Goal: Task Accomplishment & Management: Complete application form

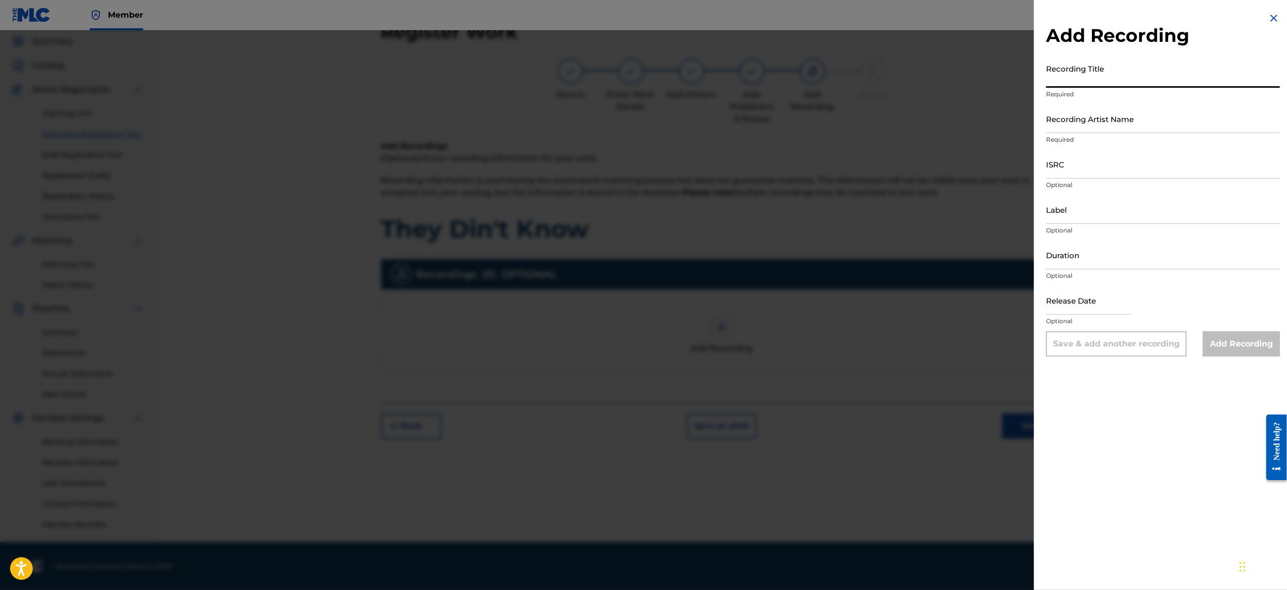
click at [1095, 72] on input "Recording Title" at bounding box center [1163, 73] width 234 height 29
paste input "Boosta"
type input "Boosta"
click at [1087, 126] on input "Recording Artist Name" at bounding box center [1163, 118] width 234 height 29
click at [1063, 165] on input "ISRC" at bounding box center [1163, 164] width 234 height 29
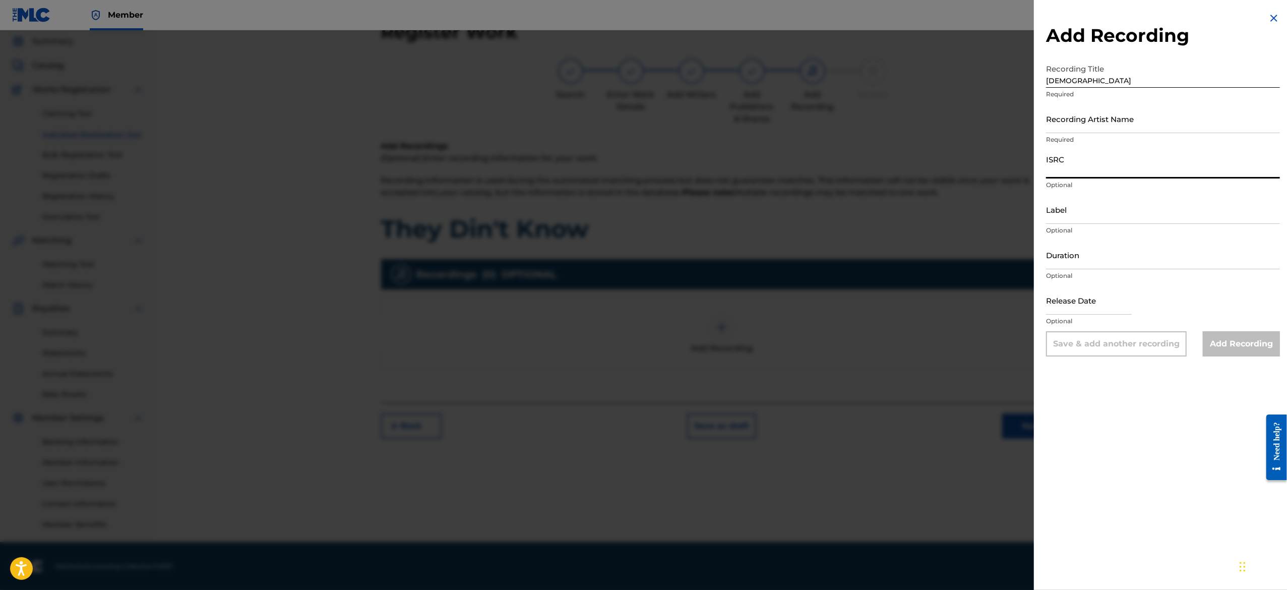
click at [1062, 121] on input "Recording Artist Name" at bounding box center [1163, 118] width 234 height 29
paste input "Richard Saints"
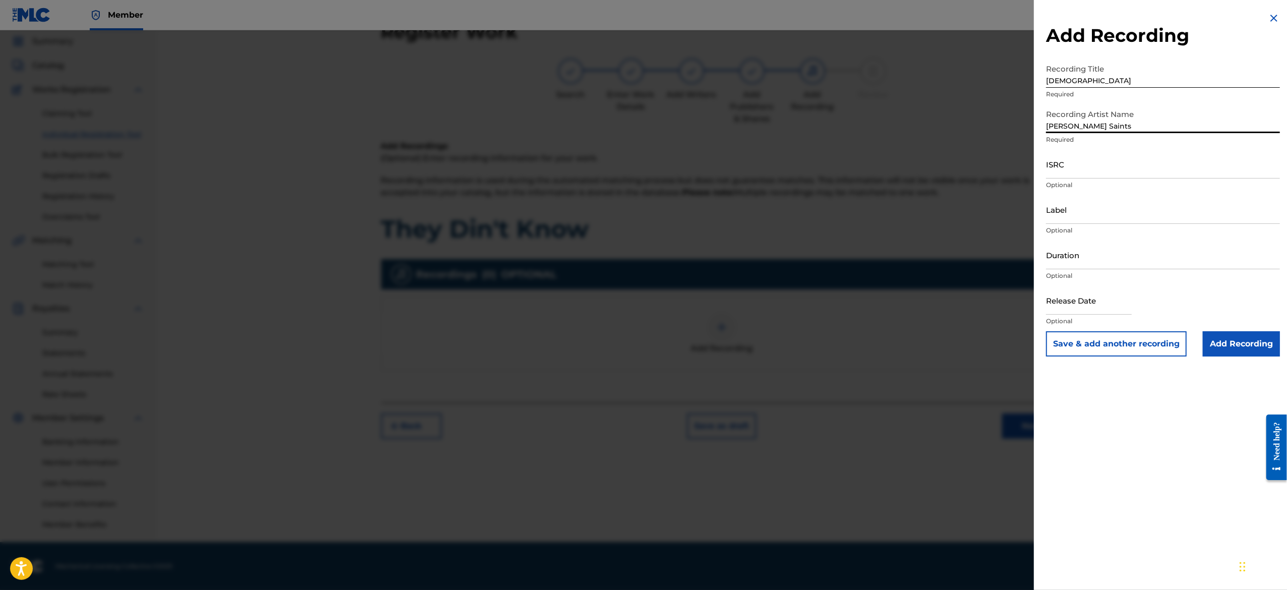
type input "Richard Saints"
click at [1059, 170] on input "ISRC" at bounding box center [1163, 164] width 234 height 29
paste input "USA2P2508508"
type input "USA2P2508508"
click at [1061, 209] on input "Label" at bounding box center [1163, 209] width 234 height 29
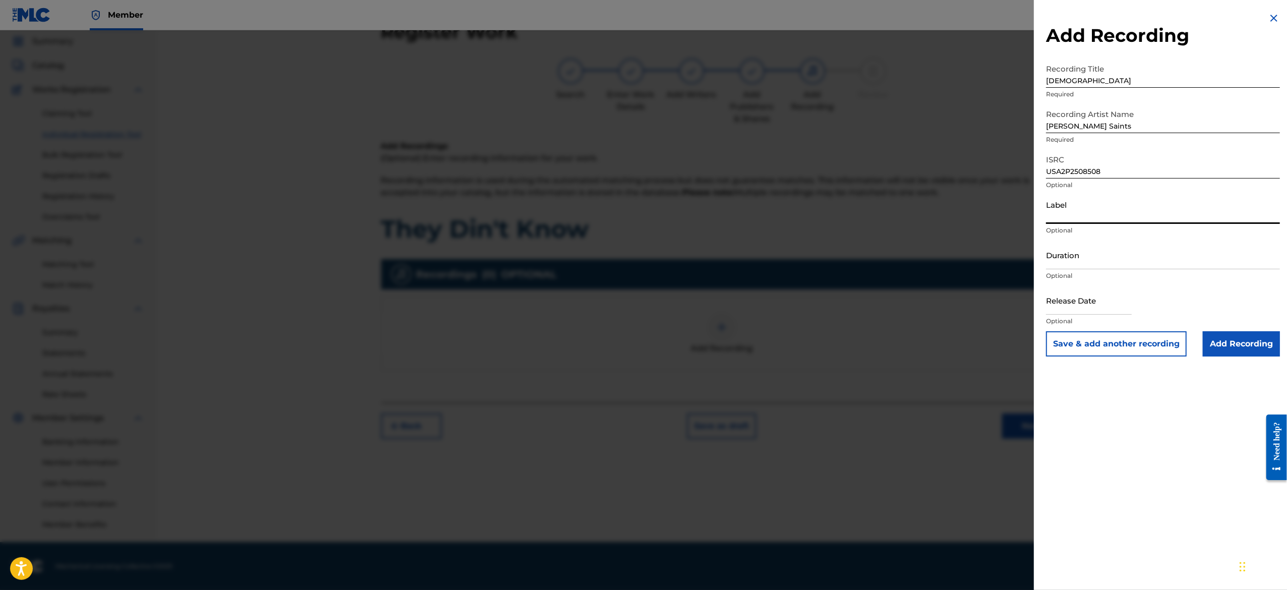
click at [1061, 209] on input "Label" at bounding box center [1163, 209] width 234 height 29
click at [1077, 211] on input "Label" at bounding box center [1163, 209] width 234 height 29
paste input "Post Shop Records"
type input "Post Shop Records"
click at [1062, 264] on input "Duration" at bounding box center [1163, 254] width 234 height 29
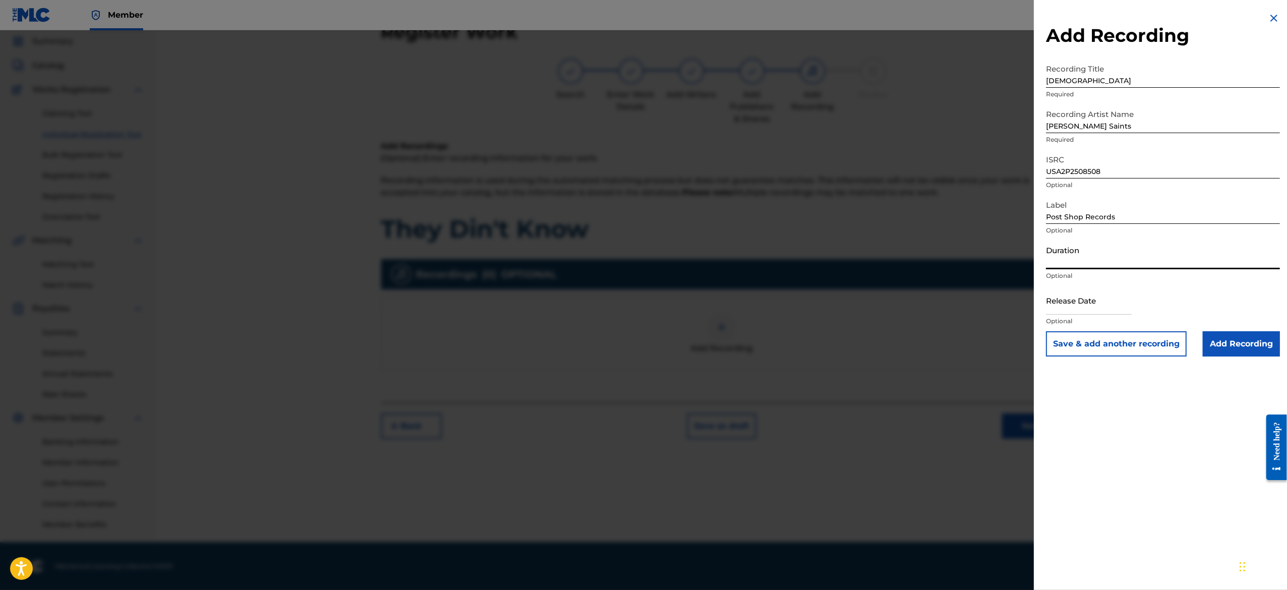
paste input "01:06"
type input "01:06"
click at [1066, 304] on input "text" at bounding box center [1089, 300] width 86 height 29
select select "7"
select select "2025"
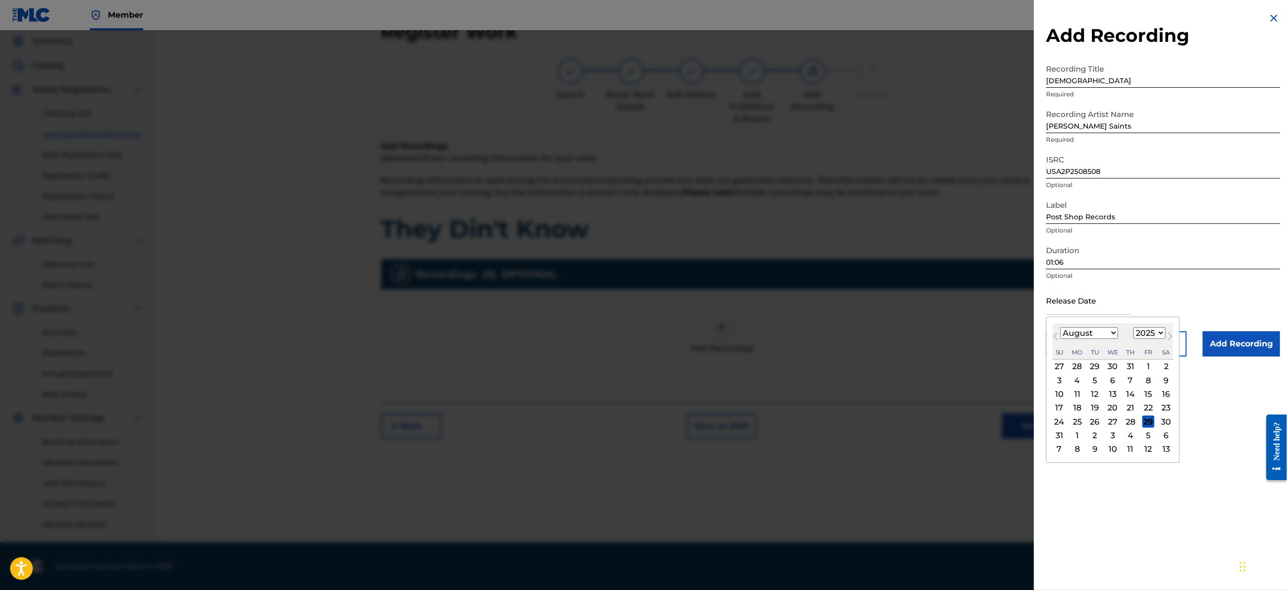
click at [1101, 443] on div "9" at bounding box center [1094, 449] width 12 height 12
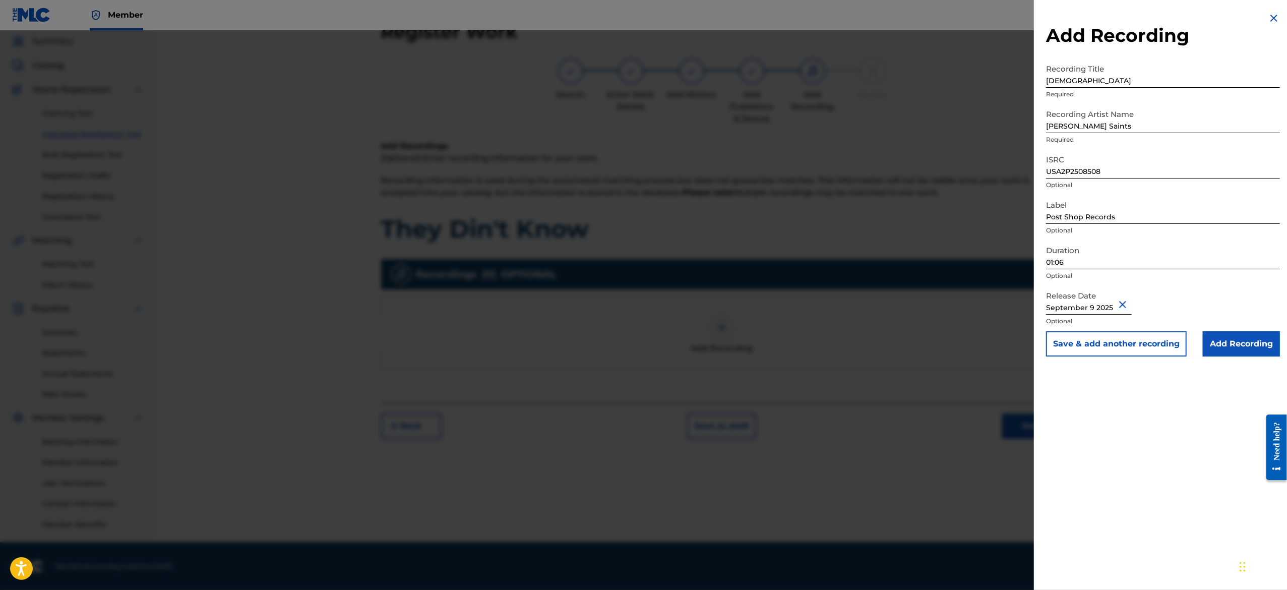
click at [1089, 303] on input "text" at bounding box center [1089, 300] width 86 height 29
select select "8"
select select "2025"
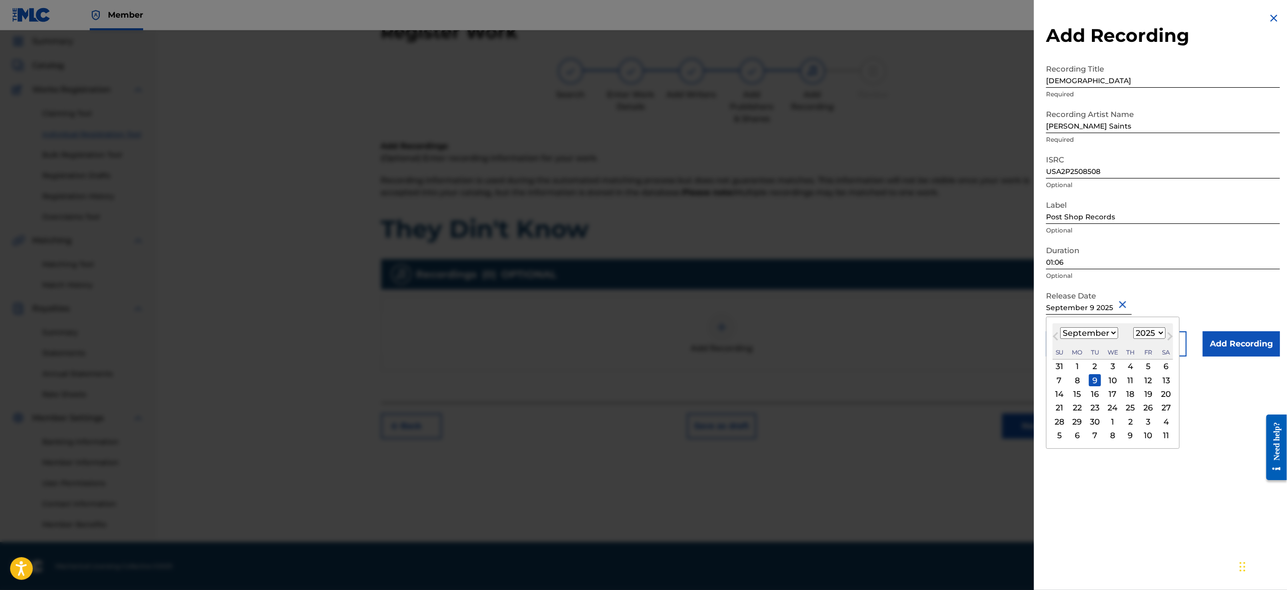
click at [1096, 335] on select "January February March April May June July August September October November De…" at bounding box center [1089, 333] width 58 height 12
select select "2"
click at [1060, 327] on select "January February March April May June July August September October November De…" at bounding box center [1089, 333] width 58 height 12
click at [1081, 397] on div "10" at bounding box center [1077, 394] width 12 height 12
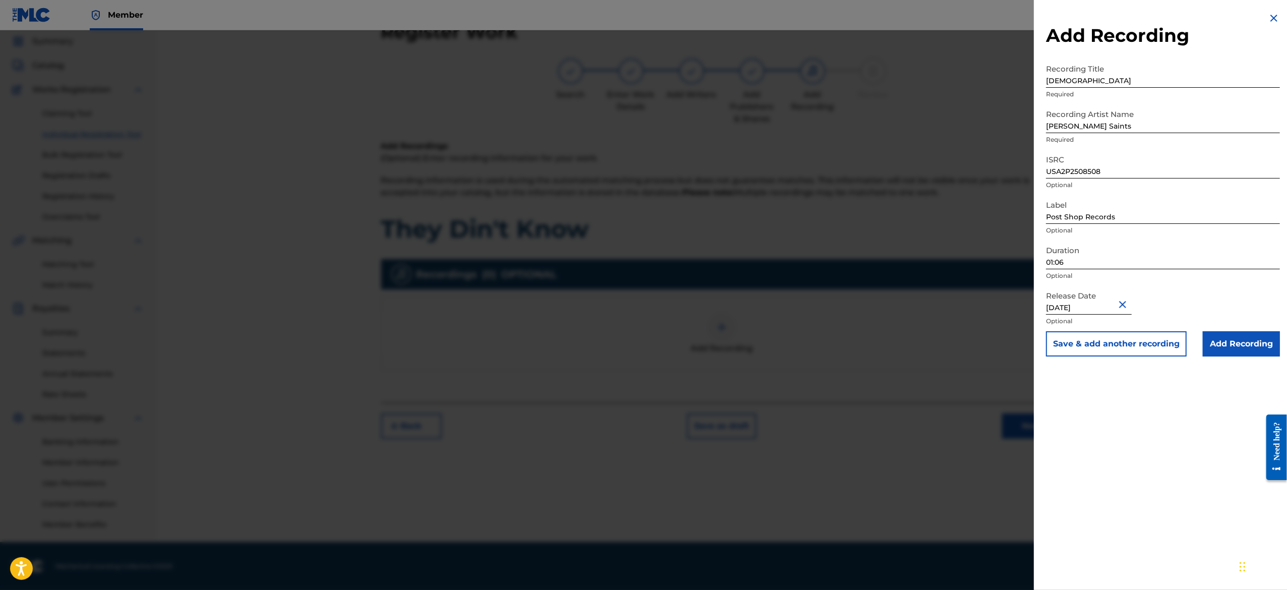
select select "2"
select select "2025"
click at [1103, 339] on button "Save & add another recording" at bounding box center [1116, 343] width 141 height 25
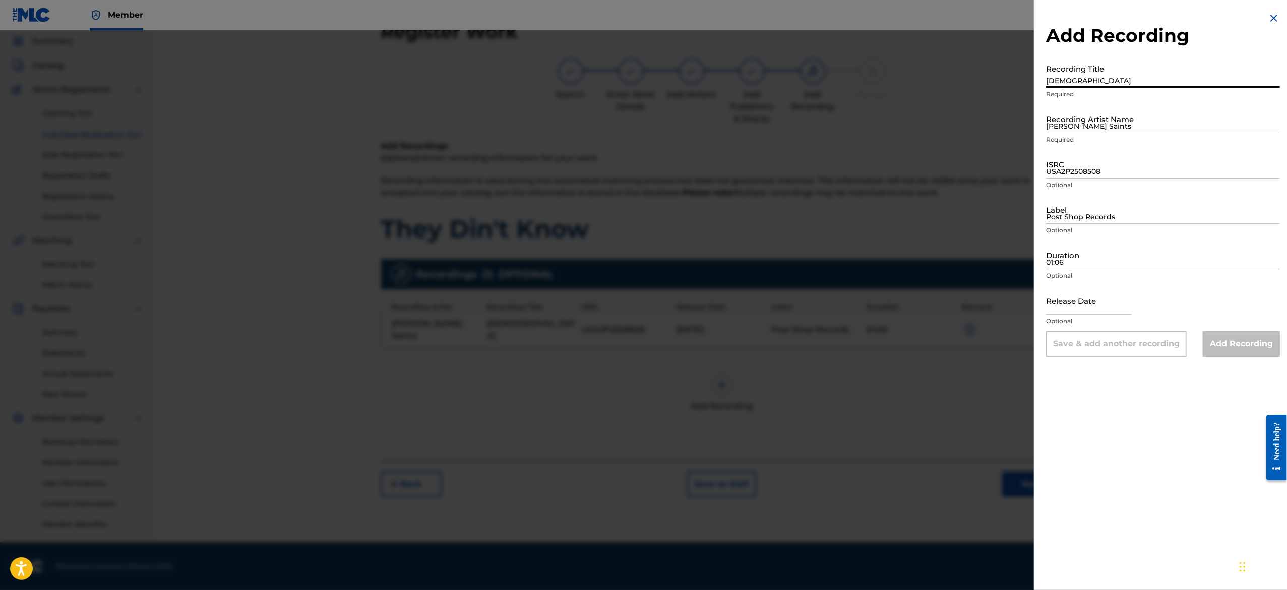
click at [1073, 74] on input "Boosta" at bounding box center [1163, 73] width 234 height 29
paste input "Richard Saints"
type input "R"
paste input "End During"
type input "End During"
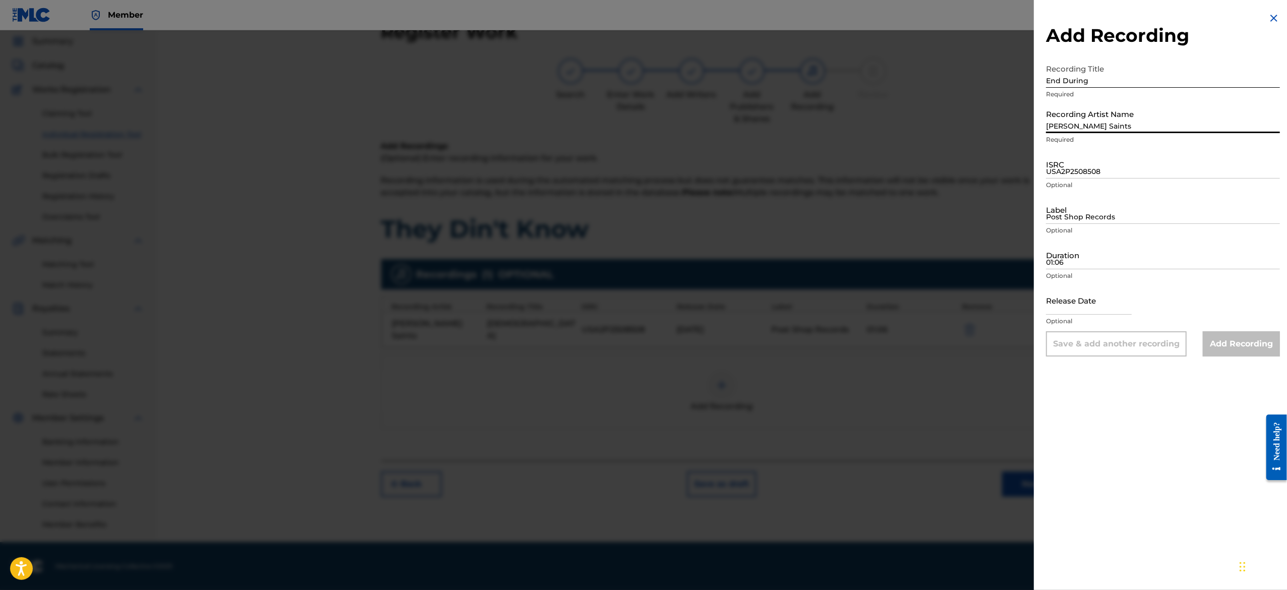
click at [1055, 114] on input "Richard Saints" at bounding box center [1163, 118] width 234 height 29
paste input "Richard Saints"
type input "Richard Saints"
click at [1077, 170] on input "USA2P2508508" at bounding box center [1163, 164] width 234 height 29
paste input "USA2P2508509"
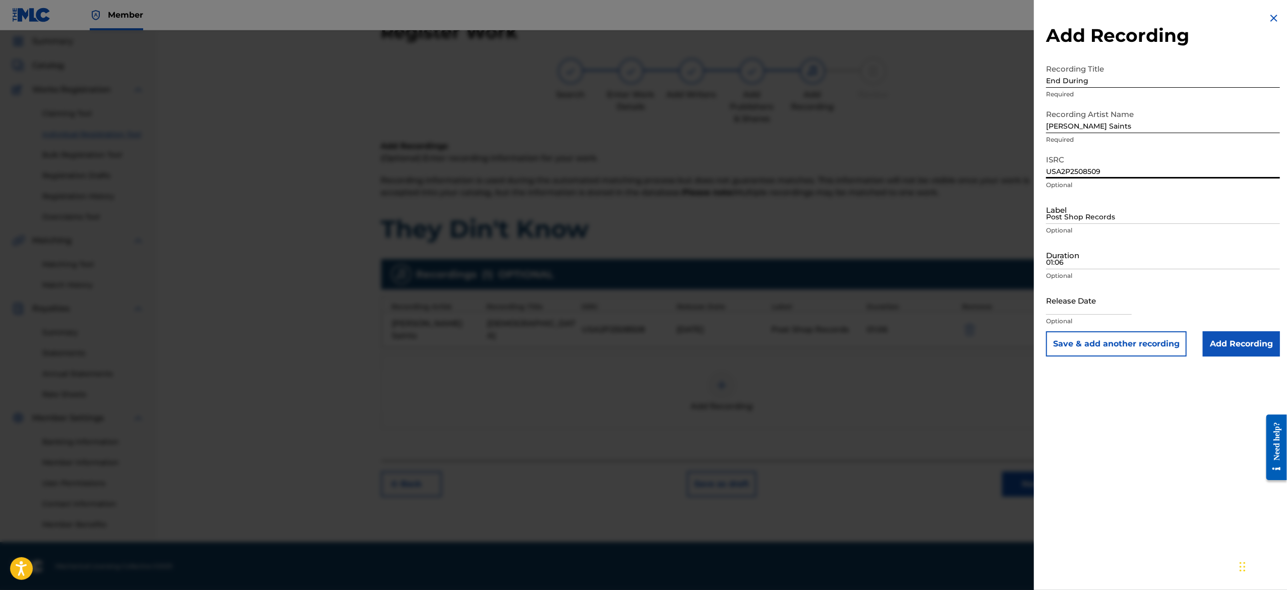
type input "USA2P2508509"
click at [1061, 216] on input "Post Shop Records" at bounding box center [1163, 209] width 234 height 29
paste input "Richard Saints"
type input "R"
click at [1105, 255] on input "01:06" at bounding box center [1163, 254] width 234 height 29
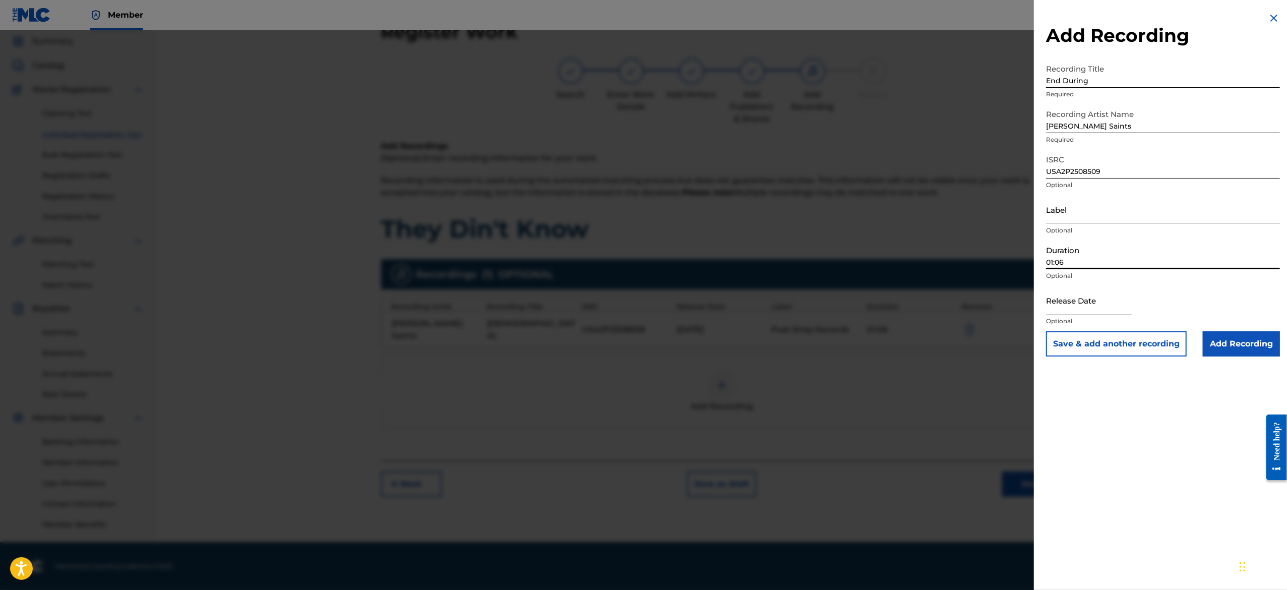
click at [1105, 255] on input "01:06" at bounding box center [1163, 254] width 234 height 29
paste input "01:06"
type input "01:06"
click at [1072, 306] on input "text" at bounding box center [1089, 300] width 86 height 29
select select "7"
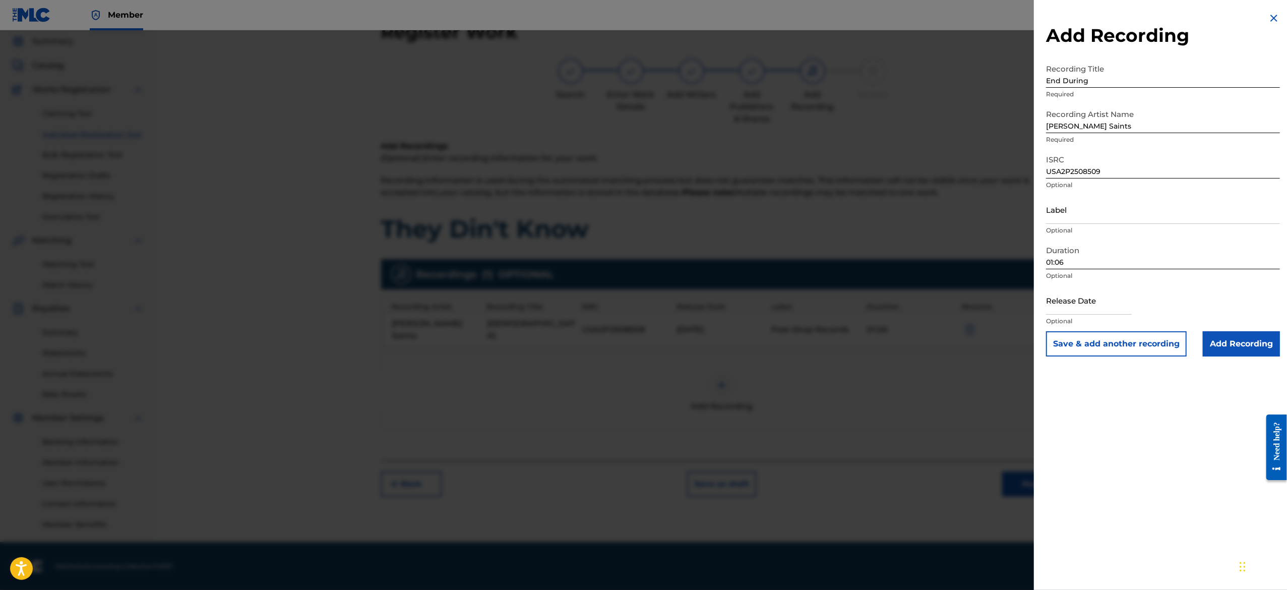
select select "2025"
click at [1077, 213] on input "Label" at bounding box center [1163, 209] width 234 height 29
paste input "Post Shop Records"
type input "Post Shop Records"
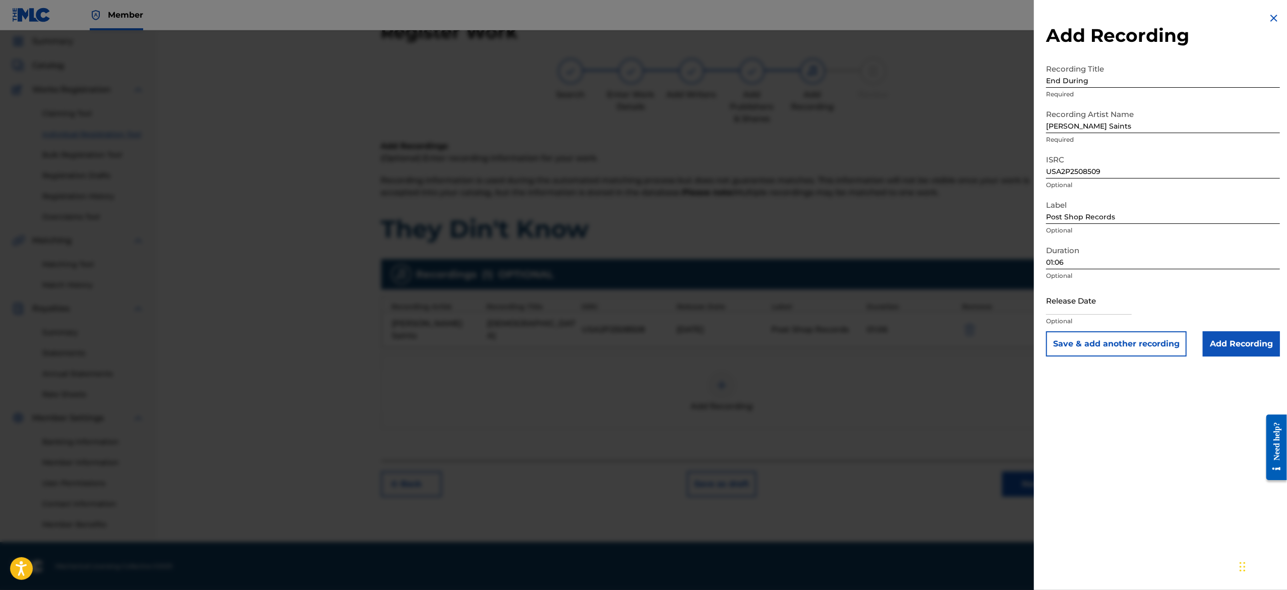
click at [1097, 306] on input "text" at bounding box center [1089, 300] width 86 height 29
select select "7"
select select "2025"
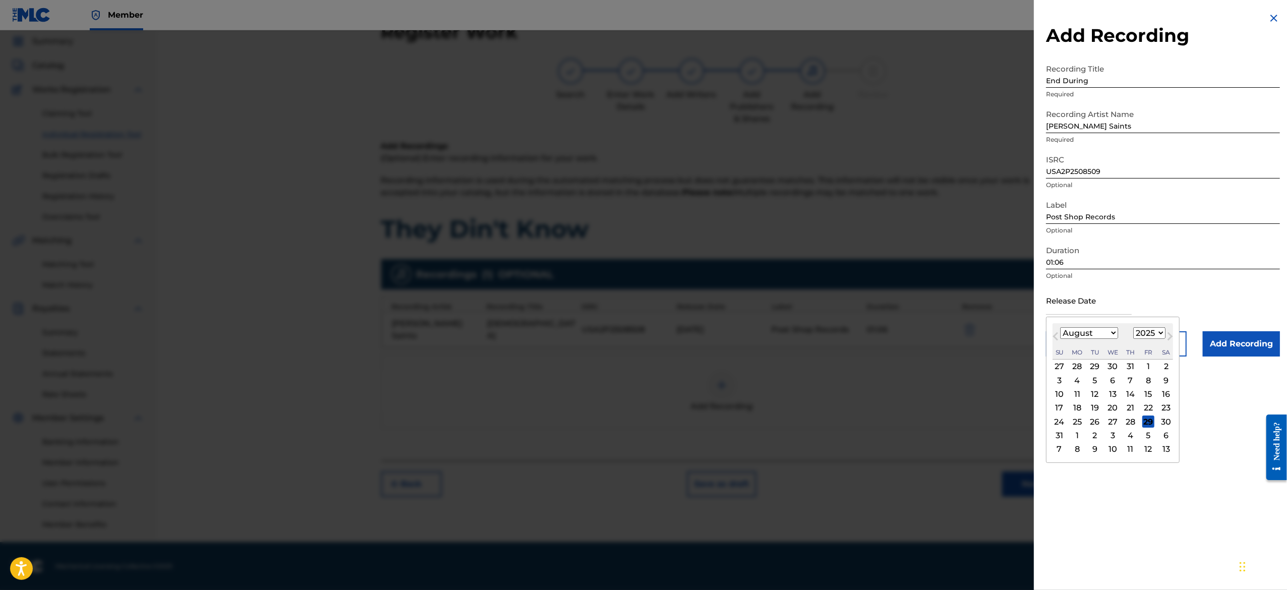
click at [1099, 333] on select "January February March April May June July August September October November De…" at bounding box center [1089, 333] width 58 height 12
select select "2"
click at [1060, 327] on select "January February March April May June July August September October November De…" at bounding box center [1089, 333] width 58 height 12
click at [1077, 397] on div "10" at bounding box center [1077, 394] width 12 height 12
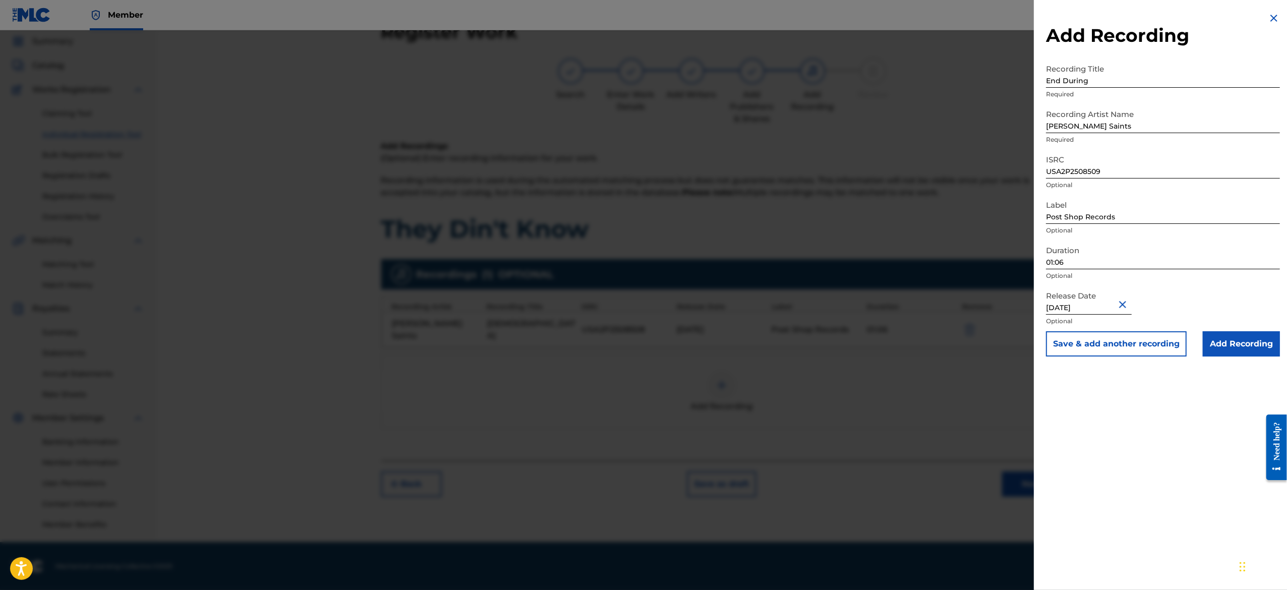
click at [1105, 349] on button "Save & add another recording" at bounding box center [1116, 343] width 141 height 25
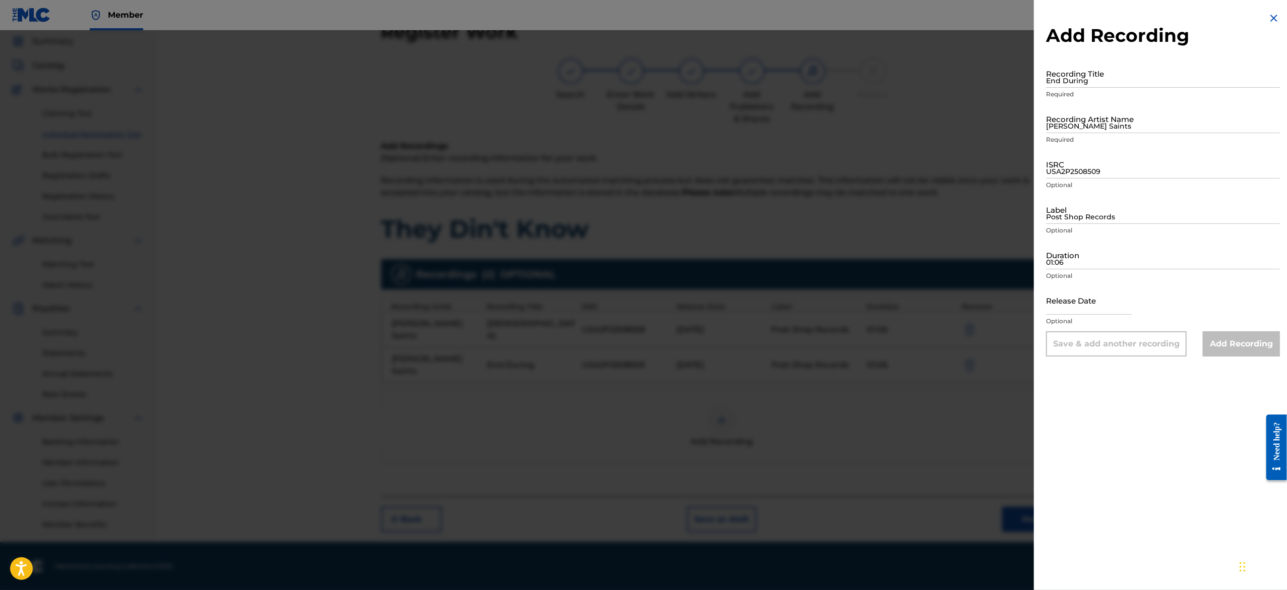
click at [1274, 19] on img at bounding box center [1273, 18] width 12 height 12
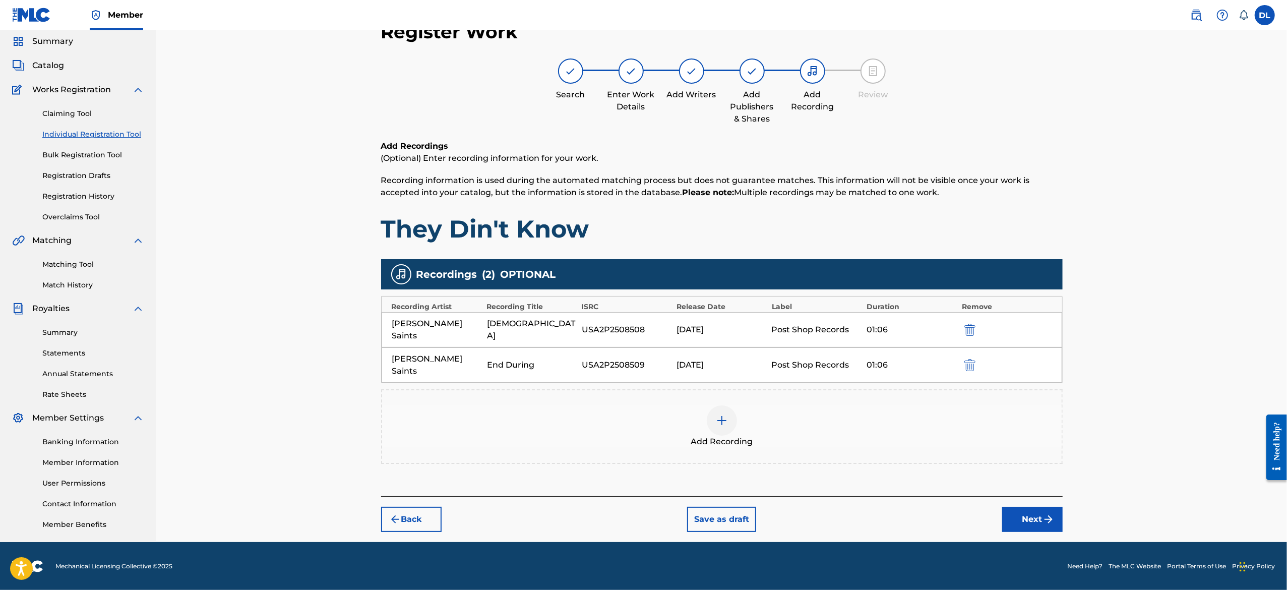
click at [726, 405] on div at bounding box center [722, 420] width 30 height 30
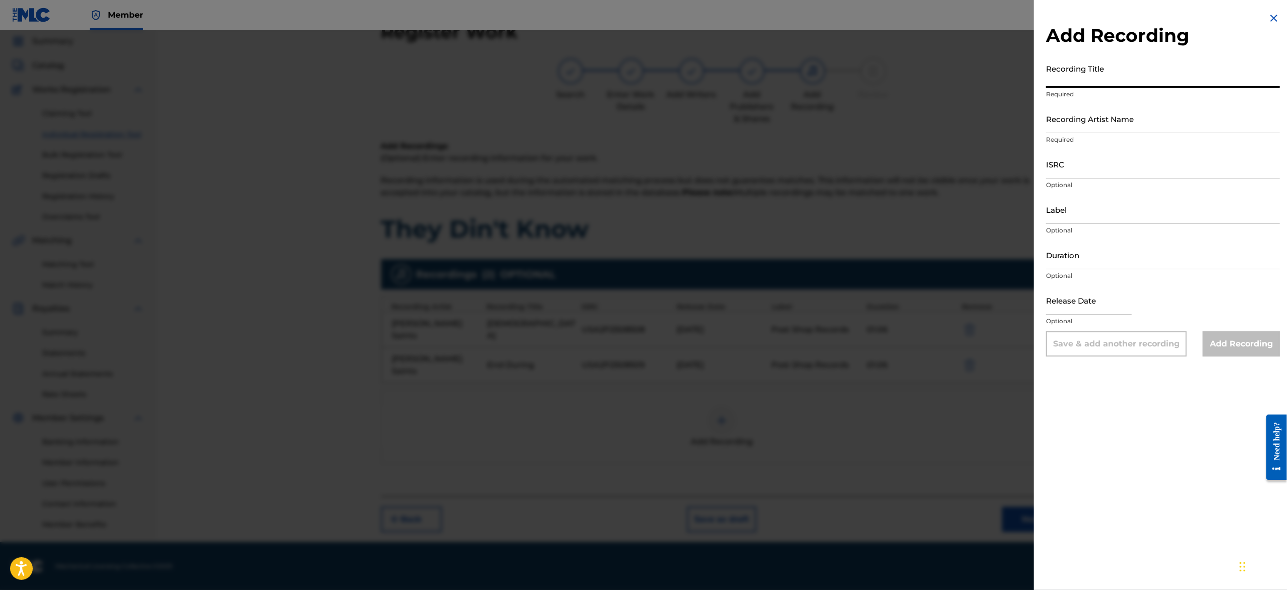
click at [1084, 74] on input "Recording Title" at bounding box center [1163, 73] width 234 height 29
paste input "GYO"
type input "GYO"
click at [1066, 129] on input "Recording Artist Name" at bounding box center [1163, 118] width 234 height 29
type input "Richard Saints"
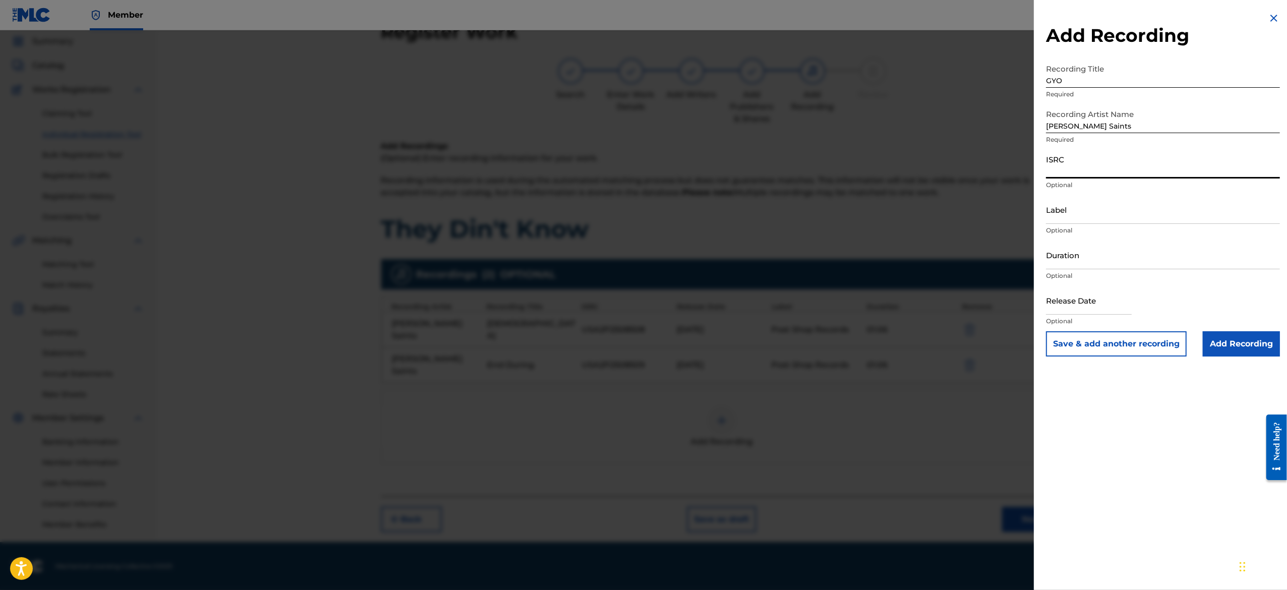
click at [1069, 164] on input "ISRC" at bounding box center [1163, 164] width 234 height 29
paste input "USA2P2508510"
type input "USA2P2508510"
click at [1064, 221] on input "Label" at bounding box center [1163, 209] width 234 height 29
click at [1064, 212] on input "Label" at bounding box center [1163, 209] width 234 height 29
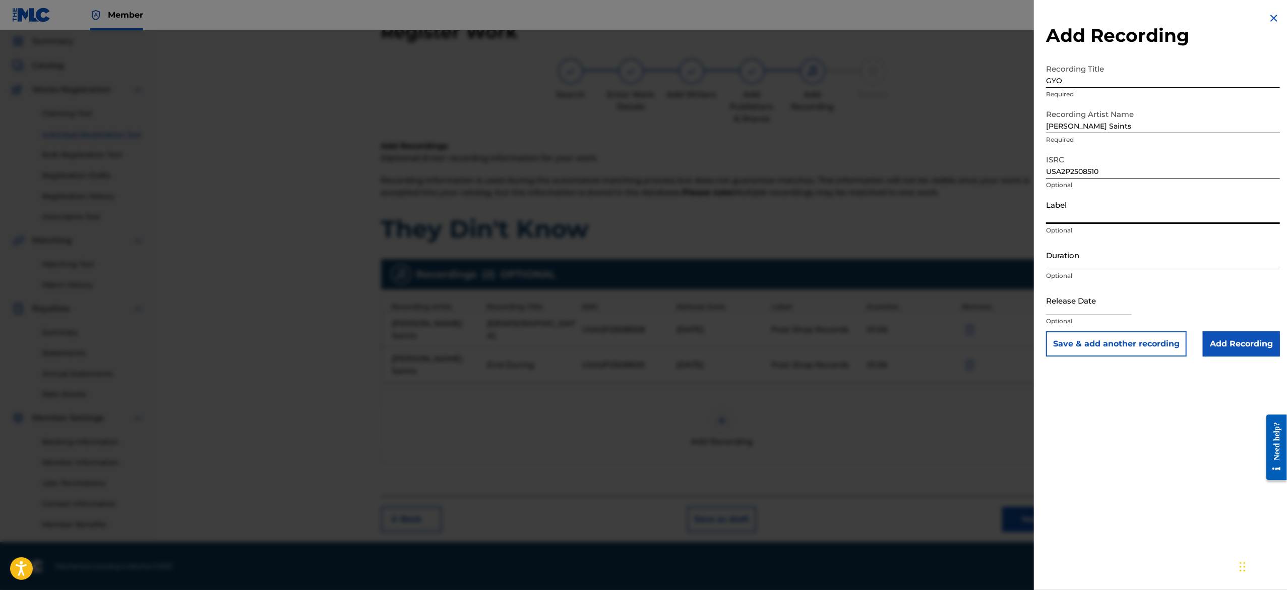
type input "Post Shop Records"
click at [1056, 268] on input "Duration" at bounding box center [1163, 254] width 234 height 29
paste input "01:05"
type input "01:05"
click at [1103, 306] on input "text" at bounding box center [1089, 300] width 86 height 29
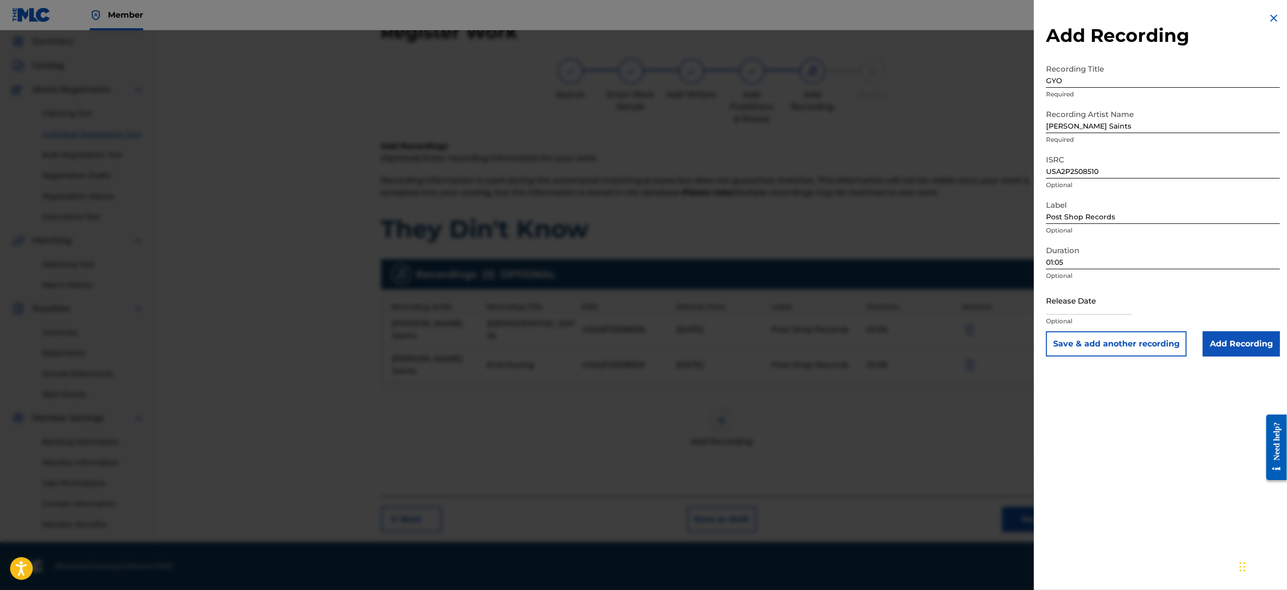
select select "7"
select select "2025"
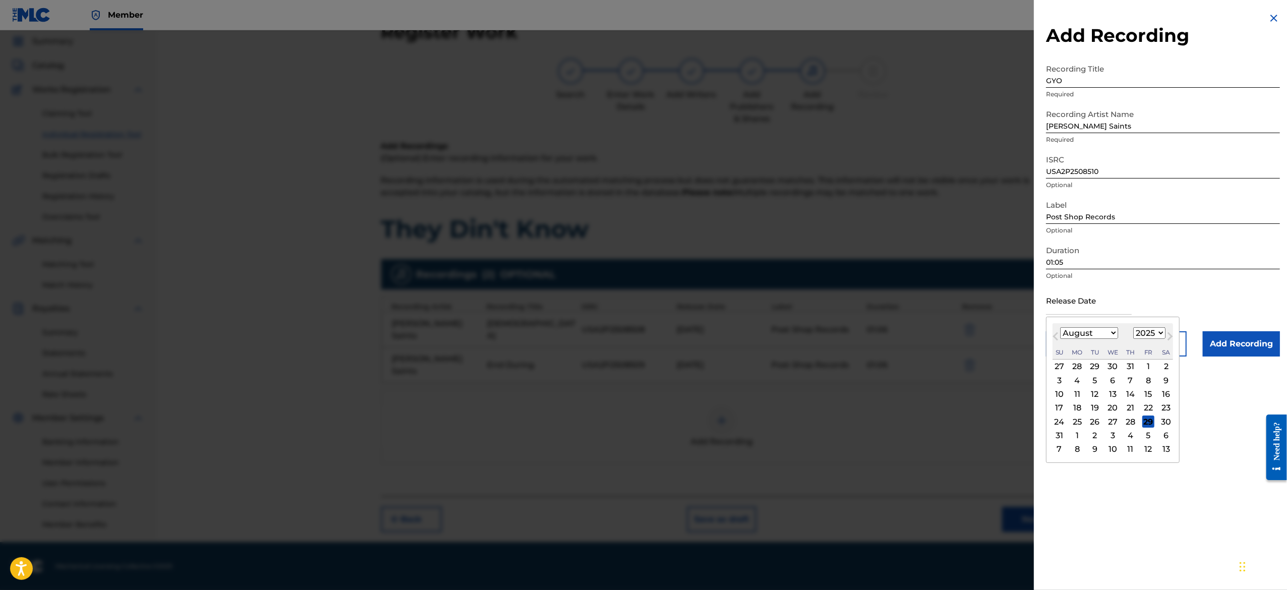
click at [1093, 331] on select "January February March April May June July August September October November De…" at bounding box center [1089, 333] width 58 height 12
select select "2"
click at [1060, 327] on select "January February March April May June July August September October November De…" at bounding box center [1089, 333] width 58 height 12
click at [1082, 394] on div "10" at bounding box center [1077, 394] width 12 height 12
type input "March 10 2025"
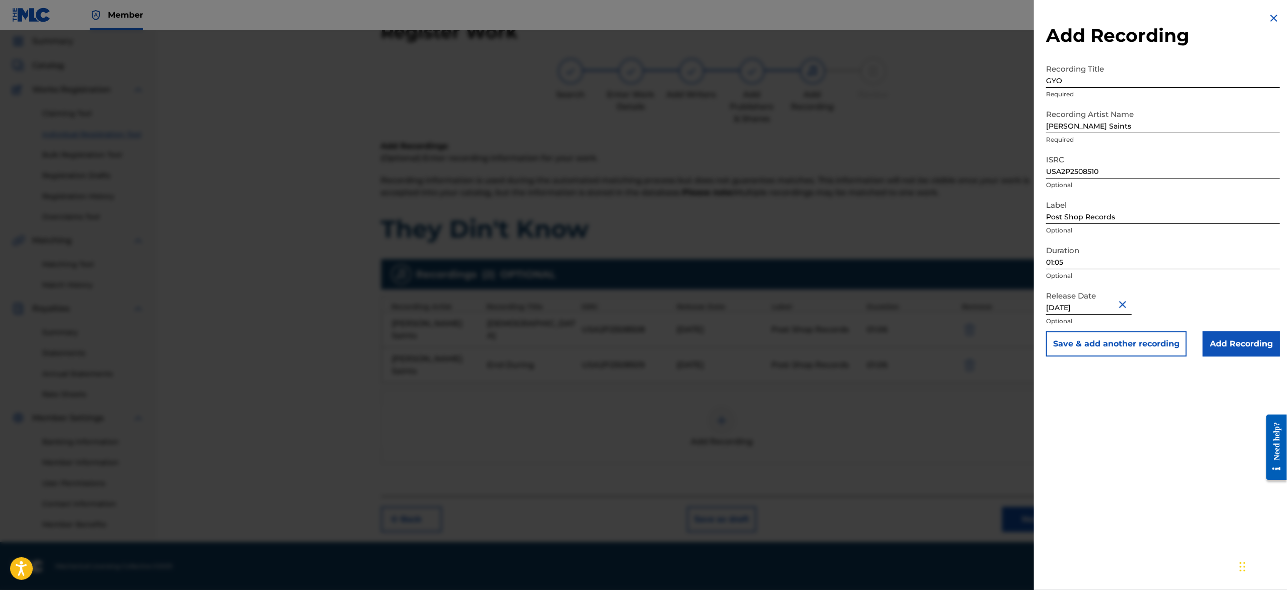
click at [1087, 342] on button "Save & add another recording" at bounding box center [1116, 343] width 141 height 25
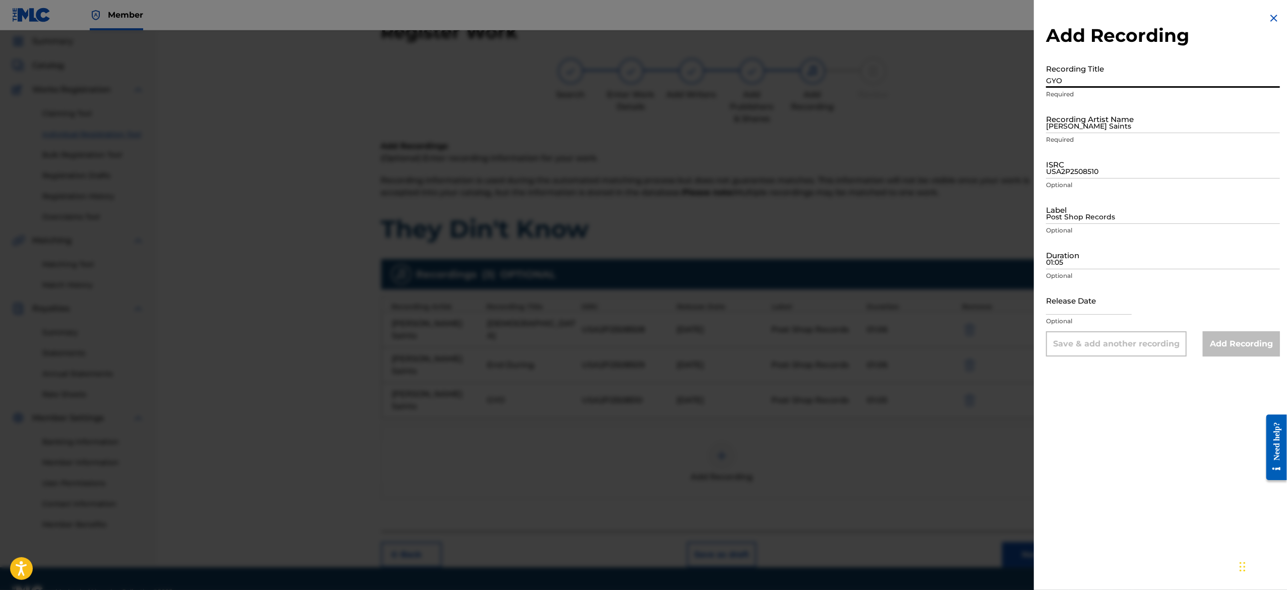
click at [1061, 82] on input "GYO" at bounding box center [1163, 73] width 234 height 29
paste input "Harder"
type input "Harder"
click at [1081, 123] on input "Richard Saints" at bounding box center [1163, 118] width 234 height 29
type input "Richard Saints"
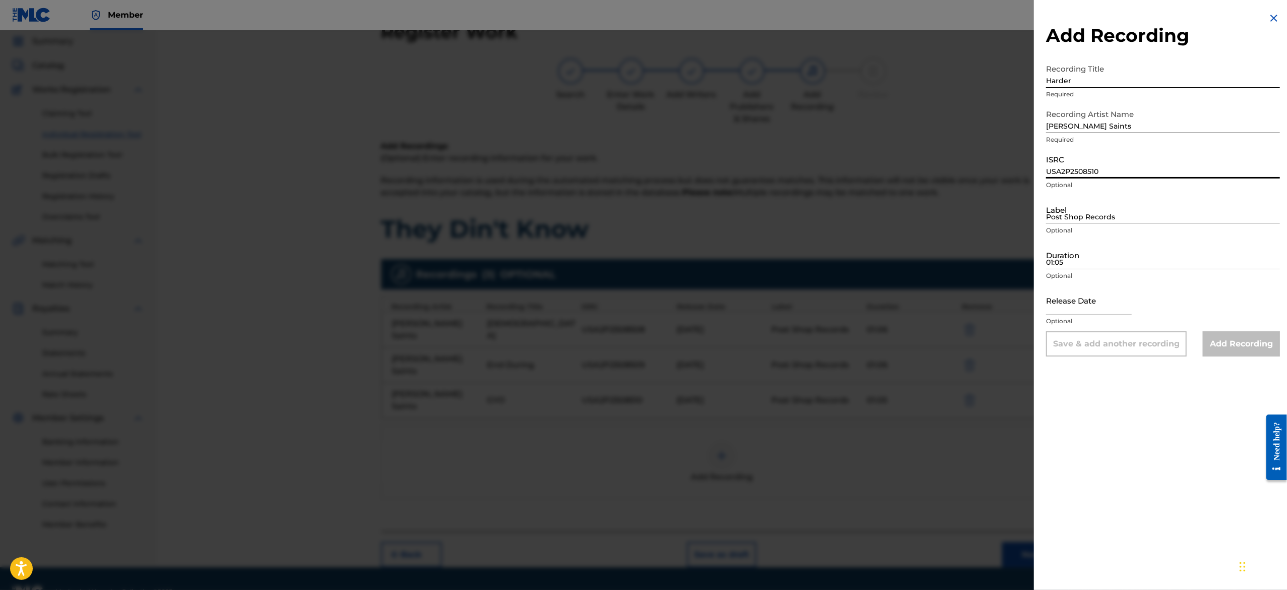
click at [1075, 167] on input "USA2P2508510" at bounding box center [1163, 164] width 234 height 29
paste input "USA2P2508511"
type input "USA2P2508511"
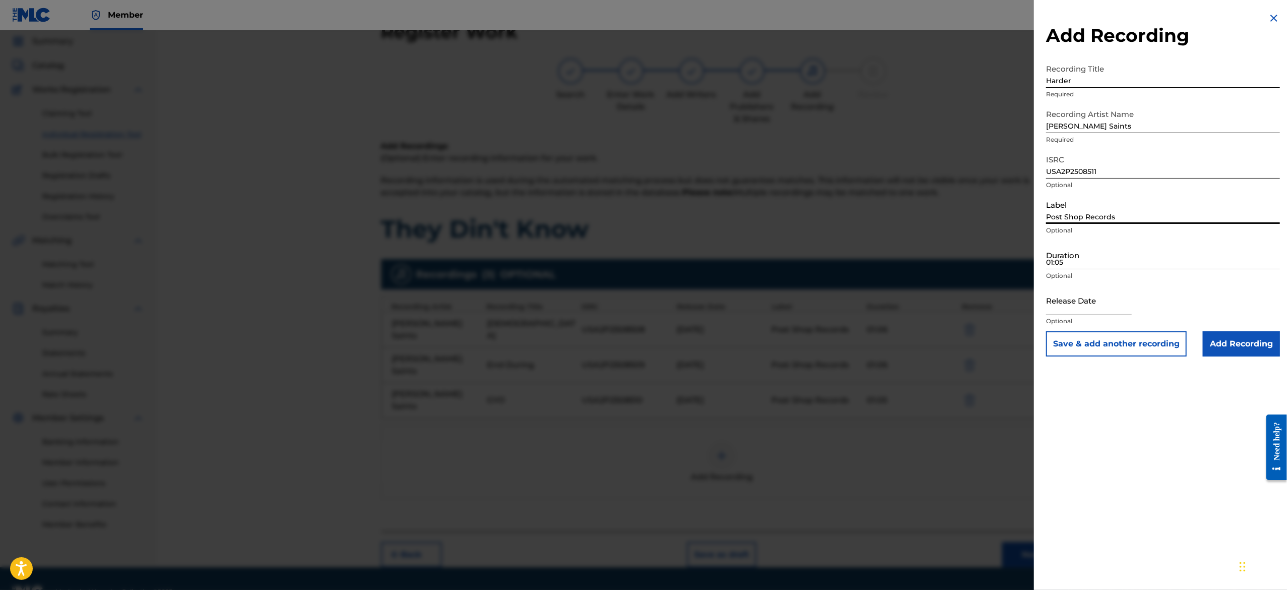
click at [1059, 209] on input "Post Shop Records" at bounding box center [1163, 209] width 234 height 29
type input "Post Shop Records"
click at [1119, 255] on input "01:05" at bounding box center [1163, 254] width 234 height 29
paste input "01:08"
type input "01:08"
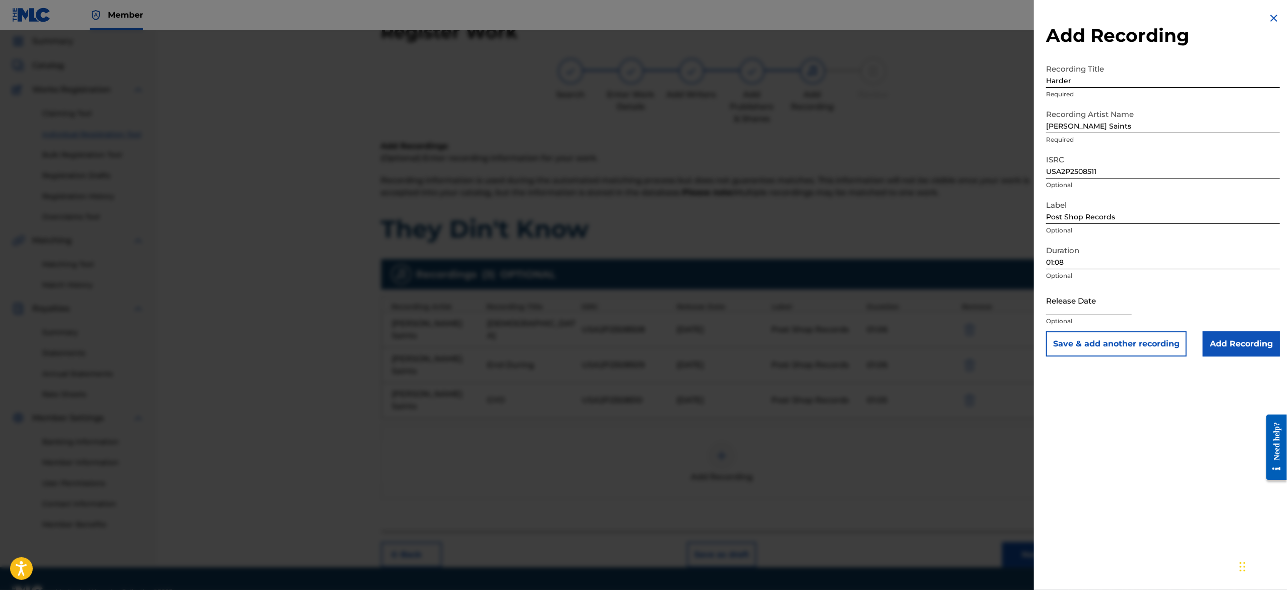
click at [1081, 302] on input "text" at bounding box center [1089, 300] width 86 height 29
select select "7"
select select "2025"
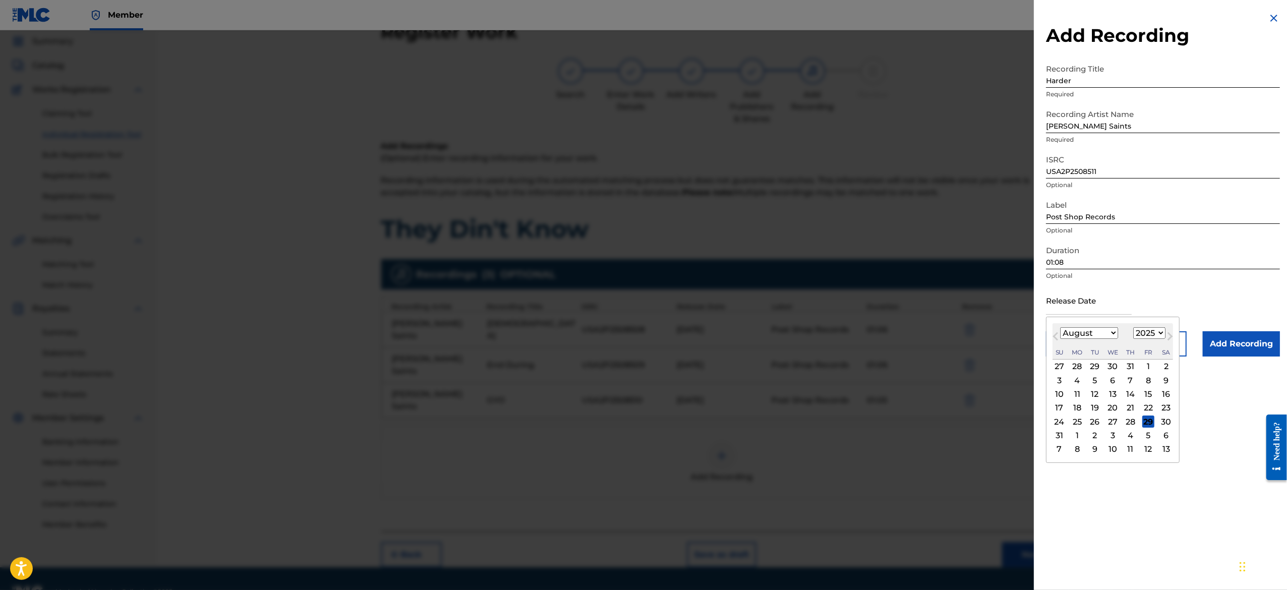
click at [1095, 331] on select "January February March April May June July August September October November De…" at bounding box center [1089, 333] width 58 height 12
select select "2"
click at [1060, 327] on select "January February March April May June July August September October November De…" at bounding box center [1089, 333] width 58 height 12
click at [1080, 387] on div "9 10 11 12 13 14 15" at bounding box center [1112, 394] width 120 height 14
click at [1080, 393] on div "10" at bounding box center [1077, 394] width 12 height 12
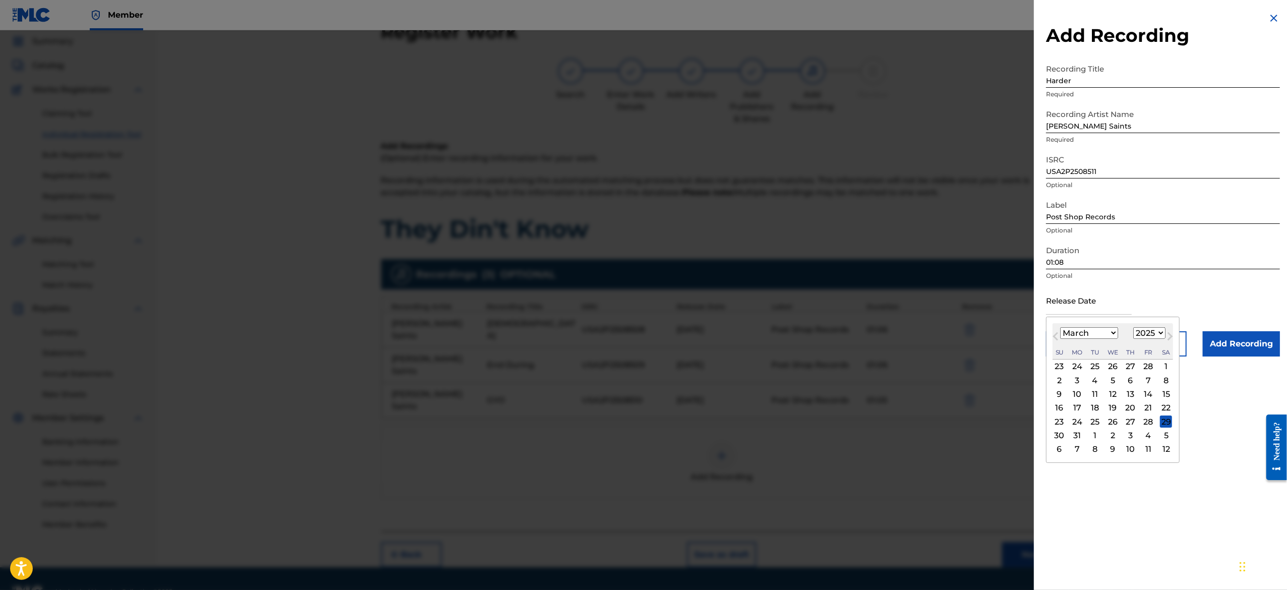
type input "March 10 2025"
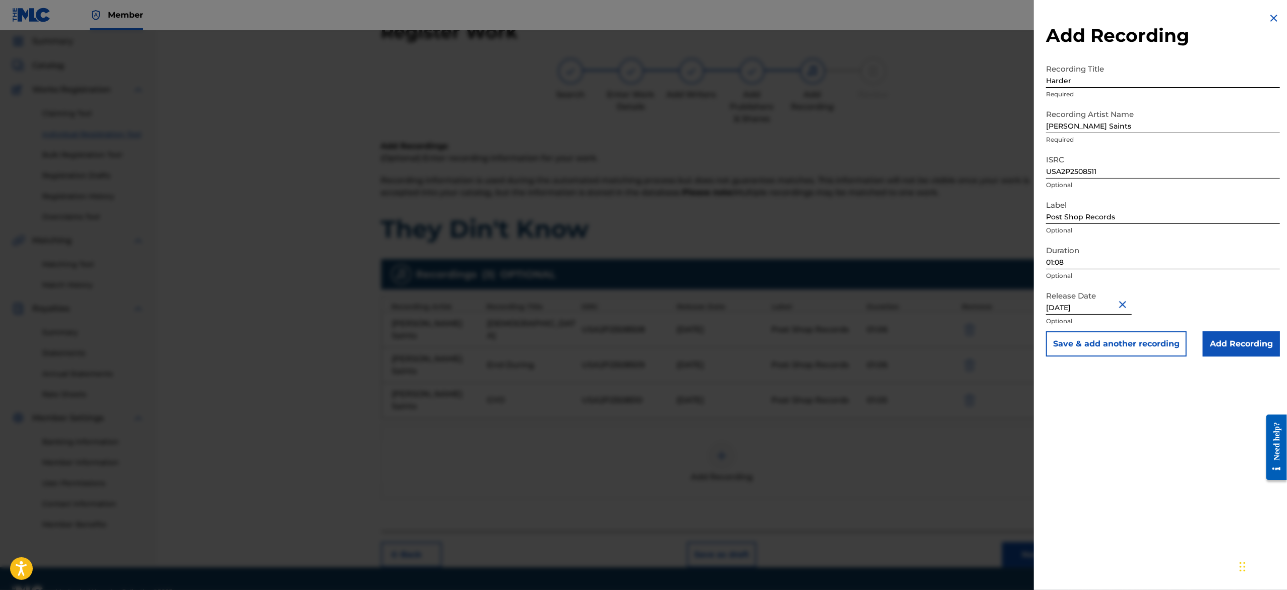
click at [1092, 345] on button "Save & add another recording" at bounding box center [1116, 343] width 141 height 25
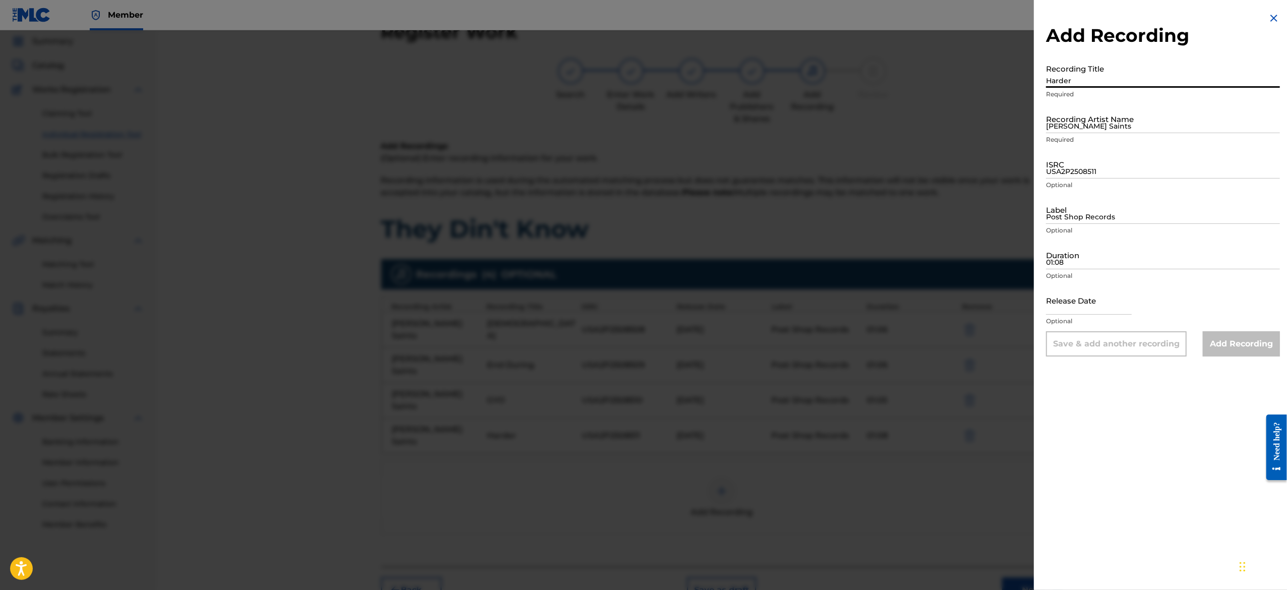
click at [1121, 62] on input "Harder" at bounding box center [1163, 73] width 234 height 29
click at [1268, 20] on img at bounding box center [1273, 18] width 12 height 12
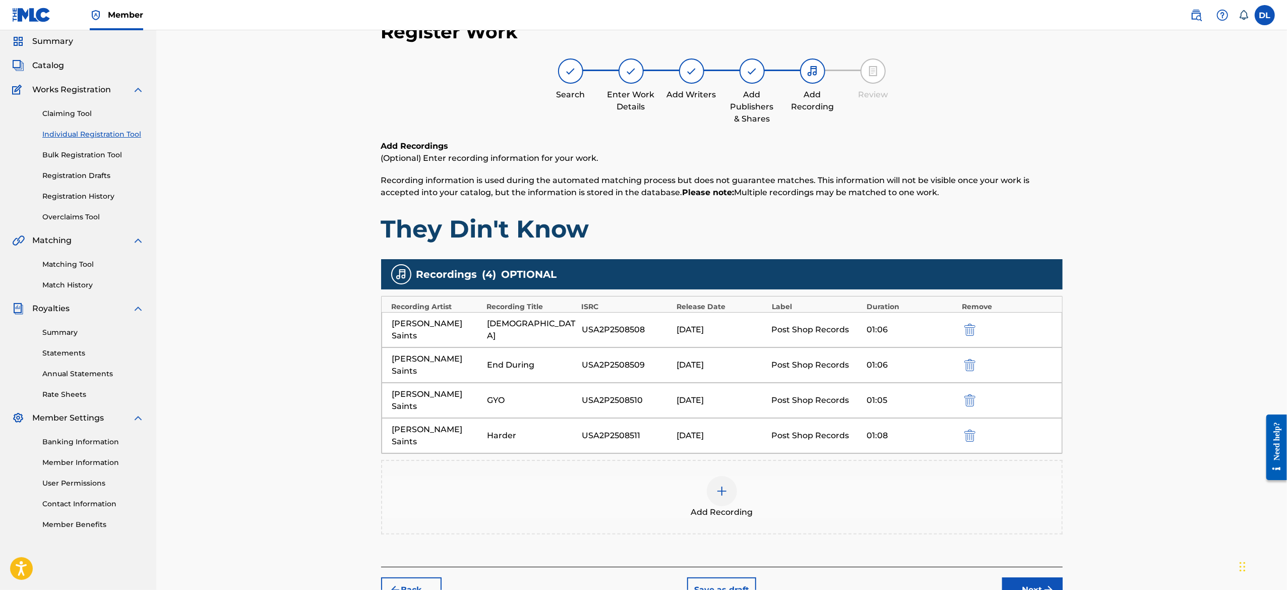
click at [722, 476] on div at bounding box center [722, 491] width 30 height 30
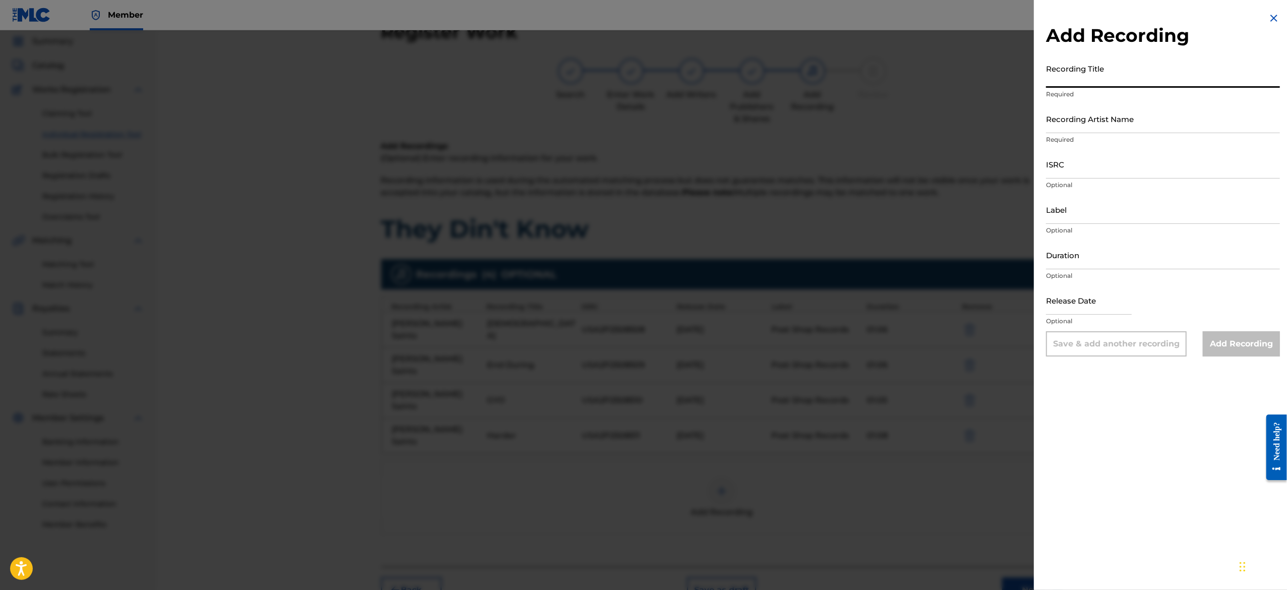
click at [1107, 72] on input "Recording Title" at bounding box center [1163, 73] width 234 height 29
paste input "Just Quit"
type input "Just Quit"
click at [1062, 115] on input "Recording Artist Name" at bounding box center [1163, 118] width 234 height 29
type input "Richard Saints"
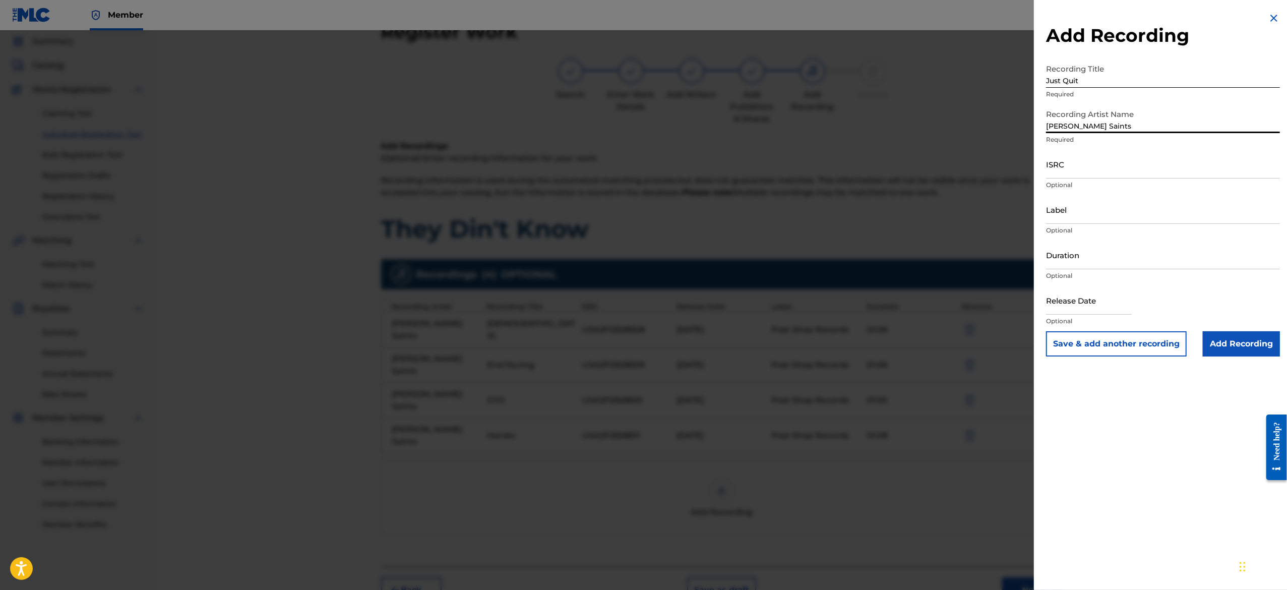
click at [1131, 154] on input "ISRC" at bounding box center [1163, 164] width 234 height 29
paste input "USA2P2508512"
type input "USA2P2508512"
click at [1055, 213] on input "Label" at bounding box center [1163, 209] width 234 height 29
type input "Post Shop Records"
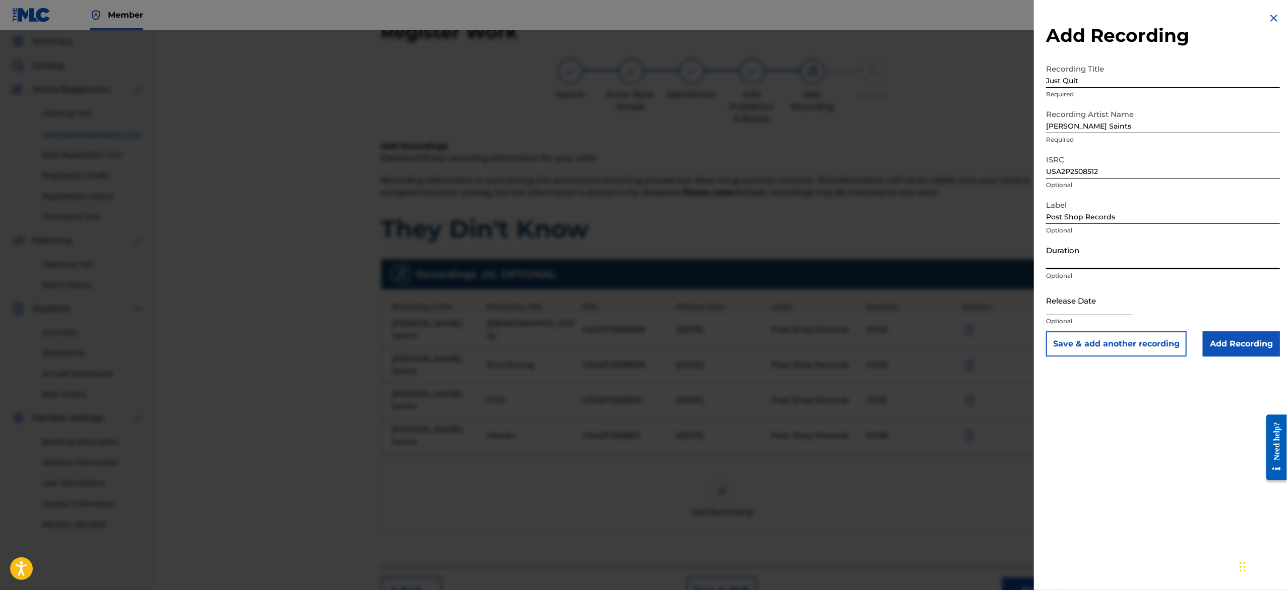
click at [1121, 256] on input "Duration" at bounding box center [1163, 254] width 234 height 29
paste input "01:11"
type input "01:11"
click at [1079, 301] on input "text" at bounding box center [1089, 300] width 86 height 29
select select "7"
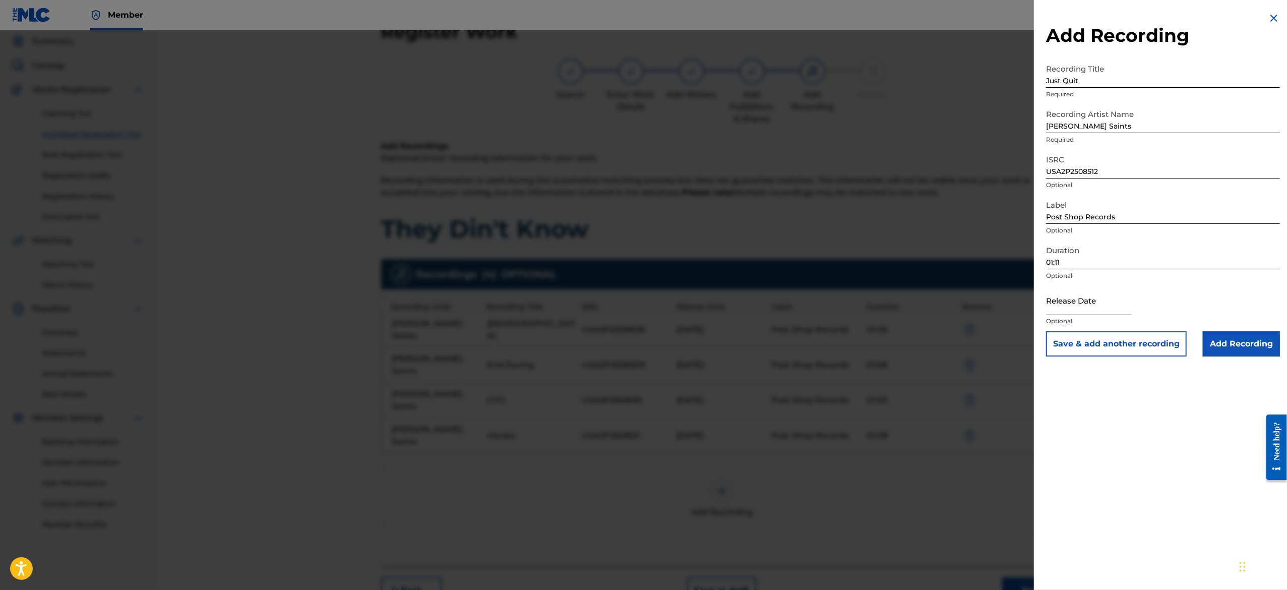
select select "2025"
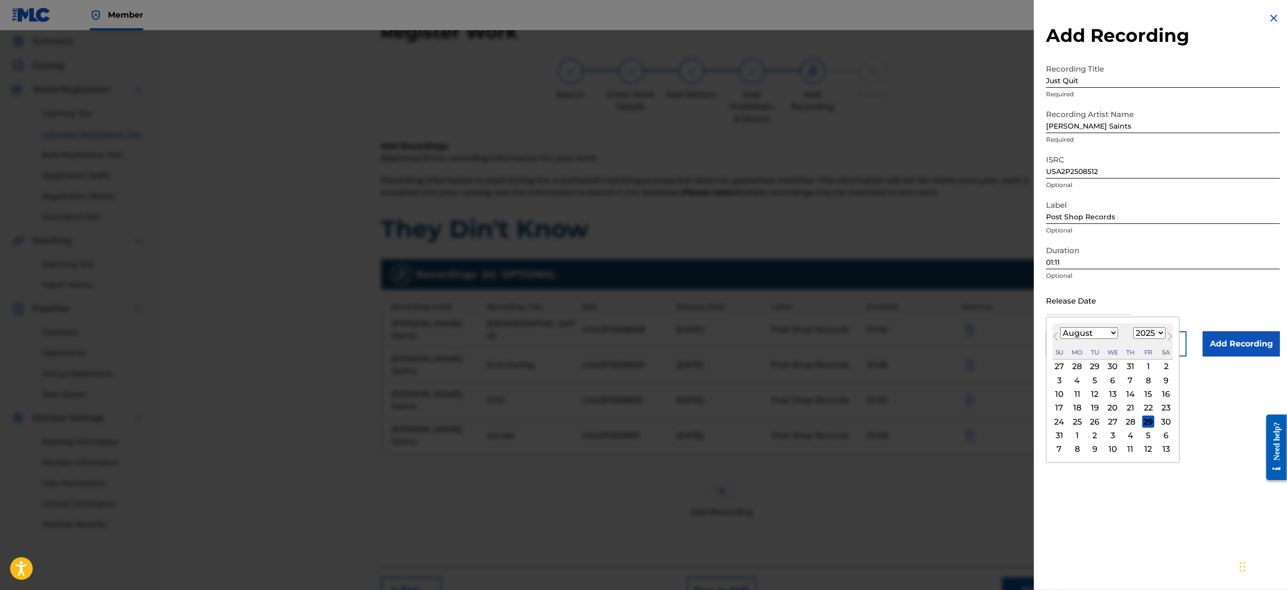
click at [1093, 332] on select "January February March April May June July August September October November De…" at bounding box center [1089, 333] width 58 height 12
select select "2"
click at [1060, 327] on select "January February March April May June July August September October November De…" at bounding box center [1089, 333] width 58 height 12
click at [1077, 397] on div "10" at bounding box center [1077, 394] width 12 height 12
type input "March 10 2025"
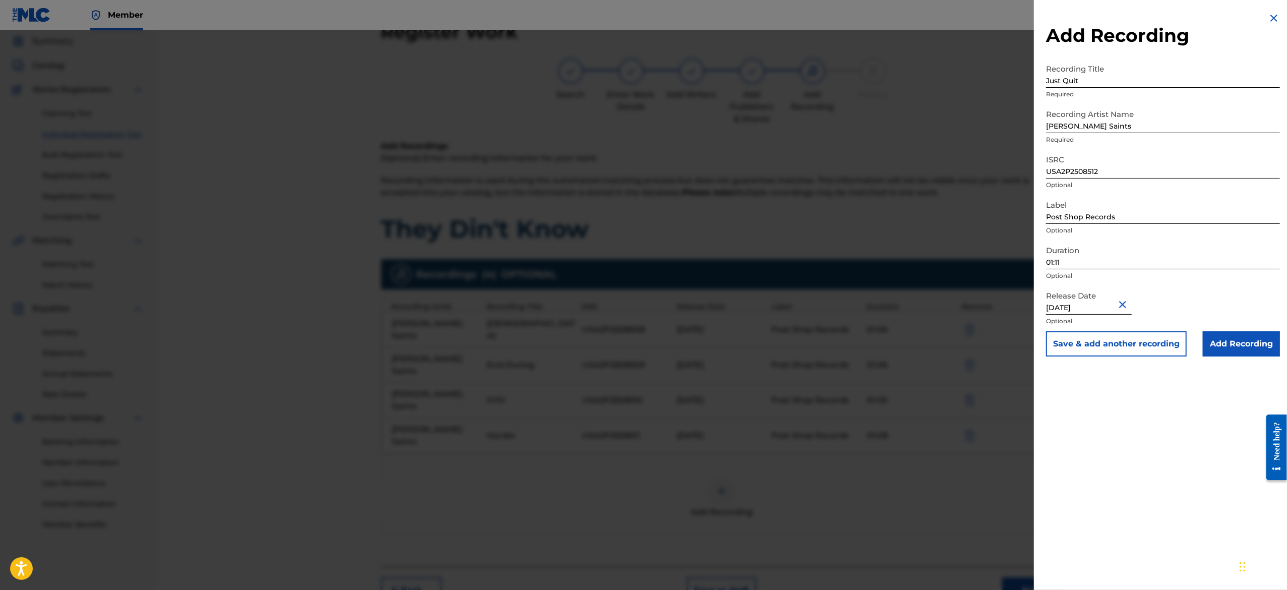
click at [1071, 350] on button "Save & add another recording" at bounding box center [1116, 343] width 141 height 25
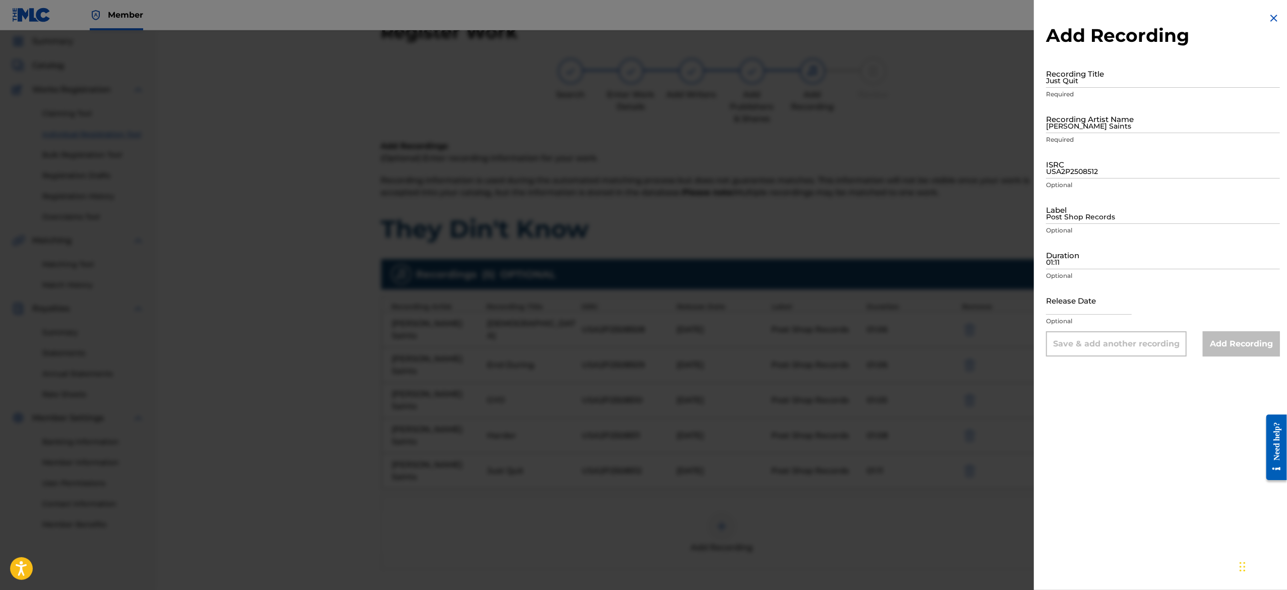
click at [922, 157] on div at bounding box center [643, 325] width 1287 height 590
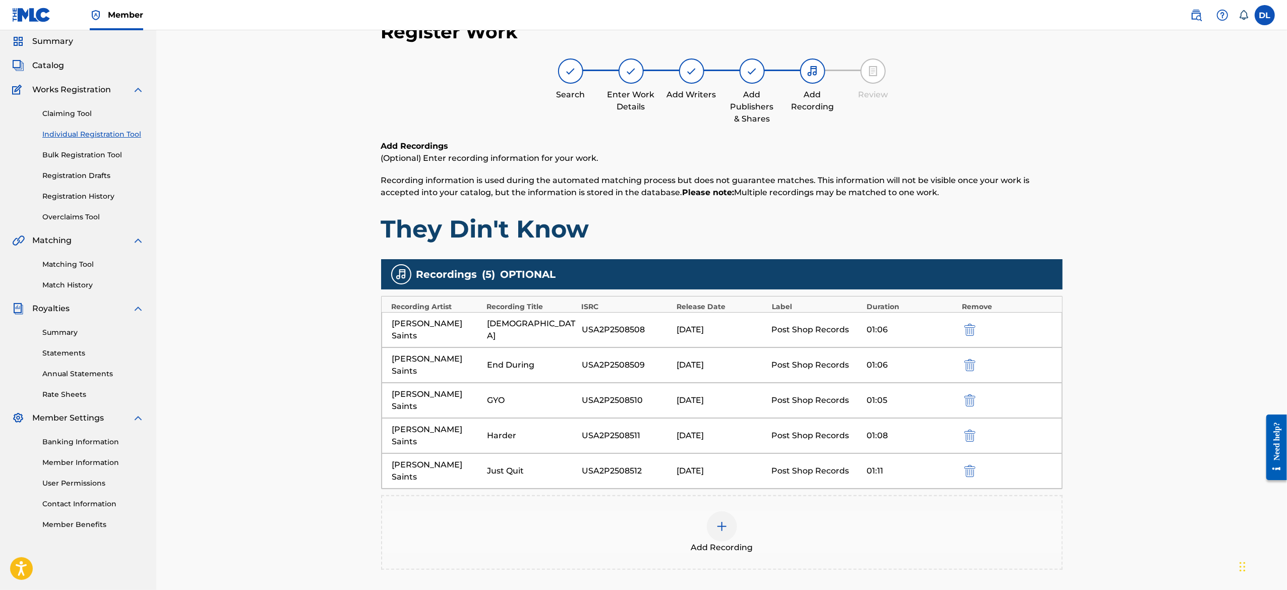
click at [719, 520] on img at bounding box center [722, 526] width 12 height 12
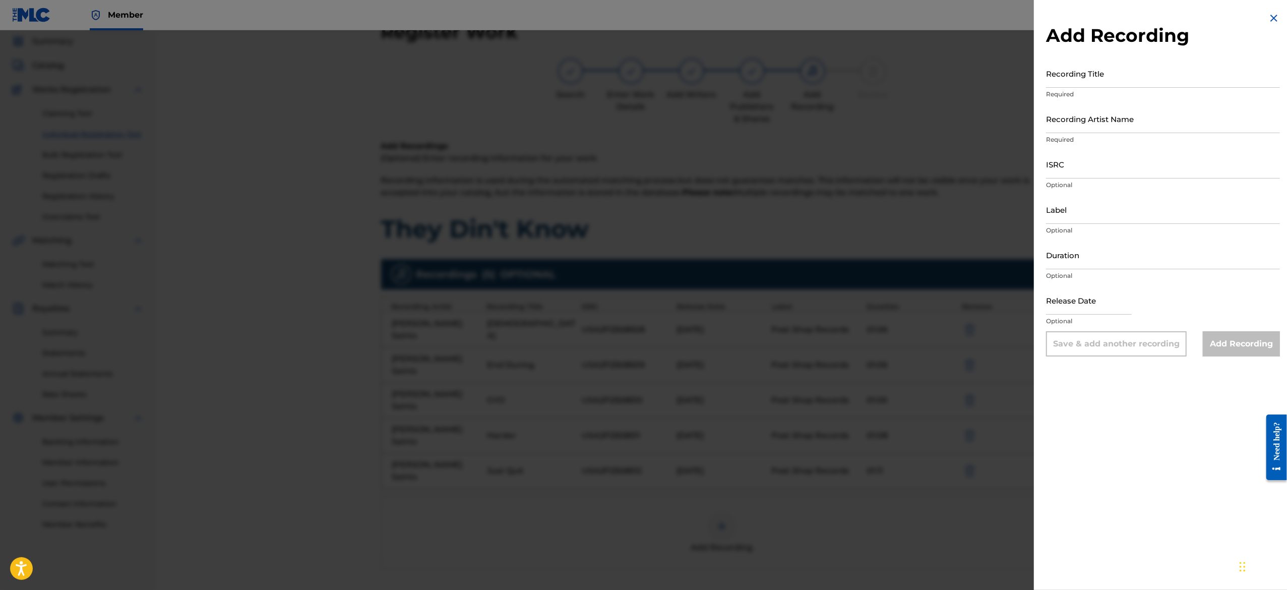
click at [1065, 90] on p "Required" at bounding box center [1163, 94] width 234 height 9
click at [1064, 76] on input "Recording Title" at bounding box center [1163, 73] width 234 height 29
click at [1073, 78] on input "Recording Title" at bounding box center [1163, 73] width 234 height 29
paste input "Lookin' Back"
type input "Lookin' Back"
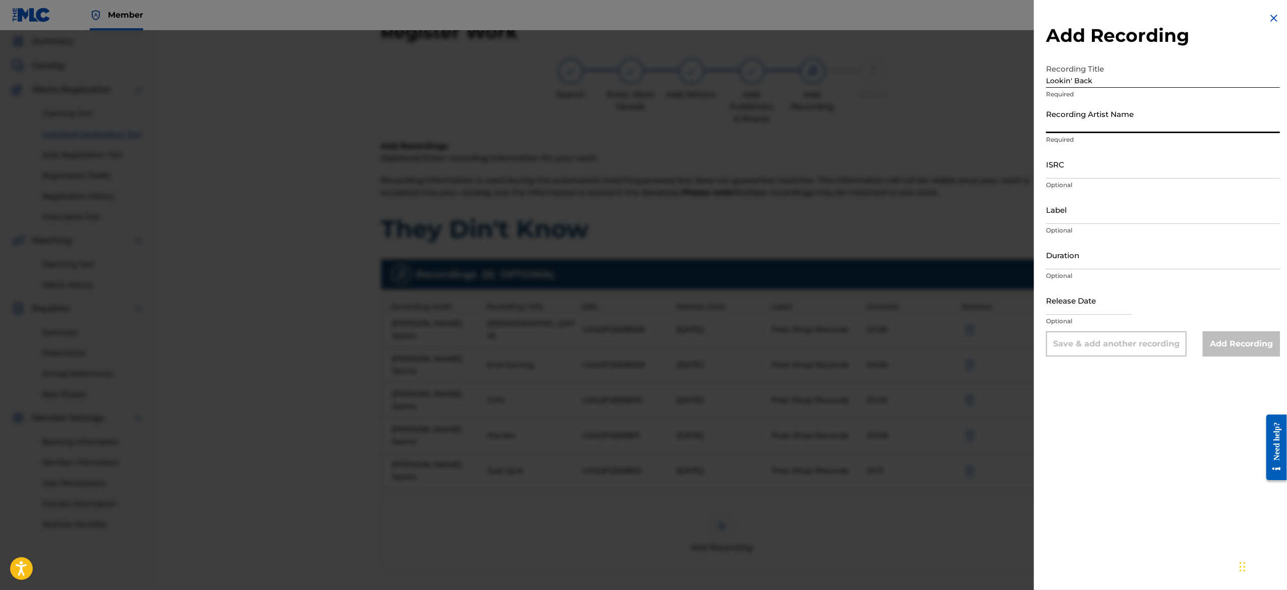
click at [1082, 114] on input "Recording Artist Name" at bounding box center [1163, 118] width 234 height 29
type input "Richard Saints"
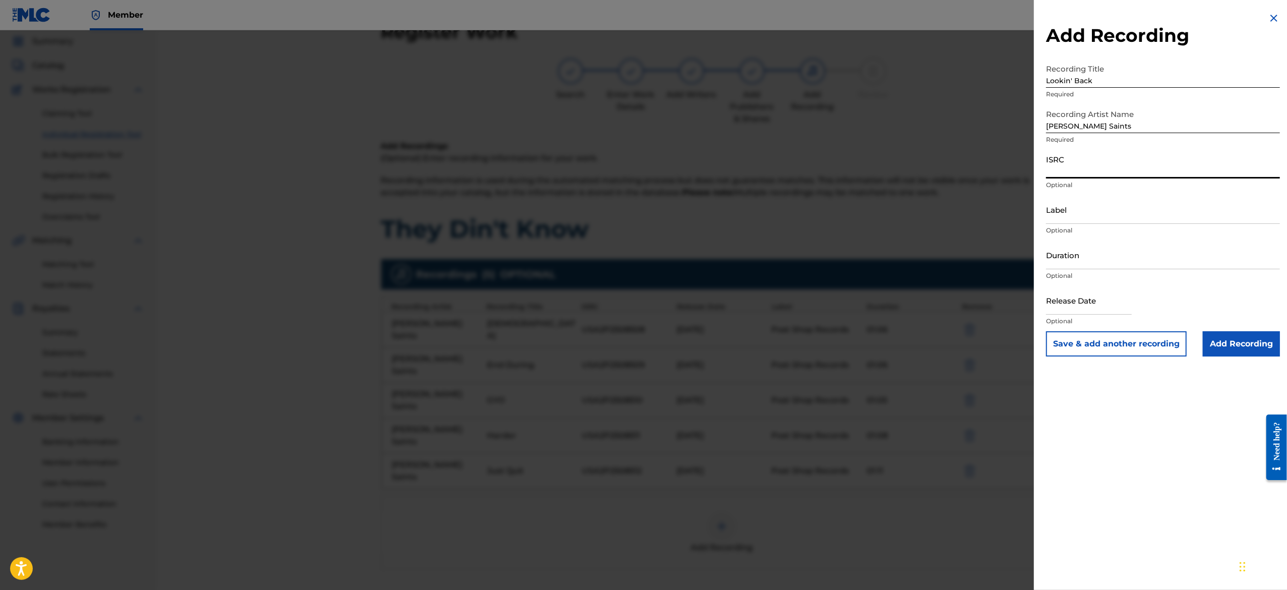
click at [1132, 169] on input "ISRC" at bounding box center [1163, 164] width 234 height 29
paste input "USA2P2508513"
type input "USA2P2508513"
click at [1080, 213] on input "Label" at bounding box center [1163, 209] width 234 height 29
type input "Post Shop Records"
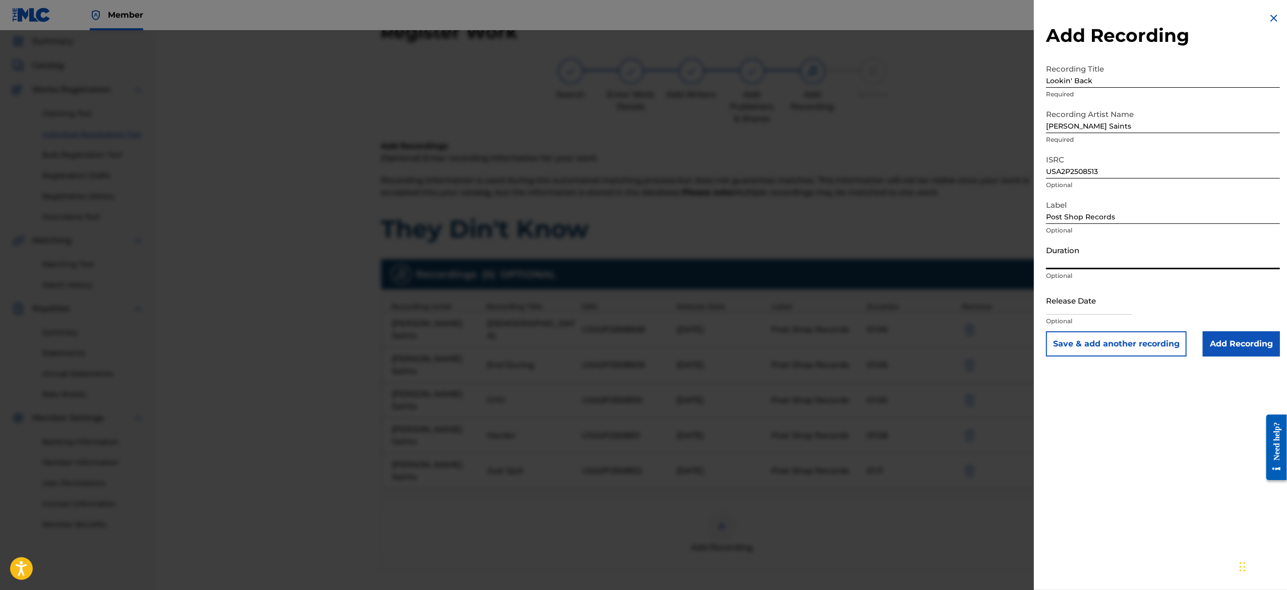
click at [1099, 258] on input "Duration" at bounding box center [1163, 254] width 234 height 29
paste input "01:03"
type input "01:03"
click at [1081, 303] on input "text" at bounding box center [1089, 300] width 86 height 29
select select "7"
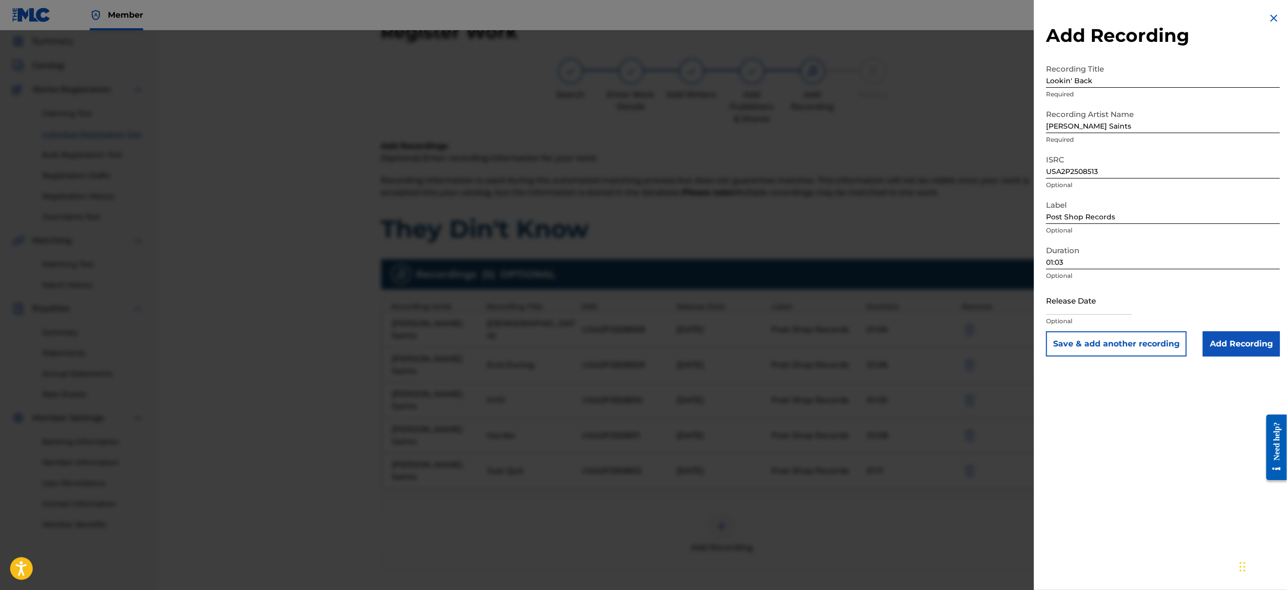
select select "2025"
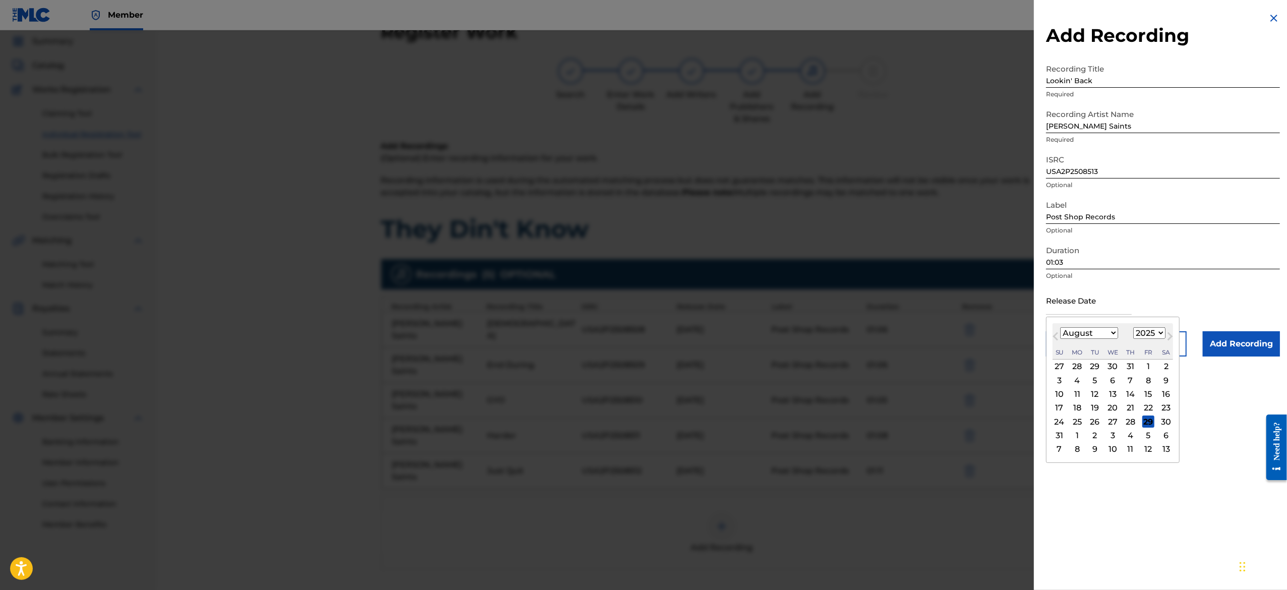
click at [1095, 330] on select "January February March April May June July August September October November De…" at bounding box center [1089, 333] width 58 height 12
select select "2"
click at [1060, 327] on select "January February March April May June July August September October November De…" at bounding box center [1089, 333] width 58 height 12
click at [1077, 395] on div "10" at bounding box center [1077, 394] width 12 height 12
type input "March 10 2025"
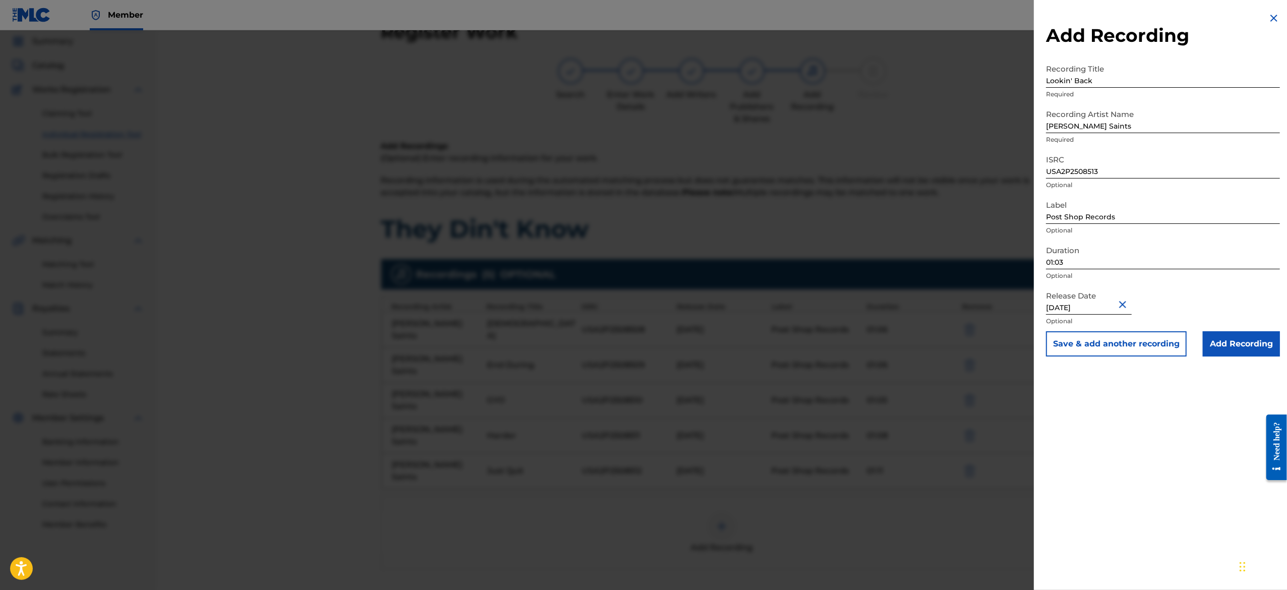
click at [1090, 342] on button "Save & add another recording" at bounding box center [1116, 343] width 141 height 25
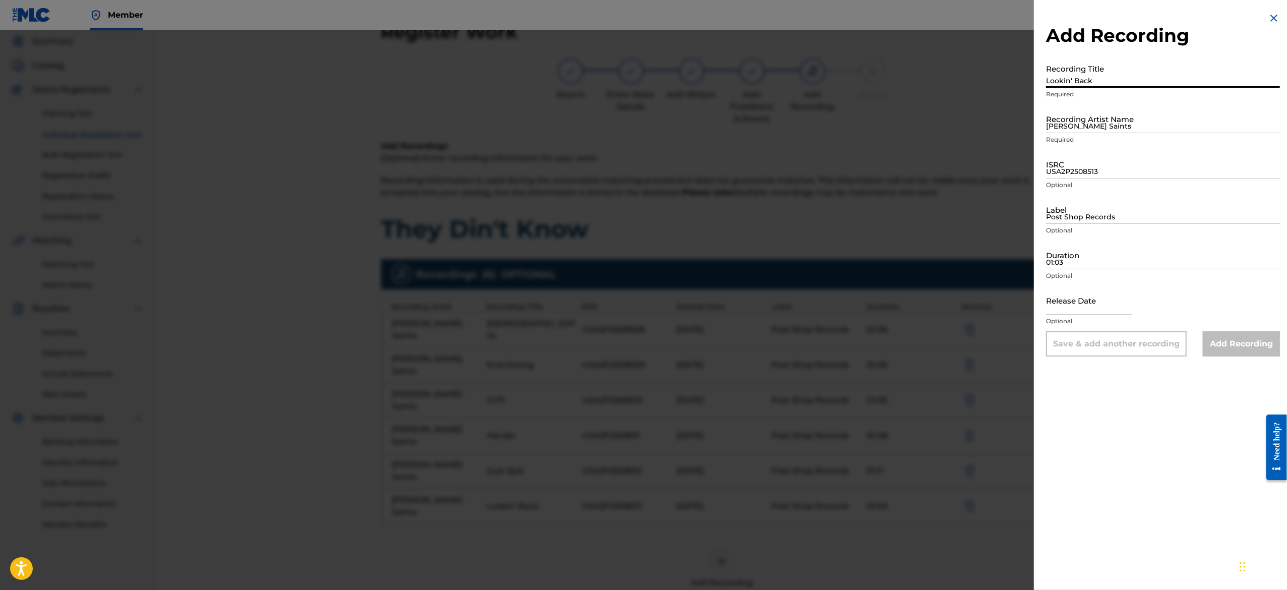
click at [1062, 77] on input "Lookin' Back" at bounding box center [1163, 73] width 234 height 29
paste input "Lotta Firsts"
type input "Lotta Firsts"
click at [1092, 125] on input "Richard Saints" at bounding box center [1163, 118] width 234 height 29
type input "Richard Saints"
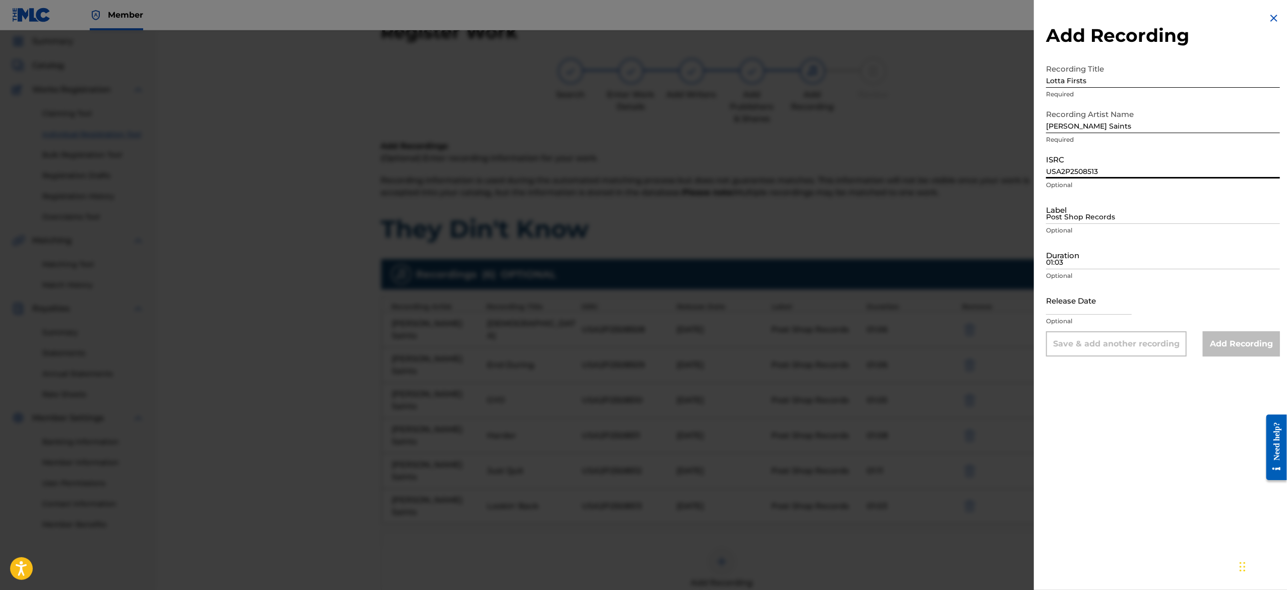
click at [1119, 167] on input "USA2P2508513" at bounding box center [1163, 164] width 234 height 29
paste input "USA2P2508514"
type input "USA2P2508514"
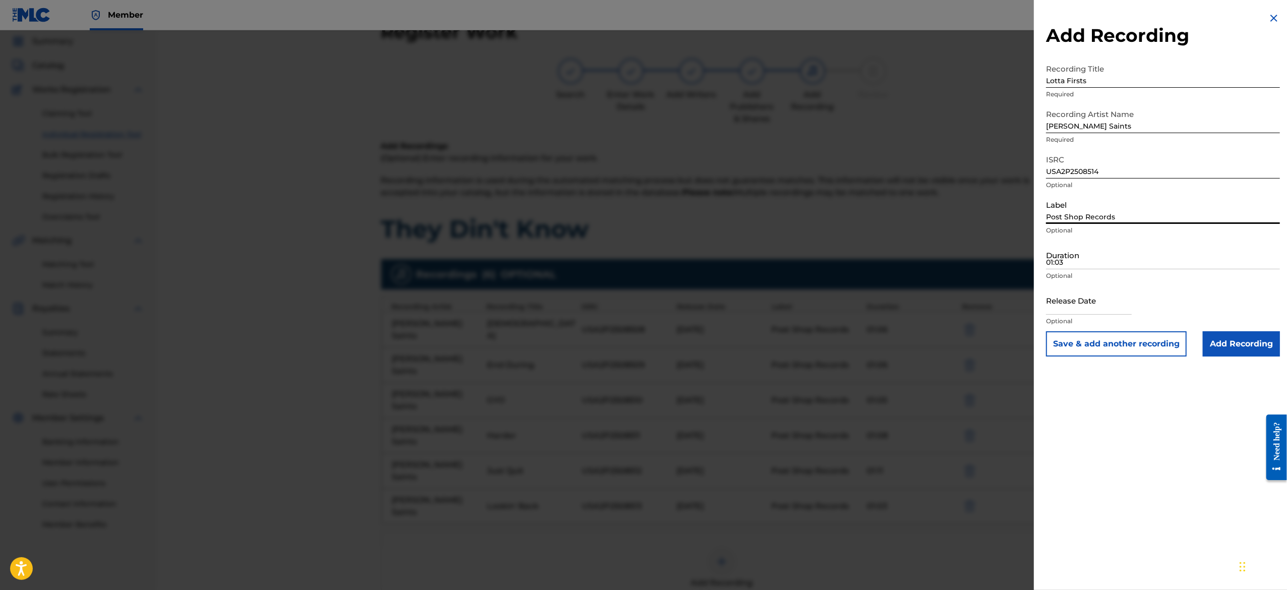
click at [1085, 205] on input "Post Shop Records" at bounding box center [1163, 209] width 234 height 29
type input "Post Shop Records"
click at [1133, 250] on input "01:03" at bounding box center [1163, 254] width 234 height 29
paste input "01:02"
click at [1071, 268] on input "01:02" at bounding box center [1163, 254] width 234 height 29
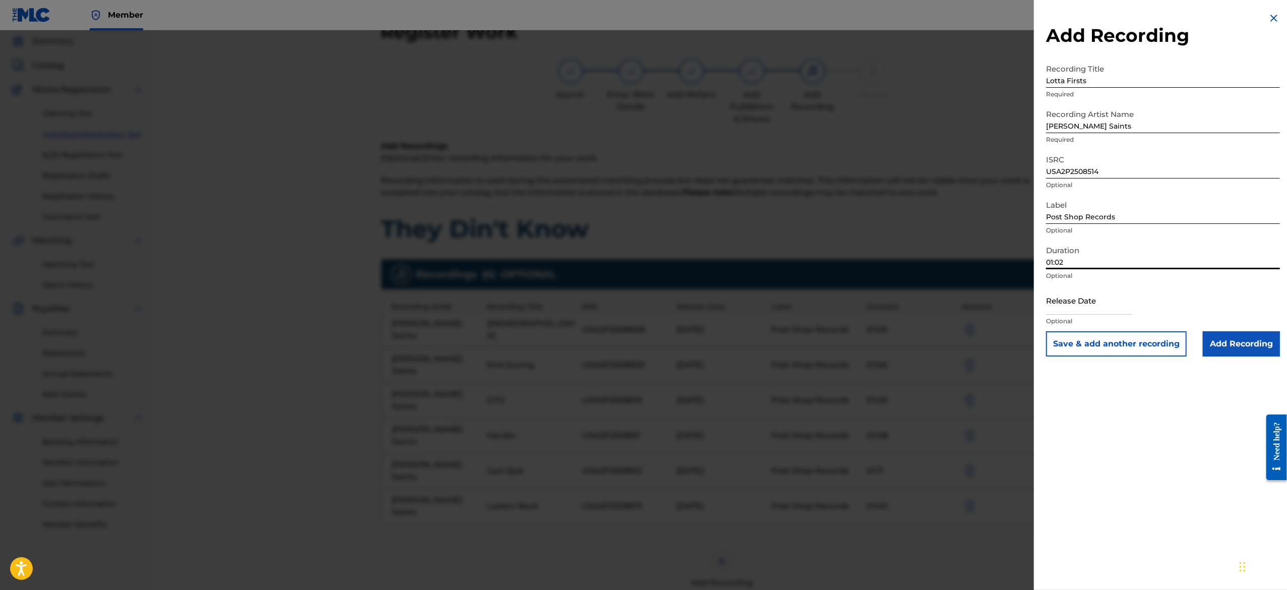
type input "01:02"
click at [1081, 295] on input "text" at bounding box center [1089, 300] width 86 height 29
select select "7"
select select "2025"
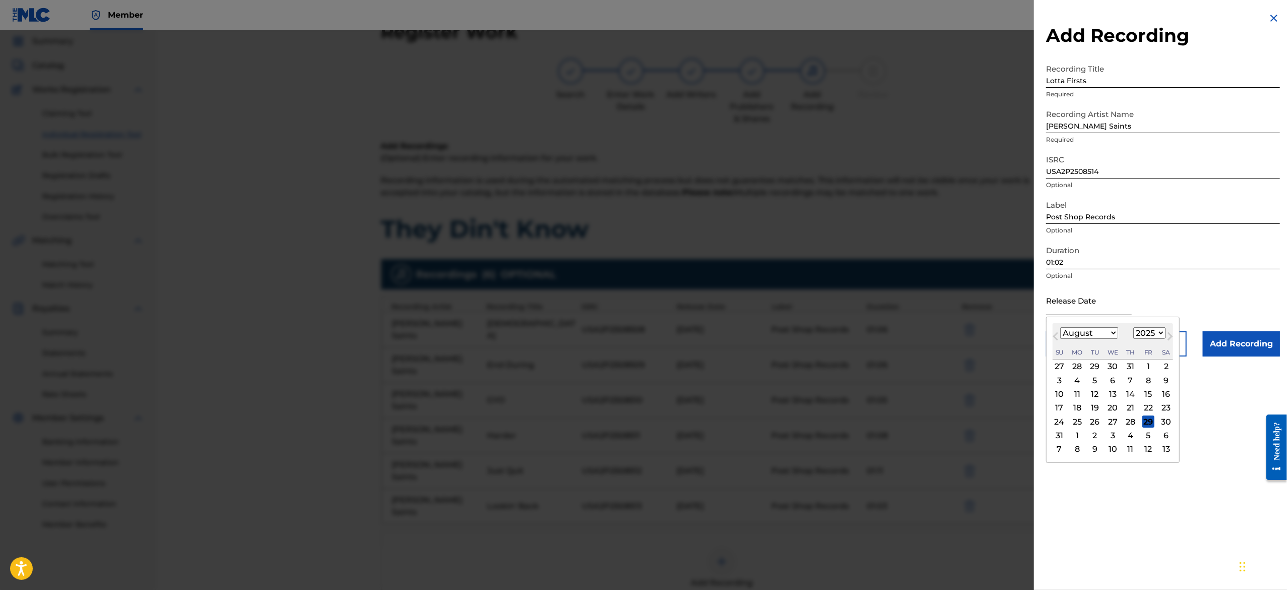
click at [1088, 331] on select "January February March April May June July August September October November De…" at bounding box center [1089, 333] width 58 height 12
select select "2"
click at [1060, 327] on select "January February March April May June July August September October November De…" at bounding box center [1089, 333] width 58 height 12
click at [1077, 394] on div "10" at bounding box center [1077, 394] width 12 height 12
type input "March 10 2025"
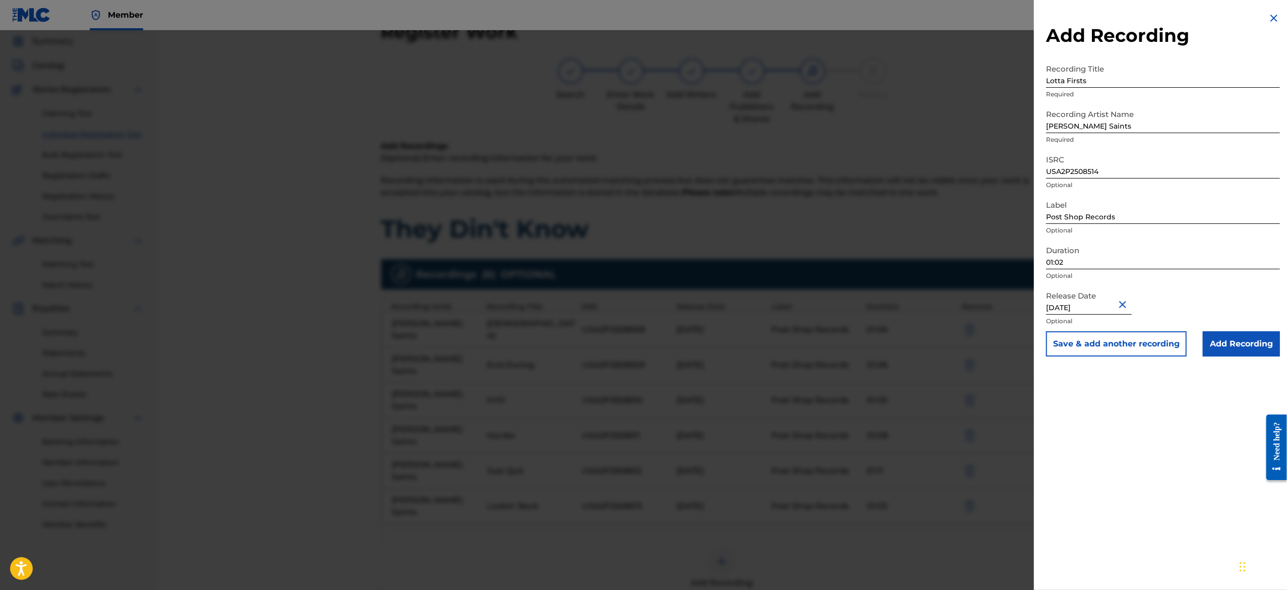
click at [1106, 338] on button "Save & add another recording" at bounding box center [1116, 343] width 141 height 25
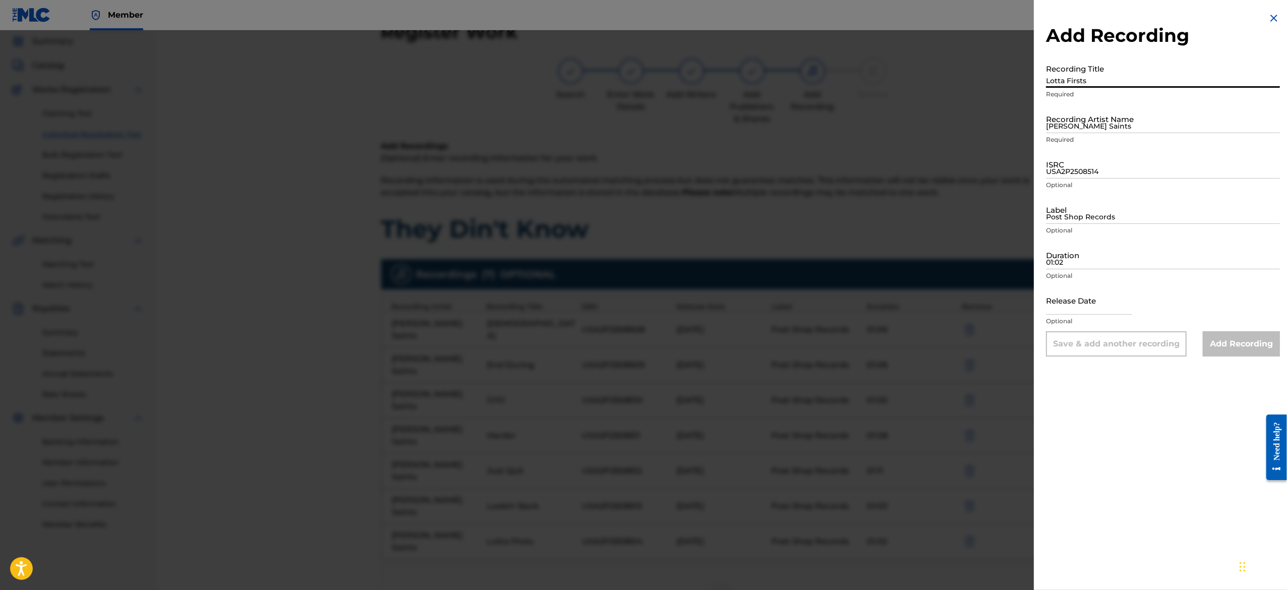
click at [1055, 80] on input "Lotta Firsts" at bounding box center [1163, 73] width 234 height 29
click at [1063, 72] on input "Lotta Firsts" at bounding box center [1163, 73] width 234 height 29
paste input "Made It"
type input "Made It"
click at [1078, 116] on input "Richard Saints" at bounding box center [1163, 118] width 234 height 29
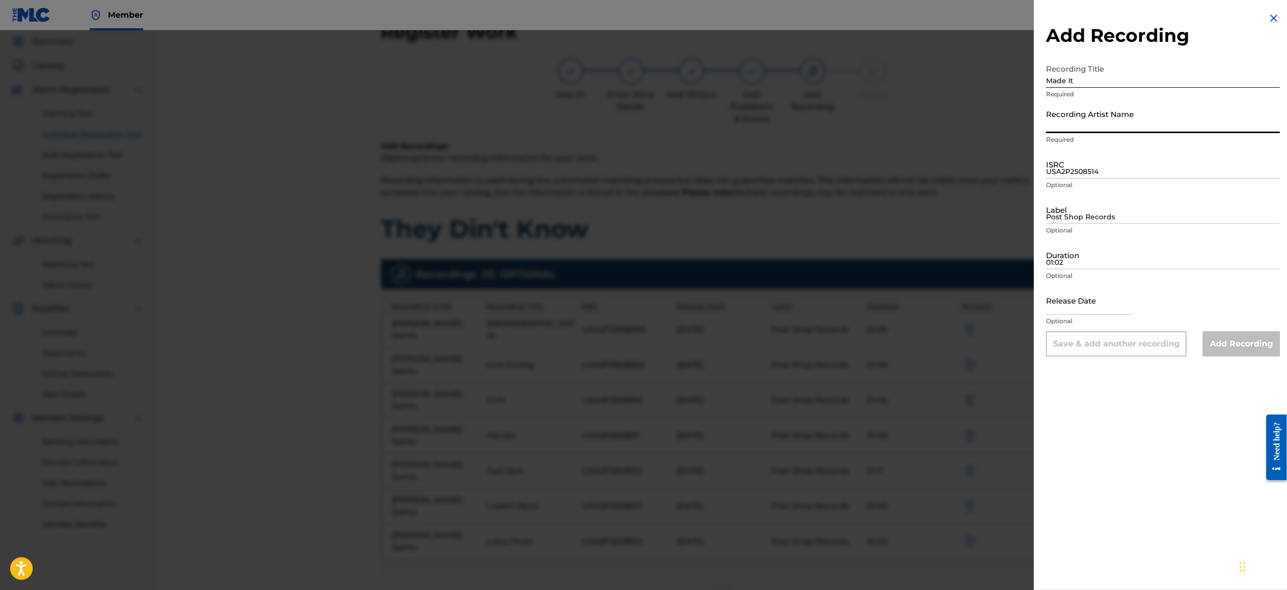
type input "Richard Saints"
click at [1101, 163] on input "USA2P2508514" at bounding box center [1163, 164] width 234 height 29
paste input "USA2P2508515"
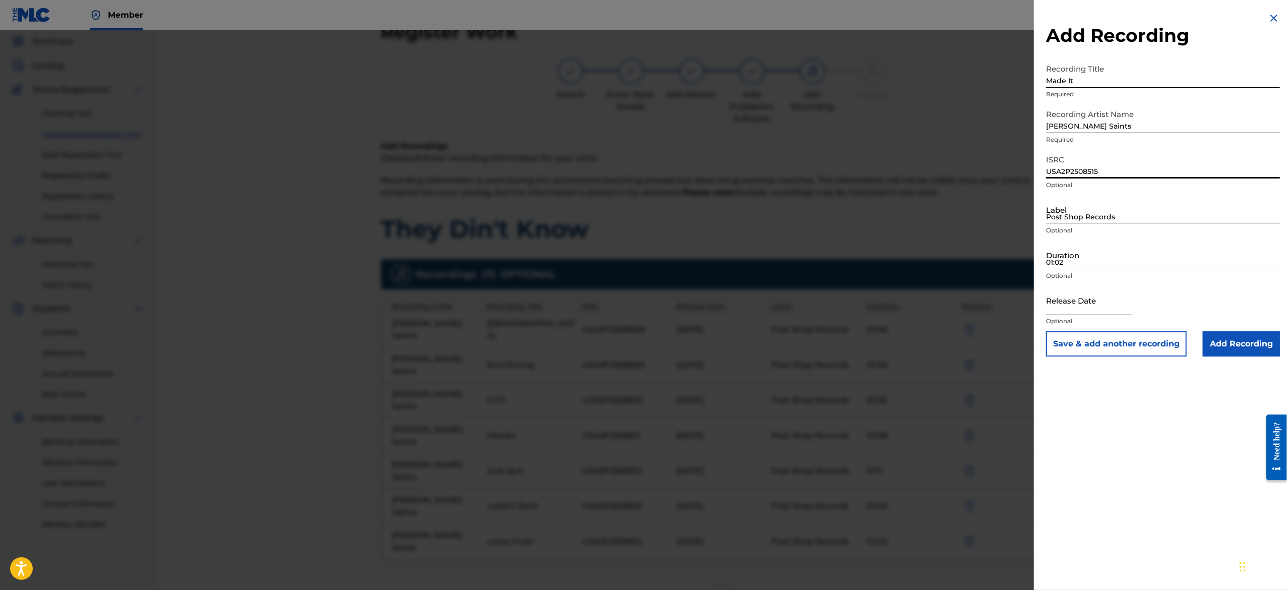
type input "USA2P2508515"
click at [1059, 220] on input "Post Shop Records" at bounding box center [1163, 209] width 234 height 29
type input "Post Shop Records"
click at [1067, 260] on input "01:02" at bounding box center [1163, 254] width 234 height 29
paste input "01:07"
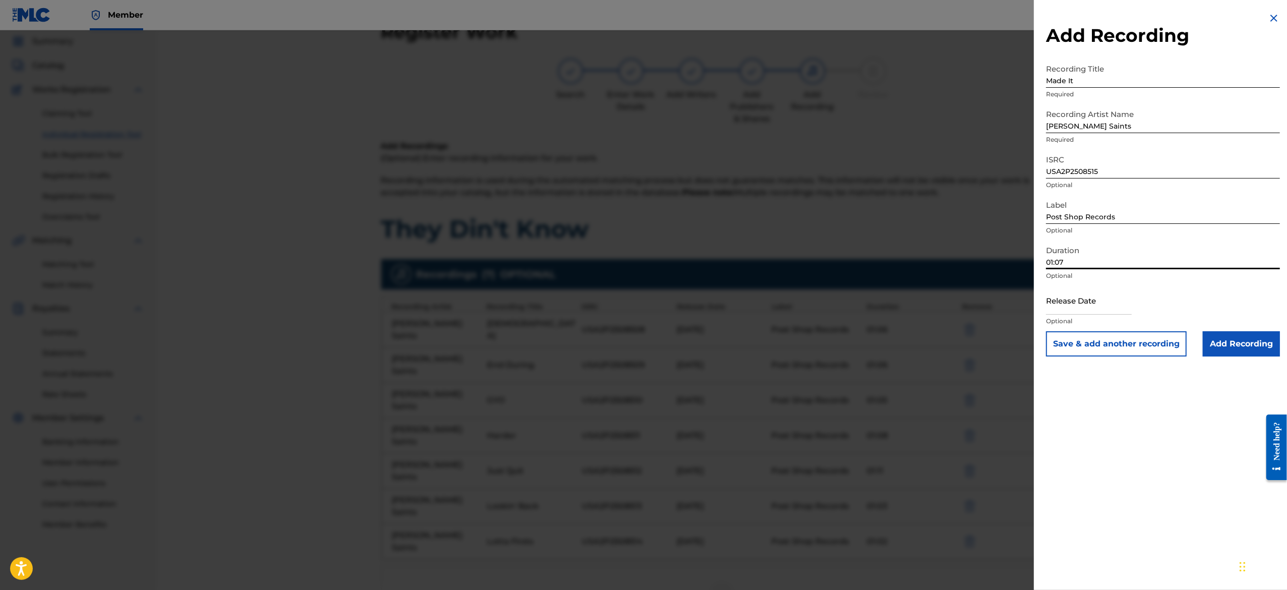
type input "01:07"
click at [1070, 309] on input "text" at bounding box center [1089, 300] width 86 height 29
select select "7"
select select "2025"
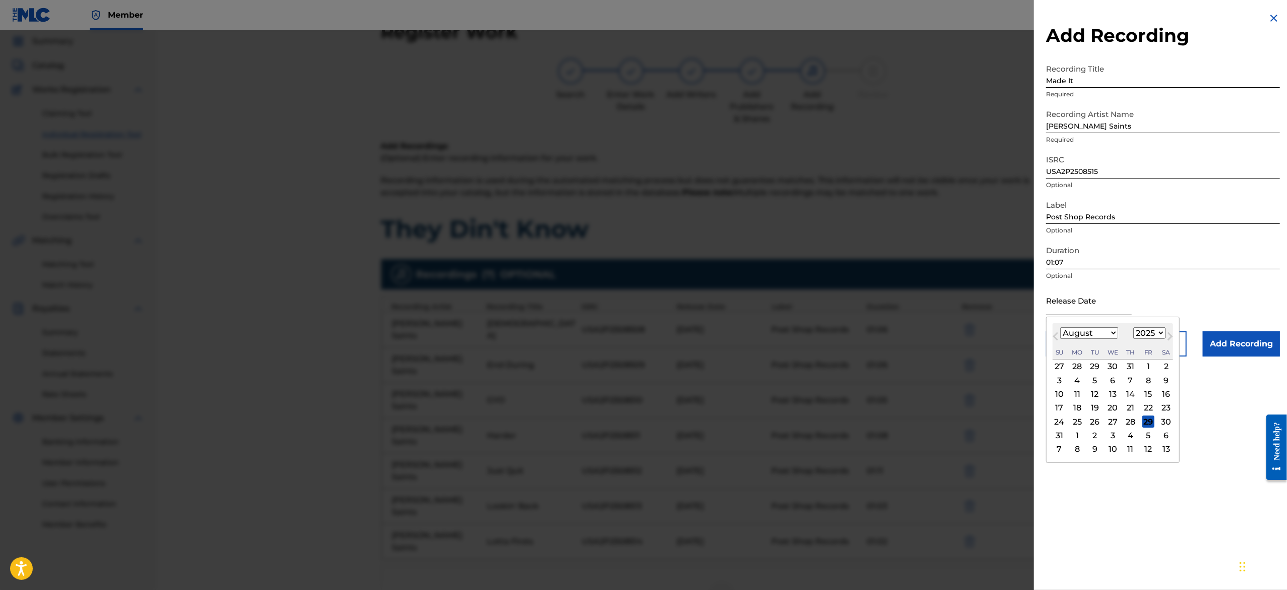
click at [1098, 336] on select "January February March April May June July August September October November De…" at bounding box center [1089, 333] width 58 height 12
select select "2"
click at [1060, 327] on select "January February March April May June July August September October November De…" at bounding box center [1089, 333] width 58 height 12
click at [1079, 394] on div "10" at bounding box center [1077, 394] width 12 height 12
type input "March 10 2025"
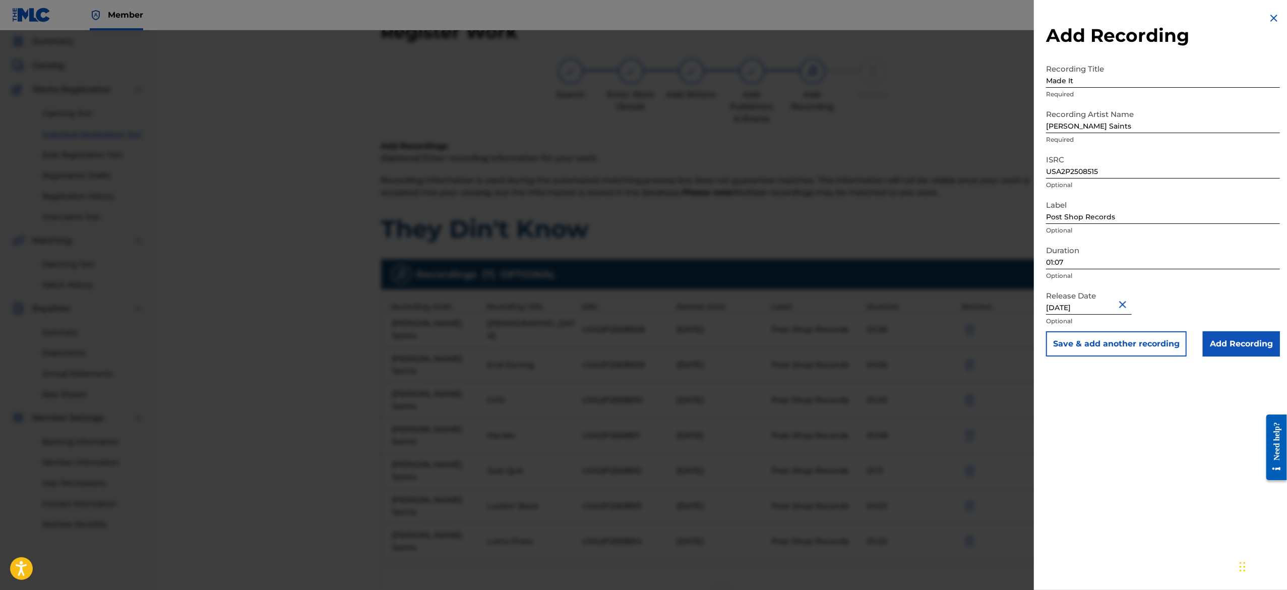
click at [1087, 338] on button "Save & add another recording" at bounding box center [1116, 343] width 141 height 25
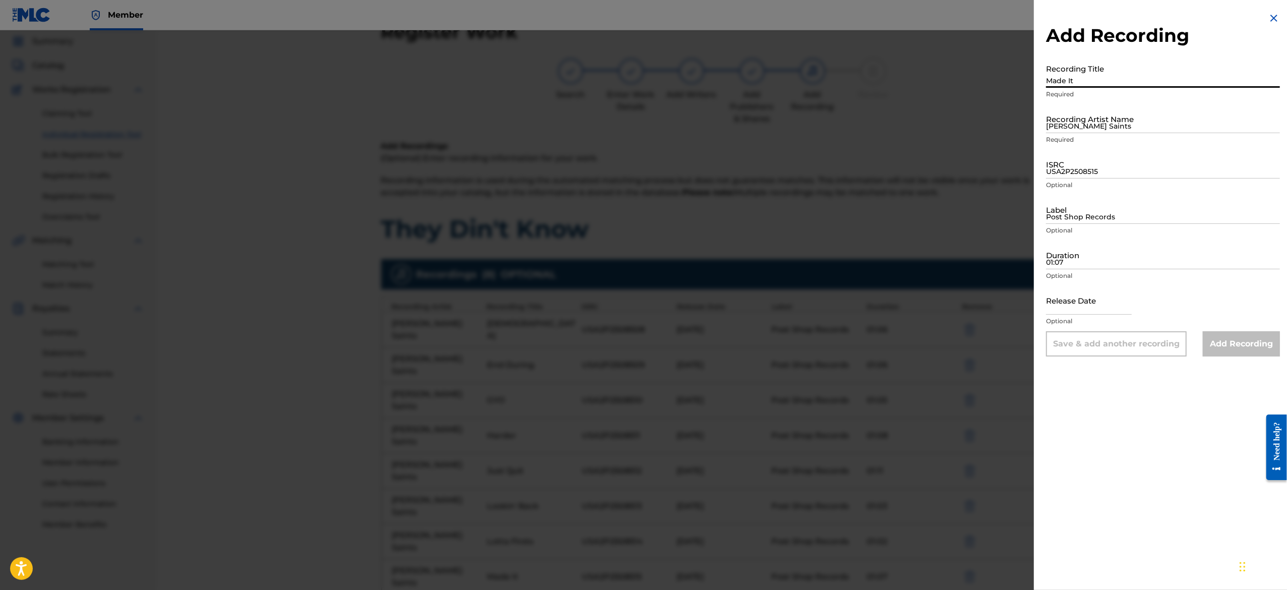
click at [1076, 84] on input "Made It" at bounding box center [1163, 73] width 234 height 29
click at [1086, 78] on input "Recording Title" at bounding box center [1163, 73] width 234 height 29
click at [1268, 13] on img at bounding box center [1273, 18] width 12 height 12
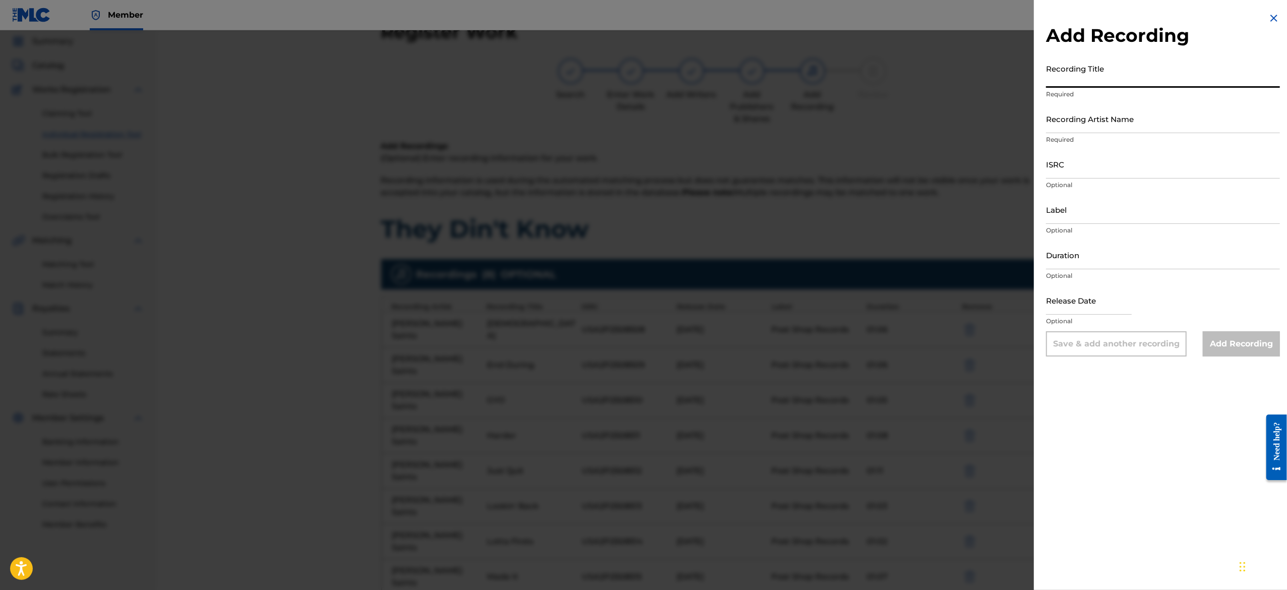
click at [1068, 68] on input "Recording Title" at bounding box center [1163, 73] width 234 height 29
paste input "Opening Night"
type input "Opening Night"
click at [1077, 118] on input "Recording Artist Name" at bounding box center [1163, 118] width 234 height 29
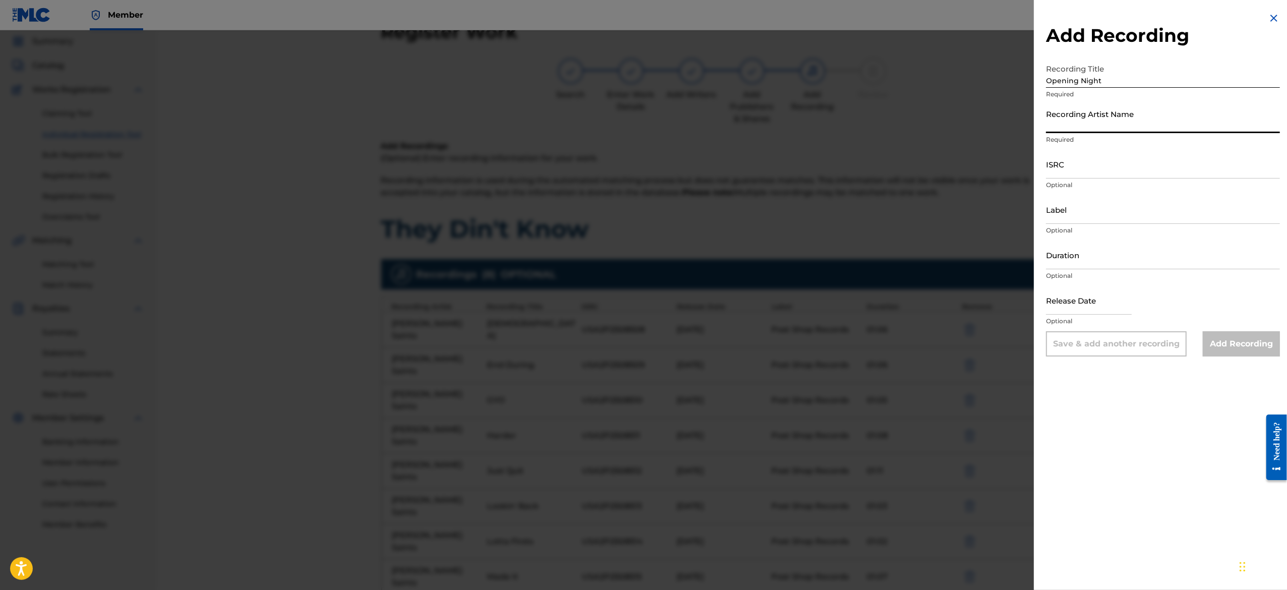
type input "Richard Saints"
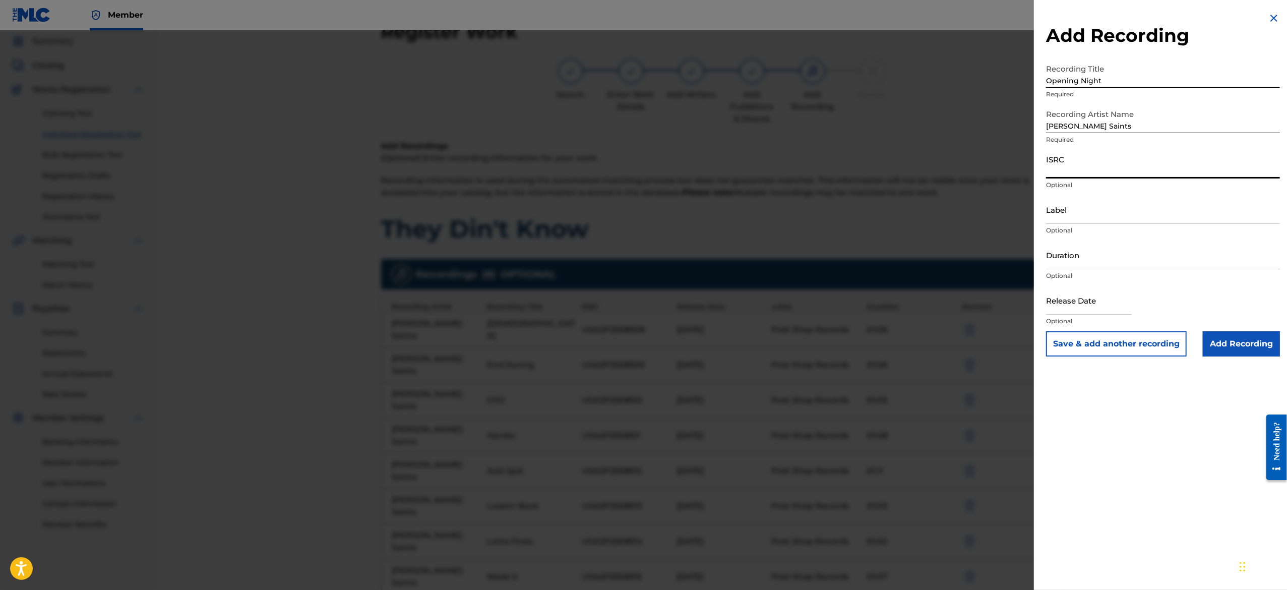
click at [1131, 161] on input "ISRC" at bounding box center [1163, 164] width 234 height 29
paste input "USA2P2508516"
type input "USA2P2508516"
click at [1074, 211] on input "Label" at bounding box center [1163, 209] width 234 height 29
type input "Post Shop Records"
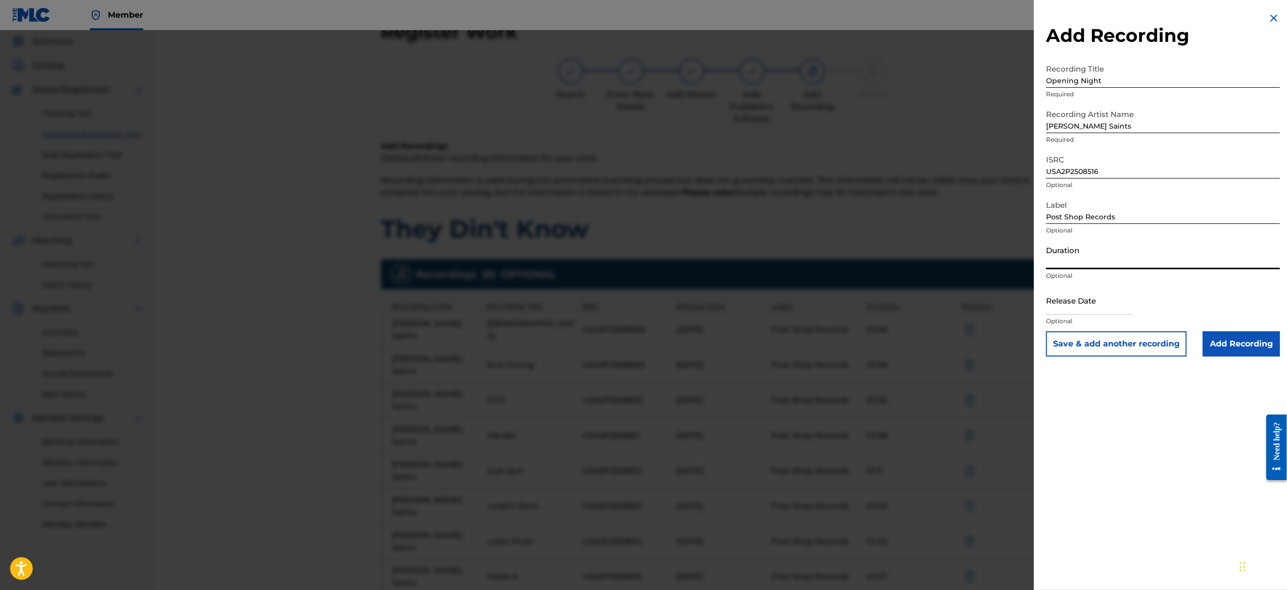
click at [1109, 256] on input "Duration" at bounding box center [1163, 254] width 234 height 29
paste input "01:03"
type input "01:03"
click at [1052, 300] on input "text" at bounding box center [1089, 300] width 86 height 29
select select "7"
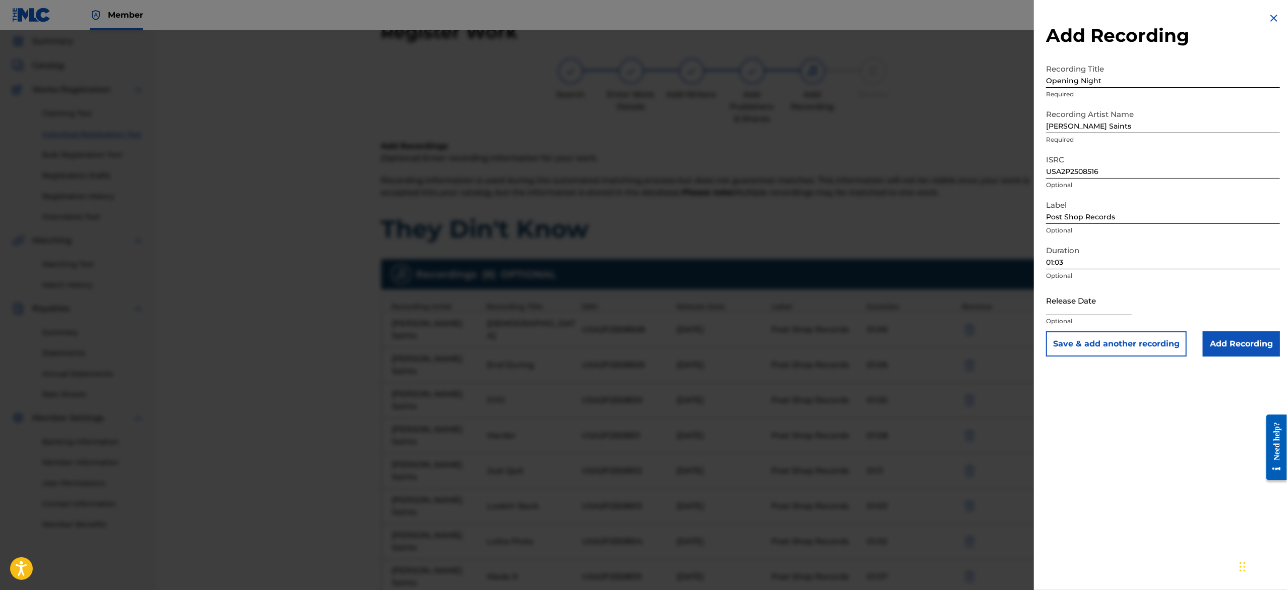
select select "2025"
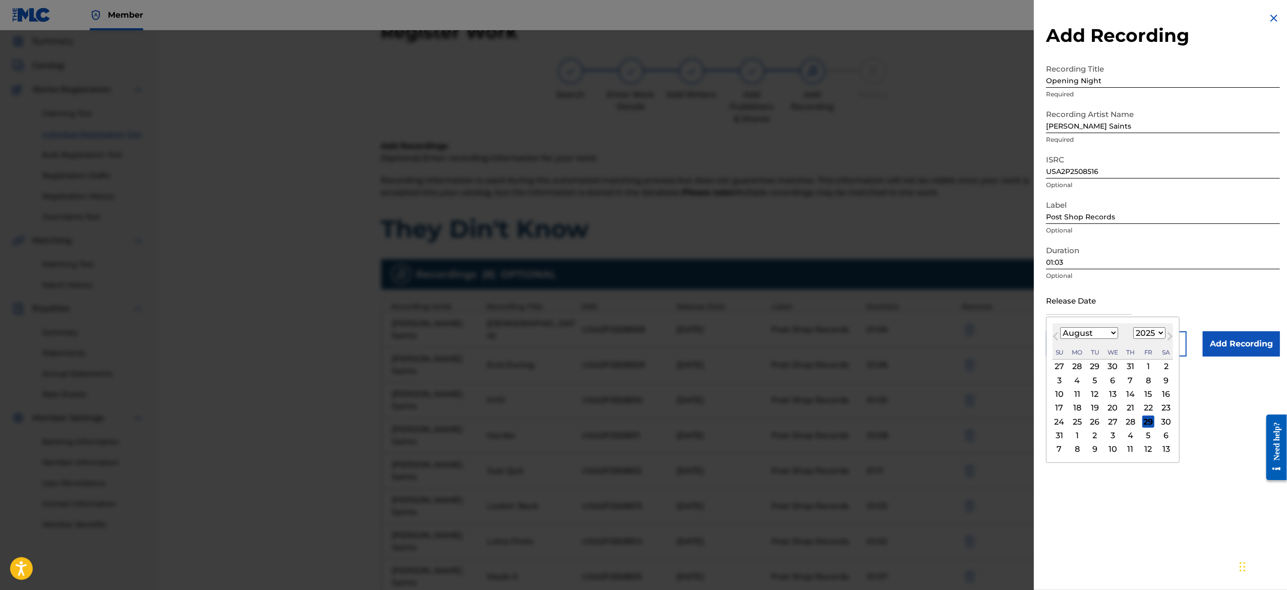
click at [1087, 334] on select "January February March April May June July August September October November De…" at bounding box center [1089, 333] width 58 height 12
select select "2"
click at [1060, 327] on select "January February March April May June July August September October November De…" at bounding box center [1089, 333] width 58 height 12
click at [1083, 392] on div "10" at bounding box center [1077, 394] width 12 height 12
type input "March 10 2025"
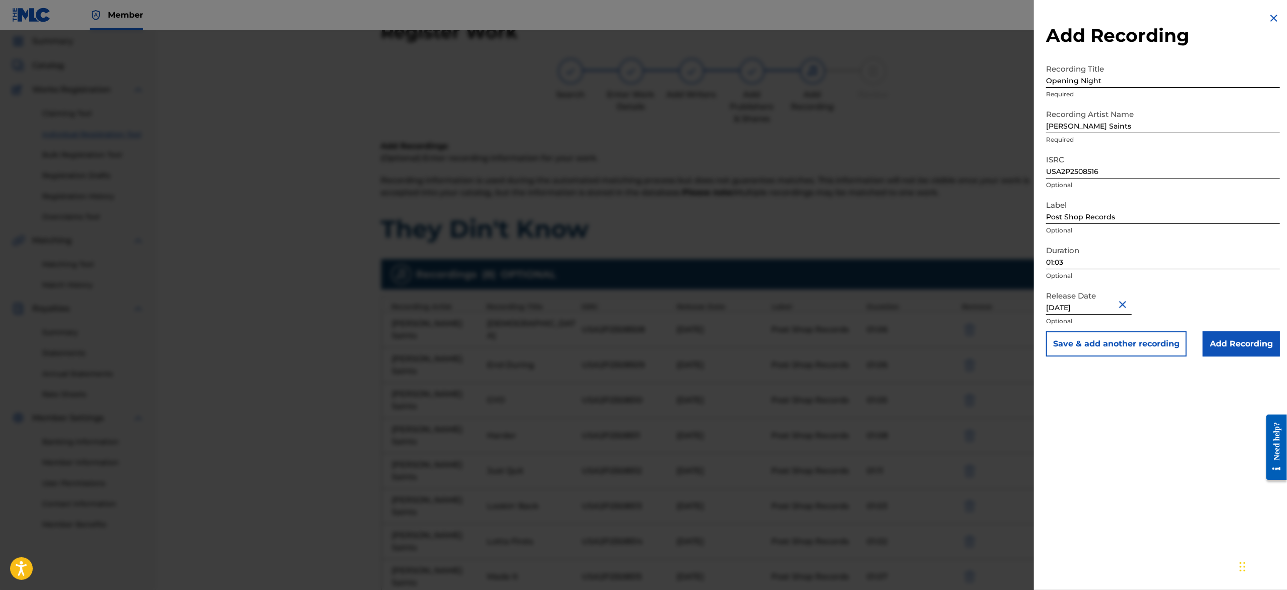
click at [1085, 339] on button "Save & add another recording" at bounding box center [1116, 343] width 141 height 25
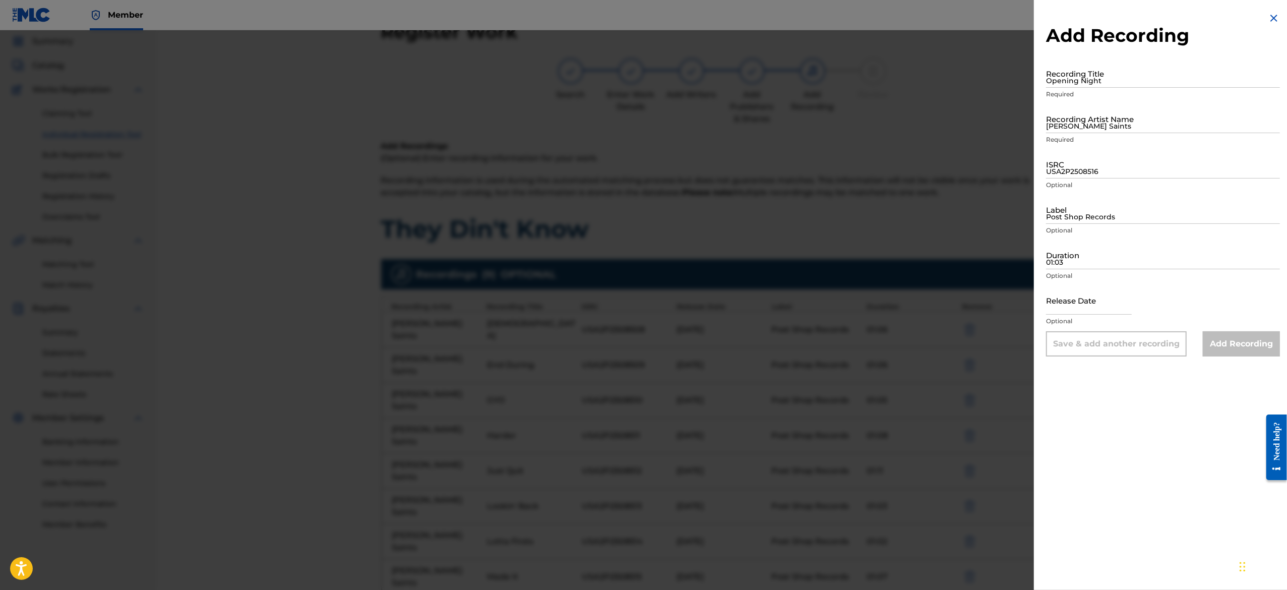
click at [1261, 19] on div "Add Recording Recording Title Opening Night Required Recording Artist Name Rich…" at bounding box center [1163, 184] width 258 height 368
click at [1270, 22] on img at bounding box center [1273, 18] width 12 height 12
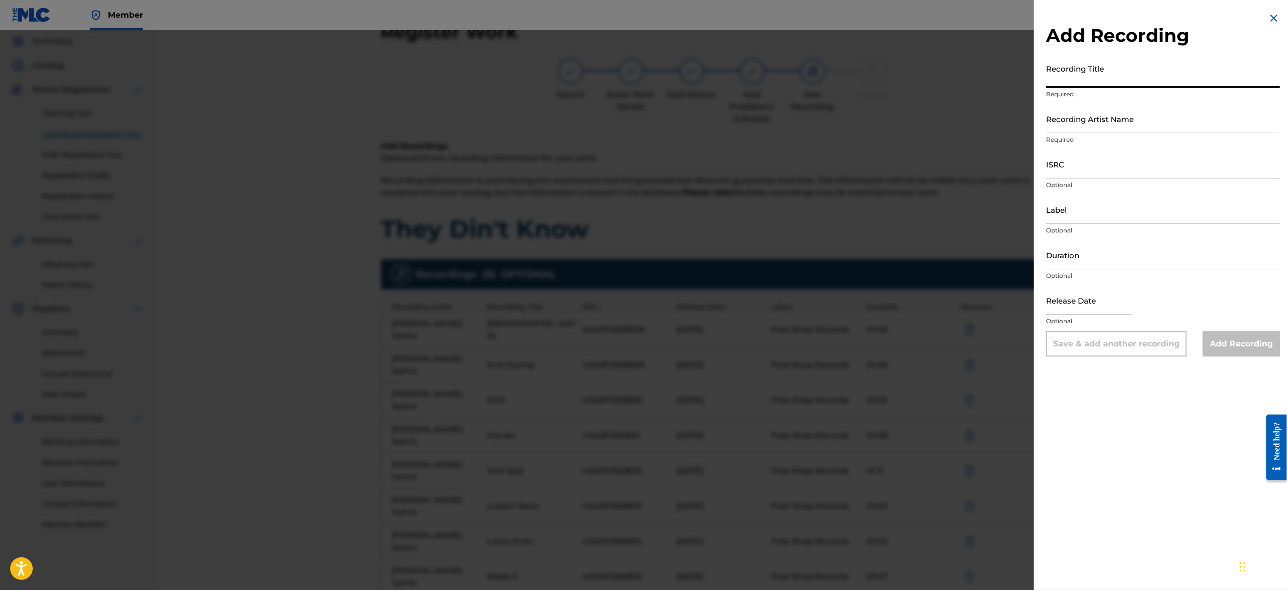
click at [1164, 74] on input "Recording Title" at bounding box center [1163, 73] width 234 height 29
paste input "Putcha Over"
type input "Putcha Over"
click at [1117, 116] on input "Recording Artist Name" at bounding box center [1163, 118] width 234 height 29
type input "Richard Saints"
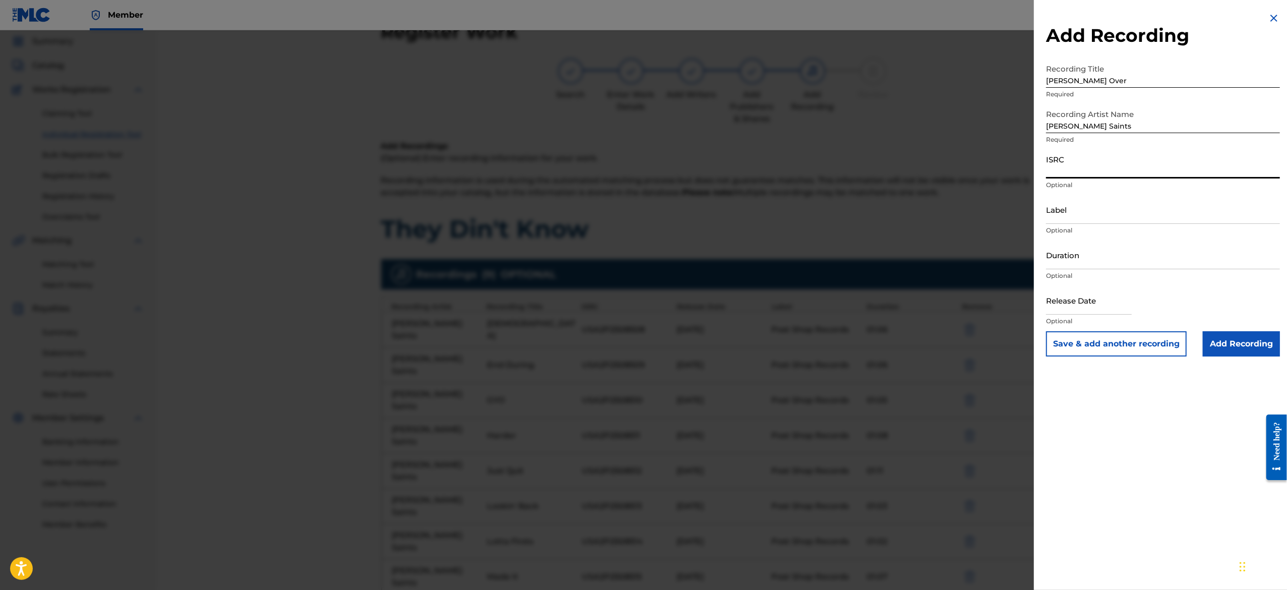
click at [1131, 175] on input "ISRC" at bounding box center [1163, 164] width 234 height 29
paste input "USA2P2508517"
type input "USA2P2508517"
click at [1055, 221] on input "Label" at bounding box center [1163, 209] width 234 height 29
type input "Post Shop Records"
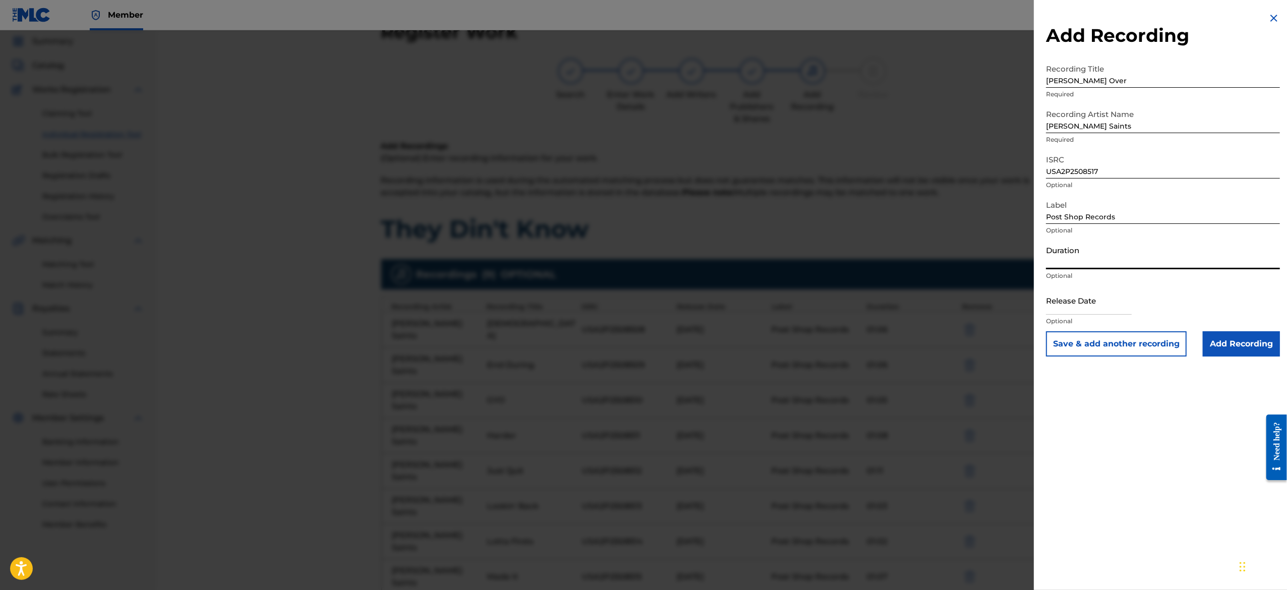
click at [1056, 262] on input "Duration" at bounding box center [1163, 254] width 234 height 29
paste input "01:04"
type input "01:04"
select select "7"
select select "2025"
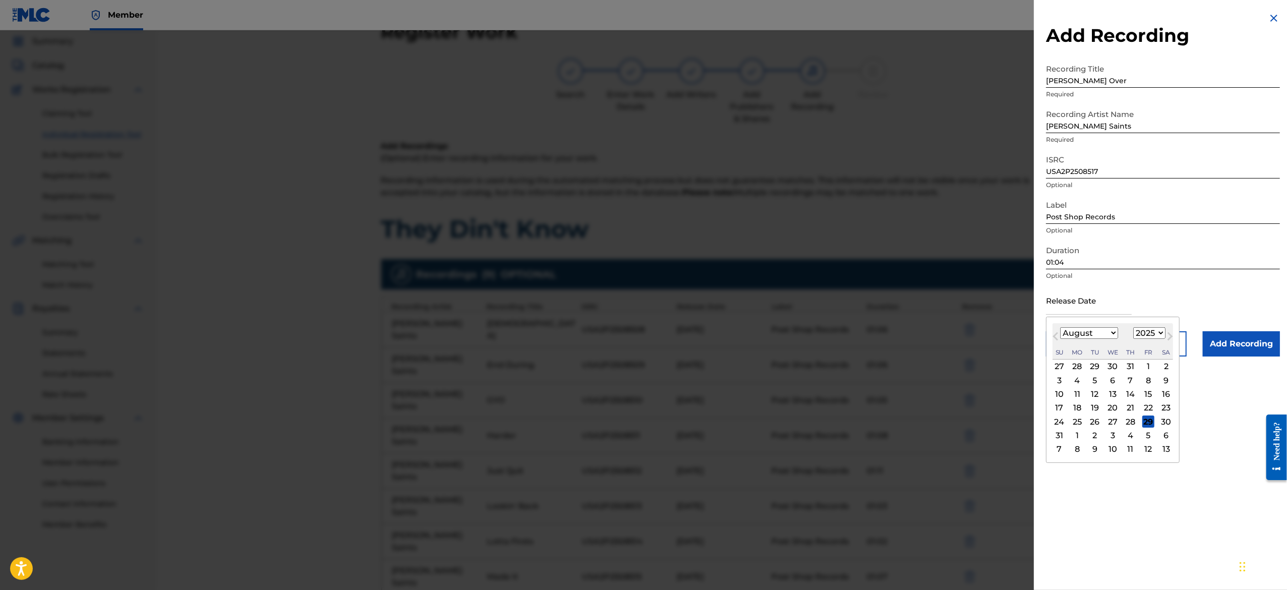
click at [1056, 302] on input "text" at bounding box center [1089, 300] width 86 height 29
click at [1081, 333] on select "January February March April May June July August September October November De…" at bounding box center [1089, 333] width 58 height 12
select select "2"
click at [1060, 327] on select "January February March April May June July August September October November De…" at bounding box center [1089, 333] width 58 height 12
click at [1076, 395] on div "10" at bounding box center [1077, 394] width 12 height 12
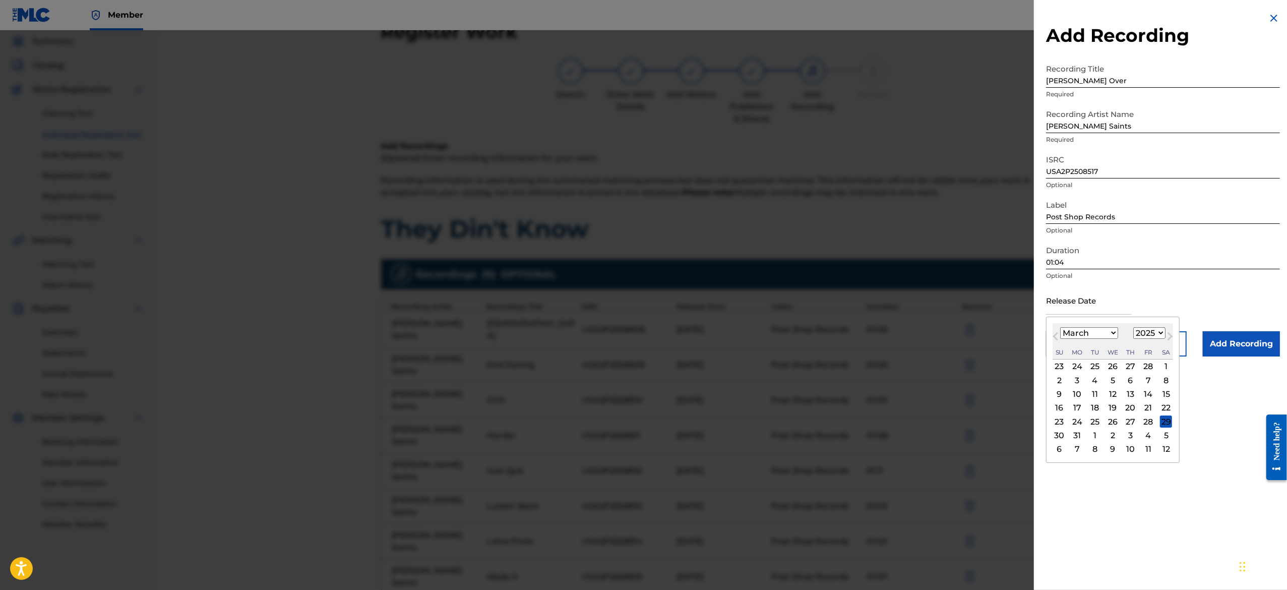
type input "March 10 2025"
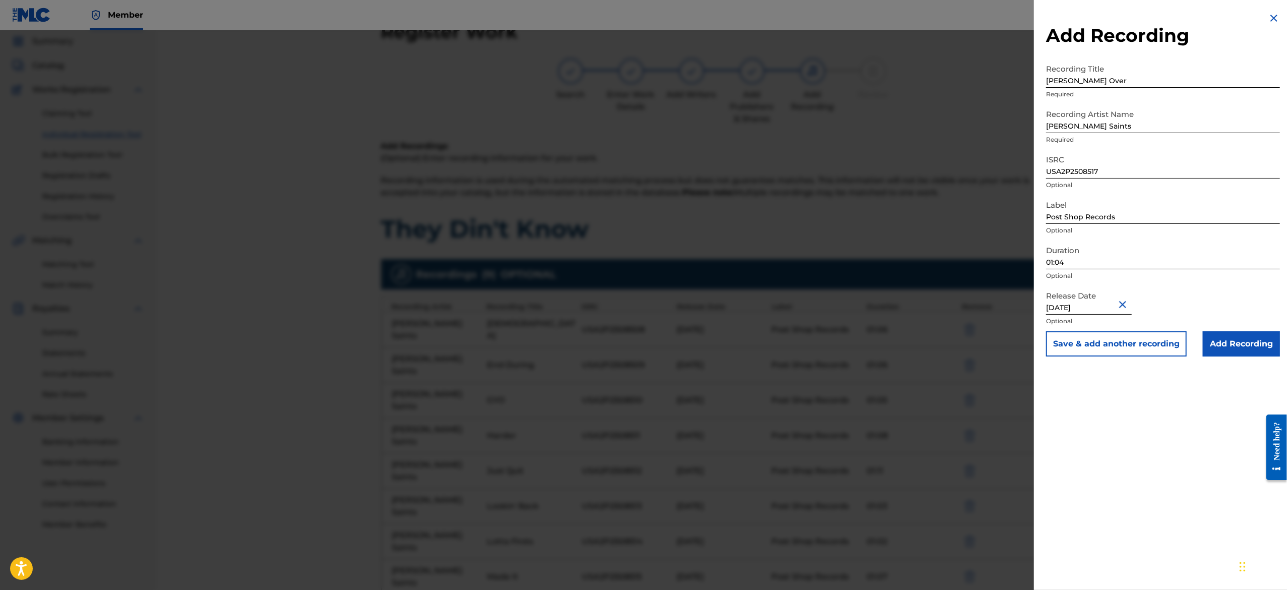
click at [1079, 350] on button "Save & add another recording" at bounding box center [1116, 343] width 141 height 25
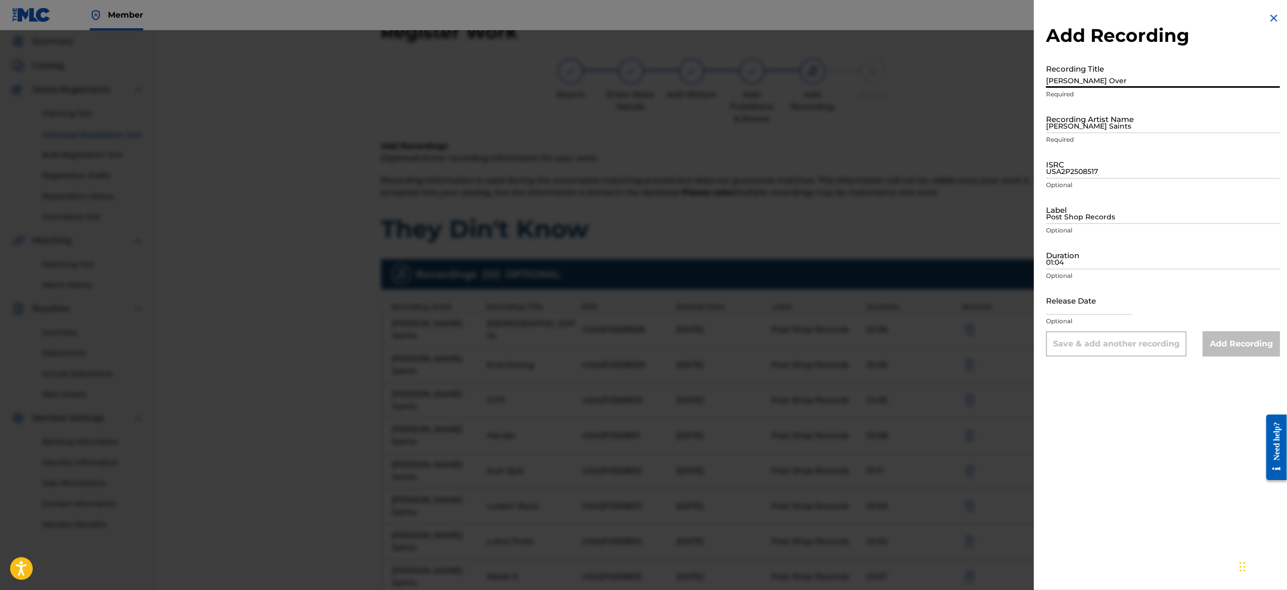
click at [1075, 79] on input "Putcha Over" at bounding box center [1163, 73] width 234 height 29
click at [1267, 20] on img at bounding box center [1273, 18] width 12 height 12
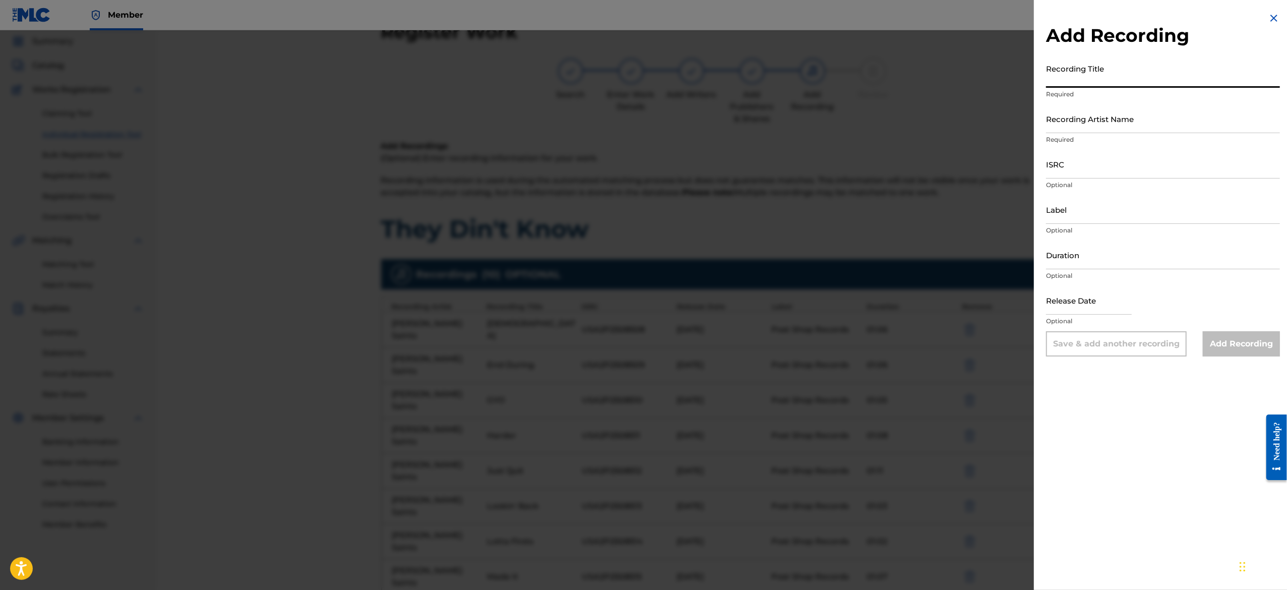
click at [1090, 65] on input "Recording Title" at bounding box center [1163, 73] width 234 height 29
paste input "Tell Me Why"
type input "Tell Me Why"
click at [1089, 124] on input "Recording Artist Name" at bounding box center [1163, 118] width 234 height 29
type input "Richard Saints"
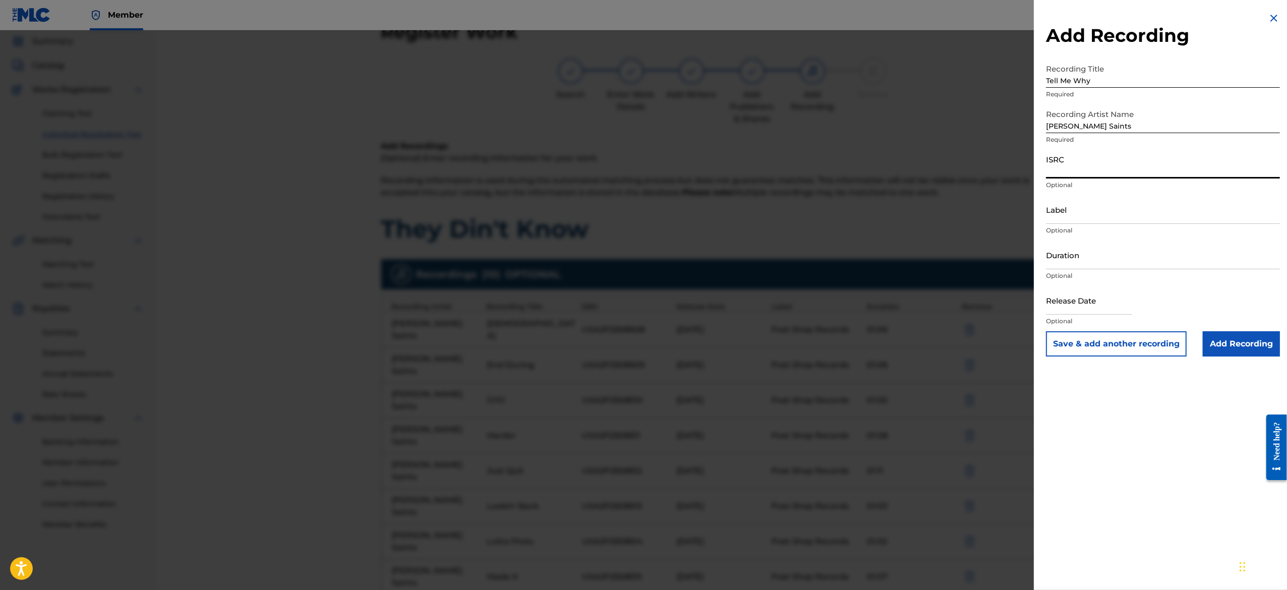
click at [1111, 167] on input "ISRC" at bounding box center [1163, 164] width 234 height 29
paste input "USA2P2508518"
type input "USA2P2508518"
click at [1093, 215] on input "Label" at bounding box center [1163, 209] width 234 height 29
type input "Post Shop Records"
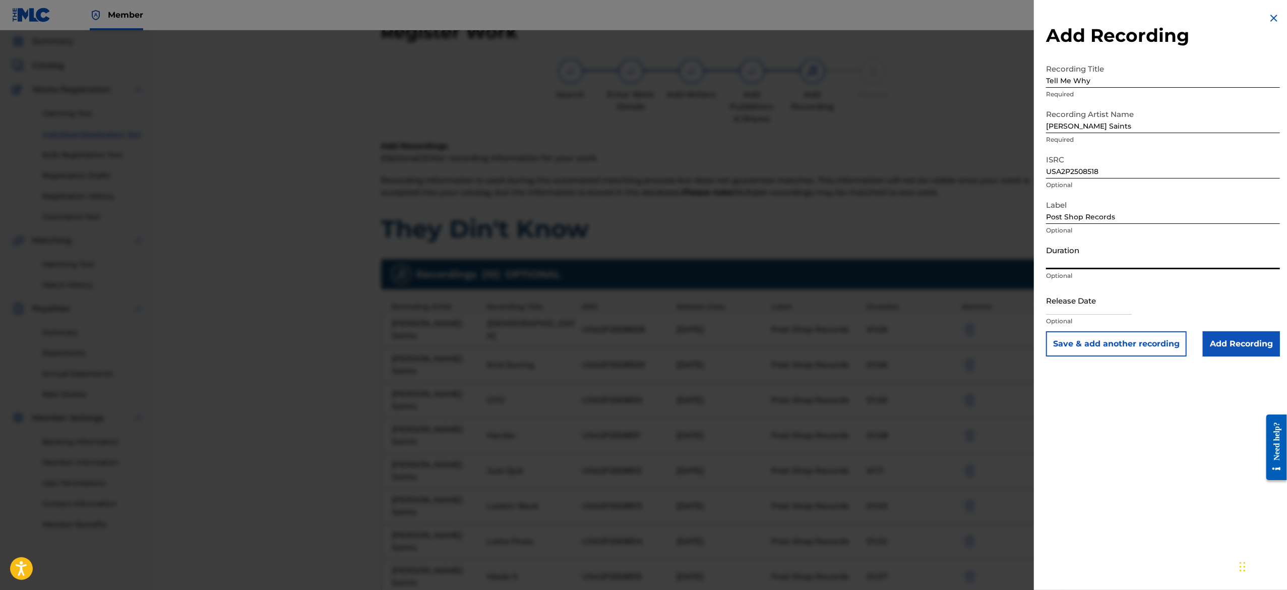
click at [1094, 267] on input "Duration" at bounding box center [1163, 254] width 234 height 29
paste input "01:02"
type input "01:02"
select select "7"
select select "2025"
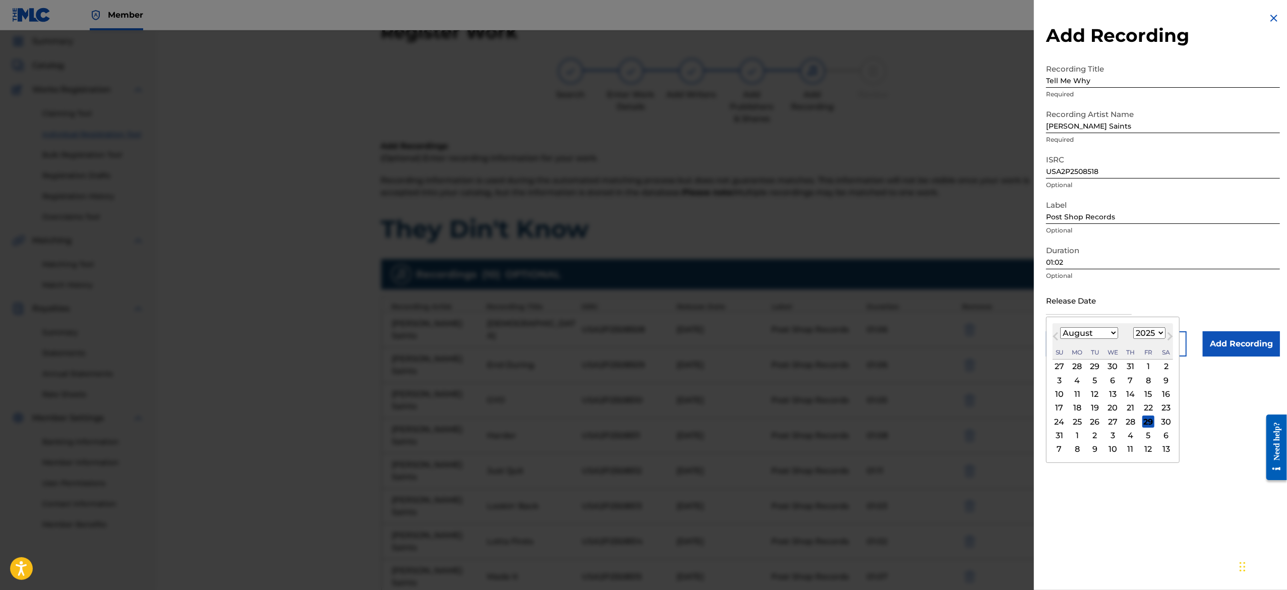
click at [1067, 306] on input "text" at bounding box center [1089, 300] width 86 height 29
click at [1109, 332] on select "January February March April May June July August September October November De…" at bounding box center [1089, 333] width 58 height 12
select select "2"
click at [1060, 327] on select "January February March April May June July August September October November De…" at bounding box center [1089, 333] width 58 height 12
click at [1074, 391] on div "10" at bounding box center [1077, 394] width 12 height 12
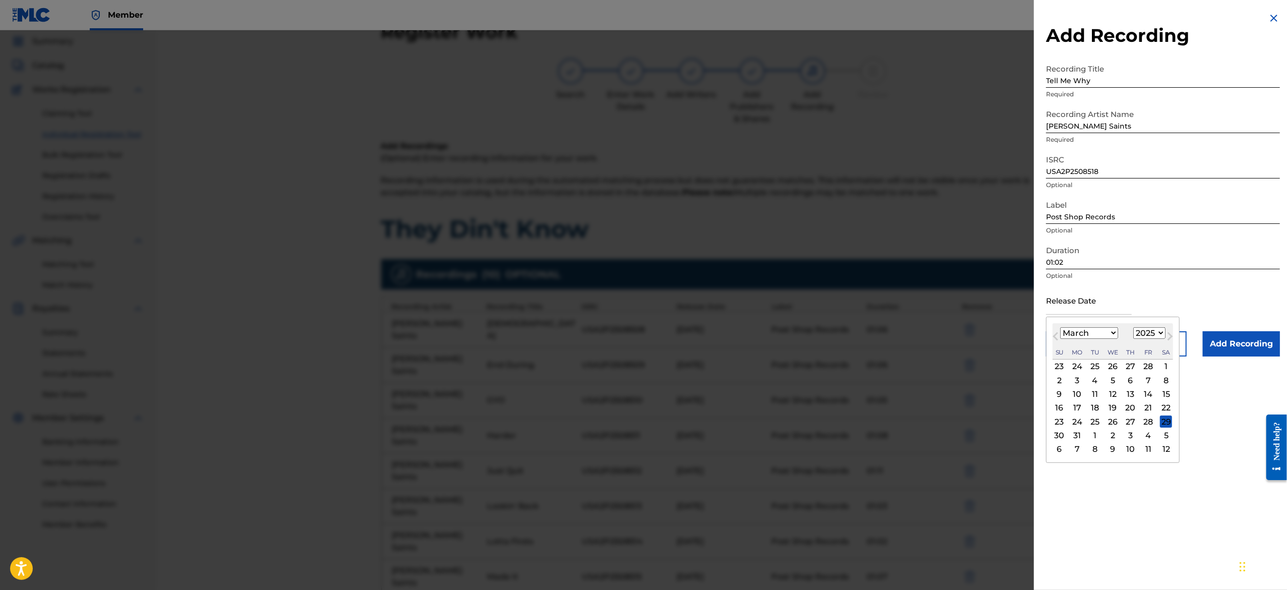
type input "March 10 2025"
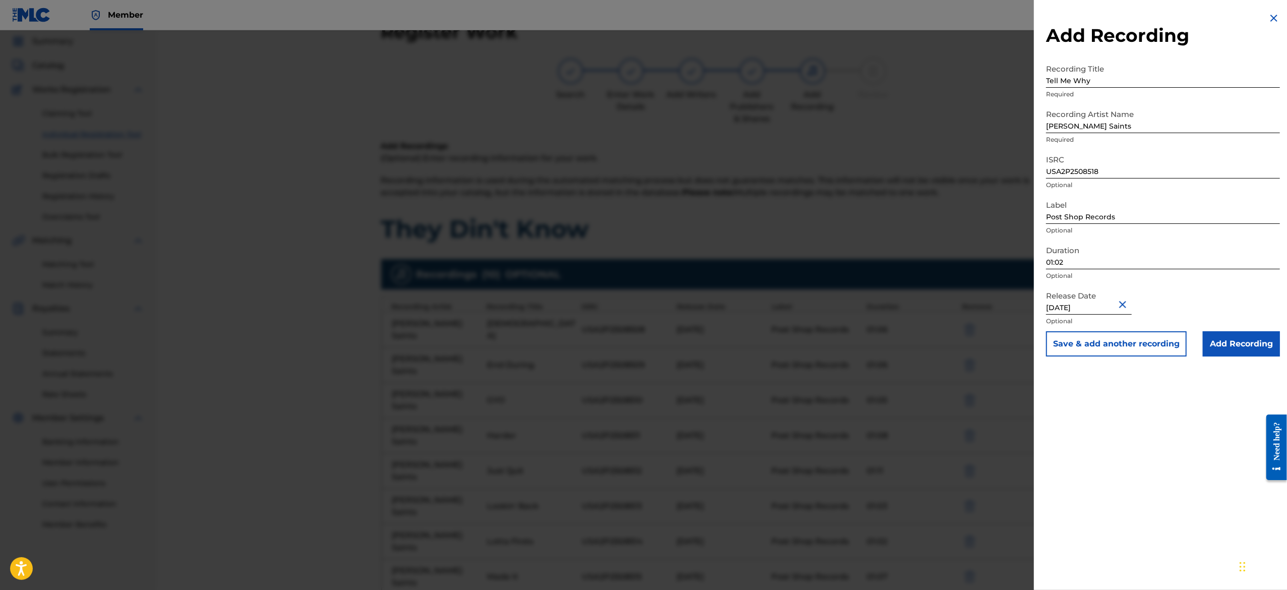
click at [1070, 344] on button "Save & add another recording" at bounding box center [1116, 343] width 141 height 25
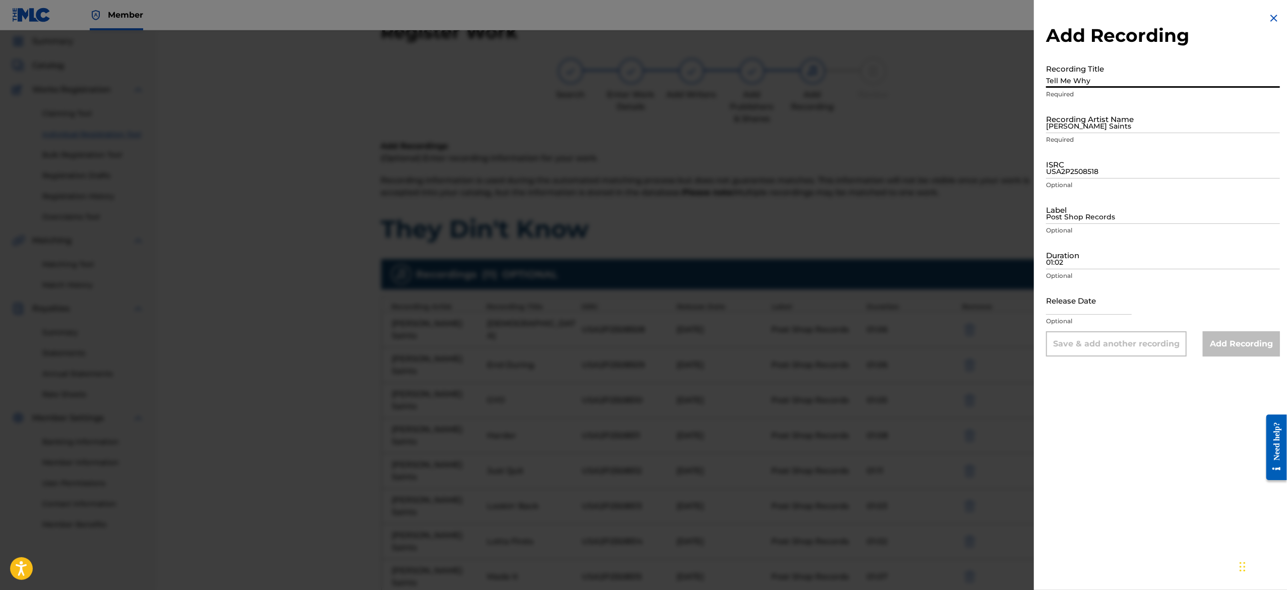
click at [1089, 60] on input "Tell Me Why" at bounding box center [1163, 73] width 234 height 29
click at [1086, 80] on input "Tell Me Why" at bounding box center [1163, 73] width 234 height 29
paste input "To Think About"
type input "To Think About"
click at [1093, 107] on input "Richard Saints" at bounding box center [1163, 118] width 234 height 29
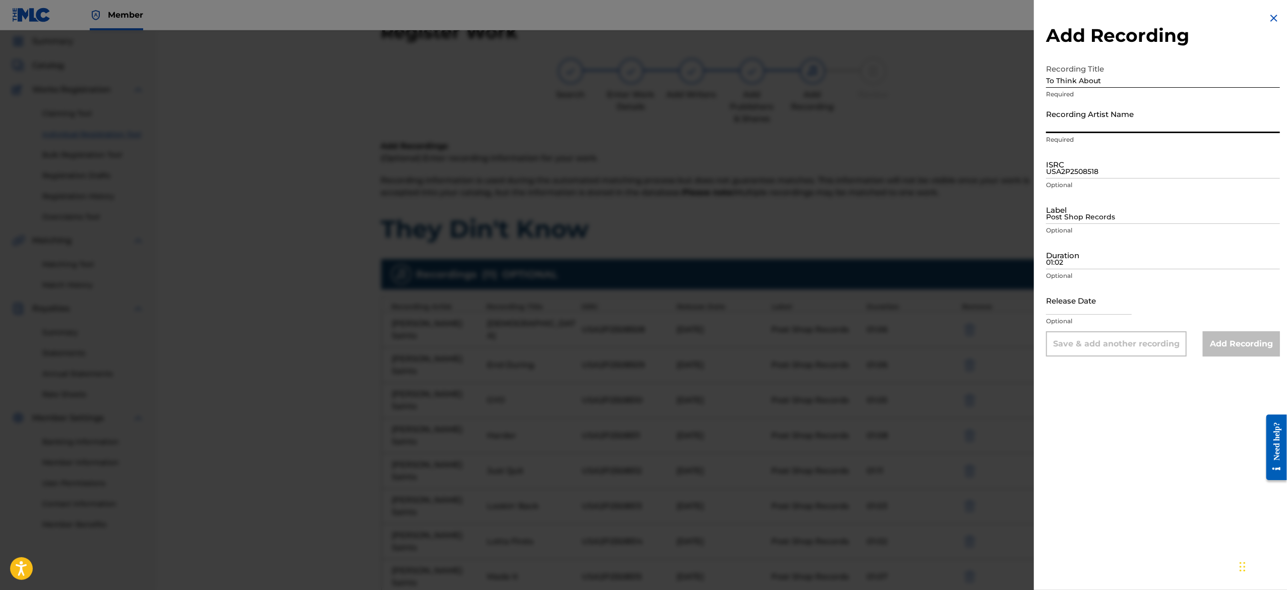
type input "Richard Saints"
click at [1118, 158] on input "USA2P2508518" at bounding box center [1163, 164] width 234 height 29
paste input "USA2P2508519"
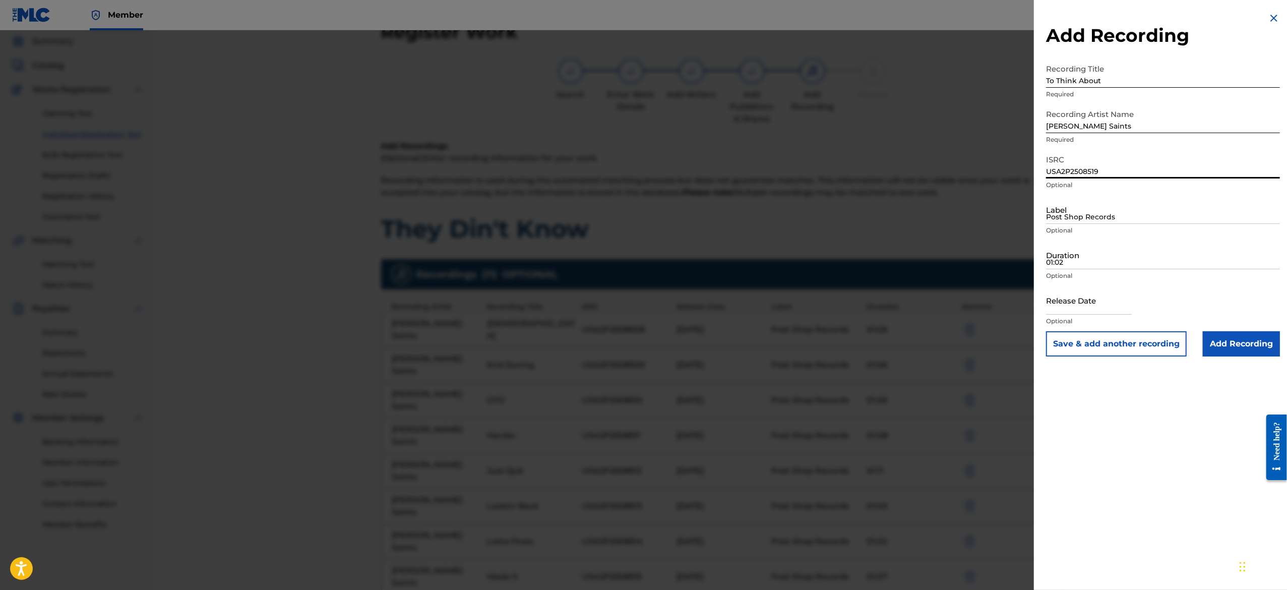
type input "USA2P2508519"
click at [1084, 199] on input "Post Shop Records" at bounding box center [1163, 209] width 234 height 29
type input "Post Shop Records"
click at [1092, 260] on input "01:02" at bounding box center [1163, 254] width 234 height 29
paste input "01:07"
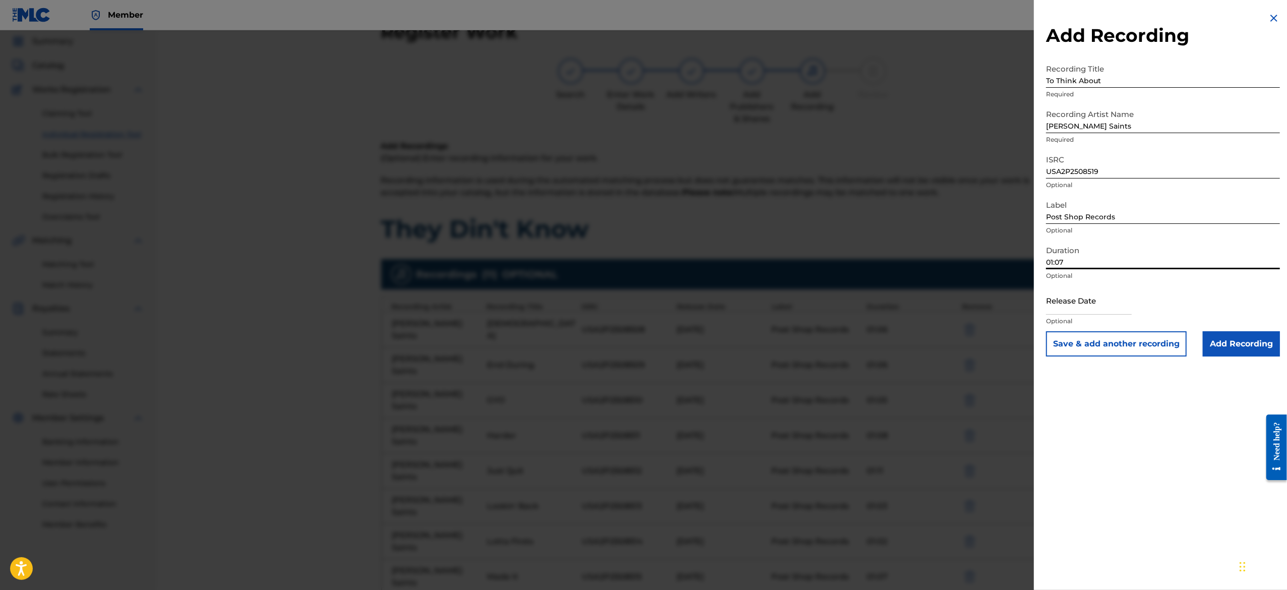
type input "01:07"
click at [1083, 308] on input "text" at bounding box center [1089, 300] width 86 height 29
select select "7"
select select "2025"
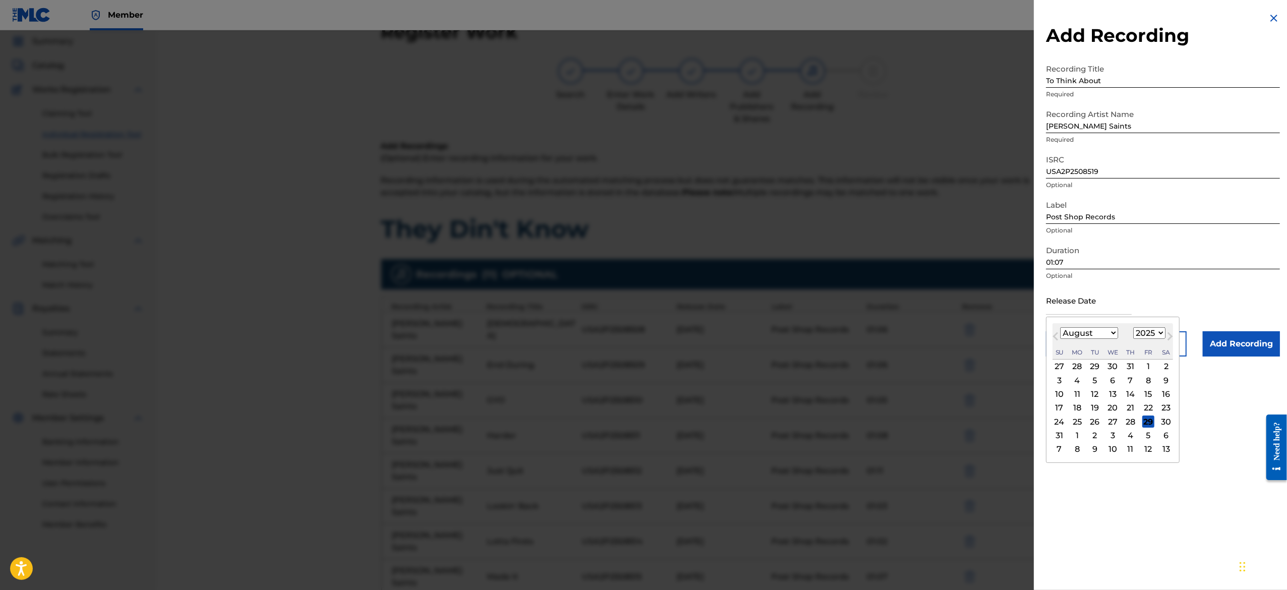
click at [1085, 331] on select "January February March April May June July August September October November De…" at bounding box center [1089, 333] width 58 height 12
select select "2"
click at [1060, 327] on select "January February March April May June July August September October November De…" at bounding box center [1089, 333] width 58 height 12
click at [1080, 393] on div "10" at bounding box center [1077, 394] width 12 height 12
type input "March 10 2025"
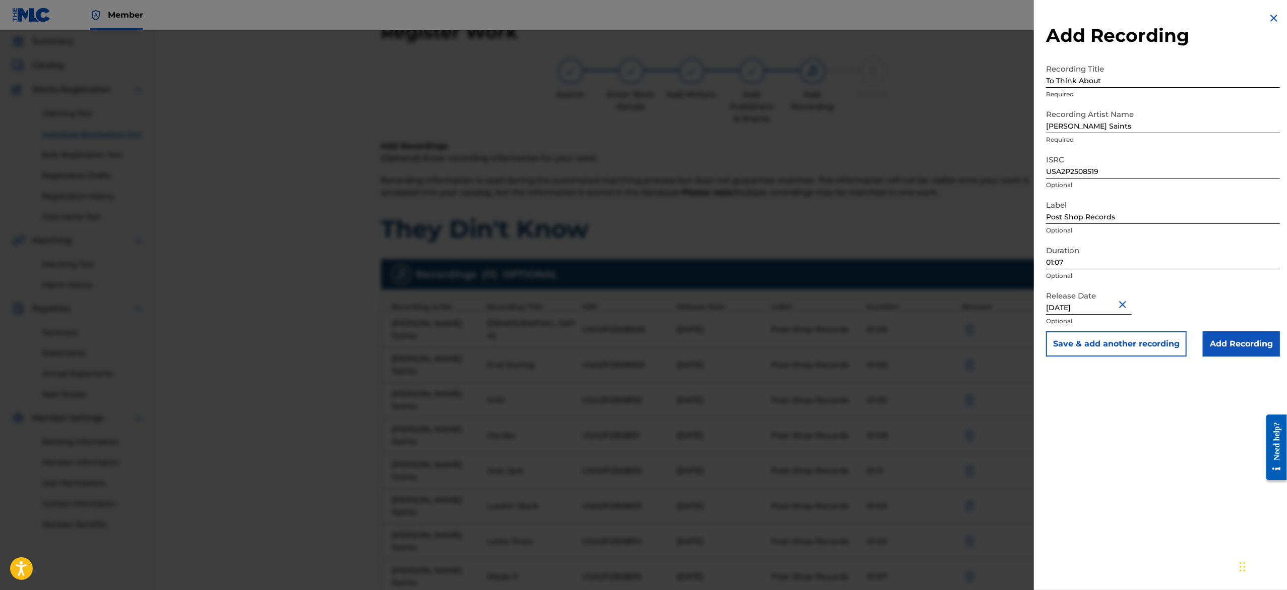
click at [1093, 337] on button "Save & add another recording" at bounding box center [1116, 343] width 141 height 25
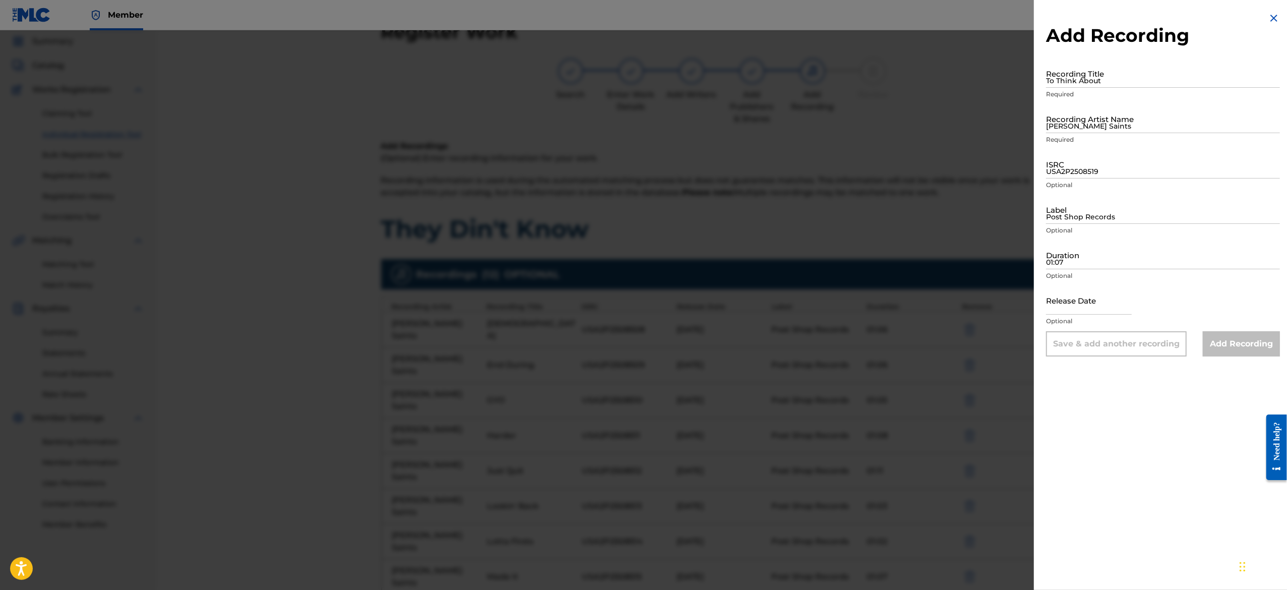
click at [1266, 11] on div "Add Recording Recording Title To Think About Required Recording Artist Name Ric…" at bounding box center [1163, 184] width 258 height 368
click at [1267, 20] on img at bounding box center [1273, 18] width 12 height 12
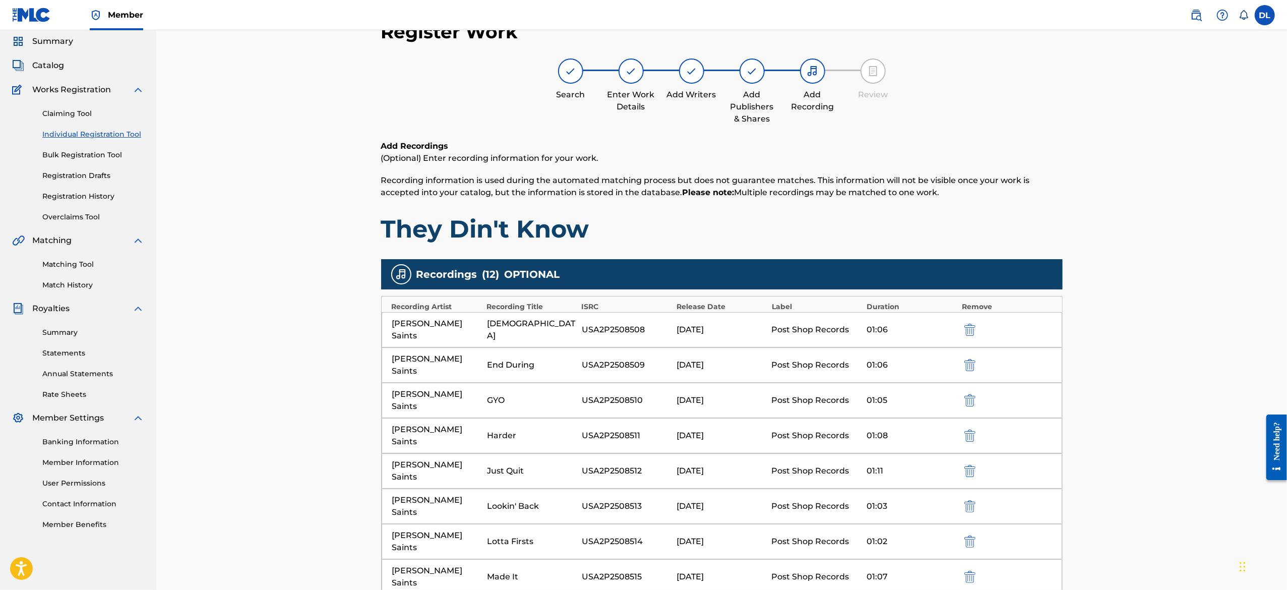
click at [1193, 356] on div "Register Work Search Enter Work Details Add Writers Add Publishers & Shares Add…" at bounding box center [721, 439] width 1130 height 889
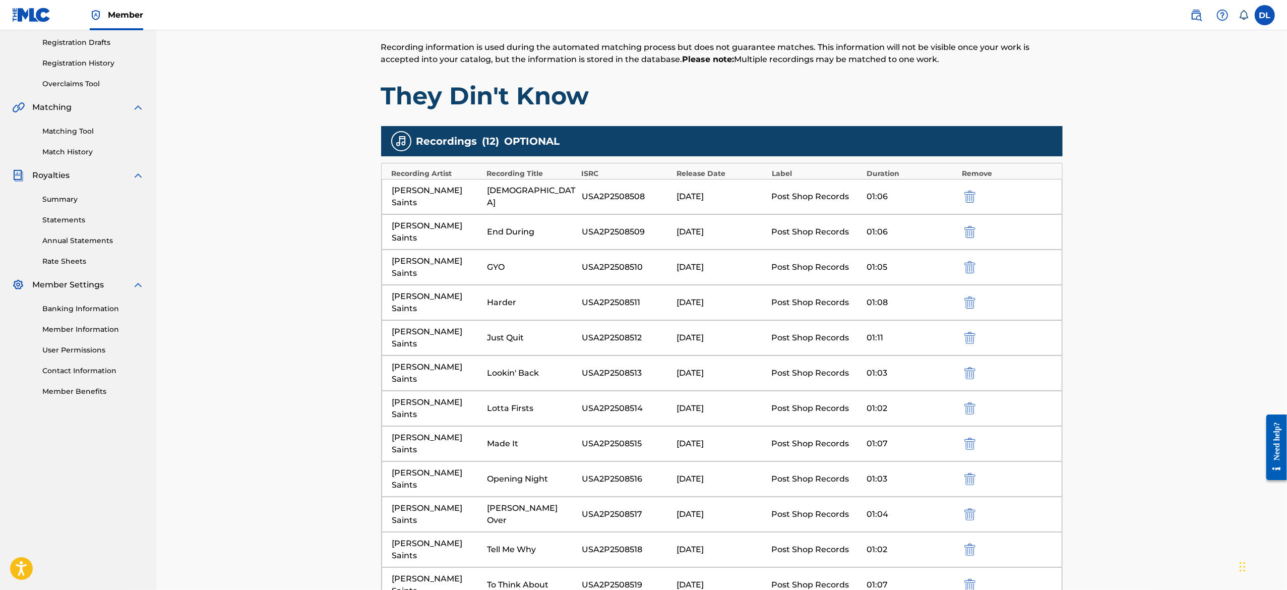
scroll to position [196, 0]
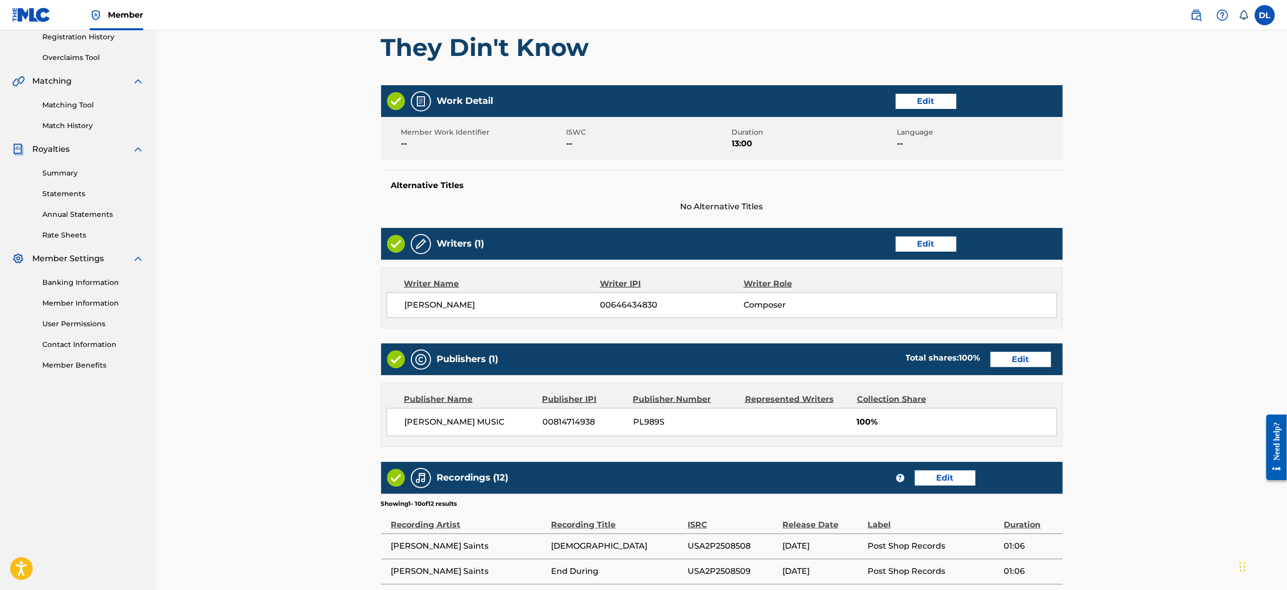
scroll to position [45, 0]
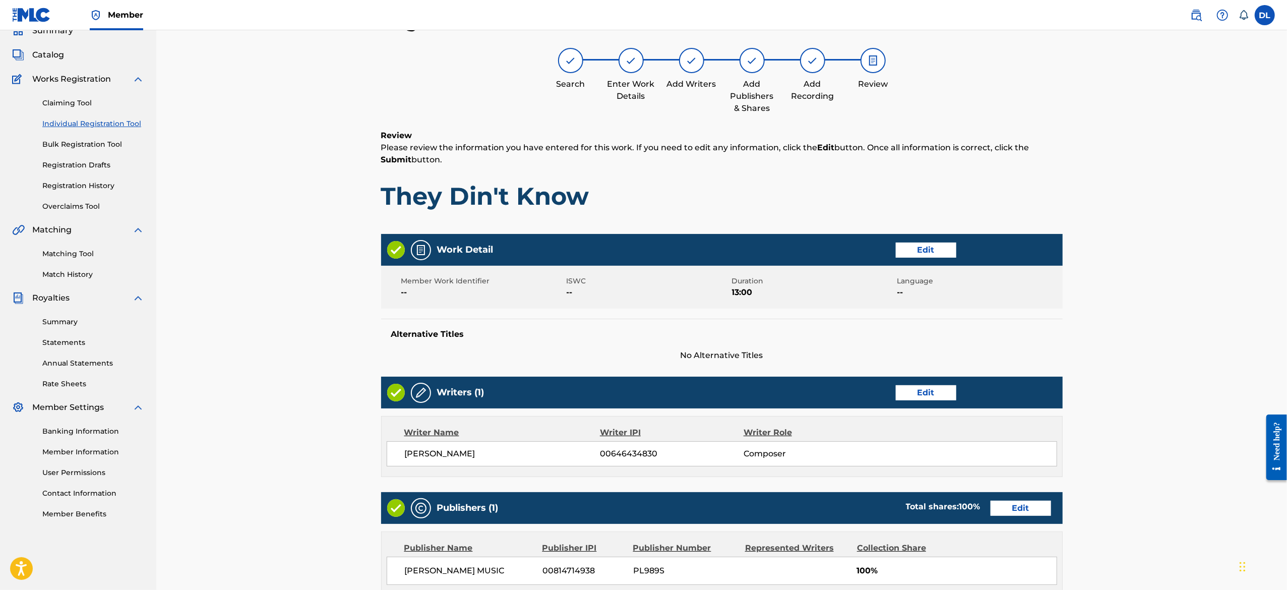
click at [1136, 351] on div "Register Work Search Enter Work Details Add Writers Add Publishers & Shares Add…" at bounding box center [721, 503] width 1130 height 1037
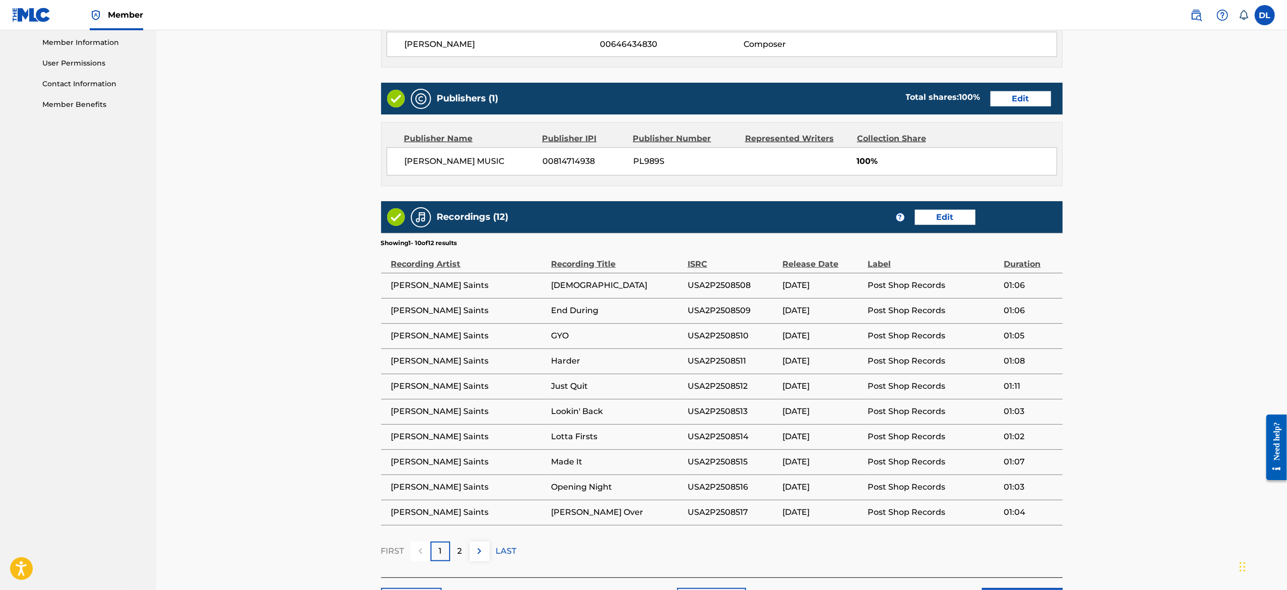
scroll to position [524, 0]
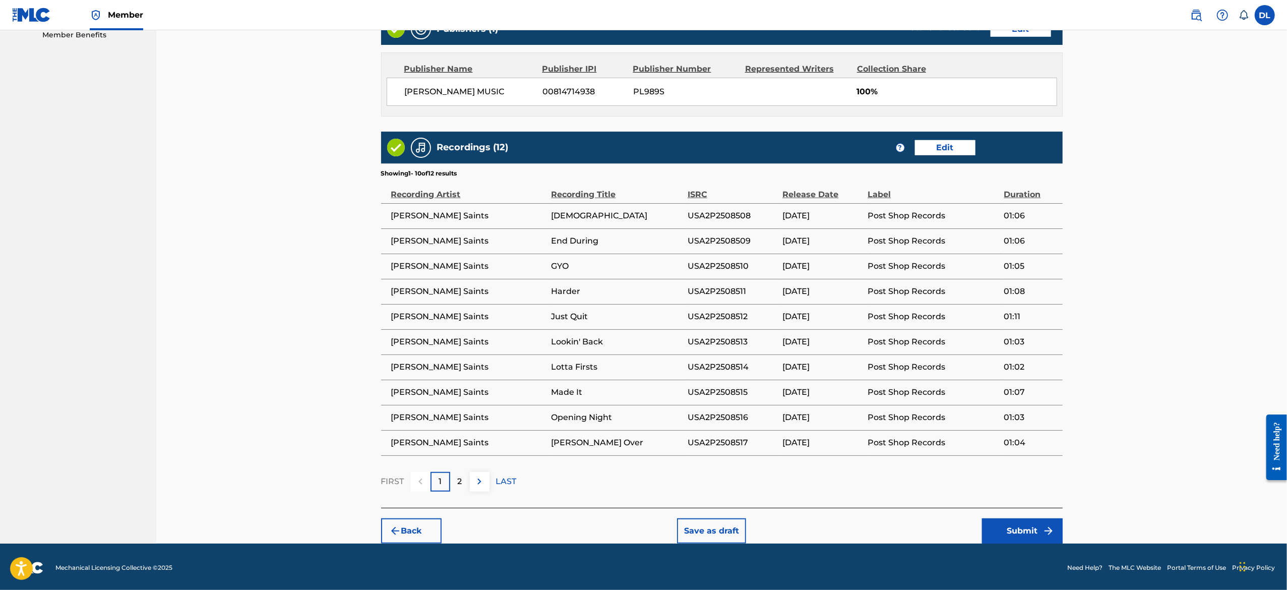
click at [461, 485] on p "2" at bounding box center [460, 481] width 5 height 12
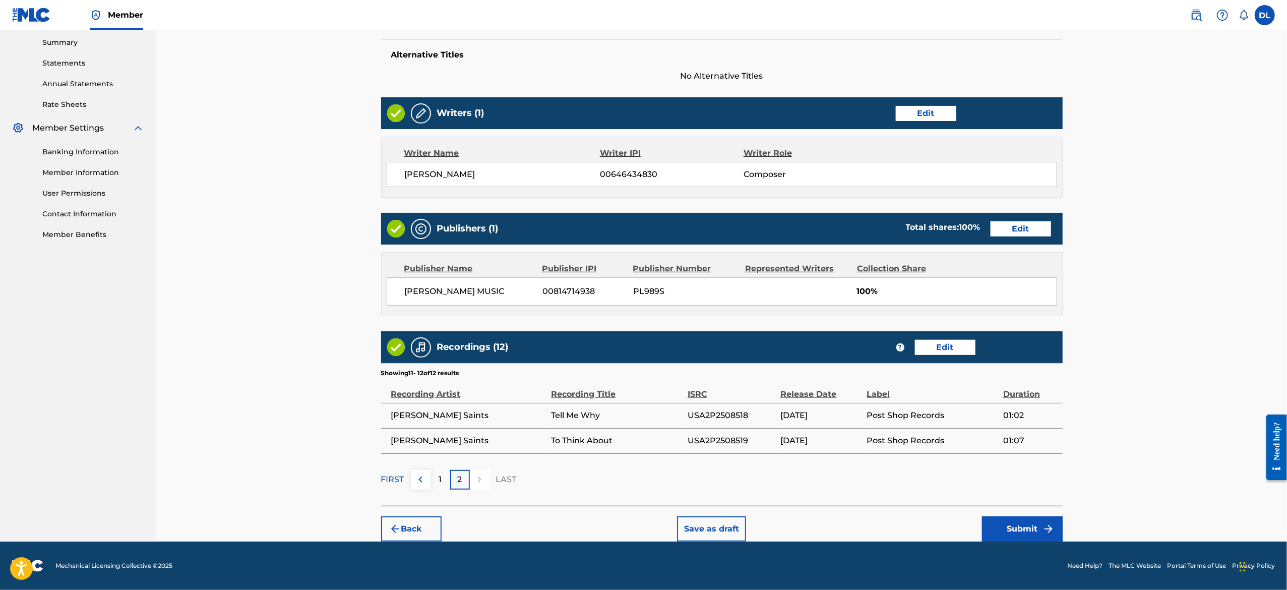
click at [1028, 522] on button "Submit" at bounding box center [1022, 528] width 81 height 25
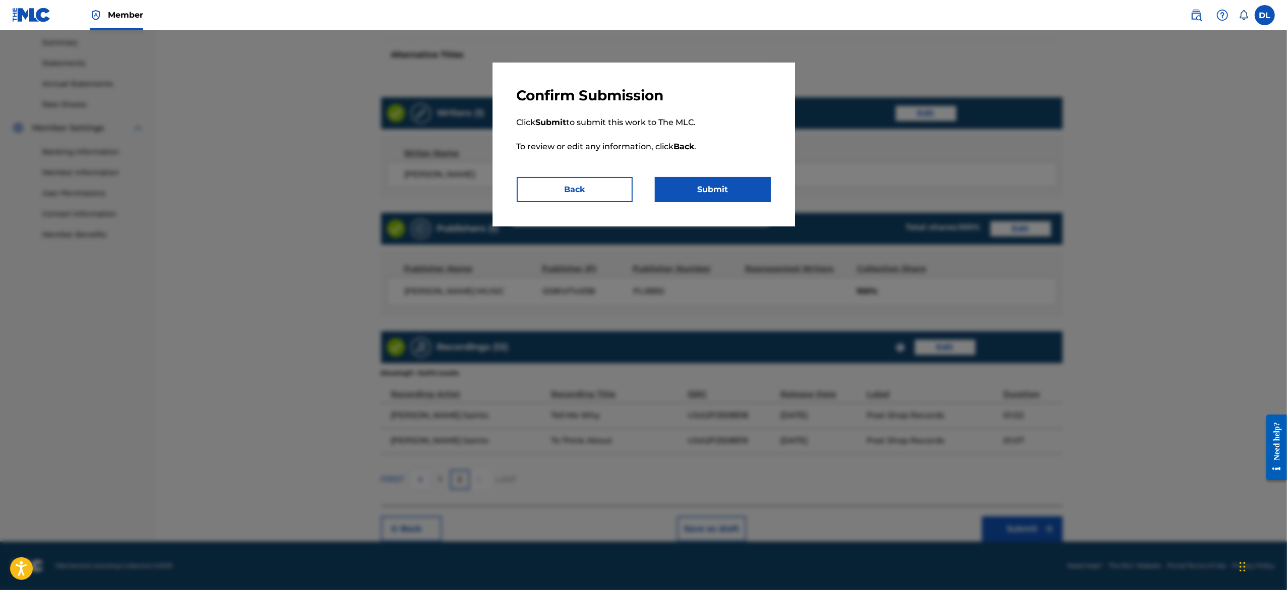
click at [718, 183] on button "Submit" at bounding box center [713, 189] width 116 height 25
click at [703, 196] on button "Submit" at bounding box center [713, 189] width 116 height 25
click at [583, 190] on button "Back" at bounding box center [575, 189] width 116 height 25
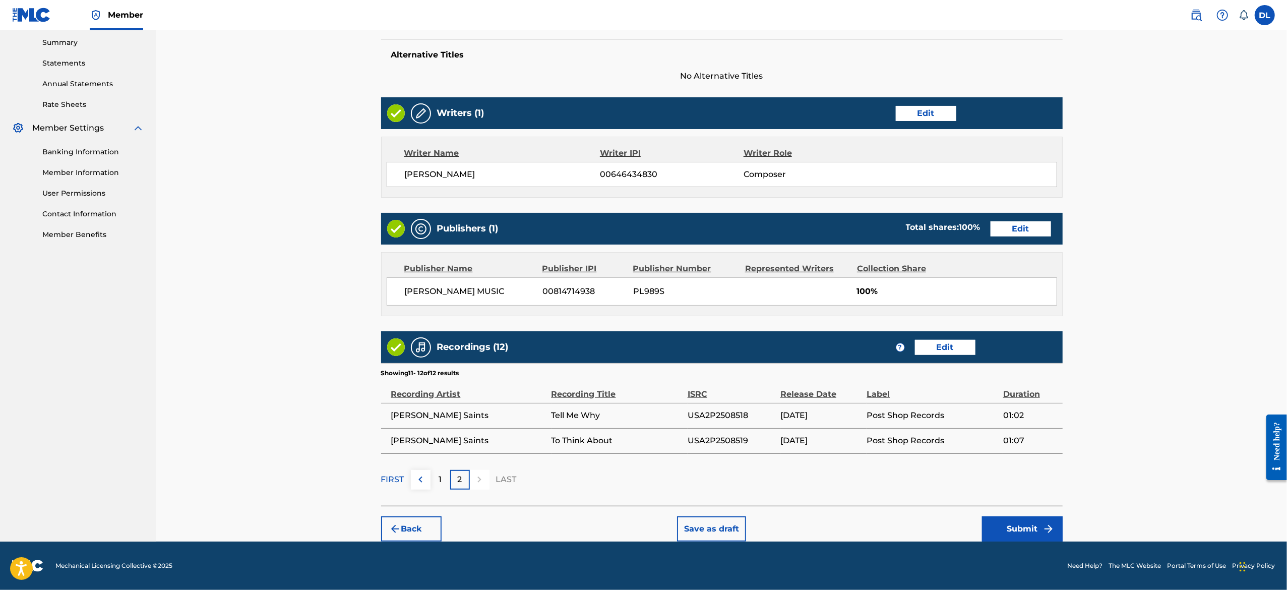
click at [714, 526] on button "Save as draft" at bounding box center [711, 528] width 69 height 25
click at [793, 528] on div "Back Save as draft Submit" at bounding box center [721, 523] width 681 height 36
click at [695, 520] on button "Save as draft" at bounding box center [711, 528] width 69 height 25
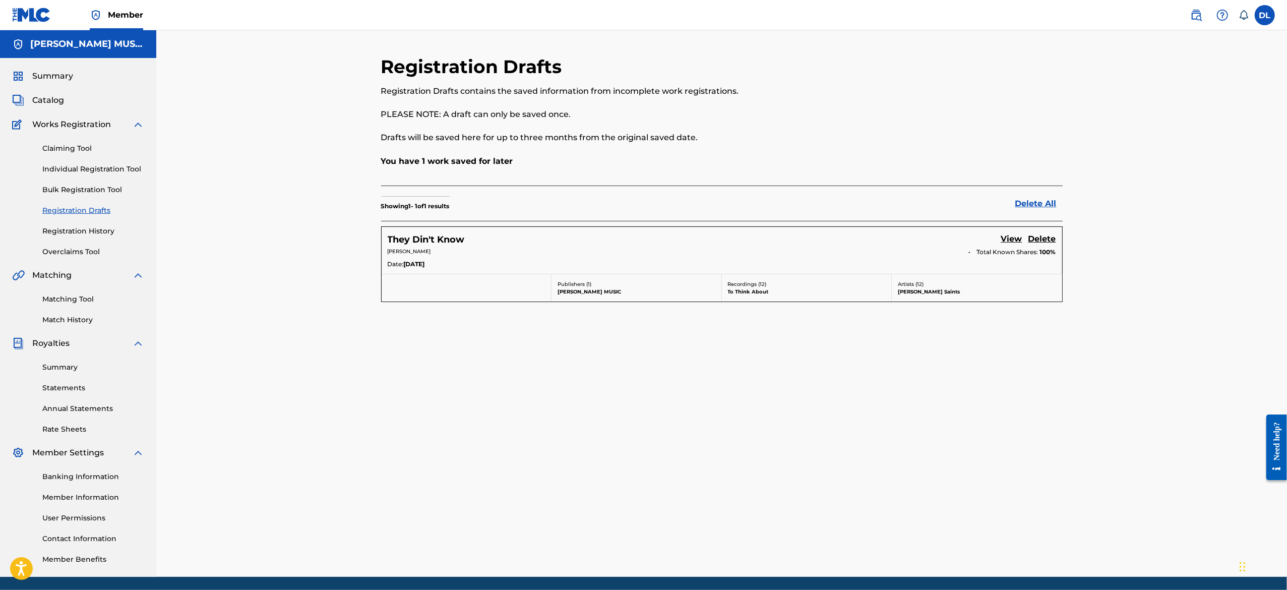
click at [424, 240] on h5 "They Din't Know" at bounding box center [426, 240] width 77 height 12
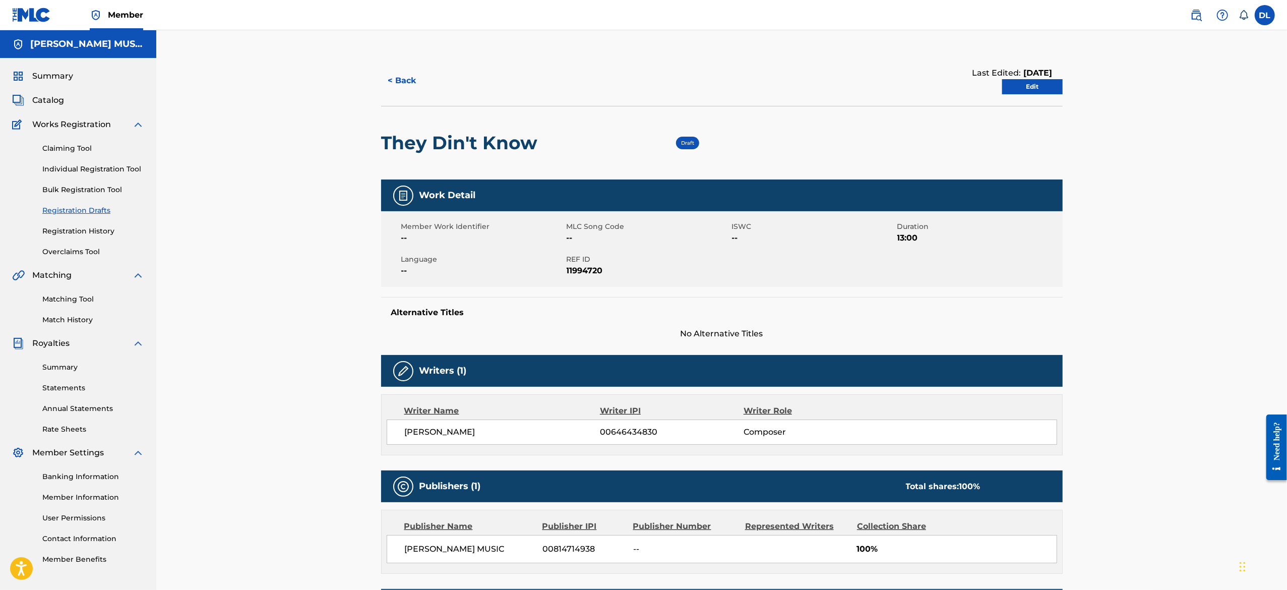
click at [1208, 481] on div "< Back Last Edited: August 29, 2025 Edit They Din't Know Draft Work Detail Memb…" at bounding box center [721, 497] width 1130 height 934
click at [441, 145] on h2 "They Din't Know" at bounding box center [462, 143] width 162 height 23
copy div "They Din't Know"
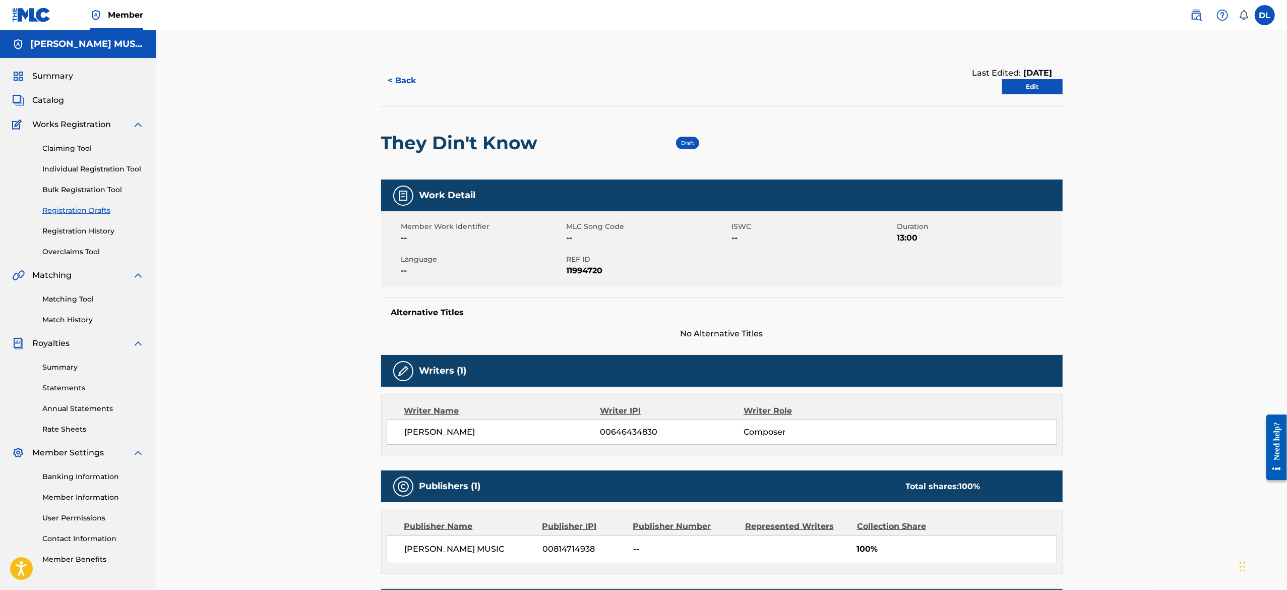
click at [1255, 518] on div "< Back Last Edited: August 29, 2025 Edit They Din't Know Draft Work Detail Memb…" at bounding box center [721, 497] width 1130 height 934
click at [1014, 91] on link "Edit" at bounding box center [1032, 86] width 60 height 15
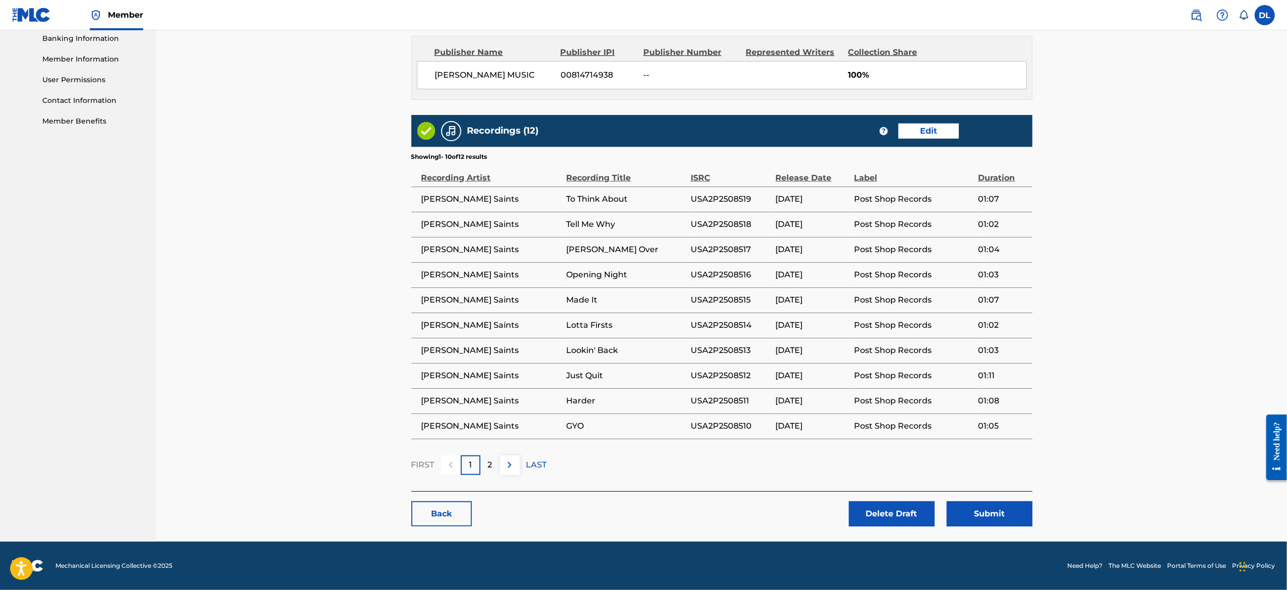
scroll to position [438, 0]
click at [958, 519] on button "Submit" at bounding box center [989, 513] width 86 height 25
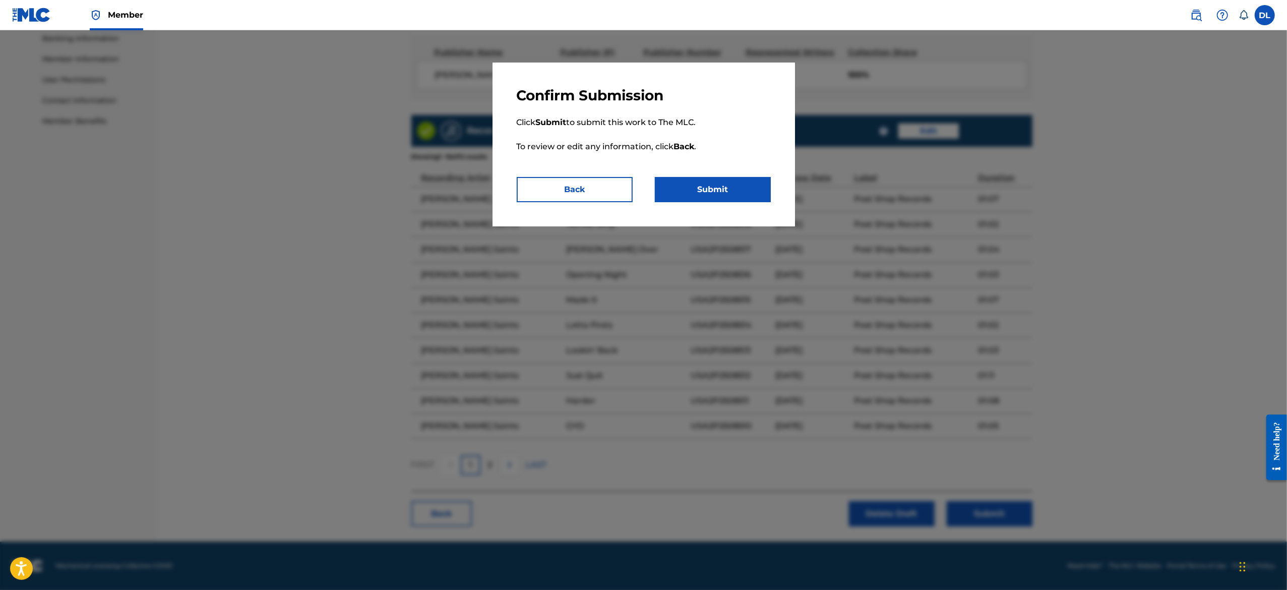
click at [686, 195] on button "Submit" at bounding box center [713, 189] width 116 height 25
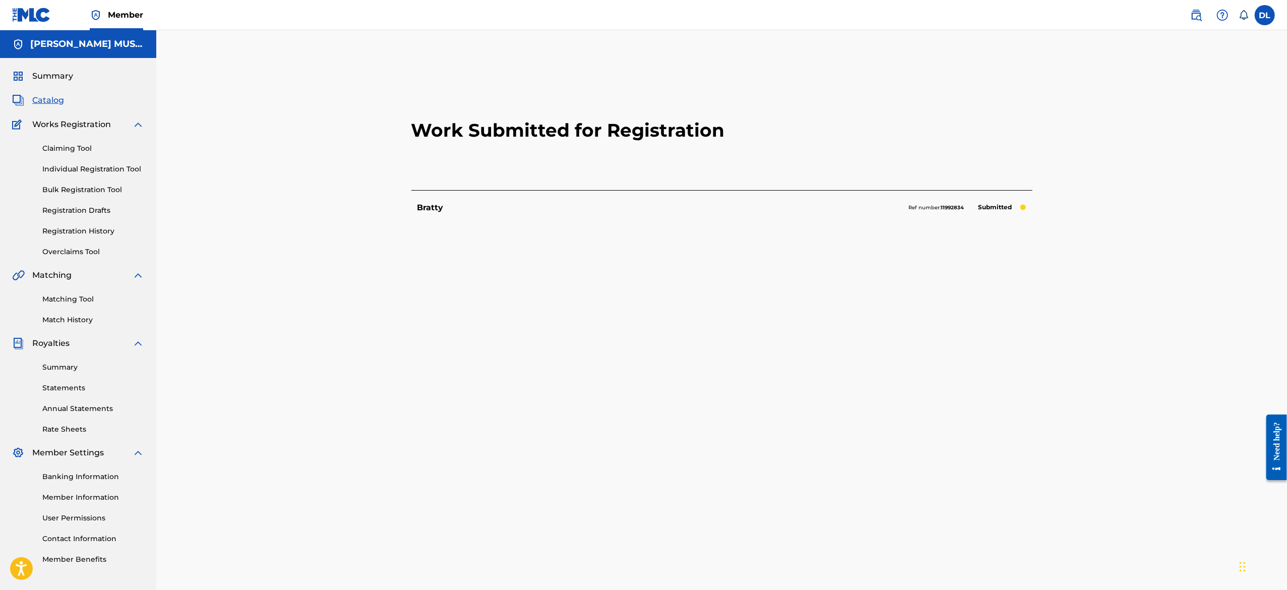
click at [69, 170] on link "Individual Registration Tool" at bounding box center [93, 169] width 102 height 11
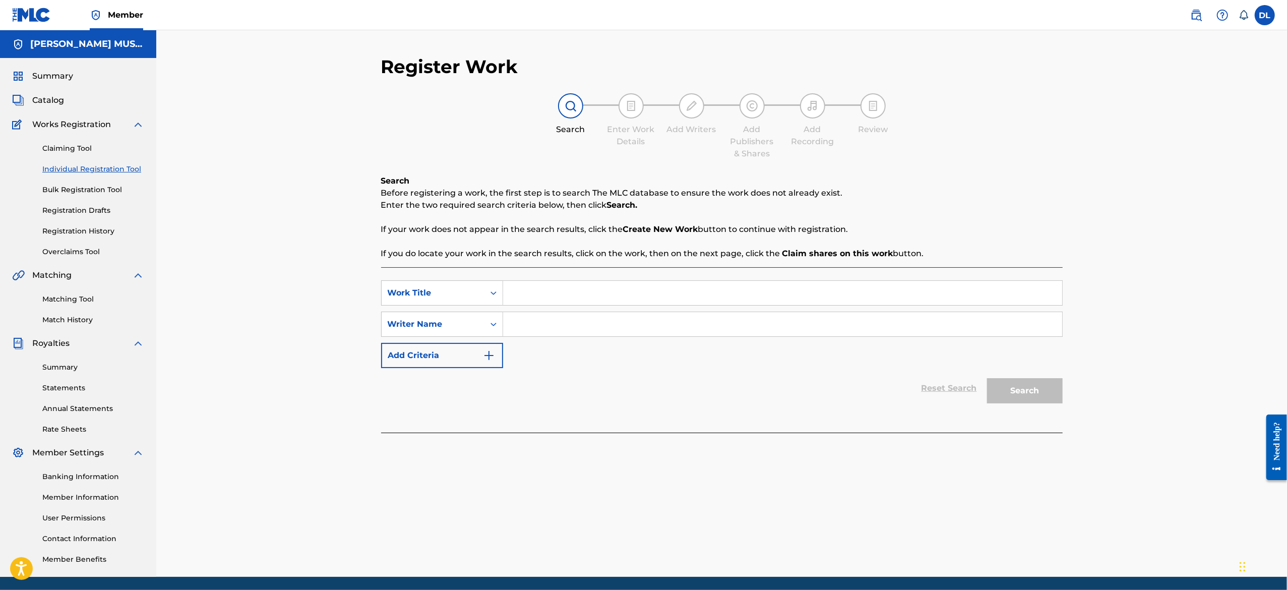
click at [564, 291] on input "Search Form" at bounding box center [782, 293] width 559 height 24
paste input "Jill And Cola"
type input "Jill And Cola"
click at [555, 326] on input "Search Form" at bounding box center [782, 324] width 559 height 24
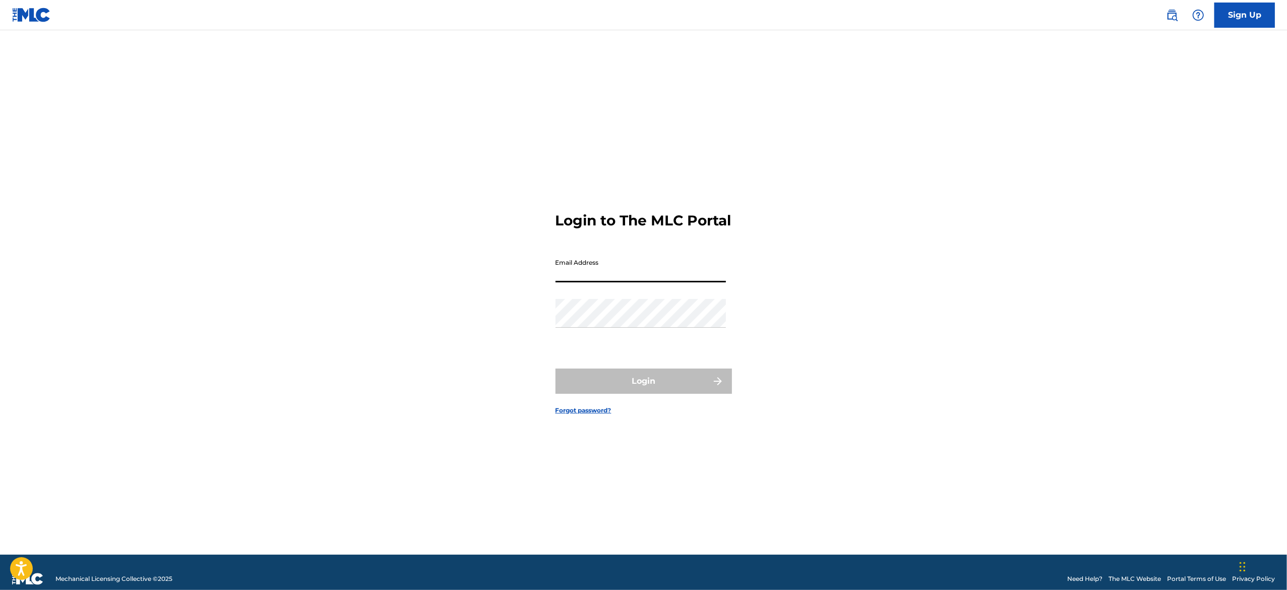
click at [591, 273] on input "Email Address" at bounding box center [640, 267] width 170 height 29
click at [603, 282] on input "Email Address" at bounding box center [640, 267] width 170 height 29
type input "officialayodlo@gmail.com"
click at [658, 393] on button "Login" at bounding box center [643, 380] width 176 height 25
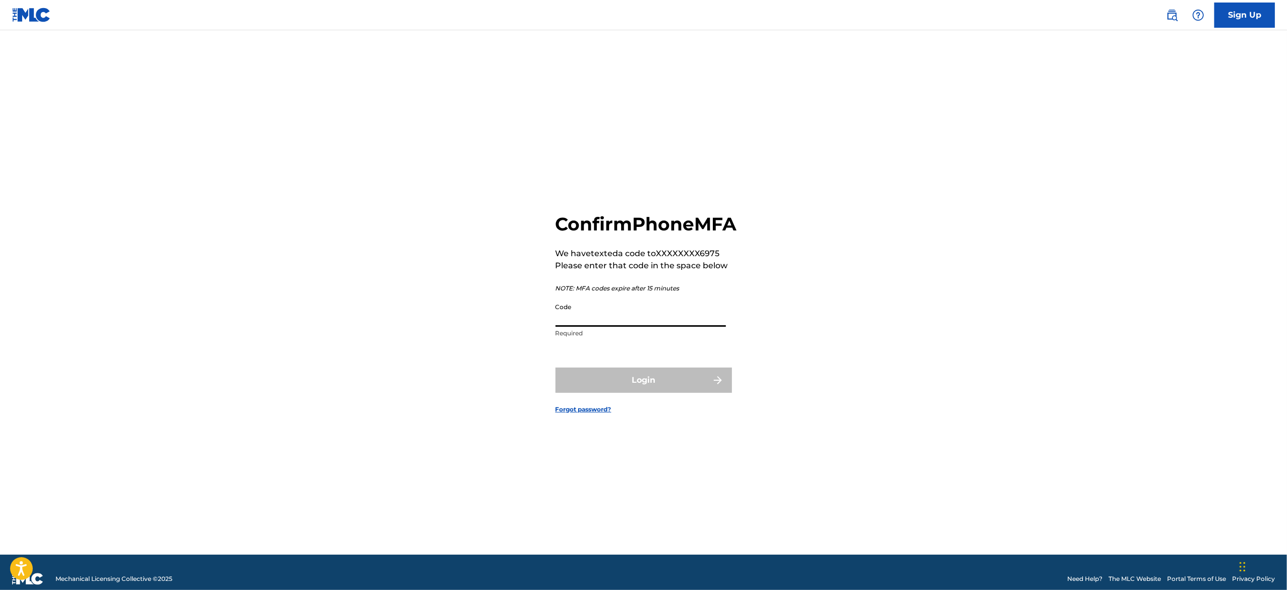
click at [567, 327] on input "Code" at bounding box center [640, 312] width 170 height 29
paste input "652544"
type input "652544"
click at [616, 393] on button "Login" at bounding box center [643, 379] width 176 height 25
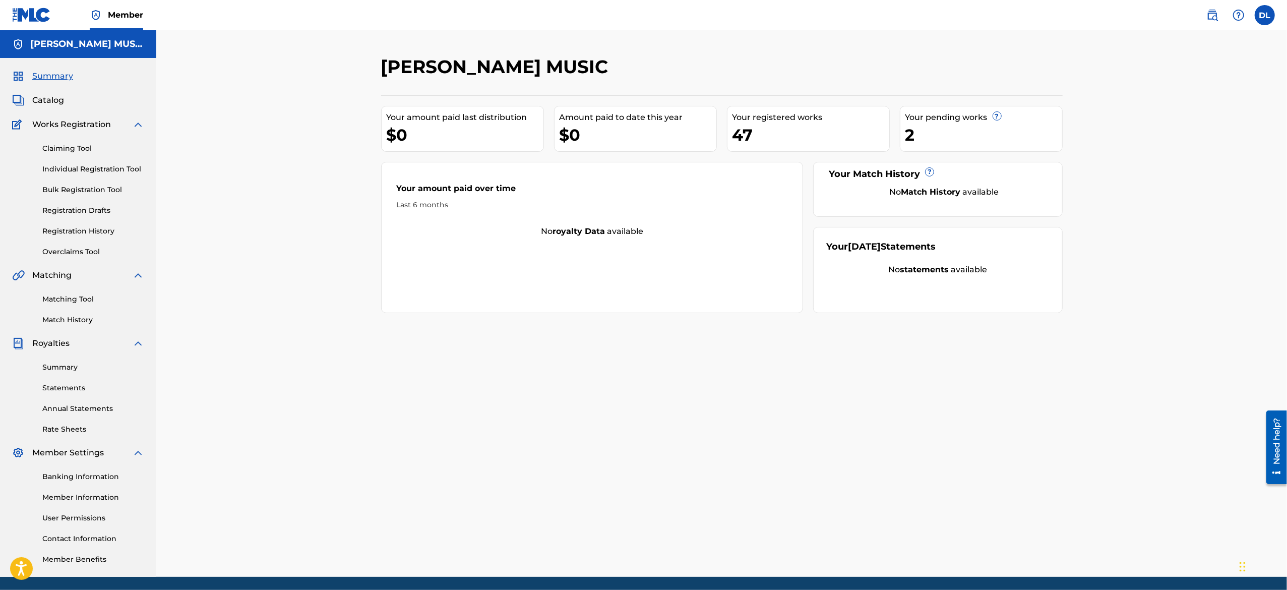
click at [75, 165] on link "Individual Registration Tool" at bounding box center [93, 169] width 102 height 11
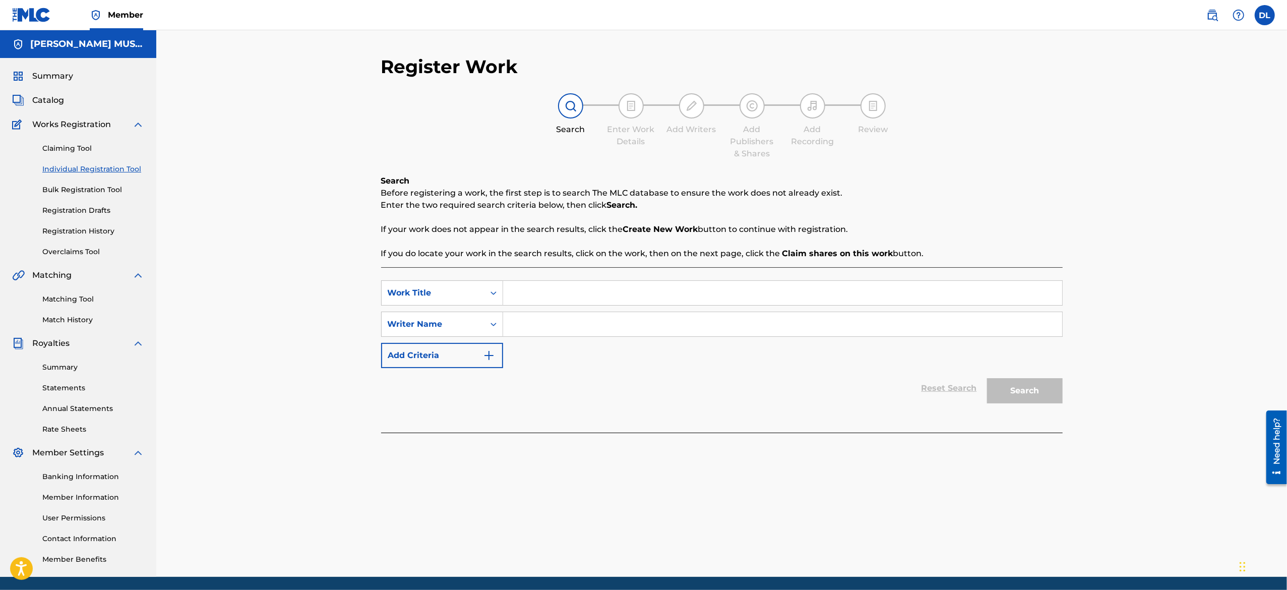
click at [602, 288] on input "Search Form" at bounding box center [782, 293] width 559 height 24
click at [537, 287] on input "Search Form" at bounding box center [782, 293] width 559 height 24
paste input "Jill And Cola"
type input "Jill And Cola"
click at [576, 319] on input "Search Form" at bounding box center [782, 324] width 559 height 24
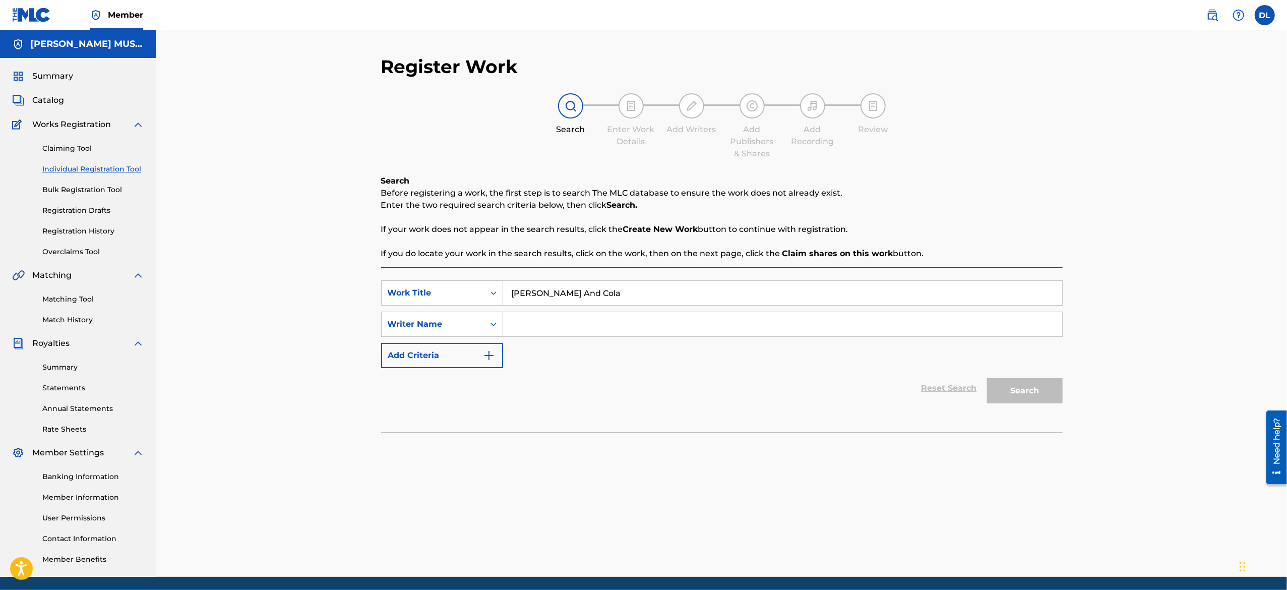
click at [533, 322] on input "Search Form" at bounding box center [782, 324] width 559 height 24
type input "Devon Lewis"
click at [1008, 401] on button "Search" at bounding box center [1025, 390] width 76 height 25
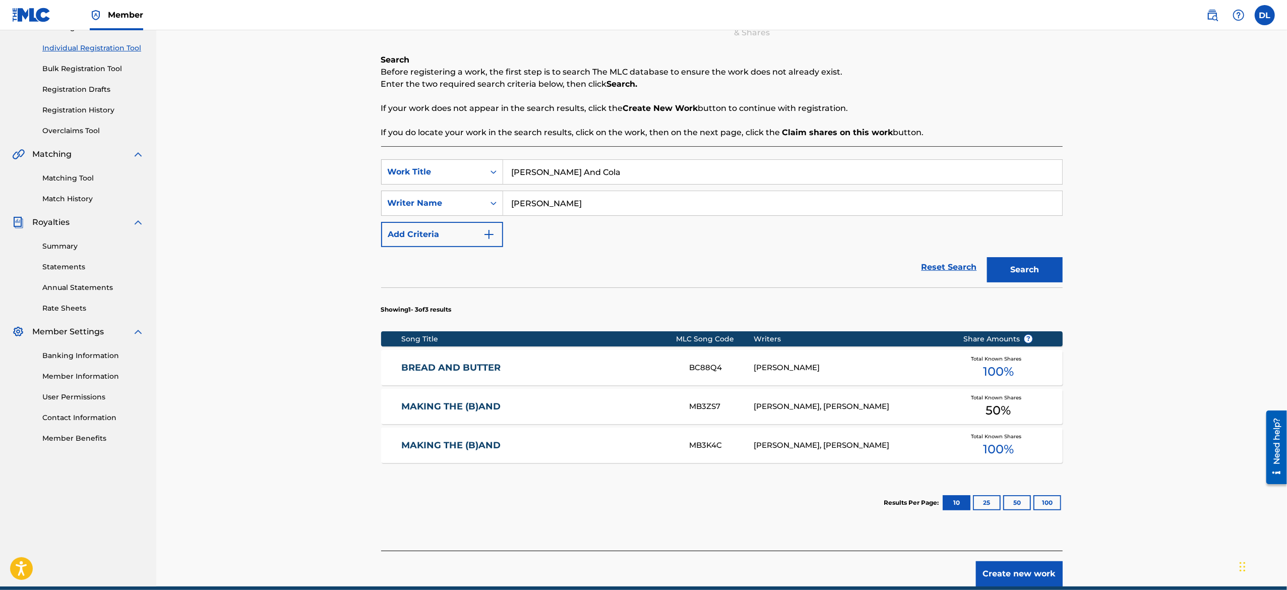
scroll to position [81, 0]
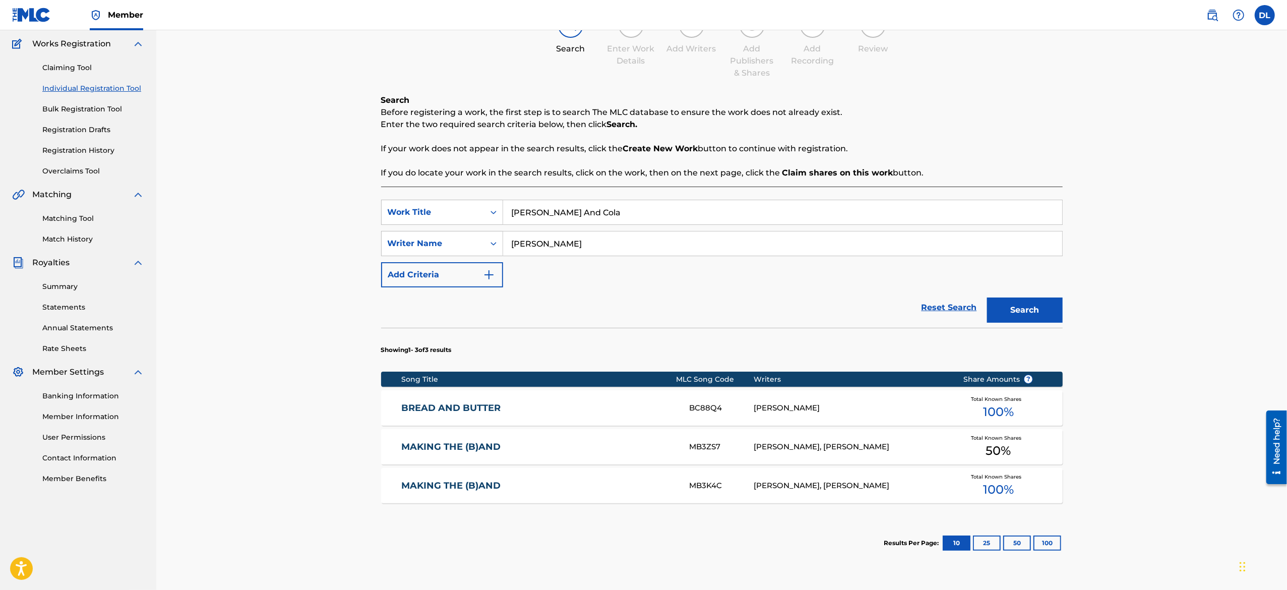
click at [552, 219] on input "Jill And Cola" at bounding box center [782, 212] width 559 height 24
paste input "Masta Fasta - Shook It"
click at [568, 220] on input "Masta Fasta - Shook It" at bounding box center [782, 212] width 559 height 24
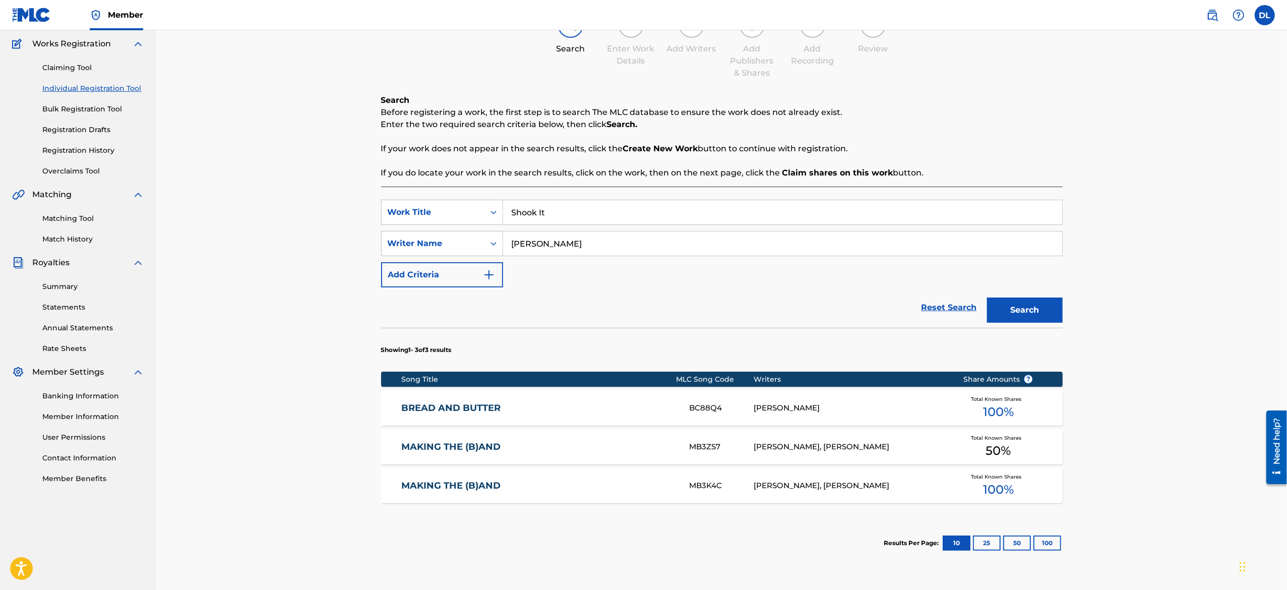
click at [1020, 310] on button "Search" at bounding box center [1025, 309] width 76 height 25
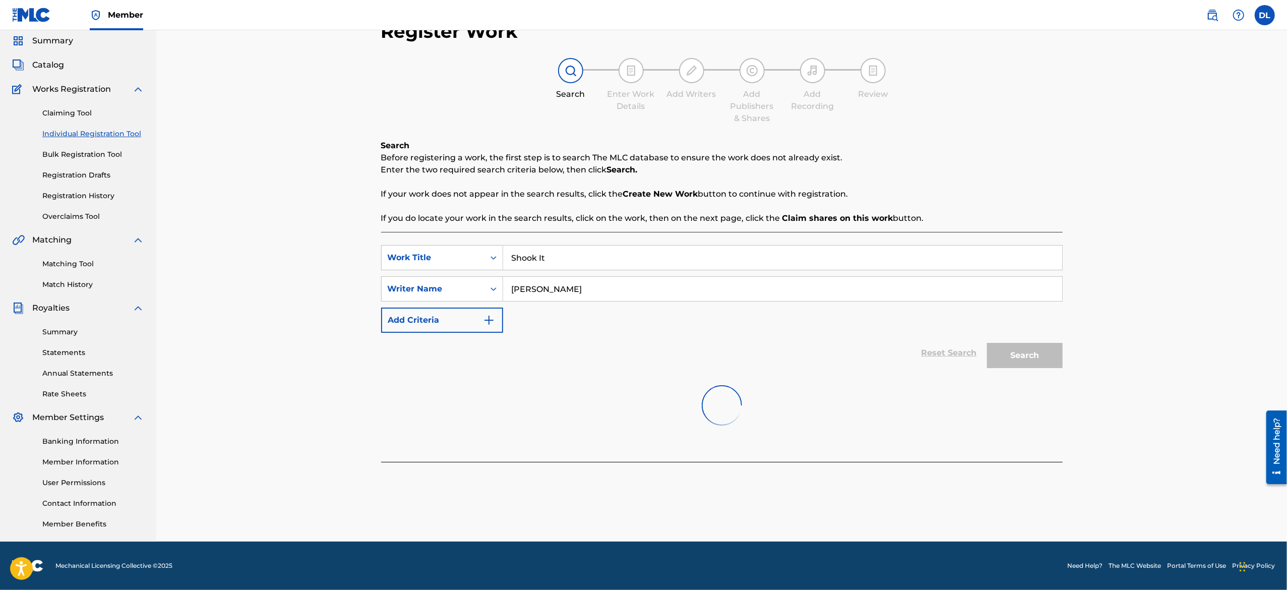
scroll to position [35, 0]
click at [1123, 465] on div "Register Work Search Enter Work Details Add Writers Add Publishers & Shares Add…" at bounding box center [721, 268] width 1130 height 546
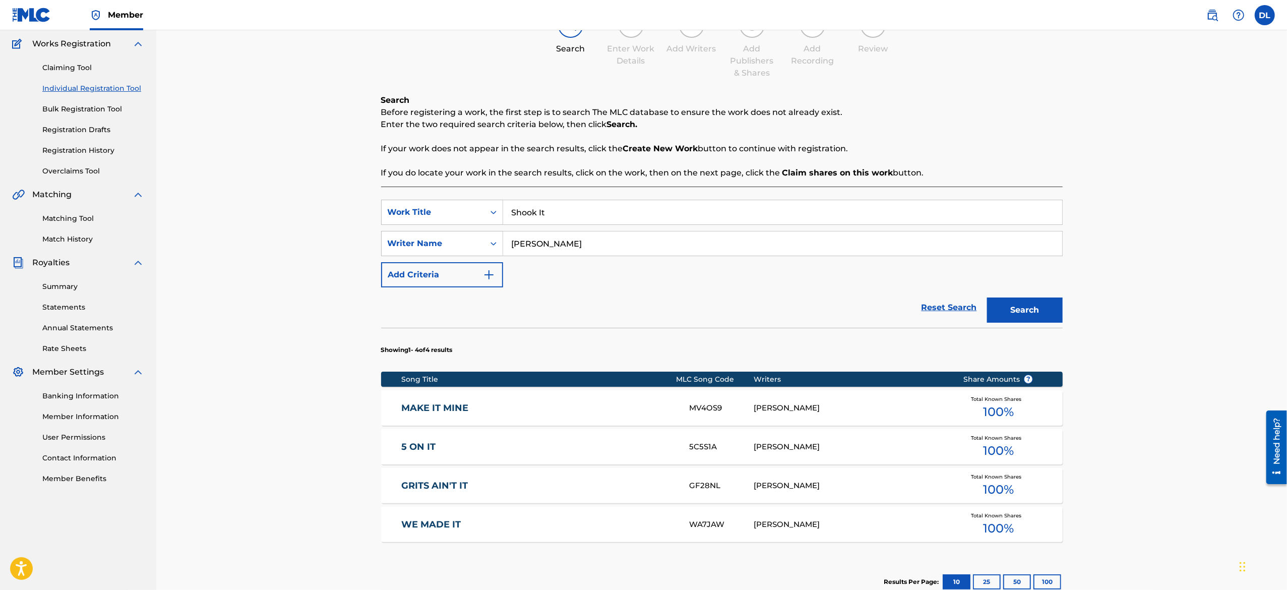
click at [572, 217] on input "Shook It" at bounding box center [782, 212] width 559 height 24
paste input "Jill And Cola"
type input "Jill And Cola"
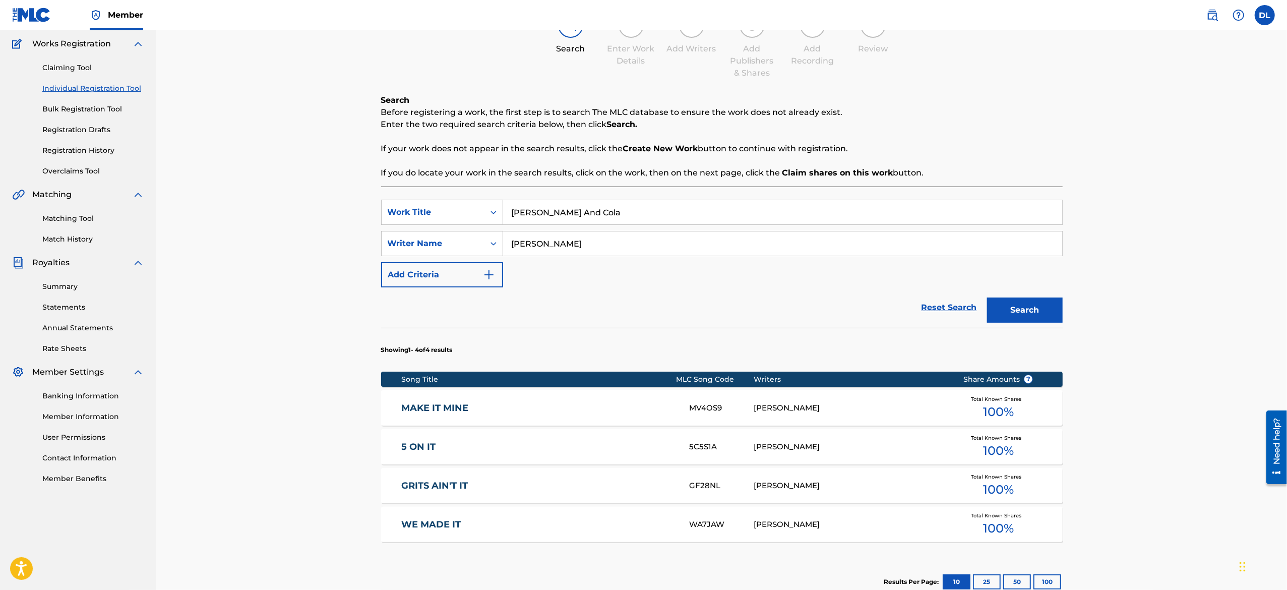
click at [1035, 315] on button "Search" at bounding box center [1025, 309] width 76 height 25
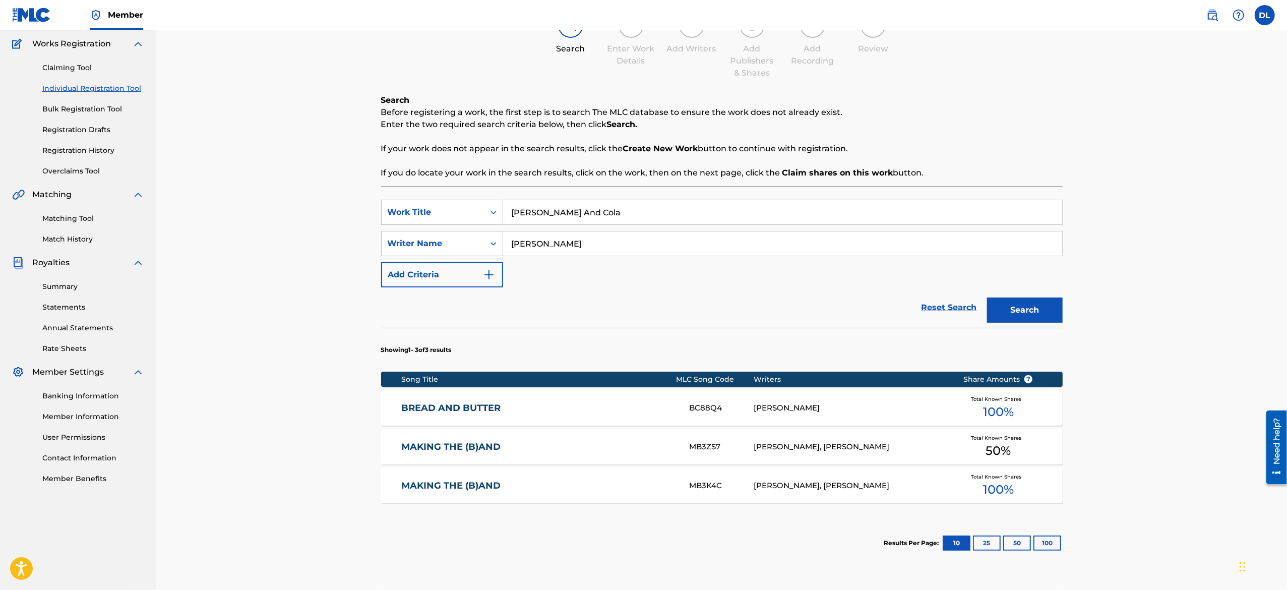
click at [1143, 497] on div "Register Work Search Enter Work Details Add Writers Add Publishers & Shares Add…" at bounding box center [721, 288] width 1130 height 677
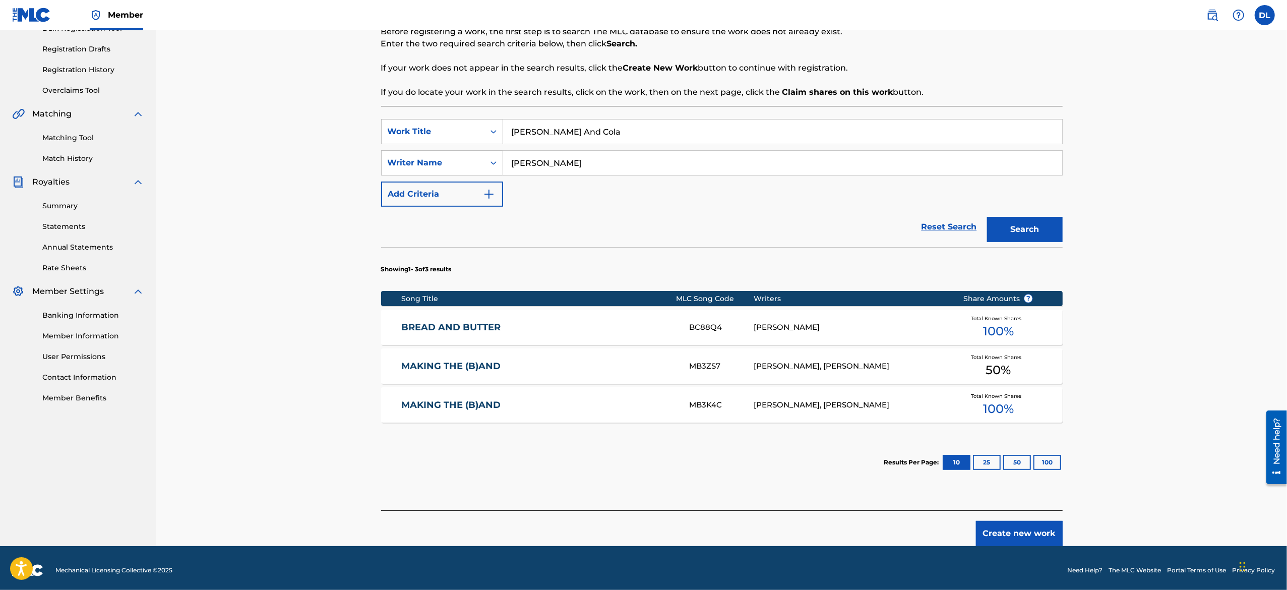
scroll to position [166, 0]
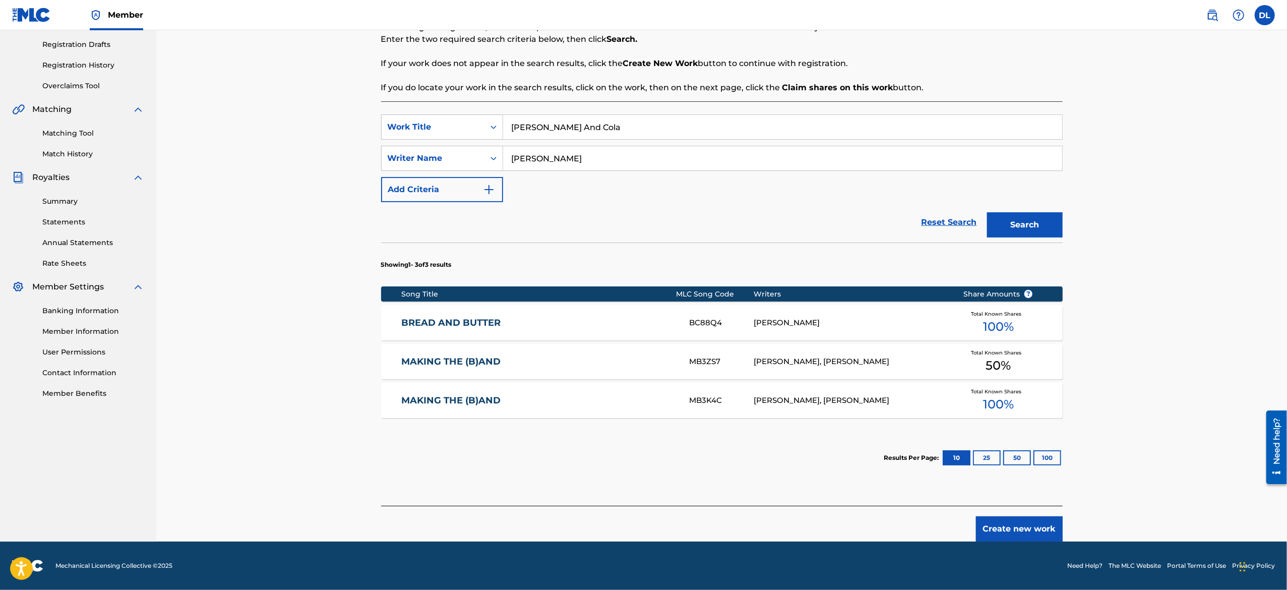
click at [1035, 527] on button "Create new work" at bounding box center [1019, 528] width 87 height 25
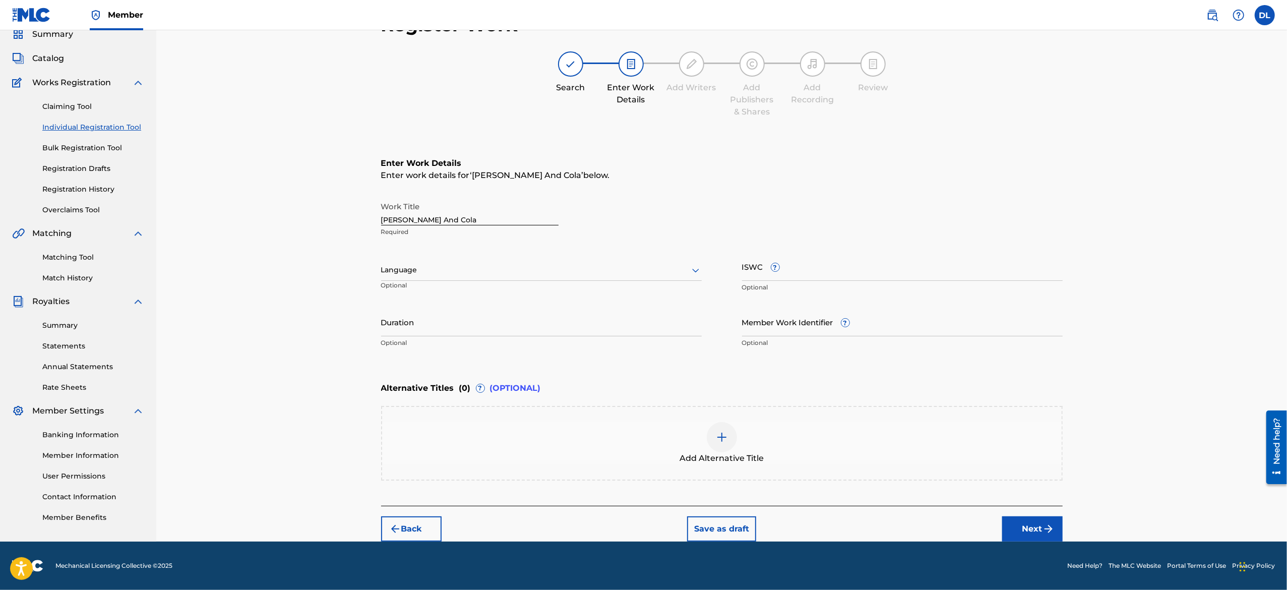
scroll to position [41, 0]
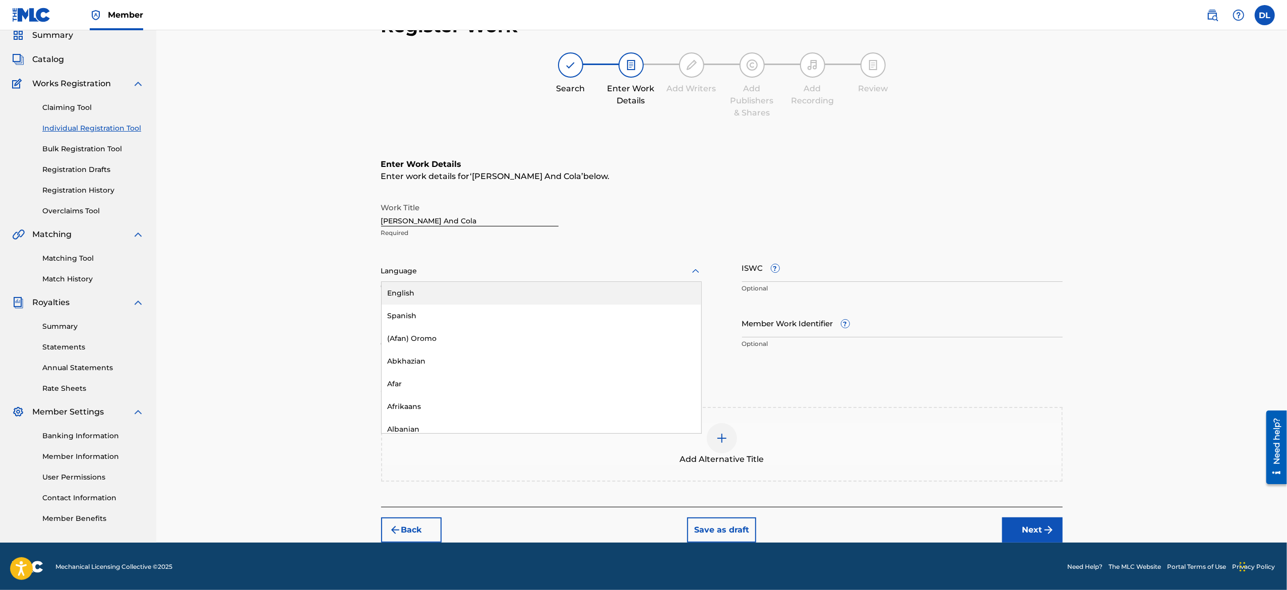
click at [466, 268] on div at bounding box center [541, 271] width 321 height 13
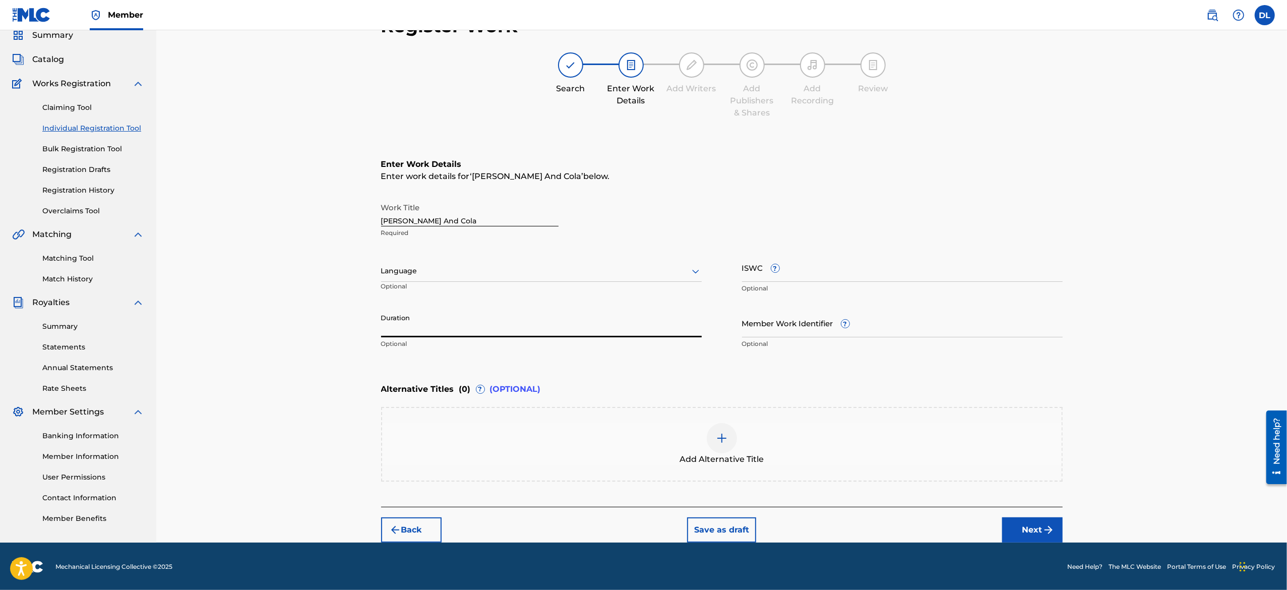
click at [458, 327] on input "Duration" at bounding box center [541, 322] width 321 height 29
click at [480, 319] on input "Duration" at bounding box center [541, 322] width 321 height 29
click at [433, 332] on input "Duration" at bounding box center [541, 322] width 321 height 29
type input "14:00"
click at [1190, 483] on div "Register Work Search Enter Work Details Add Writers Add Publishers & Shares Add…" at bounding box center [721, 265] width 1130 height 553
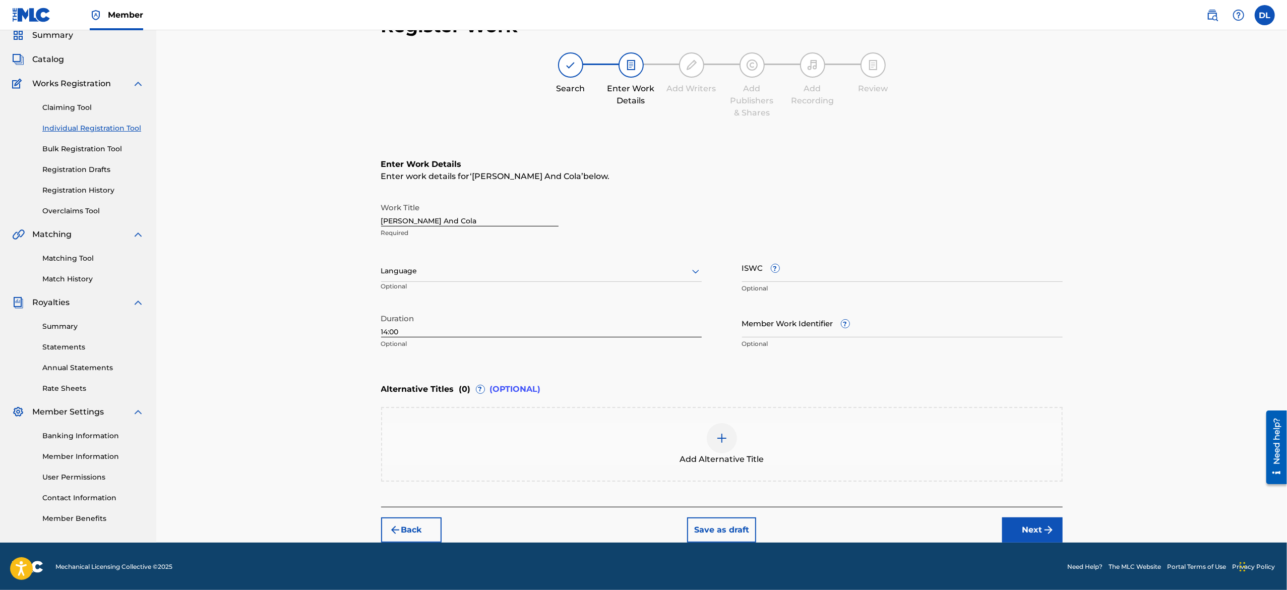
click at [1052, 520] on button "Next" at bounding box center [1032, 529] width 60 height 25
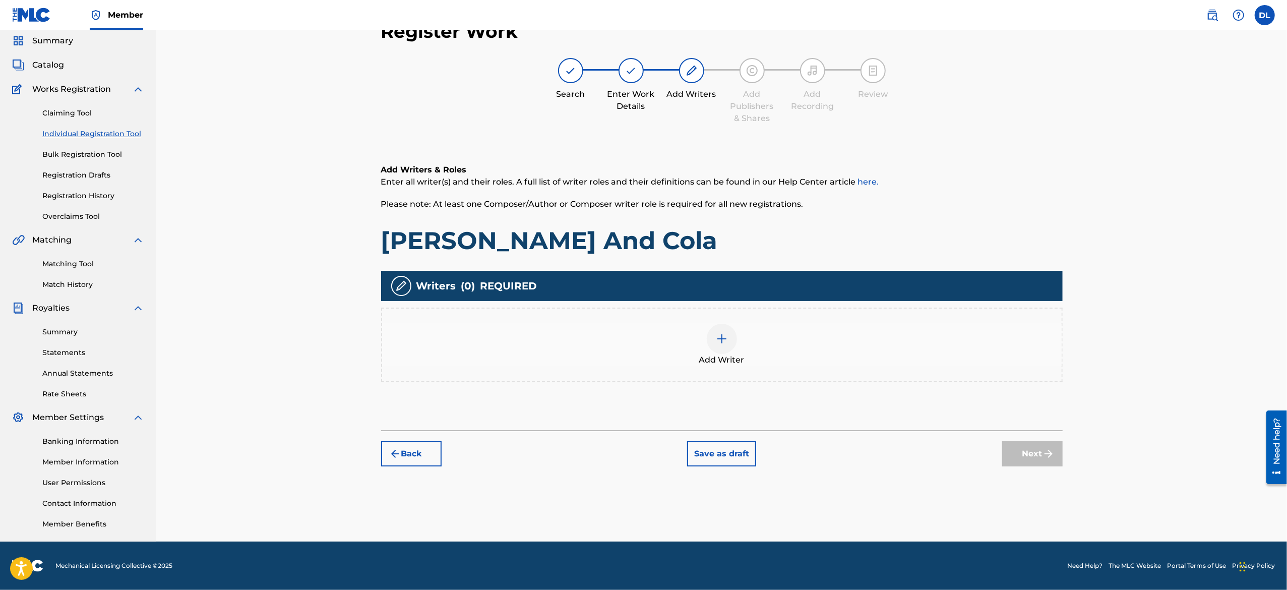
scroll to position [35, 0]
click at [722, 340] on img at bounding box center [722, 339] width 12 height 12
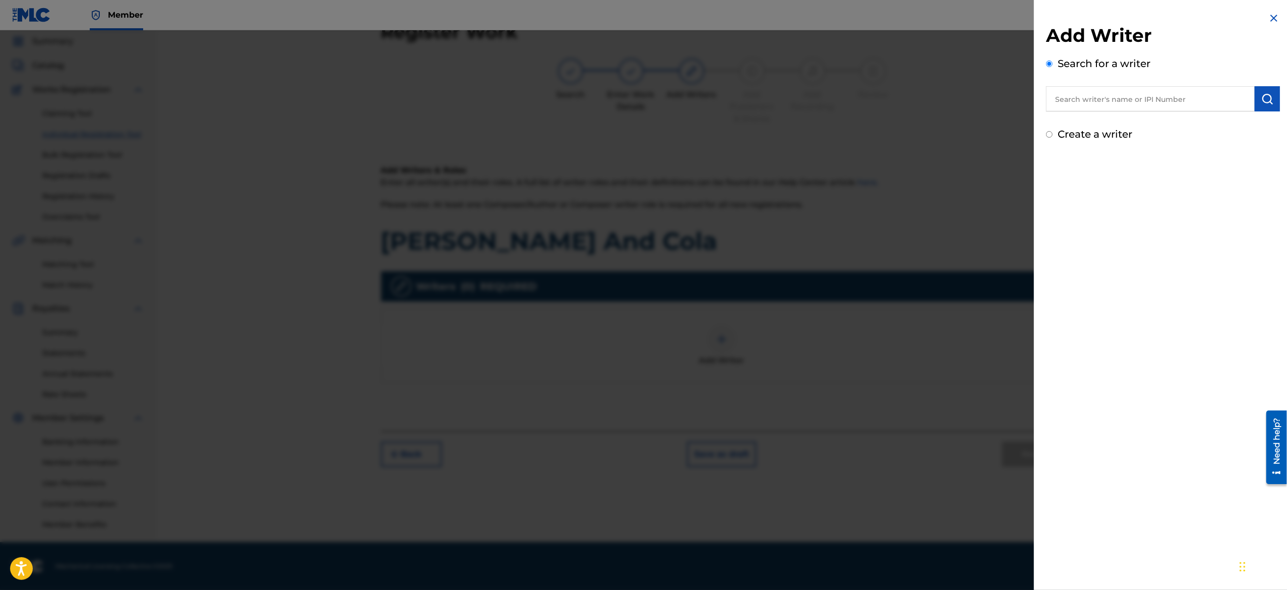
click at [1165, 101] on input "text" at bounding box center [1150, 98] width 209 height 25
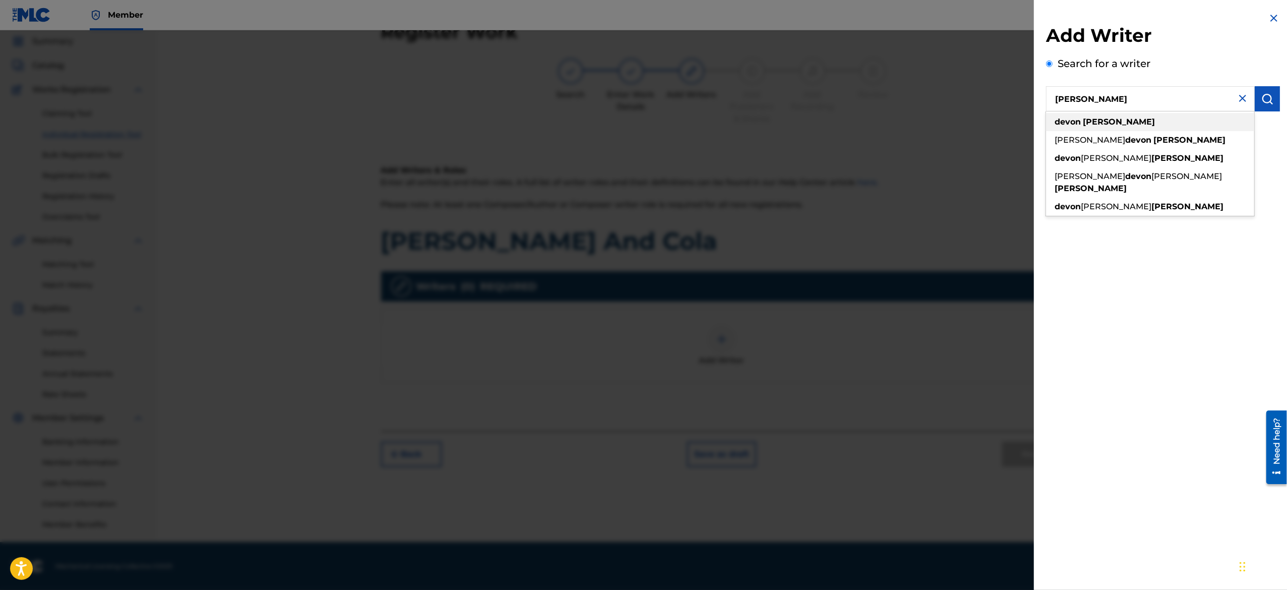
click at [1117, 123] on div "devon lewis" at bounding box center [1150, 122] width 208 height 18
type input "devon lewis"
click at [1094, 122] on strong "lewis" at bounding box center [1118, 122] width 72 height 10
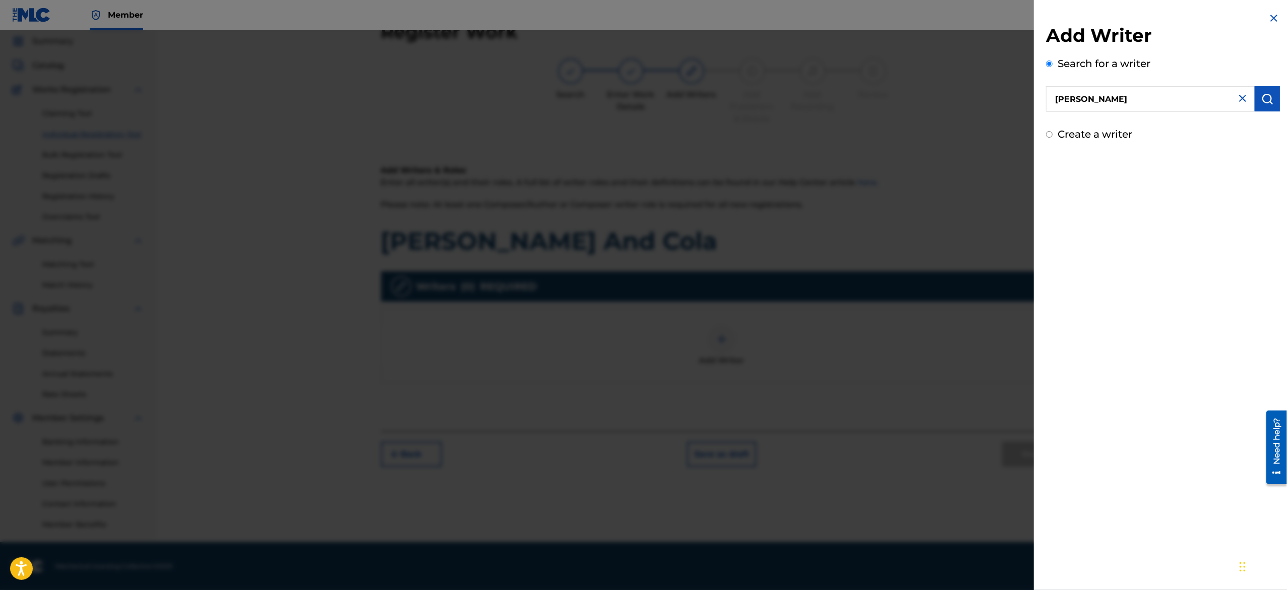
click at [1261, 104] on img "submit" at bounding box center [1267, 99] width 12 height 12
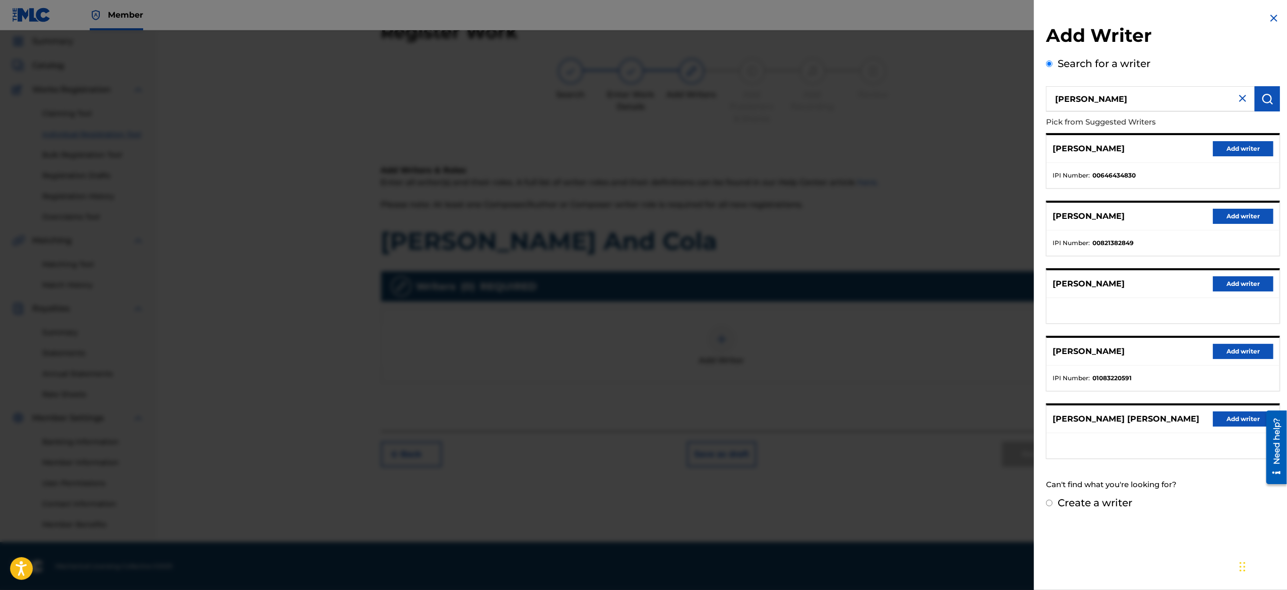
click at [1235, 142] on button "Add writer" at bounding box center [1242, 148] width 60 height 15
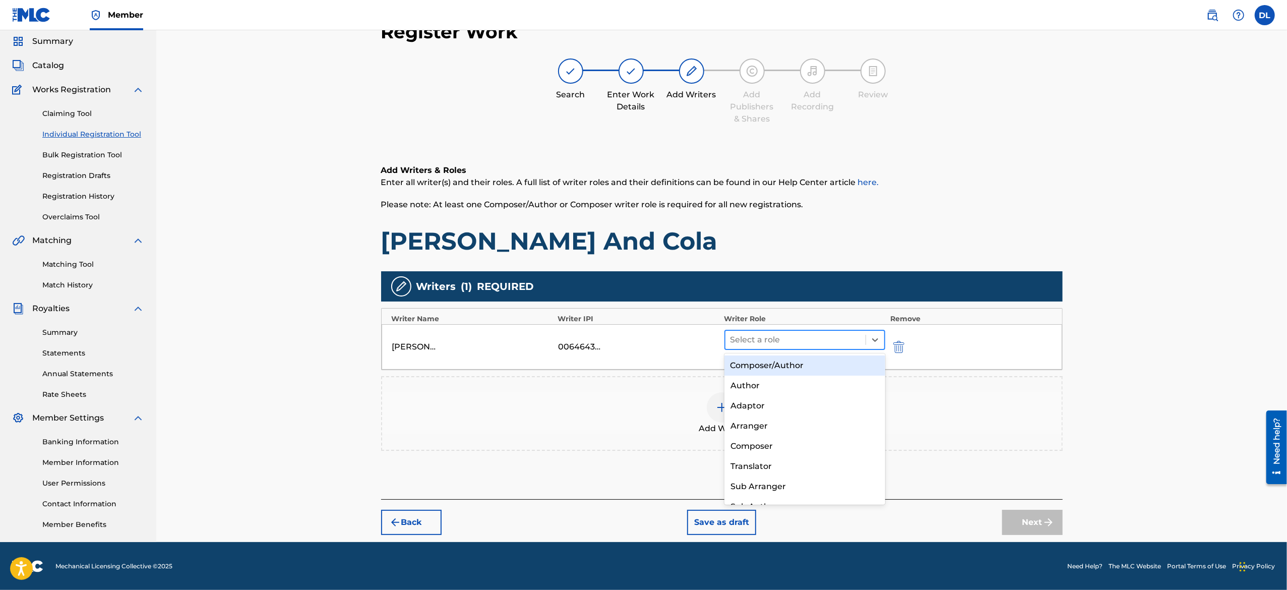
click at [797, 347] on div "Select a role" at bounding box center [795, 340] width 141 height 18
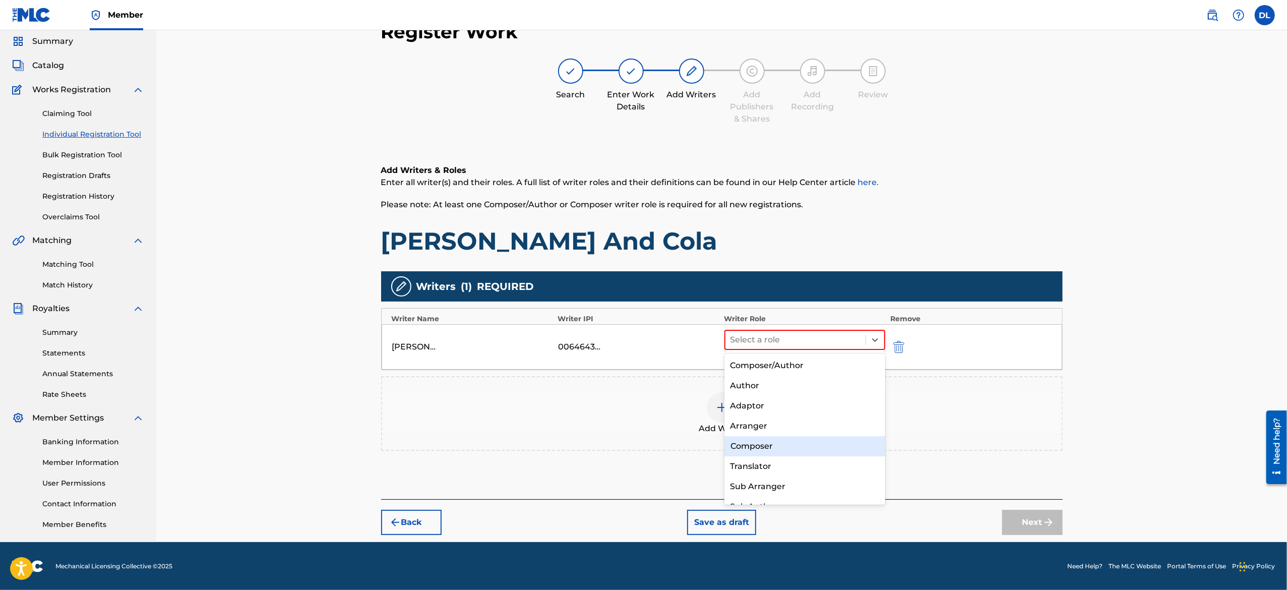
click at [776, 447] on div "Composer" at bounding box center [804, 446] width 161 height 20
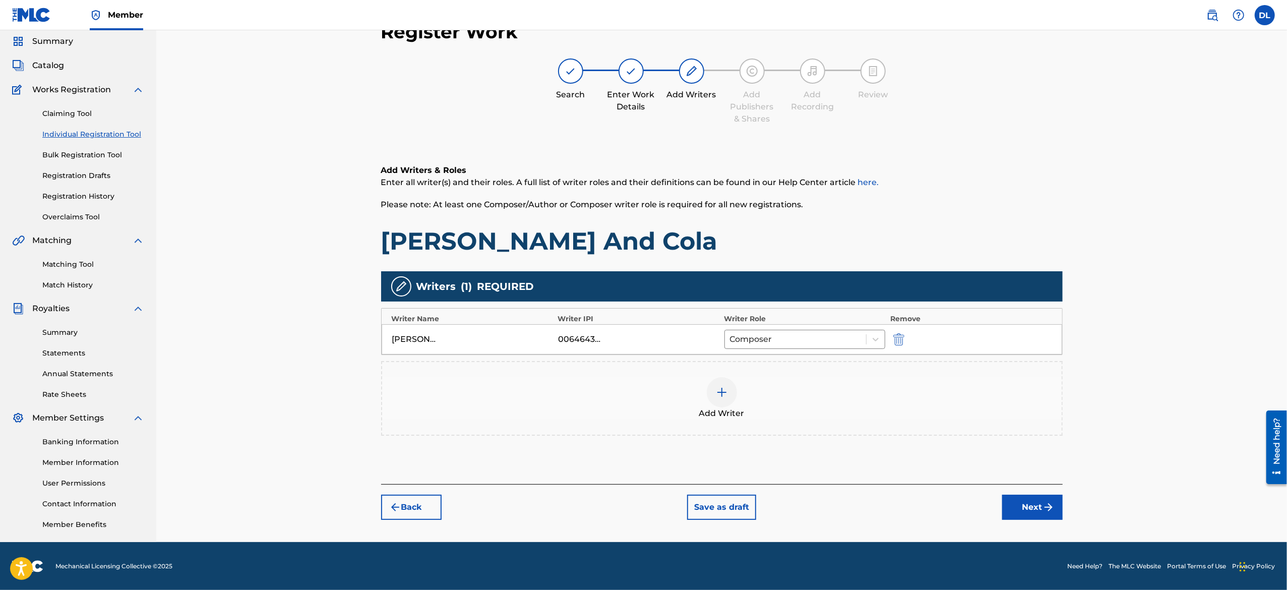
click at [1082, 431] on div "Register Work Search Enter Work Details Add Writers Add Publishers & Shares Add…" at bounding box center [721, 268] width 1130 height 546
click at [1022, 502] on button "Next" at bounding box center [1032, 506] width 60 height 25
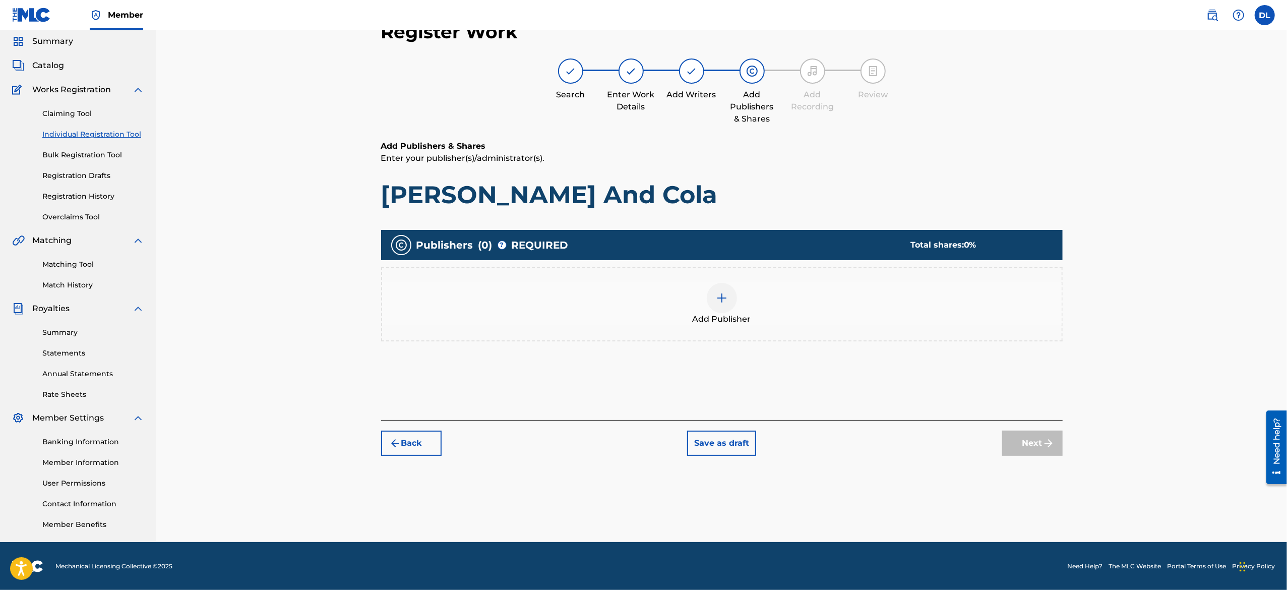
click at [732, 316] on span "Add Publisher" at bounding box center [721, 319] width 58 height 12
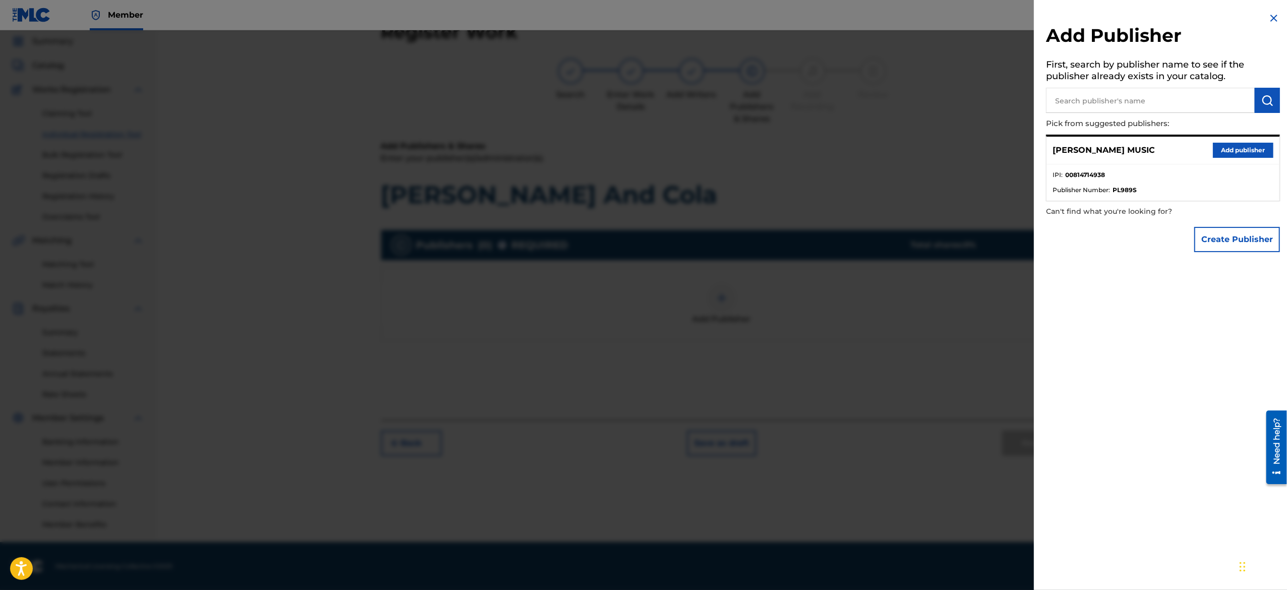
click at [1236, 155] on button "Add publisher" at bounding box center [1242, 150] width 60 height 15
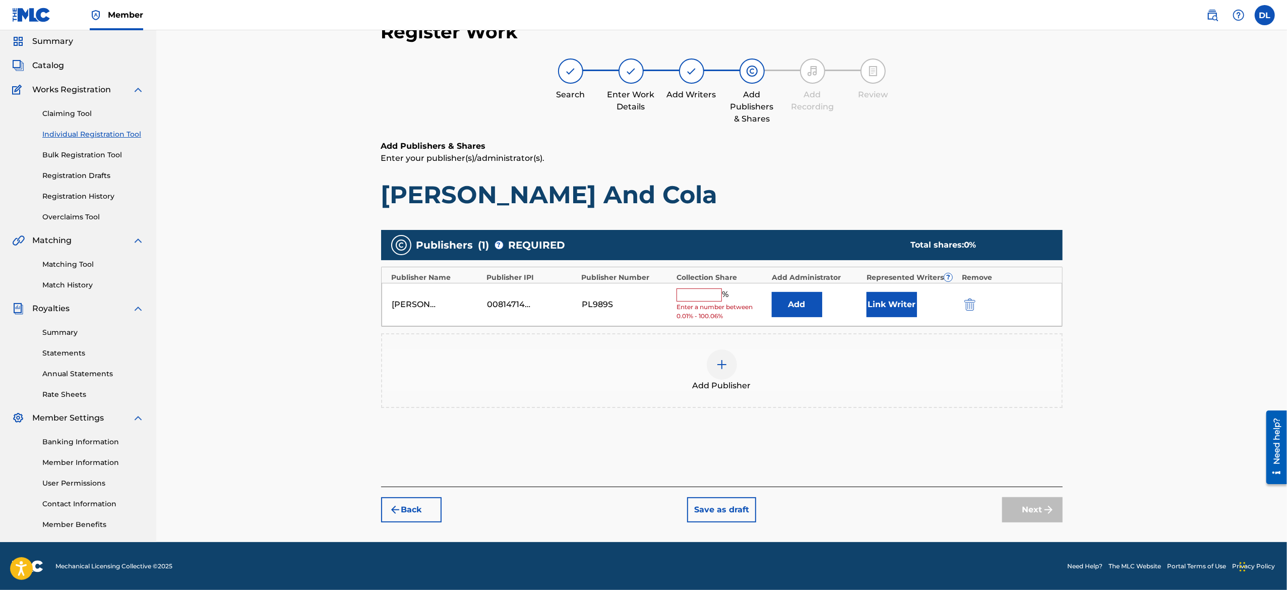
click at [694, 293] on input "text" at bounding box center [698, 294] width 45 height 13
type input "100"
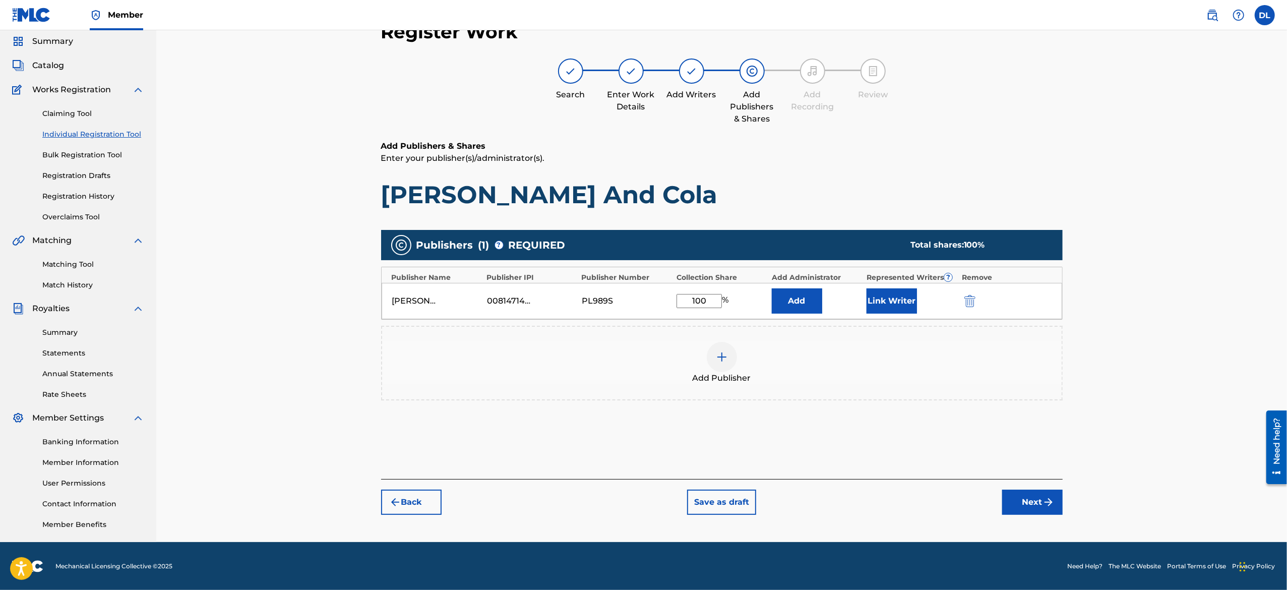
click at [1043, 504] on img "submit" at bounding box center [1048, 502] width 12 height 12
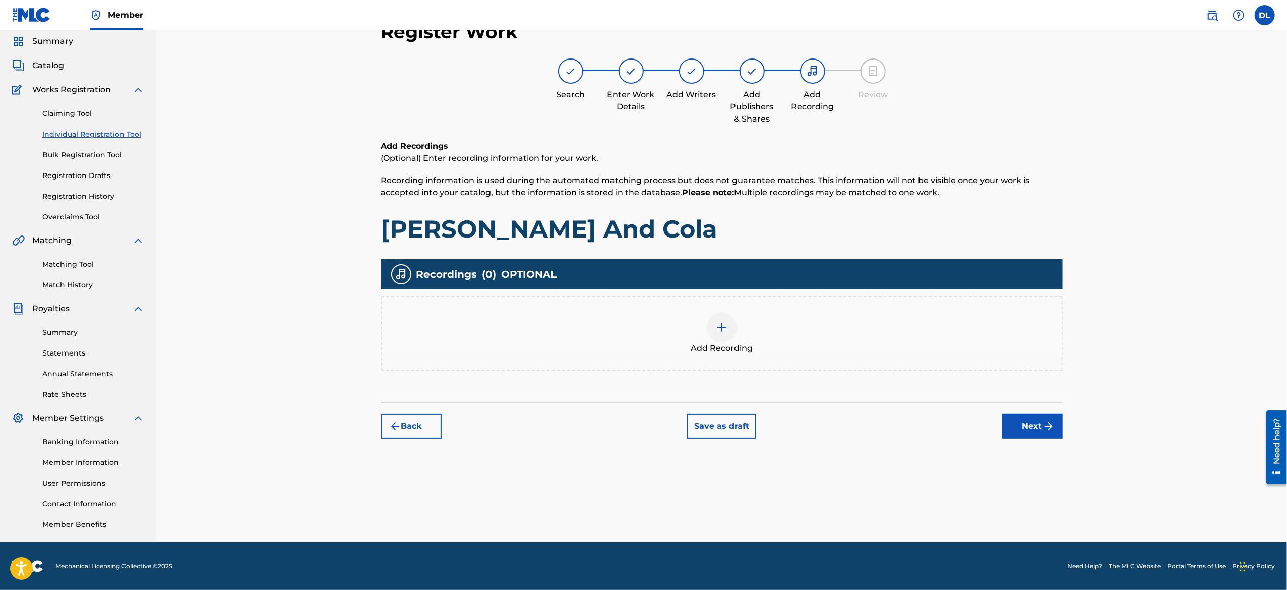
click at [726, 344] on span "Add Recording" at bounding box center [721, 348] width 62 height 12
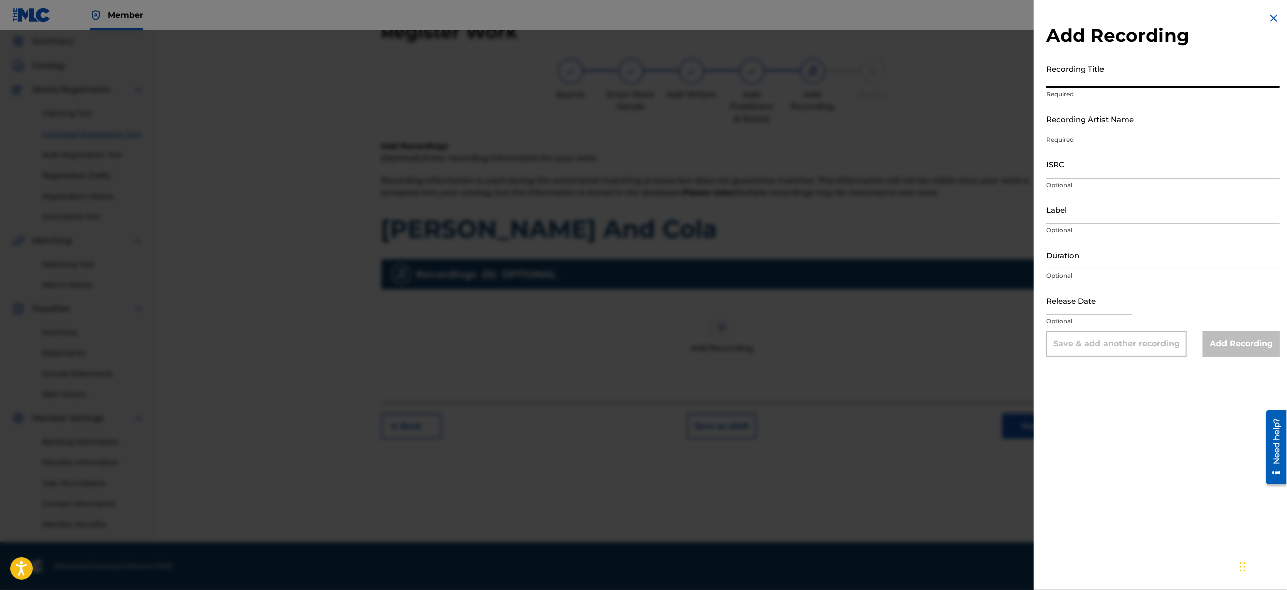
click at [1053, 74] on input "Recording Title" at bounding box center [1163, 73] width 234 height 29
paste input "Care Deep"
type input "Care Deep"
click at [1092, 116] on input "Recording Artist Name" at bounding box center [1163, 118] width 234 height 29
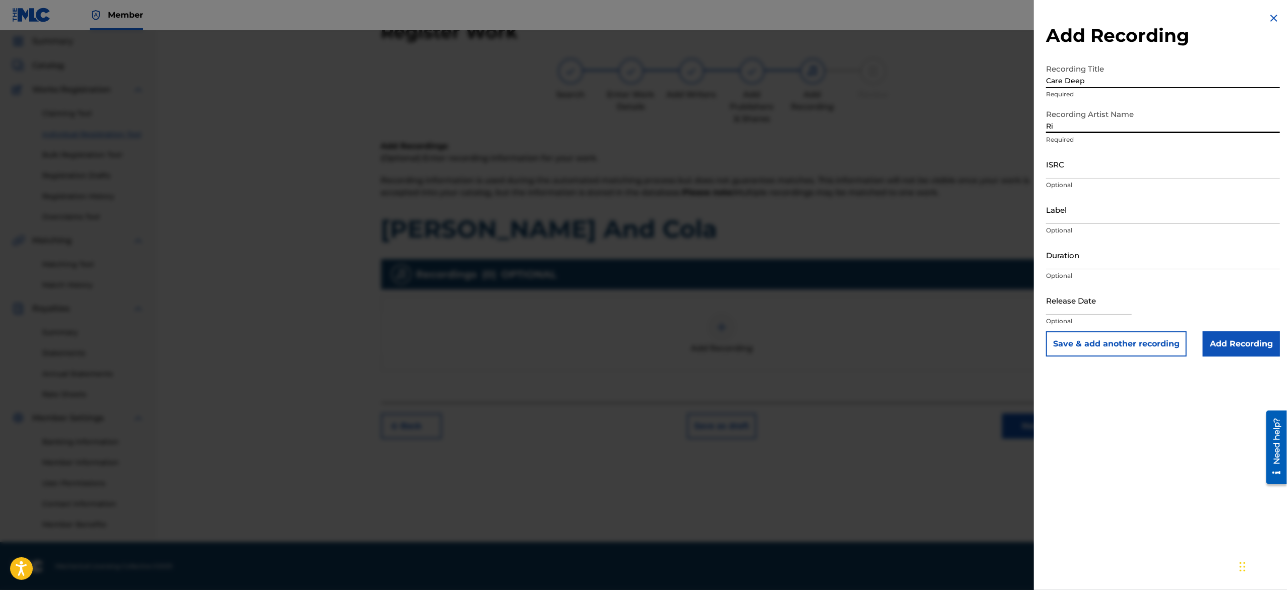
type input "R"
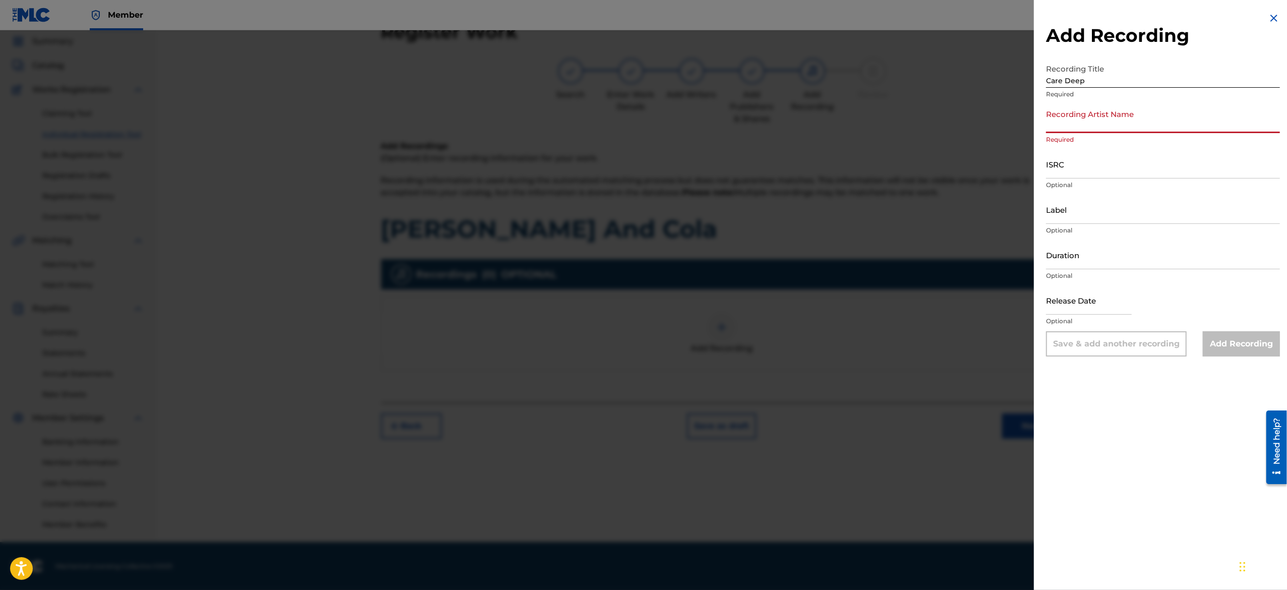
click at [1080, 123] on input "Recording Artist Name" at bounding box center [1163, 118] width 234 height 29
paste input "Shokkmeister"
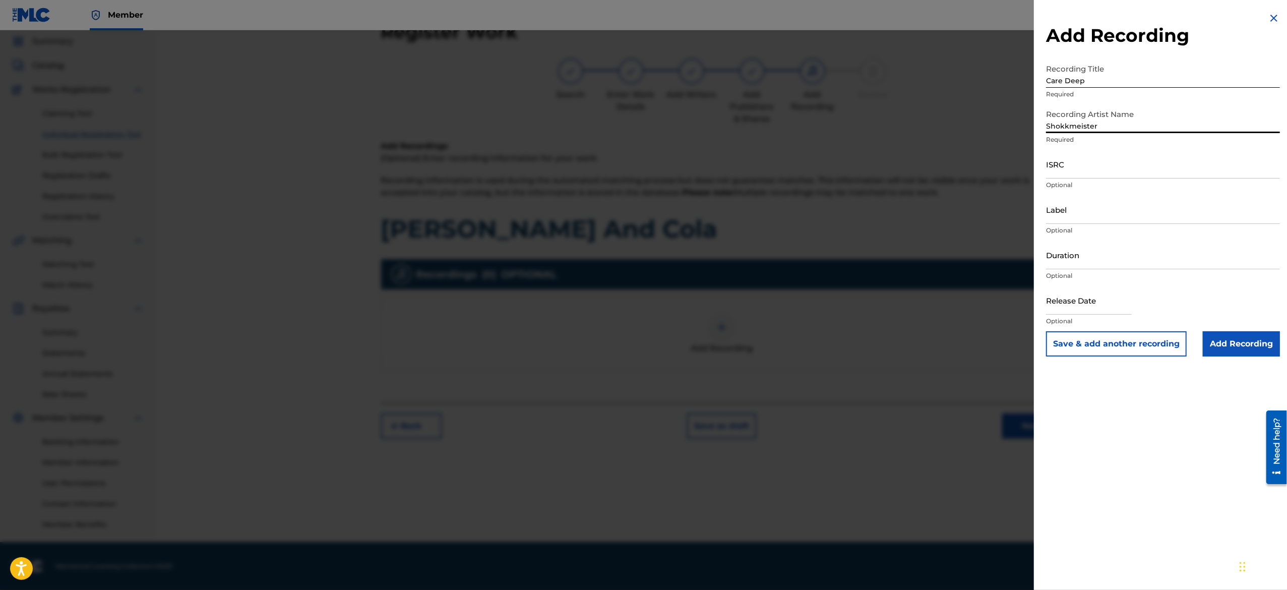
click at [1195, 132] on input "Shokkmeister" at bounding box center [1163, 118] width 234 height 29
type input "Shokkmeister"
click at [1150, 165] on input "ISRC" at bounding box center [1163, 164] width 234 height 29
paste input "USA2P2508520"
type input "USA2P2508520"
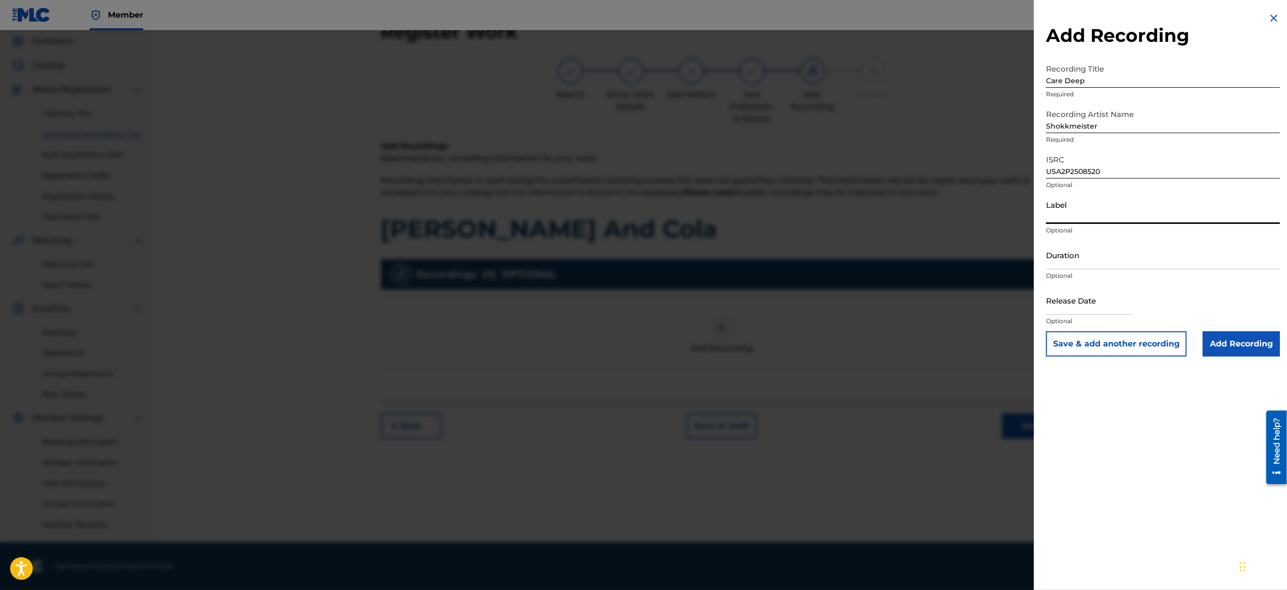
click at [1094, 213] on input "Label" at bounding box center [1163, 209] width 234 height 29
type input "Post Shop Records"
click at [1117, 254] on input "Duration" at bounding box center [1163, 254] width 234 height 29
click at [1069, 265] on input "Duration" at bounding box center [1163, 254] width 234 height 29
paste input "01:06"
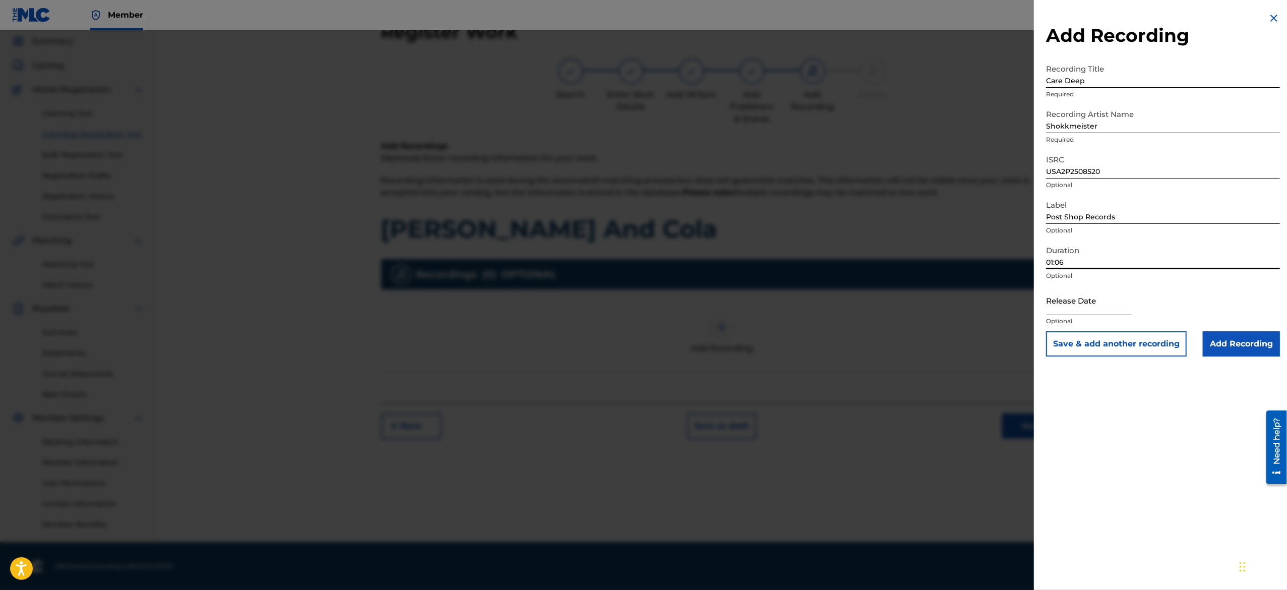
type input "01:06"
click at [1073, 299] on input "text" at bounding box center [1089, 300] width 86 height 29
select select "7"
select select "2025"
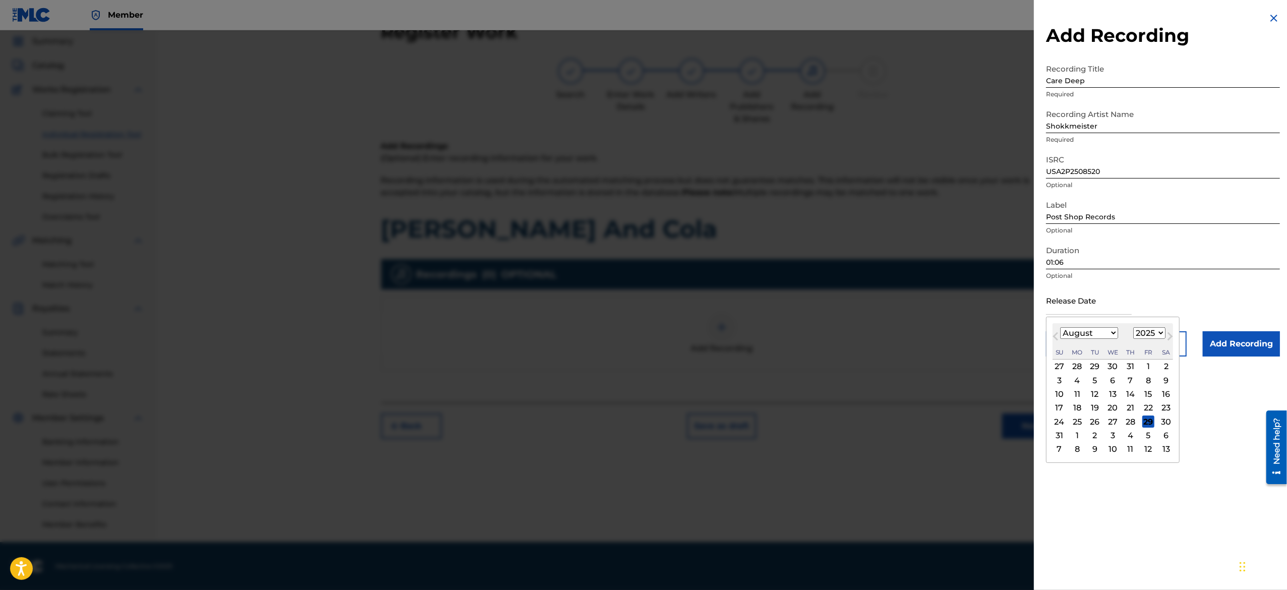
click at [1073, 299] on input "text" at bounding box center [1089, 300] width 86 height 29
click at [1091, 330] on select "January February March April May June July August September October November De…" at bounding box center [1089, 333] width 58 height 12
select select "2"
click at [1060, 327] on select "January February March April May June July August September October November De…" at bounding box center [1089, 333] width 58 height 12
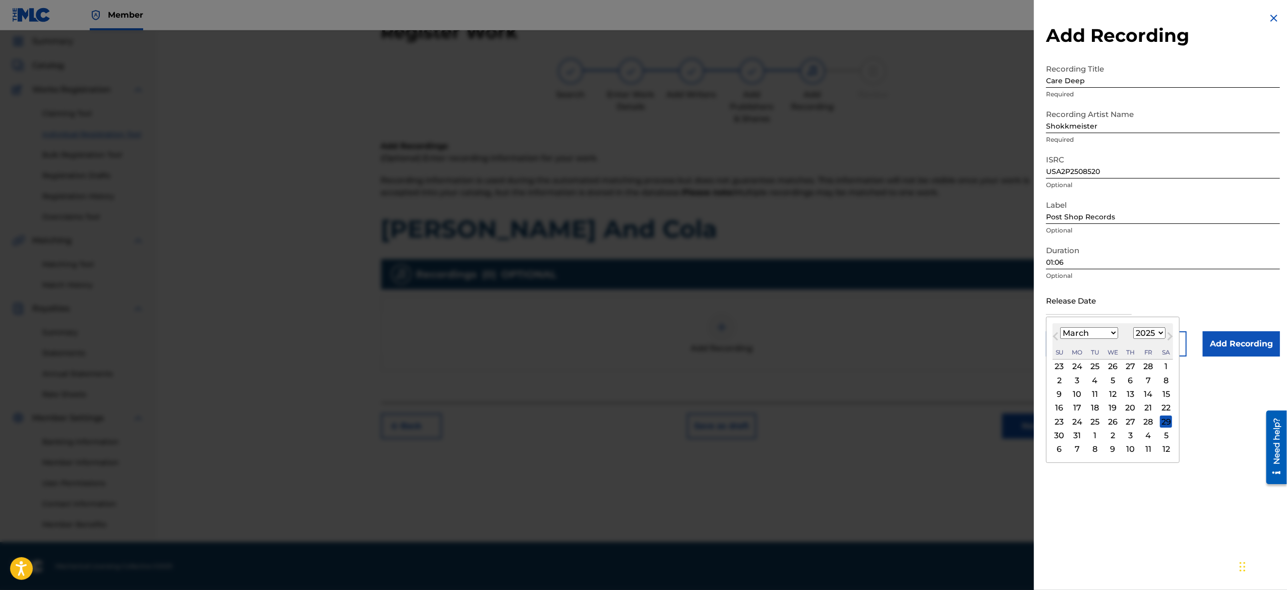
click at [1081, 393] on div "10" at bounding box center [1077, 394] width 12 height 12
type input "March 10 2025"
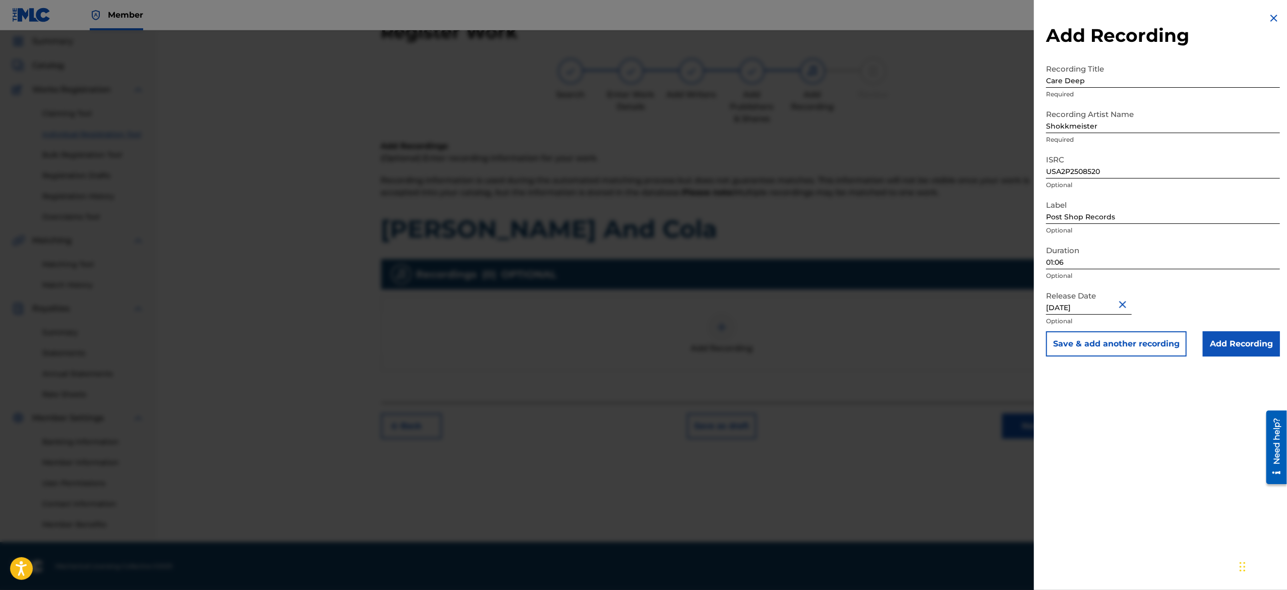
click at [1110, 340] on button "Save & add another recording" at bounding box center [1116, 343] width 141 height 25
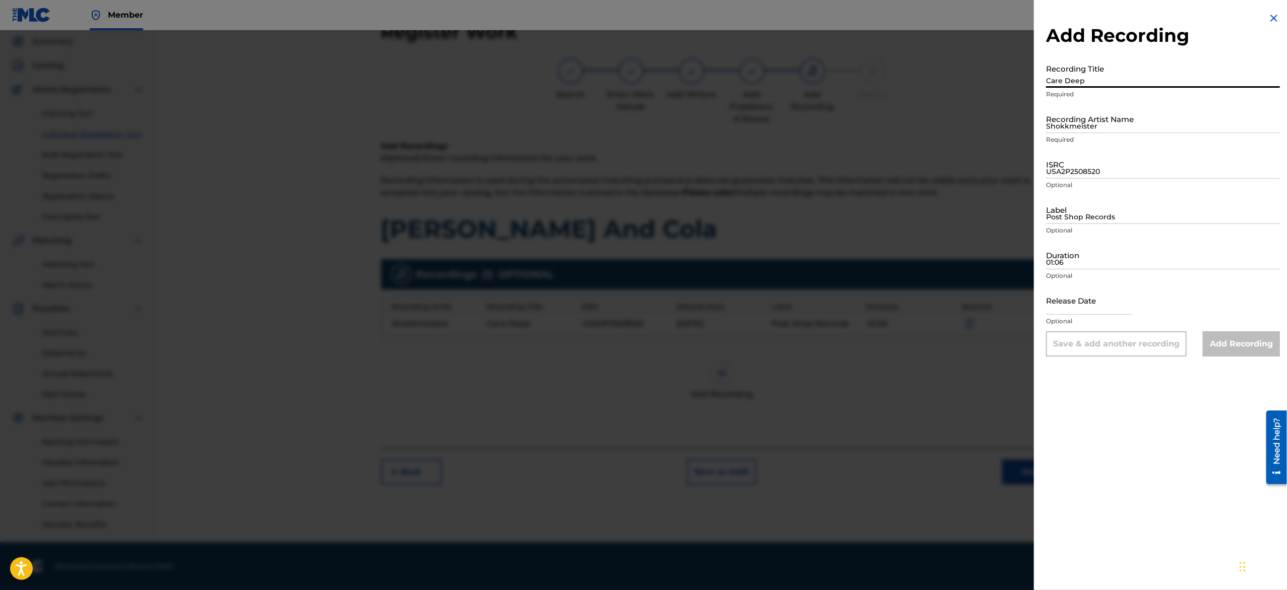
click at [1099, 74] on input "Care Deep" at bounding box center [1163, 73] width 234 height 29
paste input "Dig It"
type input "Dig It"
click at [1114, 115] on input "Shokkmeister" at bounding box center [1163, 118] width 234 height 29
click at [1105, 120] on input "Shokkmeister" at bounding box center [1163, 118] width 234 height 29
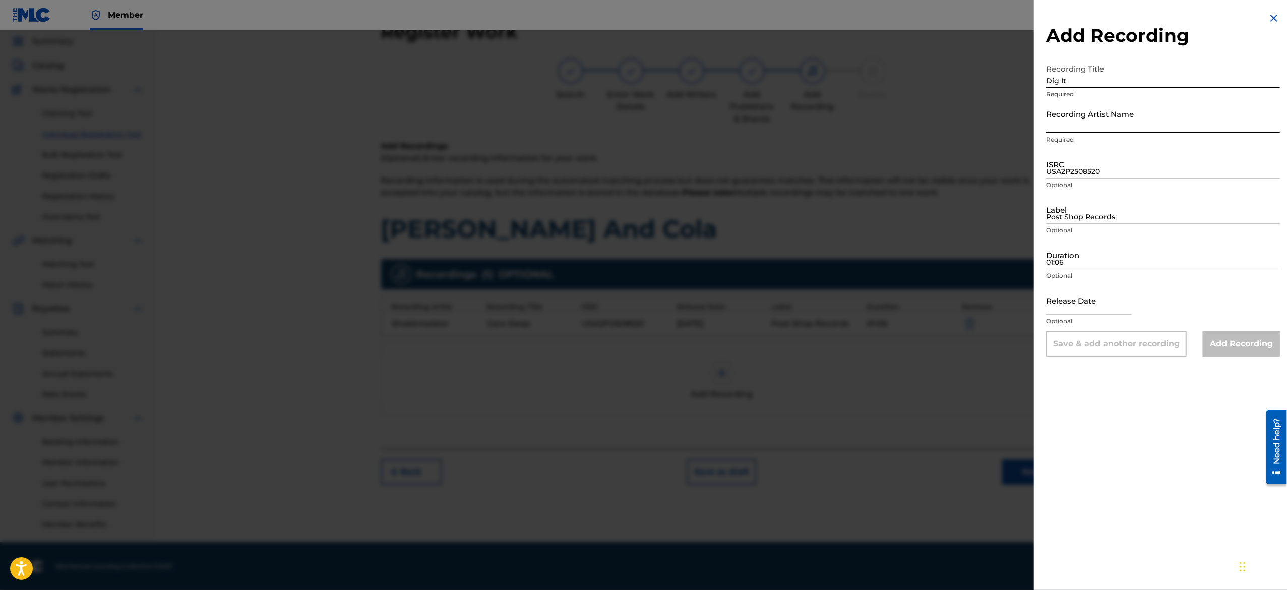
click at [1105, 120] on input "Recording Artist Name" at bounding box center [1163, 118] width 234 height 29
paste input "Shokkmeister"
type input "Shokkmeister"
click at [1117, 177] on input "USA2P2508520" at bounding box center [1163, 164] width 234 height 29
paste input "USA2P2508521"
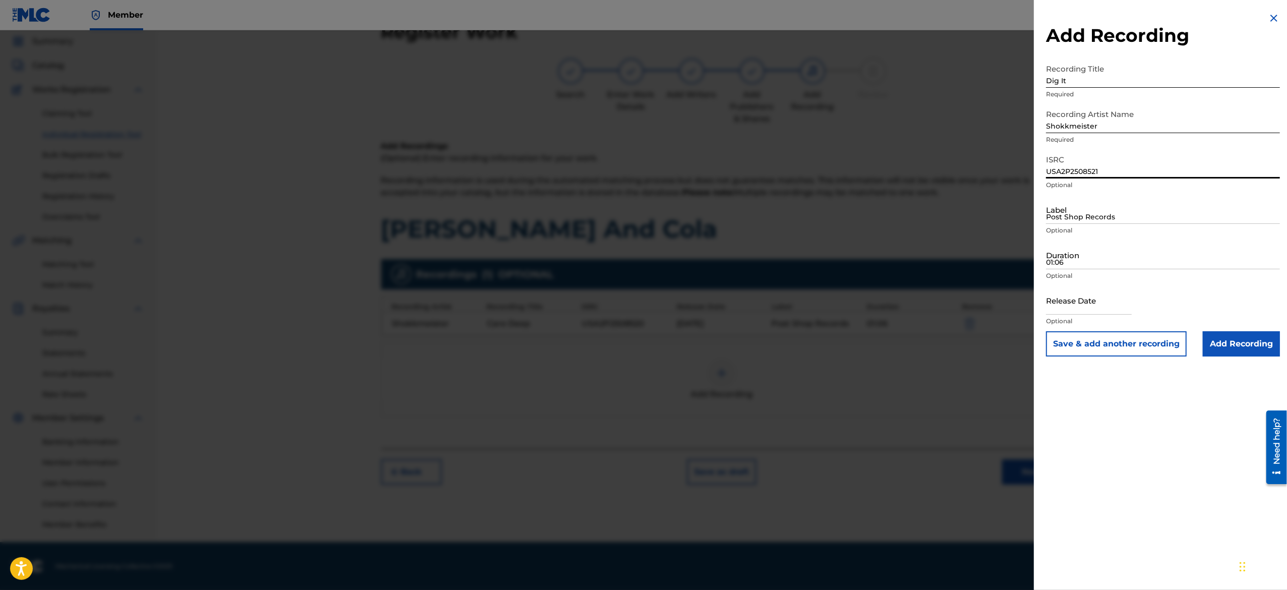
type input "USA2P2508521"
click at [1109, 211] on input "Post Shop Records" at bounding box center [1163, 209] width 234 height 29
type input "Post Shop Records"
click at [1133, 256] on input "01:06" at bounding box center [1163, 254] width 234 height 29
paste input "01:03"
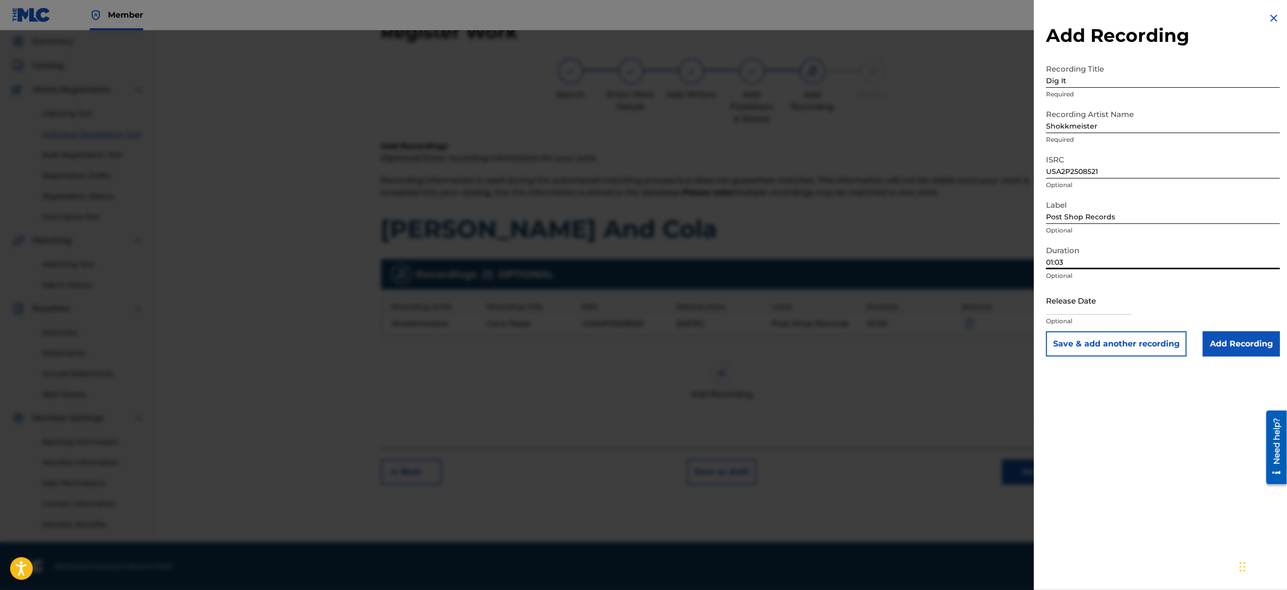
type input "01:03"
click at [1082, 294] on input "text" at bounding box center [1089, 300] width 86 height 29
select select "7"
select select "2025"
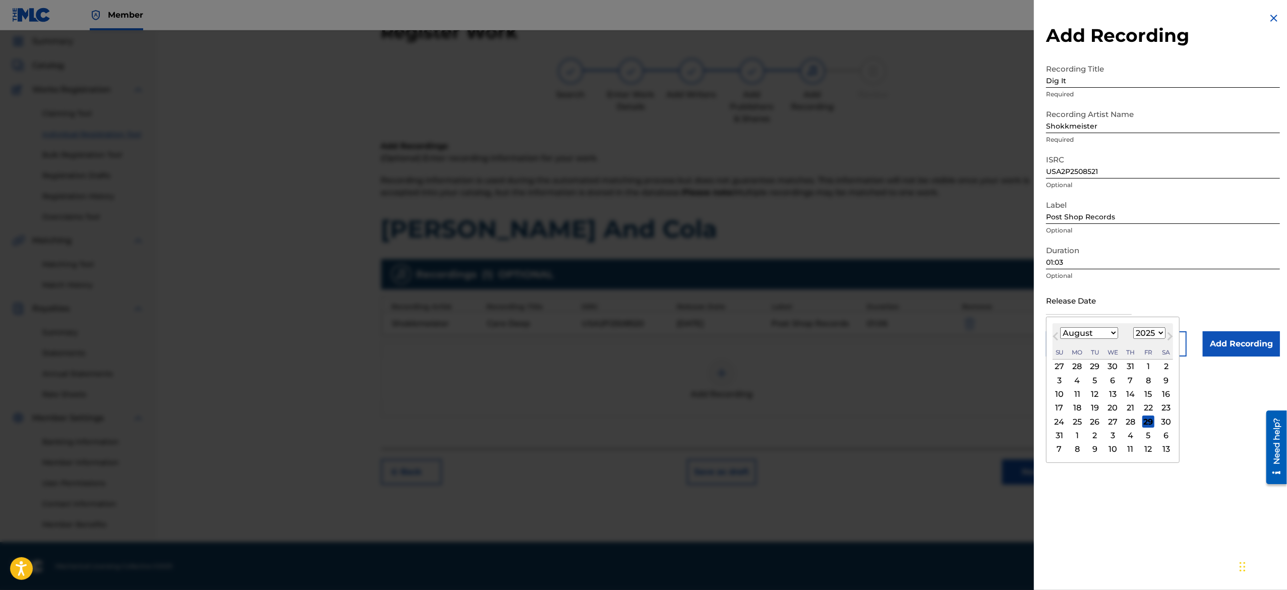
click at [1080, 329] on select "January February March April May June July August September October November De…" at bounding box center [1089, 333] width 58 height 12
select select "2"
click at [1060, 327] on select "January February March April May June July August September October November De…" at bounding box center [1089, 333] width 58 height 12
click at [1081, 393] on div "10" at bounding box center [1077, 394] width 12 height 12
type input "March 10 2025"
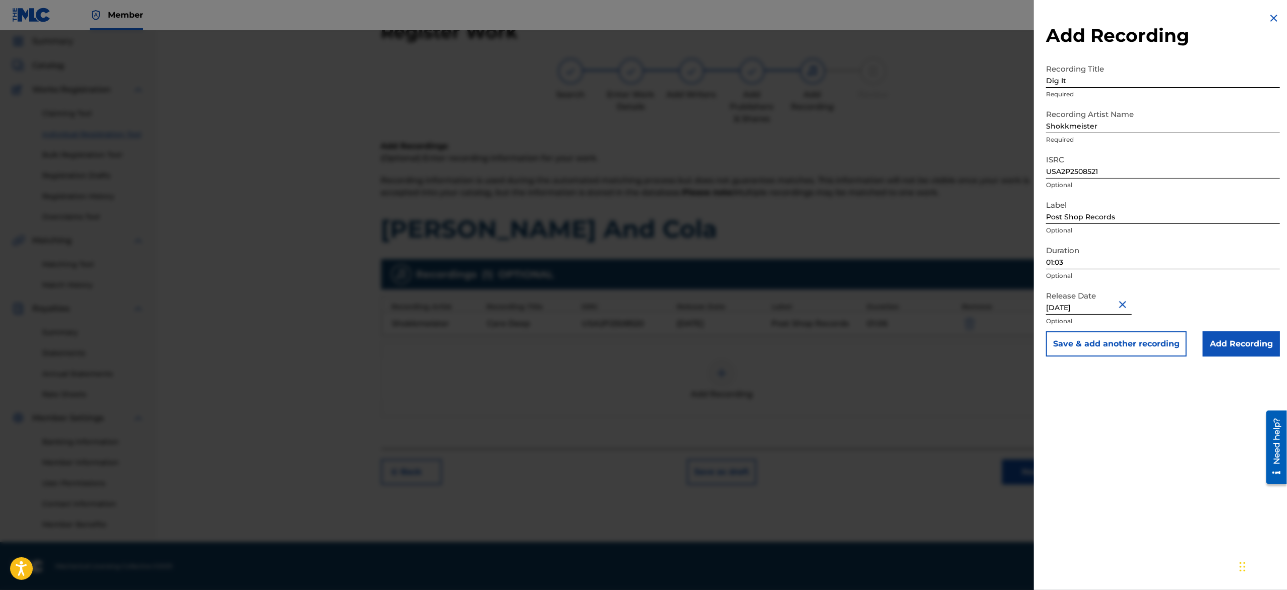
click at [1094, 341] on button "Save & add another recording" at bounding box center [1116, 343] width 141 height 25
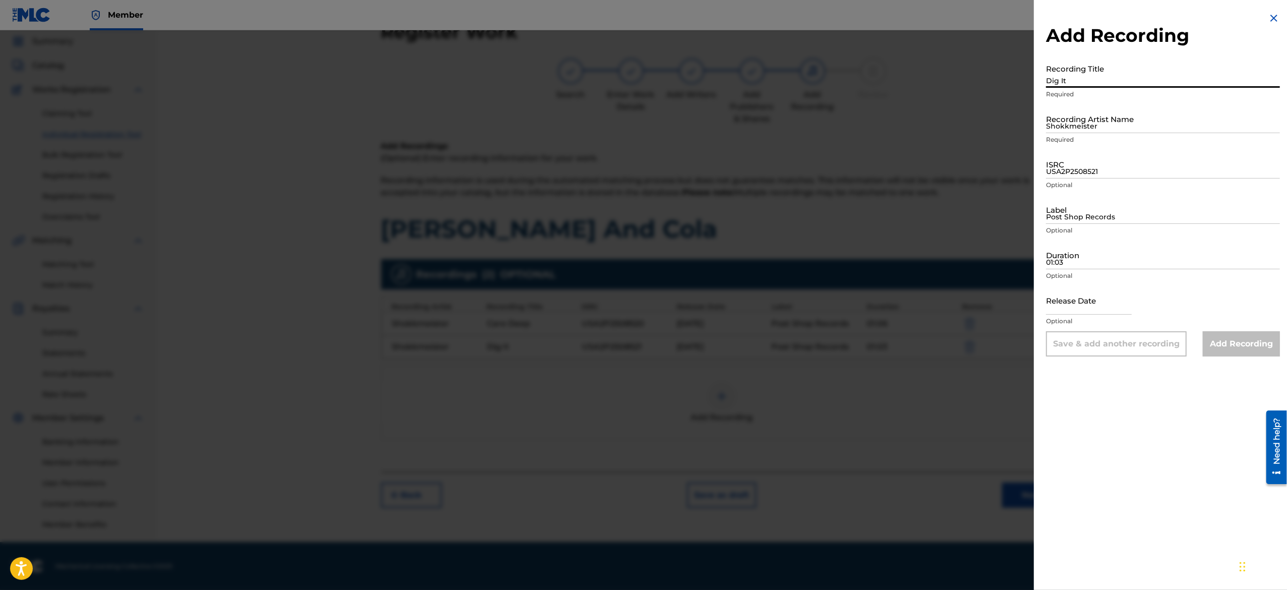
click at [1148, 82] on input "Dig It" at bounding box center [1163, 73] width 234 height 29
paste input "Douchenozzle"
type input "Douchenozzle"
click at [1126, 118] on input "Shokkmeister" at bounding box center [1163, 118] width 234 height 29
click at [1165, 127] on input "Shokkmeister" at bounding box center [1163, 118] width 234 height 29
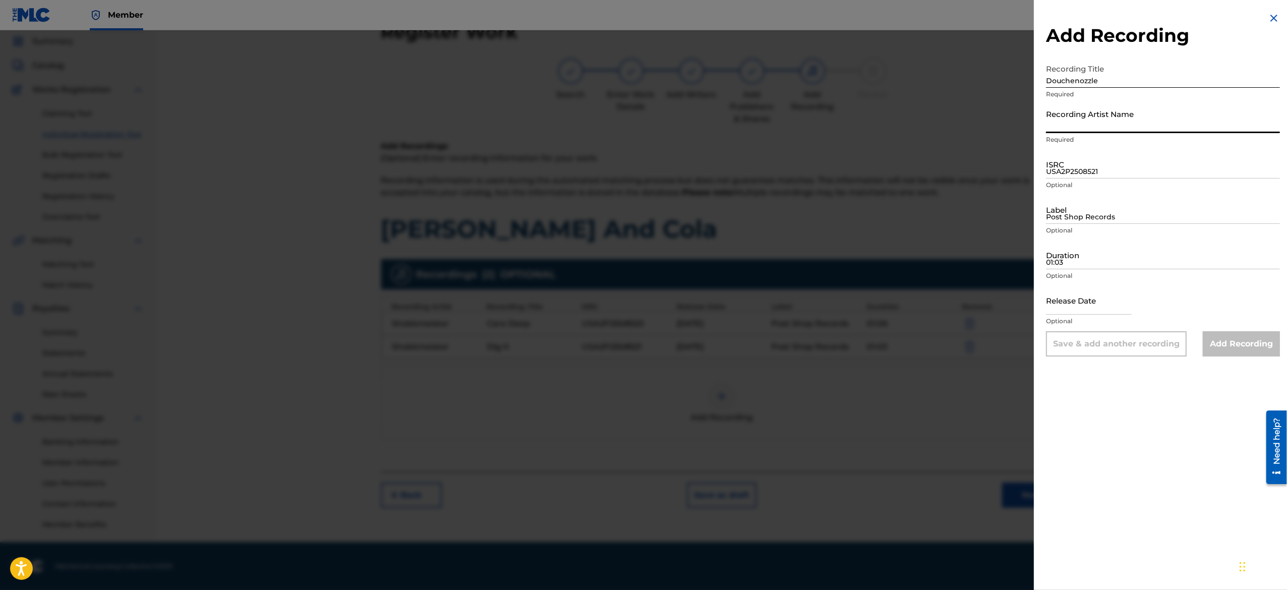
paste input "Shokkmeister"
type input "Shokkmeister"
click at [1096, 177] on input "USA2P2508521" at bounding box center [1163, 164] width 234 height 29
click at [1097, 176] on input "ISRC" at bounding box center [1163, 164] width 234 height 29
paste input "USA2P2508522"
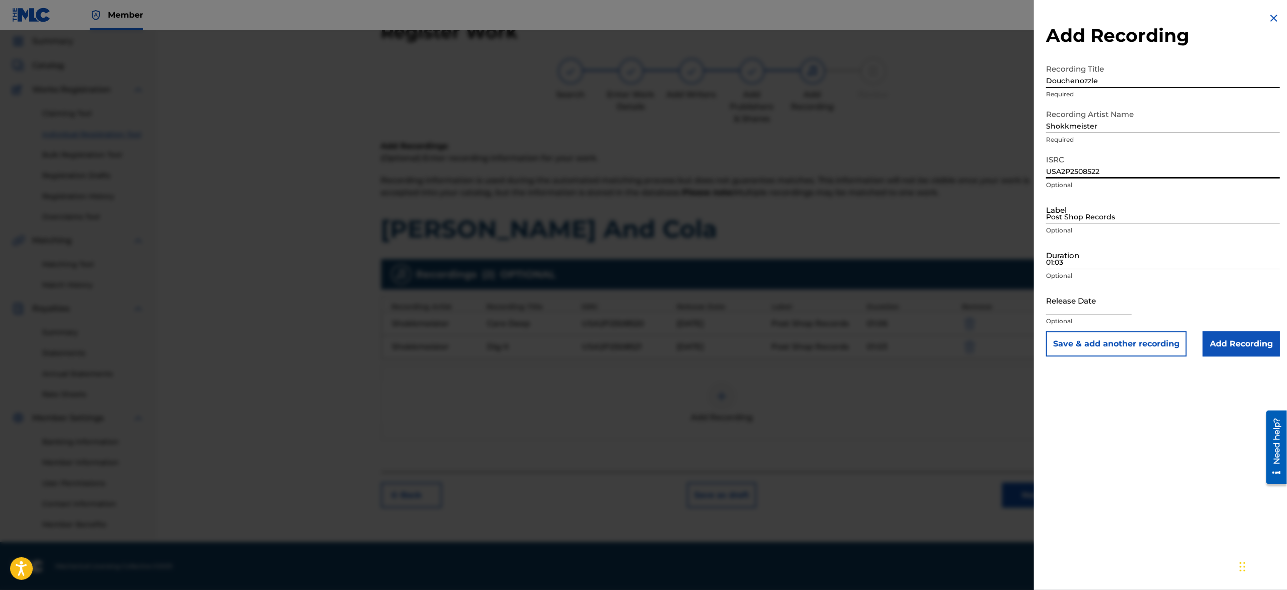
type input "USA2P2508522"
click at [1094, 216] on input "Post Shop Records" at bounding box center [1163, 209] width 234 height 29
type input "Post Shop Records"
click at [1116, 260] on input "01:03" at bounding box center [1163, 254] width 234 height 29
paste input "01:08"
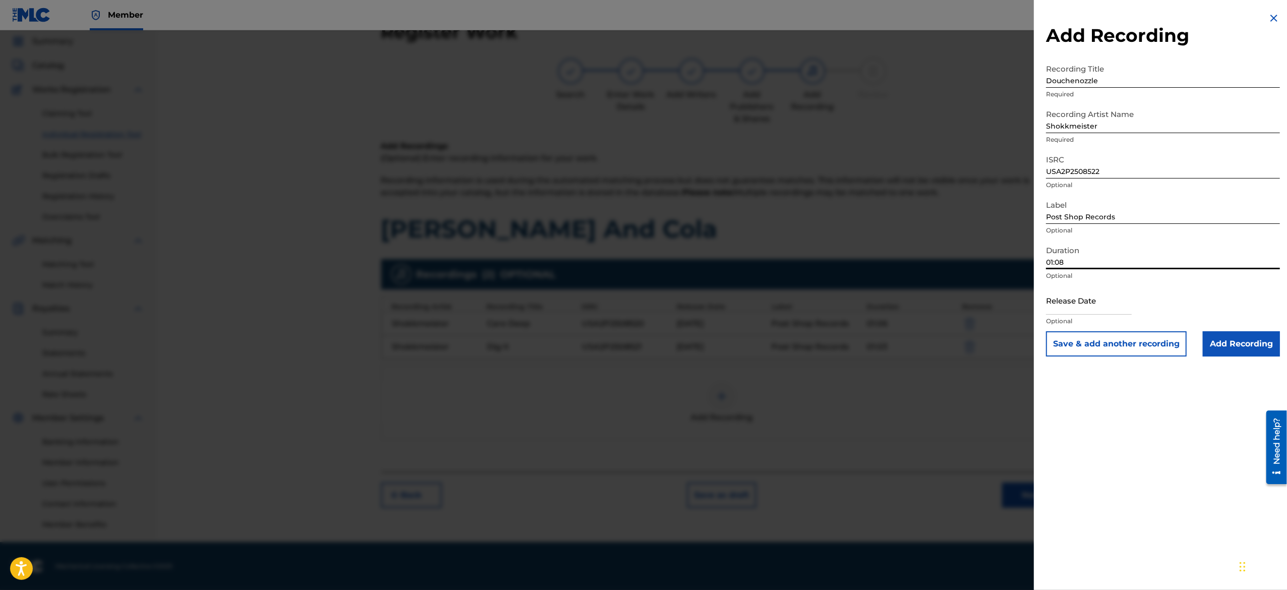
type input "01:08"
click at [1099, 288] on input "text" at bounding box center [1089, 300] width 86 height 29
select select "7"
select select "2025"
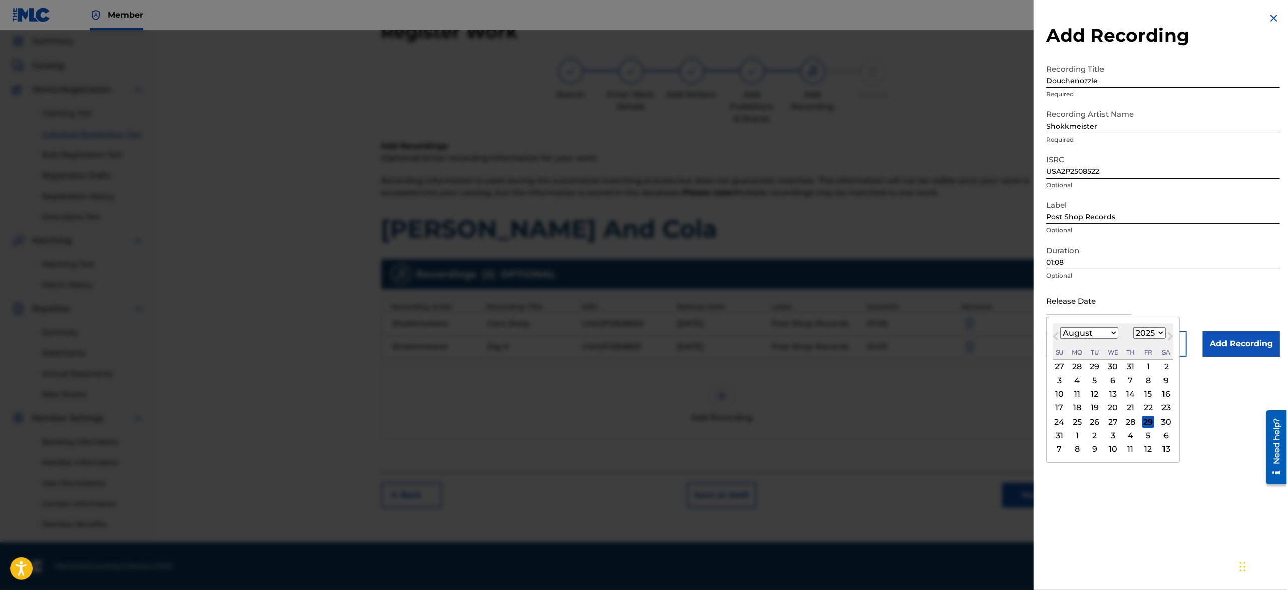
click at [1103, 327] on select "January February March April May June July August September October November De…" at bounding box center [1089, 333] width 58 height 12
select select "2"
click at [1060, 327] on select "January February March April May June July August September October November De…" at bounding box center [1089, 333] width 58 height 12
click at [1082, 395] on div "10" at bounding box center [1077, 394] width 12 height 12
type input "March 10 2025"
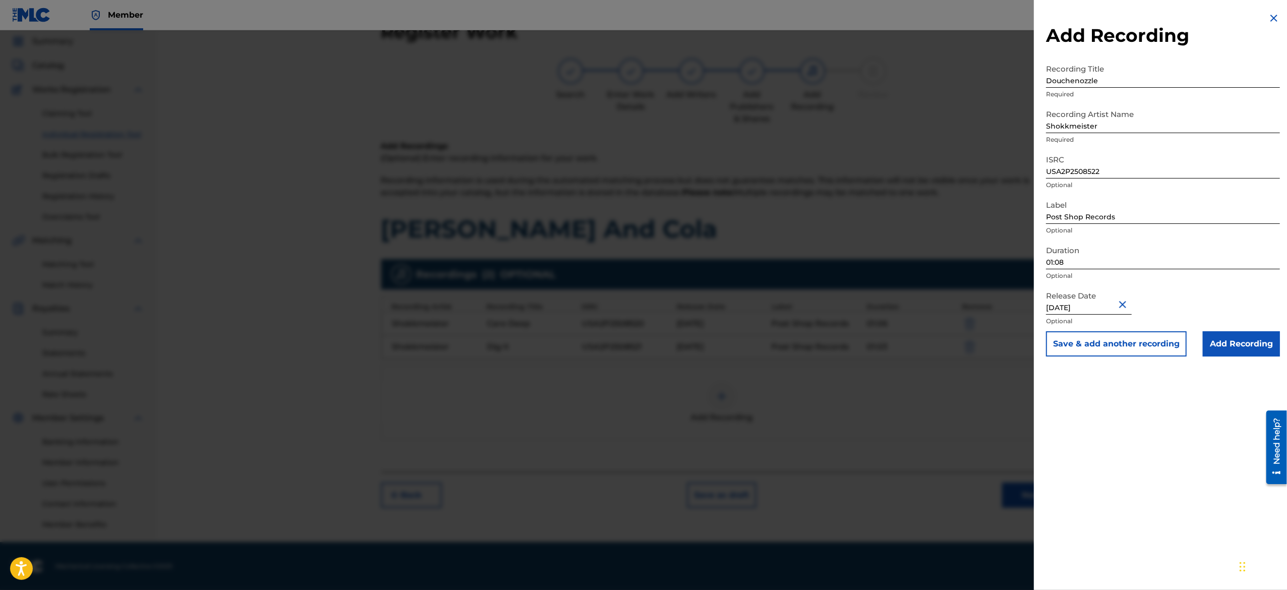
click at [1093, 335] on button "Save & add another recording" at bounding box center [1116, 343] width 141 height 25
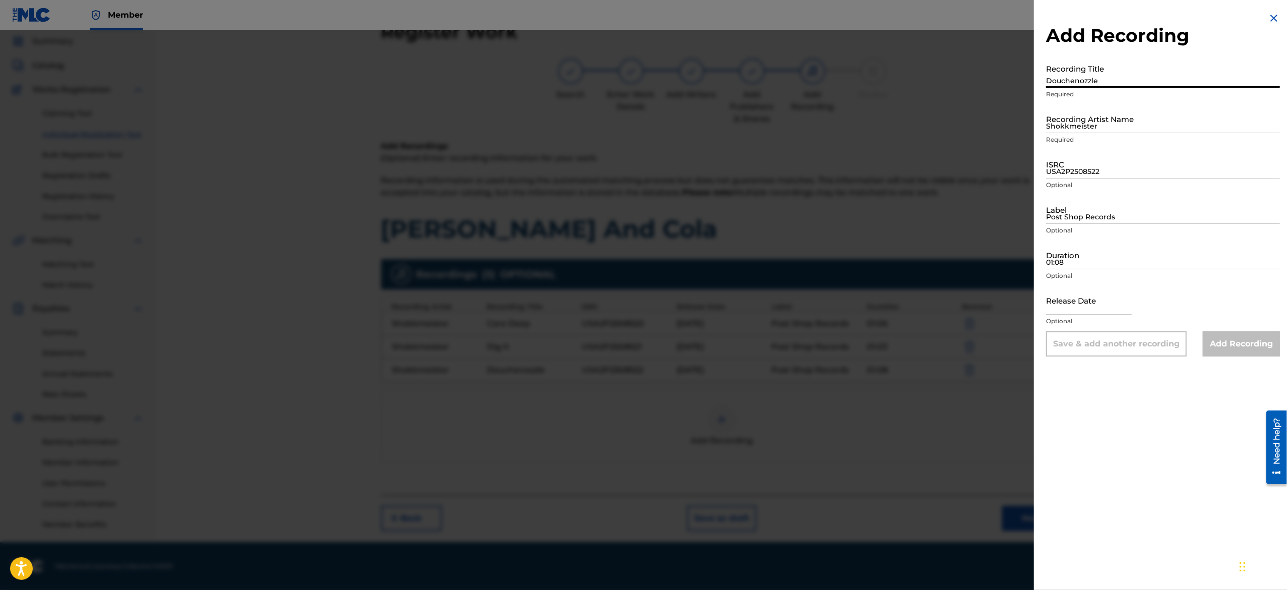
click at [1085, 63] on input "Douchenozzle" at bounding box center [1163, 73] width 234 height 29
paste input "French Influence"
type input "French Influence"
click at [1141, 102] on div "Recording Title French Influence Required" at bounding box center [1163, 81] width 234 height 45
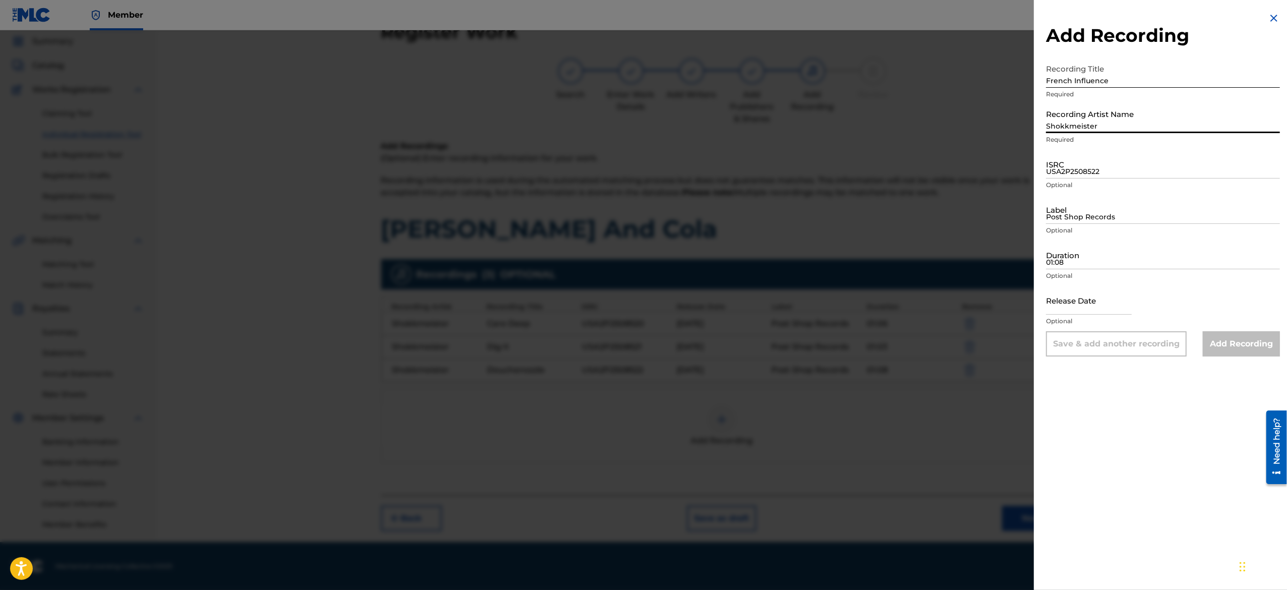
click at [1137, 118] on input "Shokkmeister" at bounding box center [1163, 118] width 234 height 29
paste input "Shokkmeister"
type input "Shokkmeister"
drag, startPoint x: 1092, startPoint y: 179, endPoint x: 1096, endPoint y: 168, distance: 11.3
click at [1096, 168] on div "ISRC USA2P2508522 Optional" at bounding box center [1163, 172] width 234 height 45
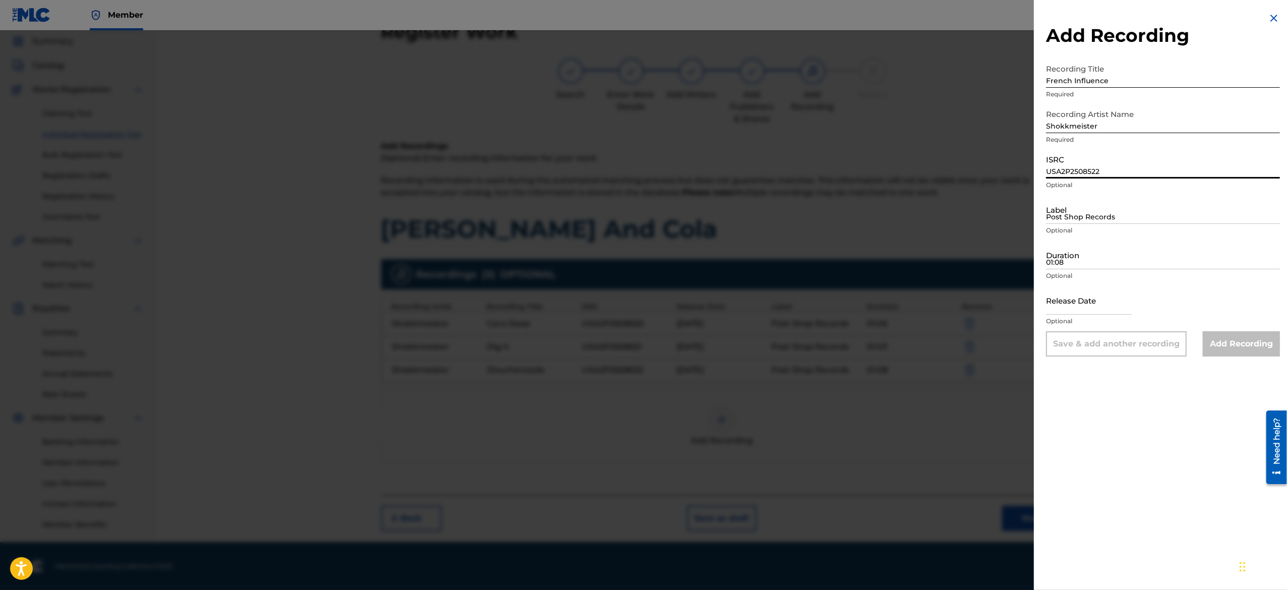
click at [1096, 168] on input "USA2P2508522" at bounding box center [1163, 164] width 234 height 29
click at [1096, 168] on input "ISRC" at bounding box center [1163, 164] width 234 height 29
paste input "USA2P2508523"
type input "USA2P2508523"
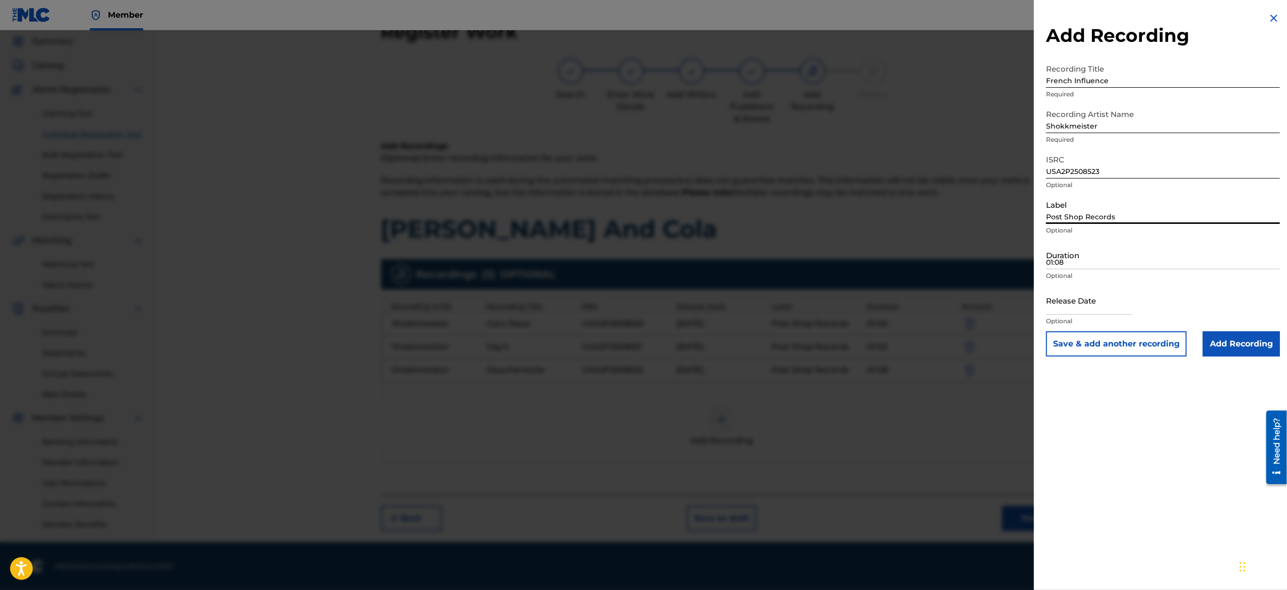
click at [1126, 211] on input "Post Shop Records" at bounding box center [1163, 209] width 234 height 29
type input "Post Shop Records"
click at [1128, 266] on input "01:08" at bounding box center [1163, 254] width 234 height 29
paste input "01:04"
type input "01:04"
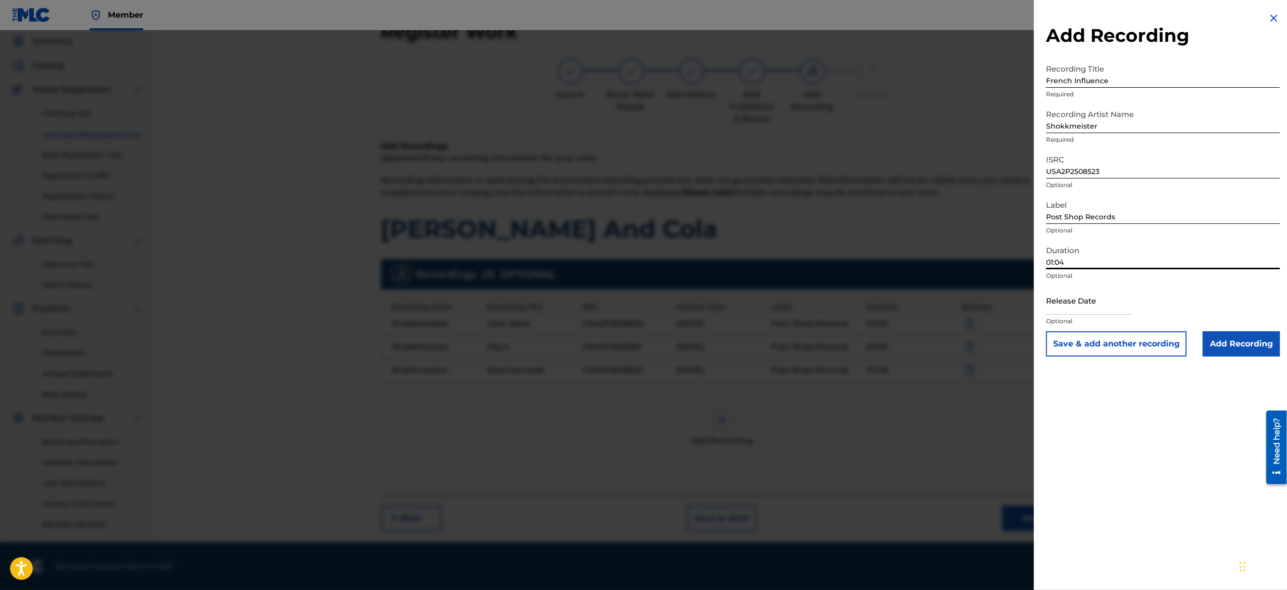
click at [1093, 302] on input "text" at bounding box center [1089, 300] width 86 height 29
select select "7"
select select "2025"
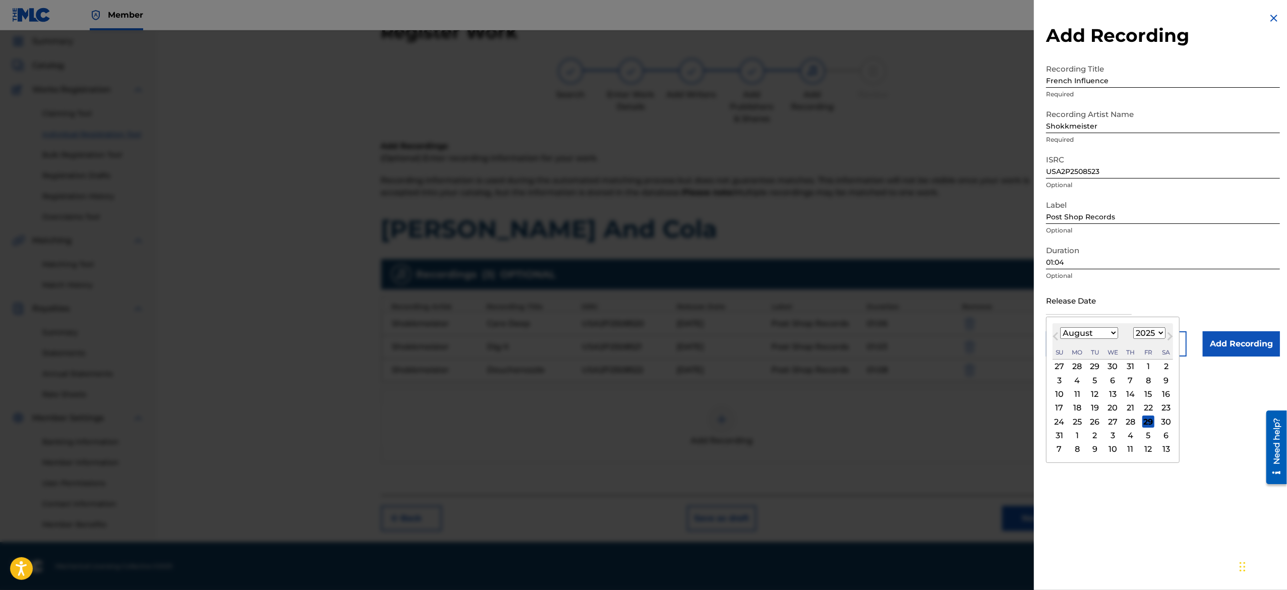
click at [1093, 334] on select "January February March April May June July August September October November De…" at bounding box center [1089, 333] width 58 height 12
select select "2"
click at [1060, 327] on select "January February March April May June July August September October November De…" at bounding box center [1089, 333] width 58 height 12
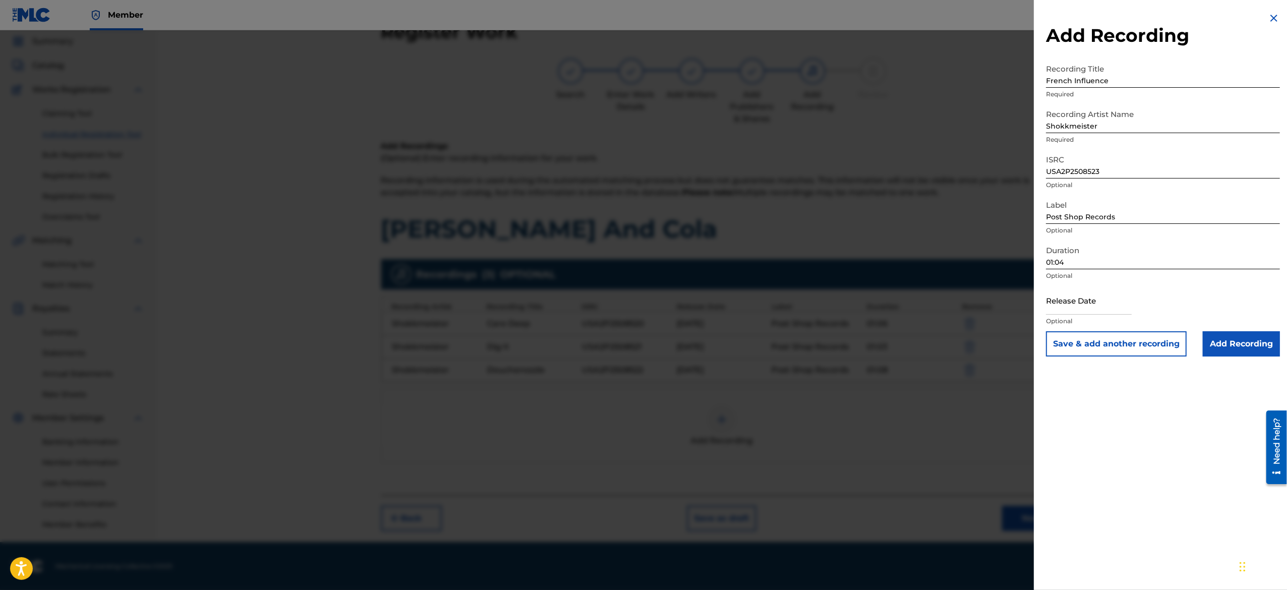
click at [1156, 349] on button "Save & add another recording" at bounding box center [1116, 343] width 141 height 25
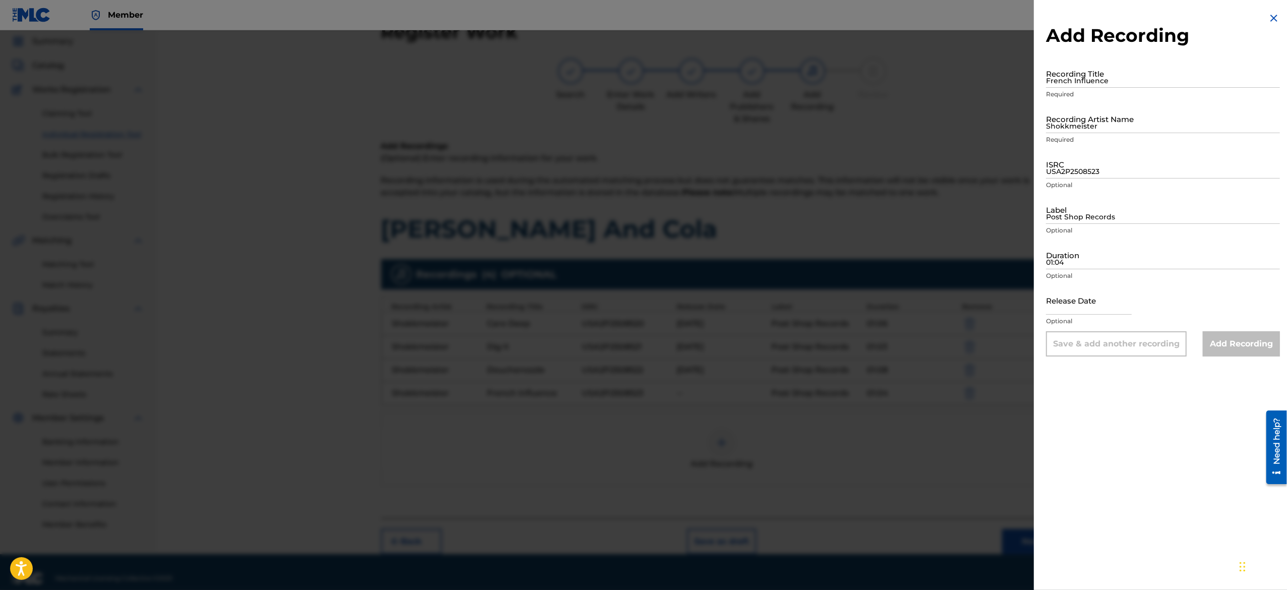
click at [1274, 19] on img at bounding box center [1273, 18] width 12 height 12
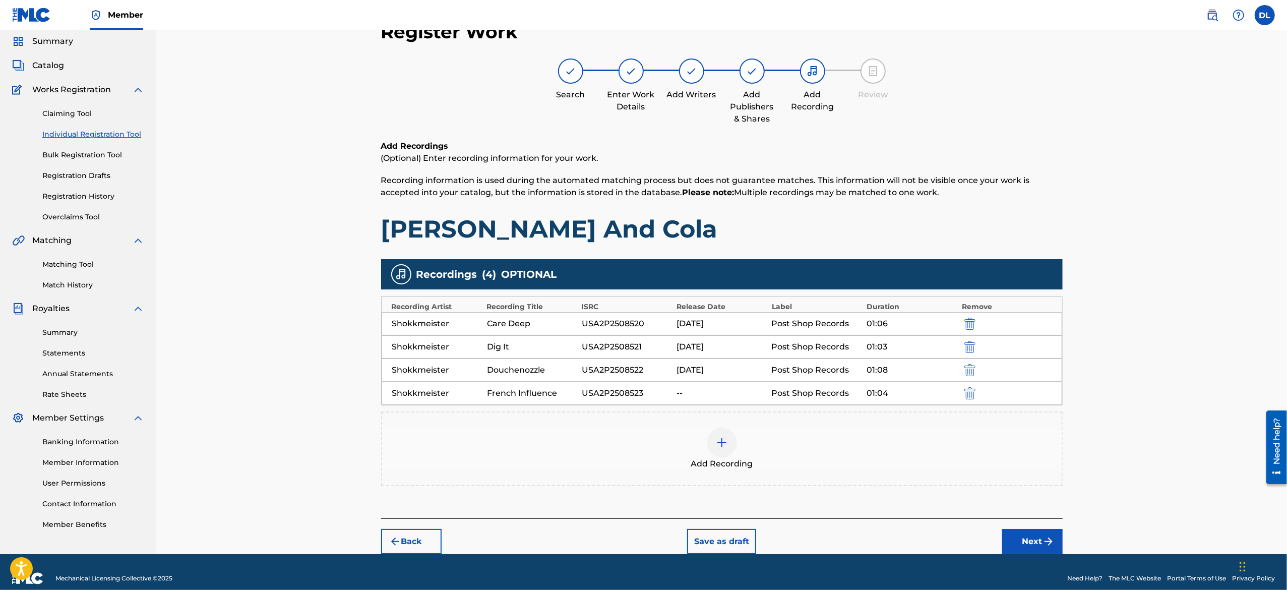
click at [721, 441] on img at bounding box center [722, 442] width 12 height 12
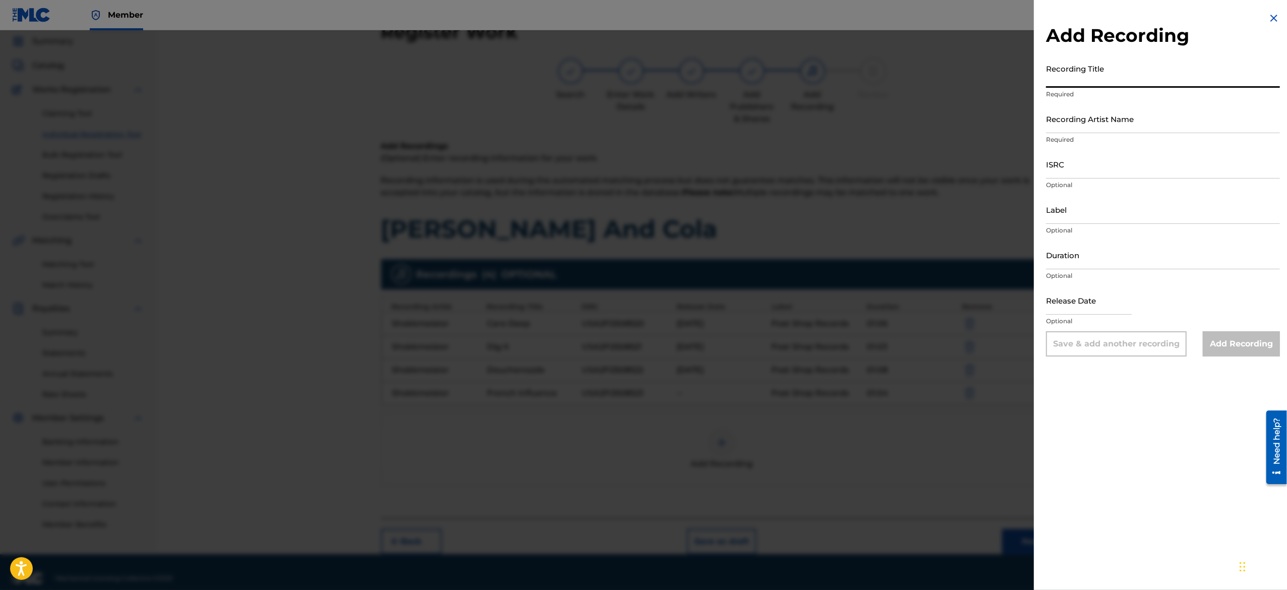
click at [1079, 67] on input "Recording Title" at bounding box center [1163, 73] width 234 height 29
paste input "Gonna Take"
type input "Gonna Take"
click at [1113, 135] on p "Required" at bounding box center [1163, 139] width 234 height 9
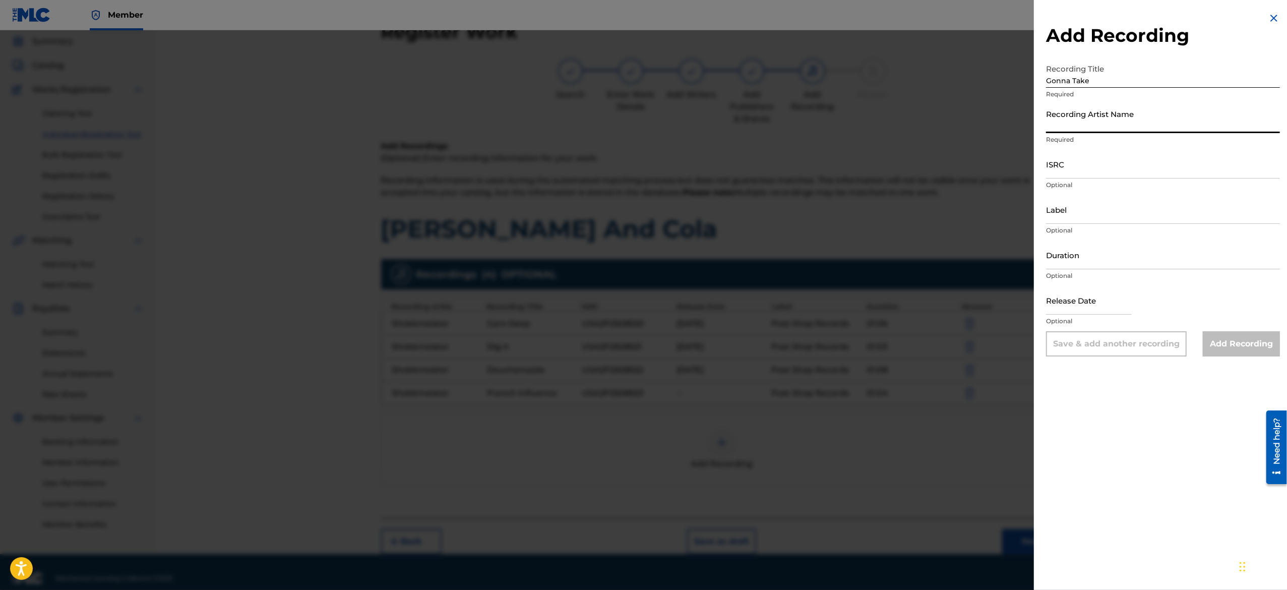
click at [1117, 127] on input "Recording Artist Name" at bounding box center [1163, 118] width 234 height 29
type input "Shokkmeister"
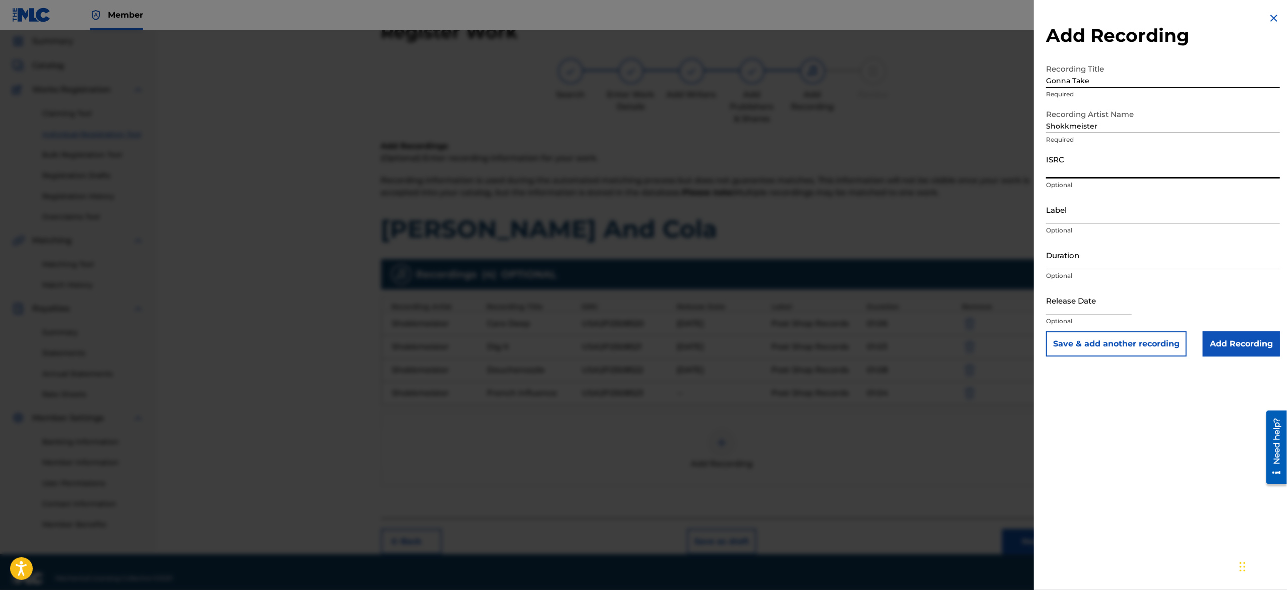
click at [1133, 166] on input "ISRC" at bounding box center [1163, 164] width 234 height 29
paste input "USA2P2508524"
type input "USA2P2508524"
click at [1101, 219] on input "Label" at bounding box center [1163, 209] width 234 height 29
type input "Post Shop Records"
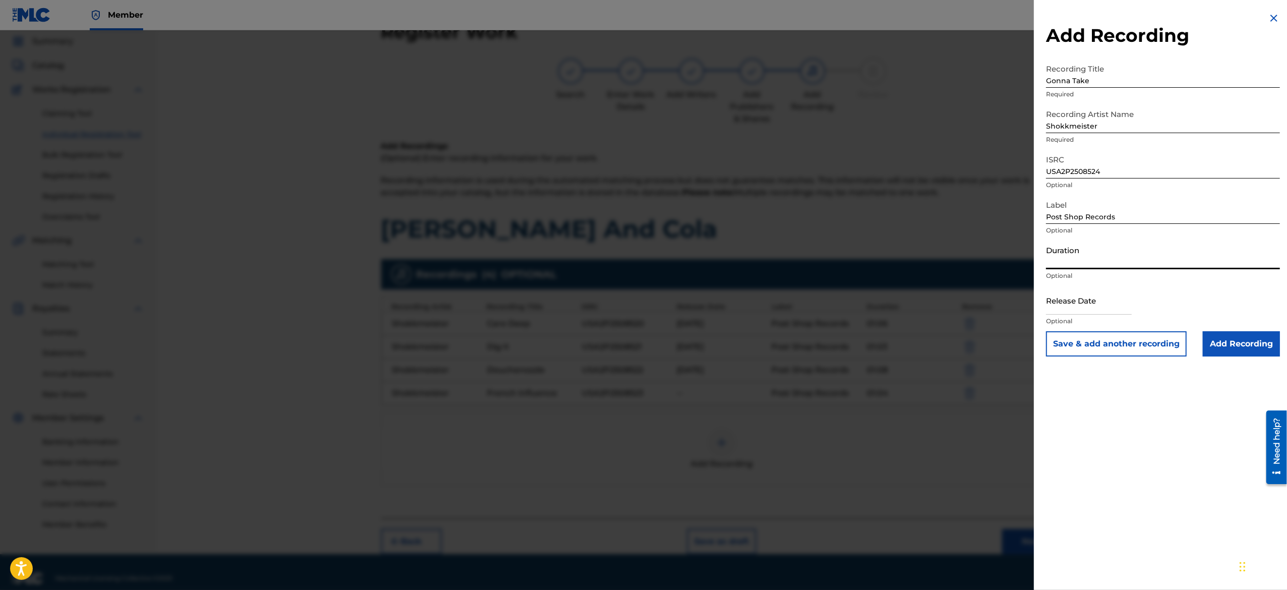
click at [1134, 256] on input "Duration" at bounding box center [1163, 254] width 234 height 29
paste input "01:03"
type input "01:03"
click at [1078, 303] on input "text" at bounding box center [1089, 300] width 86 height 29
select select "7"
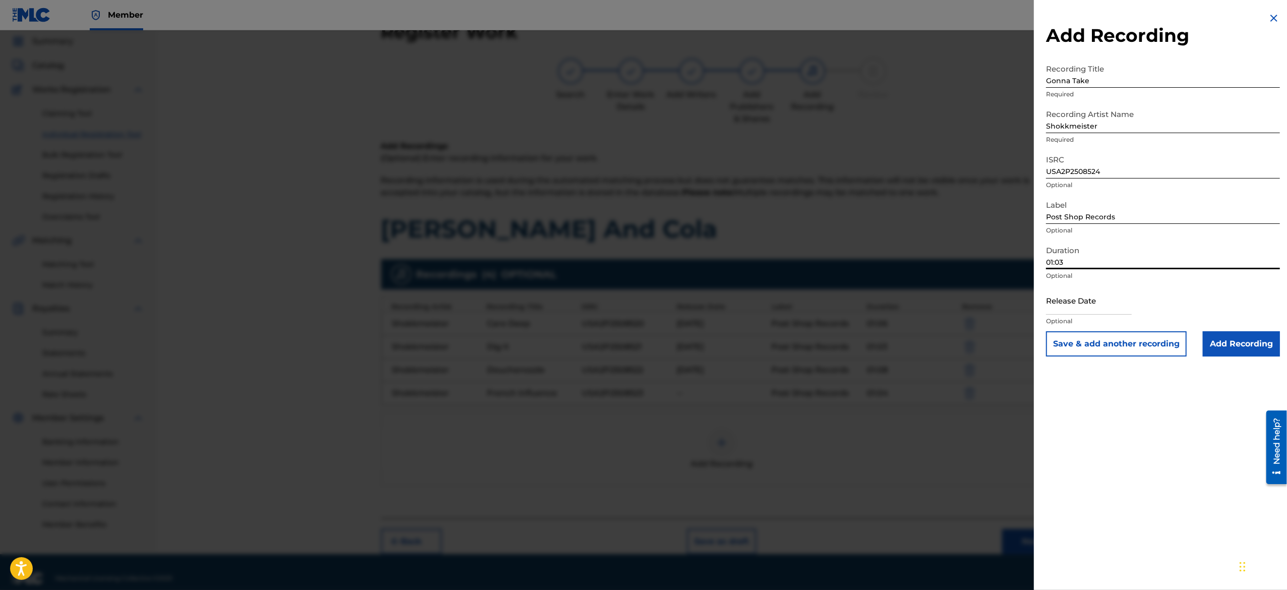
select select "2025"
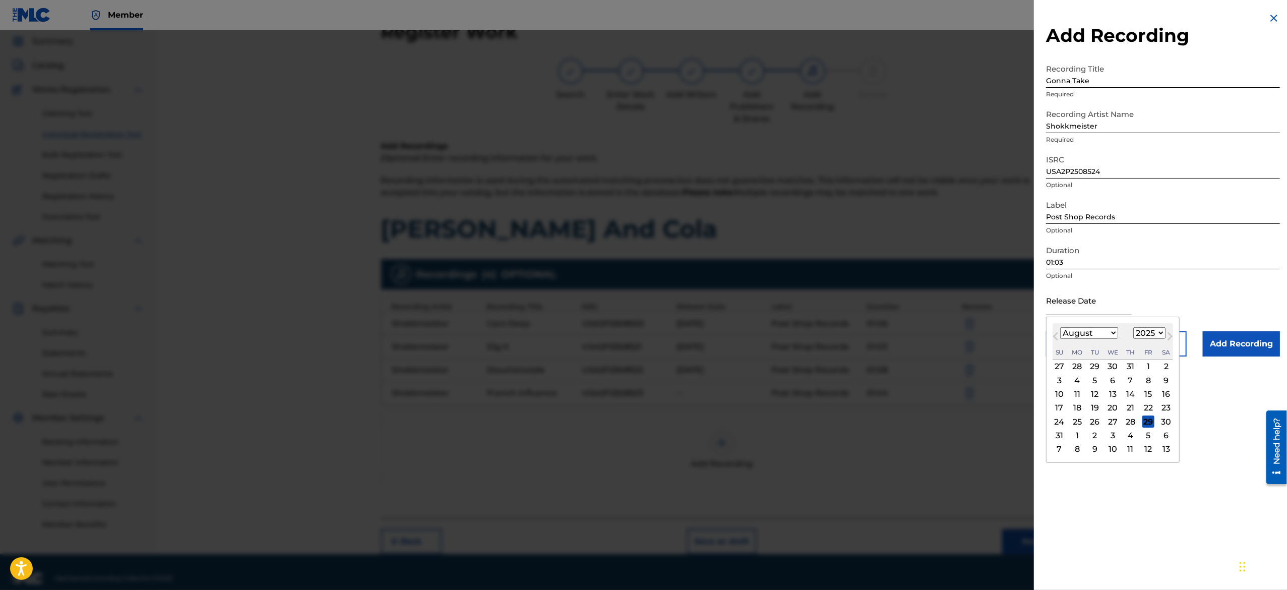
click at [1090, 337] on select "January February March April May June July August September October November De…" at bounding box center [1089, 333] width 58 height 12
select select "2"
click at [1060, 327] on select "January February March April May June July August September October November De…" at bounding box center [1089, 333] width 58 height 12
click at [1080, 391] on div "10" at bounding box center [1077, 394] width 12 height 12
type input "March 10 2025"
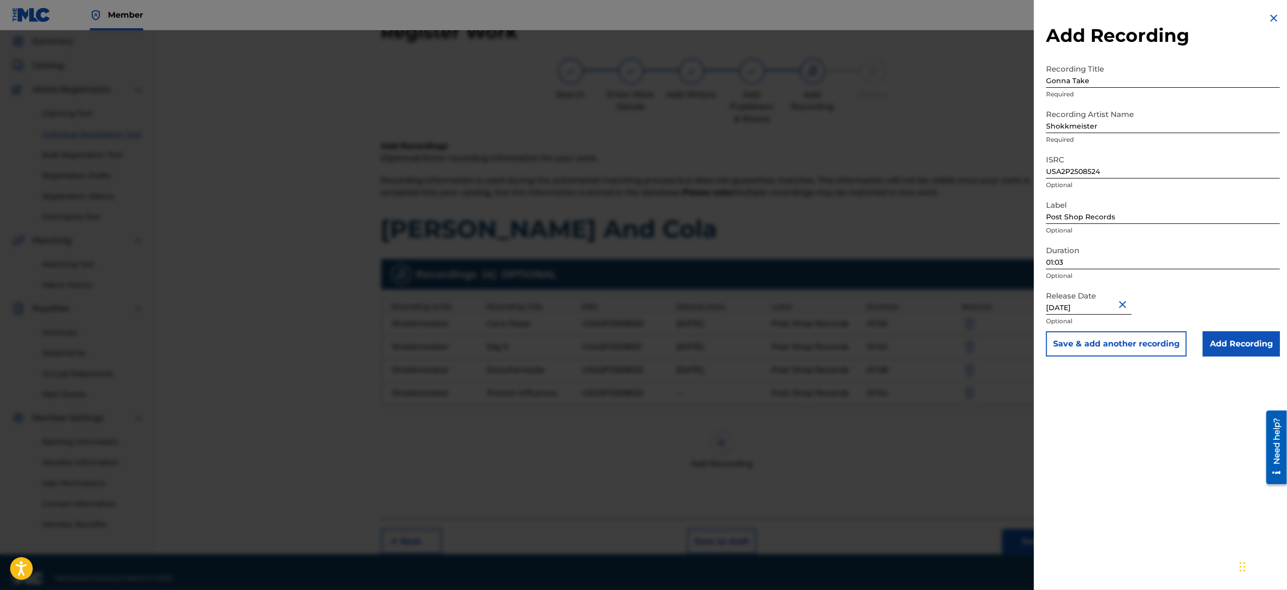
click at [1113, 343] on button "Save & add another recording" at bounding box center [1116, 343] width 141 height 25
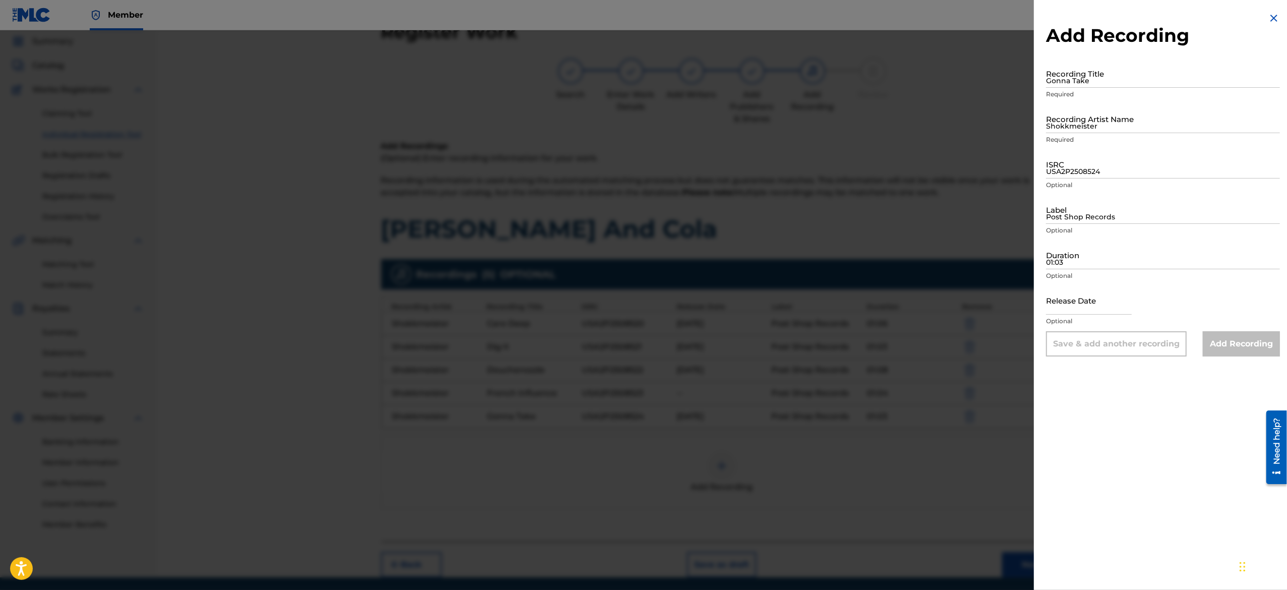
click at [1268, 18] on img at bounding box center [1273, 18] width 12 height 12
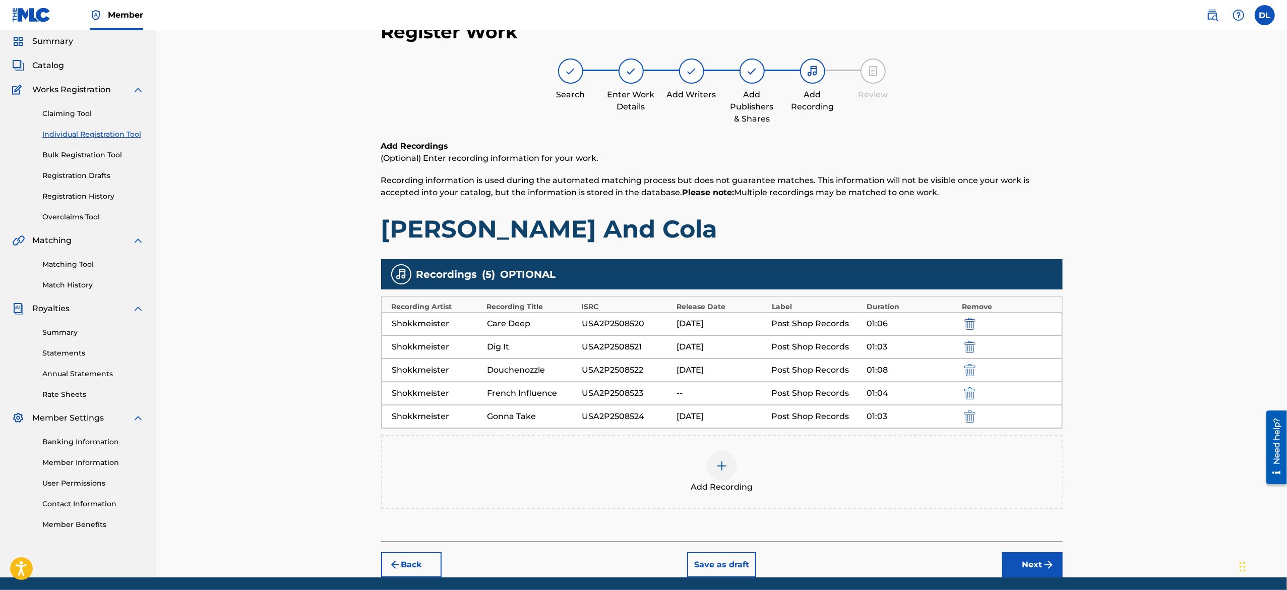
click at [724, 474] on div at bounding box center [722, 466] width 30 height 30
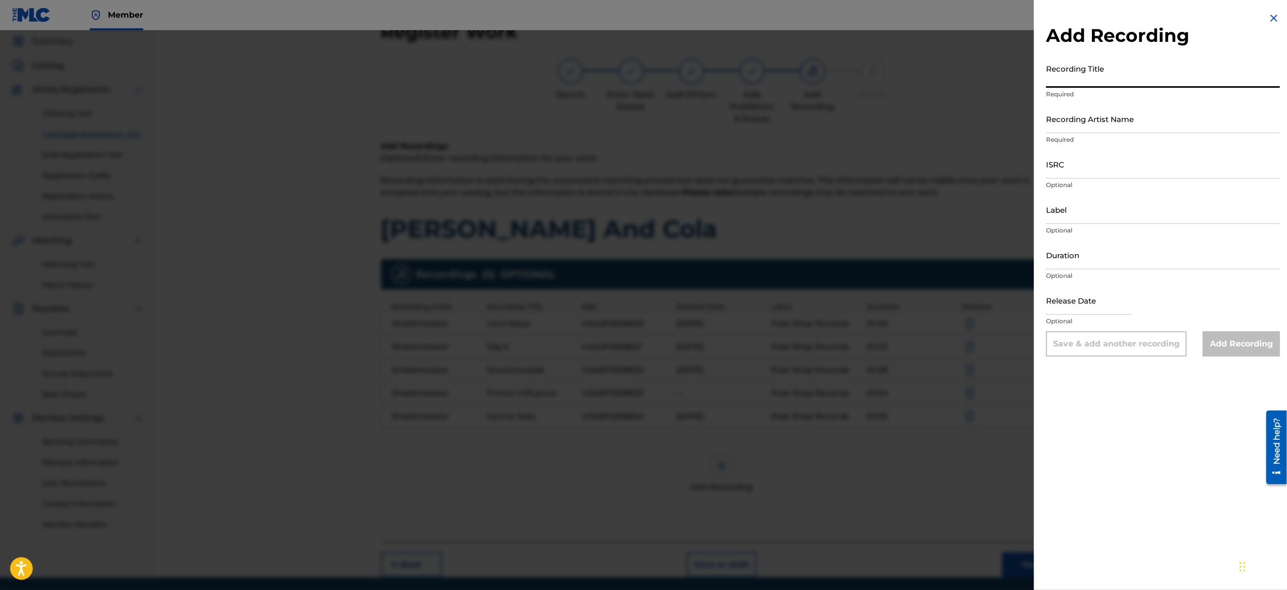
click at [1074, 80] on input "Recording Title" at bounding box center [1163, 73] width 234 height 29
paste input "Indicative"
type input "Indicative"
click at [1113, 125] on input "Recording Artist Name" at bounding box center [1163, 118] width 234 height 29
type input "Shokkmeister"
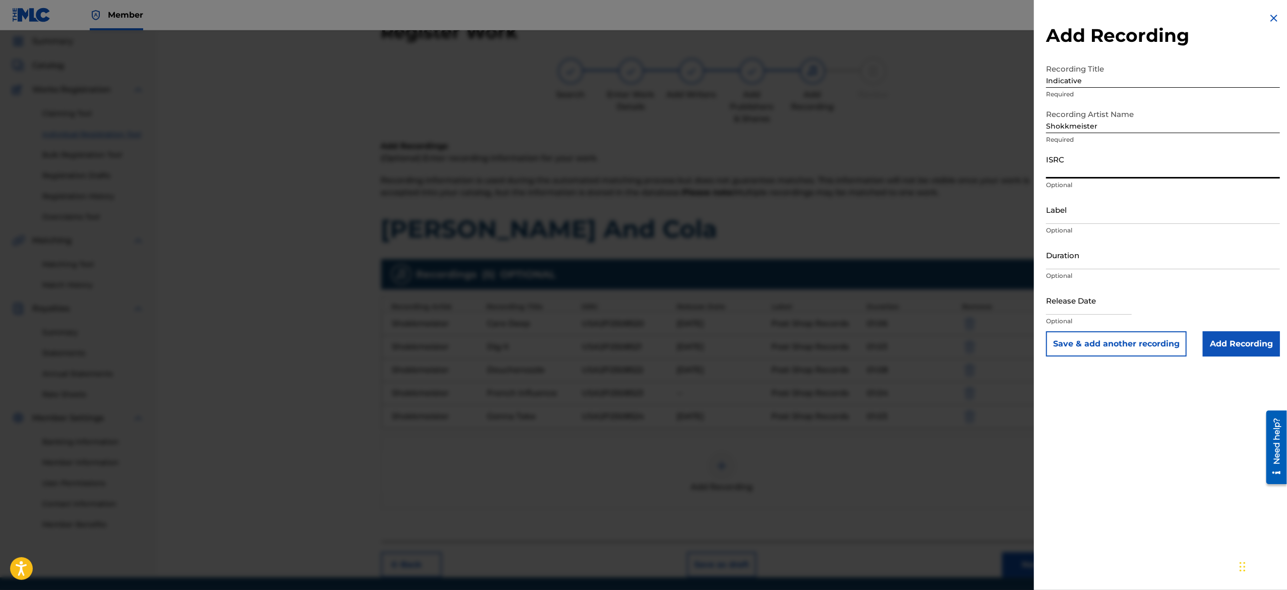
click at [1101, 154] on input "ISRC" at bounding box center [1163, 164] width 234 height 29
paste input "USA2P2508525"
type input "USA2P2508525"
click at [1085, 215] on input "Label" at bounding box center [1163, 209] width 234 height 29
type input "Post Shop Records"
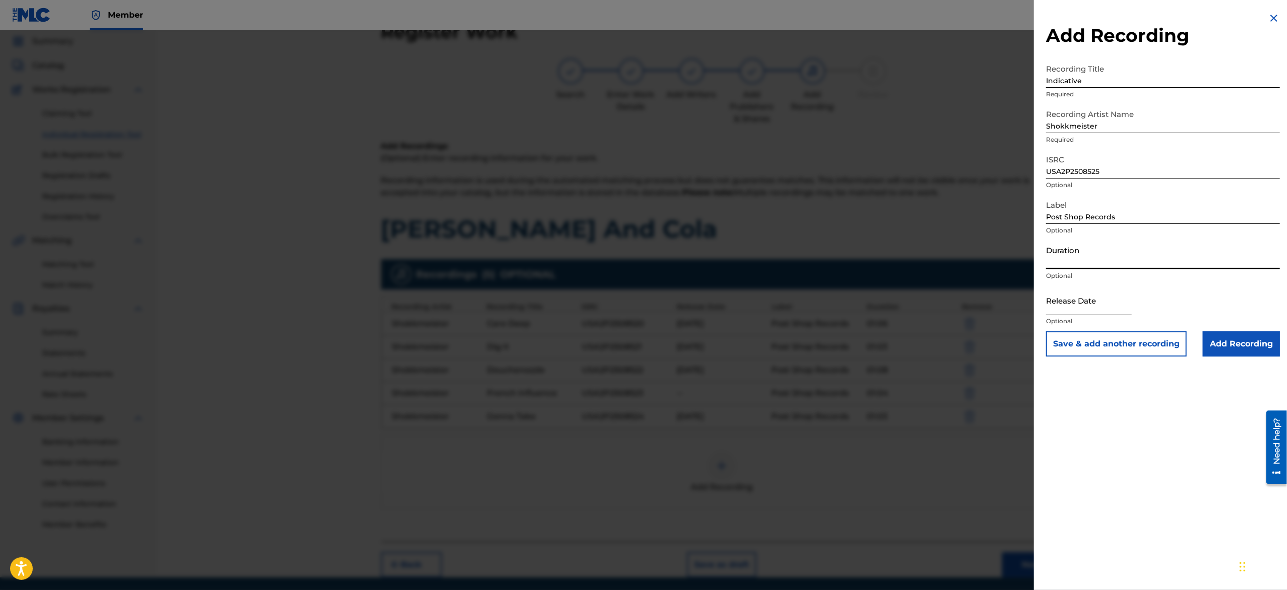
click at [1111, 257] on input "Duration" at bounding box center [1163, 254] width 234 height 29
paste input "01:07"
type input "01:07"
click at [1081, 304] on input "text" at bounding box center [1089, 300] width 86 height 29
select select "7"
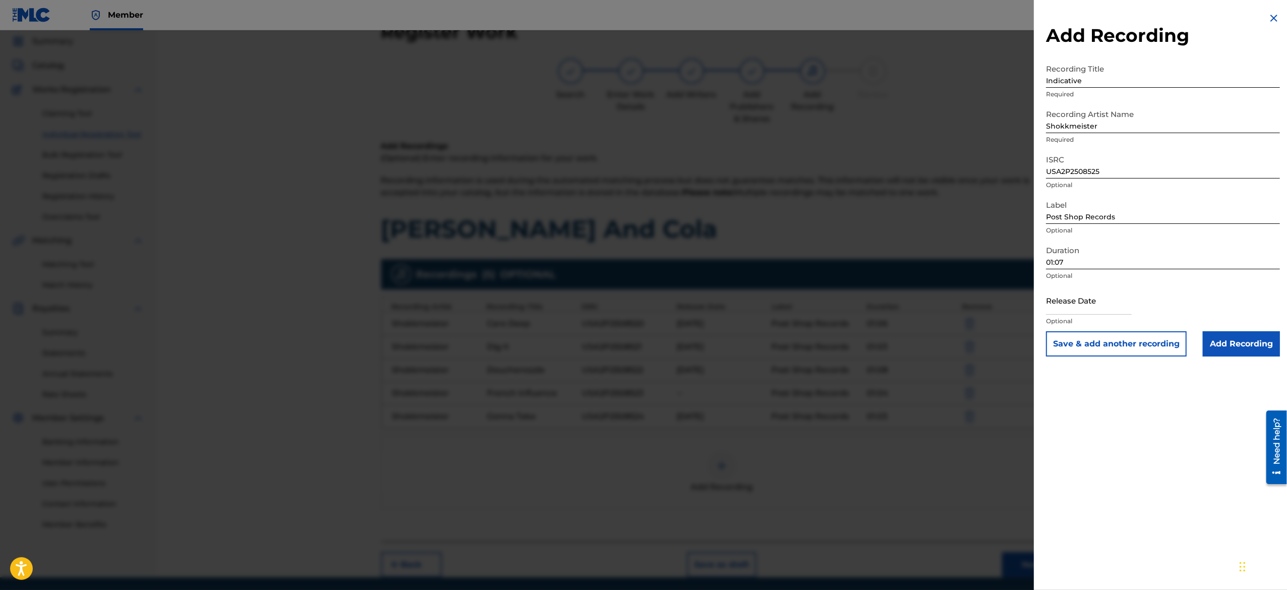
select select "2025"
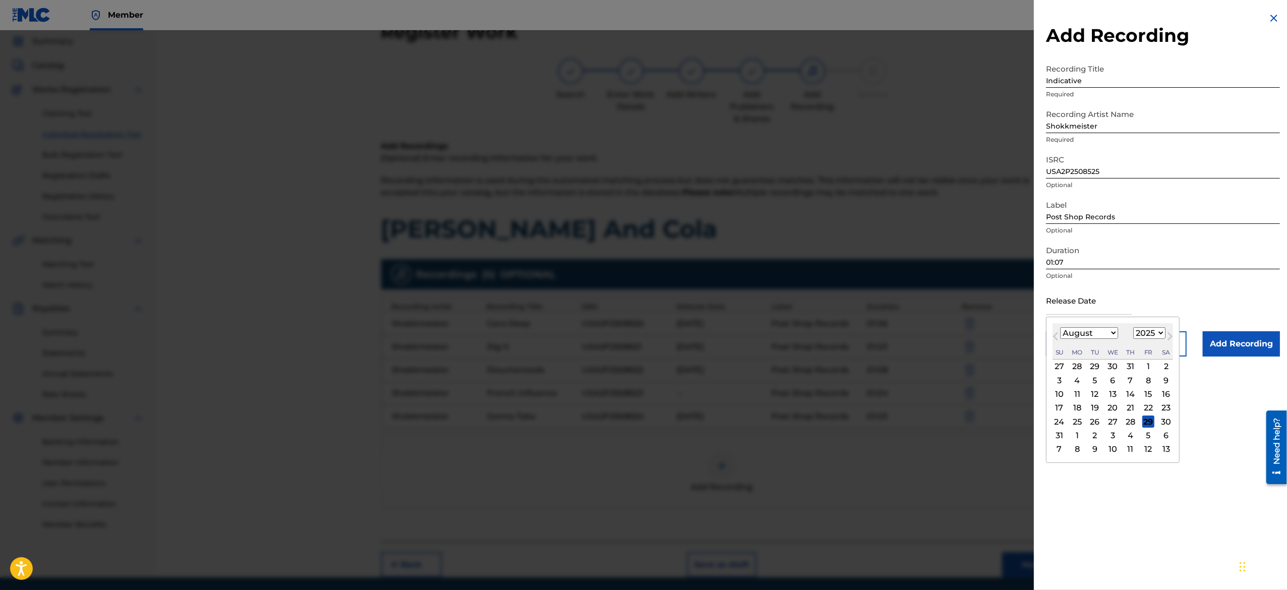
click at [1087, 337] on select "January February March April May June July August September October November De…" at bounding box center [1089, 333] width 58 height 12
select select "2"
click at [1060, 327] on select "January February March April May June July August September October November De…" at bounding box center [1089, 333] width 58 height 12
click at [1080, 388] on div "10" at bounding box center [1077, 394] width 12 height 12
type input "March 10 2025"
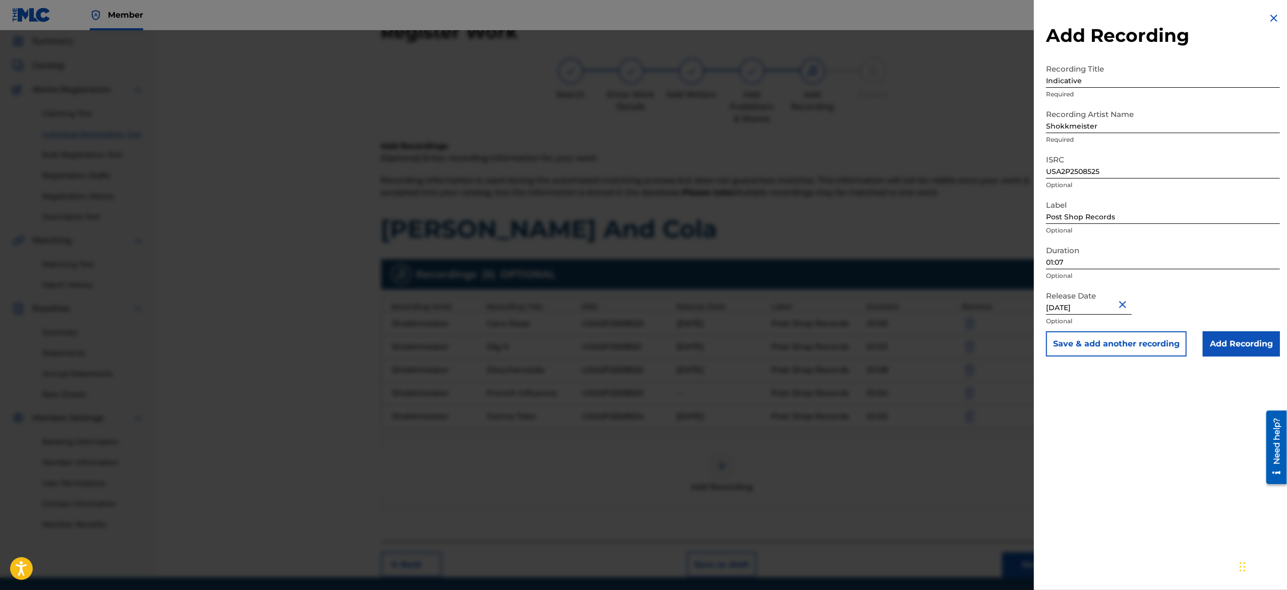
click at [1089, 336] on button "Save & add another recording" at bounding box center [1116, 343] width 141 height 25
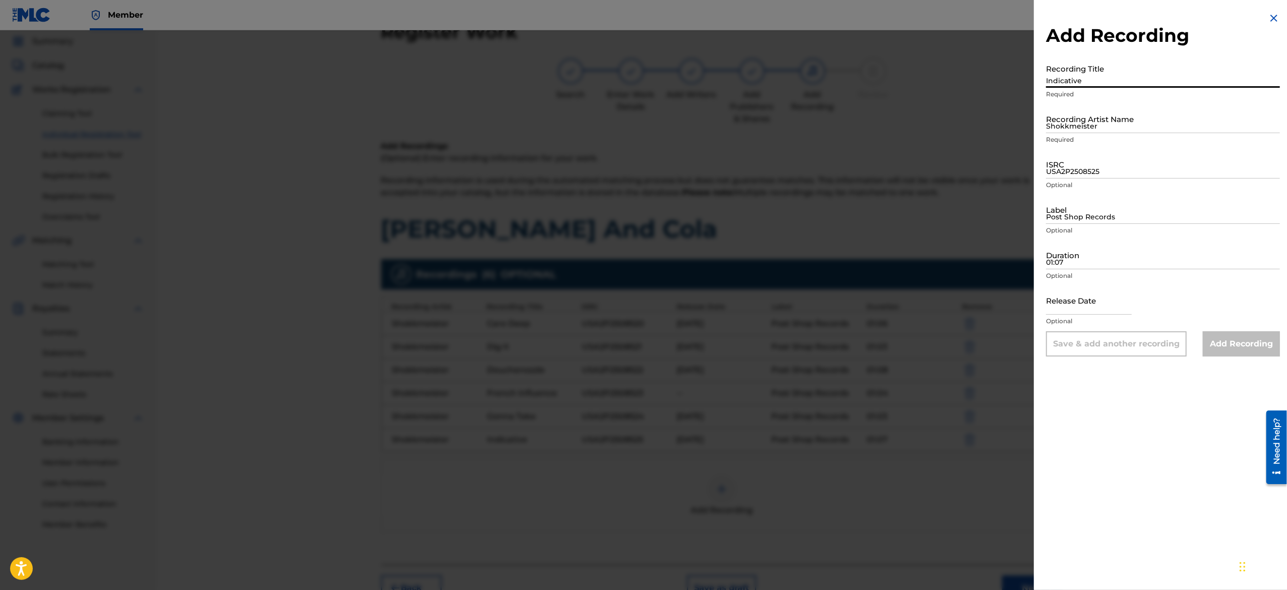
click at [1085, 72] on input "Indicative" at bounding box center [1163, 73] width 234 height 29
click at [1268, 17] on img at bounding box center [1273, 18] width 12 height 12
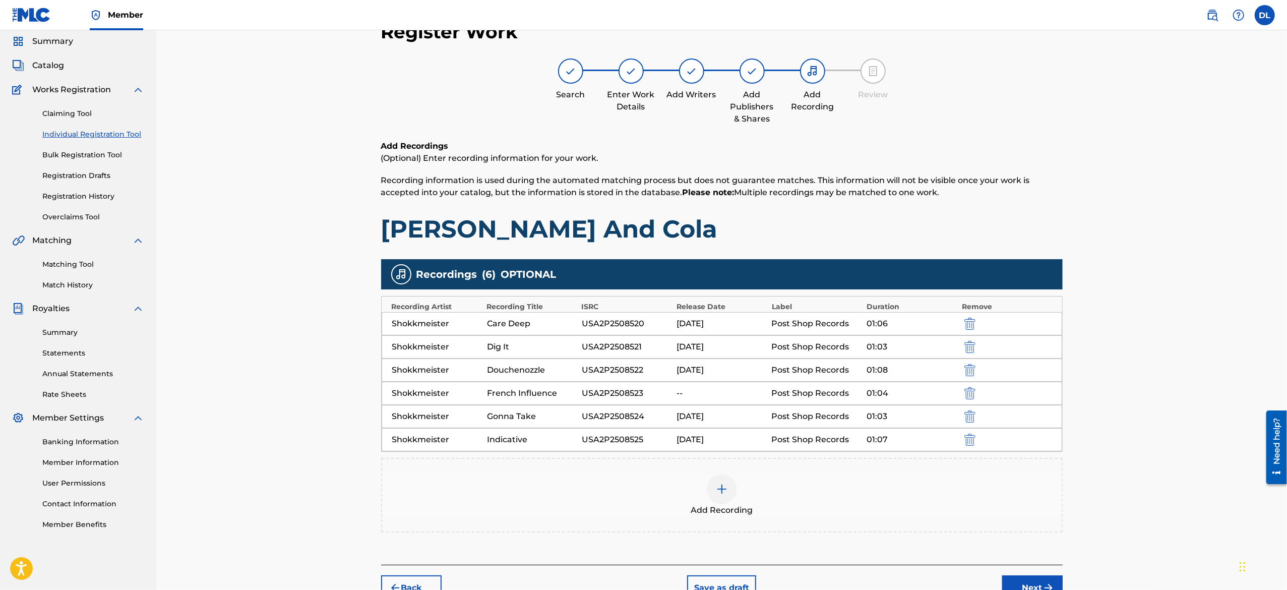
click at [717, 499] on div at bounding box center [722, 489] width 30 height 30
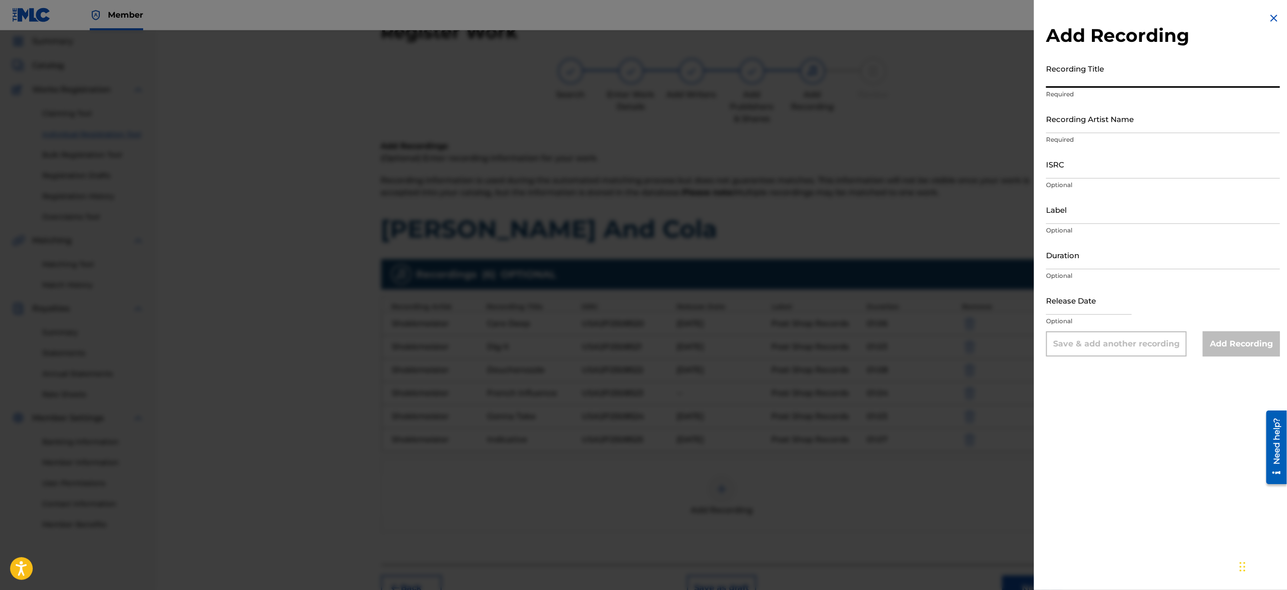
click at [1115, 68] on input "Recording Title" at bounding box center [1163, 73] width 234 height 29
paste input "Old Orleans"
type input "Old Orleans"
click at [1096, 118] on input "Recording Artist Name" at bounding box center [1163, 118] width 234 height 29
type input "Shokkmeister"
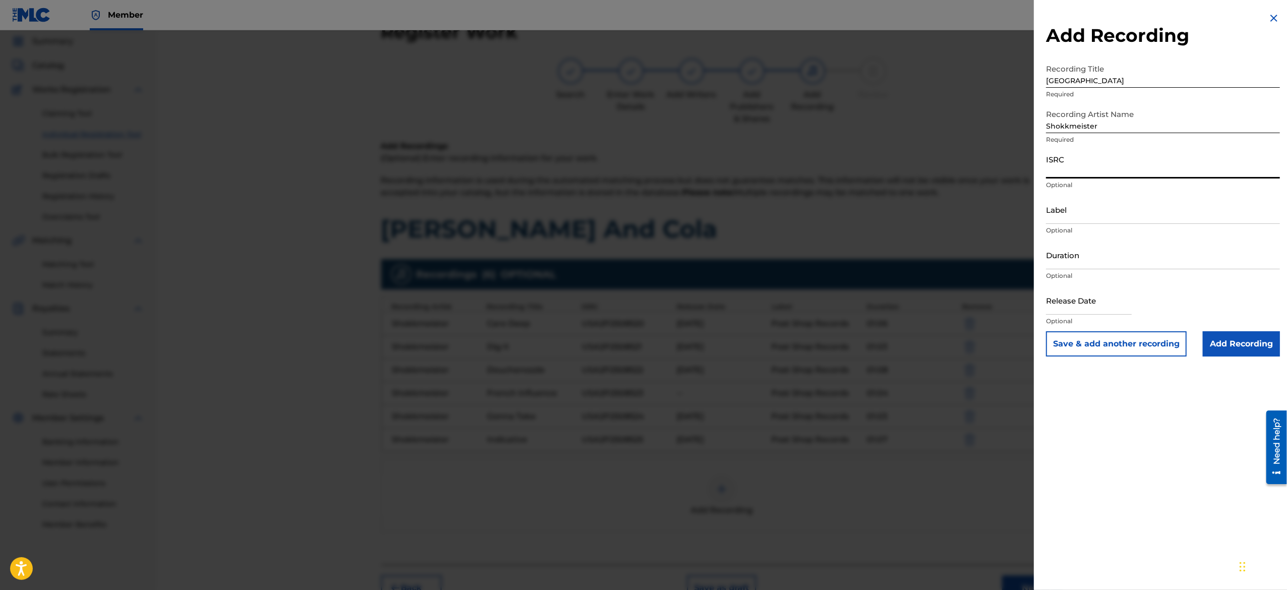
click at [1106, 165] on input "ISRC" at bounding box center [1163, 164] width 234 height 29
paste input "USA2P2508526"
type input "USA2P2508526"
click at [1081, 213] on input "Label" at bounding box center [1163, 209] width 234 height 29
type input "Post Shop Records"
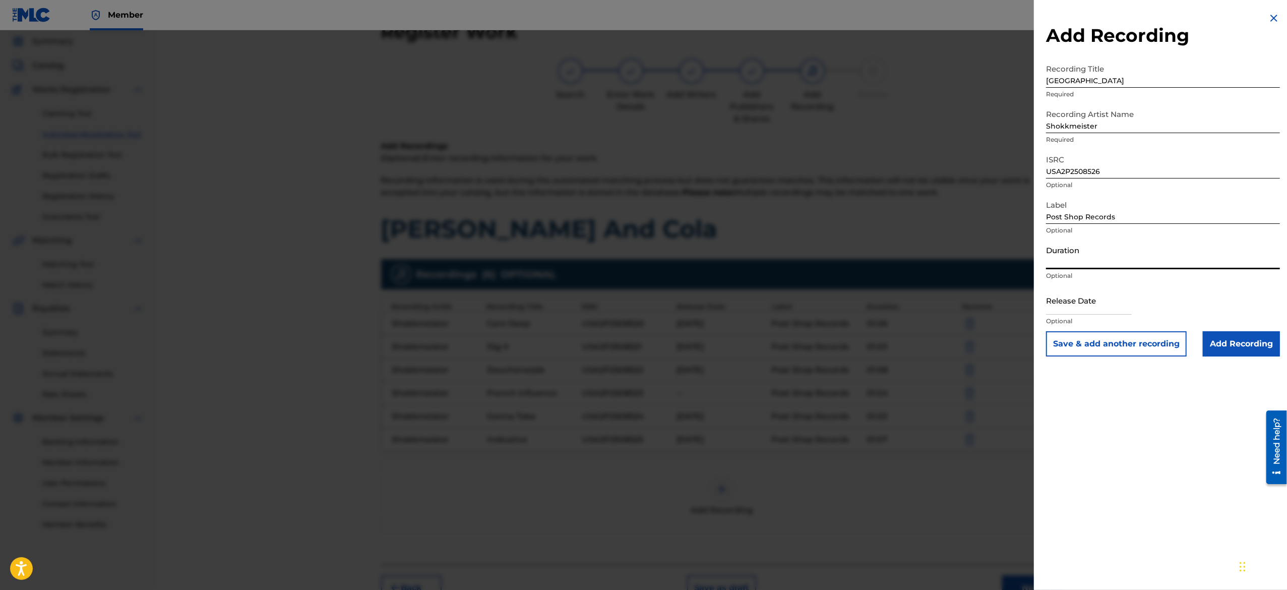
click at [1116, 251] on input "Duration" at bounding box center [1163, 254] width 234 height 29
paste input "01:10"
type input "01:10"
click at [1081, 302] on input "text" at bounding box center [1089, 300] width 86 height 29
select select "7"
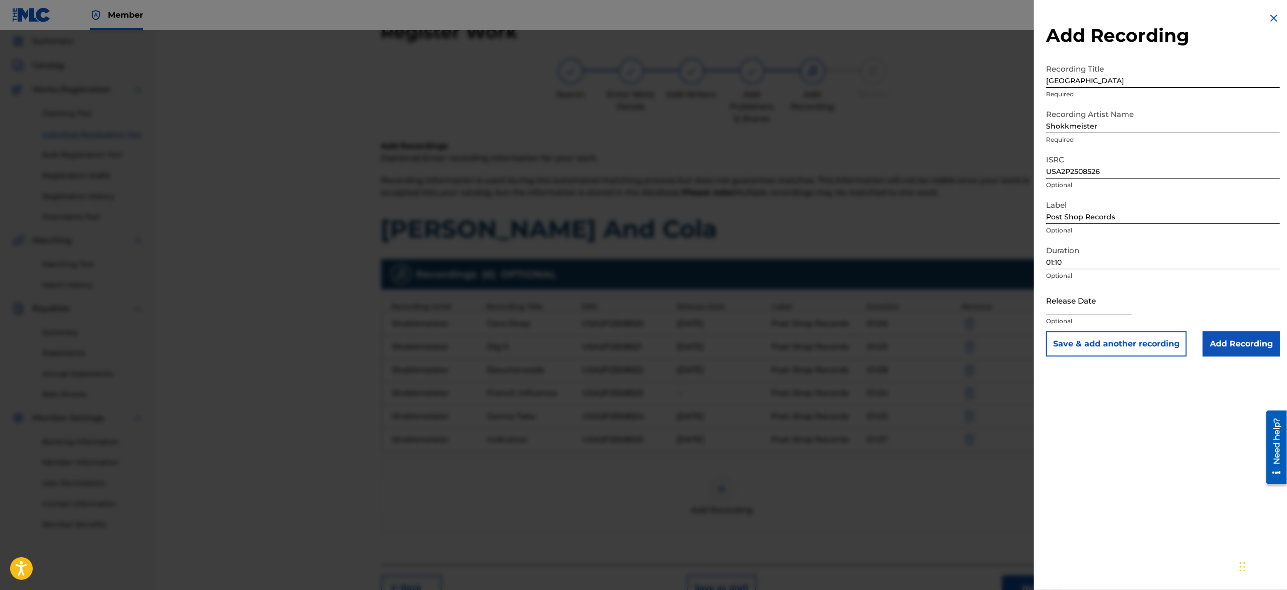
select select "2025"
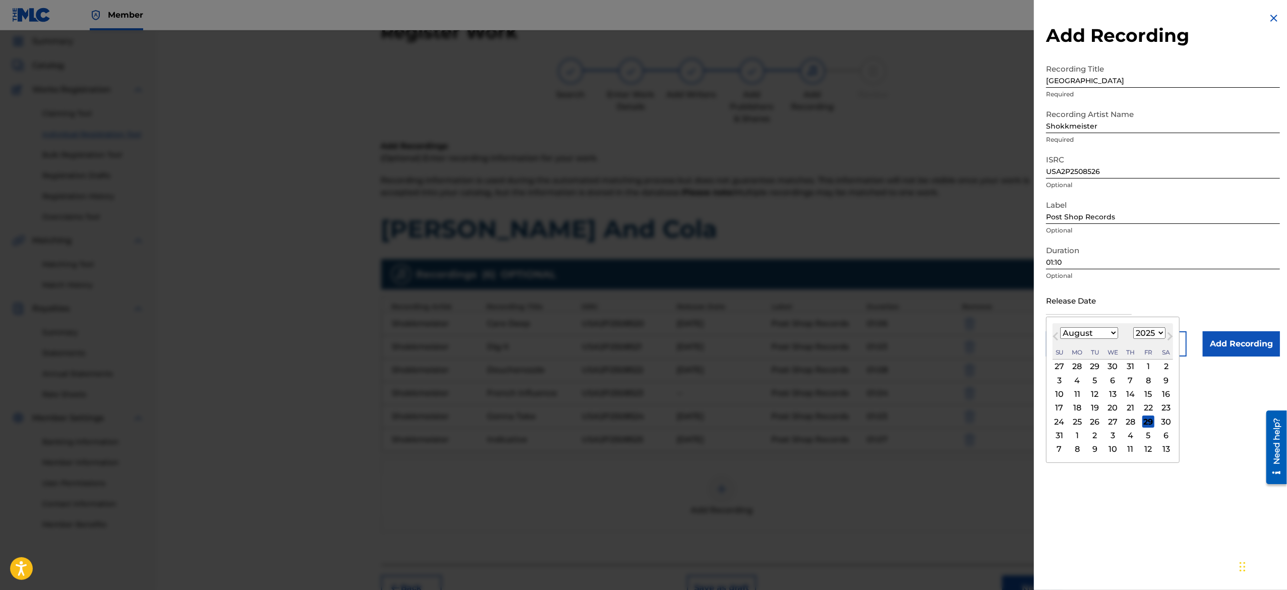
click at [1091, 332] on select "January February March April May June July August September October November De…" at bounding box center [1089, 333] width 58 height 12
select select "2"
click at [1060, 327] on select "January February March April May June July August September October November De…" at bounding box center [1089, 333] width 58 height 12
click at [1083, 393] on div "10" at bounding box center [1077, 394] width 12 height 12
type input "March 10 2025"
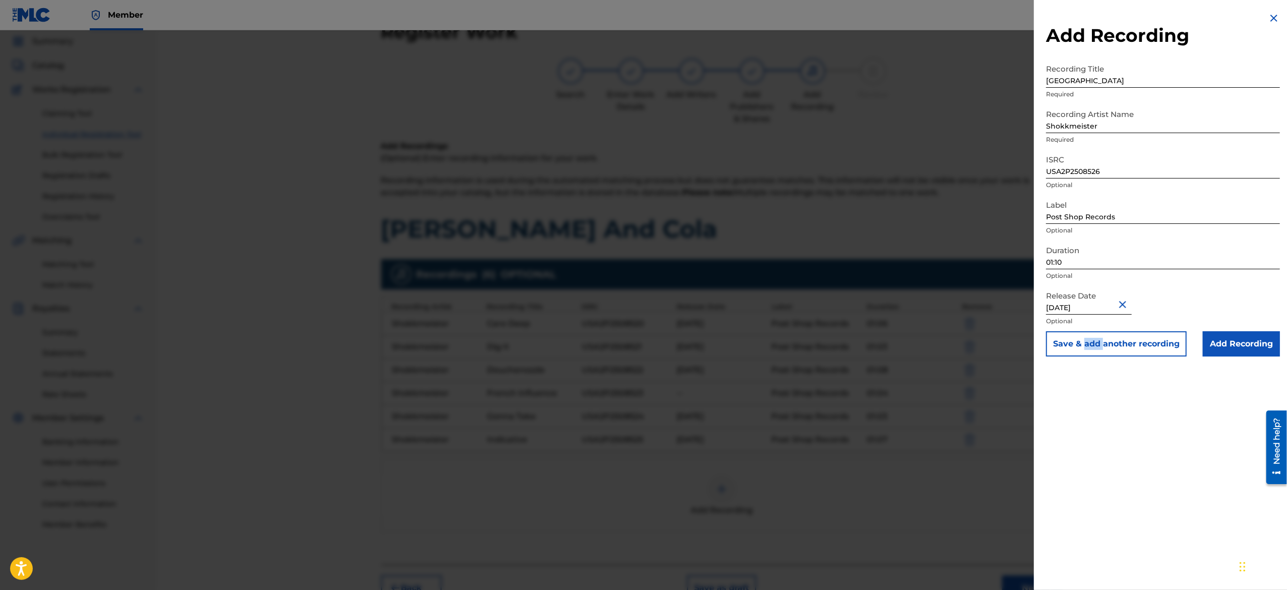
click at [1085, 393] on div "Add Recording Recording Title Old Orleans Required Recording Artist Name Shokkm…" at bounding box center [1163, 295] width 258 height 590
click at [1127, 339] on button "Save & add another recording" at bounding box center [1116, 343] width 141 height 25
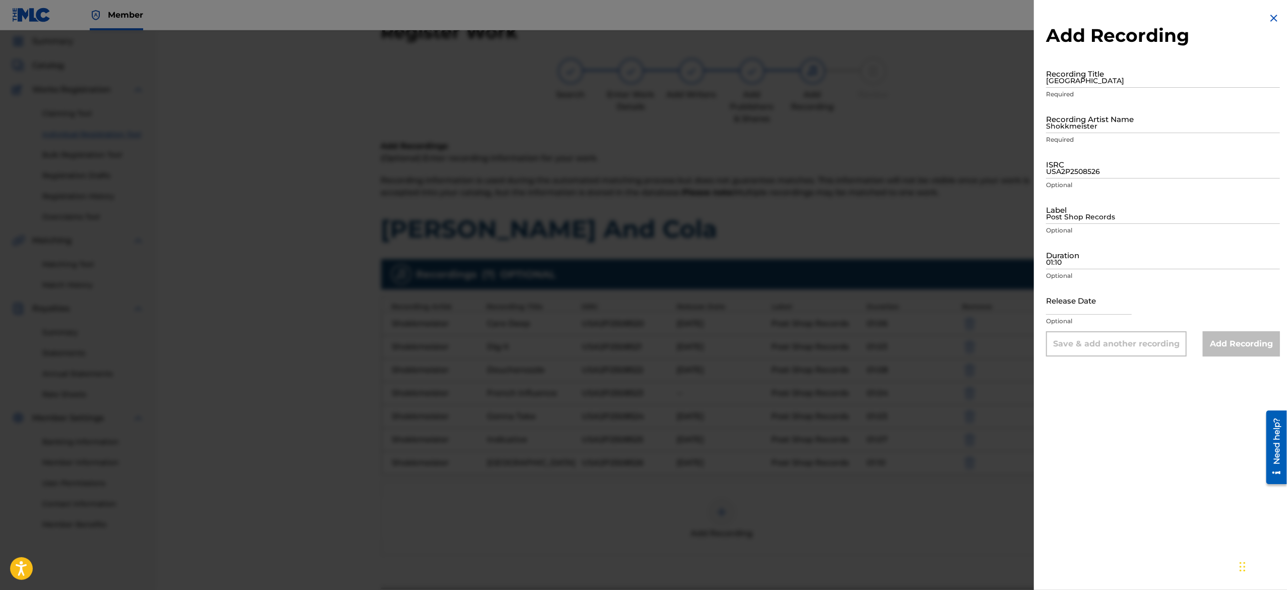
click at [1111, 395] on div "Add Recording Recording Title Old Orleans Required Recording Artist Name Shokkm…" at bounding box center [1163, 295] width 258 height 590
click at [1082, 71] on input "Old Orleans" at bounding box center [1163, 73] width 234 height 29
paste input "Originality"
type input "Originality"
click at [1103, 120] on input "Shokkmeister" at bounding box center [1163, 118] width 234 height 29
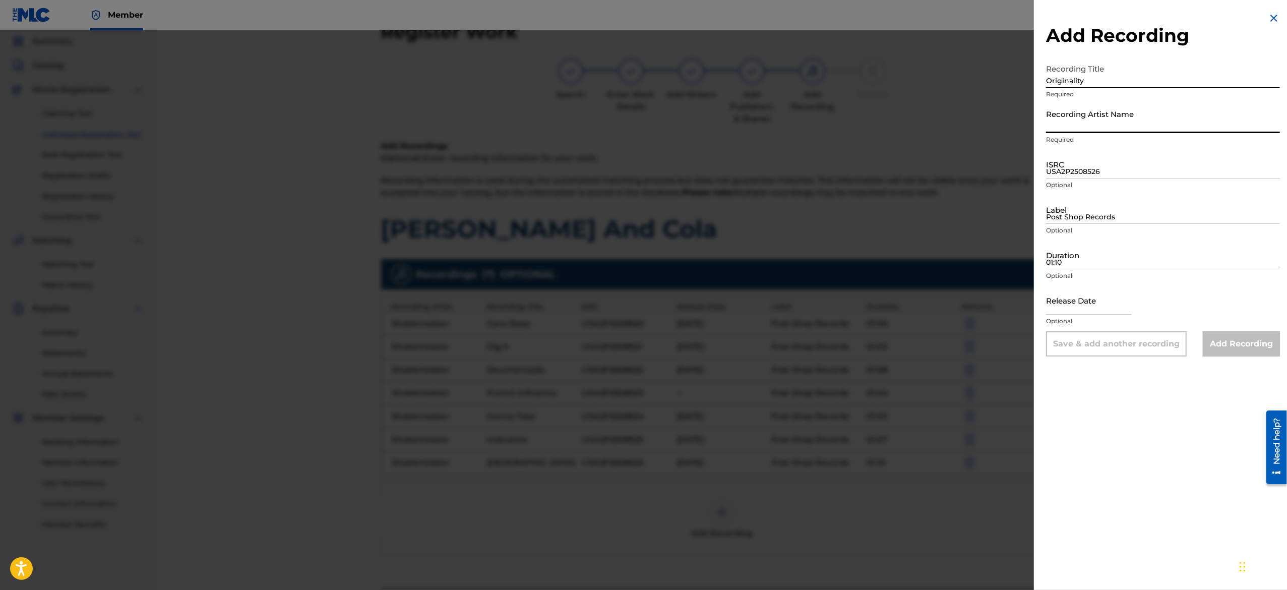
type input "Shokkmeister"
click at [1186, 173] on input "USA2P2508526" at bounding box center [1163, 164] width 234 height 29
paste input "USA2P2508527"
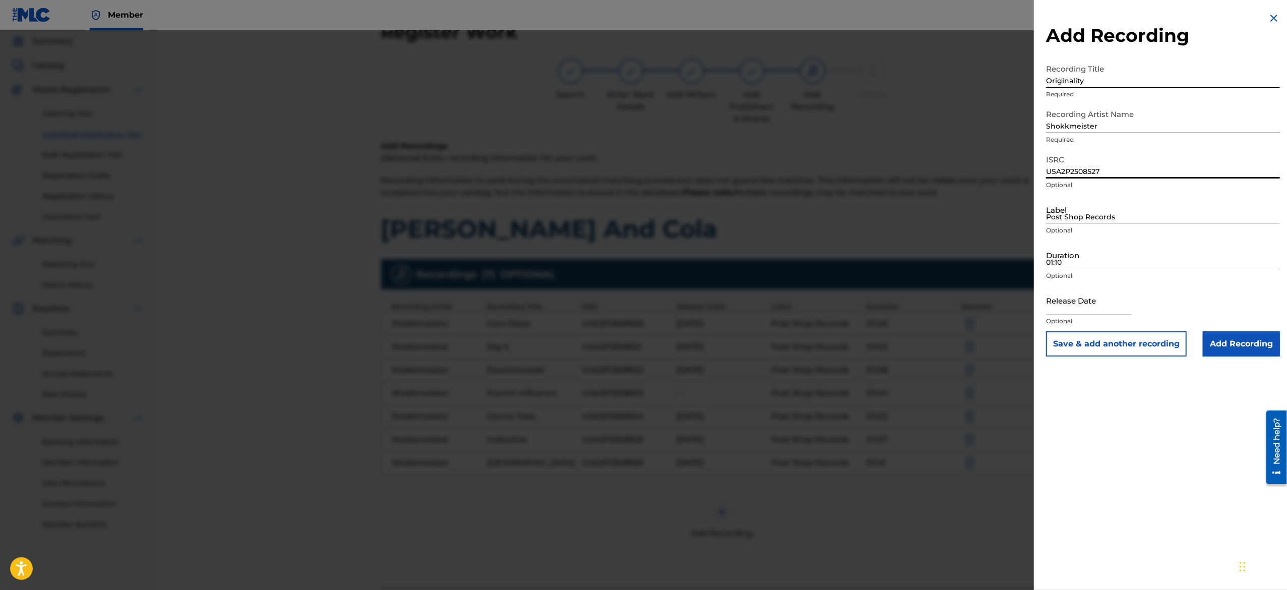
type input "USA2P2508527"
click at [1105, 211] on input "Post Shop Records" at bounding box center [1163, 209] width 234 height 29
type input "Post Shop Records"
click at [1125, 259] on input "Duration" at bounding box center [1163, 254] width 234 height 29
paste input "01:05"
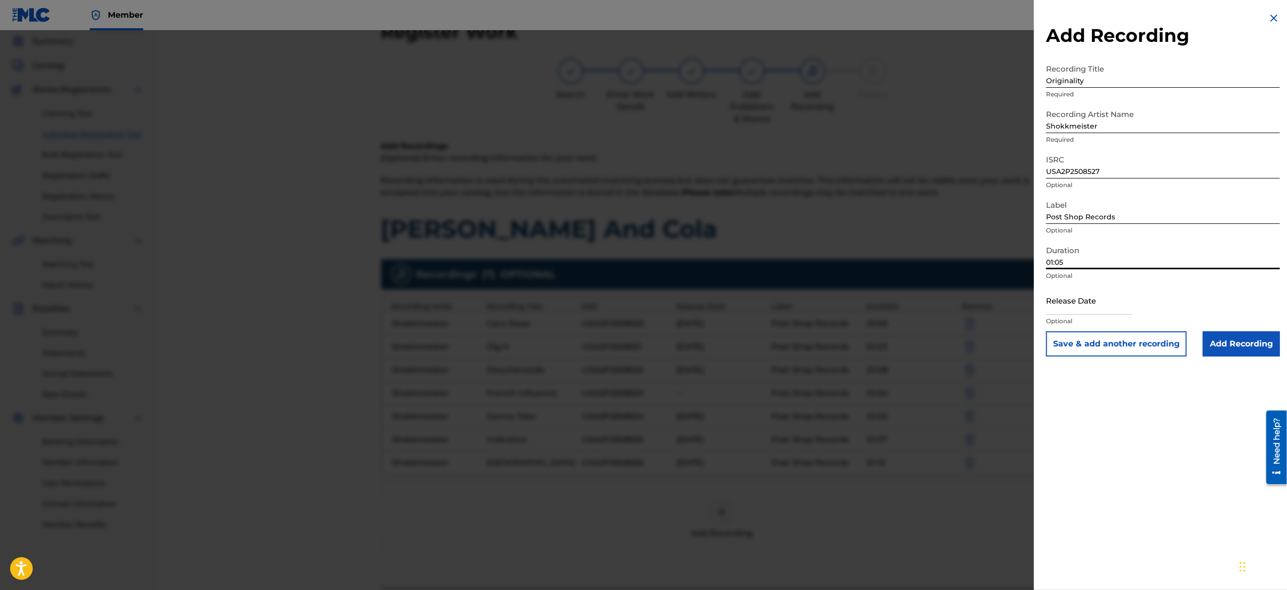
type input "01:05"
click at [1063, 306] on input "text" at bounding box center [1089, 300] width 86 height 29
select select "7"
select select "2025"
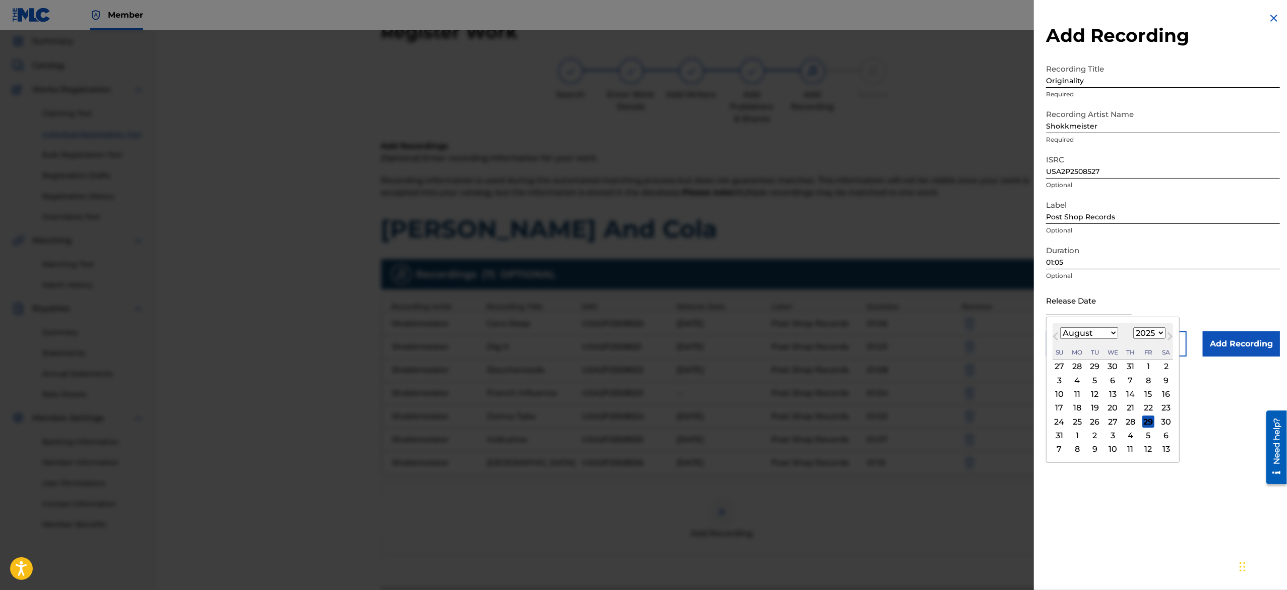
click at [1089, 339] on div "January February March April May June July August September October November De…" at bounding box center [1089, 333] width 58 height 12
click at [1093, 335] on select "January February March April May June July August September October November De…" at bounding box center [1089, 333] width 58 height 12
select select "2"
click at [1060, 327] on select "January February March April May June July August September October November De…" at bounding box center [1089, 333] width 58 height 12
click at [1077, 394] on div "10" at bounding box center [1077, 394] width 12 height 12
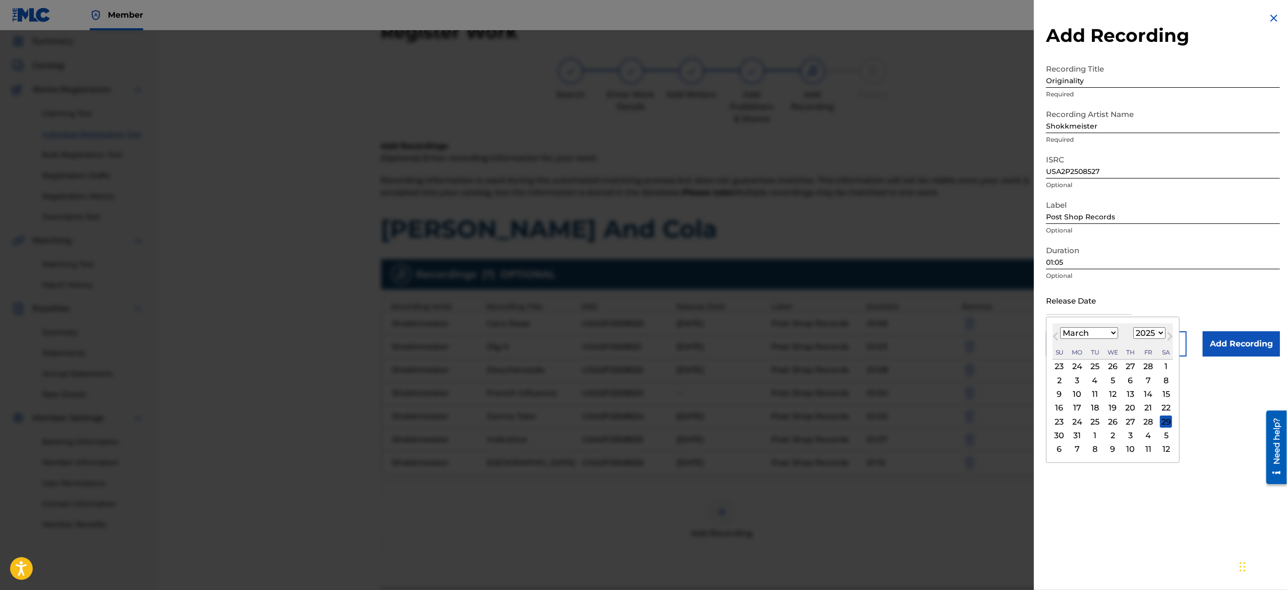
type input "March 10 2025"
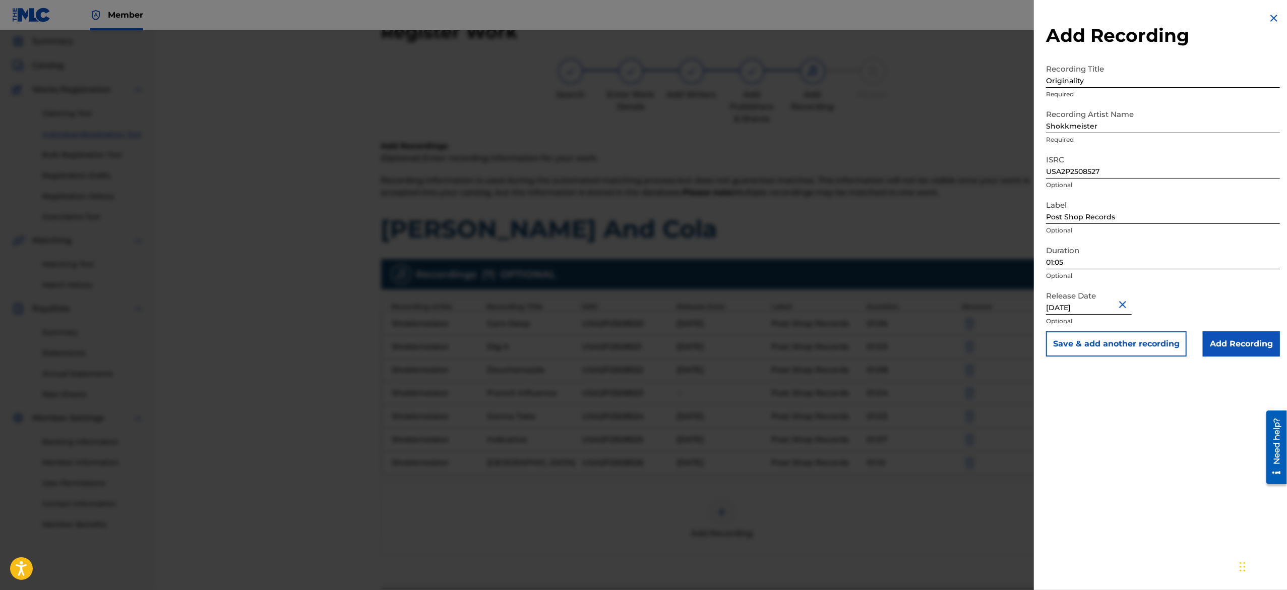
click at [1102, 347] on button "Save & add another recording" at bounding box center [1116, 343] width 141 height 25
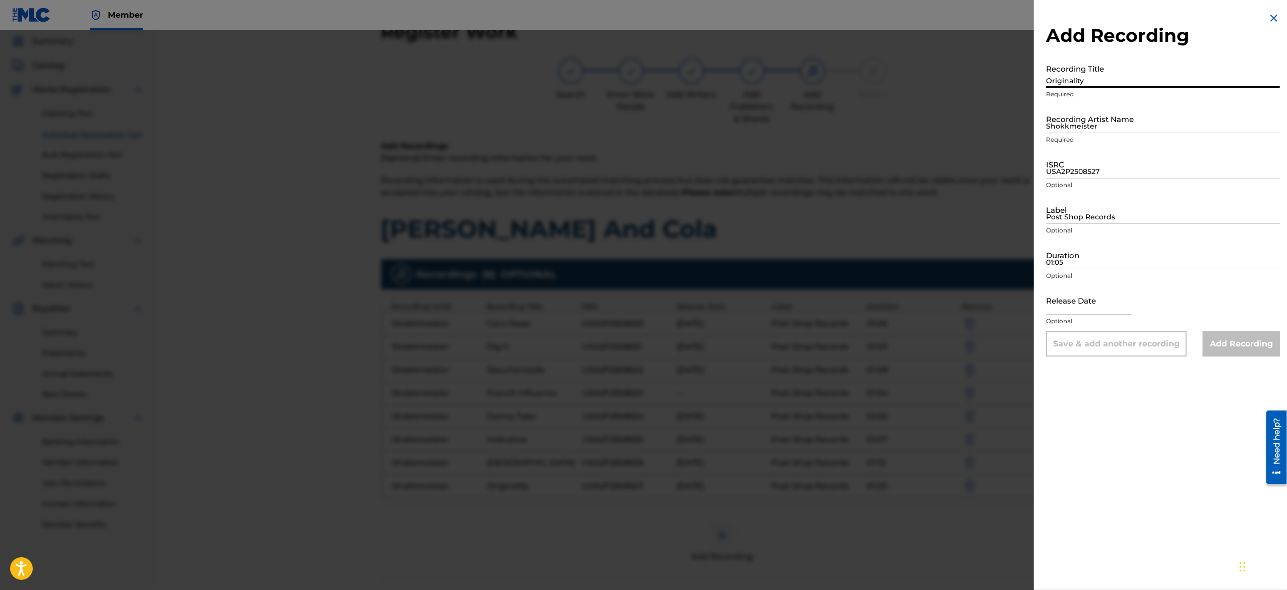
click at [1102, 85] on input "Originality" at bounding box center [1163, 73] width 234 height 29
paste input "Rebel Against"
type input "Rebel Against"
click at [1116, 124] on input "Shokkmeister" at bounding box center [1163, 118] width 234 height 29
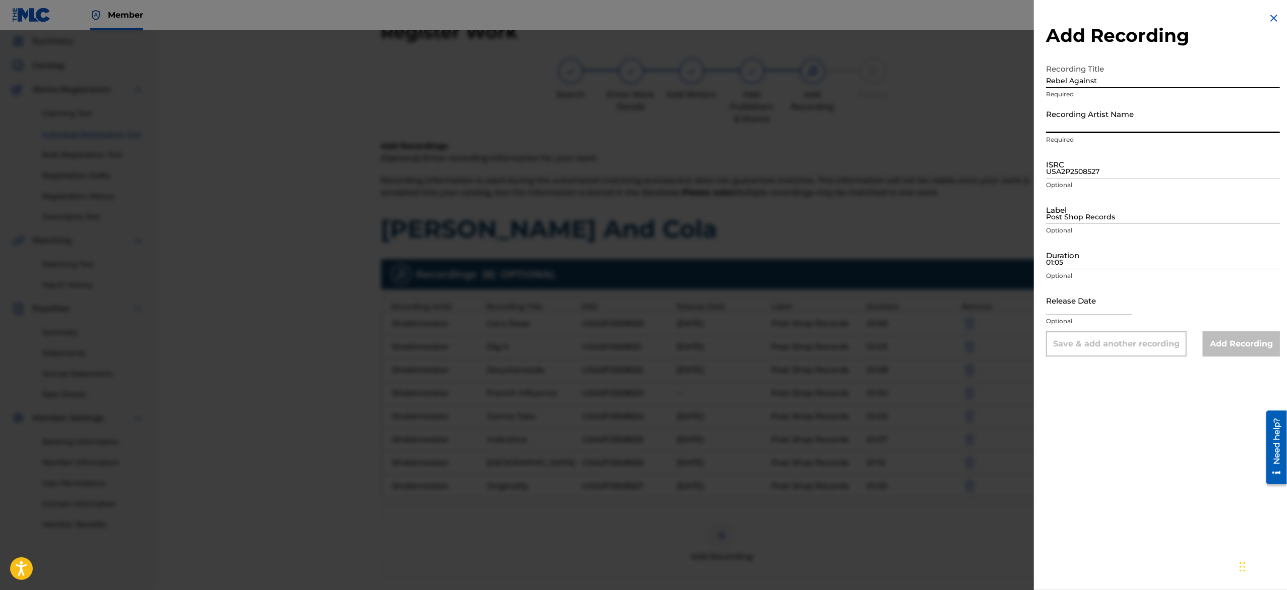
type input "Shokkmeister"
click at [1119, 167] on input "ISRC" at bounding box center [1163, 164] width 234 height 29
paste input "USA2P2508528"
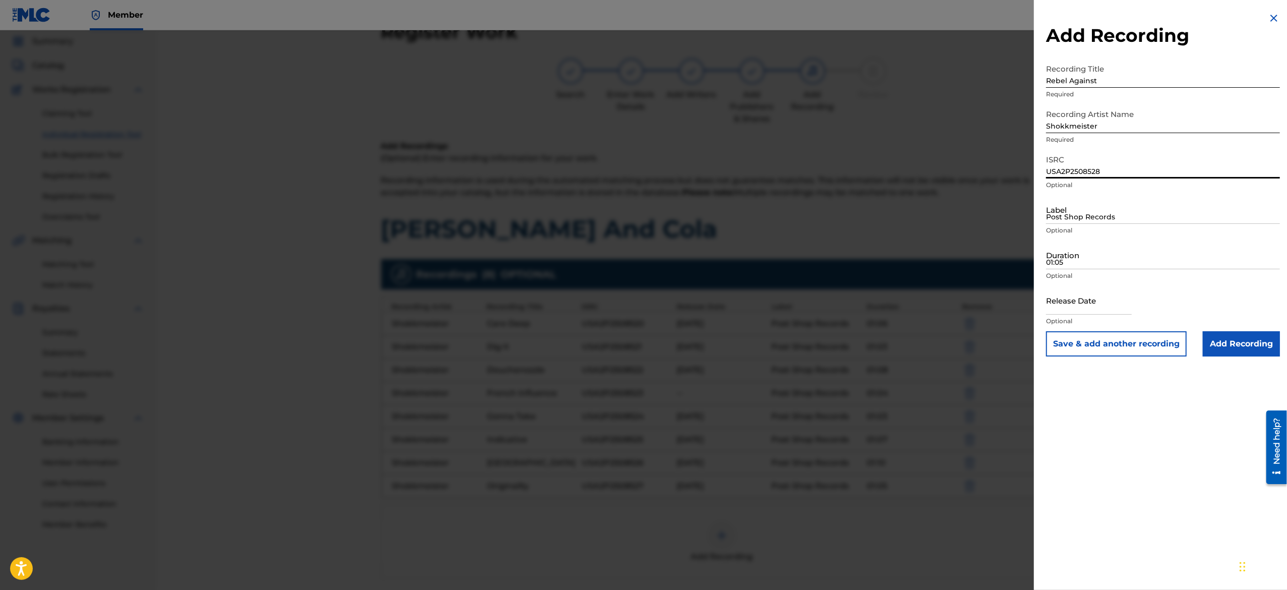
type input "USA2P2508528"
click at [1107, 214] on input "Post Shop Records" at bounding box center [1163, 209] width 234 height 29
type input "Post Shop Records"
click at [1129, 249] on input "Duration" at bounding box center [1163, 254] width 234 height 29
paste input "01:05"
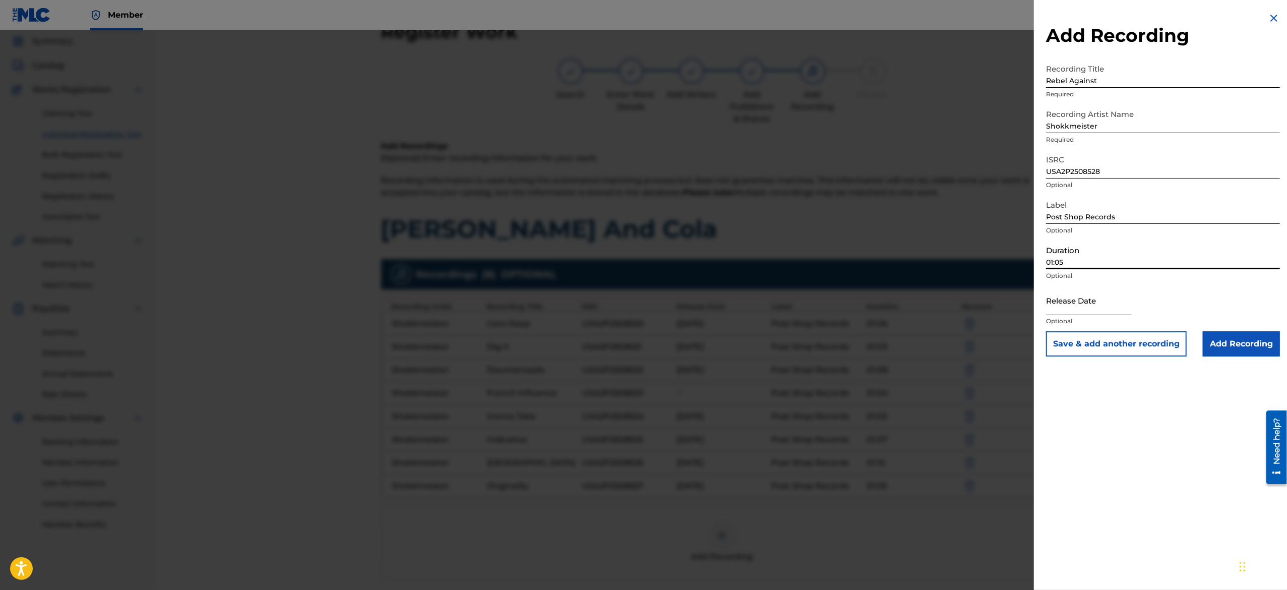
type input "01:05"
click at [1093, 305] on input "text" at bounding box center [1089, 300] width 86 height 29
select select "7"
select select "2025"
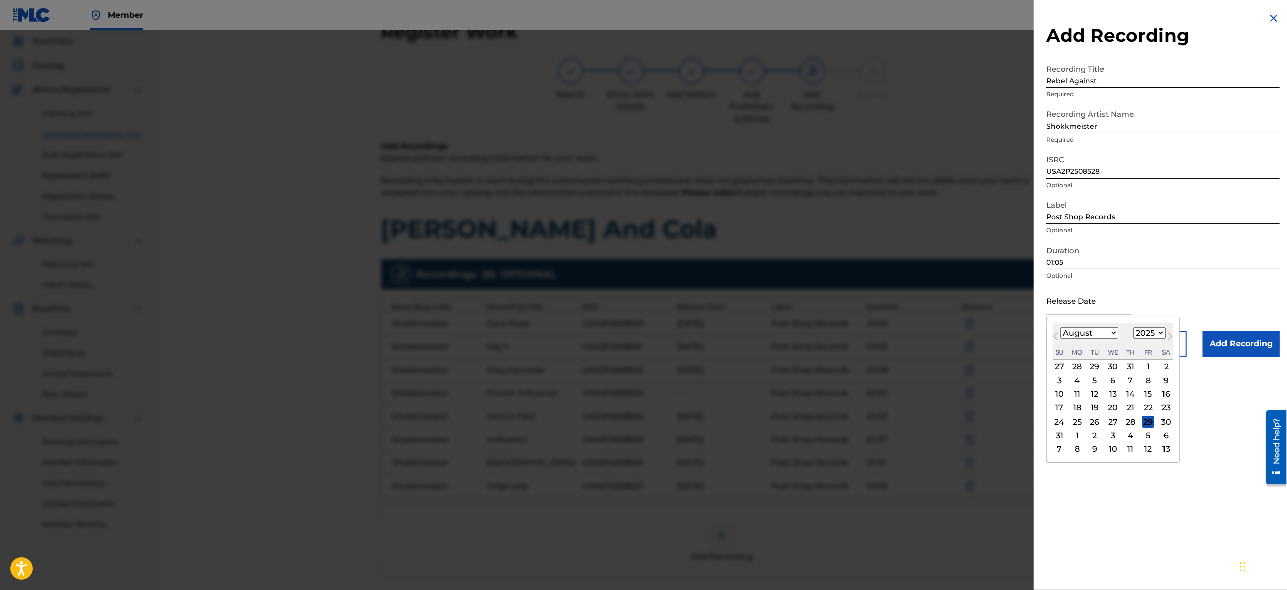
click at [1087, 334] on select "January February March April May June July August September October November De…" at bounding box center [1089, 333] width 58 height 12
select select "2"
click at [1060, 327] on select "January February March April May June July August September October November De…" at bounding box center [1089, 333] width 58 height 12
click at [1083, 391] on div "10" at bounding box center [1077, 394] width 12 height 12
type input "March 10 2025"
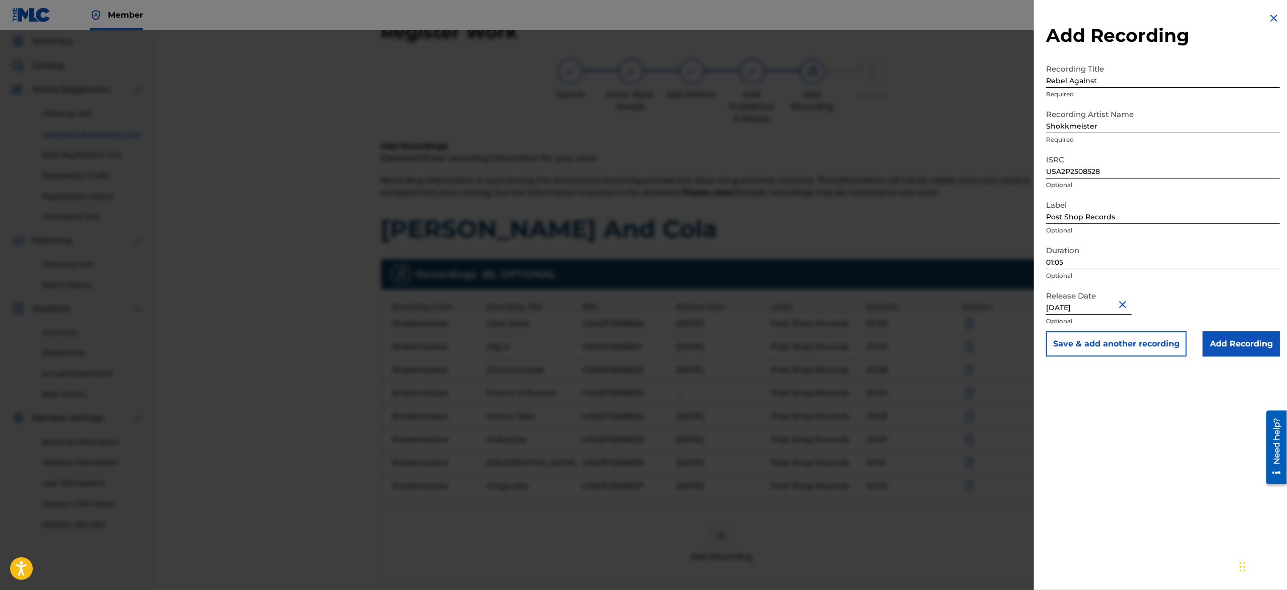
click at [1103, 350] on button "Save & add another recording" at bounding box center [1116, 343] width 141 height 25
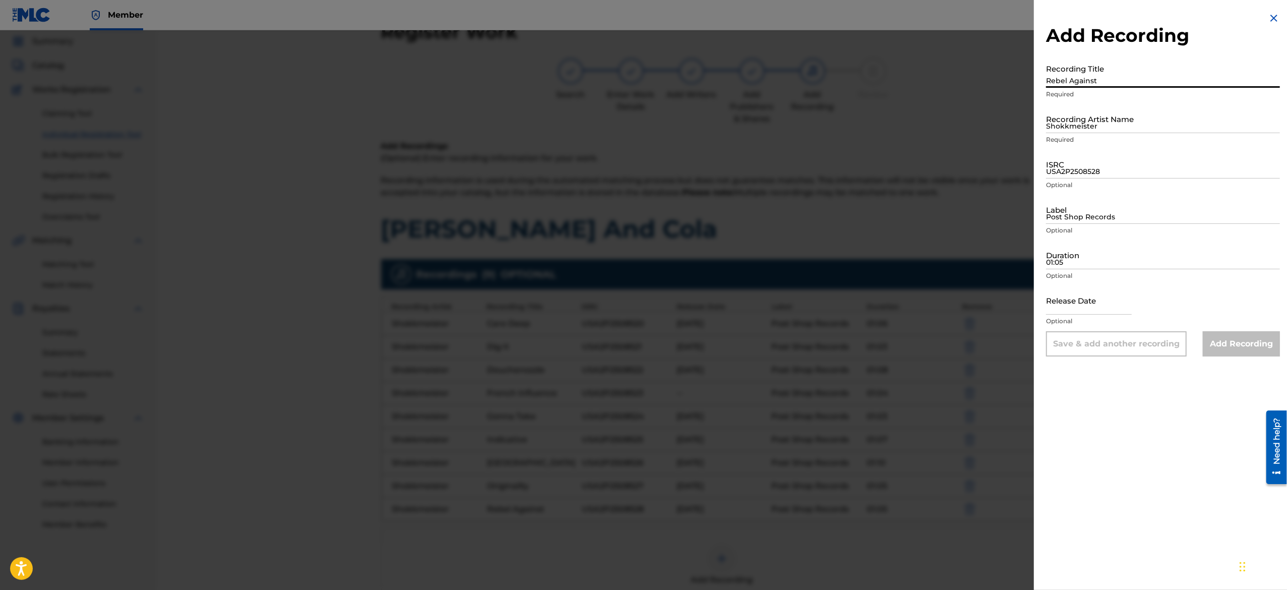
click at [1108, 78] on input "Rebel Against" at bounding box center [1163, 73] width 234 height 29
paste input "Segment Over"
type input "Segment Over"
click at [1076, 112] on input "Shokkmeister" at bounding box center [1163, 118] width 234 height 29
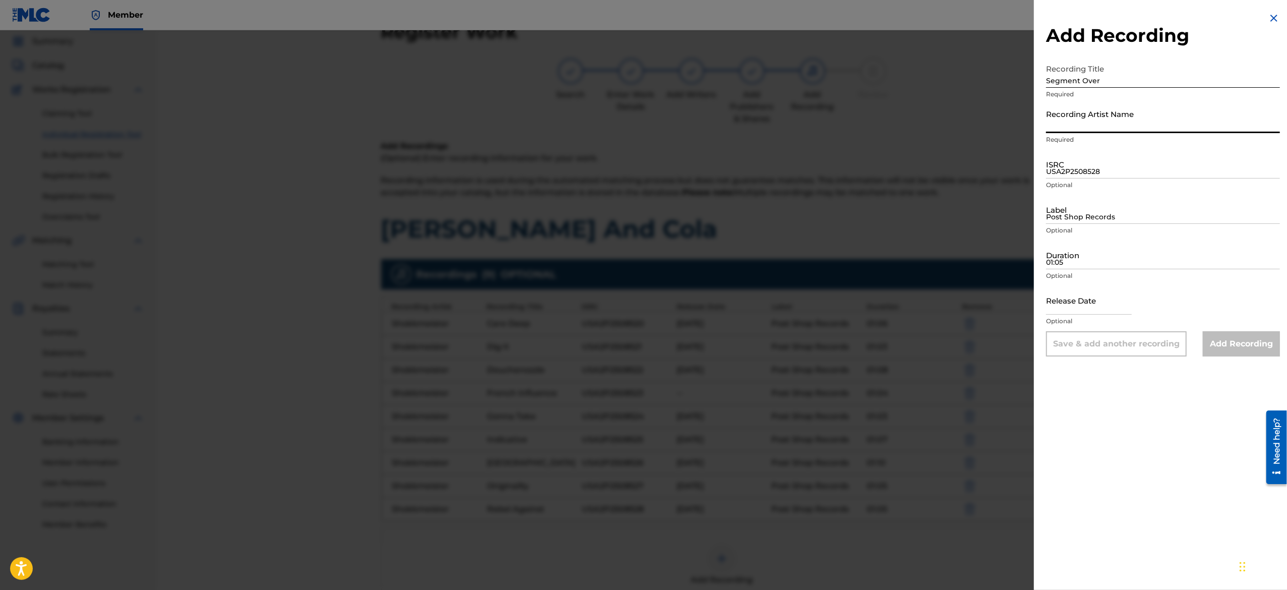
type input "Shokkmeister"
click at [1117, 162] on input "USA2P2508528" at bounding box center [1163, 164] width 234 height 29
paste input "USA2P2508529"
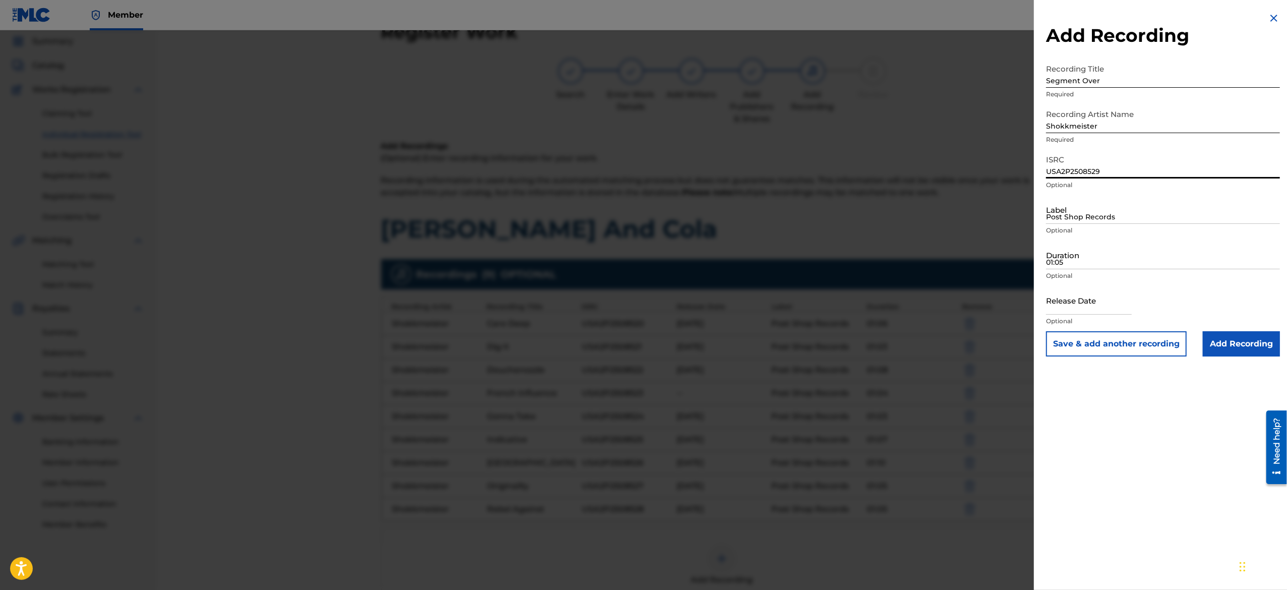
type input "USA2P2508529"
click at [1125, 203] on input "Post Shop Records" at bounding box center [1163, 209] width 234 height 29
type input "Post Shop Records"
click at [1133, 258] on input "Duration" at bounding box center [1163, 254] width 234 height 29
paste input "01:10"
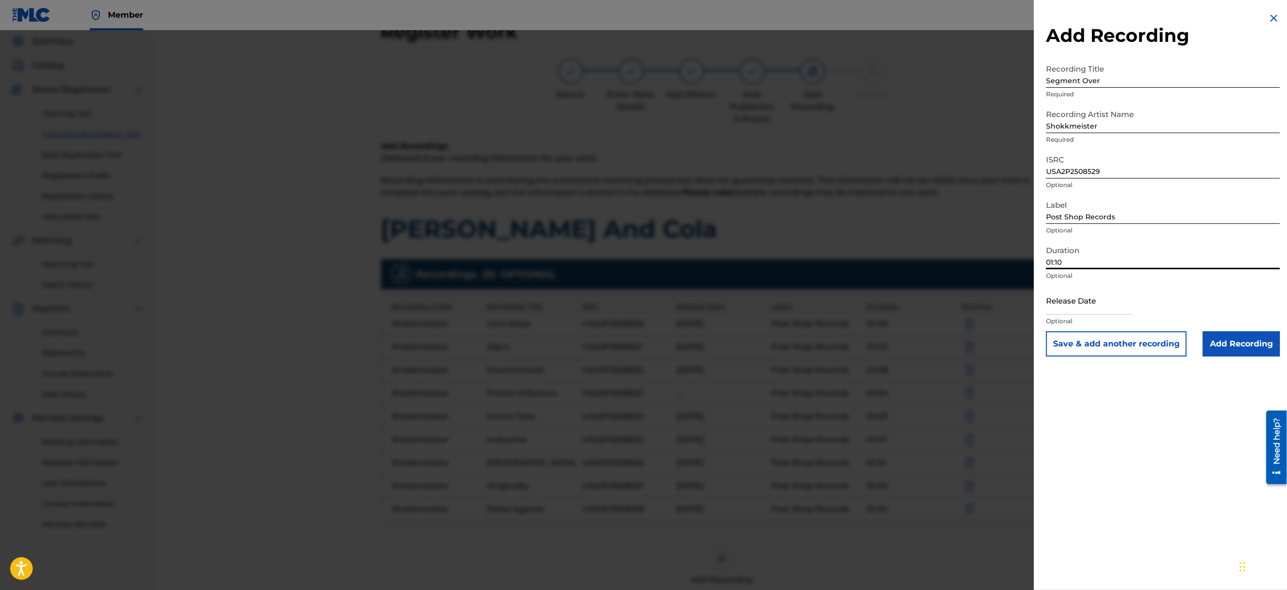
type input "01:10"
click at [1080, 303] on input "text" at bounding box center [1089, 300] width 86 height 29
select select "7"
select select "2025"
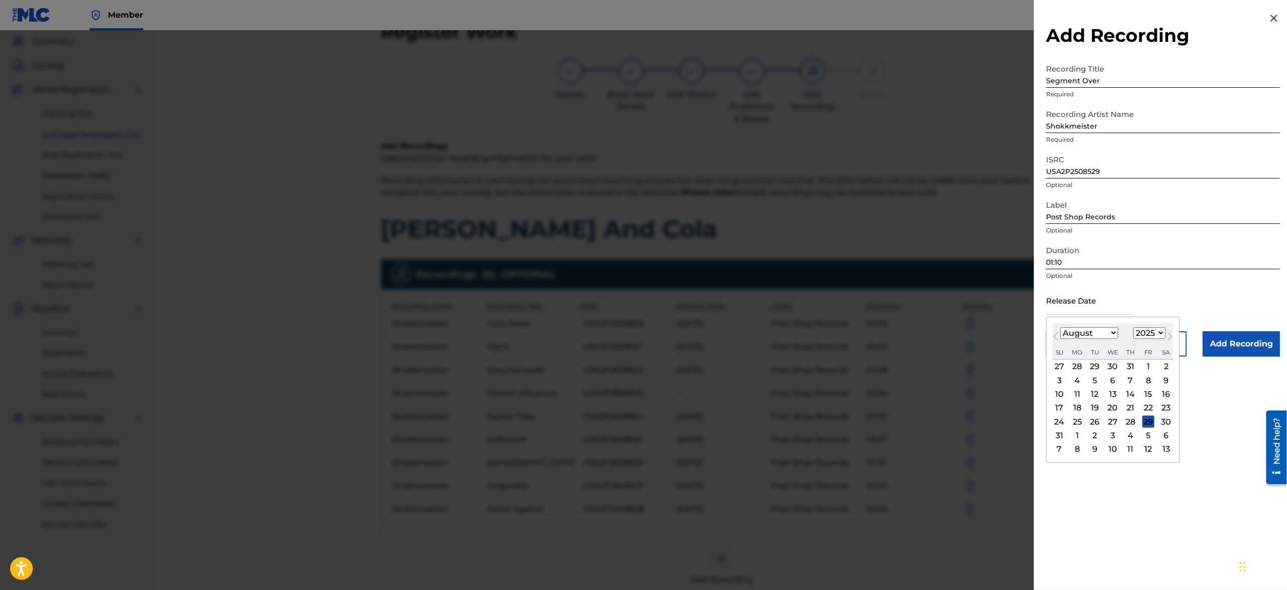
click at [1094, 334] on select "January February March April May June July August September October November De…" at bounding box center [1089, 333] width 58 height 12
select select "2"
click at [1060, 327] on select "January February March April May June July August September October November De…" at bounding box center [1089, 333] width 58 height 12
click at [1082, 395] on div "10" at bounding box center [1077, 394] width 12 height 12
type input "March 10 2025"
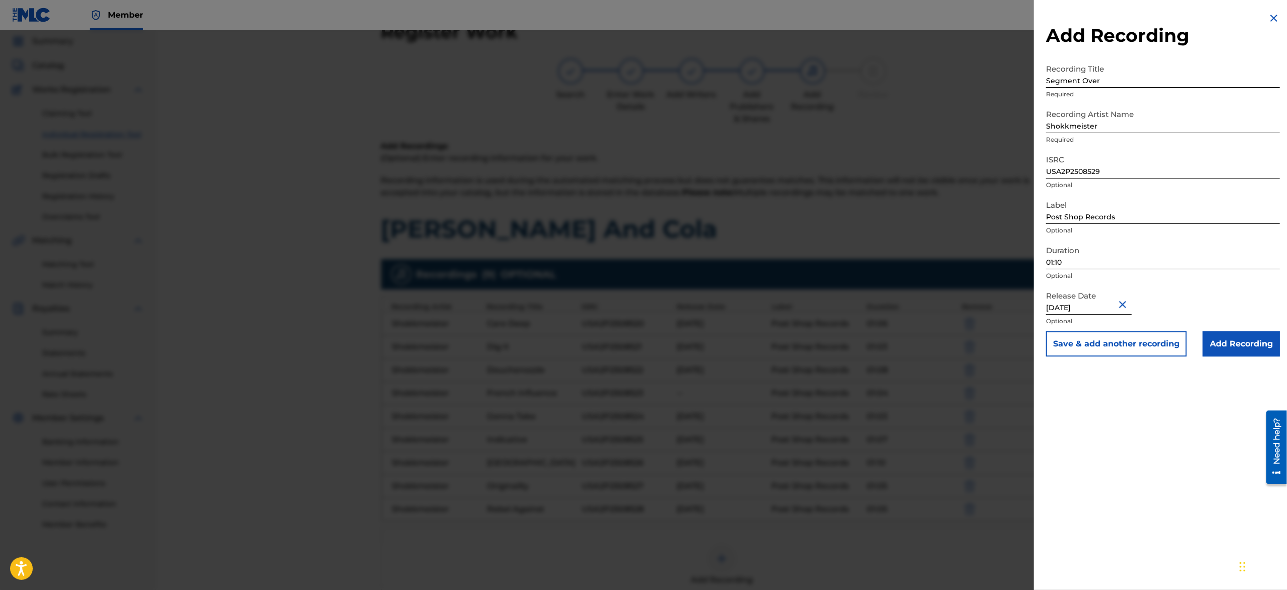
click at [1115, 342] on button "Save & add another recording" at bounding box center [1116, 343] width 141 height 25
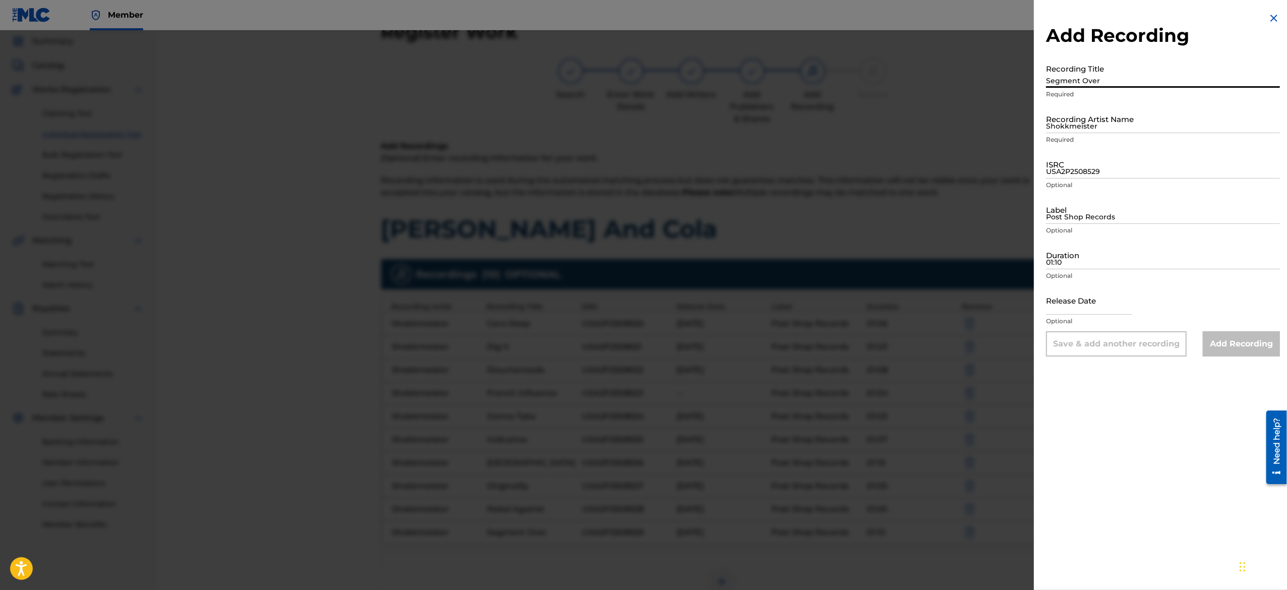
click at [1105, 62] on input "Segment Over" at bounding box center [1163, 73] width 234 height 29
paste input "Spongebae"
type input "Spongebae"
click at [1096, 124] on input "Shokkmeister" at bounding box center [1163, 118] width 234 height 29
type input "Shokkmeister"
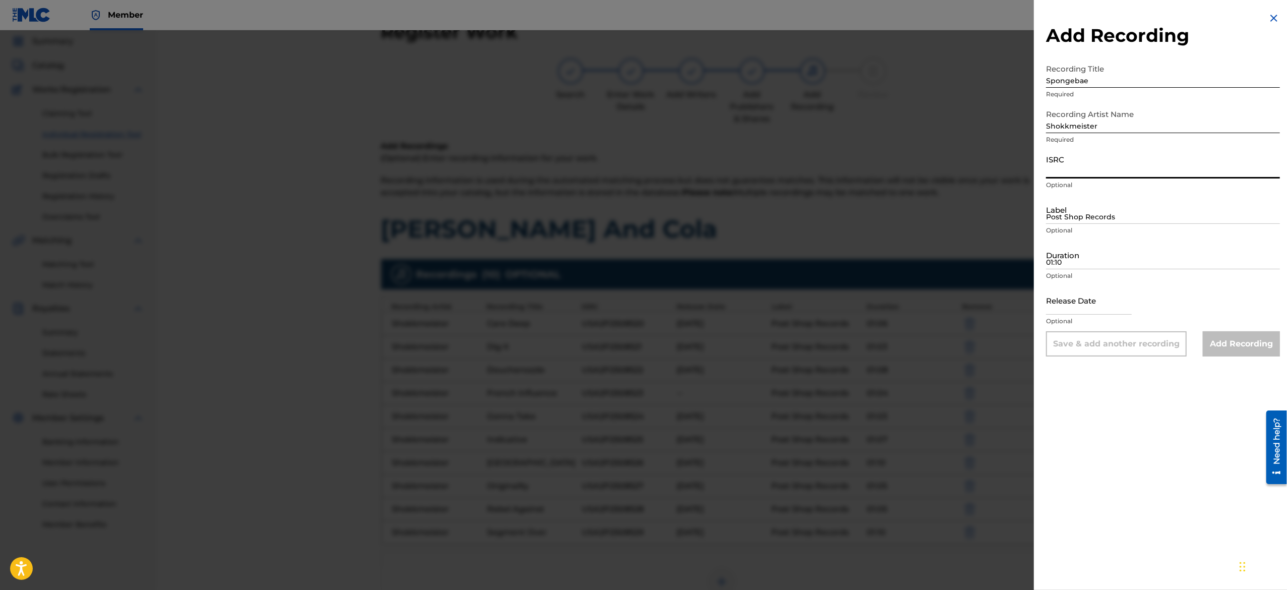
click at [1115, 173] on input "ISRC" at bounding box center [1163, 164] width 234 height 29
paste input "USA2P2508530"
type input "USA2P2508530"
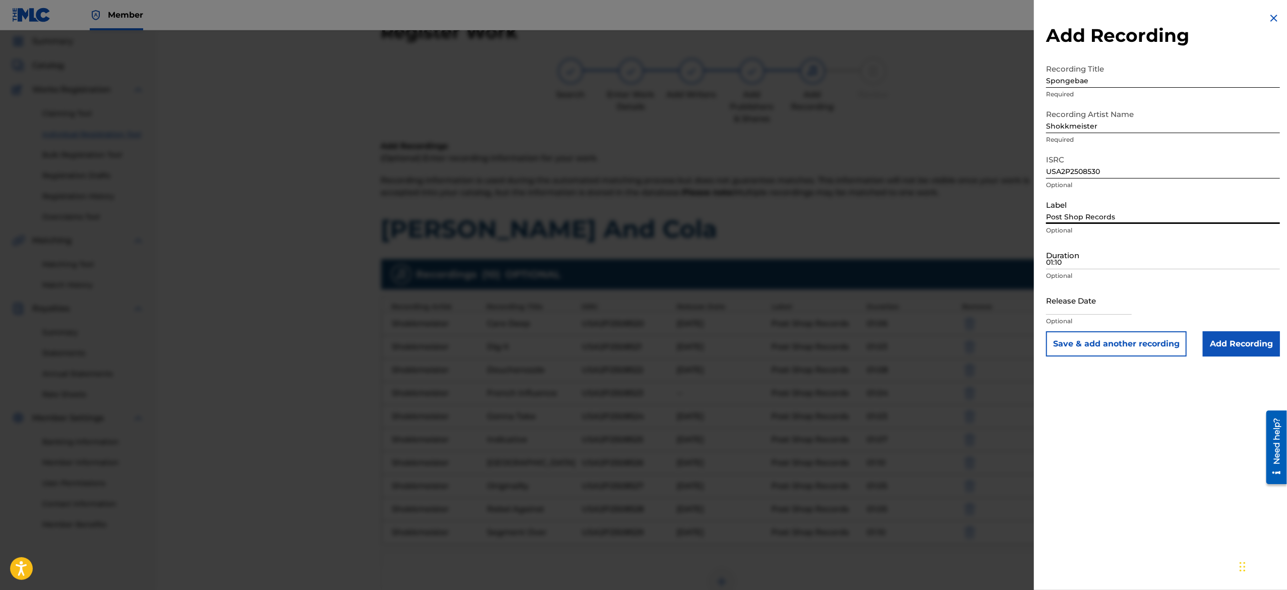
click at [1073, 209] on input "Post Shop Records" at bounding box center [1163, 209] width 234 height 29
type input "Post Shop Records"
click at [1117, 258] on input "01:10" at bounding box center [1163, 254] width 234 height 29
paste input "01:01"
type input "01:01"
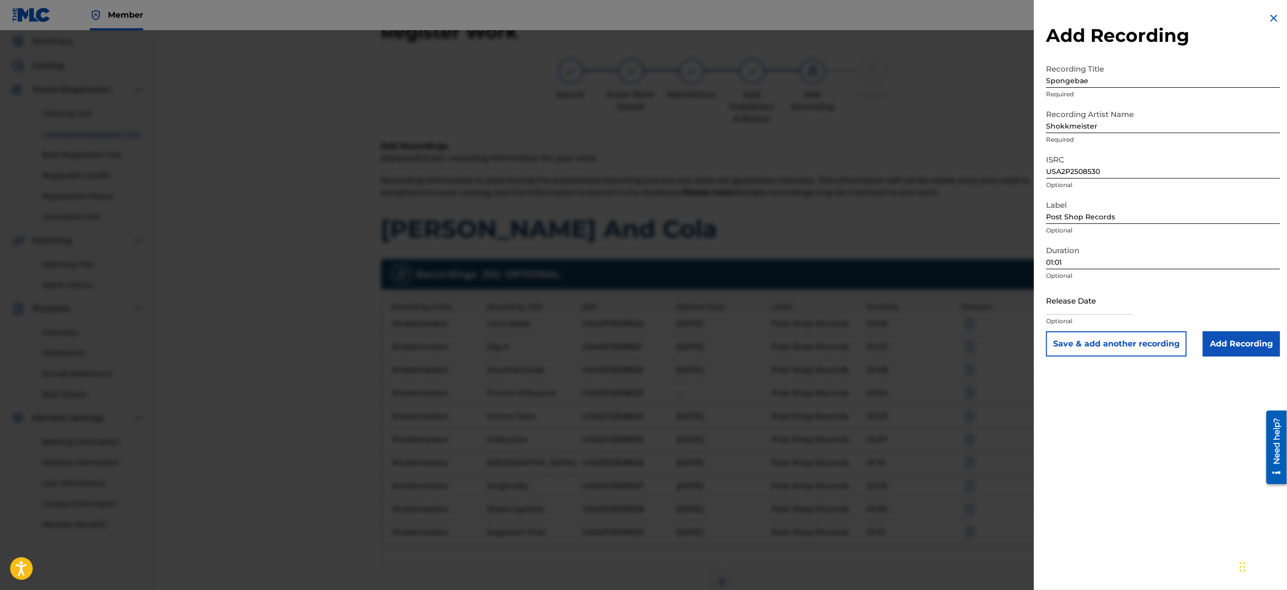
click at [1069, 291] on input "text" at bounding box center [1089, 300] width 86 height 29
select select "7"
select select "2025"
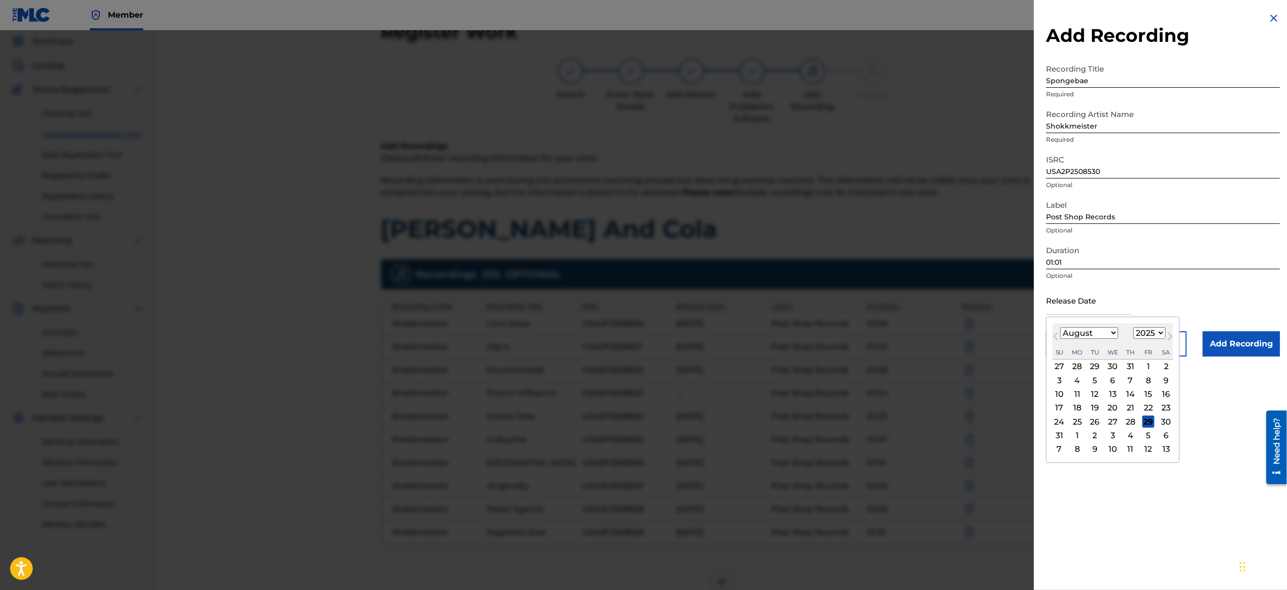
click at [1080, 328] on select "January February March April May June July August September October November De…" at bounding box center [1089, 333] width 58 height 12
select select "2"
click at [1060, 327] on select "January February March April May June July August September October November De…" at bounding box center [1089, 333] width 58 height 12
click at [1082, 389] on div "10" at bounding box center [1077, 394] width 12 height 12
type input "March 10 2025"
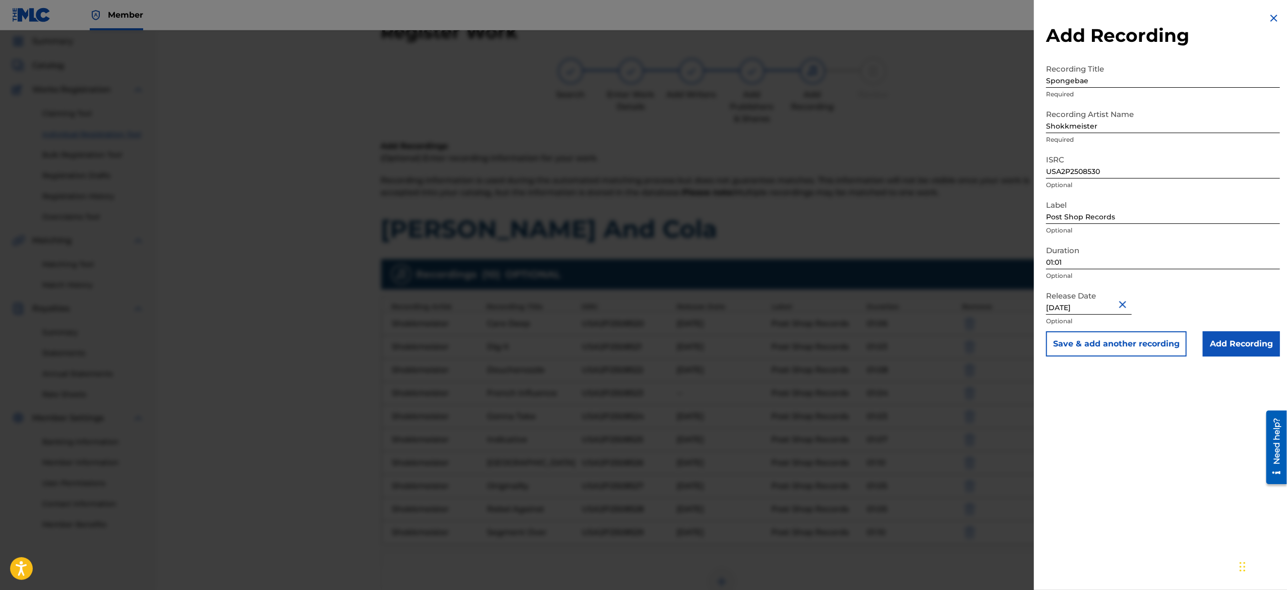
click at [1104, 338] on button "Save & add another recording" at bounding box center [1116, 343] width 141 height 25
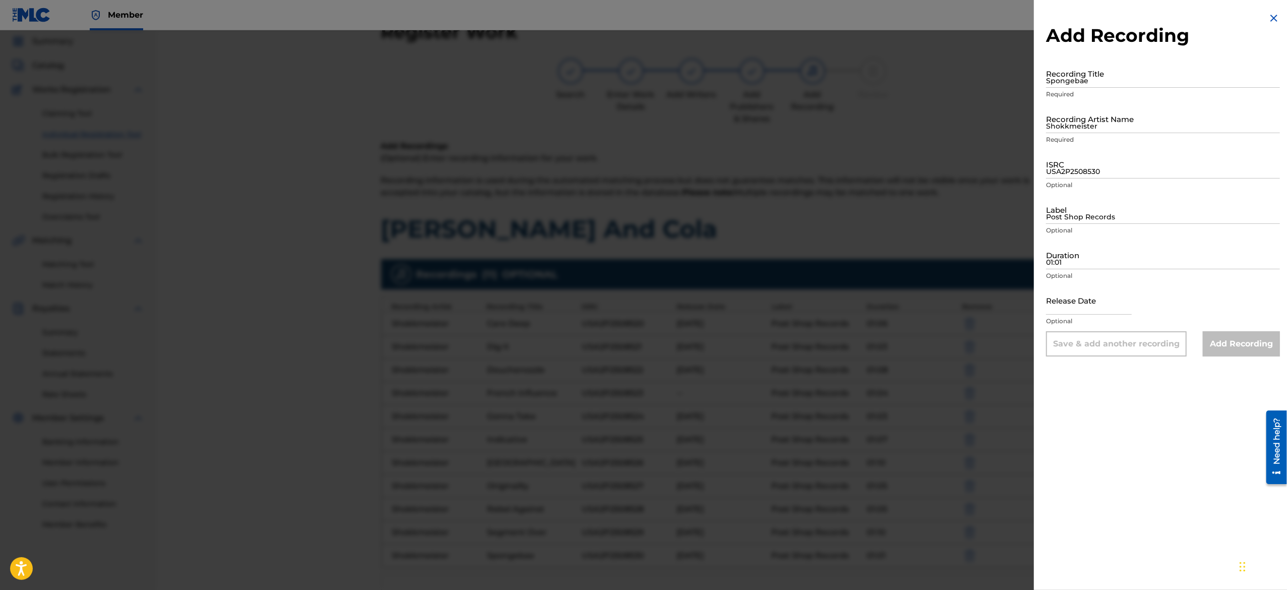
click at [1268, 26] on h2 "Add Recording" at bounding box center [1163, 35] width 234 height 23
click at [1270, 19] on img at bounding box center [1273, 18] width 12 height 12
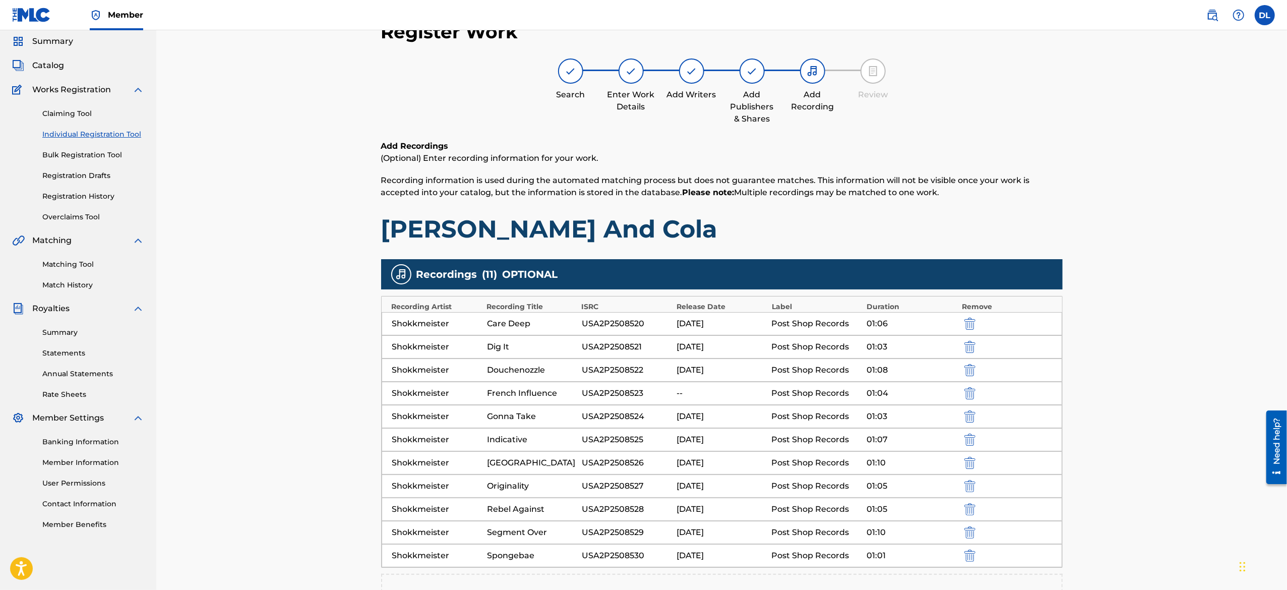
click at [1190, 514] on div "Register Work Search Enter Work Details Add Writers Add Publishers & Shares Add…" at bounding box center [721, 355] width 1130 height 721
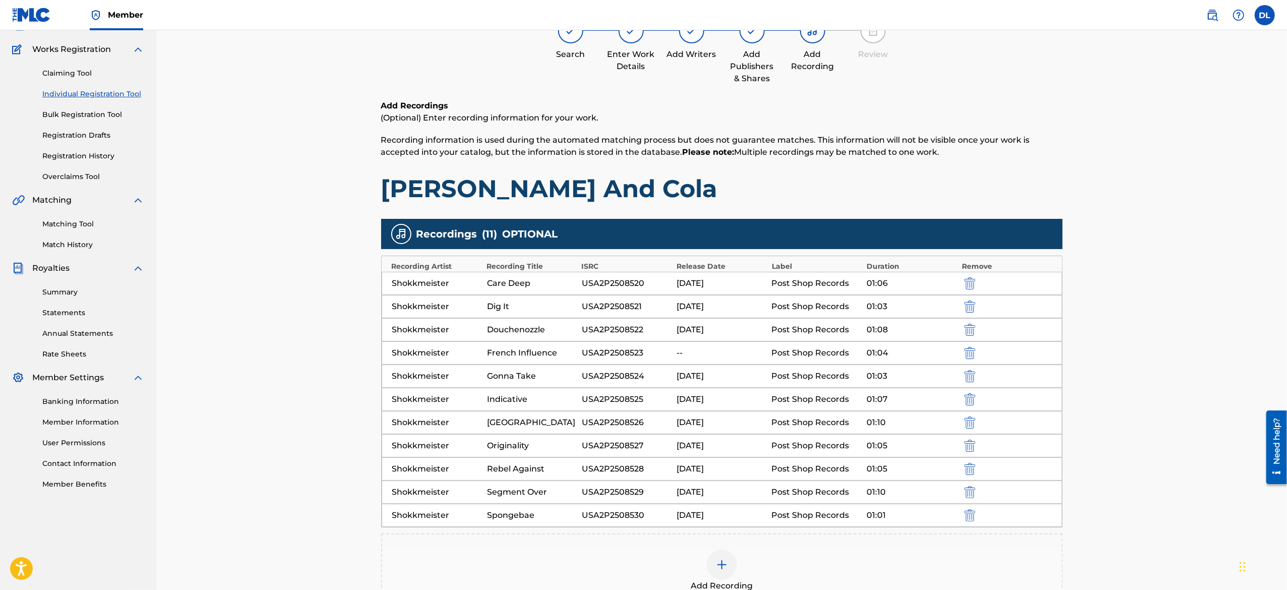
scroll to position [115, 0]
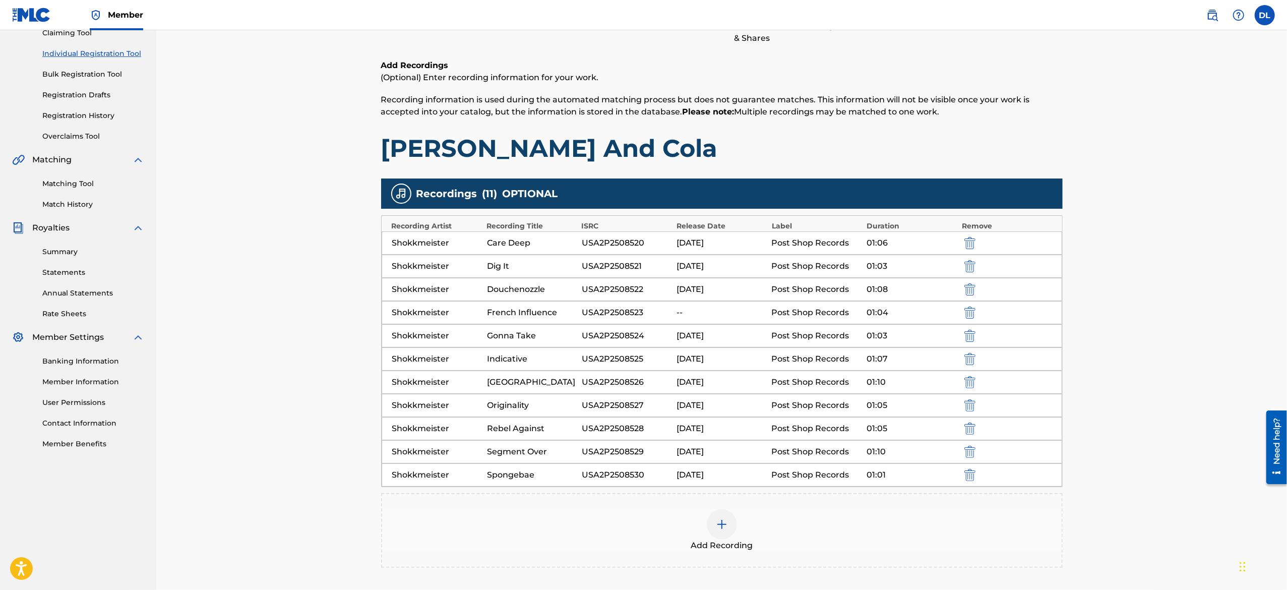
click at [714, 535] on div at bounding box center [722, 524] width 30 height 30
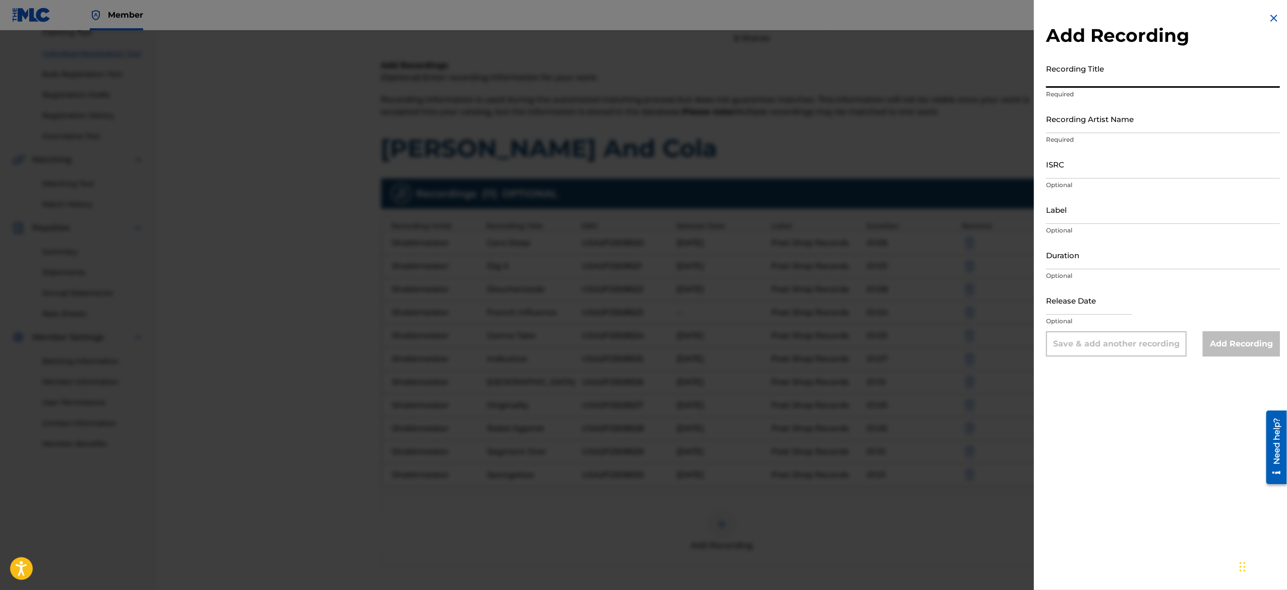
click at [1113, 69] on input "Recording Title" at bounding box center [1163, 73] width 234 height 29
click at [1106, 85] on input "Recording Title" at bounding box center [1163, 73] width 234 height 29
click at [1115, 70] on input "Recording Title" at bounding box center [1163, 73] width 234 height 29
paste input "Starry Eyes"
type input "Starry Eyes"
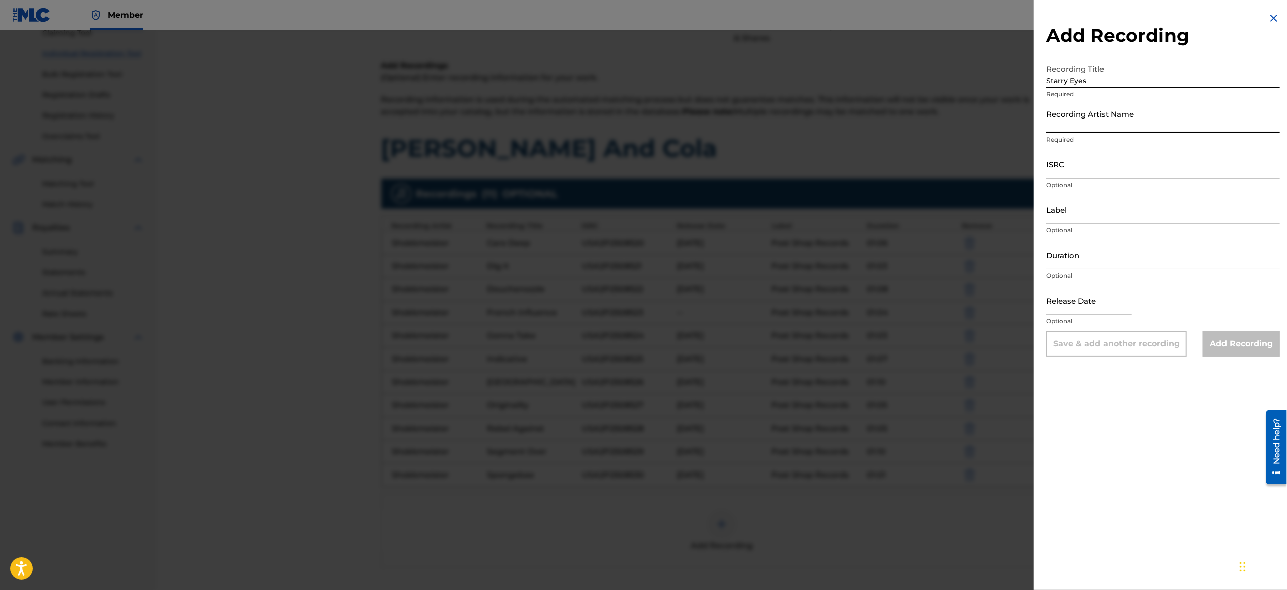
click at [1106, 124] on input "Recording Artist Name" at bounding box center [1163, 118] width 234 height 29
type input "Shokkmeister"
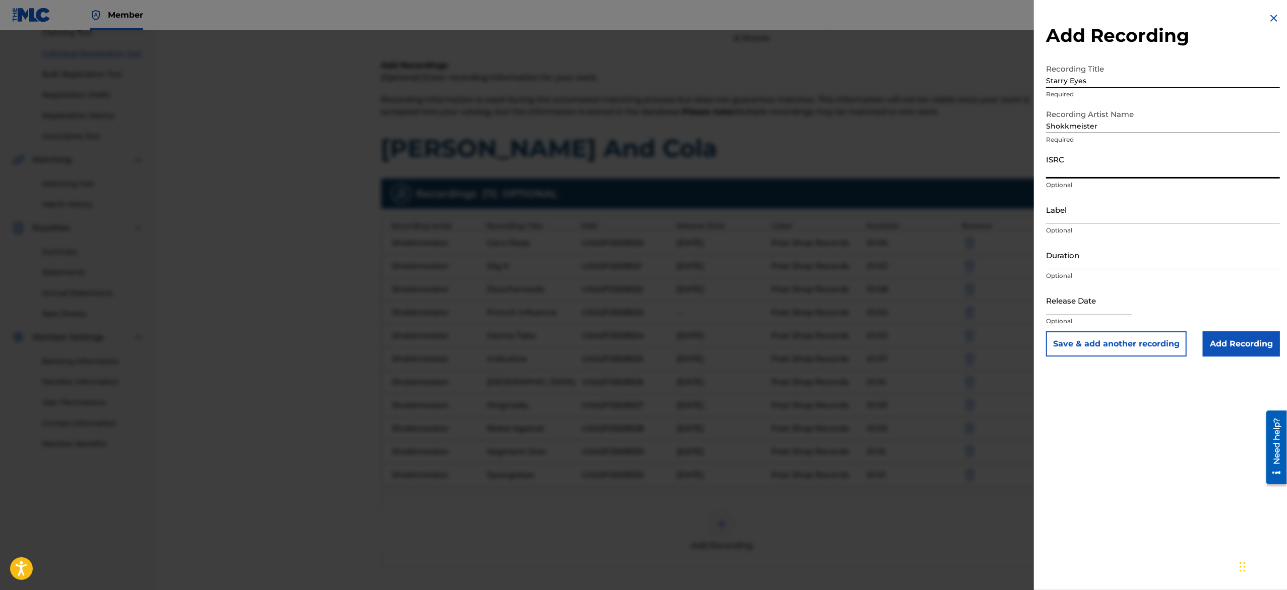
click at [1182, 169] on input "ISRC" at bounding box center [1163, 164] width 234 height 29
paste input "USA2P2508531"
type input "USA2P2508531"
click at [1104, 223] on input "Label" at bounding box center [1163, 209] width 234 height 29
type input "Post Shop Records"
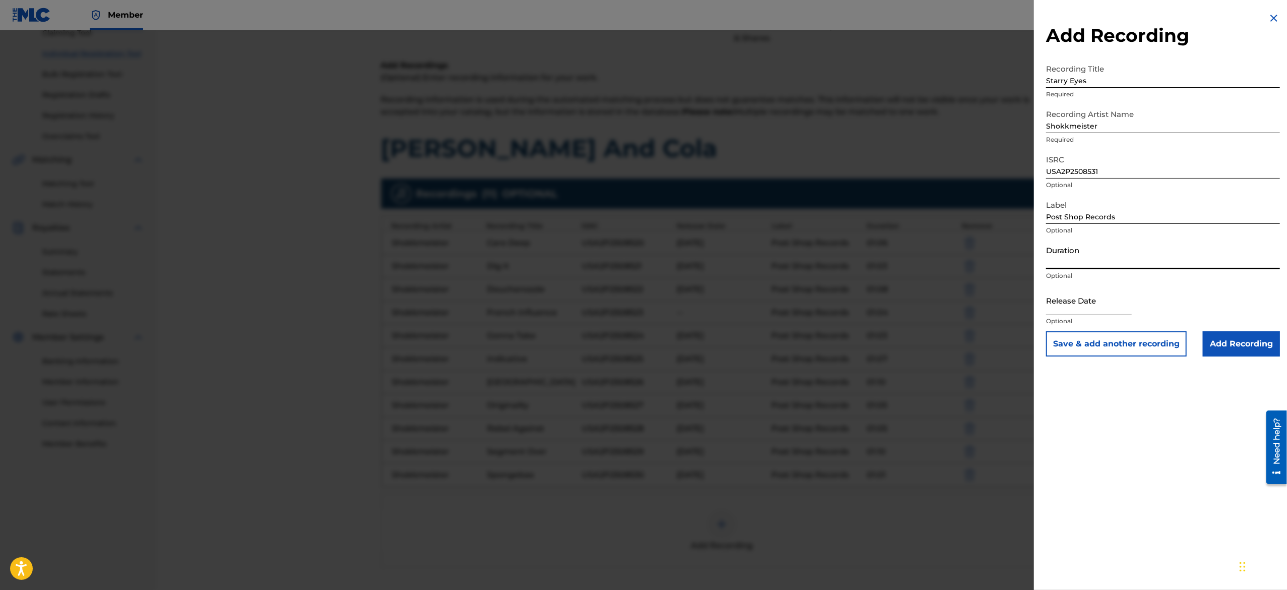
click at [1125, 255] on input "Duration" at bounding box center [1163, 254] width 234 height 29
paste input "01:03"
type input "01:03"
click at [1075, 303] on input "text" at bounding box center [1089, 300] width 86 height 29
select select "7"
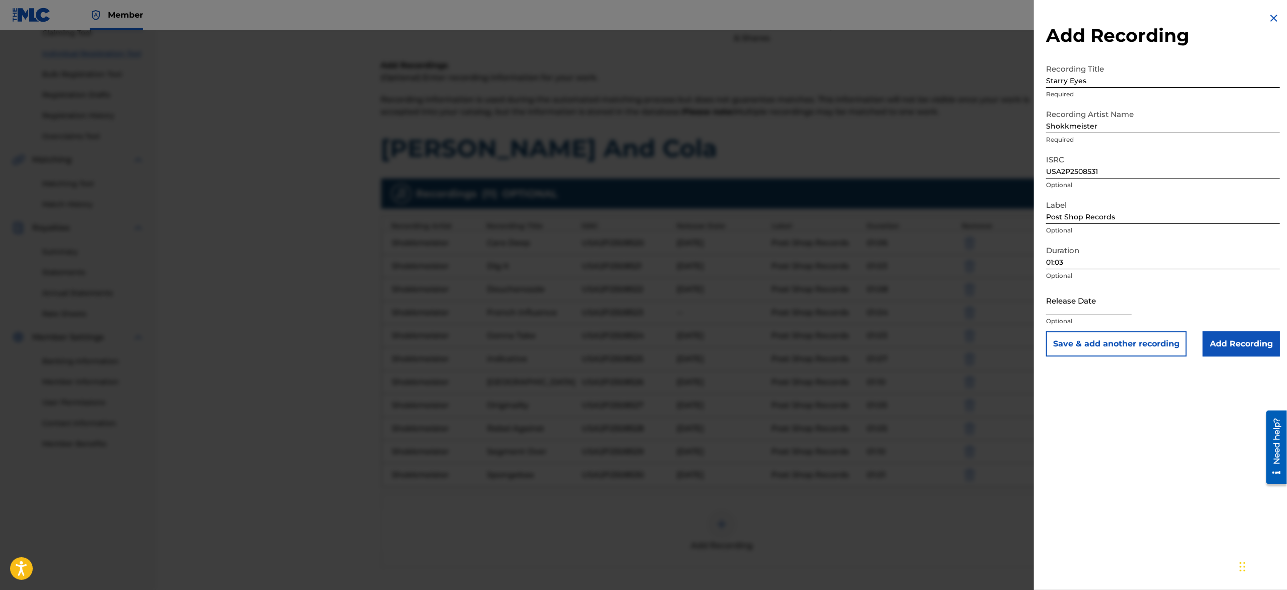
select select "2025"
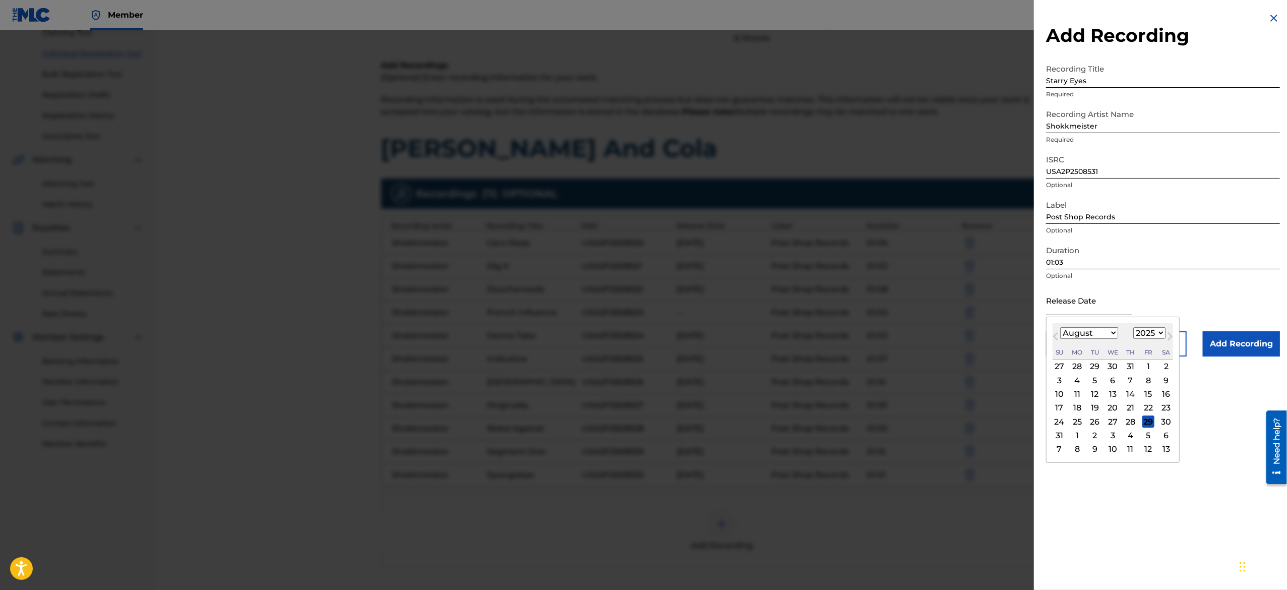
click at [1083, 336] on select "January February March April May June July August September October November De…" at bounding box center [1089, 333] width 58 height 12
select select "2"
click at [1060, 327] on select "January February March April May June July August September October November De…" at bounding box center [1089, 333] width 58 height 12
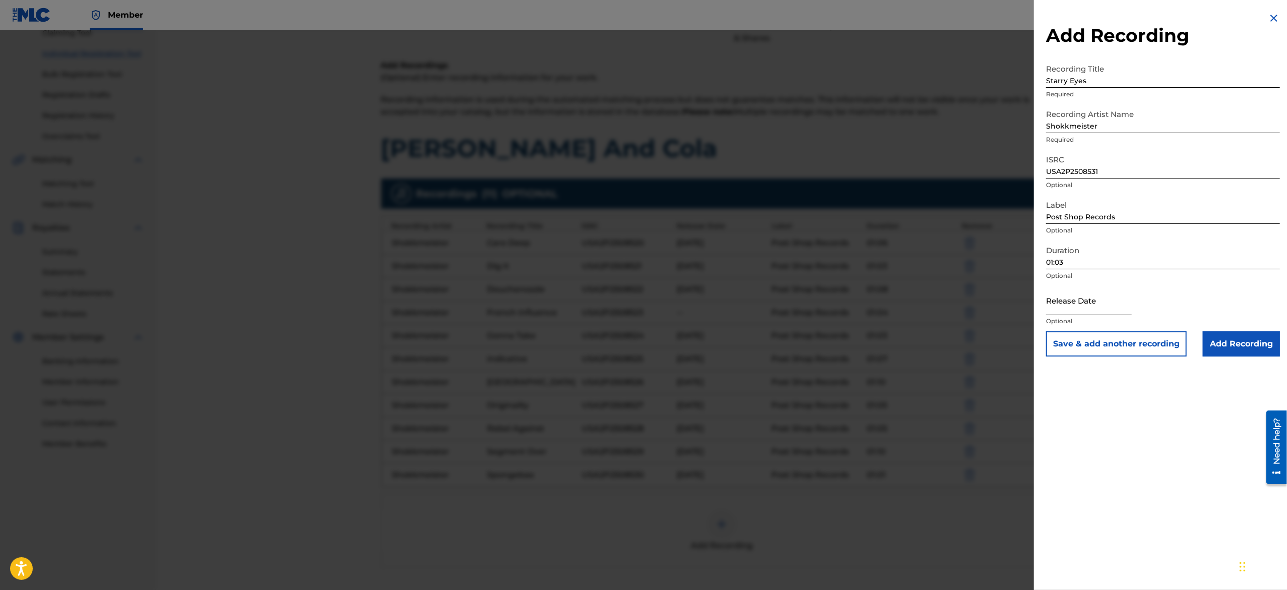
click at [1129, 348] on button "Save & add another recording" at bounding box center [1116, 343] width 141 height 25
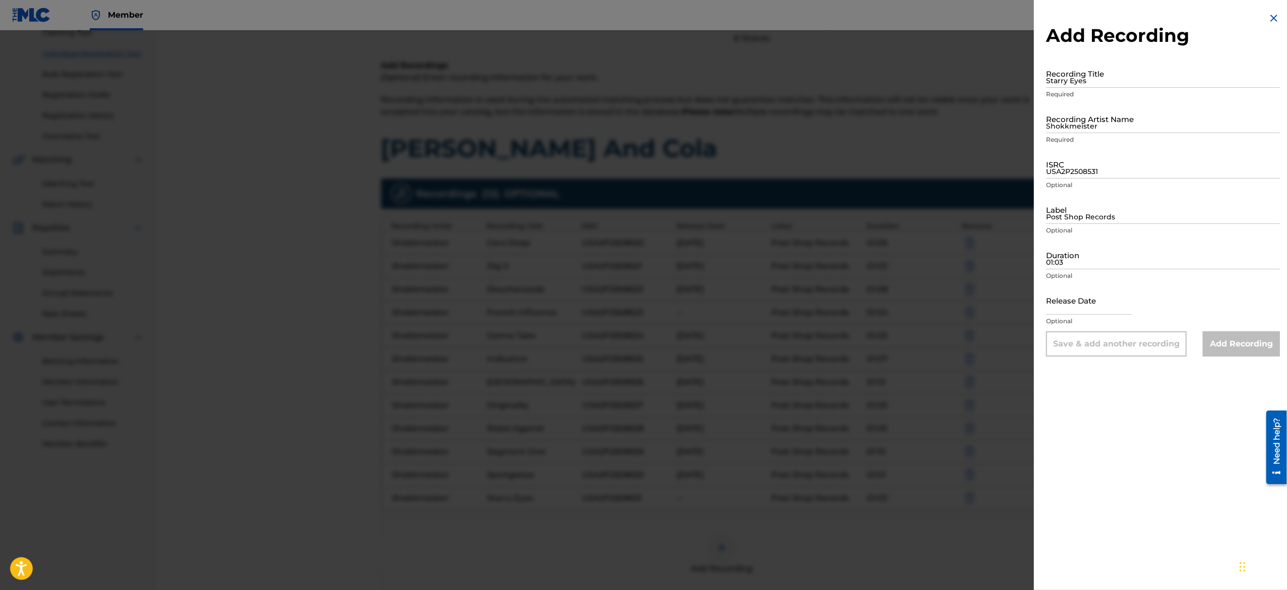
click at [1121, 78] on input "Starry Eyes" at bounding box center [1163, 73] width 234 height 29
paste input "Whaddya Think"
type input "Whaddya Think"
click at [1125, 127] on input "Shokkmeister" at bounding box center [1163, 118] width 234 height 29
type input "Shokkmeister"
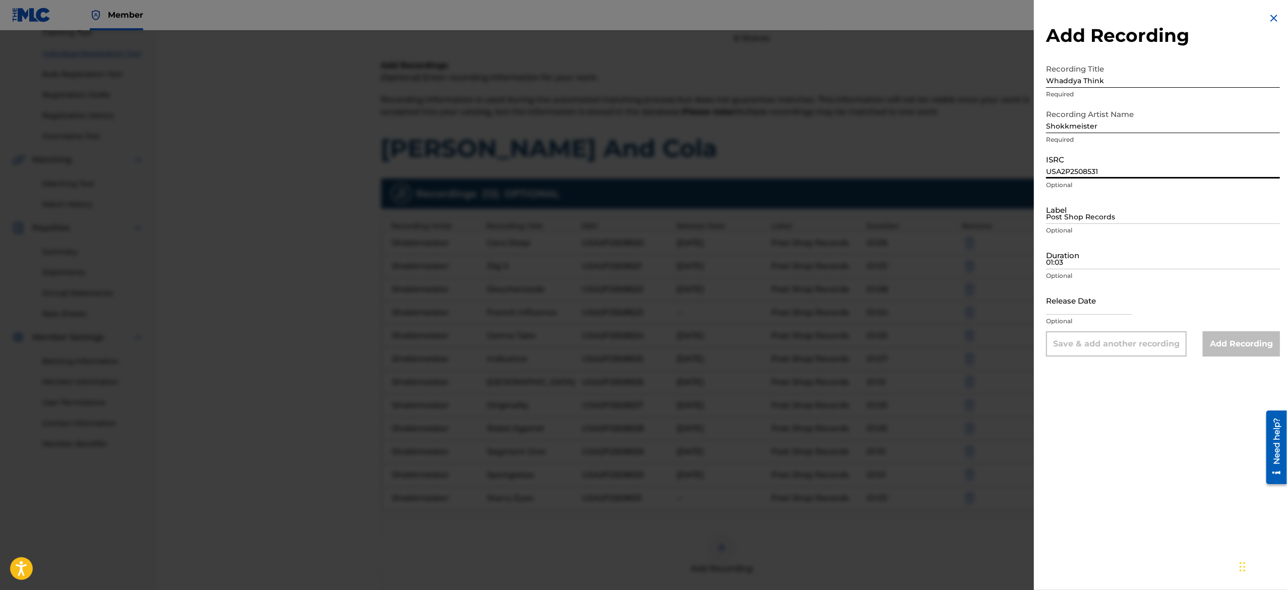
click at [1164, 165] on input "USA2P2508531" at bounding box center [1163, 164] width 234 height 29
paste input "USA2P2508532"
type input "USA2P2508532"
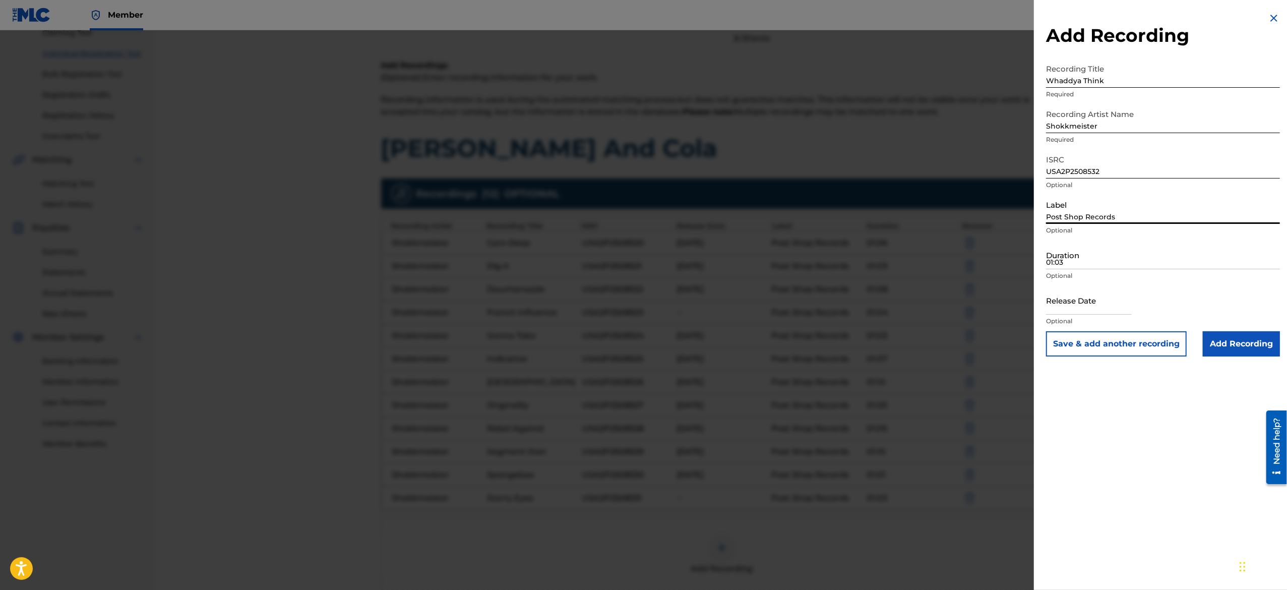
click at [1121, 215] on input "Post Shop Records" at bounding box center [1163, 209] width 234 height 29
type input "Post Shop Records"
click at [1115, 253] on input "01:03" at bounding box center [1163, 254] width 234 height 29
paste input "01:05"
type input "01:05"
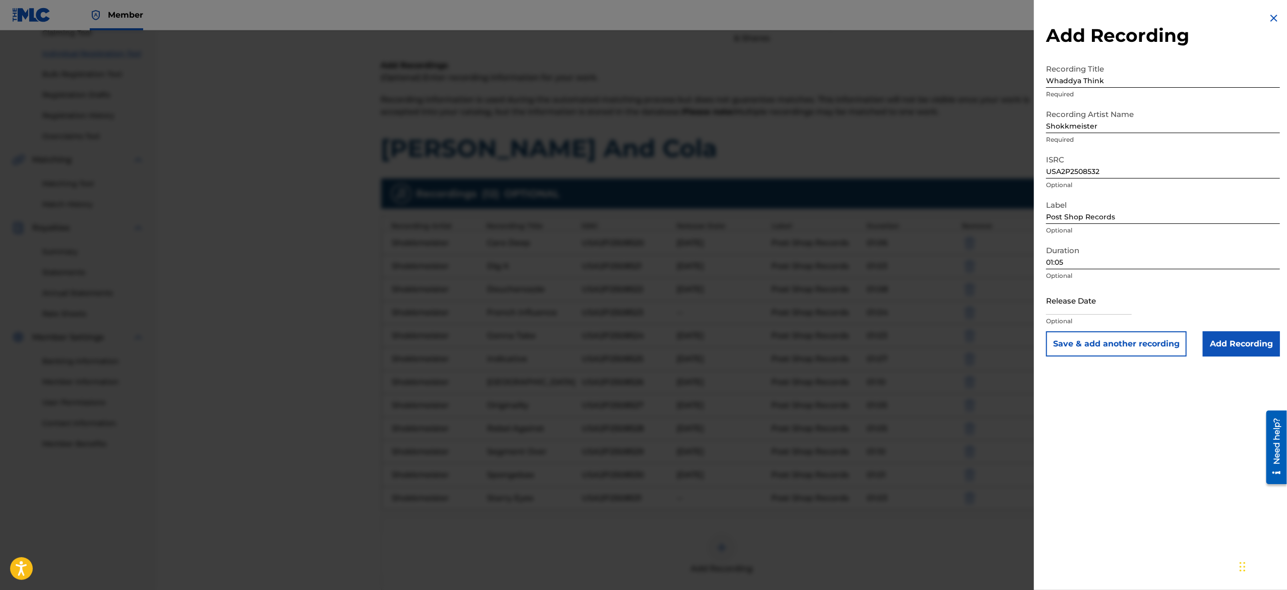
click at [1079, 289] on input "text" at bounding box center [1089, 300] width 86 height 29
select select "7"
select select "2025"
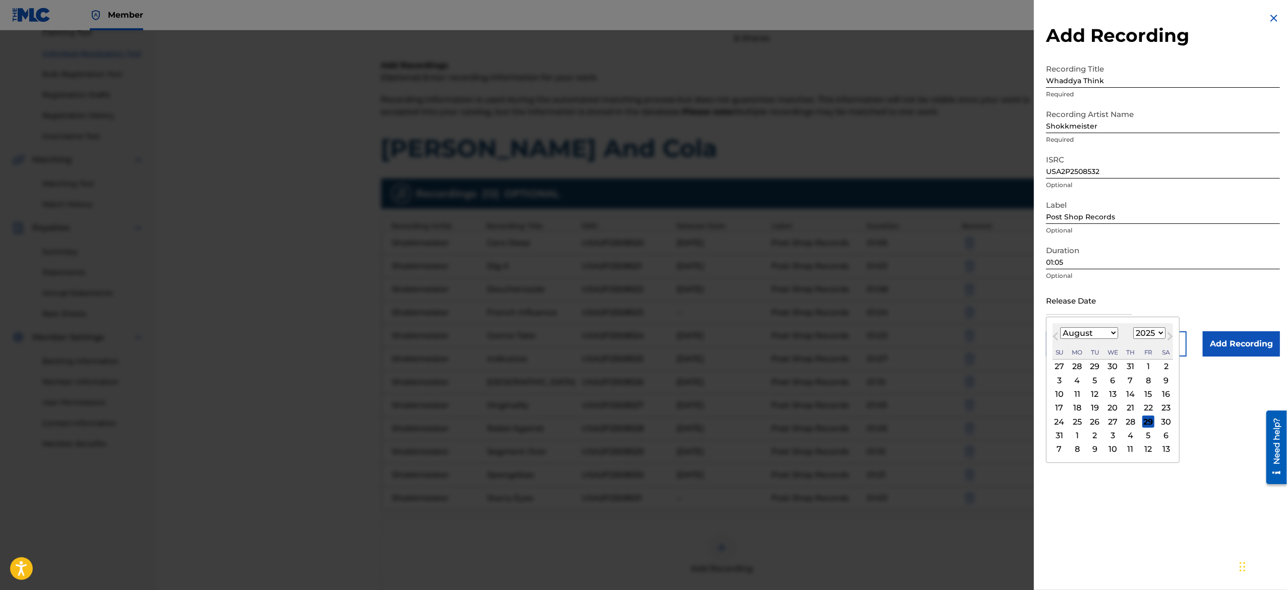
click at [1085, 332] on select "January February March April May June July August September October November De…" at bounding box center [1089, 333] width 58 height 12
select select "2"
click at [1060, 327] on select "January February March April May June July August September October November De…" at bounding box center [1089, 333] width 58 height 12
click at [1083, 391] on div "10" at bounding box center [1077, 394] width 12 height 12
type input "March 10 2025"
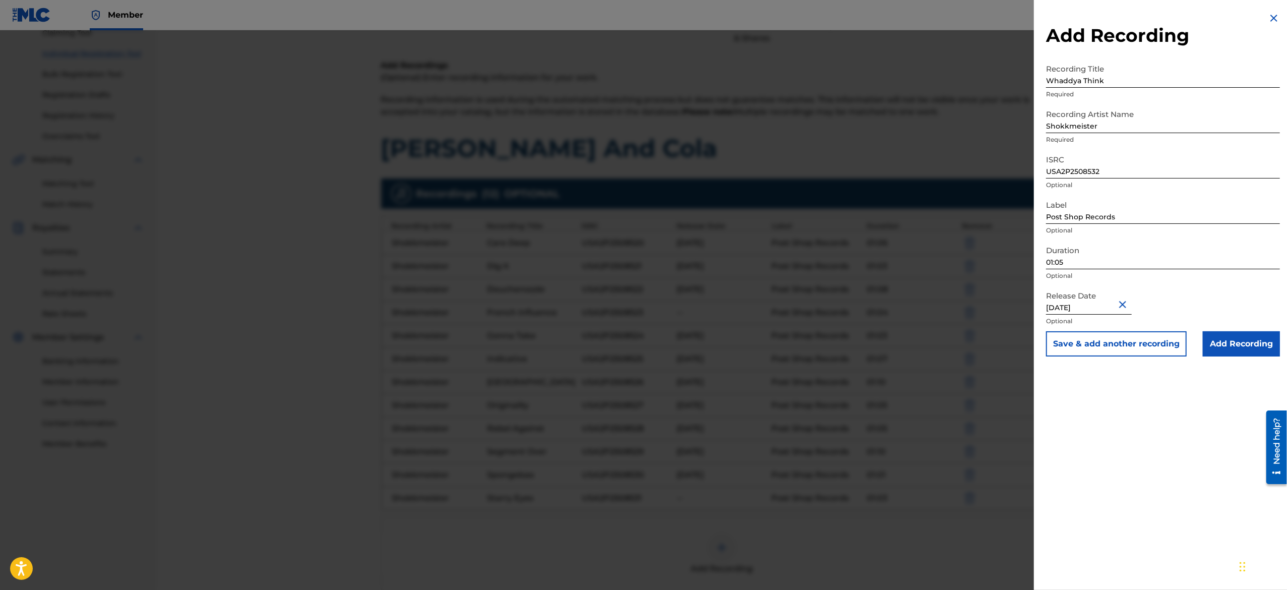
click at [1117, 343] on button "Save & add another recording" at bounding box center [1116, 343] width 141 height 25
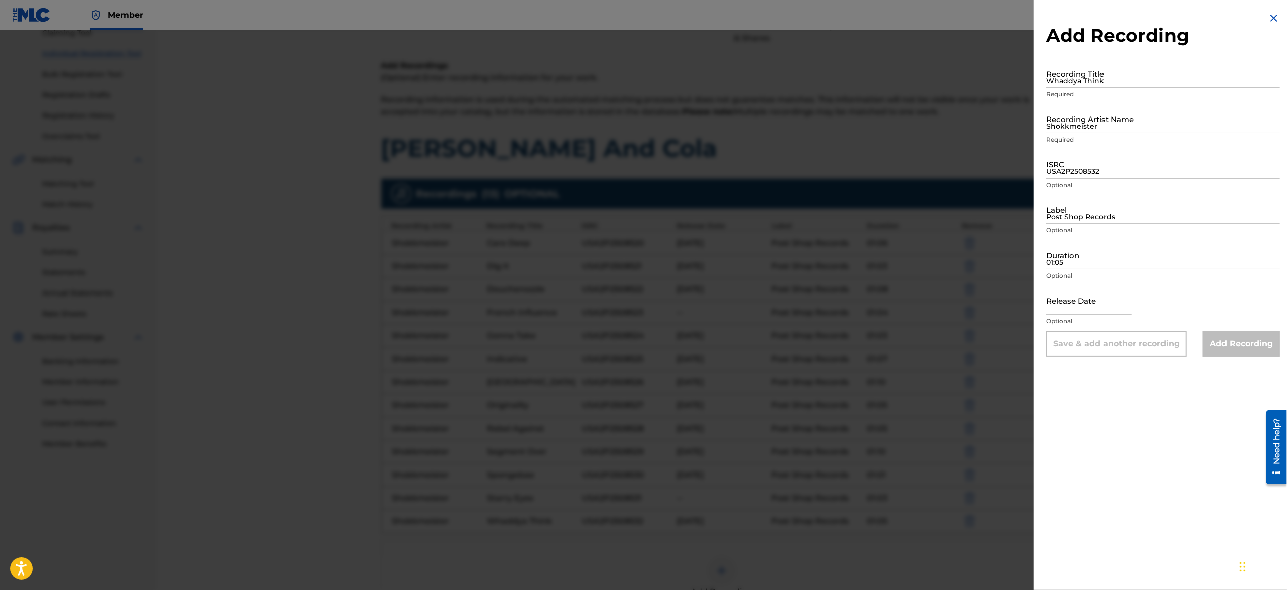
click at [1081, 68] on input "Whaddya Think" at bounding box center [1163, 73] width 234 height 29
click at [1120, 70] on input "Recording Title" at bounding box center [1163, 73] width 234 height 29
click at [1267, 16] on img at bounding box center [1273, 18] width 12 height 12
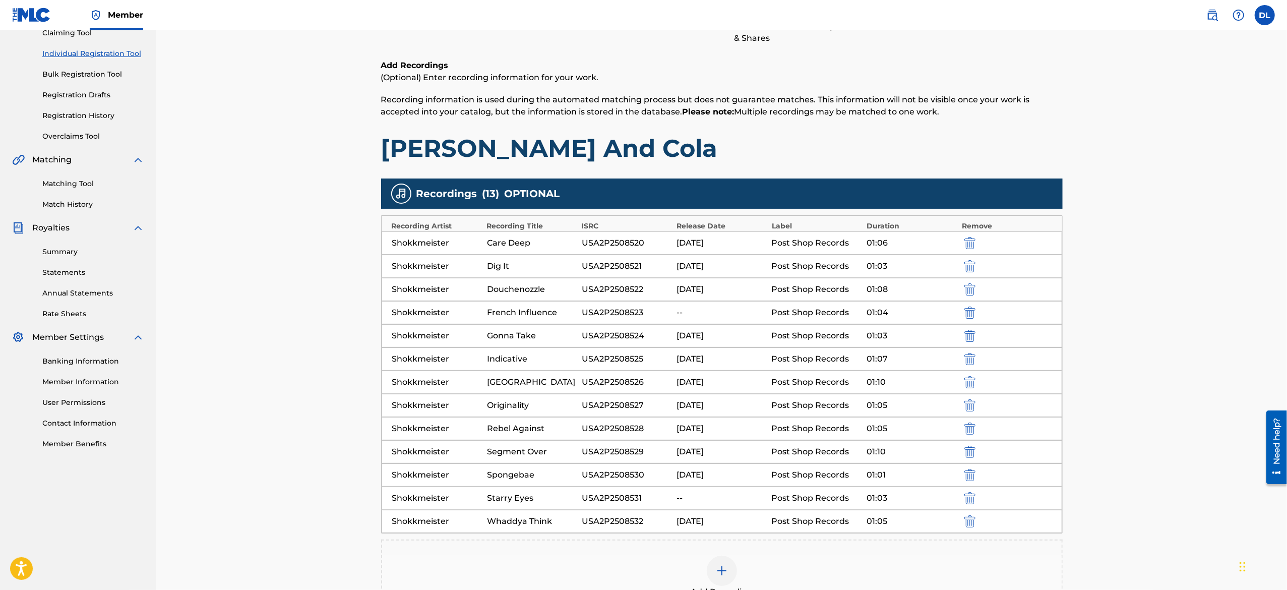
click at [1202, 312] on div "Register Work Search Enter Work Details Add Writers Add Publishers & Shares Add…" at bounding box center [721, 298] width 1130 height 767
click at [1020, 543] on div "Add Recording" at bounding box center [721, 576] width 681 height 75
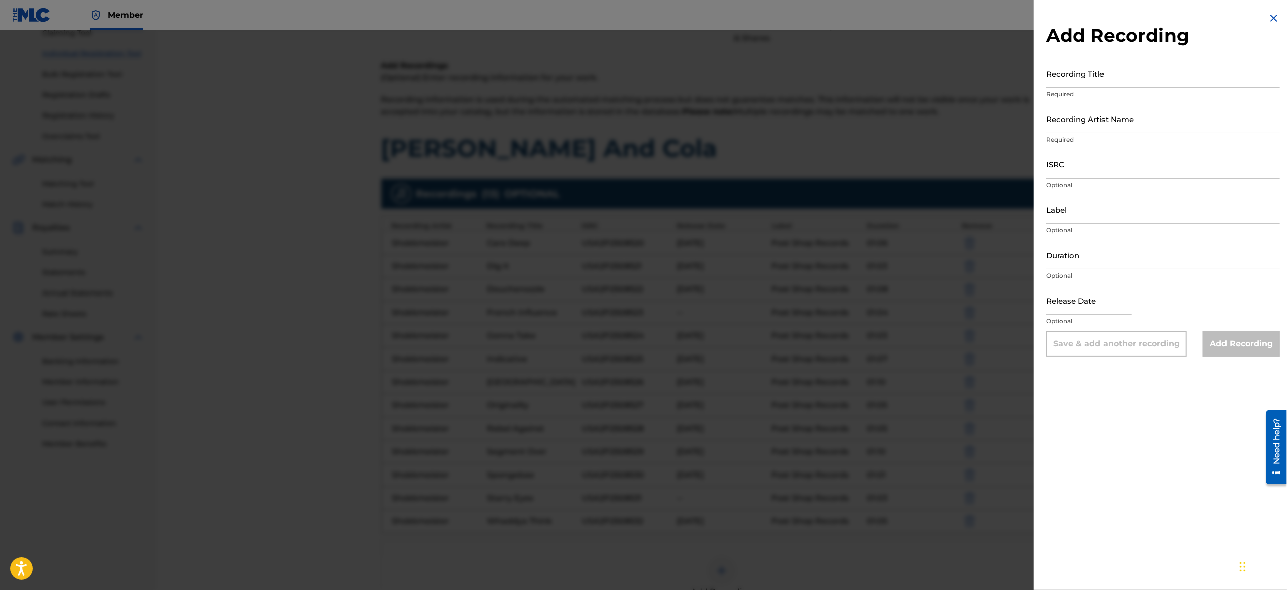
click at [1274, 20] on img at bounding box center [1273, 18] width 12 height 12
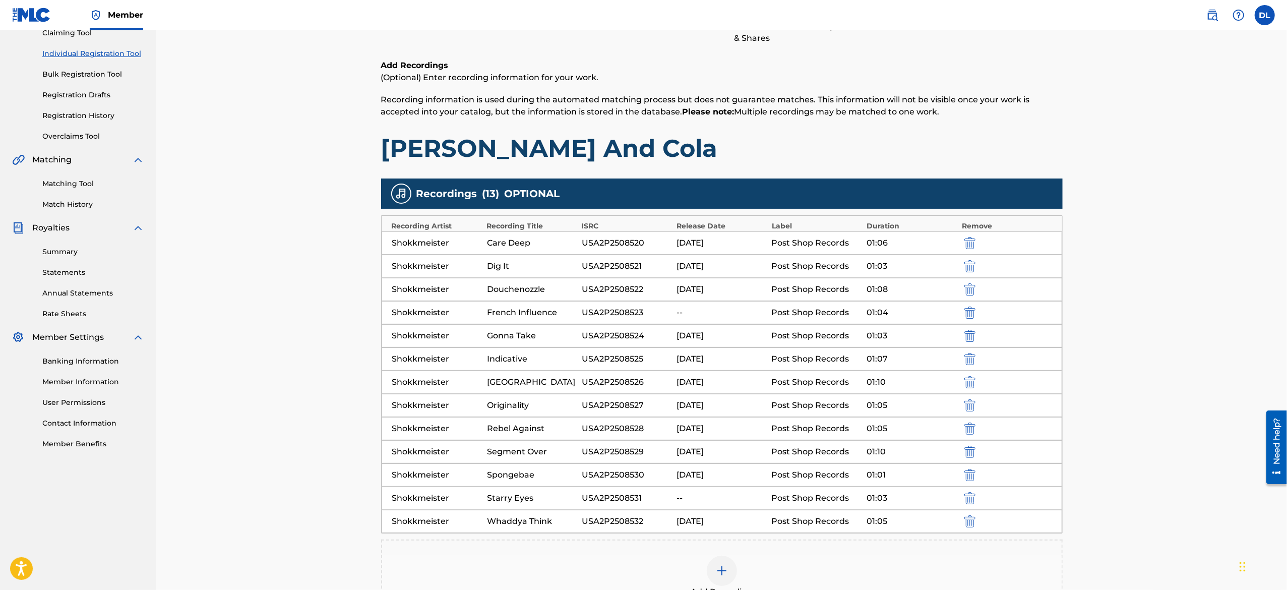
click at [680, 503] on div "--" at bounding box center [721, 498] width 90 height 12
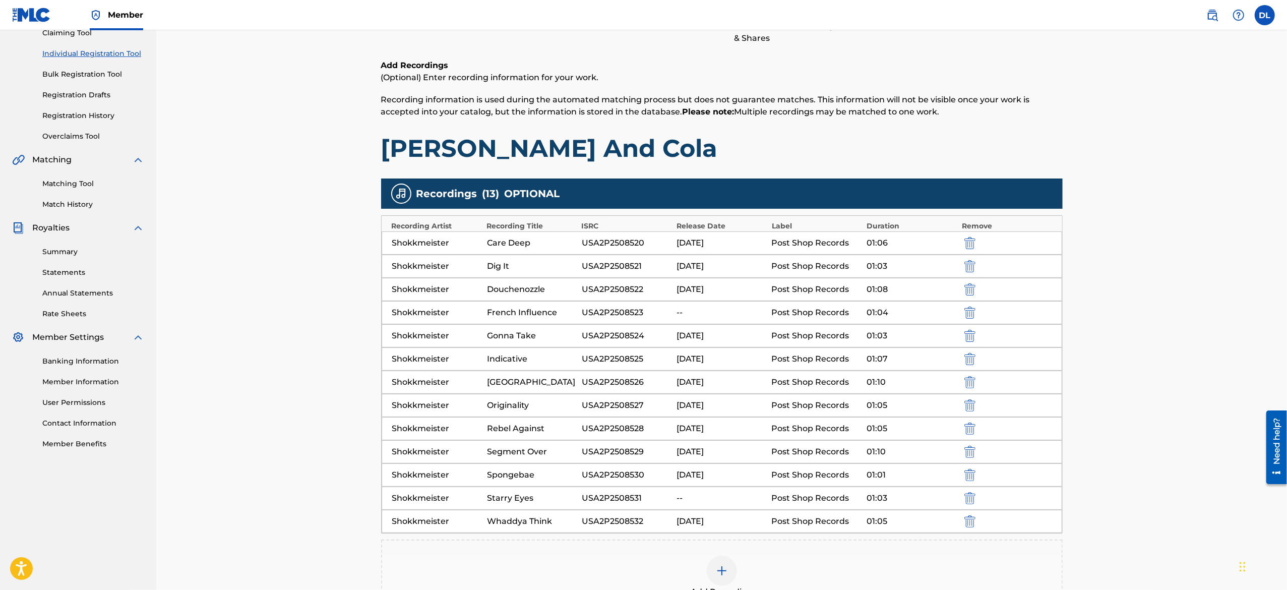
click at [688, 313] on div "--" at bounding box center [721, 312] width 90 height 12
click at [970, 311] on img "submit" at bounding box center [969, 312] width 11 height 12
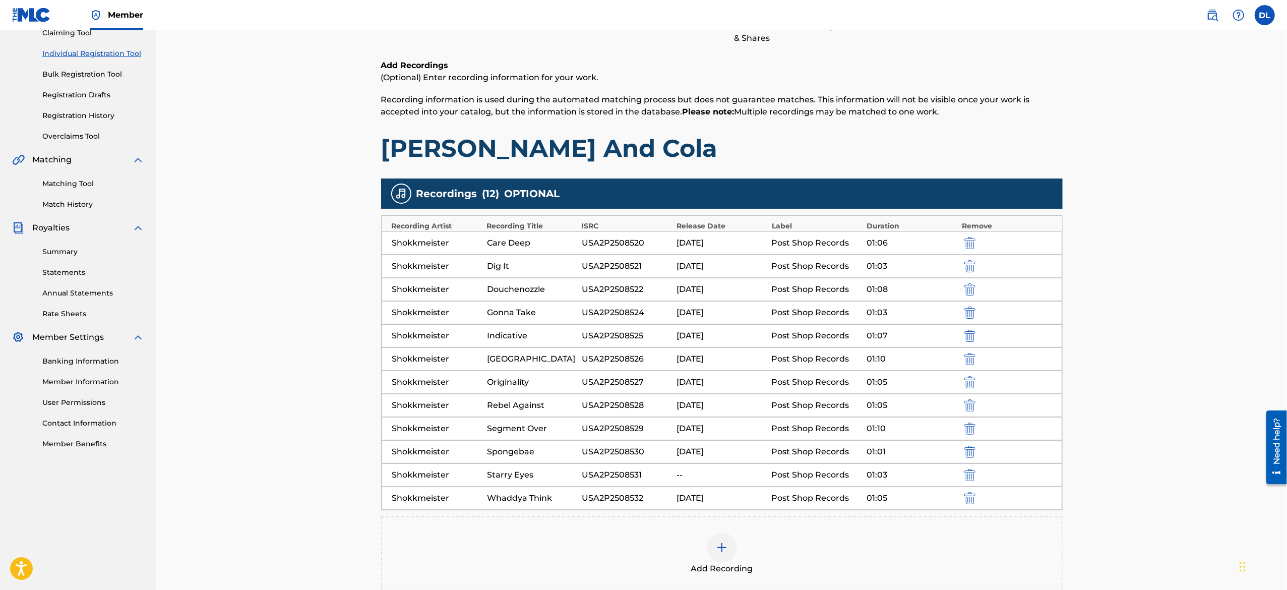
click at [731, 551] on div at bounding box center [722, 547] width 30 height 30
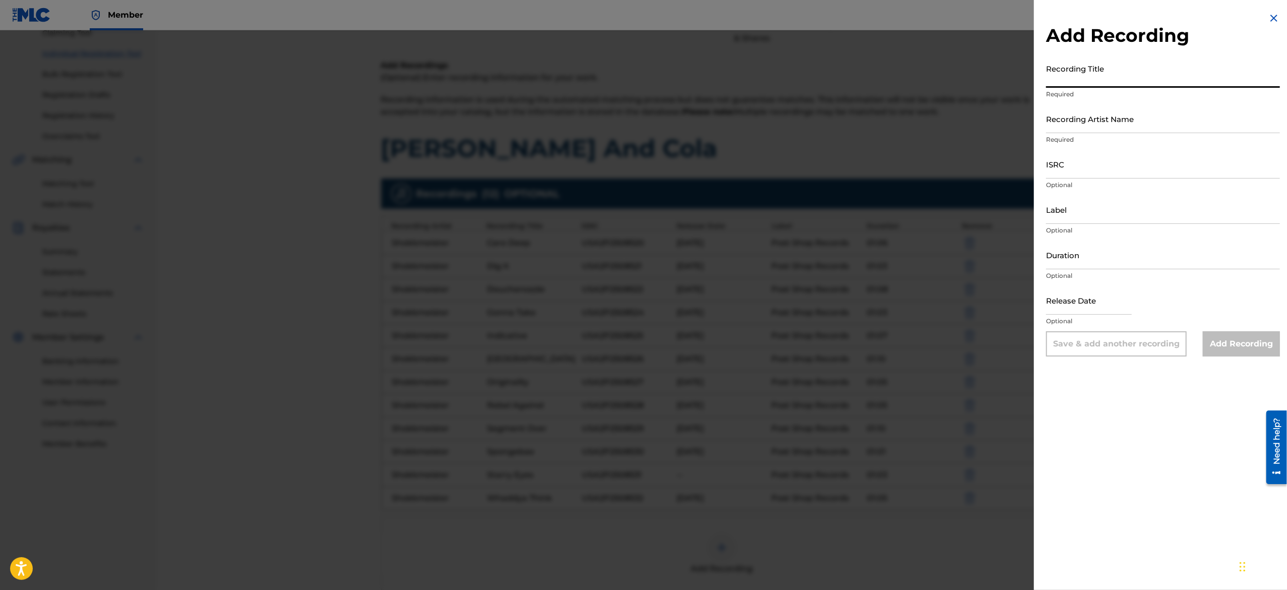
click at [1145, 77] on input "Recording Title" at bounding box center [1163, 73] width 234 height 29
paste input "French Influence"
type input "French Influence"
click at [1110, 108] on input "Recording Artist Name" at bounding box center [1163, 118] width 234 height 29
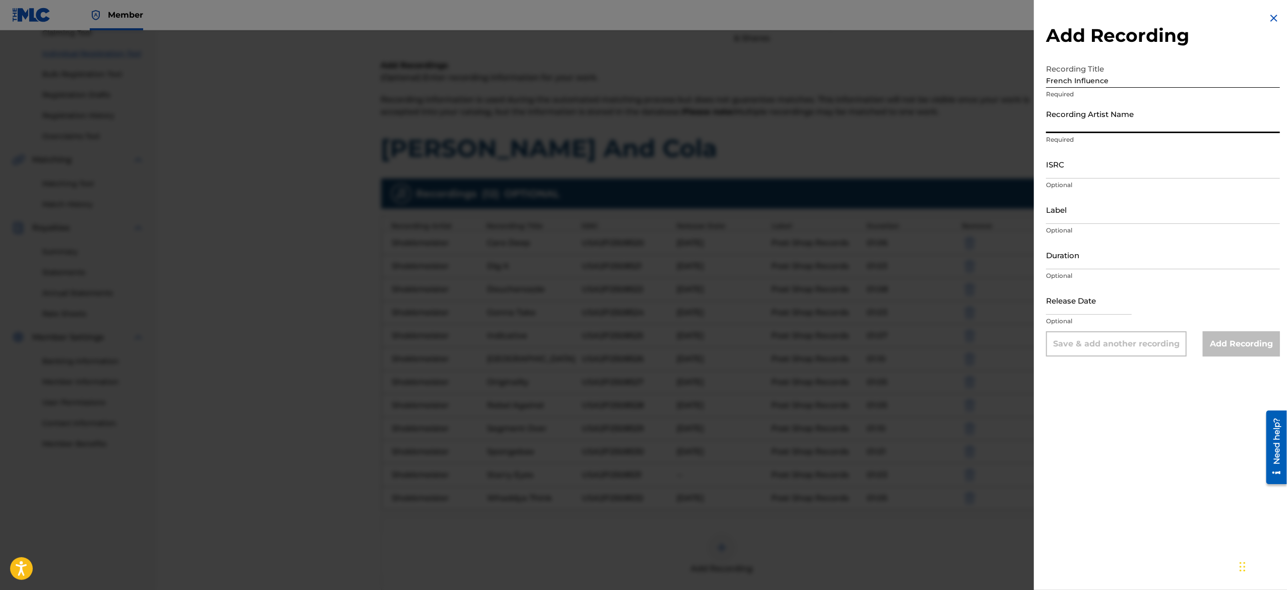
type input "Shokkmeister"
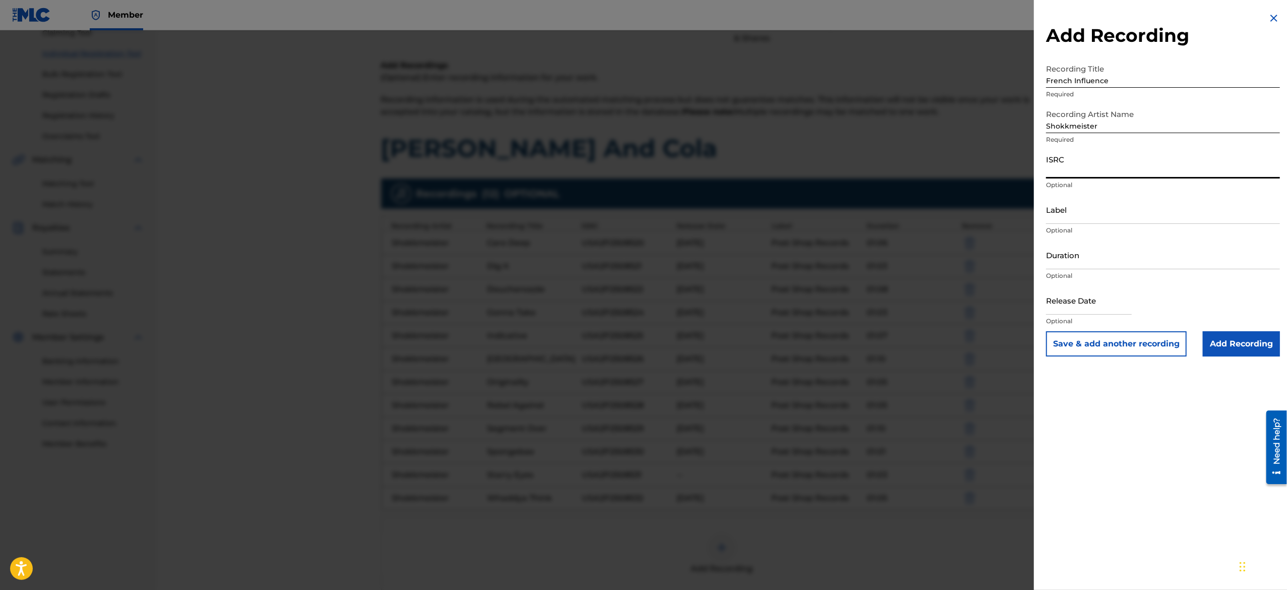
click at [1128, 162] on input "ISRC" at bounding box center [1163, 164] width 234 height 29
paste input "USA2P2508523"
type input "USA2P2508523"
drag, startPoint x: 1092, startPoint y: 226, endPoint x: 1105, endPoint y: 210, distance: 20.8
click at [1105, 210] on div "Label Optional" at bounding box center [1163, 217] width 234 height 45
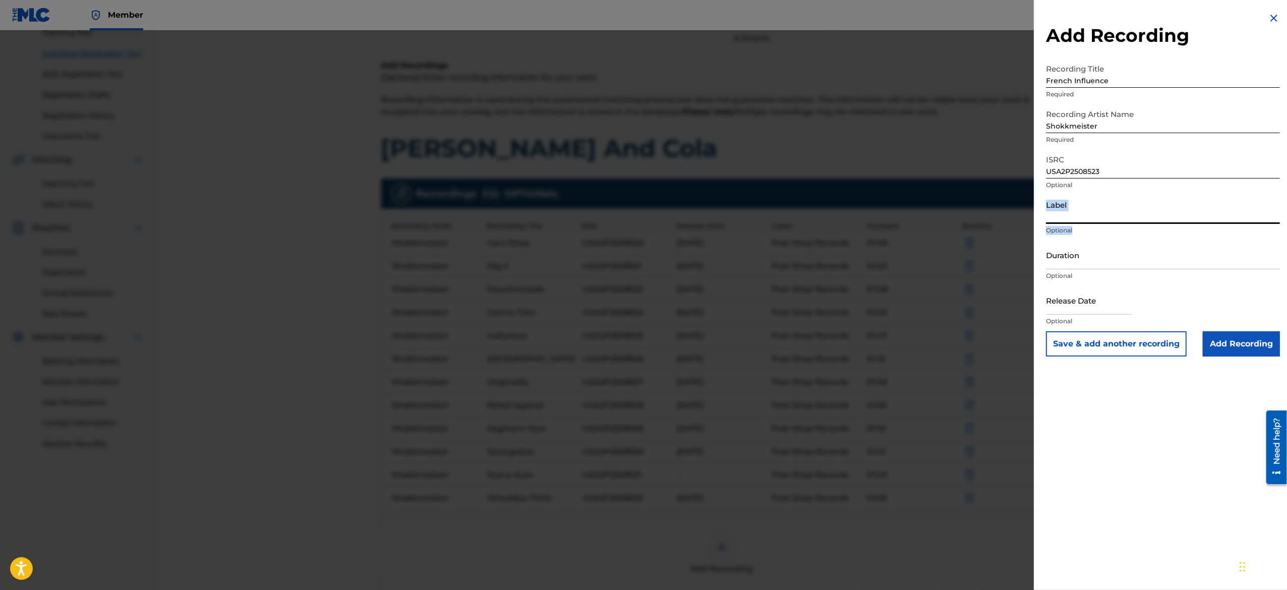
click at [1105, 210] on input "Label" at bounding box center [1163, 209] width 234 height 29
type input "Post Shop Records"
click at [1121, 260] on input "Duration" at bounding box center [1163, 254] width 234 height 29
paste input "01:04"
type input "01:04"
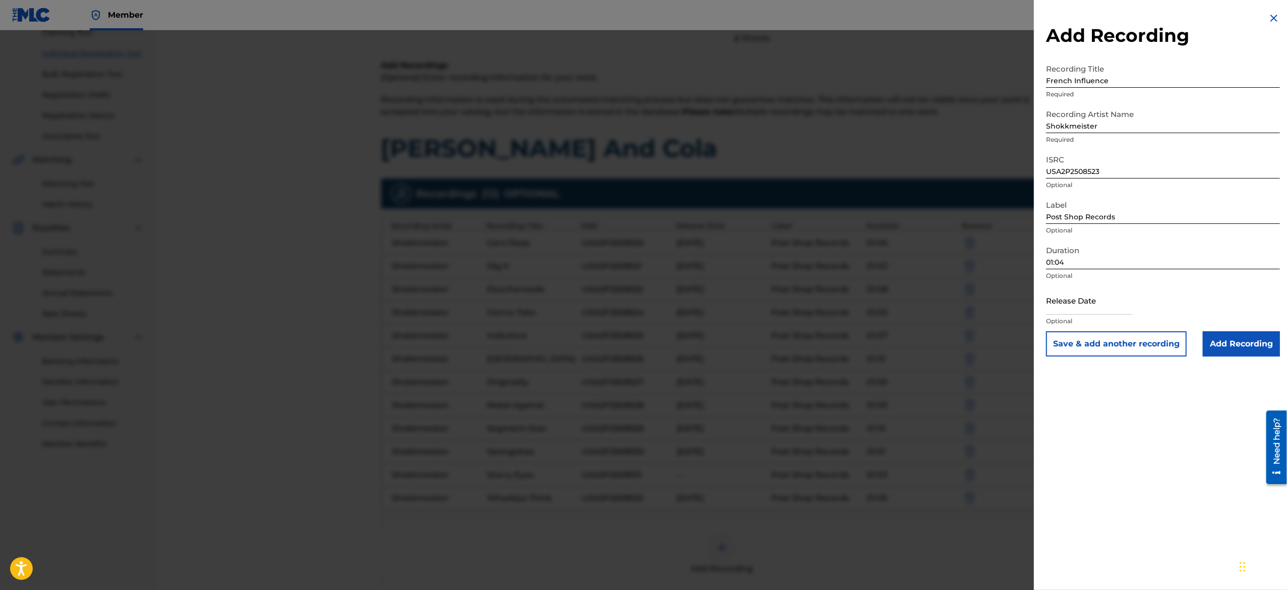
click at [1082, 312] on input "text" at bounding box center [1089, 300] width 86 height 29
select select "7"
select select "2025"
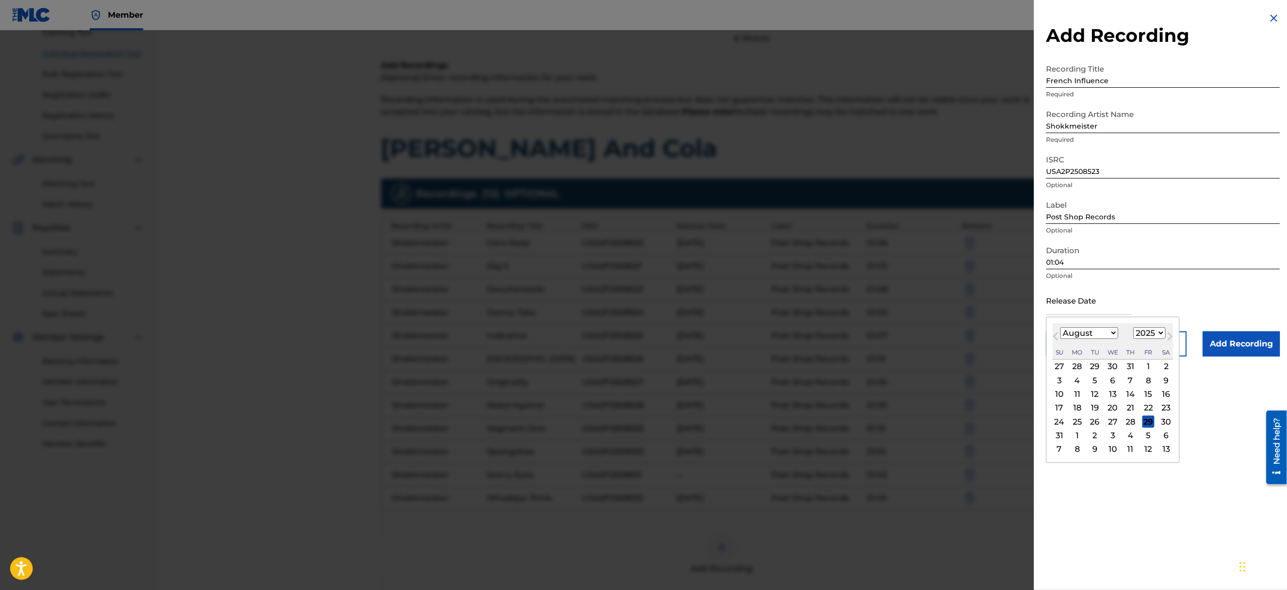
click at [1090, 334] on select "January February March April May June July August September October November De…" at bounding box center [1089, 333] width 58 height 12
select select "2"
click at [1060, 327] on select "January February March April May June July August September October November De…" at bounding box center [1089, 333] width 58 height 12
click at [1083, 395] on div "10" at bounding box center [1077, 394] width 12 height 12
type input "March 10 2025"
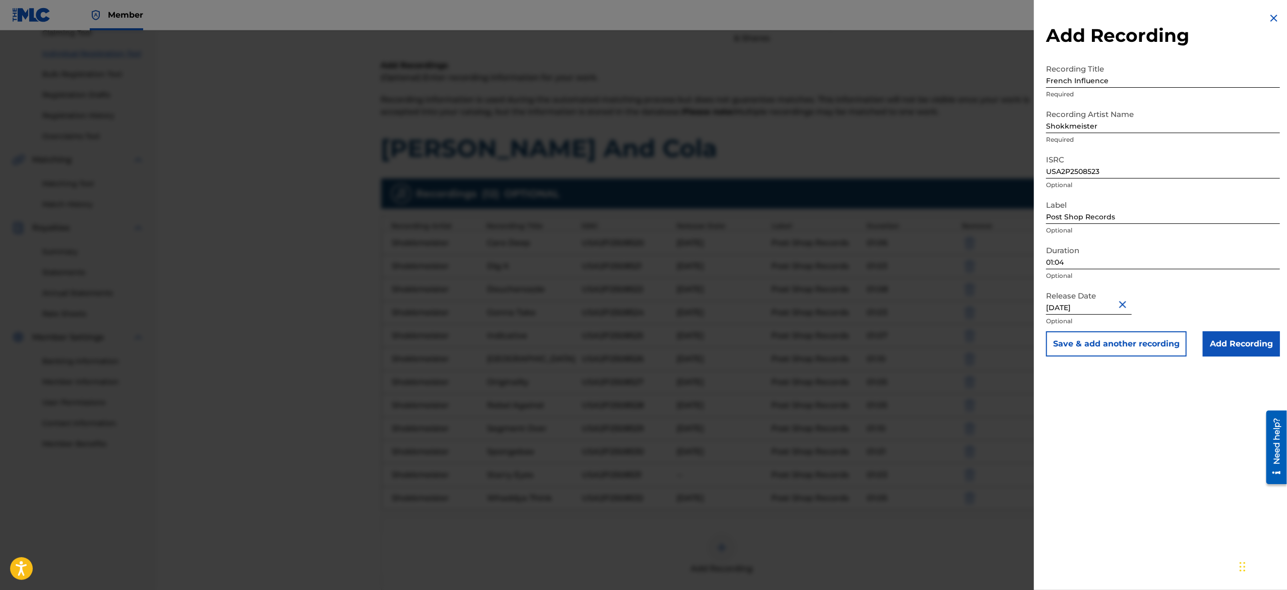
click at [1105, 348] on button "Save & add another recording" at bounding box center [1116, 343] width 141 height 25
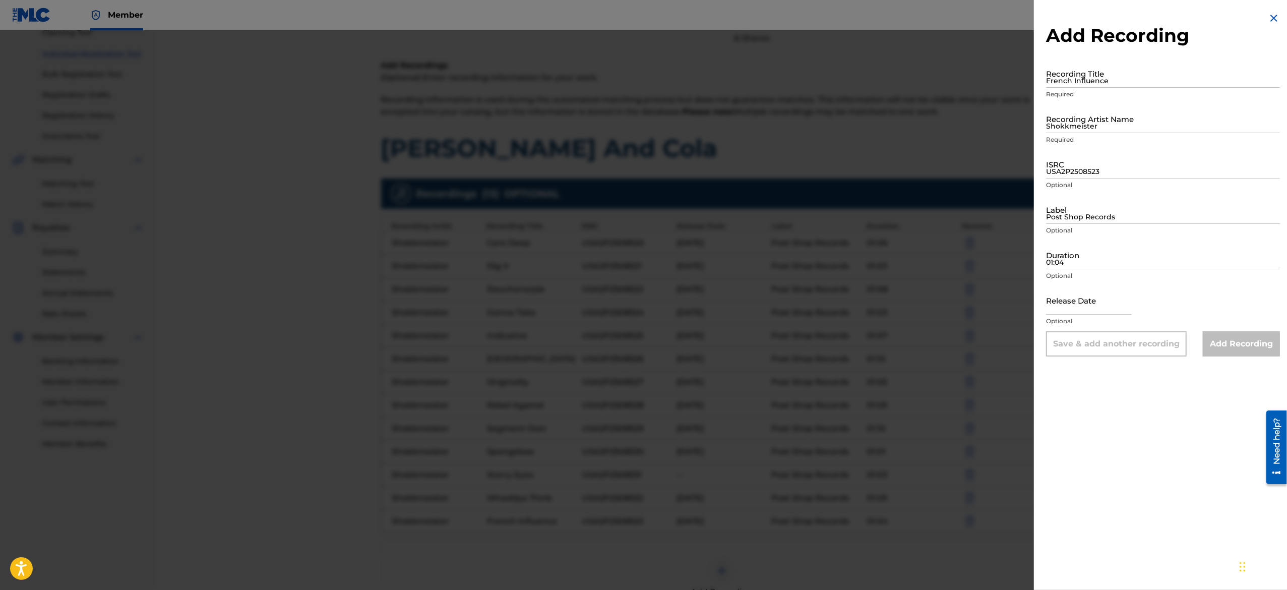
click at [1267, 15] on img at bounding box center [1273, 18] width 12 height 12
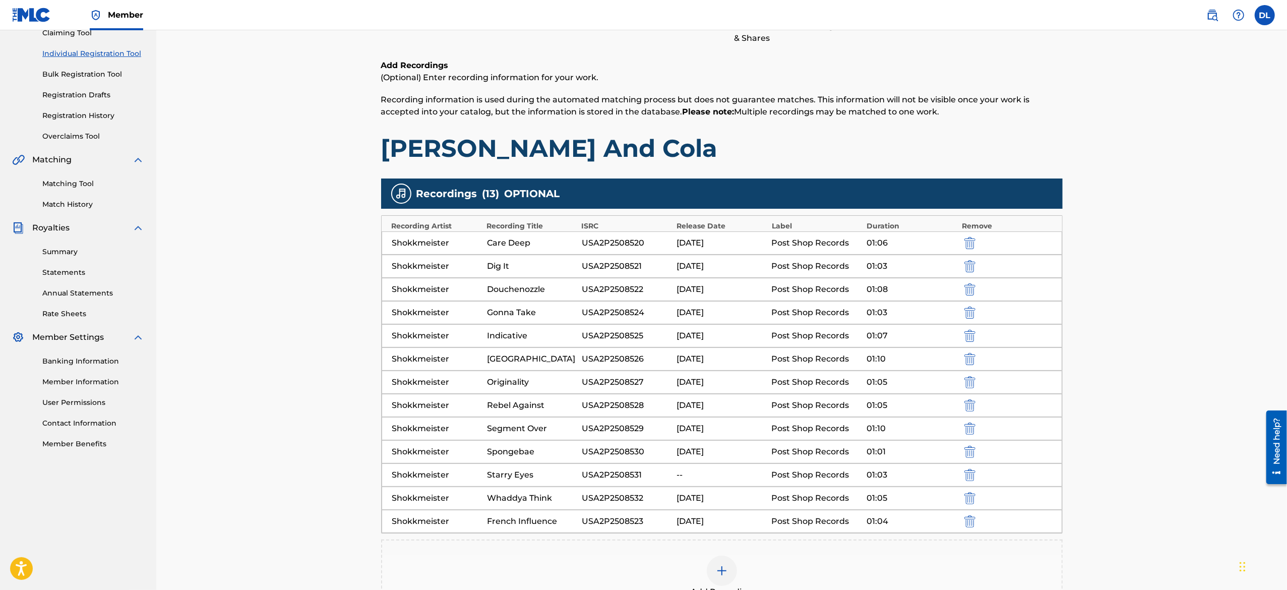
click at [966, 475] on img "submit" at bounding box center [969, 475] width 11 height 12
click at [725, 550] on img at bounding box center [722, 547] width 12 height 12
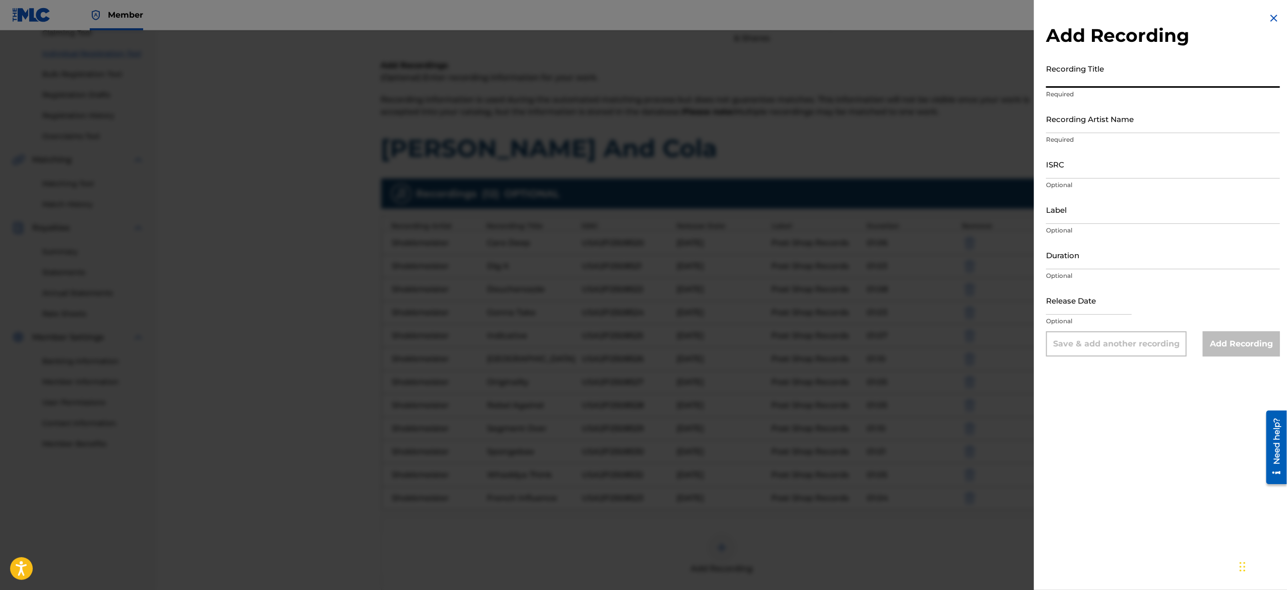
click at [1101, 66] on input "Recording Title" at bounding box center [1163, 73] width 234 height 29
type input "v"
paste input "Starry Eyes"
type input "Starry Eyes"
click at [1124, 118] on input "Recording Artist Name" at bounding box center [1163, 118] width 234 height 29
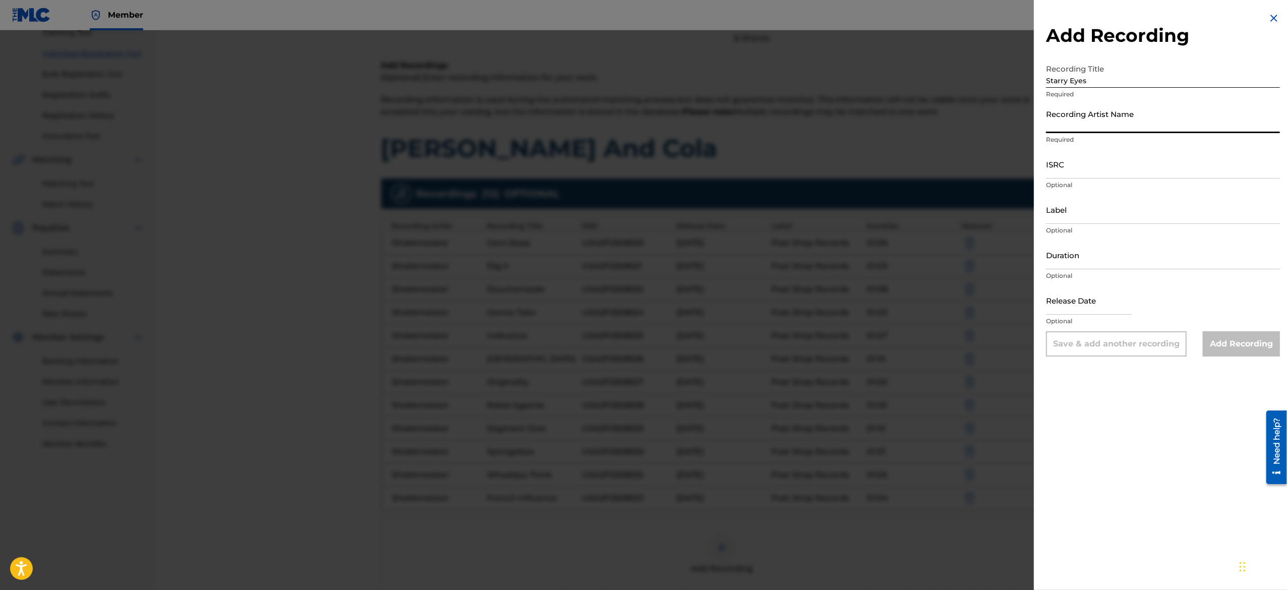
type input "Shokkmeister"
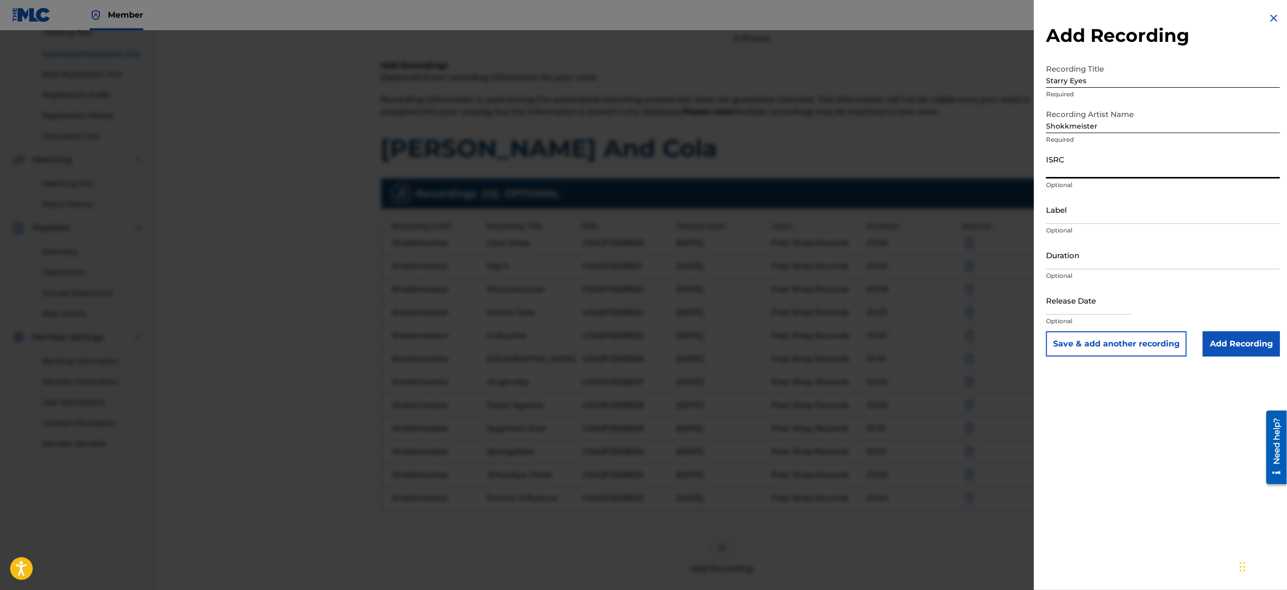
click at [1139, 169] on input "ISRC" at bounding box center [1163, 164] width 234 height 29
paste input "USA2P2508531"
type input "USA2P2508531"
click at [1099, 212] on input "Label" at bounding box center [1163, 209] width 234 height 29
type input "Post Shop Records"
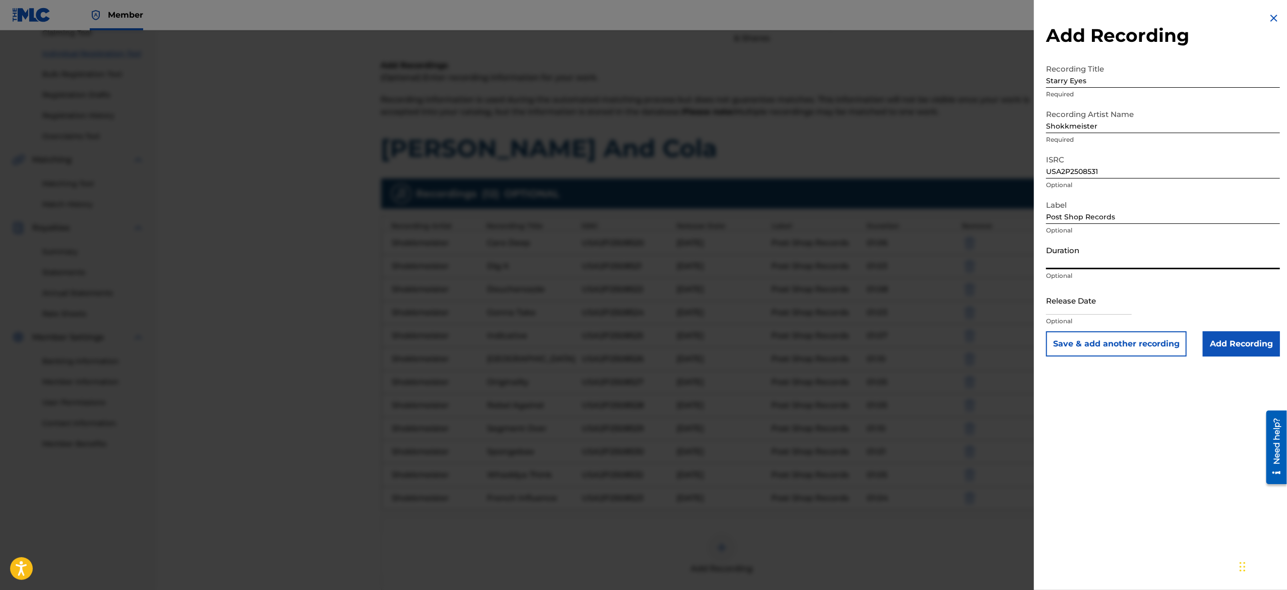
click at [1119, 255] on input "Duration" at bounding box center [1163, 254] width 234 height 29
paste input "01:03"
type input "01:03"
click at [1069, 308] on input "text" at bounding box center [1089, 300] width 86 height 29
select select "7"
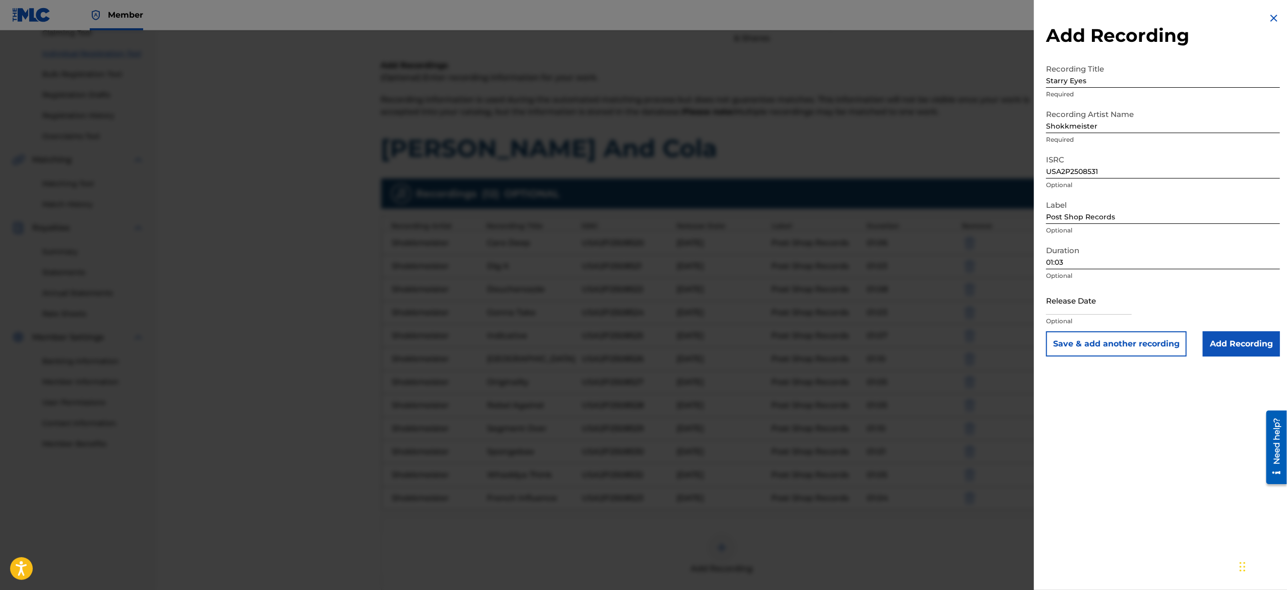
select select "2025"
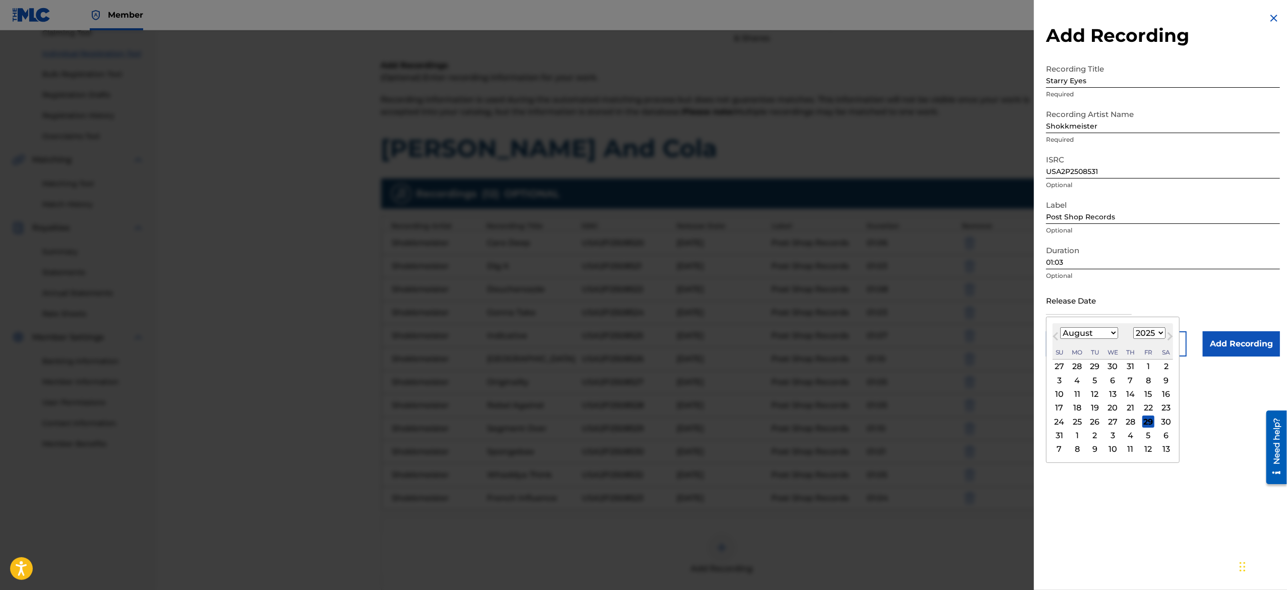
click at [1100, 334] on select "January February March April May June July August September October November De…" at bounding box center [1089, 333] width 58 height 12
select select "2"
click at [1060, 327] on select "January February March April May June July August September October November De…" at bounding box center [1089, 333] width 58 height 12
click at [1081, 397] on div "10" at bounding box center [1077, 394] width 12 height 12
type input "March 10 2025"
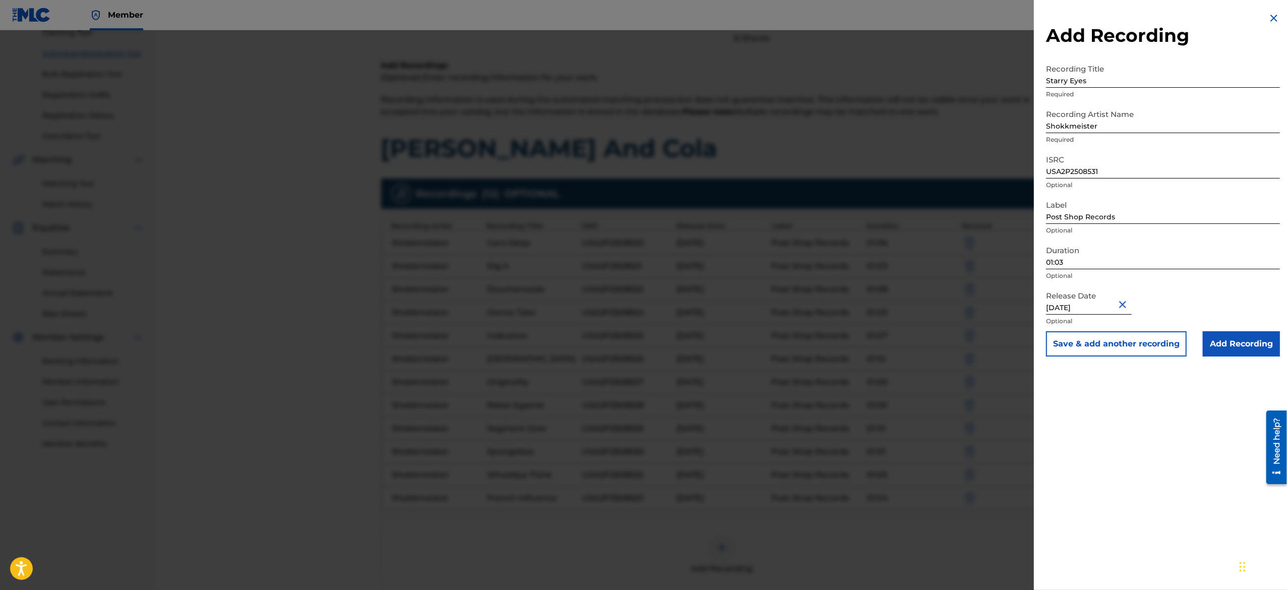
click at [1212, 347] on input "Add Recording" at bounding box center [1240, 343] width 77 height 25
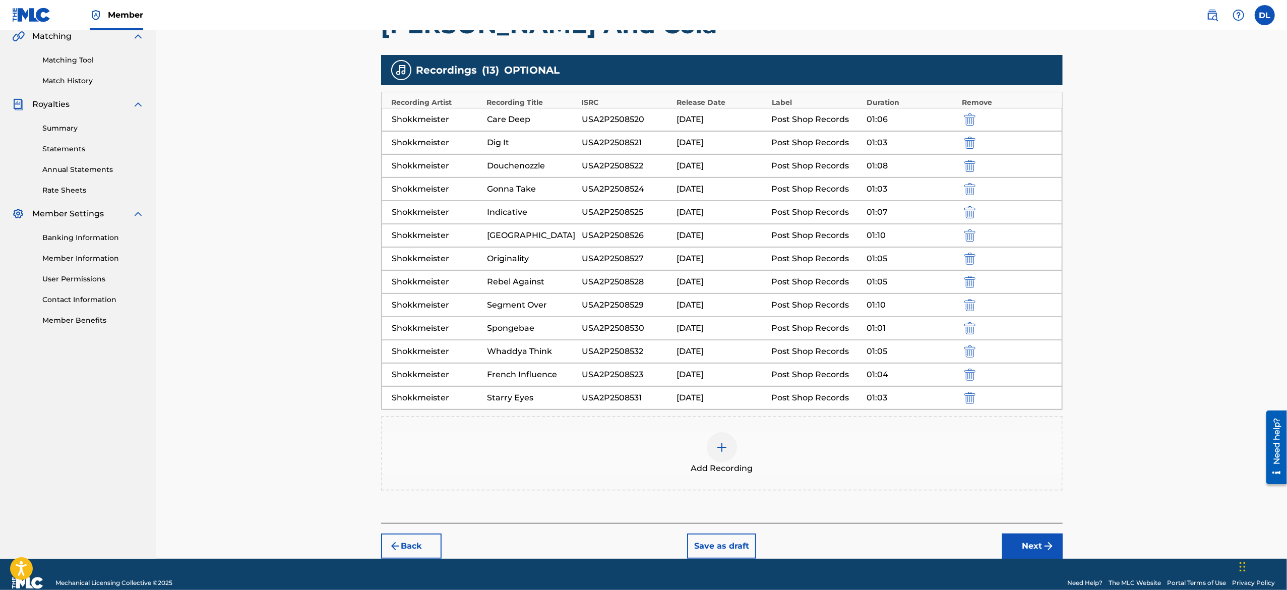
scroll to position [260, 0]
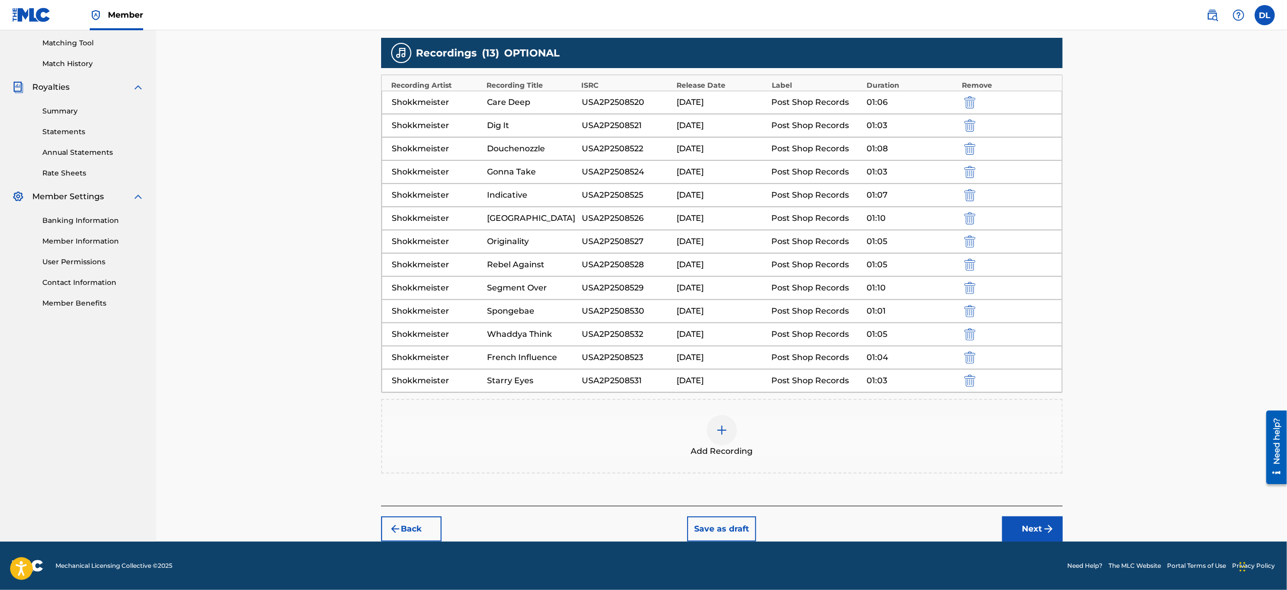
click at [1056, 525] on button "Next" at bounding box center [1032, 528] width 60 height 25
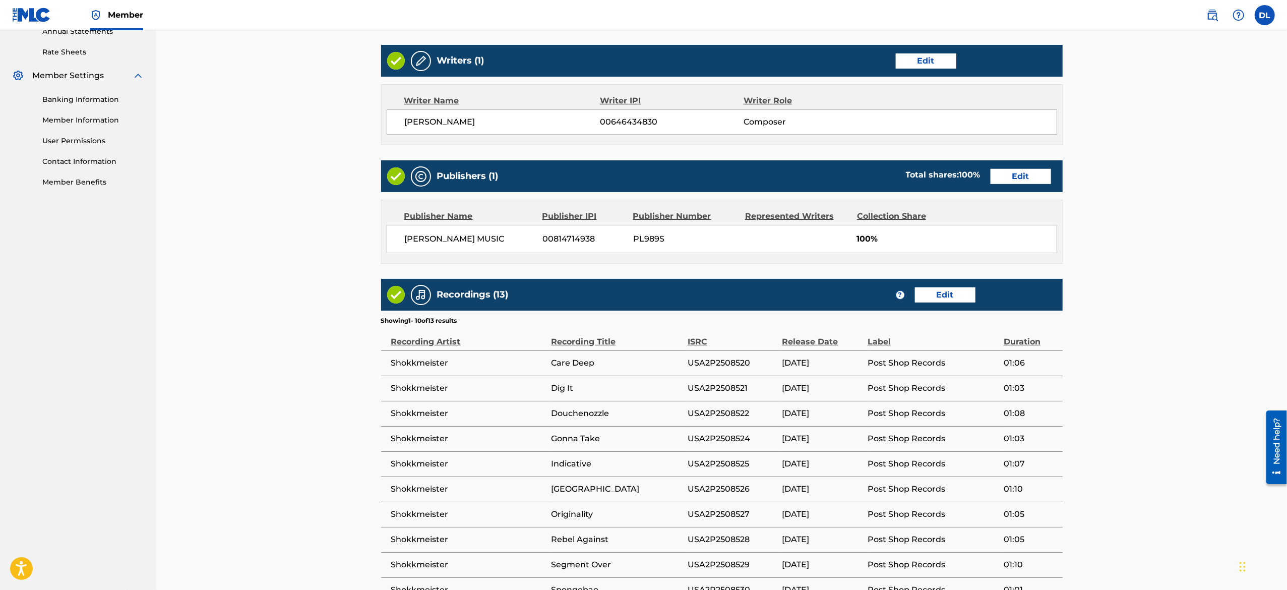
scroll to position [527, 0]
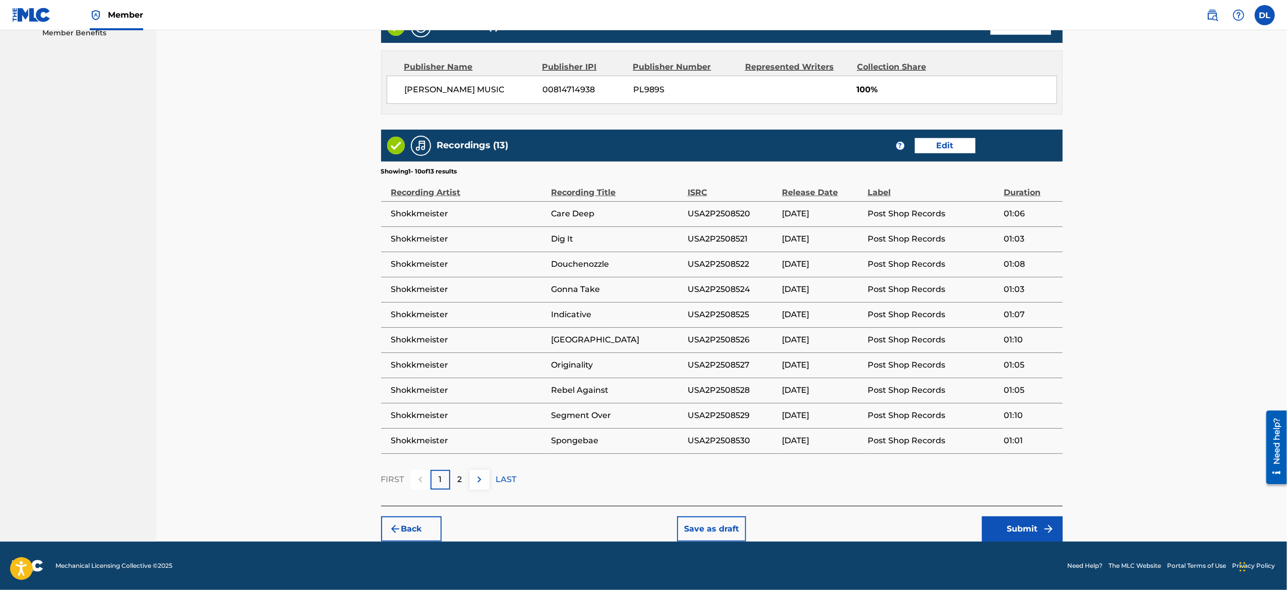
click at [478, 481] on img at bounding box center [479, 479] width 12 height 12
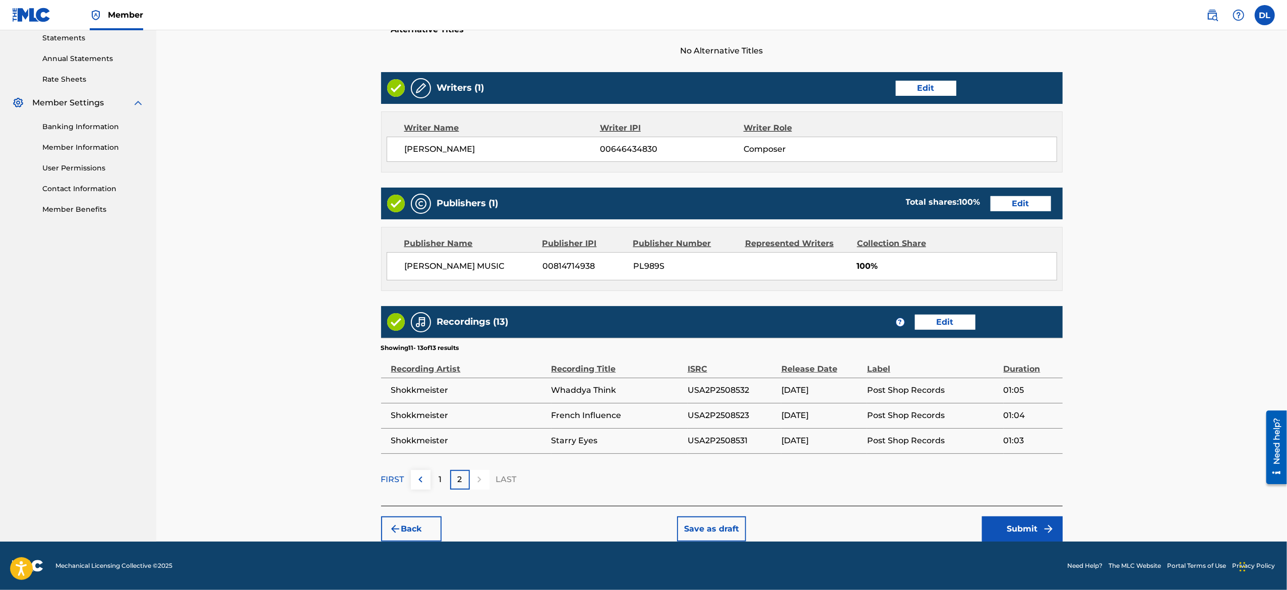
click at [992, 520] on button "Submit" at bounding box center [1022, 528] width 81 height 25
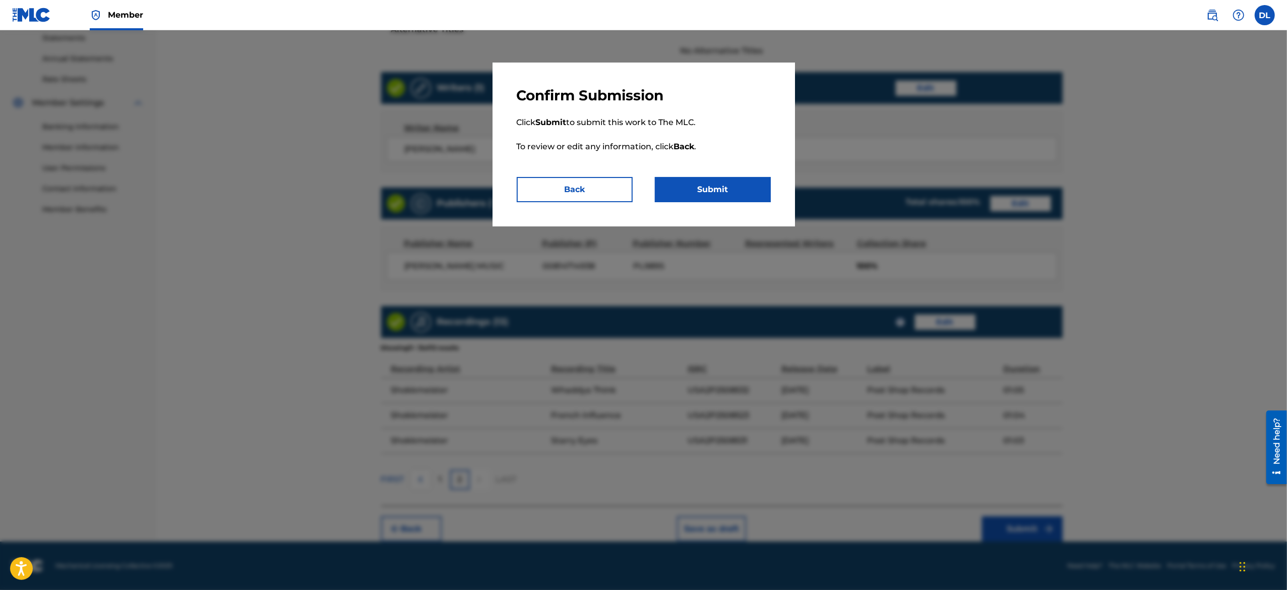
click at [698, 183] on button "Submit" at bounding box center [713, 189] width 116 height 25
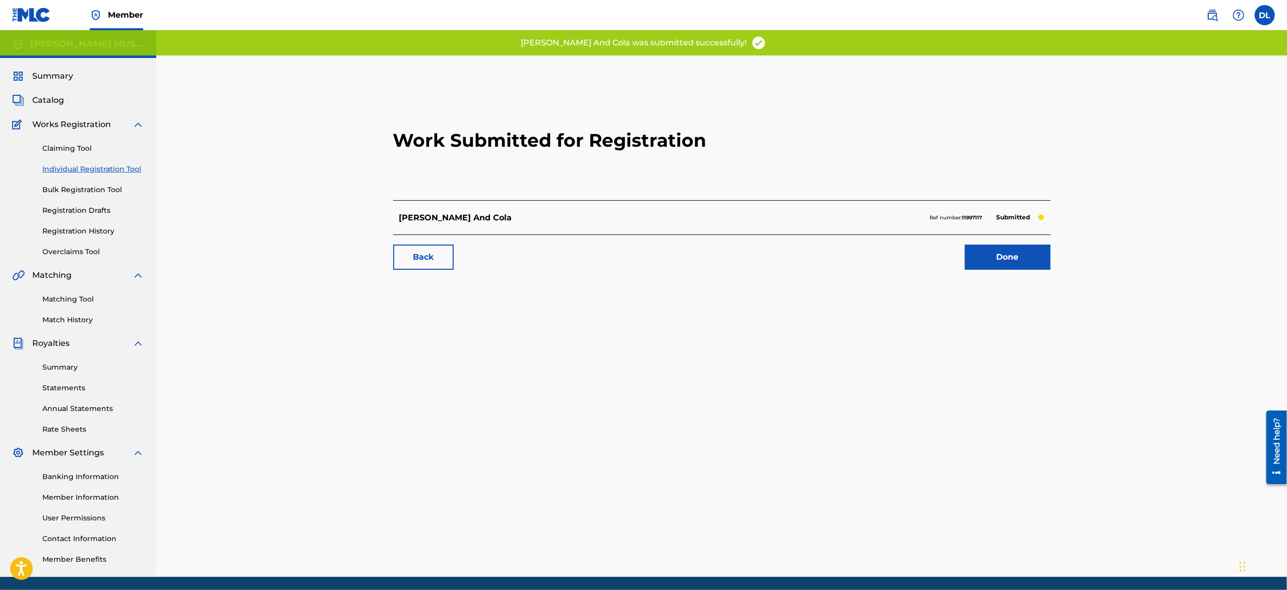
click at [999, 253] on link "Done" at bounding box center [1008, 256] width 86 height 25
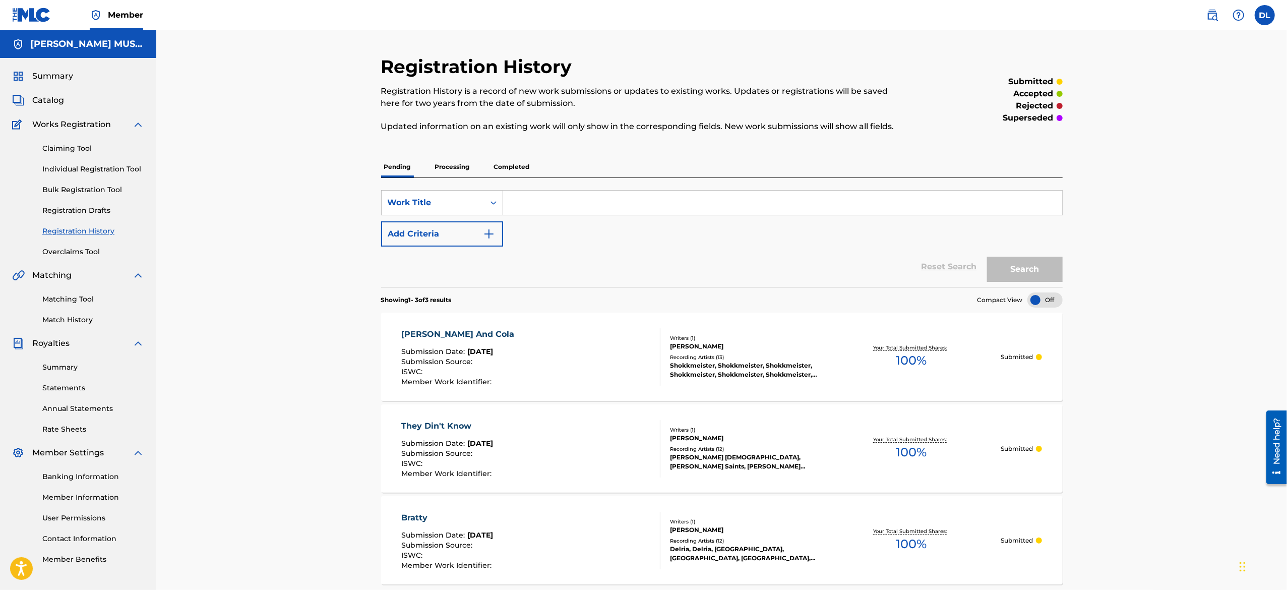
click at [98, 172] on link "Individual Registration Tool" at bounding box center [93, 169] width 102 height 11
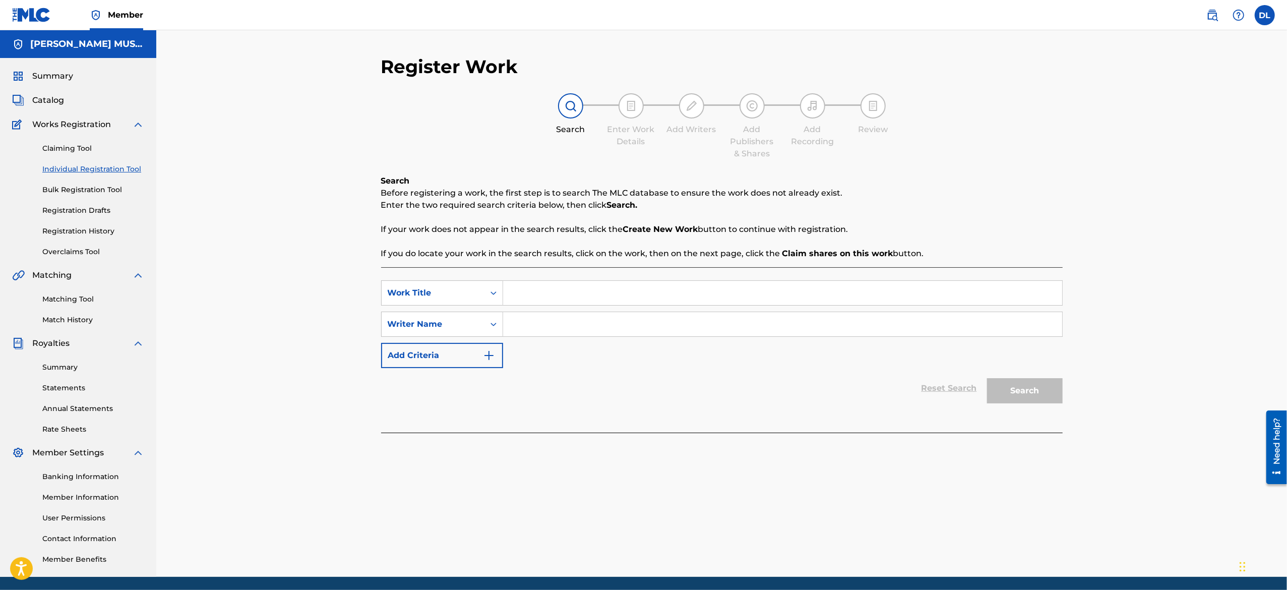
click at [530, 276] on div "SearchWithCriteria7dec7853-bc84-4e03-aa7c-55ef88e024f2 Work Title SearchWithCri…" at bounding box center [721, 349] width 681 height 165
click at [537, 292] on input "Search Form" at bounding box center [782, 293] width 559 height 24
paste input "Masta Fasta - Shook It"
click at [567, 300] on input "Masta Fasta - Shook It" at bounding box center [782, 293] width 559 height 24
type input "Shook It"
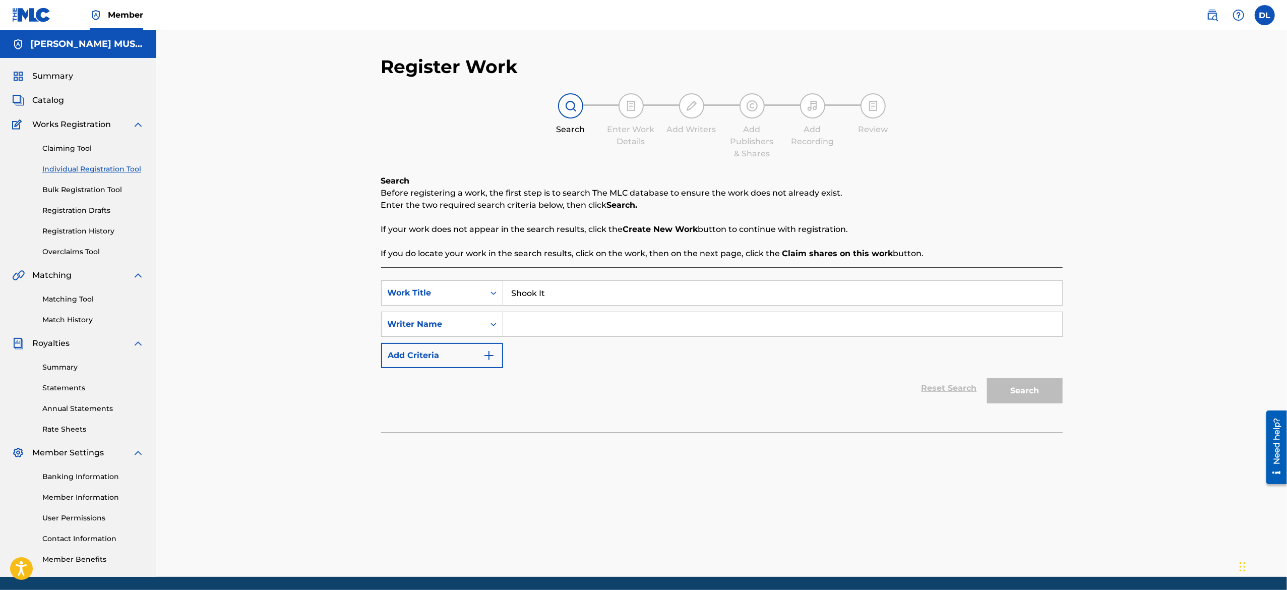
click at [561, 332] on input "Search Form" at bounding box center [782, 324] width 559 height 24
type input "Devon Lewis"
click at [1000, 395] on button "Search" at bounding box center [1025, 390] width 76 height 25
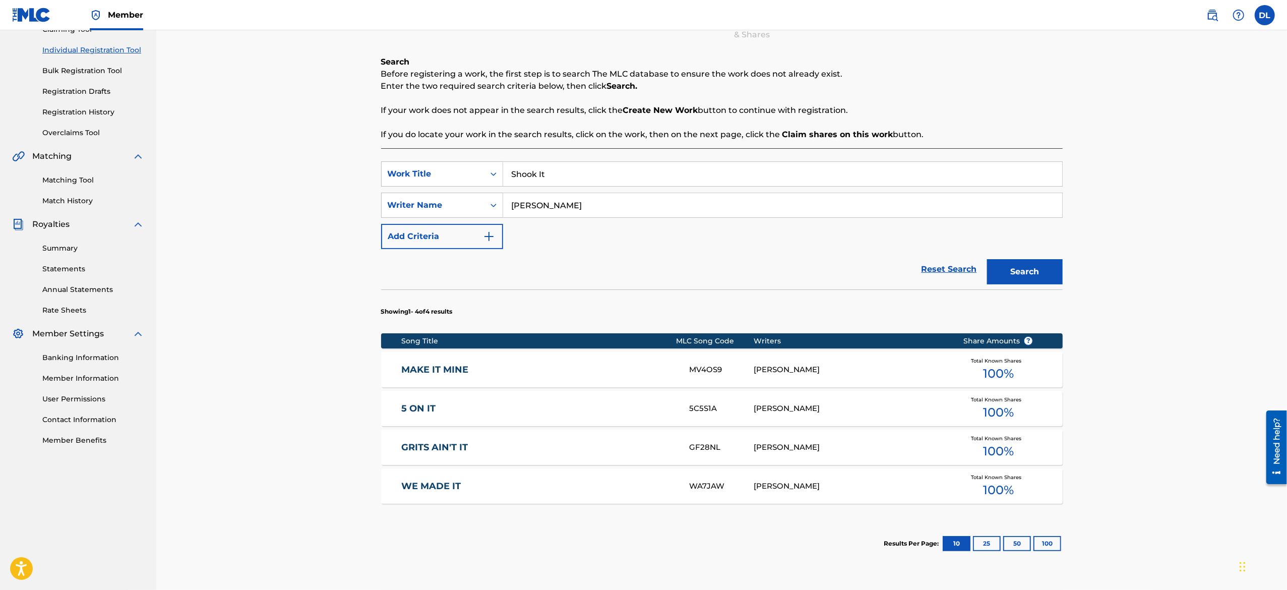
scroll to position [161, 0]
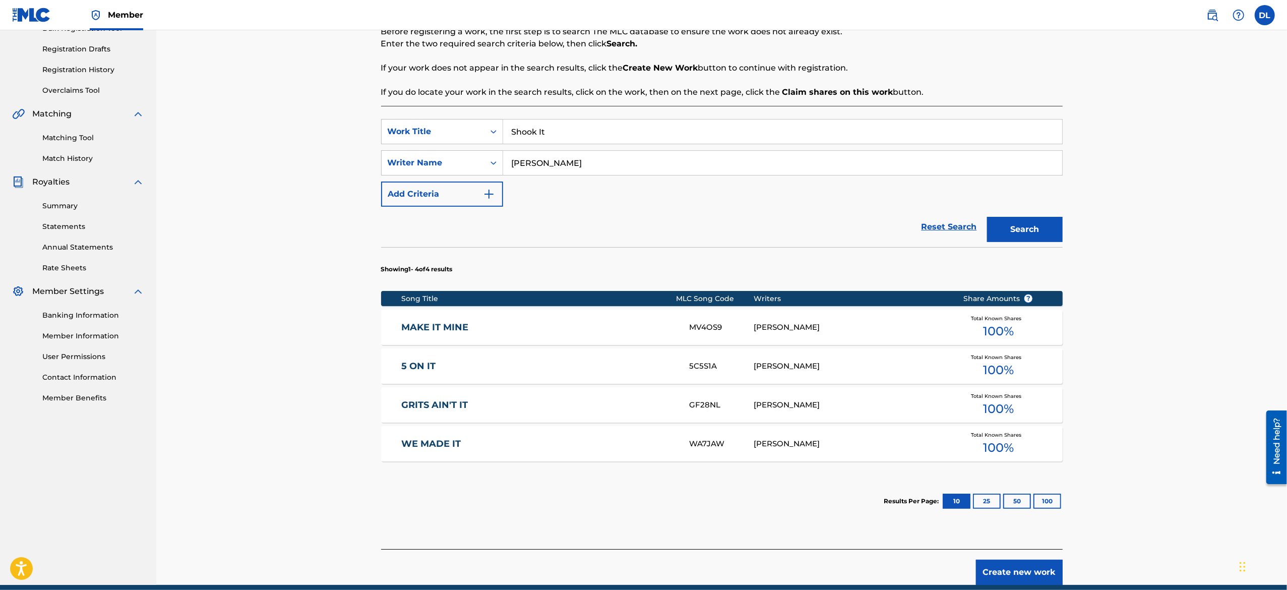
click at [1006, 564] on button "Create new work" at bounding box center [1019, 571] width 87 height 25
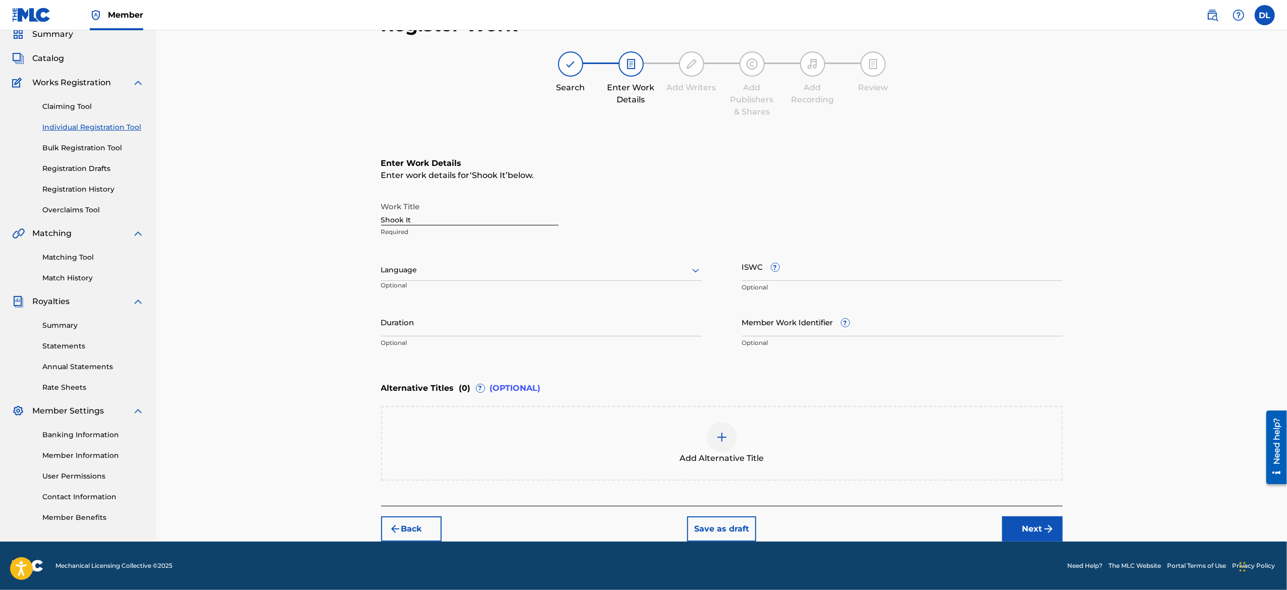
scroll to position [41, 0]
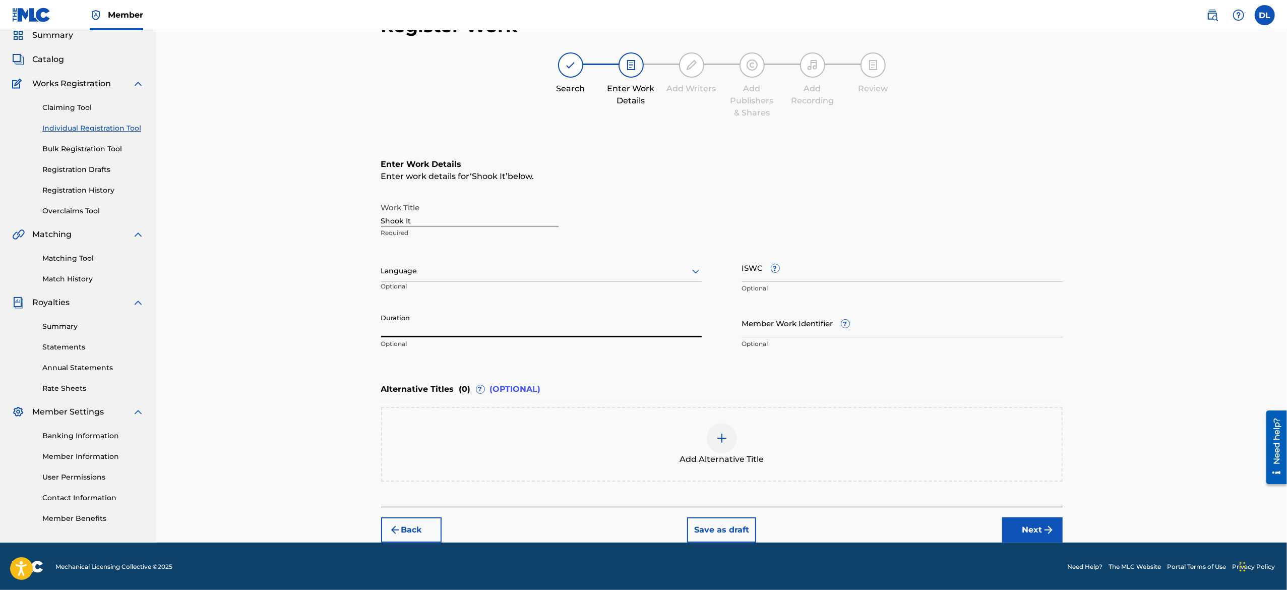
click at [456, 316] on input "Duration" at bounding box center [541, 322] width 321 height 29
type input "1"
type input "15:00"
click at [1035, 528] on button "Next" at bounding box center [1032, 529] width 60 height 25
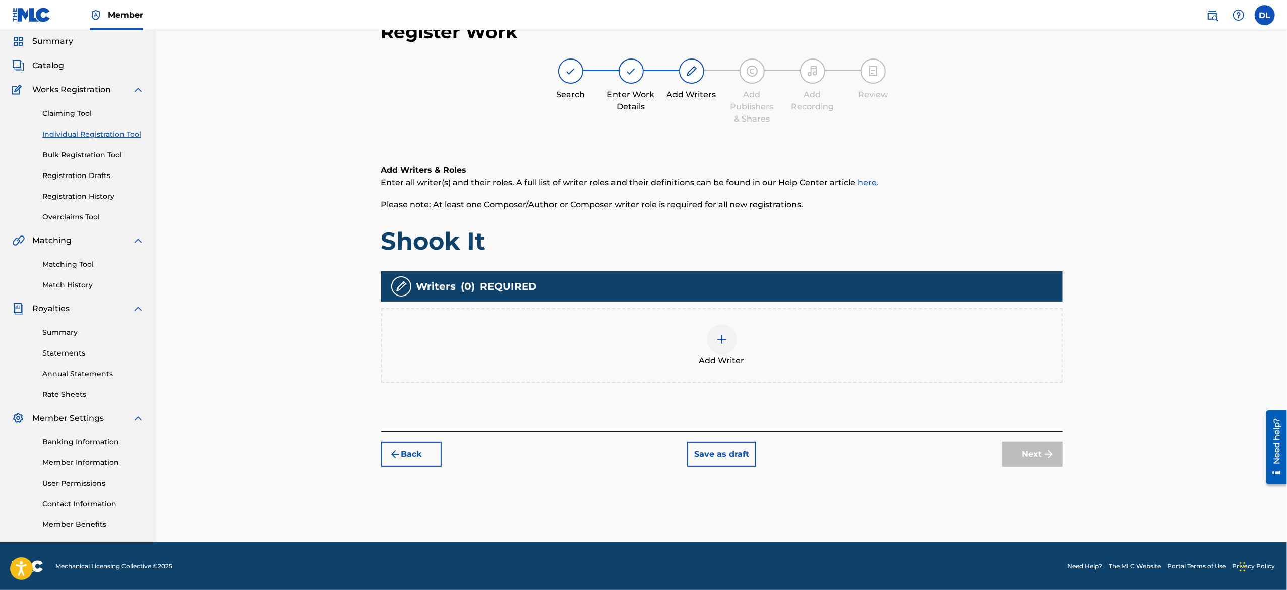
click at [724, 340] on img at bounding box center [722, 339] width 12 height 12
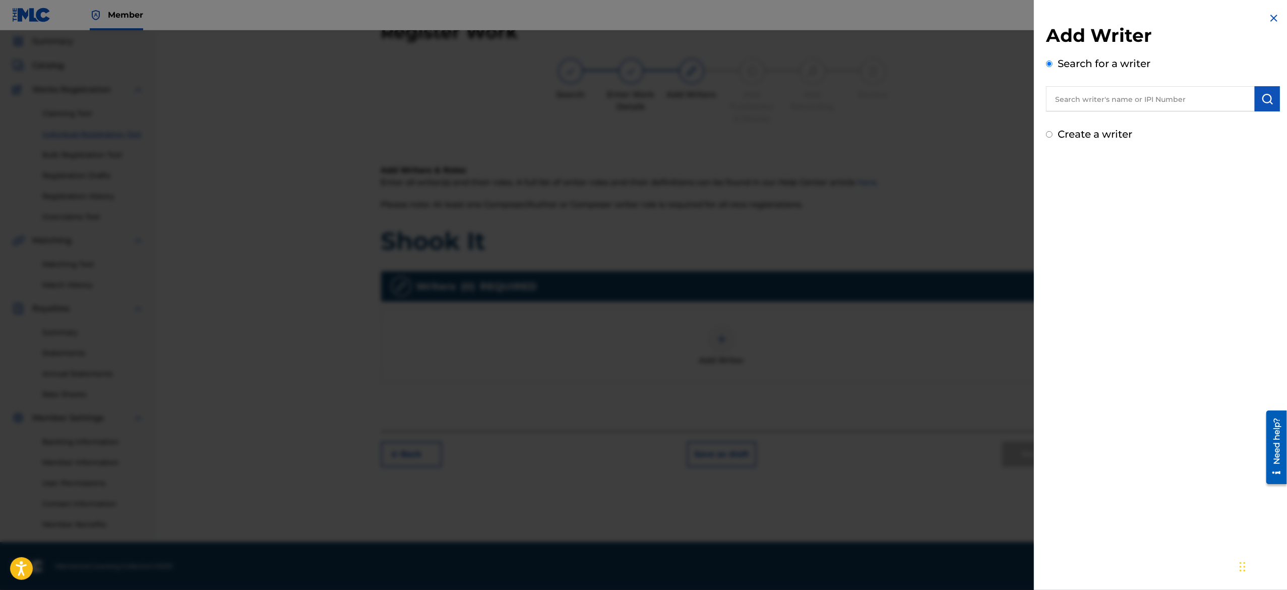
click at [1068, 98] on input "text" at bounding box center [1150, 98] width 209 height 25
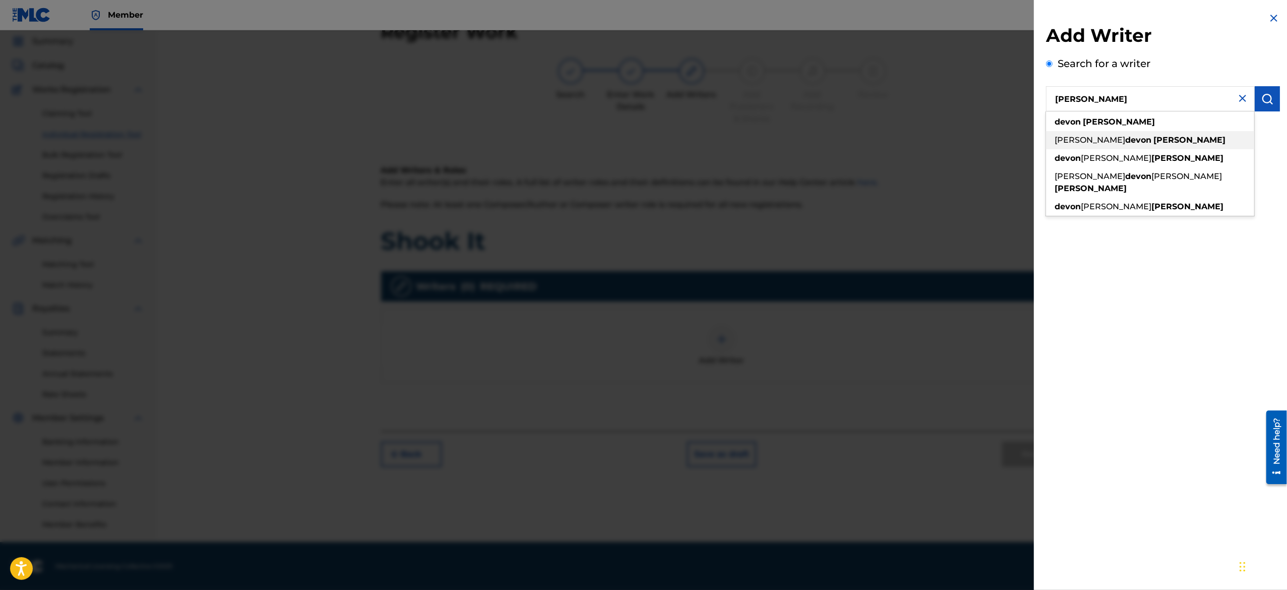
click at [1089, 131] on div "eric devon lewis" at bounding box center [1150, 140] width 208 height 18
type input "eric devon lewis"
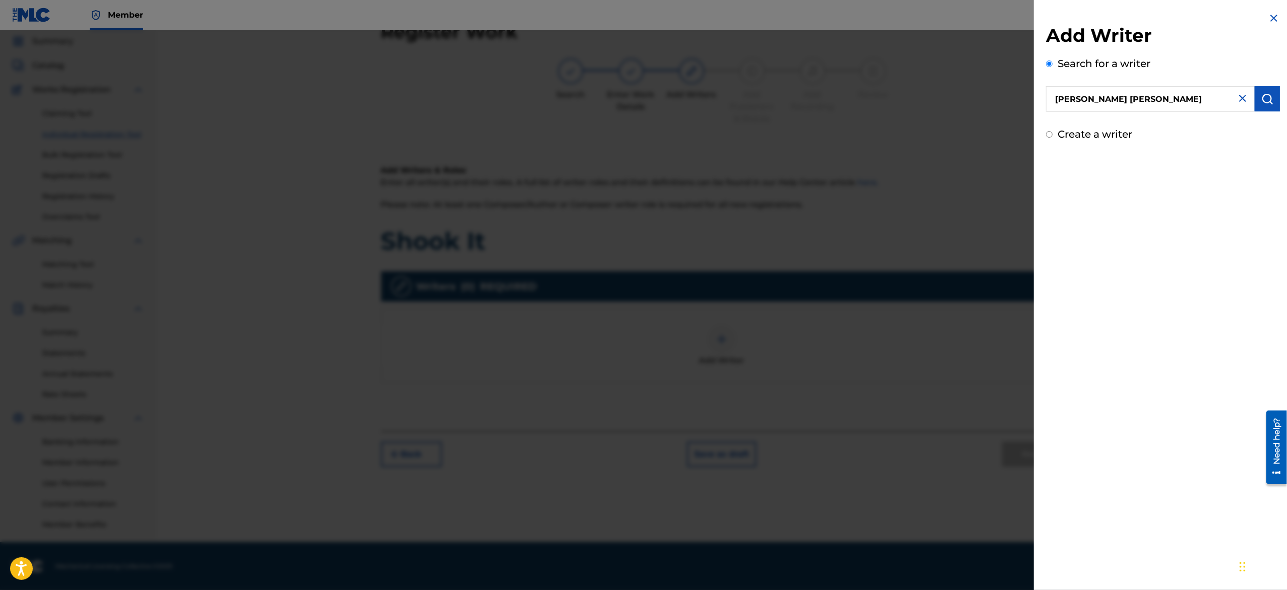
click at [1269, 103] on img "submit" at bounding box center [1267, 99] width 12 height 12
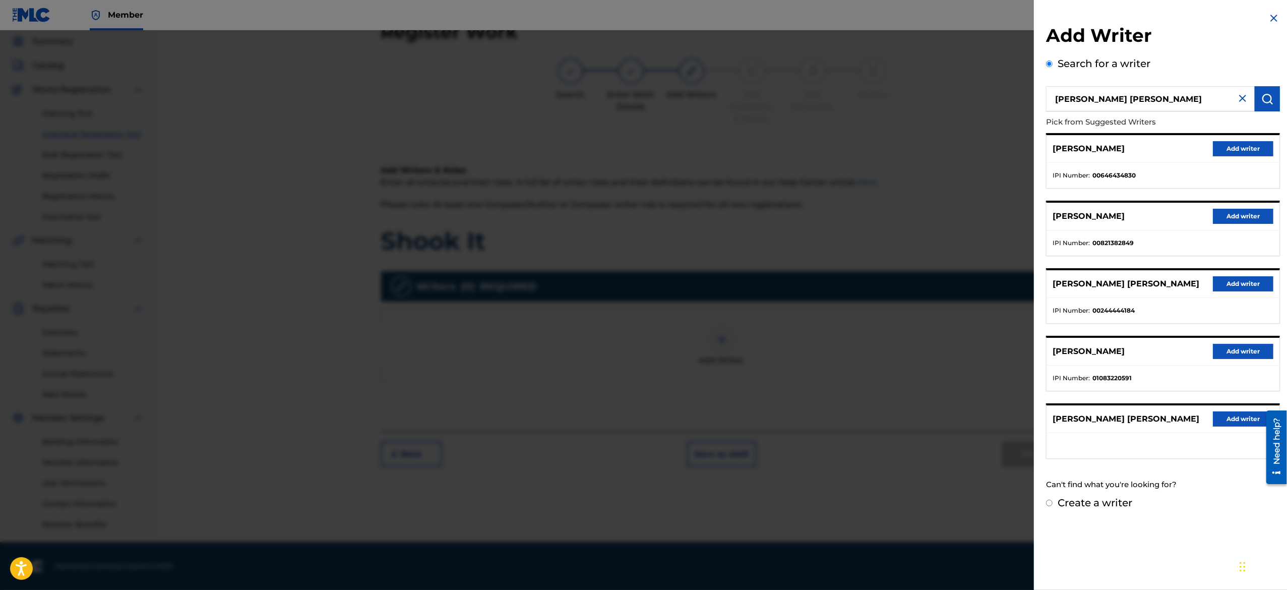
click at [1238, 147] on button "Add writer" at bounding box center [1242, 148] width 60 height 15
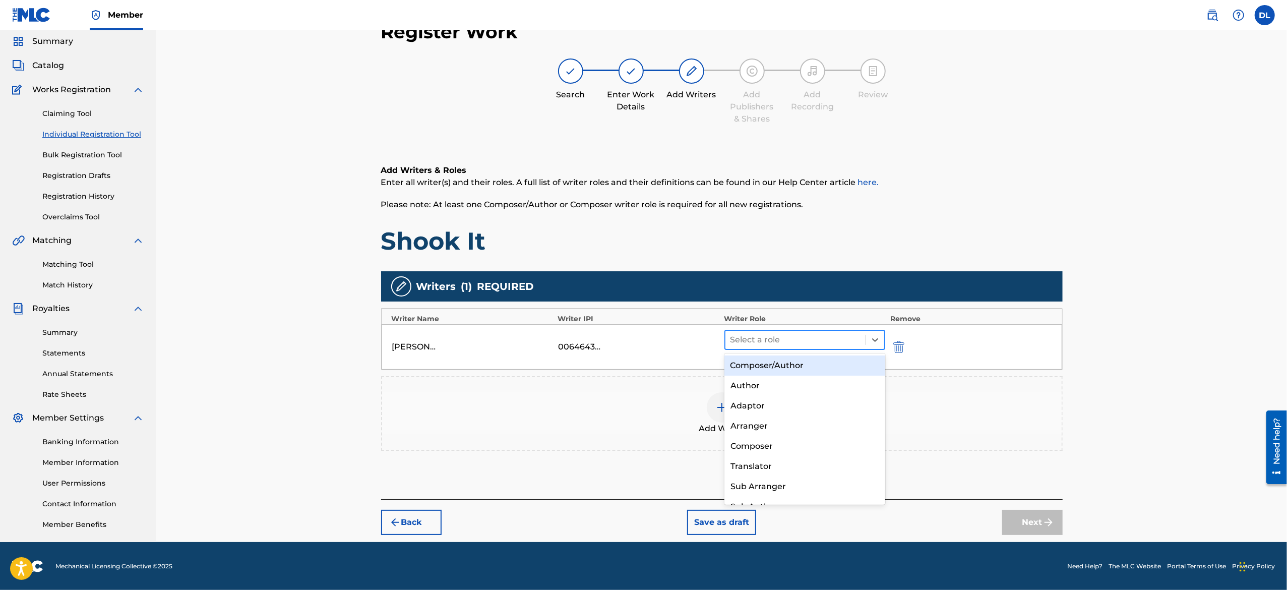
click at [773, 340] on div at bounding box center [795, 340] width 131 height 14
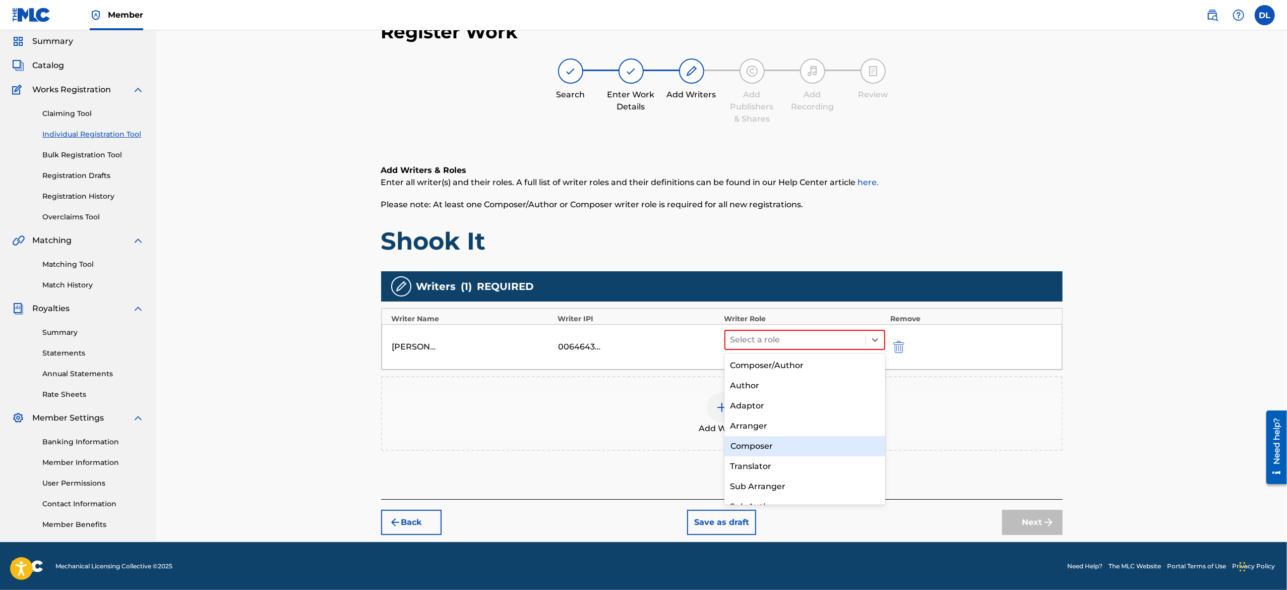
click at [774, 447] on div "Composer" at bounding box center [804, 446] width 161 height 20
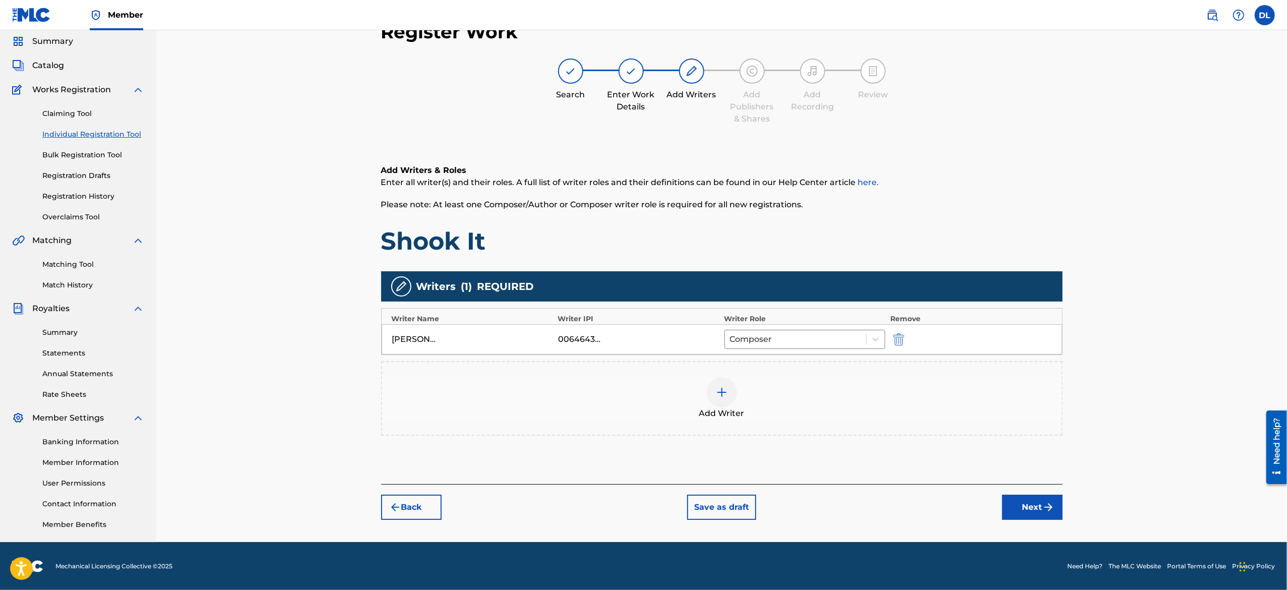
click at [1030, 501] on button "Next" at bounding box center [1032, 506] width 60 height 25
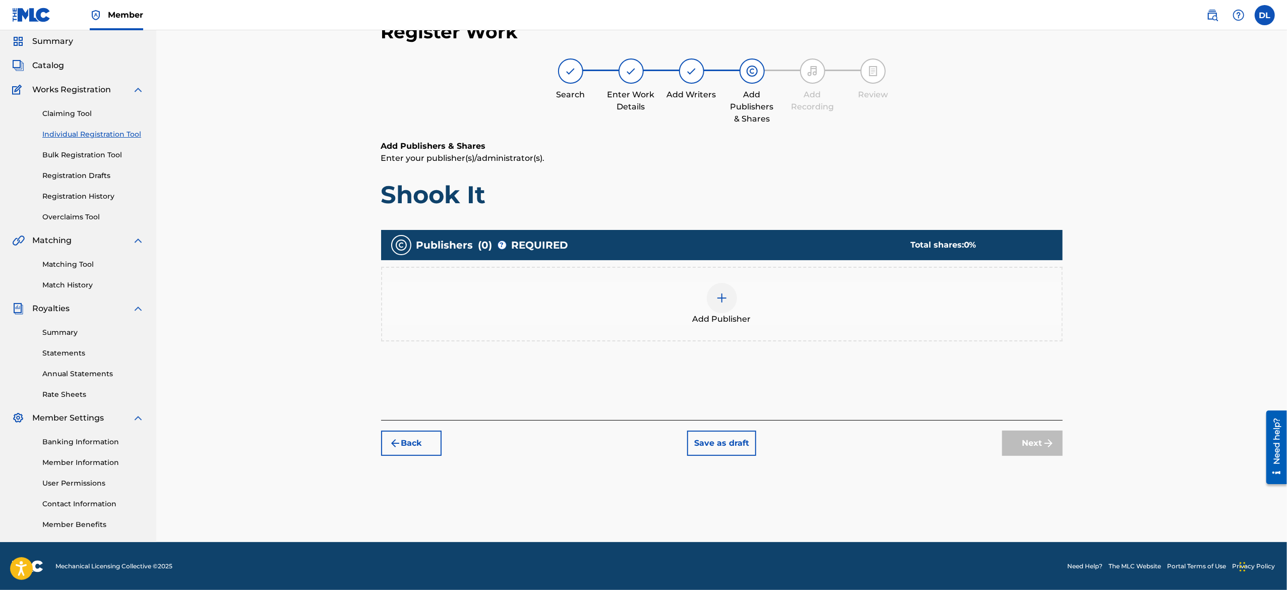
click at [718, 308] on div at bounding box center [722, 298] width 30 height 30
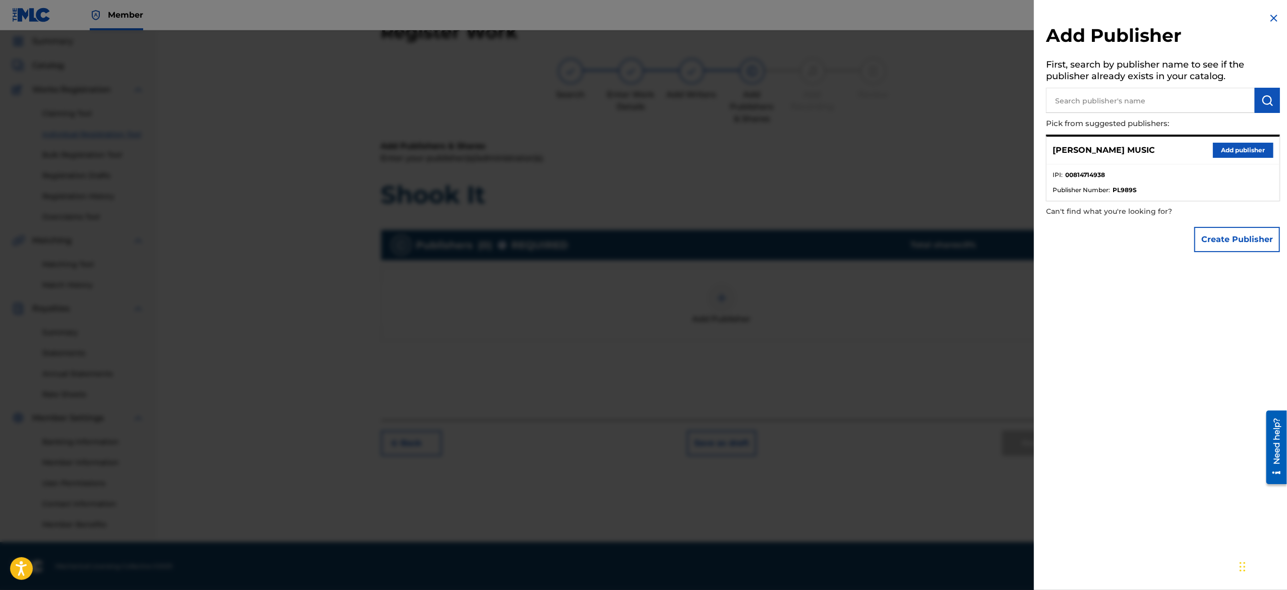
click at [1226, 155] on button "Add publisher" at bounding box center [1242, 150] width 60 height 15
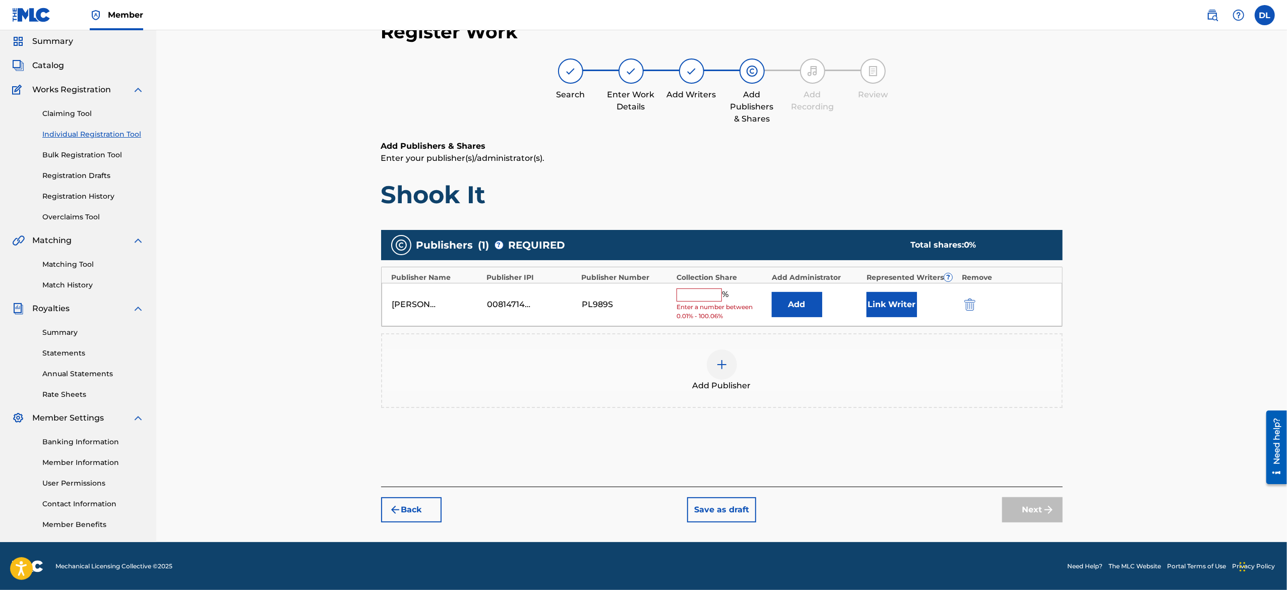
click at [700, 286] on div "DEVON LEWIS MUSIC 00814714938 PL989S % Enter a number between 0.01% - 100.06% A…" at bounding box center [721, 305] width 680 height 44
click at [703, 297] on input "text" at bounding box center [698, 294] width 45 height 13
type input "100"
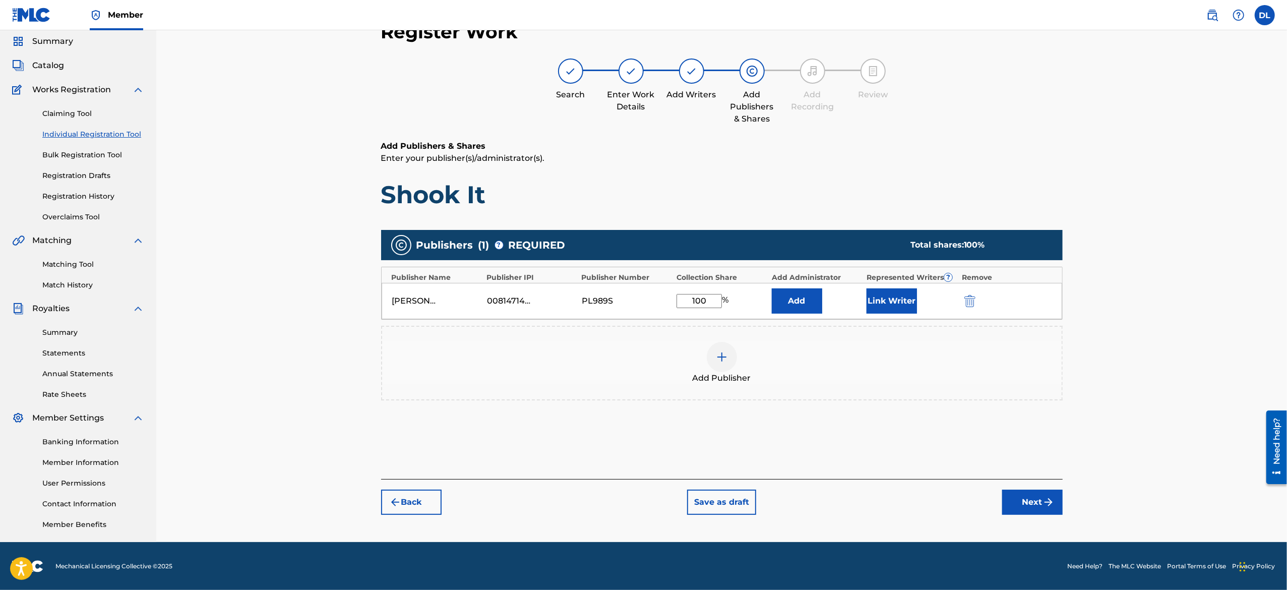
click at [1020, 497] on button "Next" at bounding box center [1032, 501] width 60 height 25
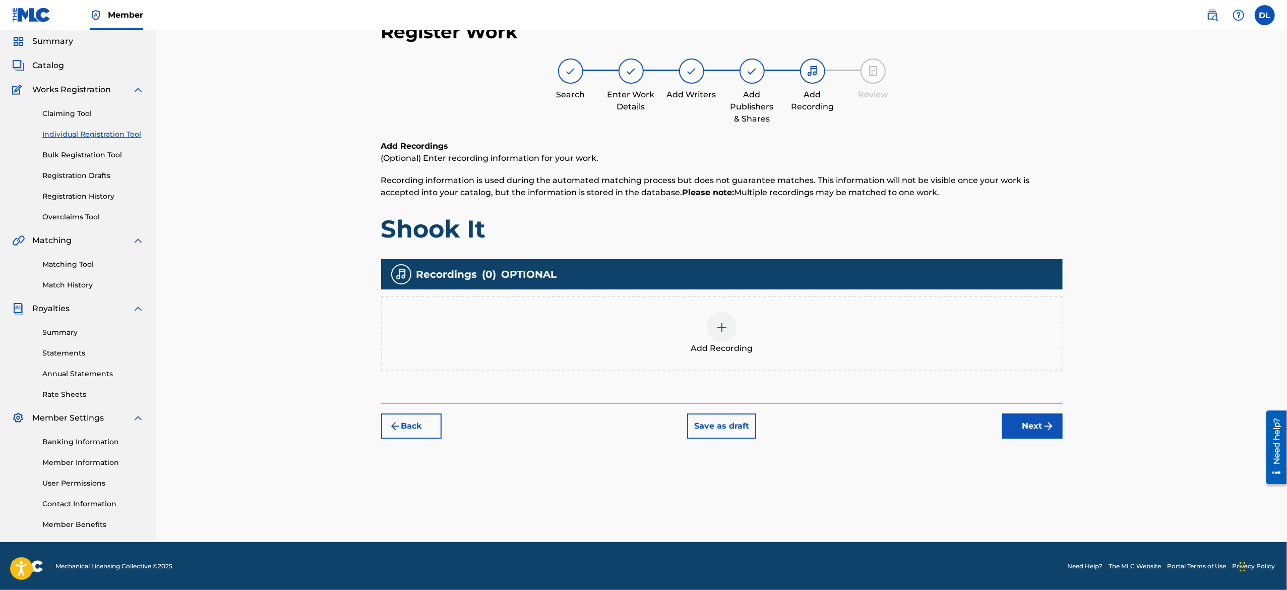
click at [716, 332] on img at bounding box center [722, 327] width 12 height 12
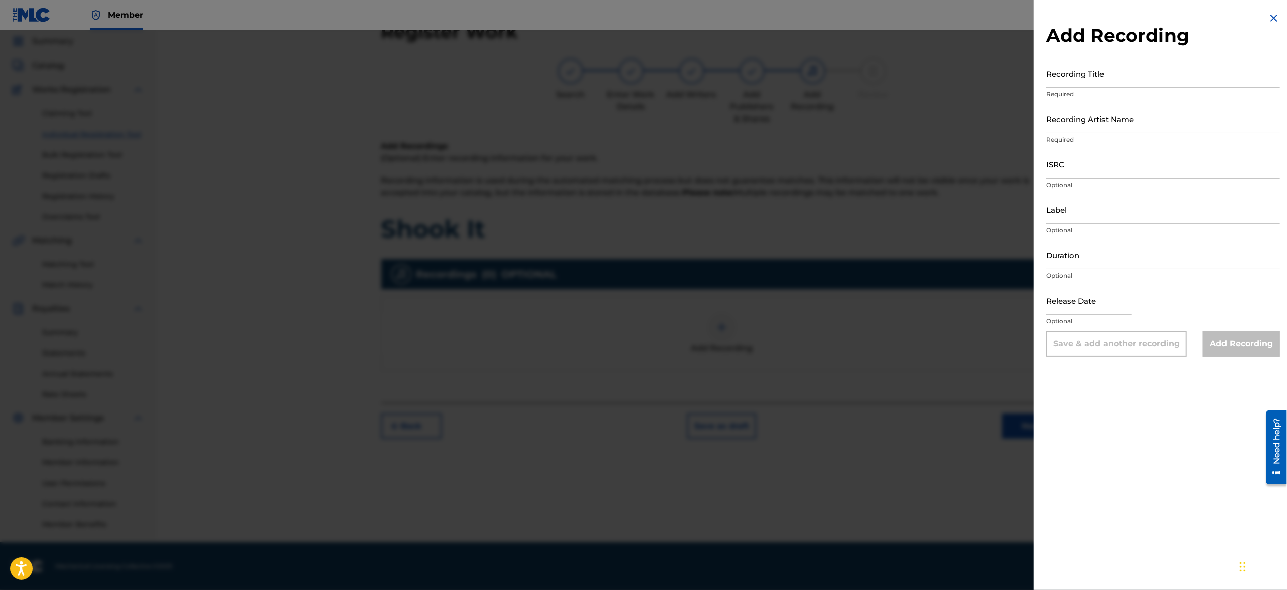
click at [1111, 84] on input "Recording Title" at bounding box center [1163, 73] width 234 height 29
paste input "Awful Lawful"
type input "Awful Lawful"
click at [1144, 119] on input "Recording Artist Name" at bounding box center [1163, 118] width 234 height 29
type input "Shokkmeister"
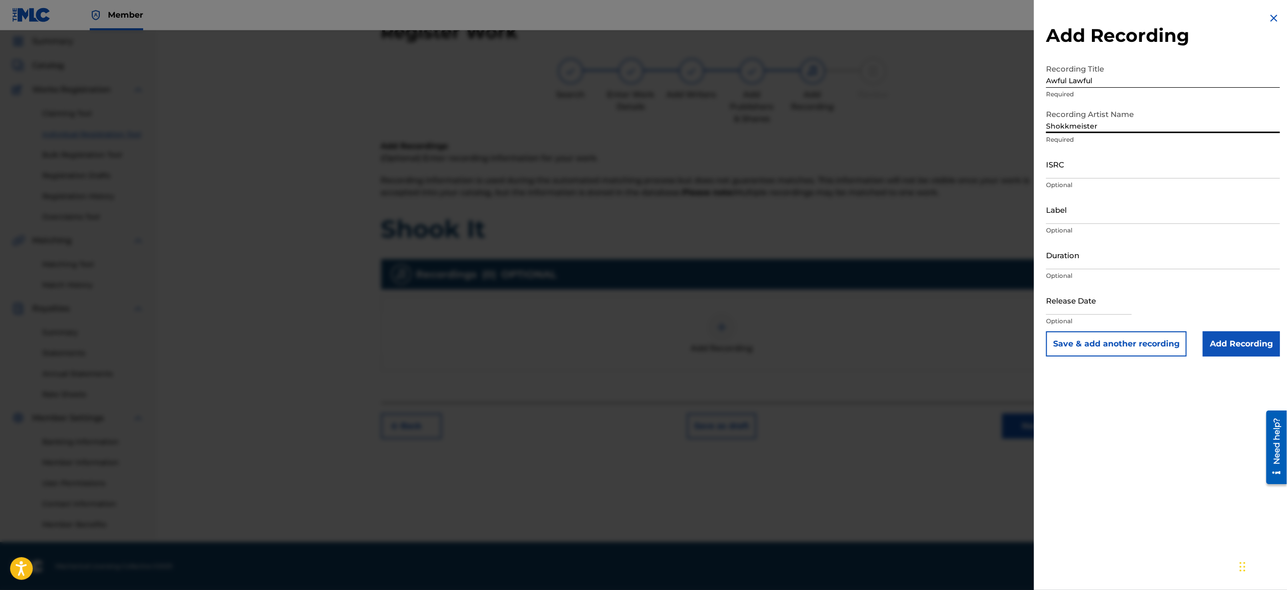
click at [1124, 174] on input "ISRC" at bounding box center [1163, 164] width 234 height 29
paste input "USA2P2508533"
type input "USA2P2508533"
click at [1125, 213] on input "Label" at bounding box center [1163, 209] width 234 height 29
type input "Post Shop Records"
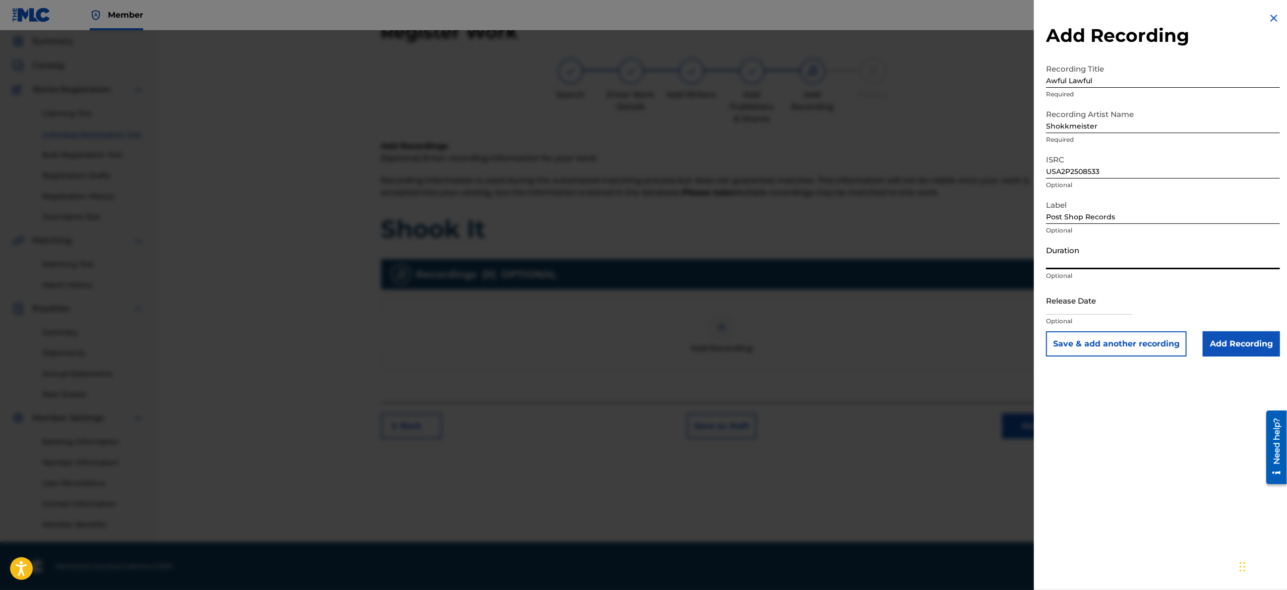
click at [1117, 255] on input "Duration" at bounding box center [1163, 254] width 234 height 29
paste input "01:03"
type input "01:03"
click at [1074, 300] on input "text" at bounding box center [1089, 300] width 86 height 29
select select "7"
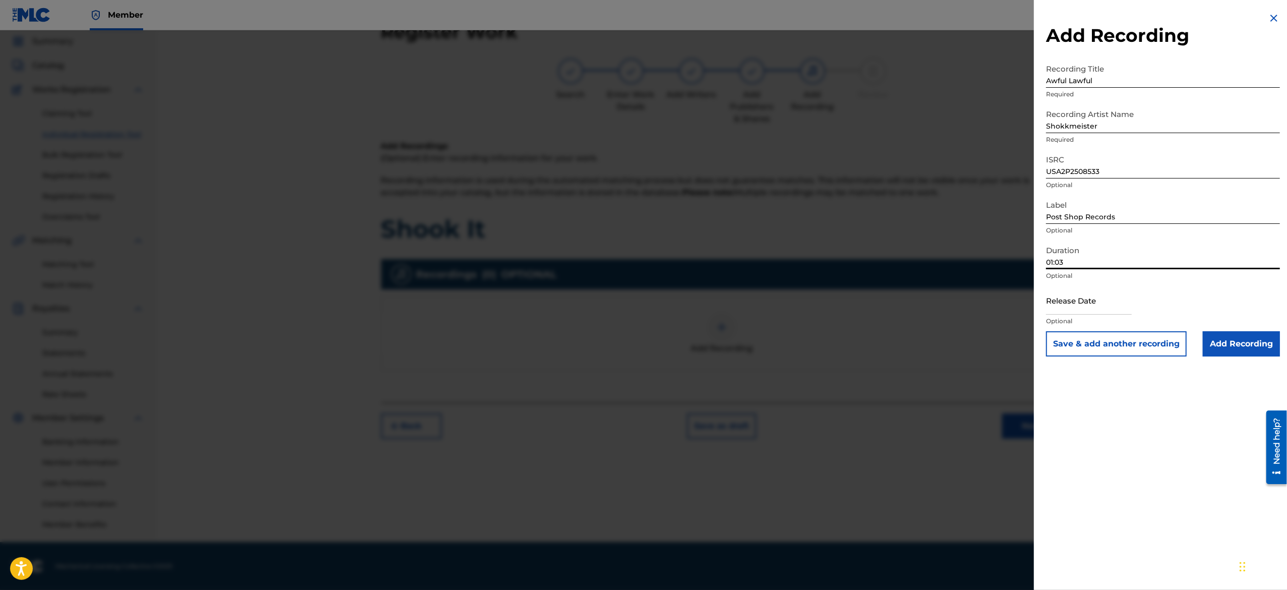
select select "2025"
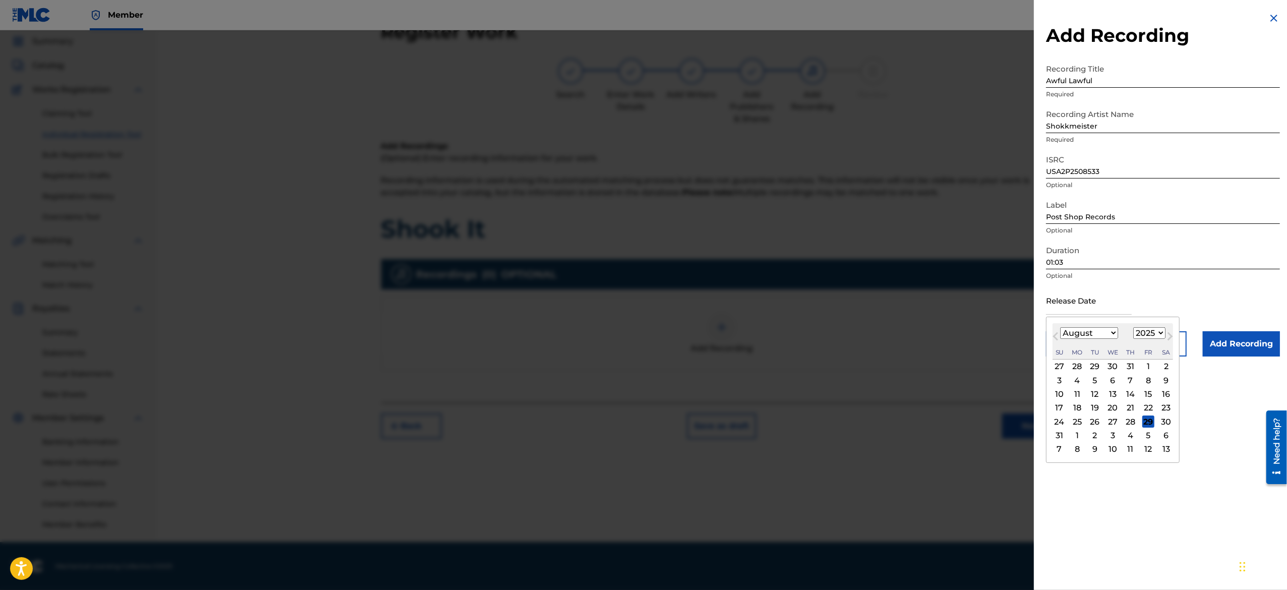
click at [1121, 304] on input "text" at bounding box center [1089, 300] width 86 height 29
type input "March 10 2025"
select select "2"
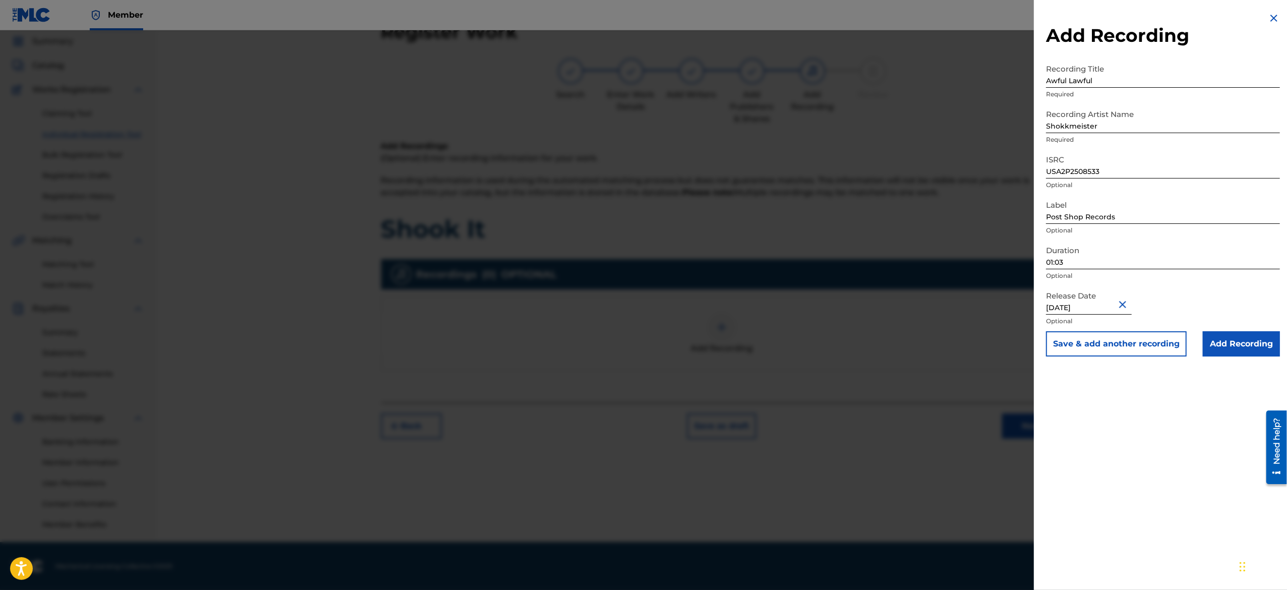
click at [1121, 345] on button "Save & add another recording" at bounding box center [1116, 343] width 141 height 25
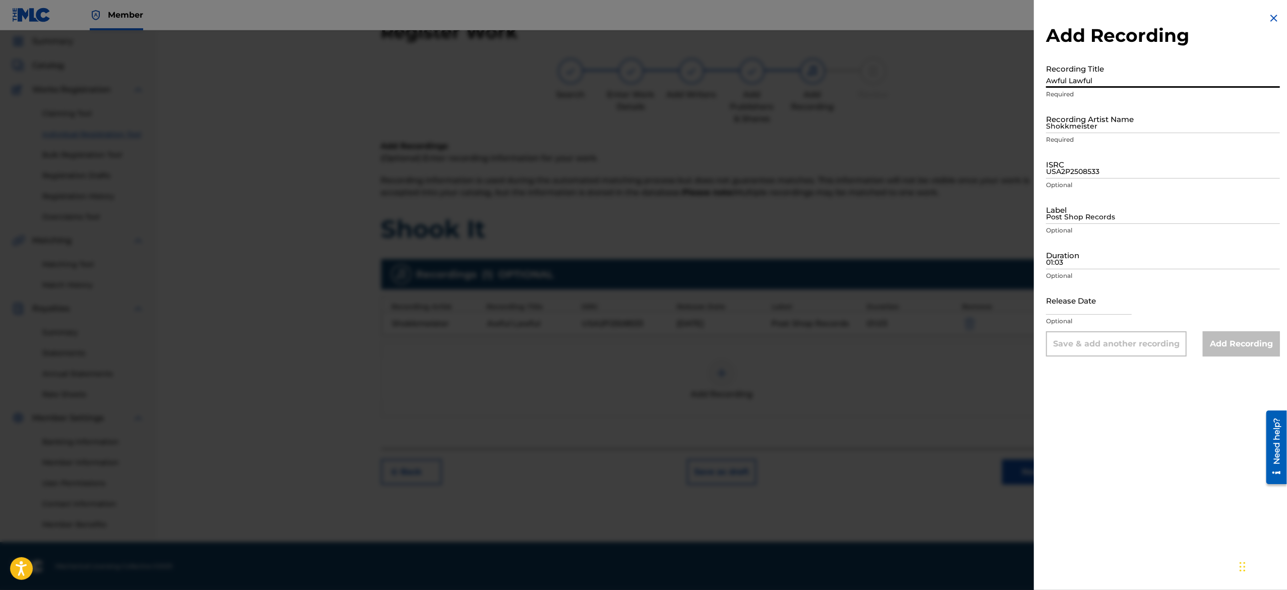
click at [1081, 66] on input "Awful Lawful" at bounding box center [1163, 73] width 234 height 29
paste input "Emo Rush"
type input "Emo Rush"
click at [1103, 121] on input "Shokkmeister" at bounding box center [1163, 118] width 234 height 29
click at [1103, 121] on input "Recording Artist Name" at bounding box center [1163, 118] width 234 height 29
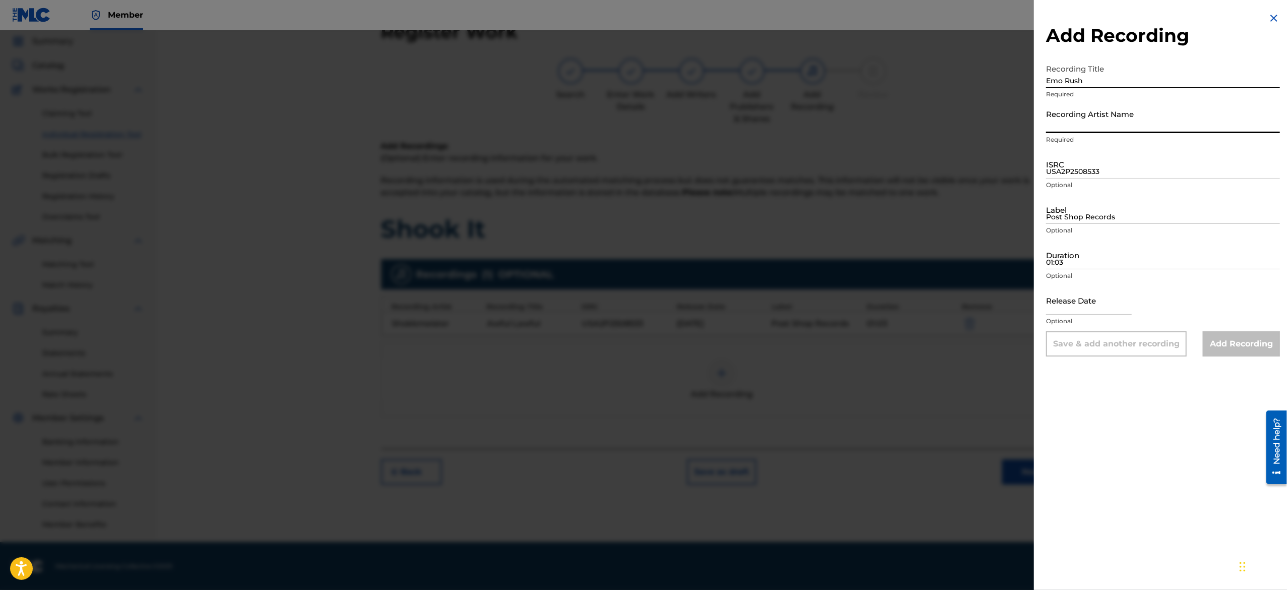
type input "Shokkmeister"
click at [1127, 167] on input "USA2P2508533" at bounding box center [1163, 164] width 234 height 29
type input "v"
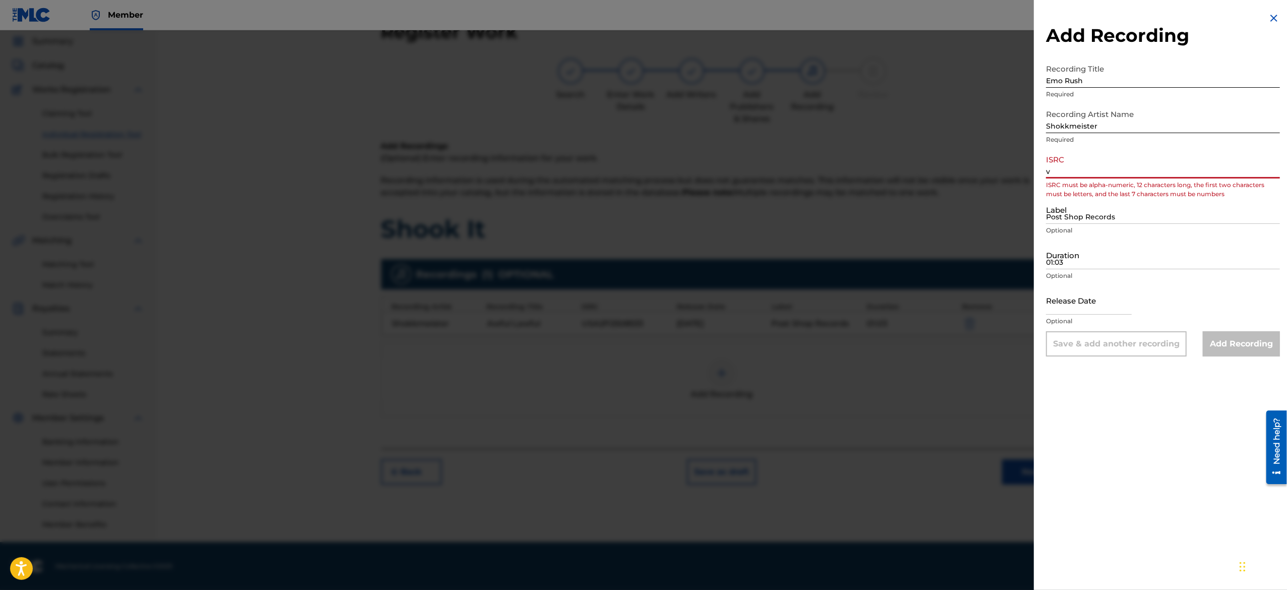
click at [1127, 167] on input "v" at bounding box center [1163, 164] width 234 height 29
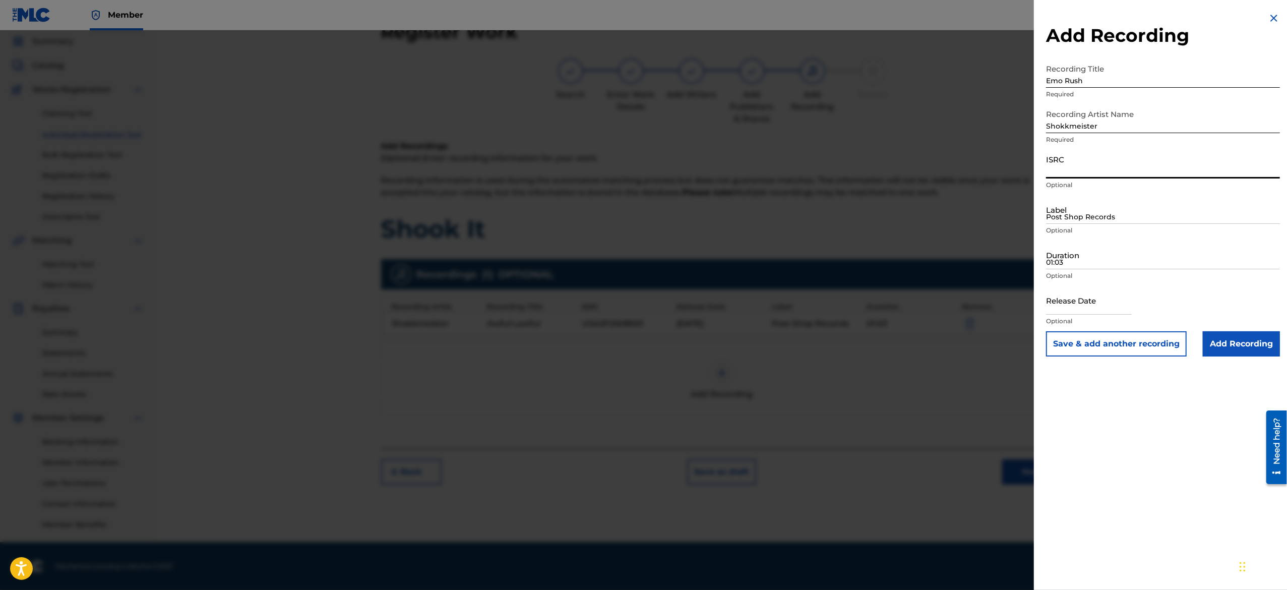
paste input "USA2P2508534"
type input "USA2P2508534"
click at [1117, 209] on input "Post Shop Records" at bounding box center [1163, 209] width 234 height 29
type input "Post Shop Records"
click at [1123, 255] on input "Duration" at bounding box center [1163, 254] width 234 height 29
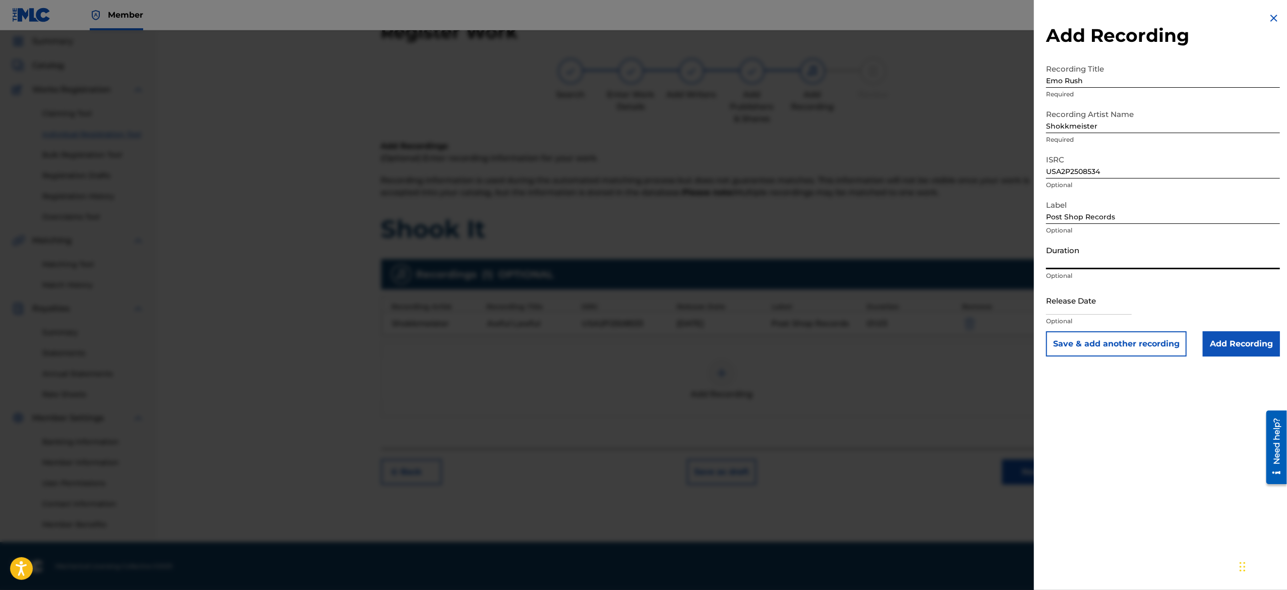
paste input "01:05"
type input "01:05"
click at [1075, 297] on input "text" at bounding box center [1089, 300] width 86 height 29
select select "7"
select select "2025"
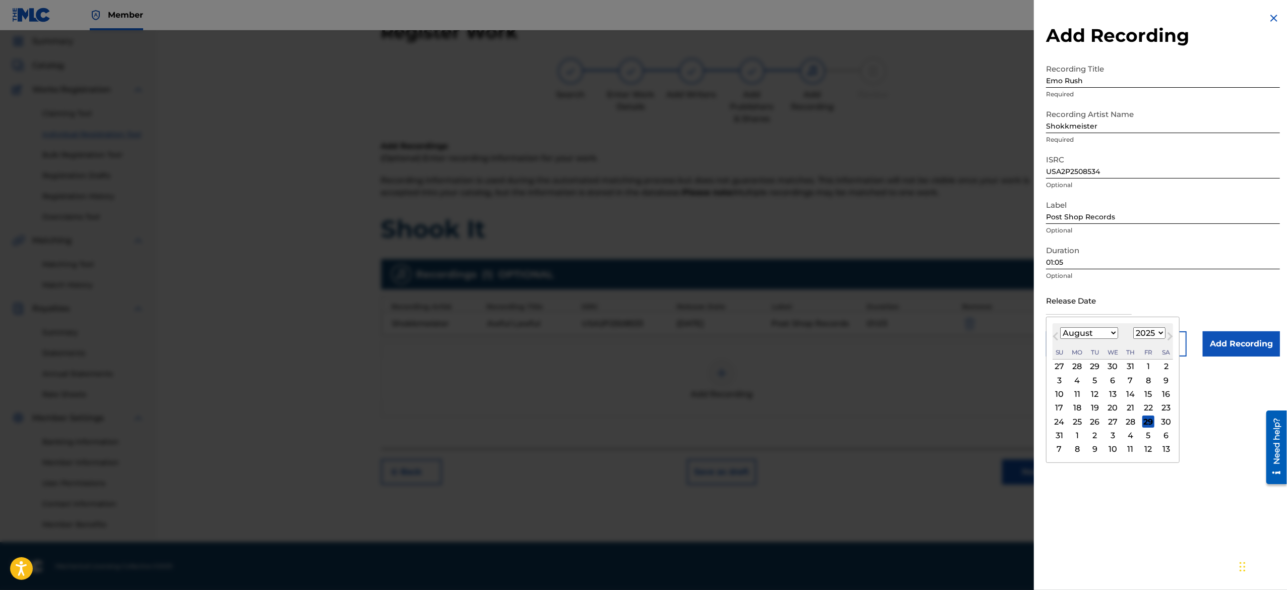
type input "March 10 2025"
select select "2"
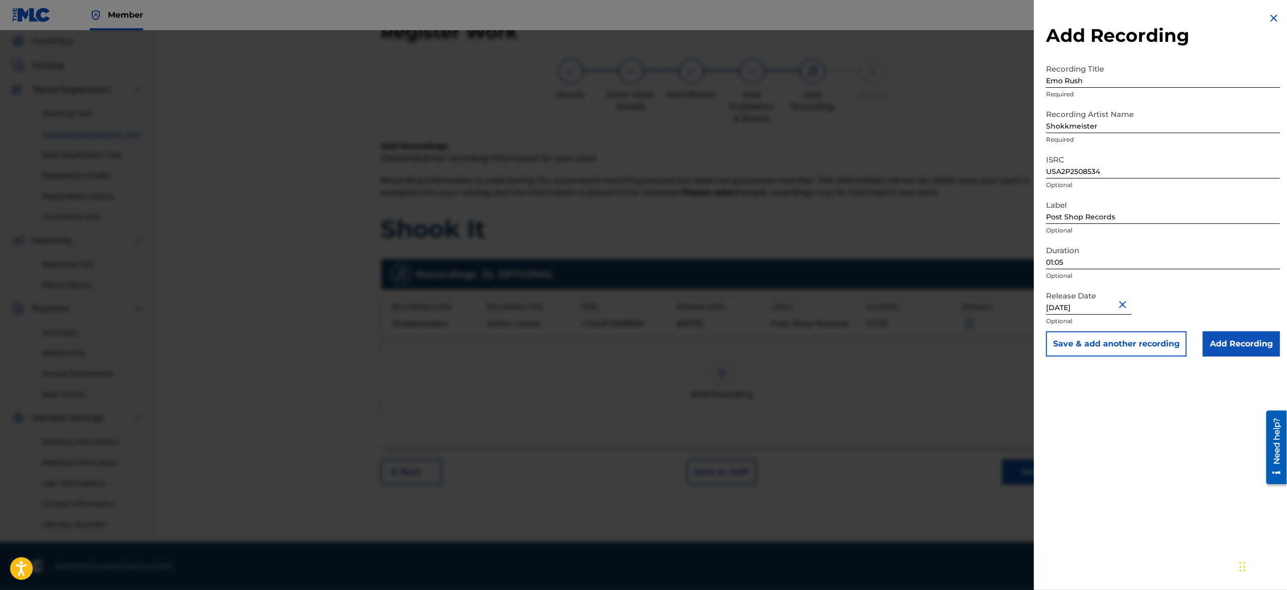
click at [1174, 309] on div "Release Date March 10 2025 Optional" at bounding box center [1163, 308] width 234 height 45
click at [1139, 353] on button "Save & add another recording" at bounding box center [1116, 343] width 141 height 25
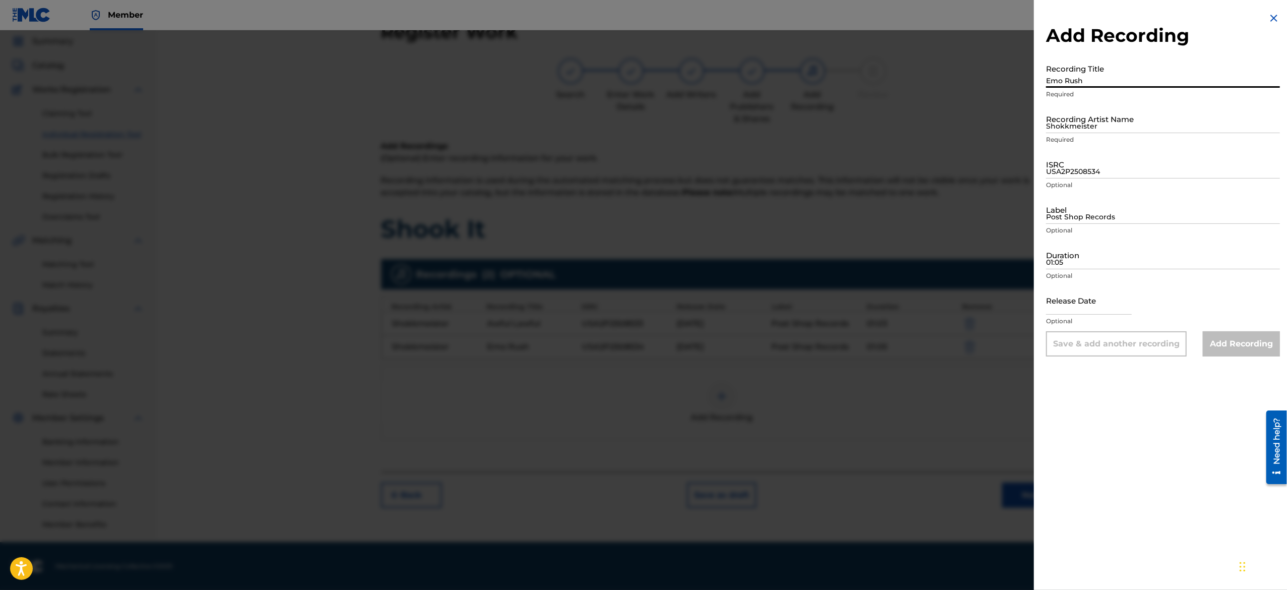
click at [1080, 85] on input "Emo Rush" at bounding box center [1163, 73] width 234 height 29
click at [1095, 75] on input "Recording Title" at bounding box center [1163, 73] width 234 height 29
paste input "Genevieve"
type input "Genevieve"
click at [1125, 121] on input "Shokkmeister" at bounding box center [1163, 118] width 234 height 29
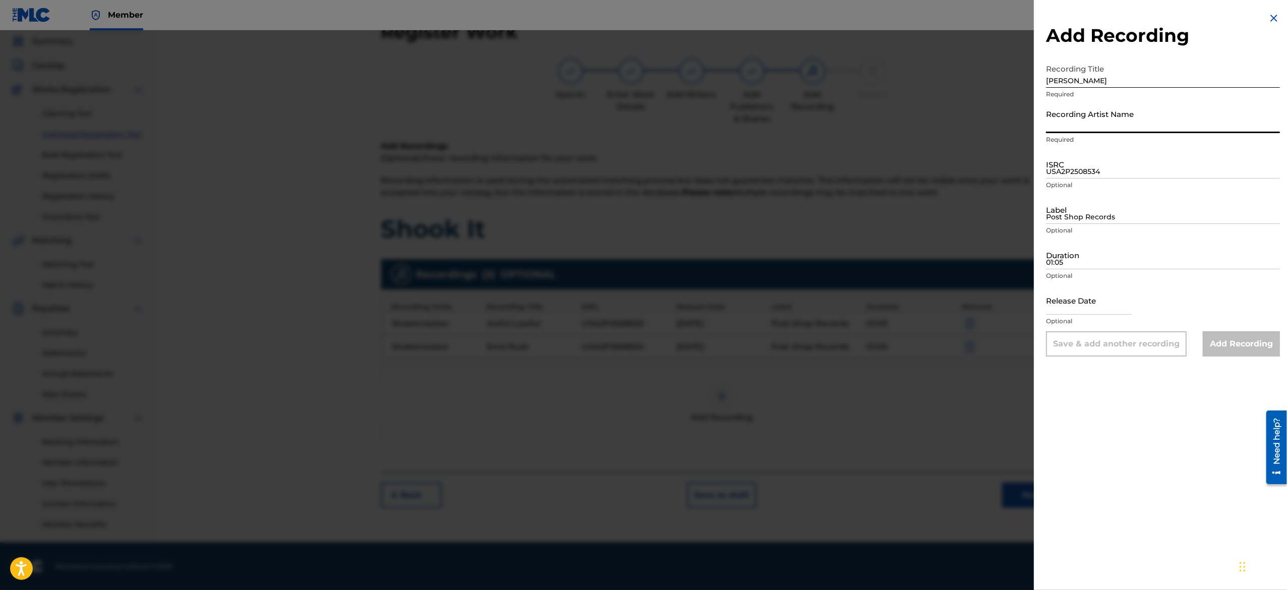
type input "Shokkmeister"
click at [1111, 165] on input "USA2P2508534" at bounding box center [1163, 164] width 234 height 29
paste input "USA2P2508535"
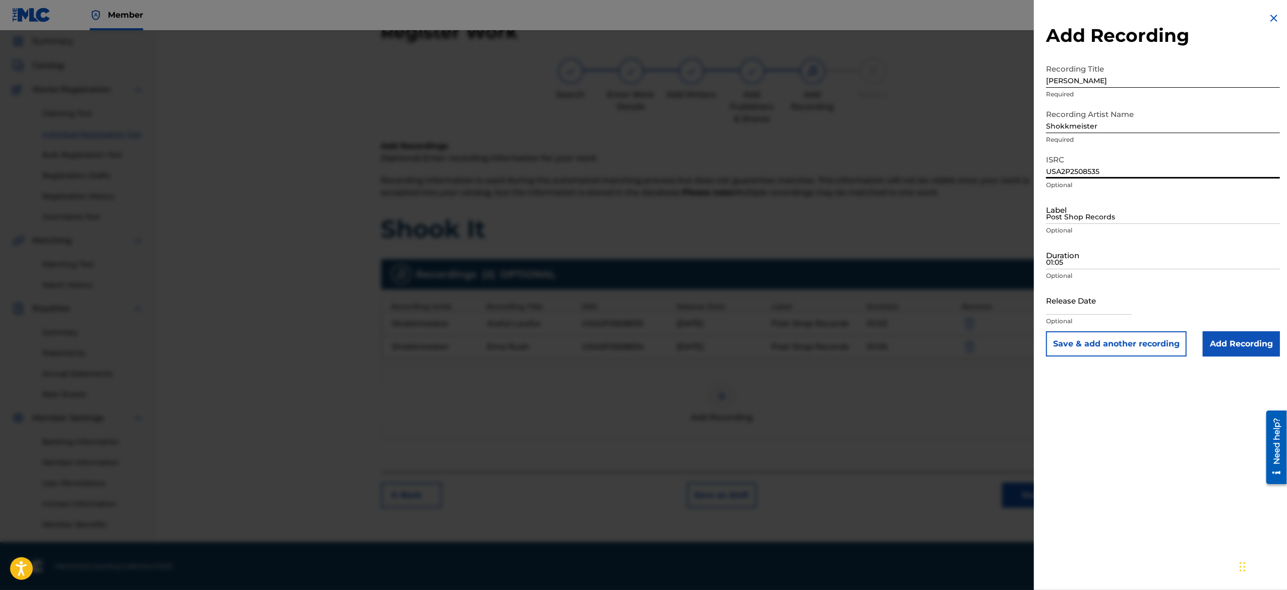
type input "USA2P2508535"
click at [1087, 208] on input "Post Shop Records" at bounding box center [1163, 209] width 234 height 29
type input "Post Shop Records"
click at [1125, 257] on input "01:05" at bounding box center [1163, 254] width 234 height 29
paste input "01:05"
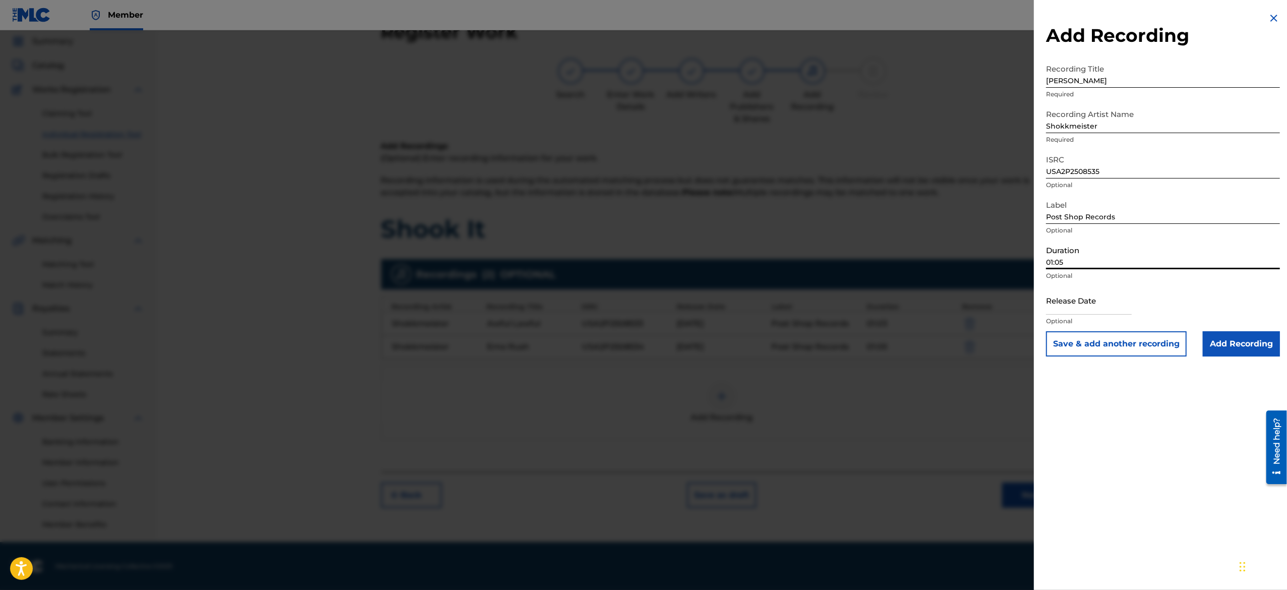
type input "01:05"
click at [1079, 300] on input "text" at bounding box center [1089, 300] width 86 height 29
select select "7"
select select "2025"
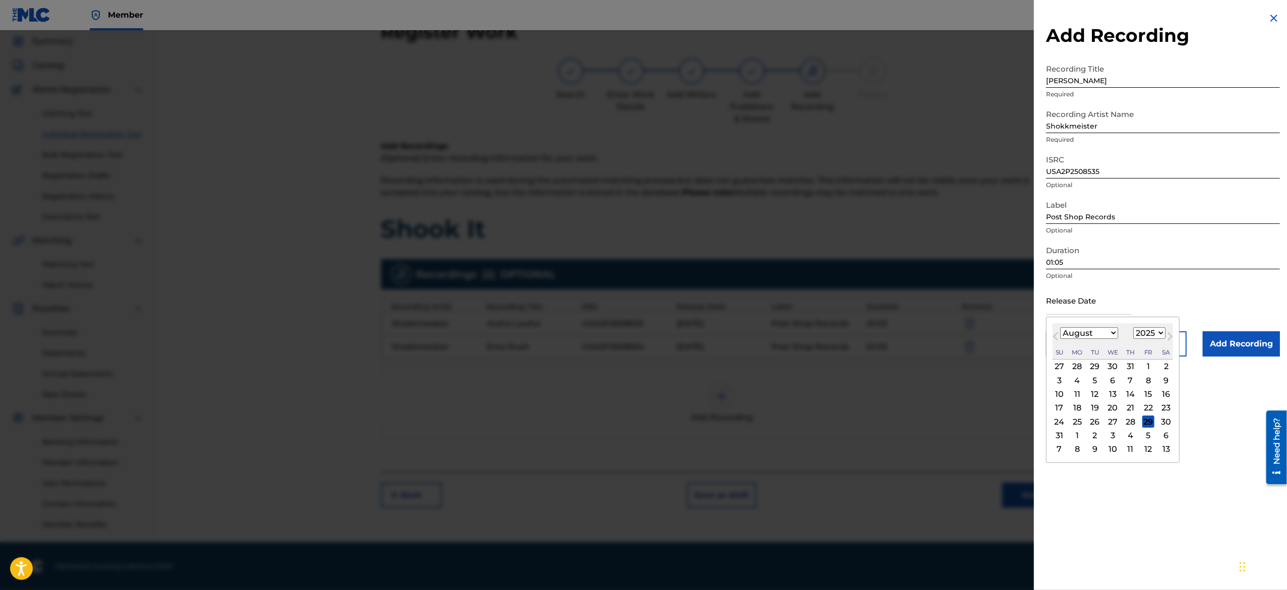
type input "March 10 2025"
select select "2"
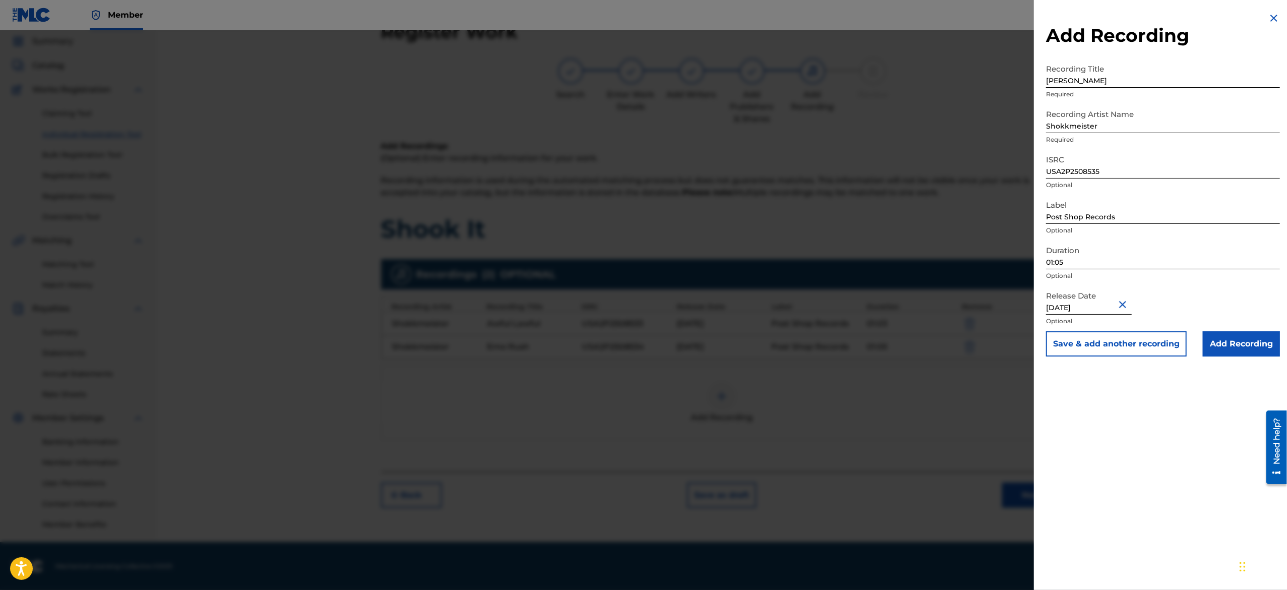
click at [1176, 288] on div "Release Date March 10 2025 Optional" at bounding box center [1163, 308] width 234 height 45
click at [1134, 353] on button "Save & add another recording" at bounding box center [1116, 343] width 141 height 25
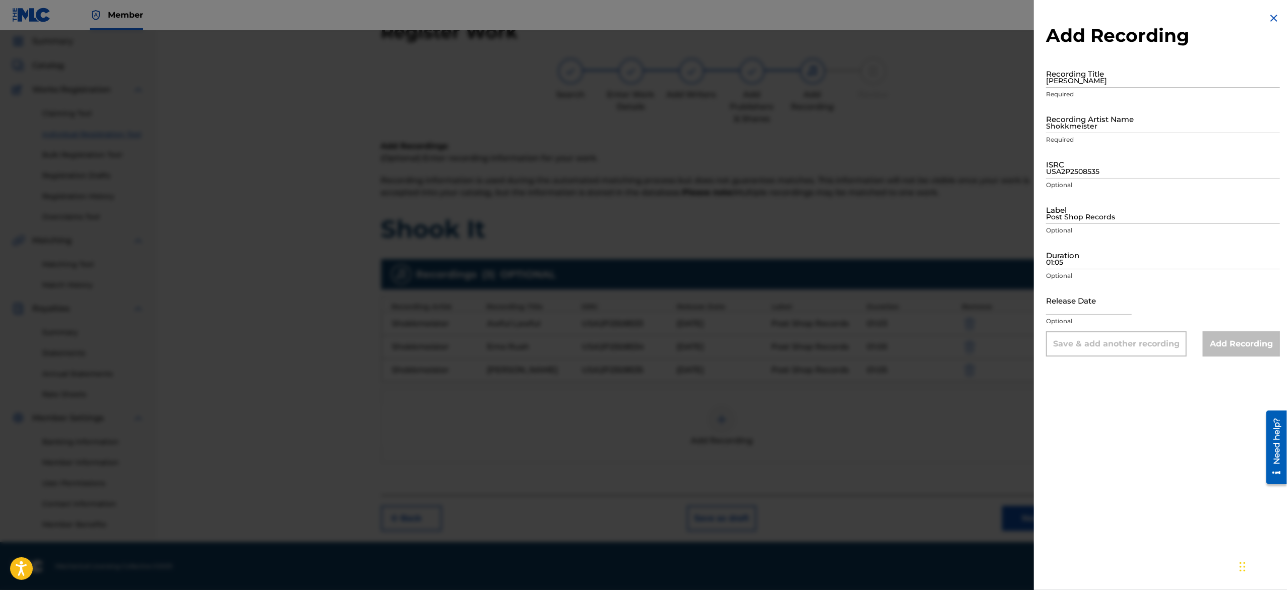
click at [1270, 24] on h2 "Add Recording" at bounding box center [1163, 35] width 234 height 23
click at [1275, 14] on img at bounding box center [1273, 18] width 12 height 12
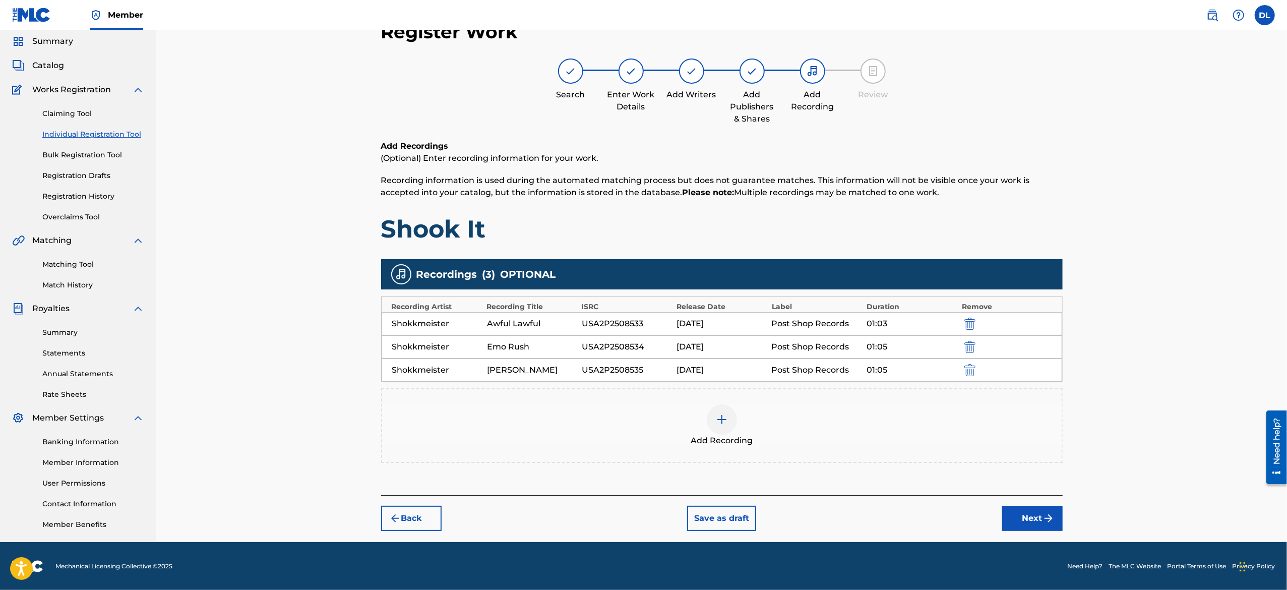
click at [726, 435] on span "Add Recording" at bounding box center [721, 440] width 62 height 12
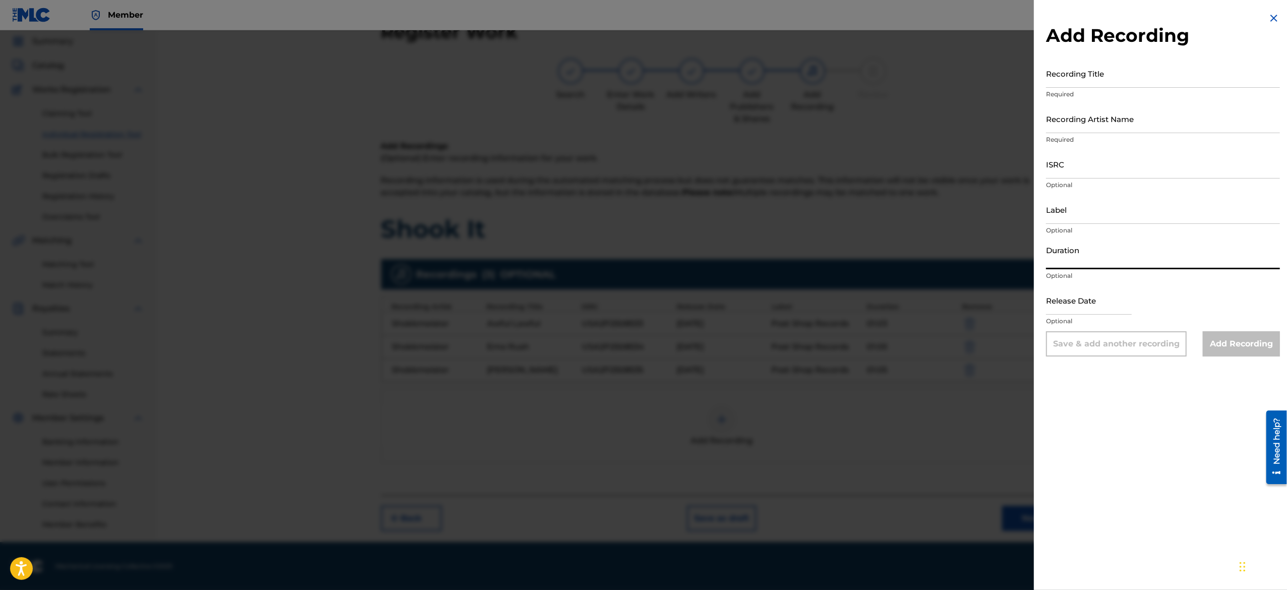
click at [1072, 249] on input "Duration" at bounding box center [1163, 254] width 234 height 29
paste input "01:06"
type input "01:06"
click at [1079, 219] on input "Label" at bounding box center [1163, 209] width 234 height 29
type input "Post Shop Records"
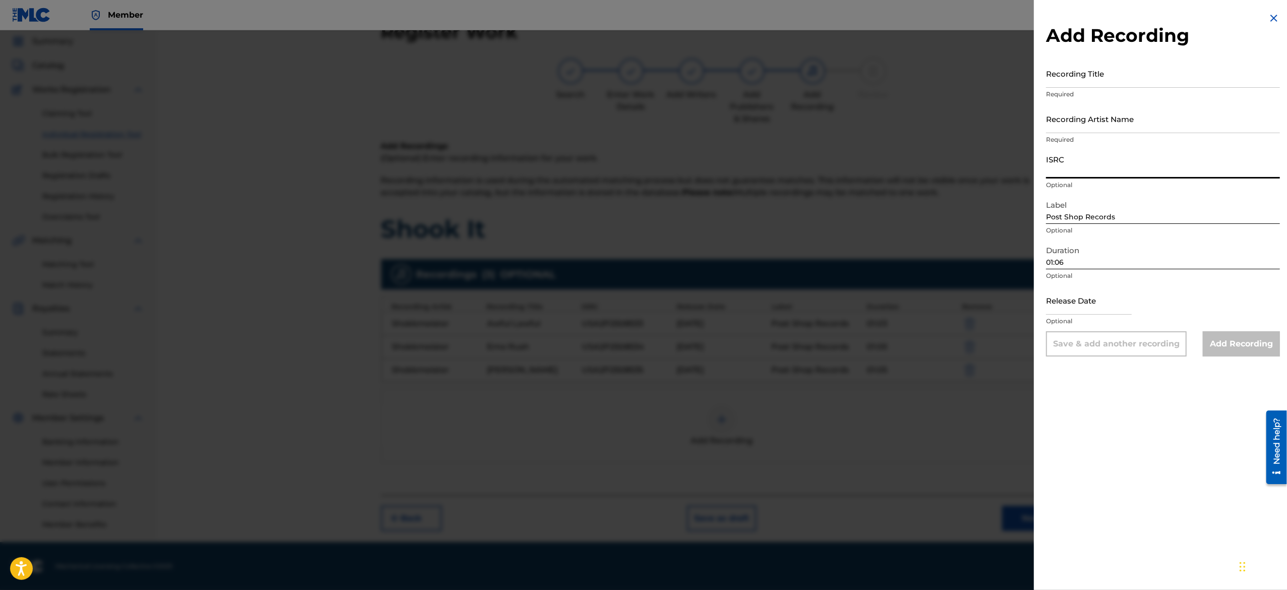
click at [1089, 158] on input "ISRC" at bounding box center [1163, 164] width 234 height 29
paste input "USA2P2508537"
type input "USA2P2508537"
click at [1101, 118] on input "Recording Artist Name" at bounding box center [1163, 118] width 234 height 29
type input "Shokkmeister"
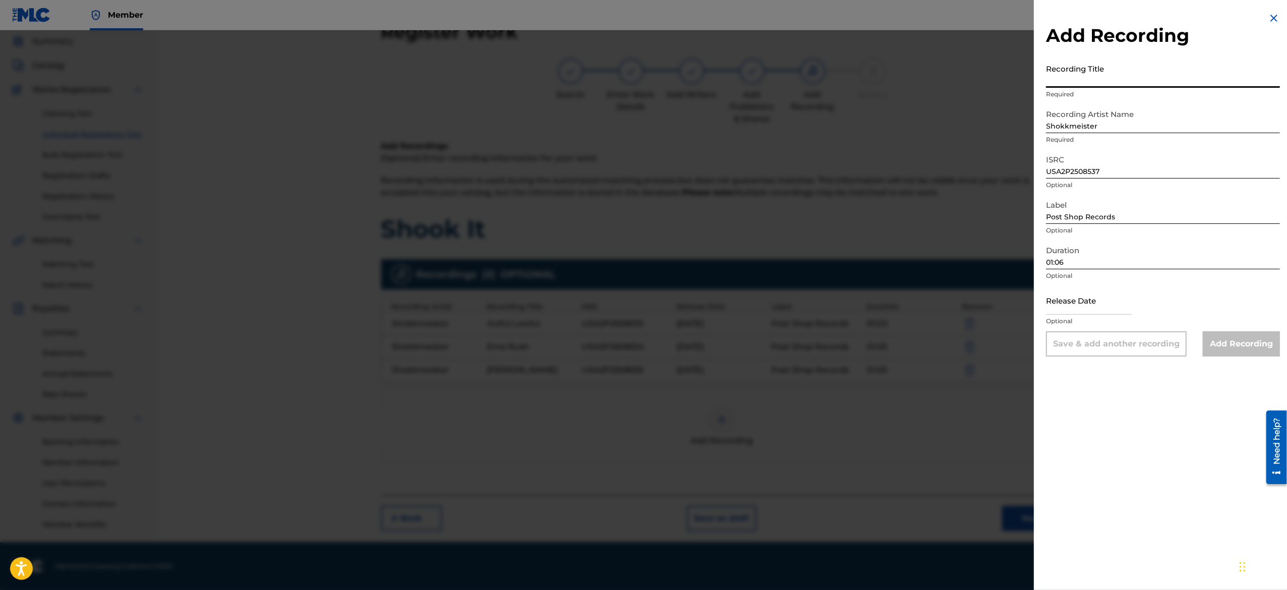
click at [1101, 80] on input "Recording Title" at bounding box center [1163, 73] width 234 height 29
paste input "Hard 2 Explain"
type input "Hard 2 Explain"
click at [1076, 297] on input "text" at bounding box center [1089, 300] width 86 height 29
select select "7"
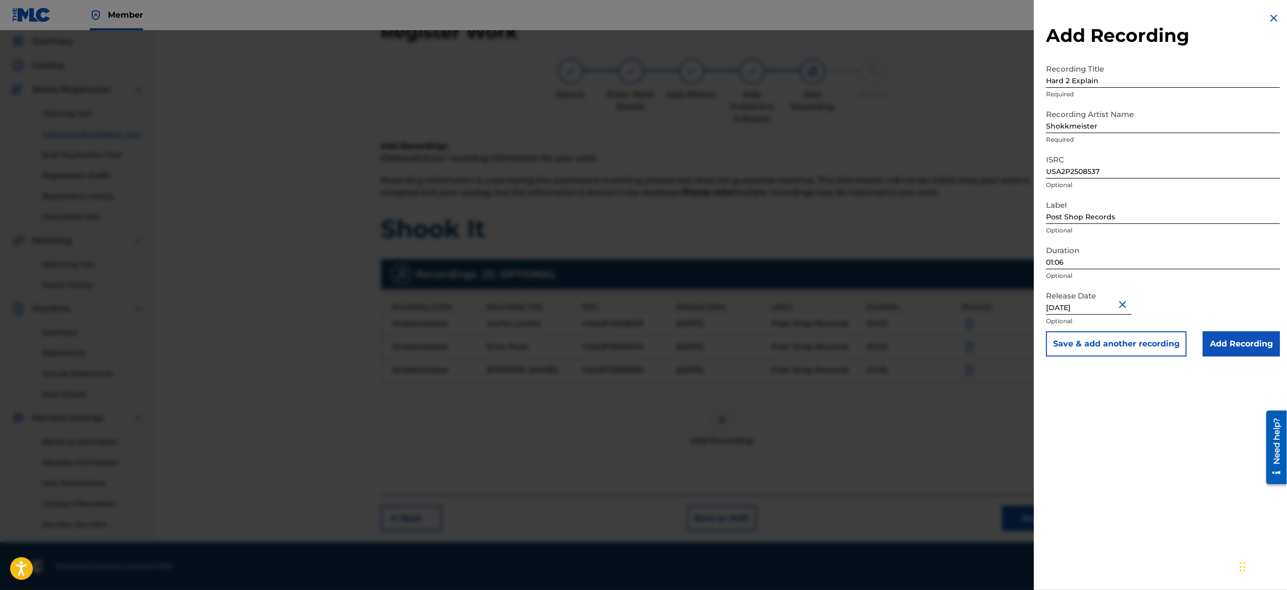
click at [1176, 298] on div "Release Date March 10 2025 Optional" at bounding box center [1163, 308] width 234 height 45
click at [1124, 348] on button "Save & add another recording" at bounding box center [1116, 343] width 141 height 25
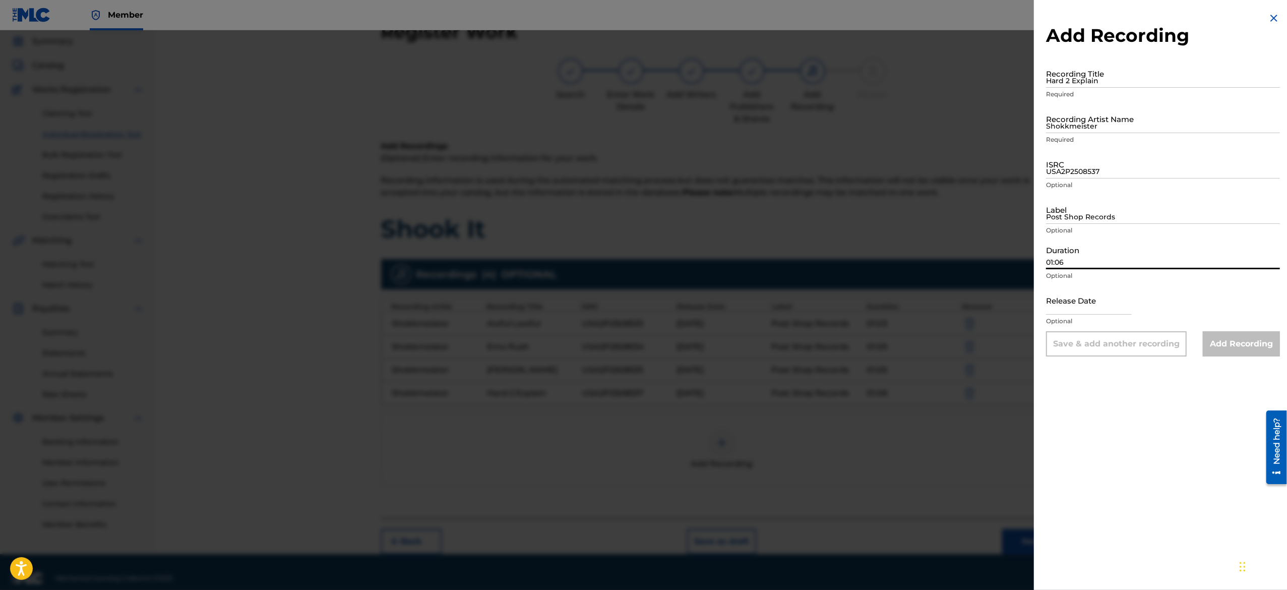
click at [1076, 245] on input "01:06" at bounding box center [1163, 254] width 234 height 29
paste input "01:06"
click at [1072, 201] on input "Post Shop Records" at bounding box center [1163, 209] width 234 height 29
click at [1103, 165] on input "USA2P2508537" at bounding box center [1163, 164] width 234 height 29
paste input "USA2P2508537"
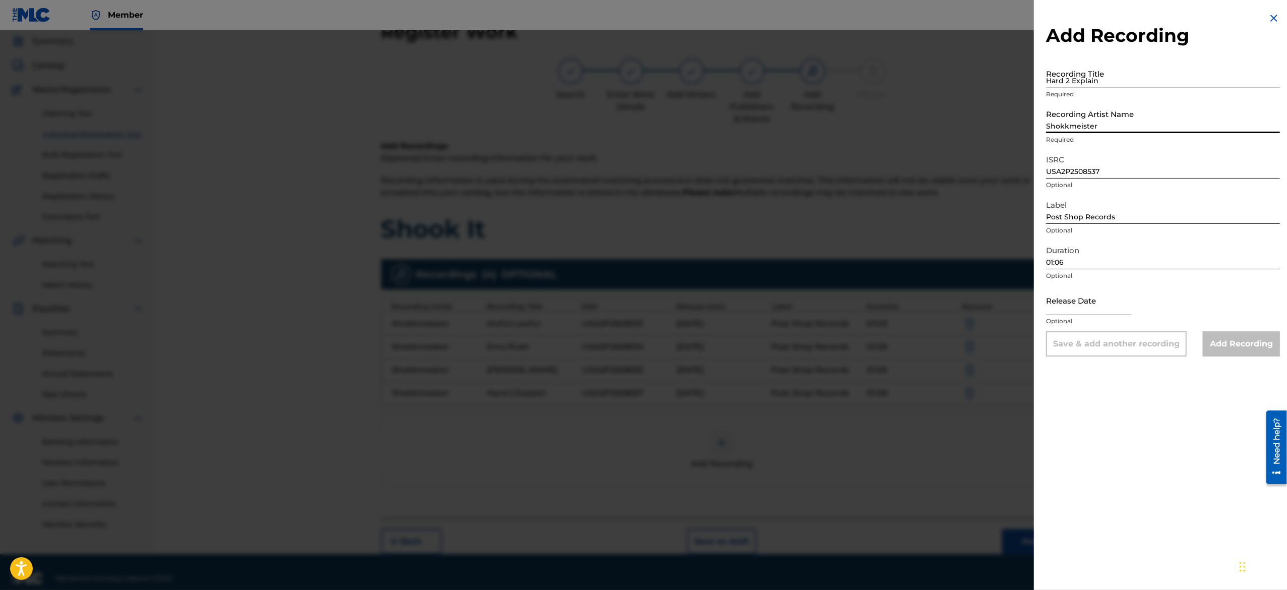
click at [1097, 129] on input "Shokkmeister" at bounding box center [1163, 118] width 234 height 29
click at [1111, 70] on input "Hard 2 Explain" at bounding box center [1163, 73] width 234 height 29
paste input "Hard 2 Explain"
click at [1083, 305] on input "text" at bounding box center [1089, 300] width 86 height 29
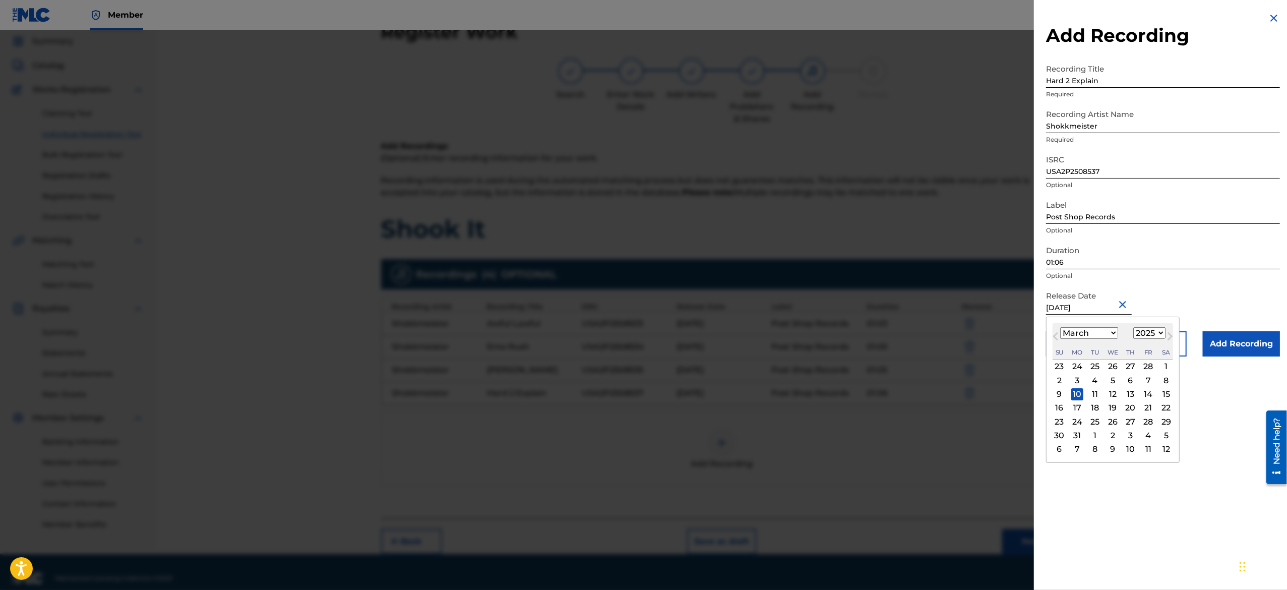
click at [1170, 293] on div "Release Date March 10 2025 March 2025 Previous Month Next Month March 2025 Janu…" at bounding box center [1163, 308] width 234 height 45
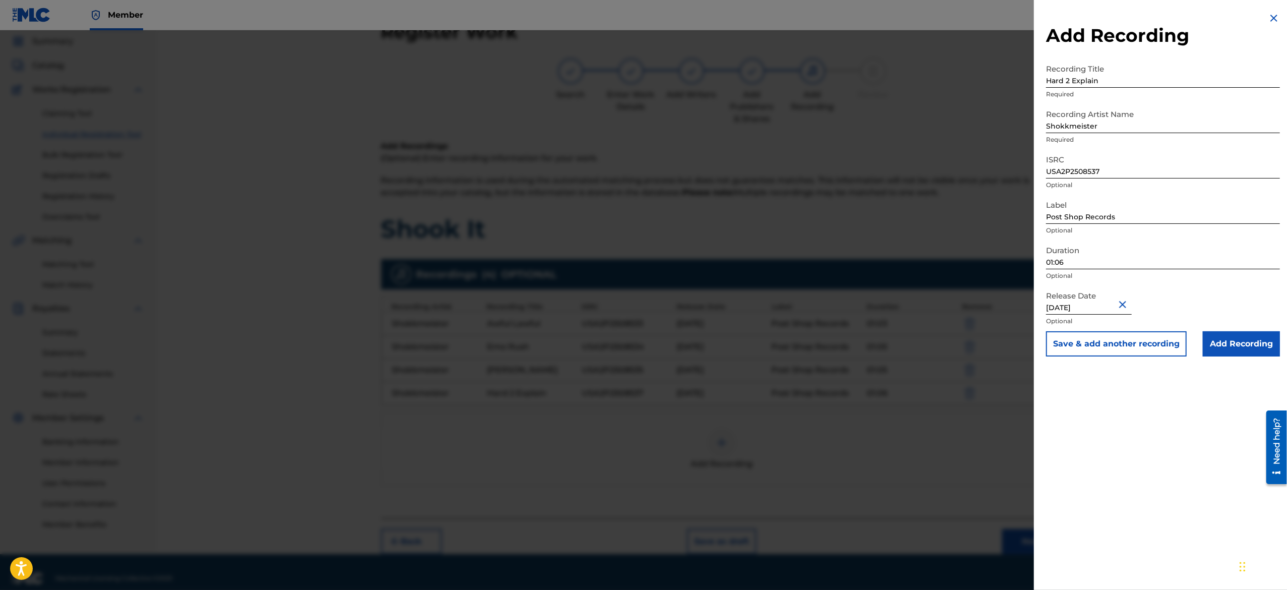
click at [1147, 341] on button "Save & add another recording" at bounding box center [1116, 343] width 141 height 25
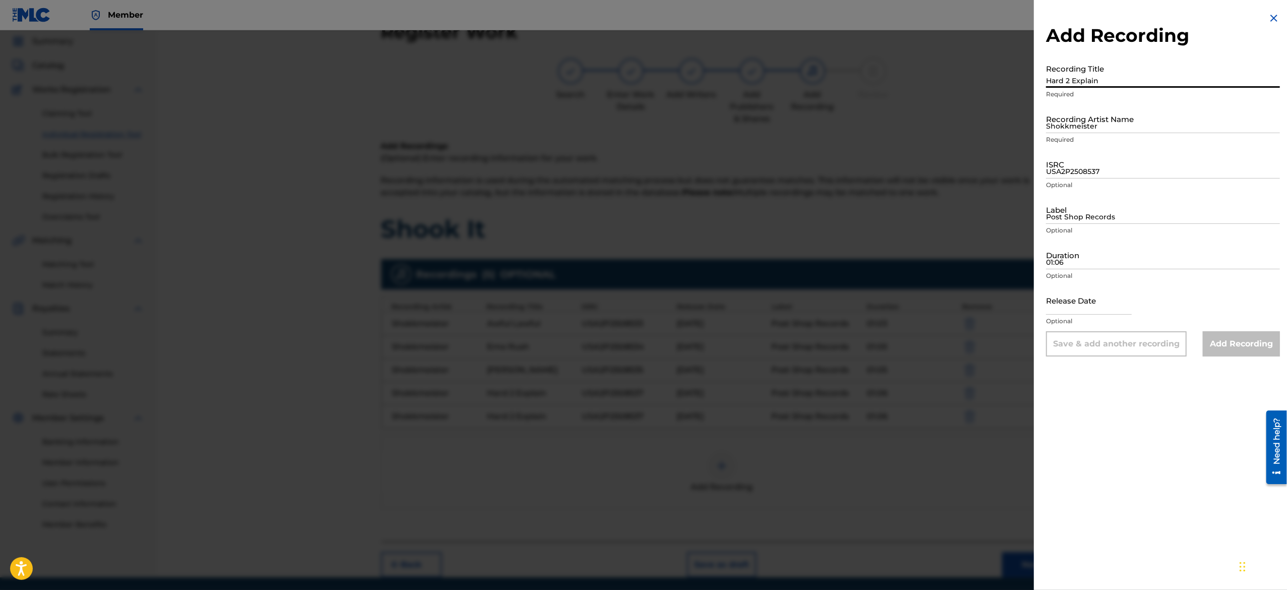
click at [1082, 66] on input "Hard 2 Explain" at bounding box center [1163, 73] width 234 height 29
click at [1103, 300] on input "text" at bounding box center [1089, 300] width 86 height 29
click at [1097, 255] on input "01:06" at bounding box center [1163, 254] width 234 height 29
paste input "01:03"
click at [1078, 212] on input "Post Shop Records" at bounding box center [1163, 209] width 234 height 29
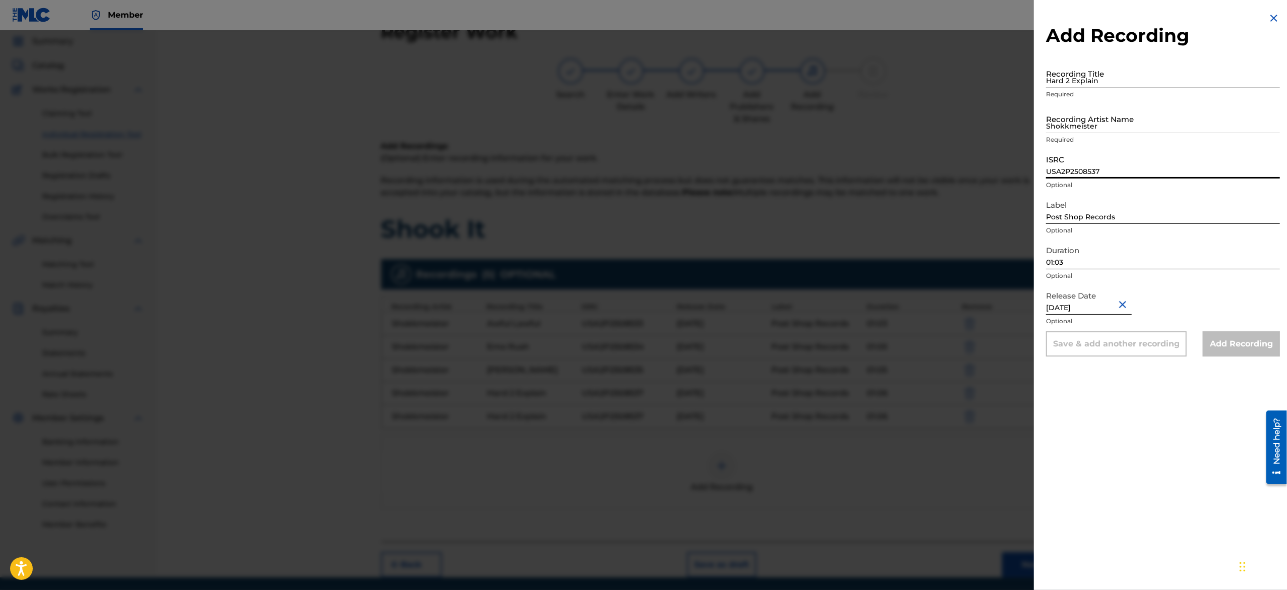
click at [1113, 177] on input "USA2P2508537" at bounding box center [1163, 164] width 234 height 29
paste input "USA2P2508536"
click at [1093, 129] on input "Shokkmeister" at bounding box center [1163, 118] width 234 height 29
click at [1105, 76] on input "Hard 2 Explain" at bounding box center [1163, 73] width 234 height 29
paste input "Mean a Lot"
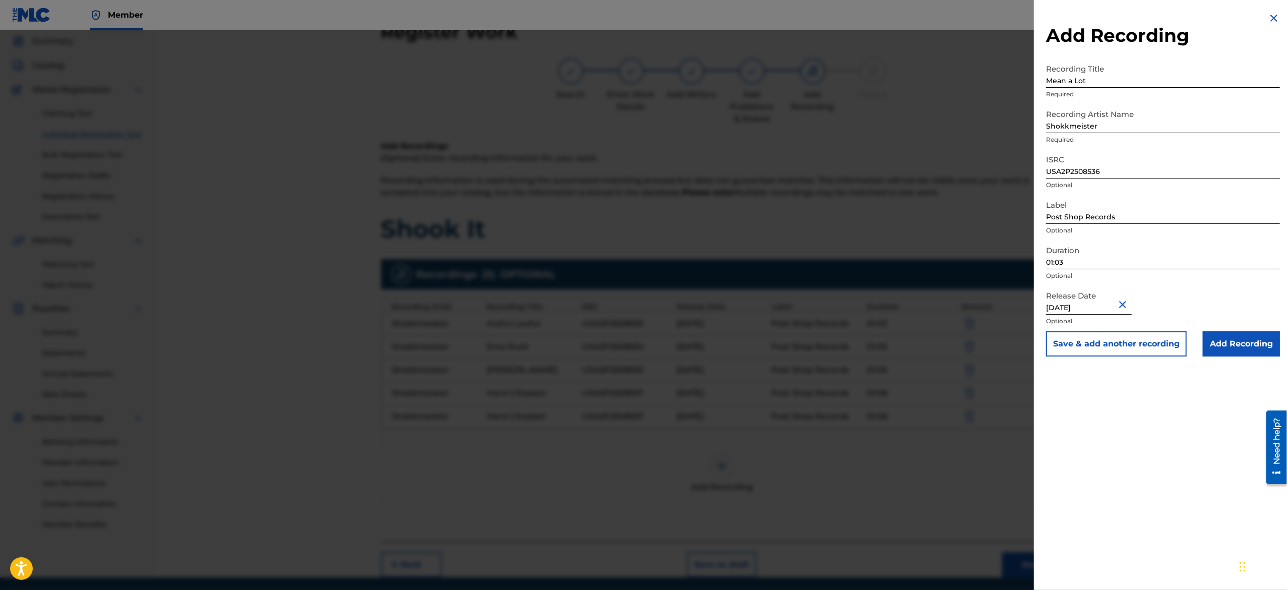
click at [1158, 352] on button "Save & add another recording" at bounding box center [1116, 343] width 141 height 25
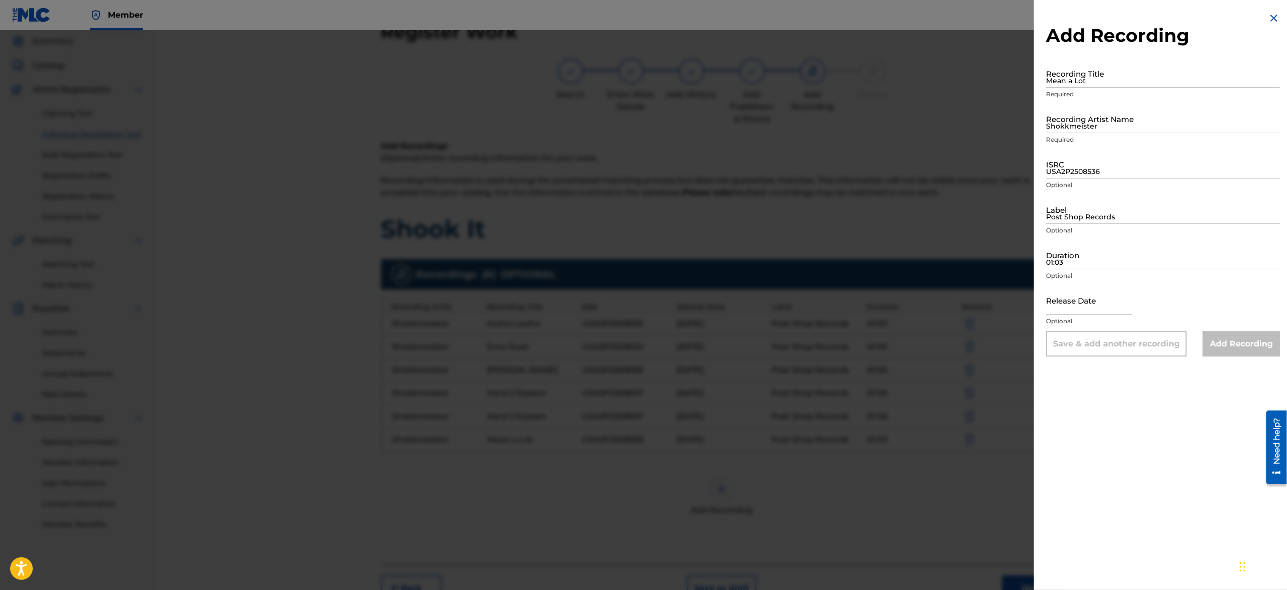
click at [1063, 295] on input "text" at bounding box center [1089, 300] width 86 height 29
click at [1081, 250] on input "01:03" at bounding box center [1163, 254] width 234 height 29
paste input "01:06"
click at [1060, 208] on input "Post Shop Records" at bounding box center [1163, 209] width 234 height 29
click at [1094, 173] on input "USA2P2508536" at bounding box center [1163, 164] width 234 height 29
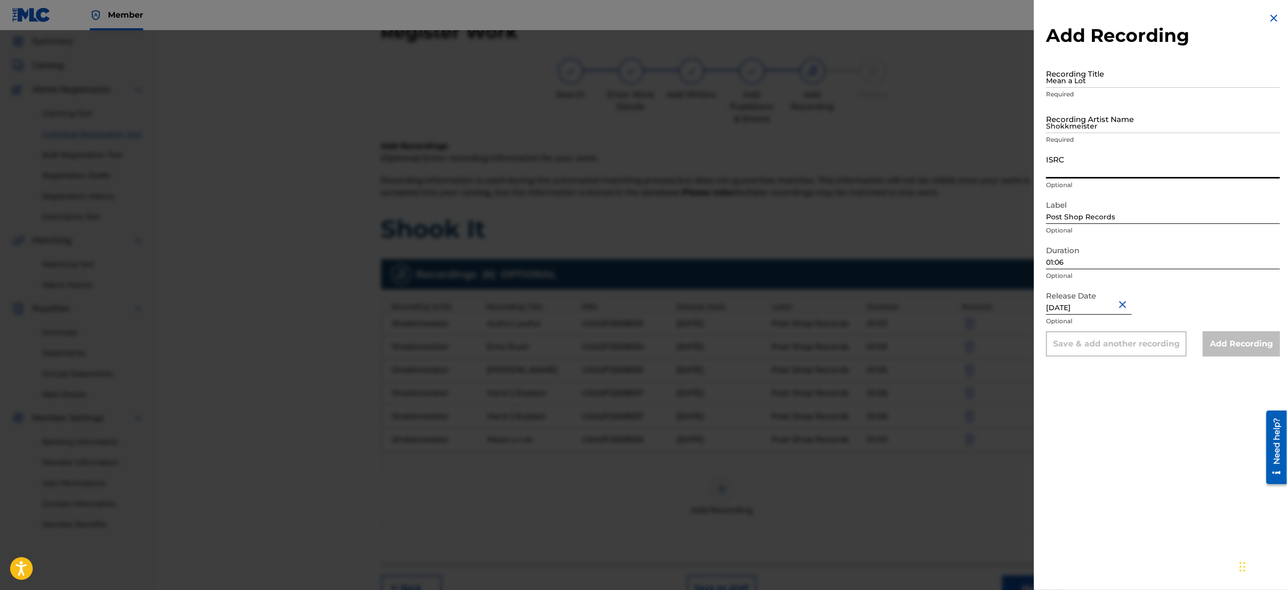
paste input "USA2P2508538"
click at [1105, 121] on input "Shokkmeister" at bounding box center [1163, 118] width 234 height 29
click at [1105, 121] on input "Recording Artist Name" at bounding box center [1163, 118] width 234 height 29
click at [1095, 70] on input "Mean a Lot" at bounding box center [1163, 73] width 234 height 29
paste input "Mindbenda"
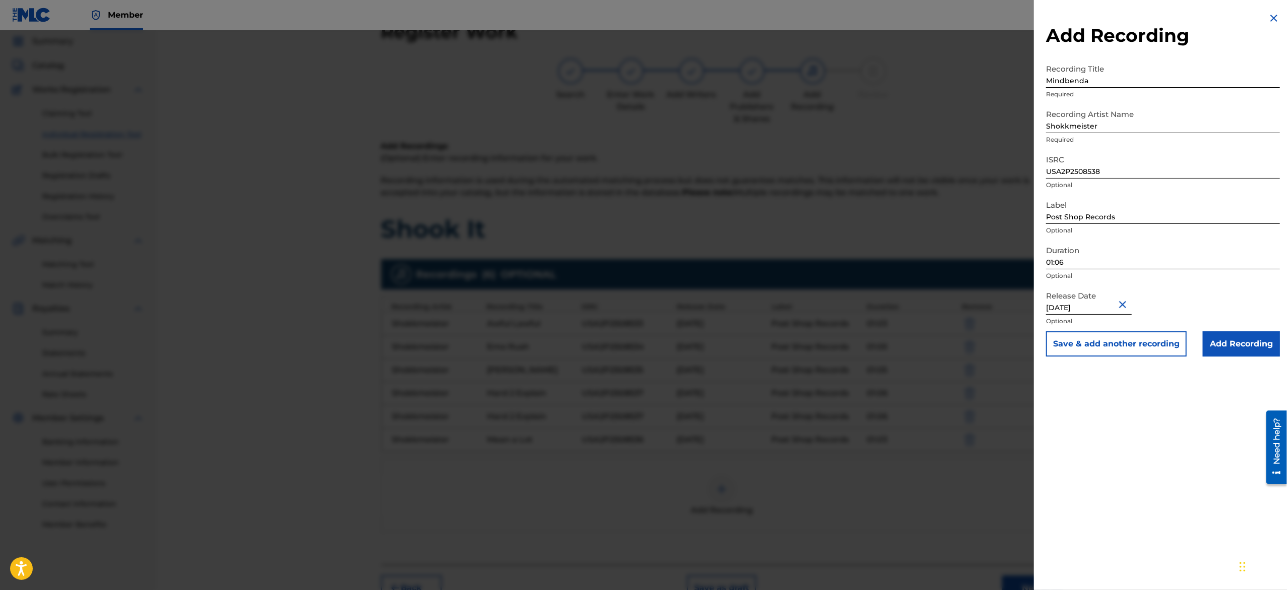
click at [1105, 344] on button "Save & add another recording" at bounding box center [1116, 343] width 141 height 25
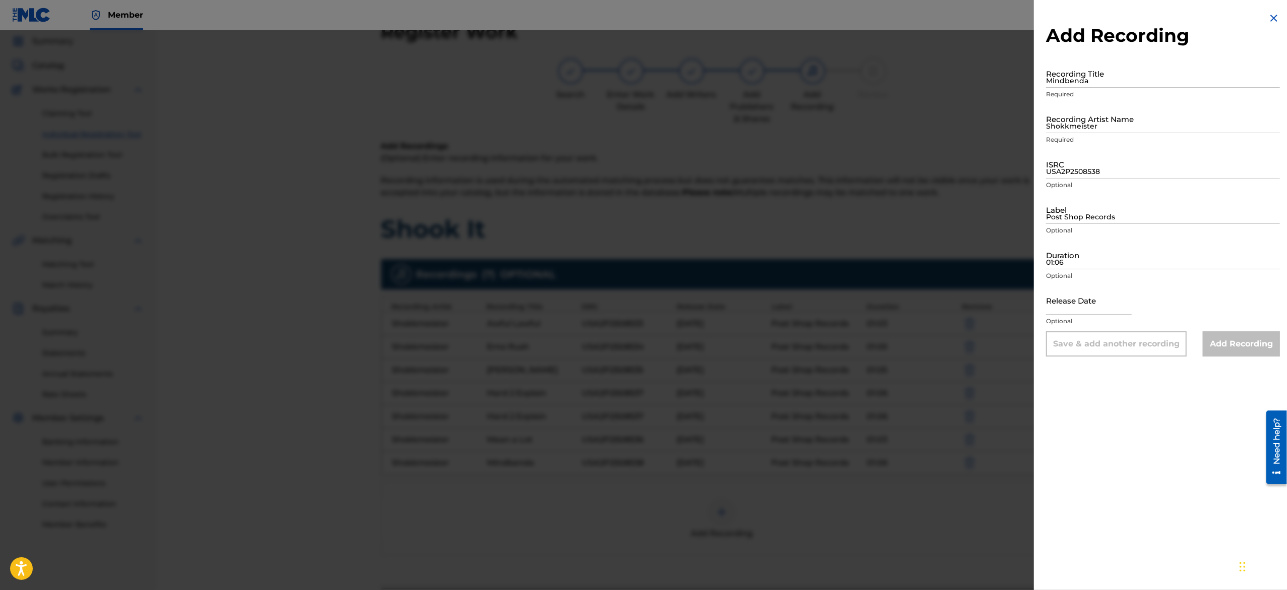
click at [1267, 18] on img at bounding box center [1273, 18] width 12 height 12
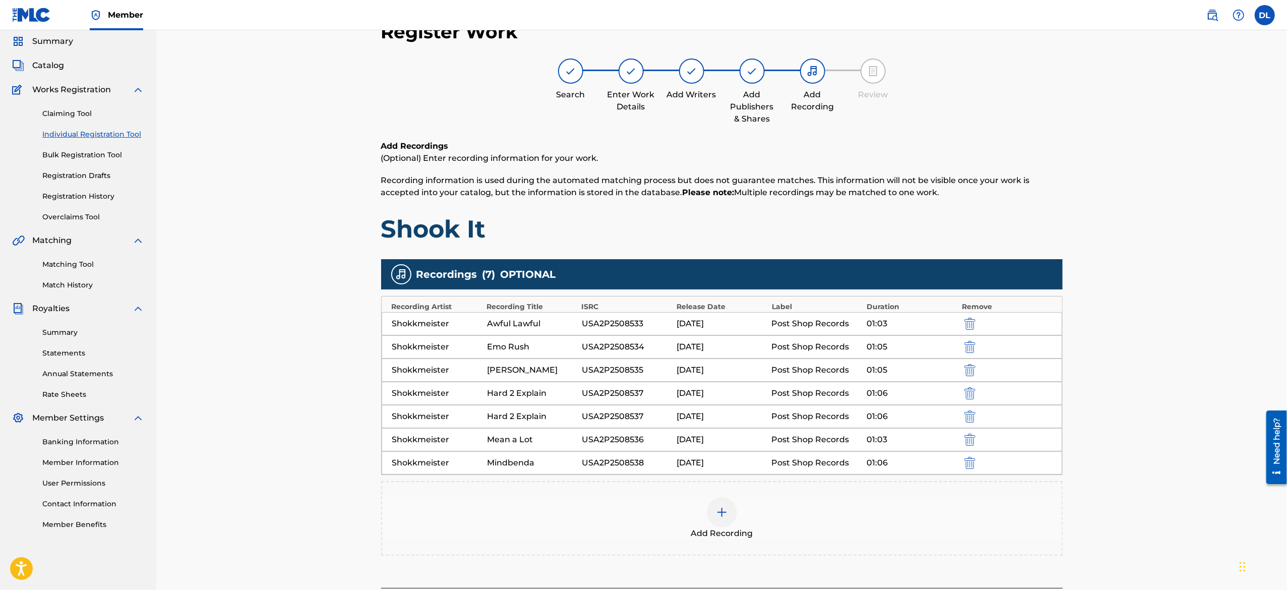
click at [720, 512] on img at bounding box center [722, 512] width 12 height 12
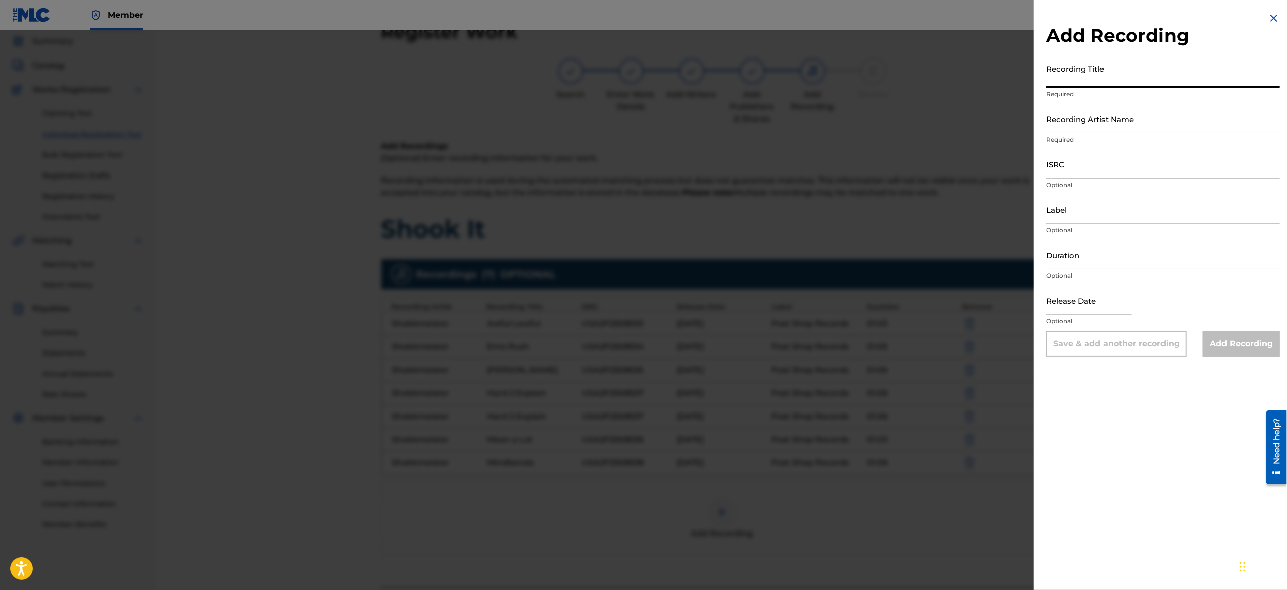
click at [1053, 66] on input "Recording Title" at bounding box center [1163, 73] width 234 height 29
paste input "Natural Vibe"
click at [1100, 127] on input "Recording Artist Name" at bounding box center [1163, 118] width 234 height 29
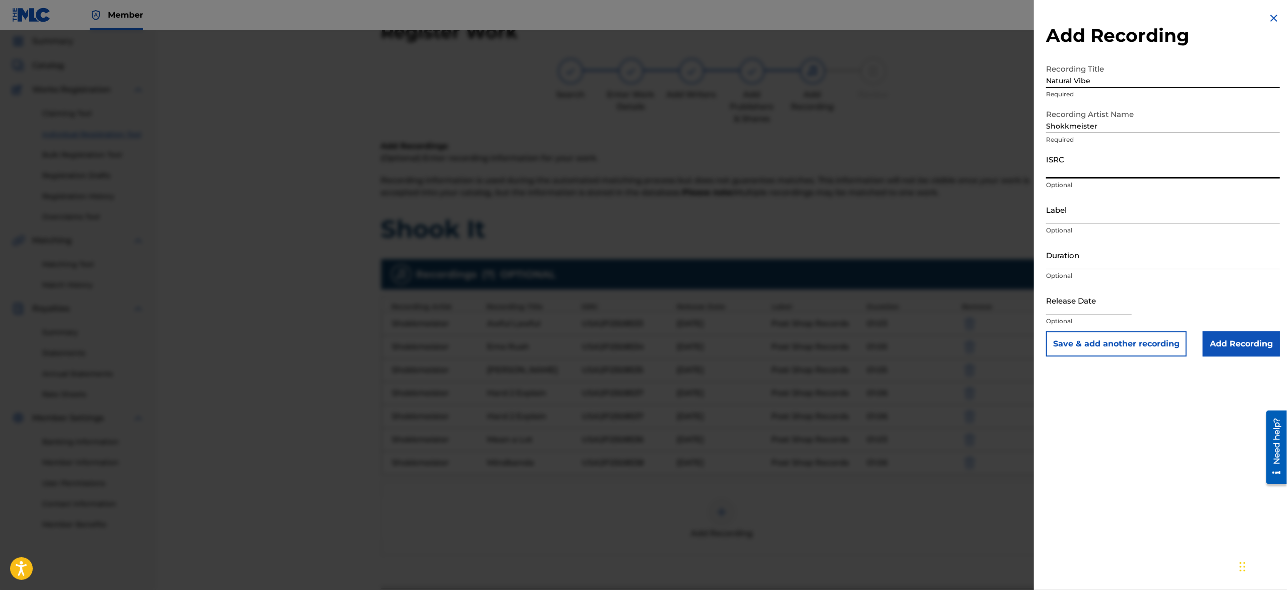
click at [1128, 166] on input "ISRC" at bounding box center [1163, 164] width 234 height 29
paste input "USA2P2508539"
click at [1119, 217] on input "Label" at bounding box center [1163, 209] width 234 height 29
click at [1123, 255] on input "Duration" at bounding box center [1163, 254] width 234 height 29
paste input "01:04"
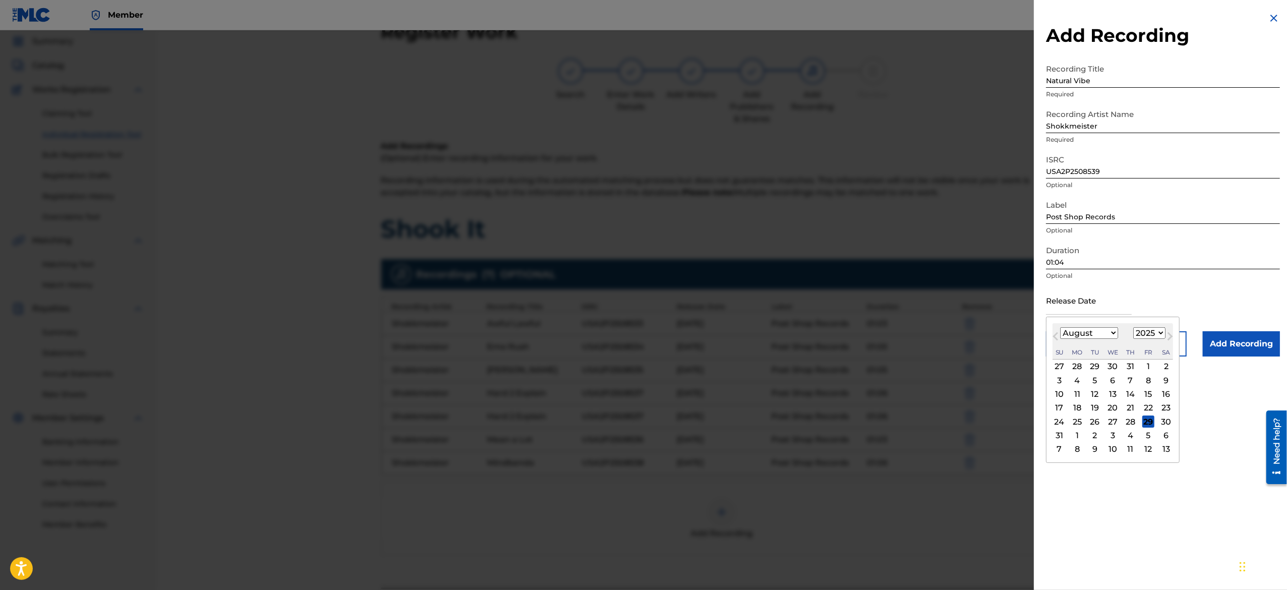
click at [1105, 302] on input "text" at bounding box center [1089, 300] width 86 height 29
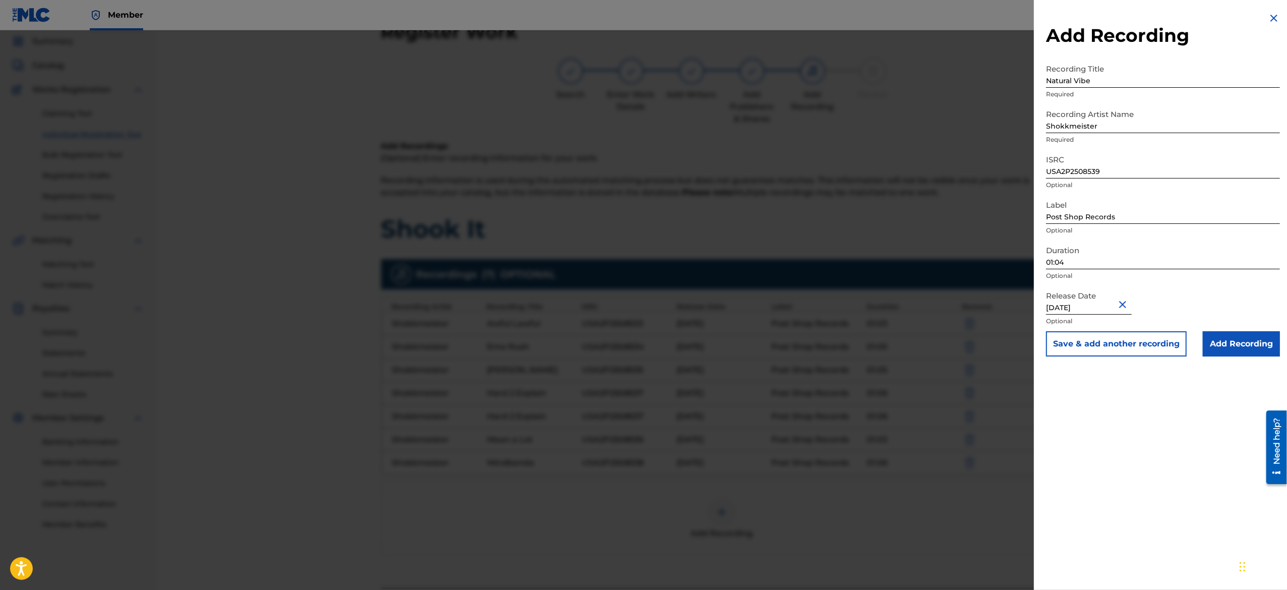
click at [1174, 298] on div "Release Date March 10 2025 Optional" at bounding box center [1163, 308] width 234 height 45
click at [1135, 343] on button "Save & add another recording" at bounding box center [1116, 343] width 141 height 25
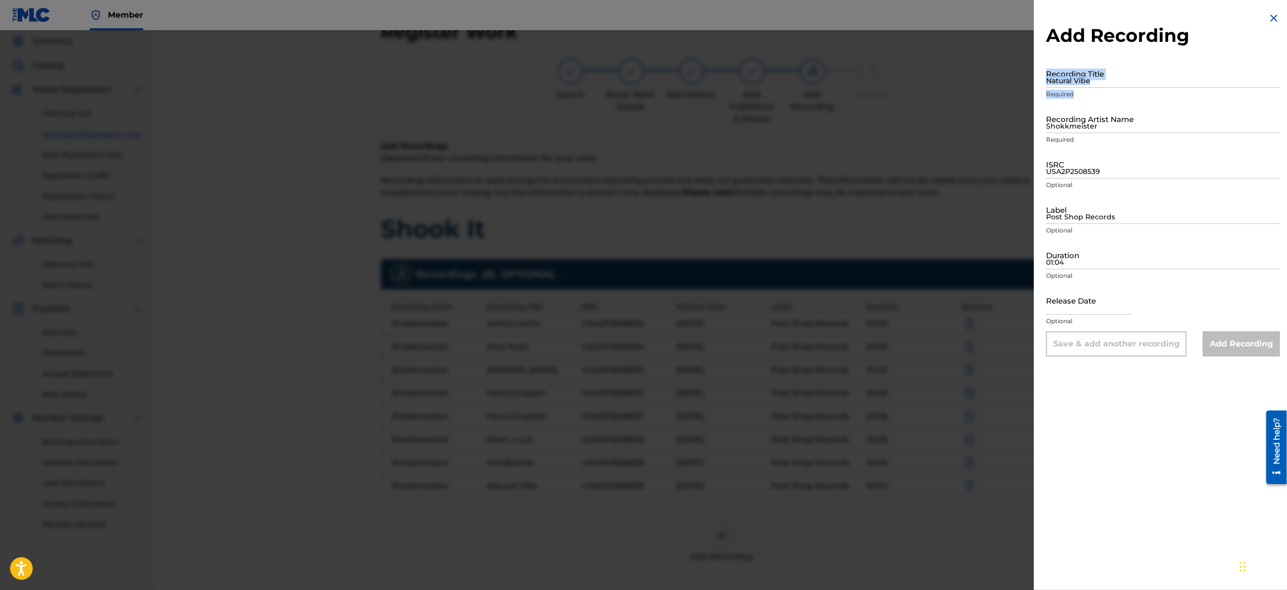
drag, startPoint x: 1118, startPoint y: 92, endPoint x: 1133, endPoint y: 73, distance: 25.1
click at [1133, 73] on div "Recording Title Natural Vibe Required" at bounding box center [1163, 81] width 234 height 45
click at [1133, 73] on input "Natural Vibe" at bounding box center [1163, 73] width 234 height 29
paste input "New Coat"
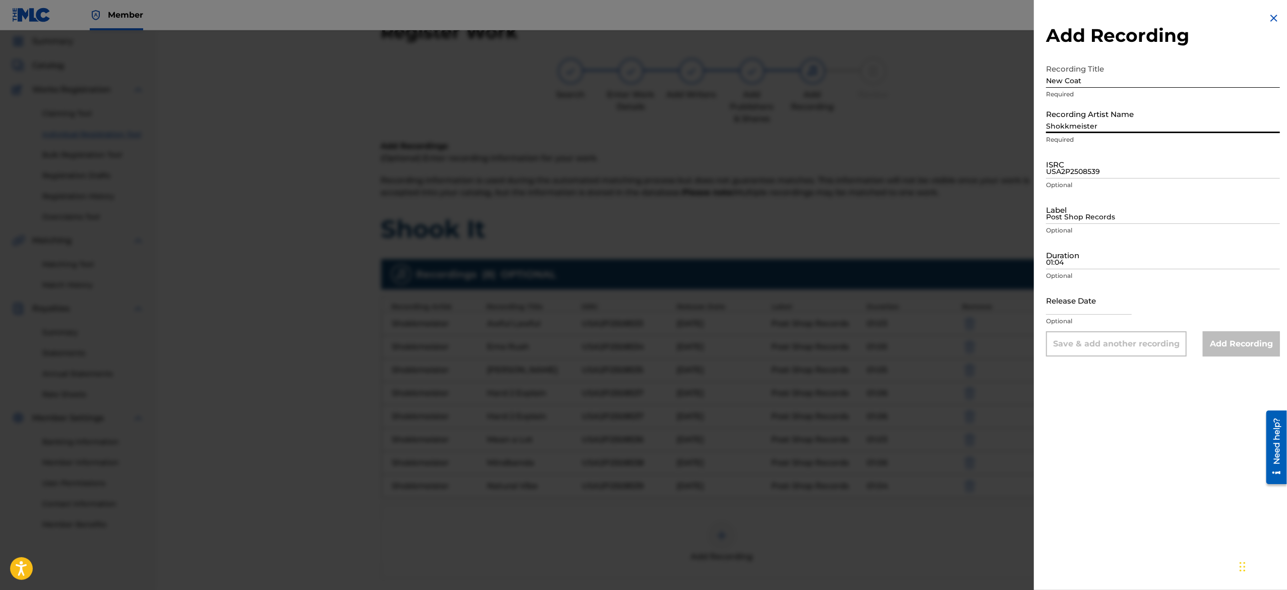
click at [1108, 129] on input "Shokkmeister" at bounding box center [1163, 118] width 234 height 29
click at [1129, 160] on input "USA2P2508539" at bounding box center [1163, 164] width 234 height 29
paste input "USA2P2508540"
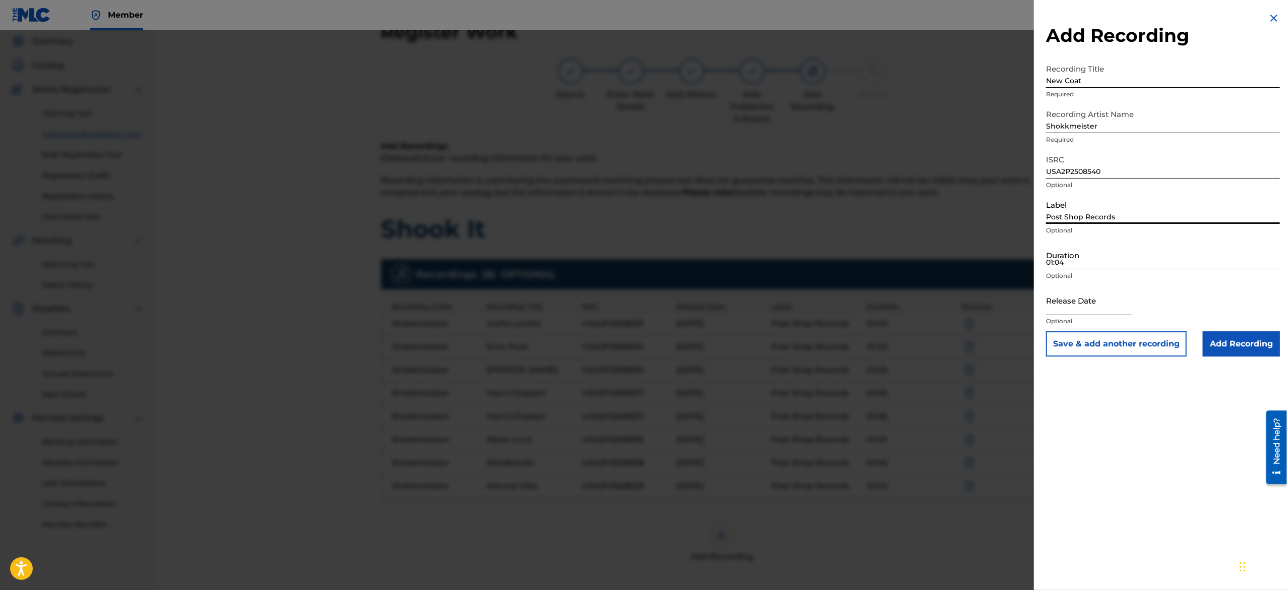
click at [1077, 218] on input "Post Shop Records" at bounding box center [1163, 209] width 234 height 29
click at [1112, 251] on input "01:04" at bounding box center [1163, 254] width 234 height 29
paste input "01:05"
click at [1060, 296] on input "text" at bounding box center [1089, 300] width 86 height 29
click at [1188, 284] on div "Duration 01:05 Optional" at bounding box center [1163, 262] width 234 height 45
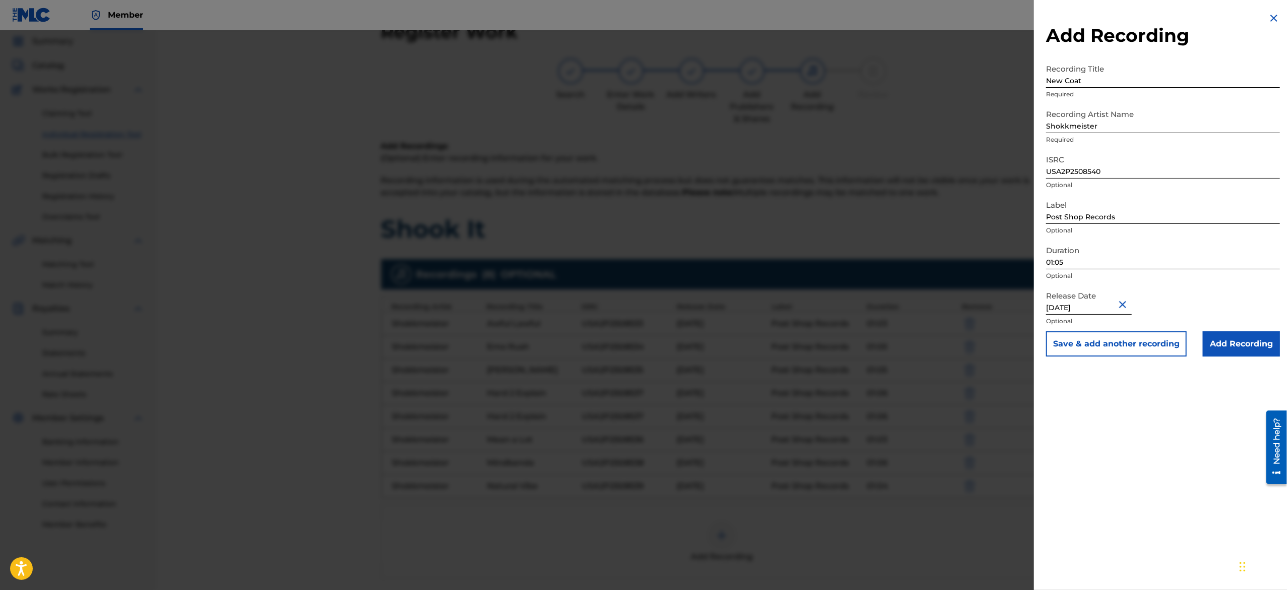
click at [1157, 346] on button "Save & add another recording" at bounding box center [1116, 343] width 141 height 25
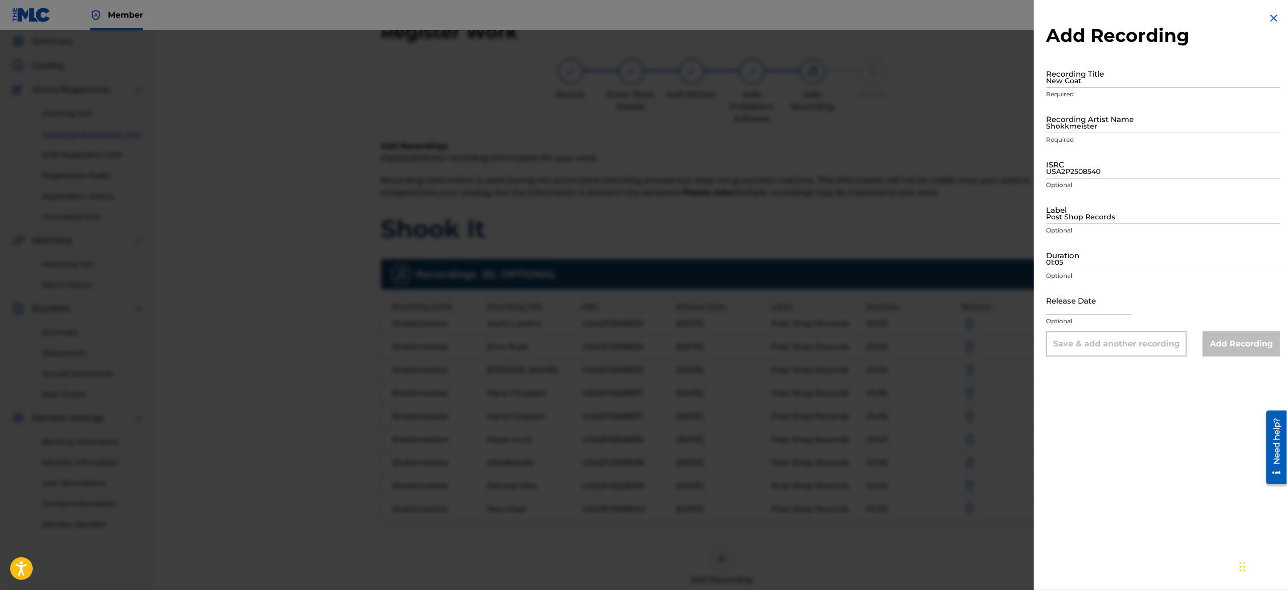
click at [1267, 18] on img at bounding box center [1273, 18] width 12 height 12
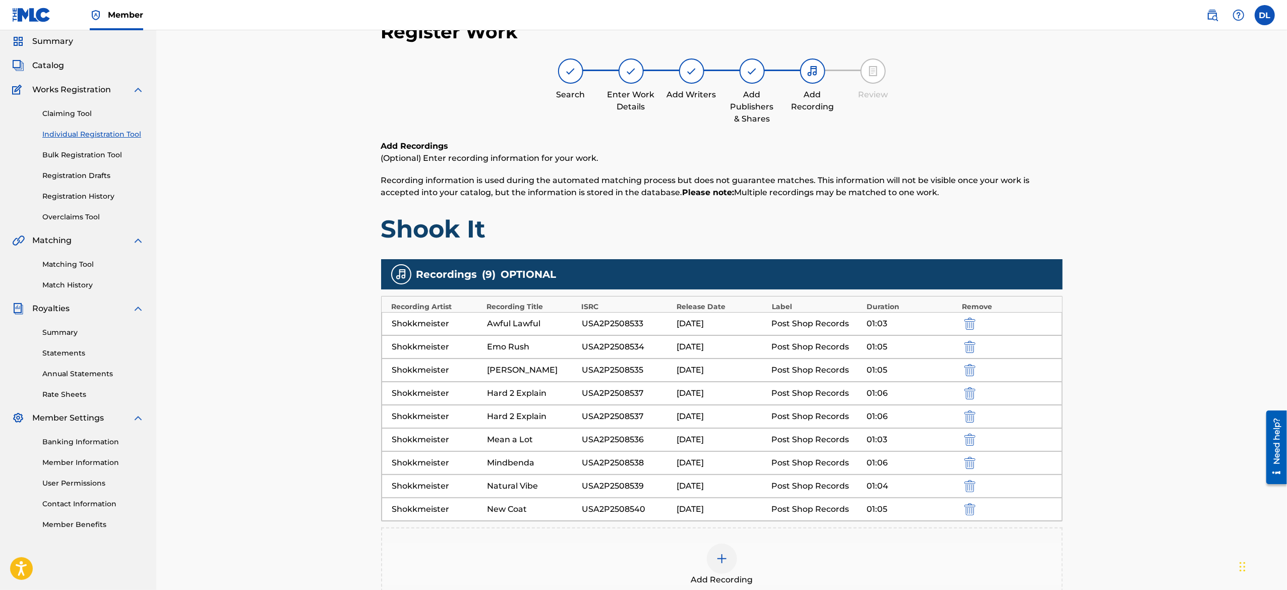
click at [724, 551] on div at bounding box center [722, 558] width 30 height 30
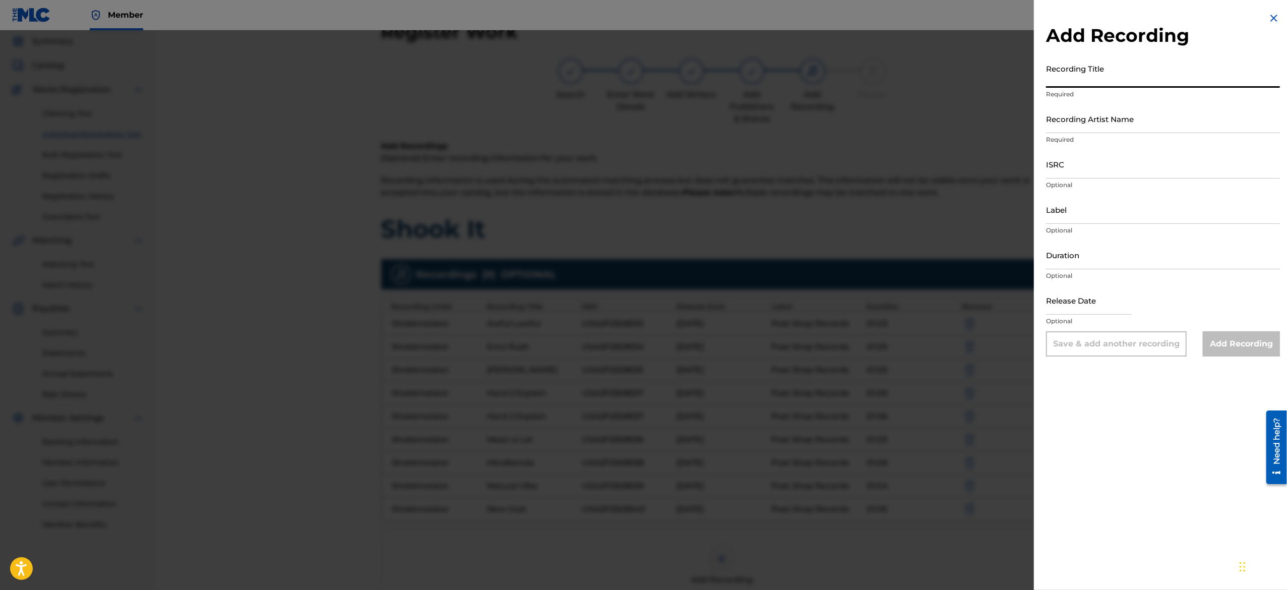
click at [1096, 68] on input "Recording Title" at bounding box center [1163, 73] width 234 height 29
paste input "Parting Shot"
click at [1101, 117] on input "Recording Artist Name" at bounding box center [1163, 118] width 234 height 29
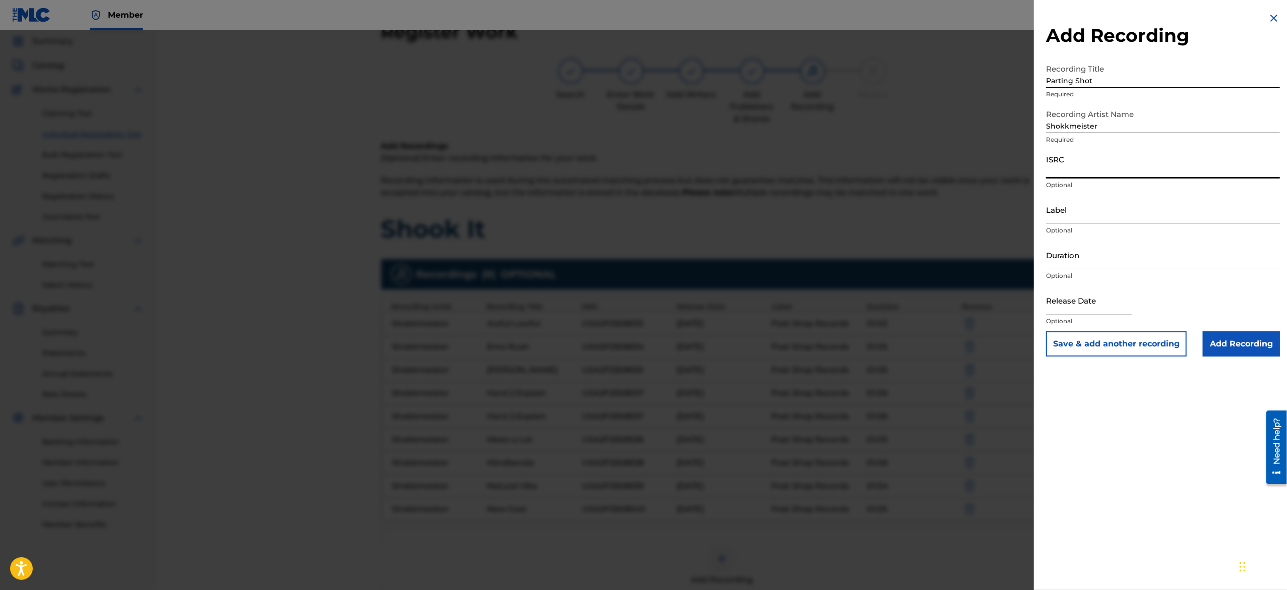
click at [1122, 167] on input "ISRC" at bounding box center [1163, 164] width 234 height 29
paste input "USA2P2508541"
click at [1087, 205] on input "Label" at bounding box center [1163, 209] width 234 height 29
click at [1127, 255] on input "Duration" at bounding box center [1163, 254] width 234 height 29
paste input "01:04"
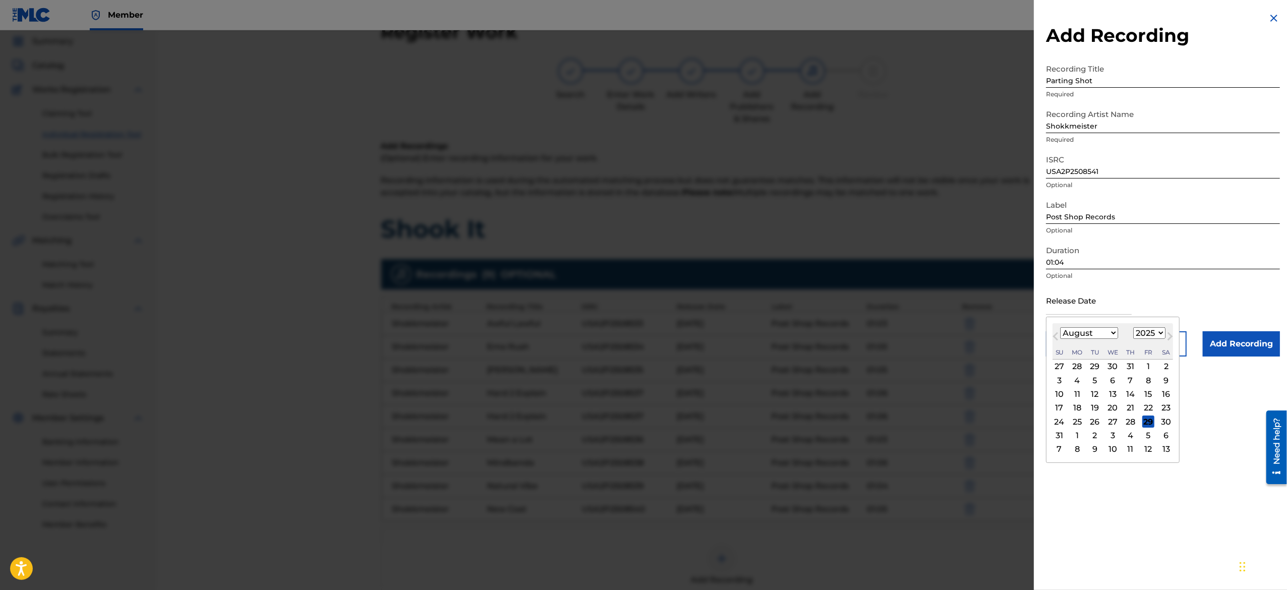
click at [1087, 294] on input "text" at bounding box center [1089, 300] width 86 height 29
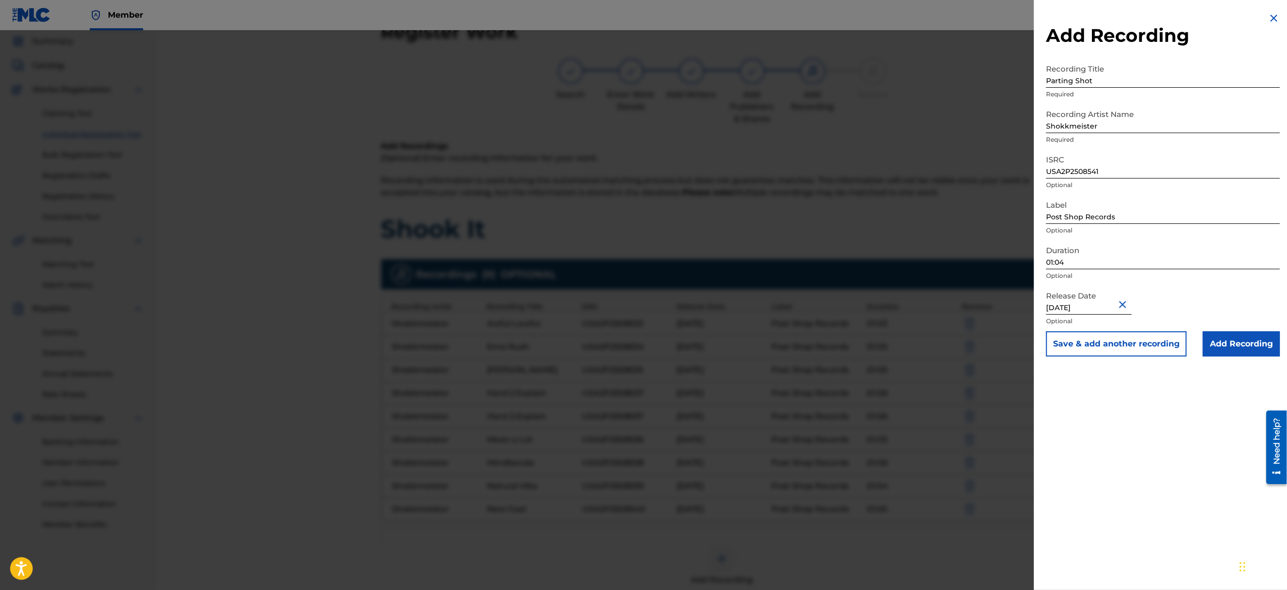
click at [1190, 299] on div "Release Date March 10 2025 Optional" at bounding box center [1163, 308] width 234 height 45
click at [1155, 347] on button "Save & add another recording" at bounding box center [1116, 343] width 141 height 25
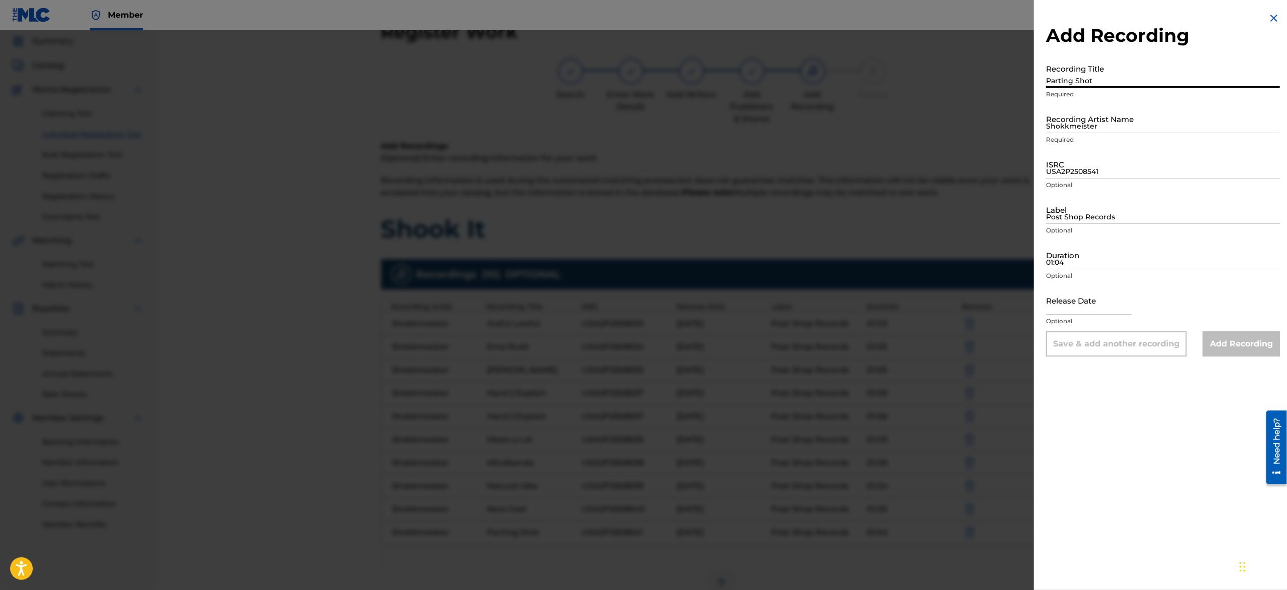
click at [1069, 66] on input "Parting Shot" at bounding box center [1163, 73] width 234 height 29
click at [1121, 68] on input "Recording Title" at bounding box center [1163, 73] width 234 height 29
paste input "Piece of Home"
click at [1100, 118] on input "Shokkmeister" at bounding box center [1163, 118] width 234 height 29
click at [1109, 169] on input "USA2P2508541" at bounding box center [1163, 164] width 234 height 29
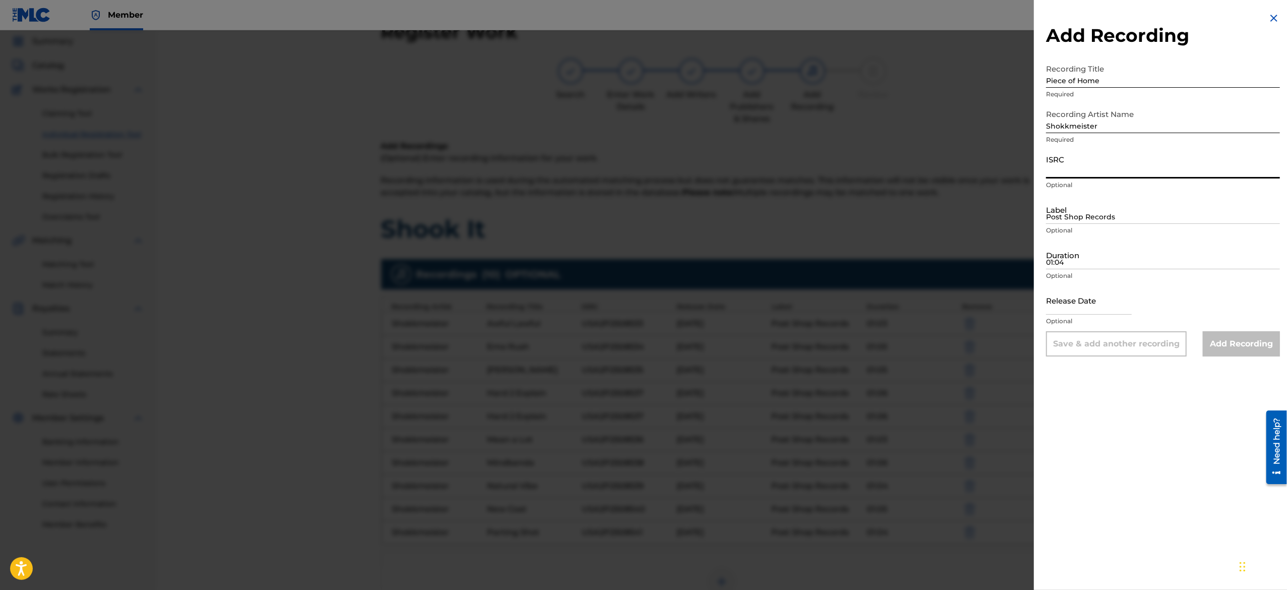
paste input "USA2P2508542"
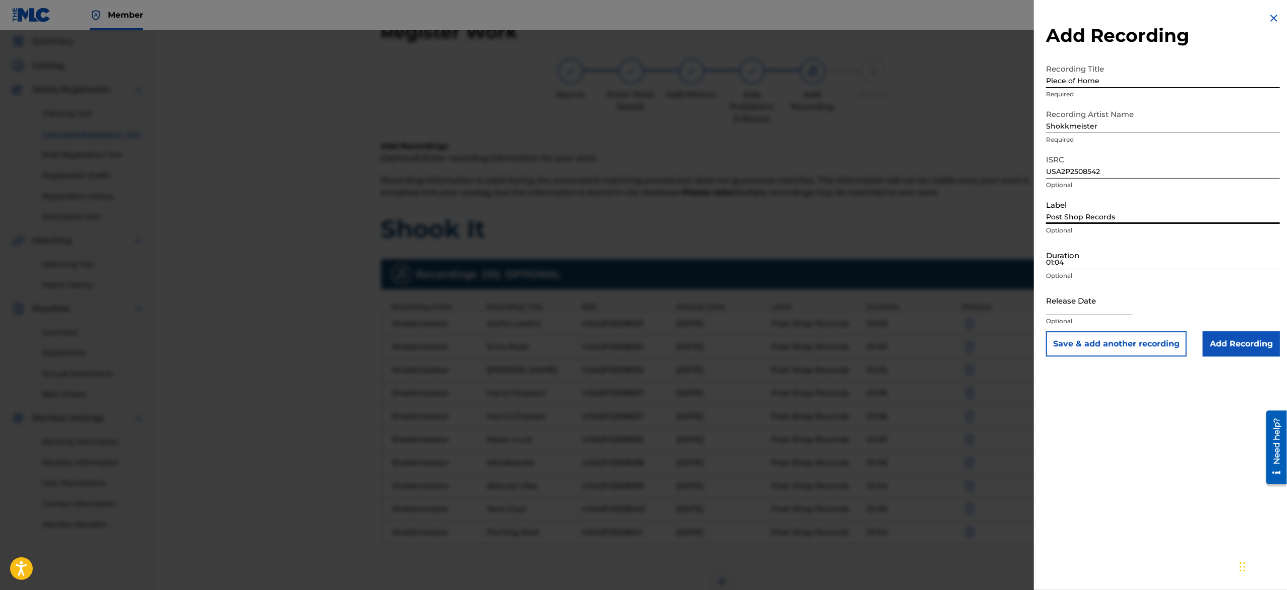
click at [1076, 216] on input "Post Shop Records" at bounding box center [1163, 209] width 234 height 29
click at [1133, 257] on input "01:04" at bounding box center [1163, 254] width 234 height 29
paste input "01:10"
click at [1091, 303] on input "text" at bounding box center [1089, 300] width 86 height 29
click at [1207, 296] on div "Release Date March 10 2025 Optional" at bounding box center [1163, 308] width 234 height 45
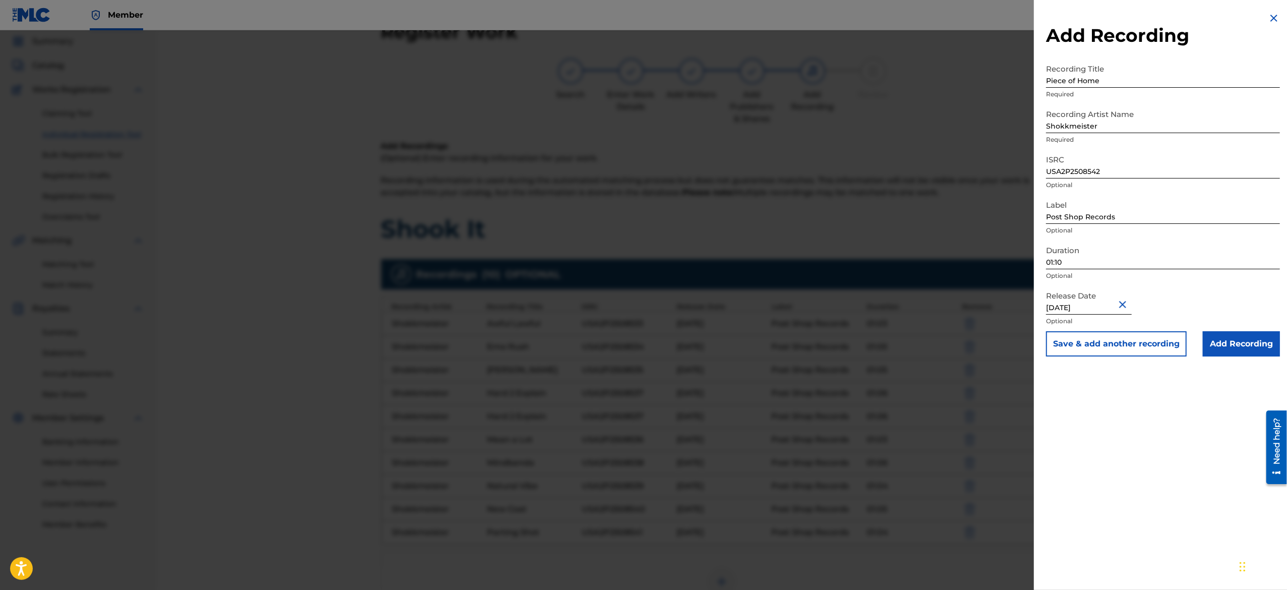
click at [1146, 346] on button "Save & add another recording" at bounding box center [1116, 343] width 141 height 25
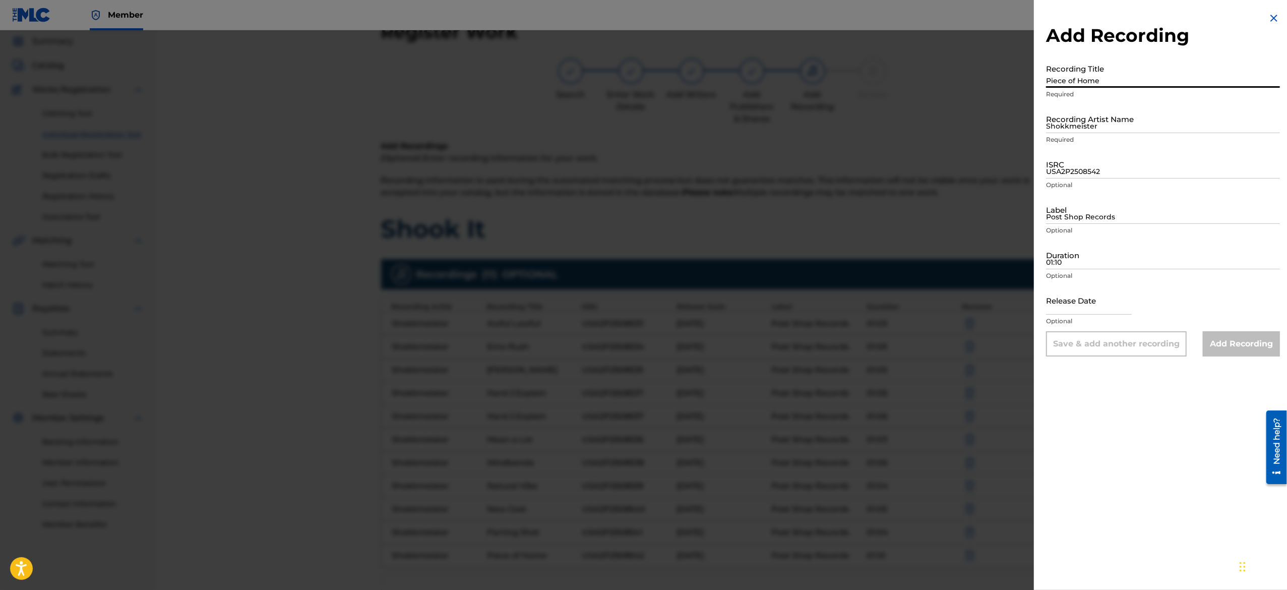
click at [1091, 69] on input "Piece of Home" at bounding box center [1163, 73] width 234 height 29
click at [1114, 72] on input "Recording Title" at bounding box center [1163, 73] width 234 height 29
paste input "Popped Out"
click at [1103, 115] on input "Shokkmeister" at bounding box center [1163, 118] width 234 height 29
click at [1125, 160] on input "USA2P2508542" at bounding box center [1163, 164] width 234 height 29
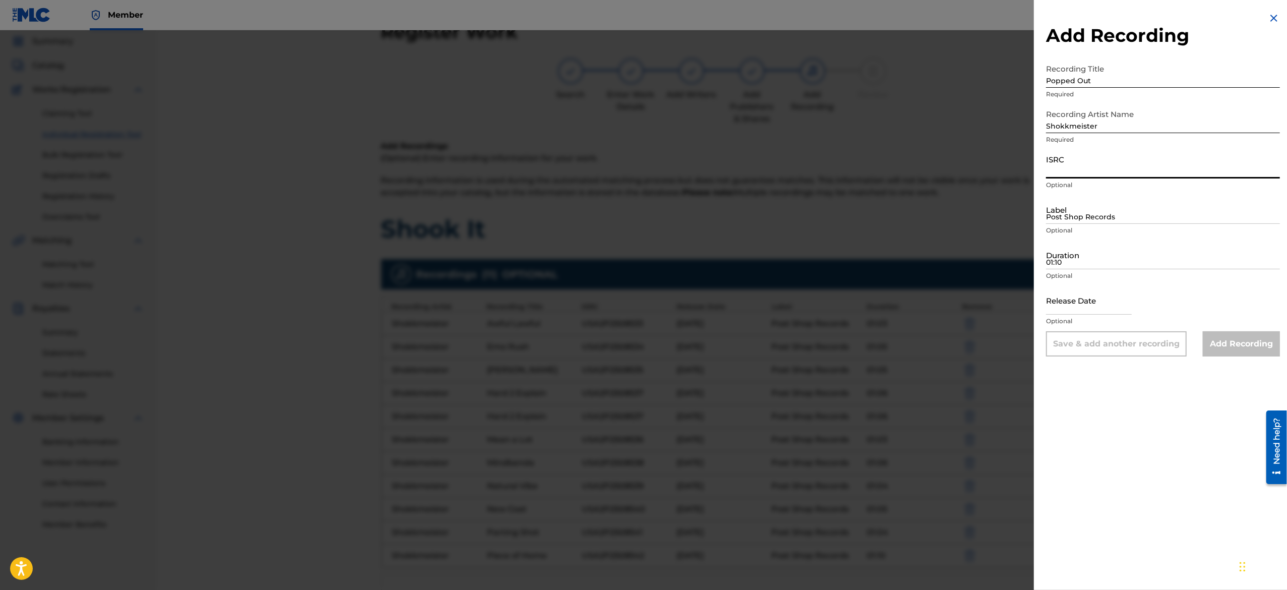
paste input "USA2P2508543"
click at [1077, 197] on input "Post Shop Records" at bounding box center [1163, 209] width 234 height 29
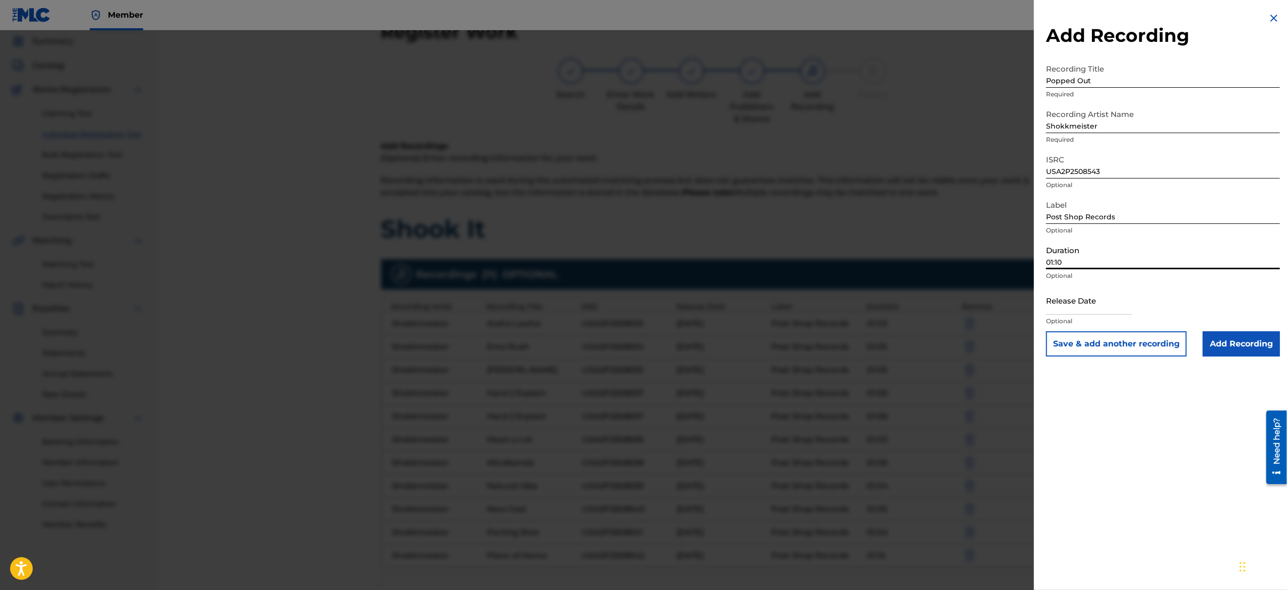
click at [1136, 258] on input "01:10" at bounding box center [1163, 254] width 234 height 29
click at [1121, 253] on input "01:10" at bounding box center [1163, 254] width 234 height 29
paste input "01:06"
click at [1070, 297] on input "text" at bounding box center [1089, 300] width 86 height 29
click at [1199, 280] on div "Duration 01:06 Optional" at bounding box center [1163, 262] width 234 height 45
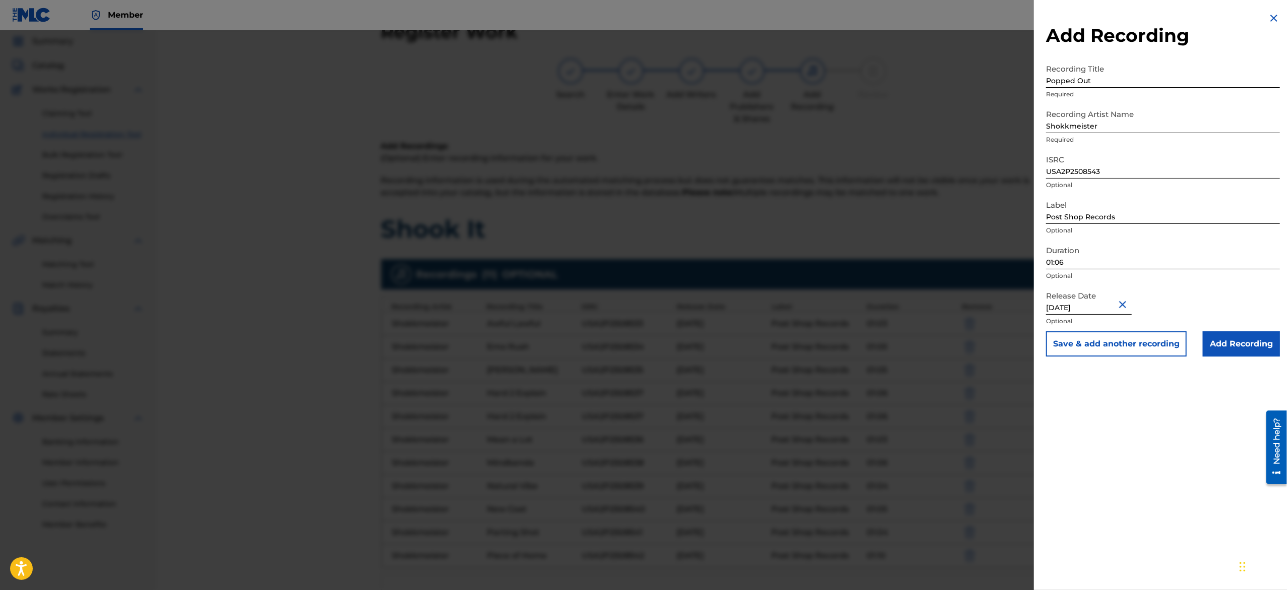
click at [1149, 340] on button "Save & add another recording" at bounding box center [1116, 343] width 141 height 25
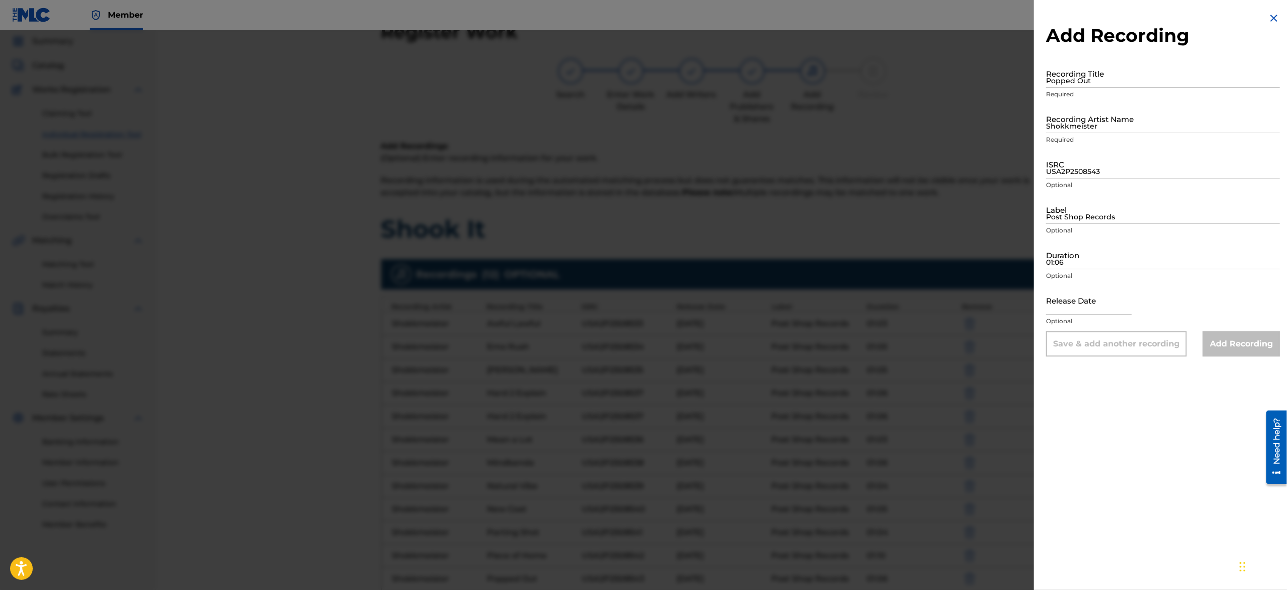
click at [1141, 441] on div "Add Recording Recording Title Popped Out Required Recording Artist Name Shokkme…" at bounding box center [1163, 295] width 258 height 590
click at [1095, 58] on div "Add Recording Recording Title Popped Out Required Recording Artist Name Shokkme…" at bounding box center [1163, 184] width 258 height 368
click at [1095, 73] on input "Popped Out" at bounding box center [1163, 73] width 234 height 29
paste input "Raw Feedback"
click at [1111, 131] on input "Shokkmeister" at bounding box center [1163, 118] width 234 height 29
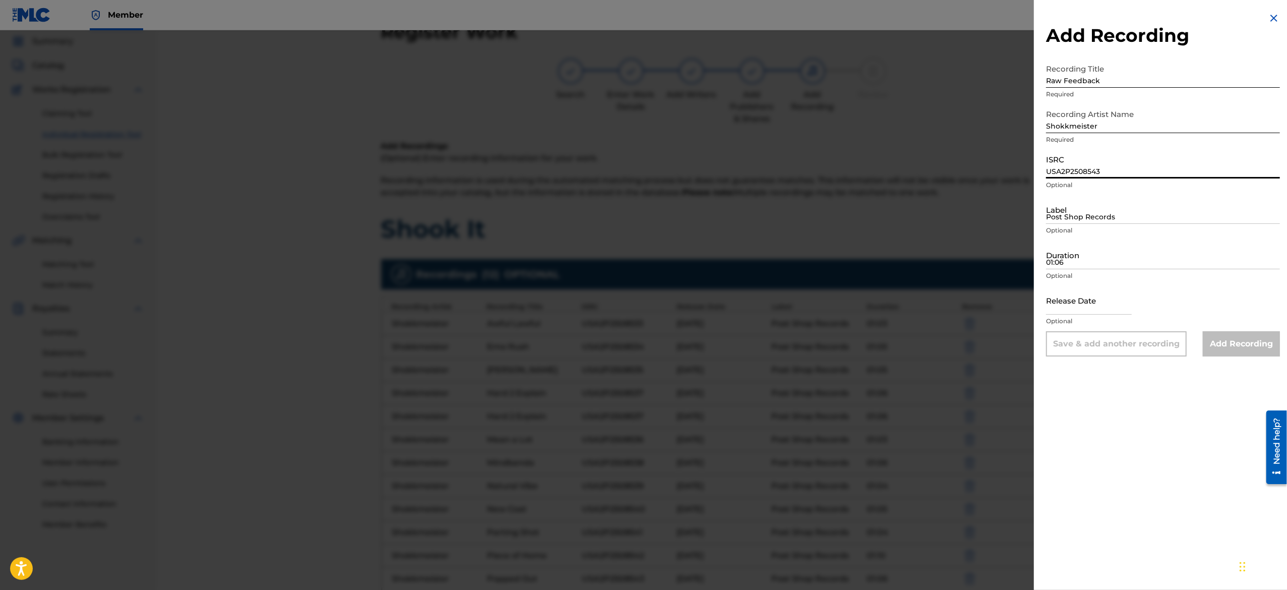
click at [1133, 165] on input "USA2P2508543" at bounding box center [1163, 164] width 234 height 29
paste input "USA2P2508544"
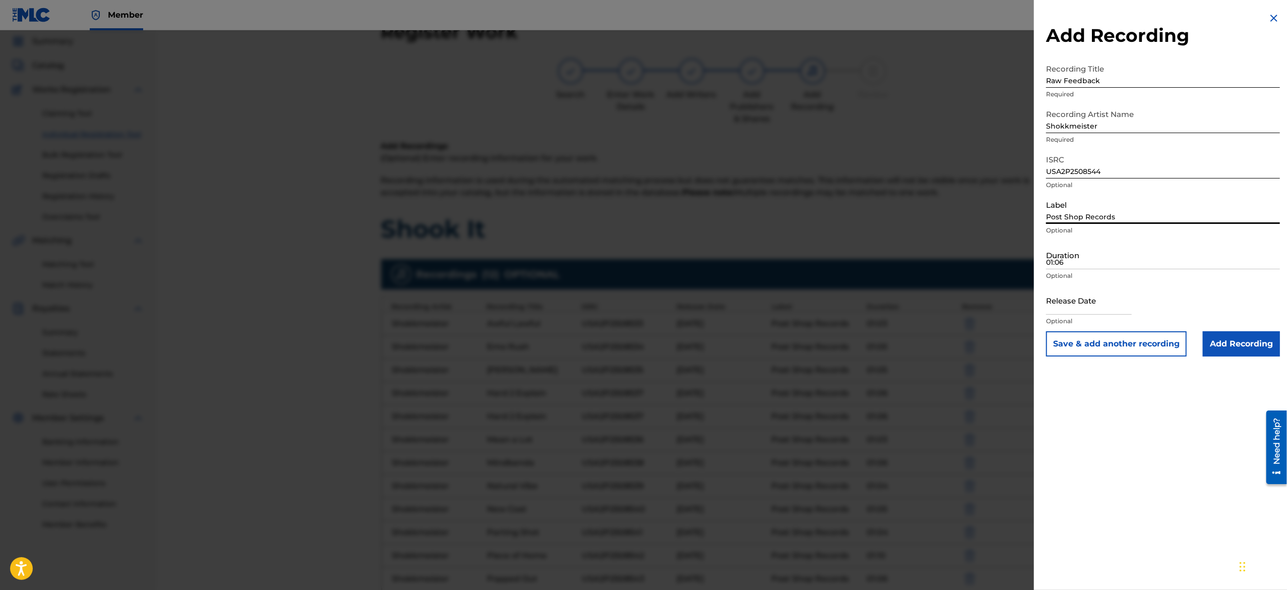
click at [1091, 206] on input "Post Shop Records" at bounding box center [1163, 209] width 234 height 29
click at [1123, 253] on input "01:06" at bounding box center [1163, 254] width 234 height 29
paste input "01:07"
click at [1059, 291] on input "text" at bounding box center [1089, 300] width 86 height 29
click at [1209, 284] on div "Duration 01:07 Optional" at bounding box center [1163, 262] width 234 height 45
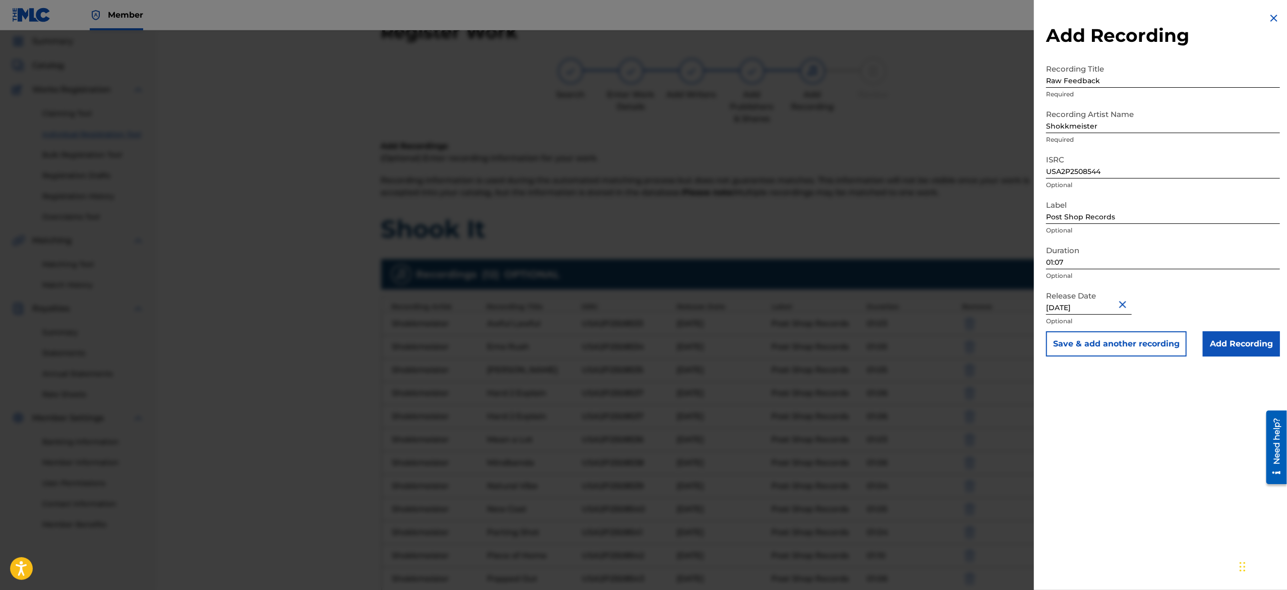
click at [1125, 340] on button "Save & add another recording" at bounding box center [1116, 343] width 141 height 25
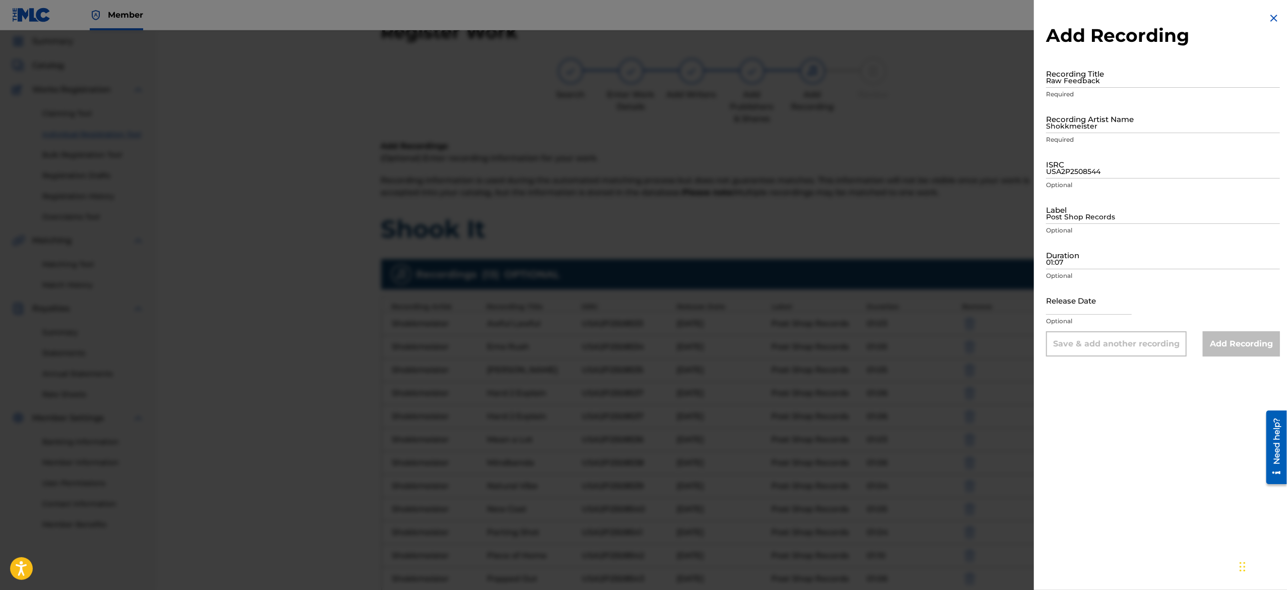
click at [1143, 60] on input "Raw Feedback" at bounding box center [1163, 73] width 234 height 29
paste input "Tryout Season"
click at [1103, 118] on input "Shokkmeister" at bounding box center [1163, 118] width 234 height 29
click at [1121, 164] on input "USA2P2508544" at bounding box center [1163, 164] width 234 height 29
paste input "USA2P2508545"
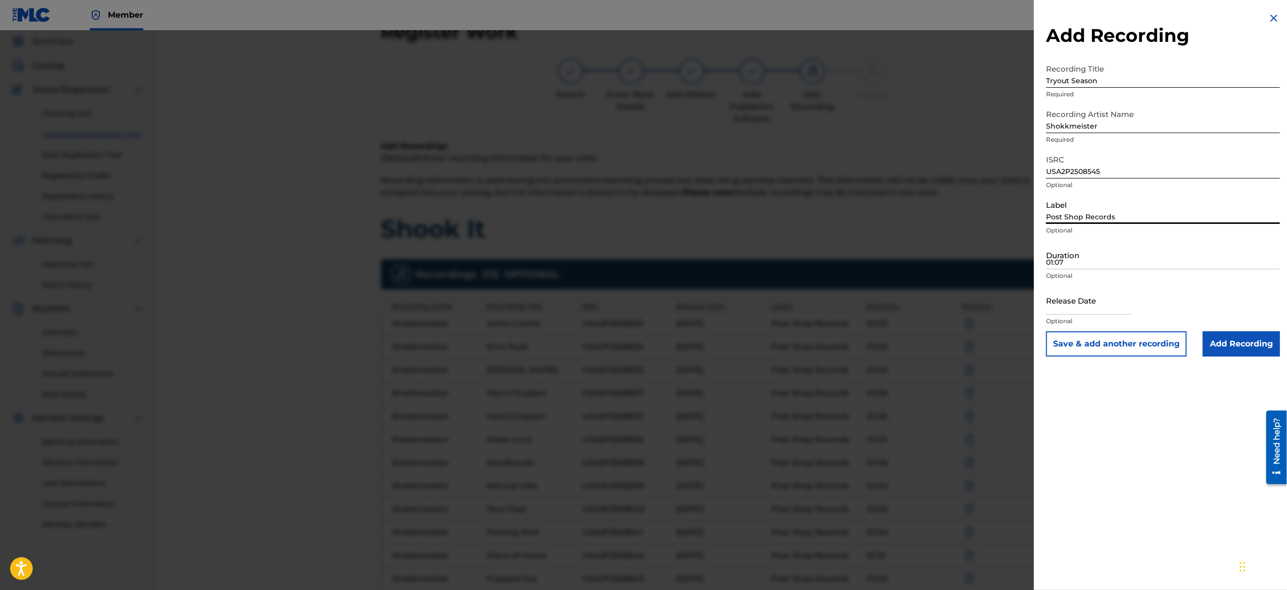
click at [1084, 217] on input "Post Shop Records" at bounding box center [1163, 209] width 234 height 29
click at [1122, 252] on input "01:07" at bounding box center [1163, 254] width 234 height 29
paste input "01:02"
click at [1087, 310] on input "text" at bounding box center [1089, 300] width 86 height 29
click at [1208, 288] on div "Release Date March 10 2025 Optional" at bounding box center [1163, 308] width 234 height 45
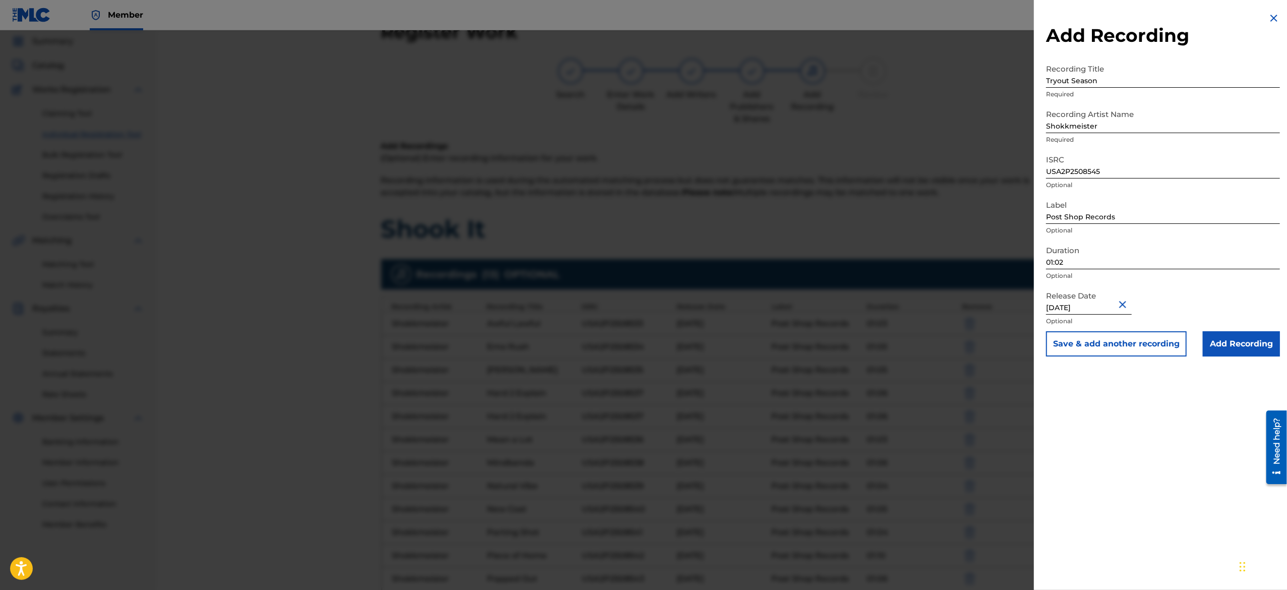
click at [1173, 340] on button "Save & add another recording" at bounding box center [1116, 343] width 141 height 25
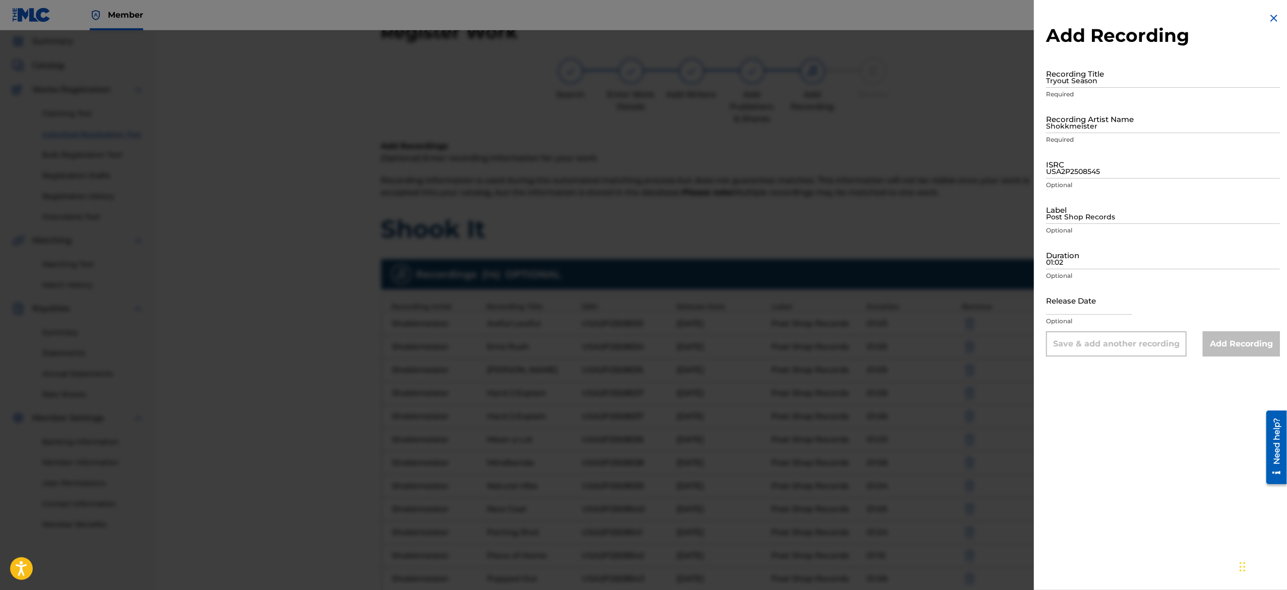
click at [1135, 78] on input "Tryout Season" at bounding box center [1163, 73] width 234 height 29
click at [1154, 67] on input "Tryout Season" at bounding box center [1163, 73] width 234 height 29
click at [1095, 76] on input "Recording Title" at bounding box center [1163, 73] width 234 height 29
paste input "Ya Biggie"
click at [1123, 115] on input "Shokkmeister" at bounding box center [1163, 118] width 234 height 29
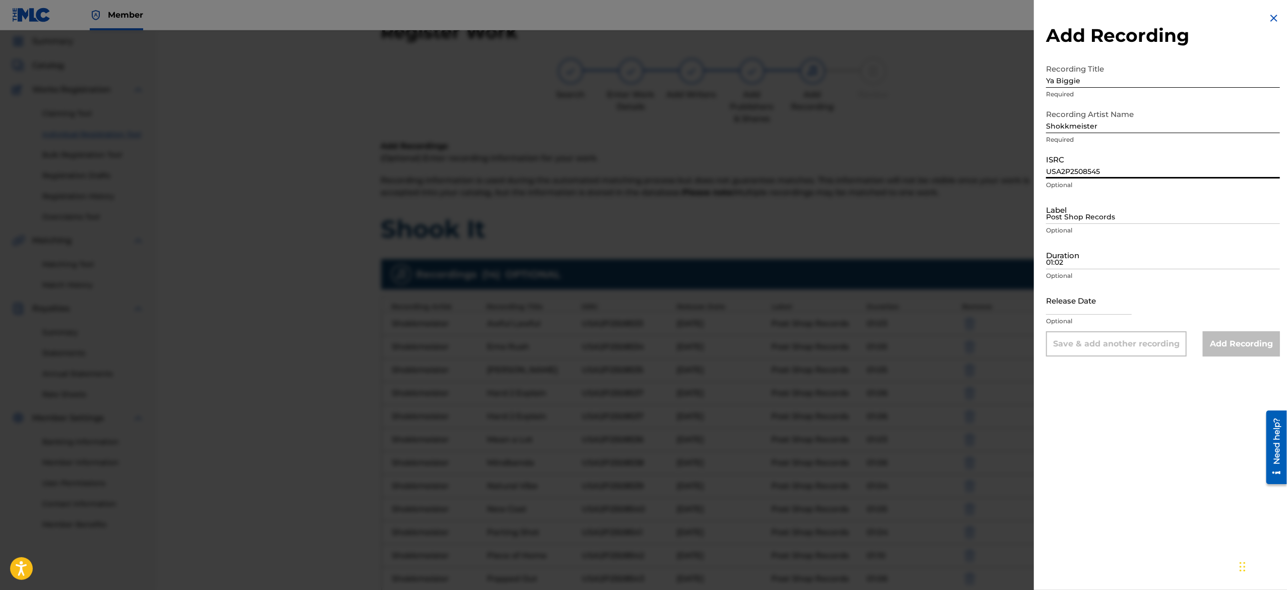
click at [1121, 165] on input "USA2P2508545" at bounding box center [1163, 164] width 234 height 29
click at [1113, 170] on input "ISRC" at bounding box center [1163, 164] width 234 height 29
paste input "USA2P2508546"
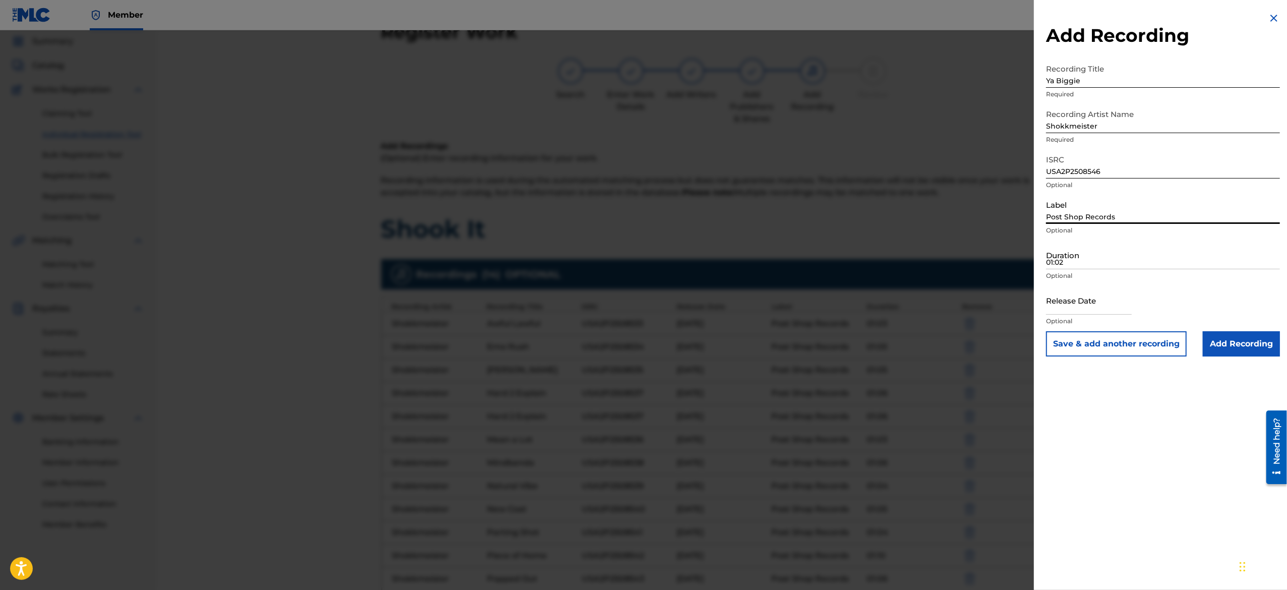
click at [1091, 217] on input "Post Shop Records" at bounding box center [1163, 209] width 234 height 29
click at [1123, 259] on input "01:02" at bounding box center [1163, 254] width 234 height 29
paste input "01:07"
click at [1064, 298] on input "text" at bounding box center [1089, 300] width 86 height 29
click at [1189, 292] on div "Release Date March 10 2025 Optional" at bounding box center [1163, 308] width 234 height 45
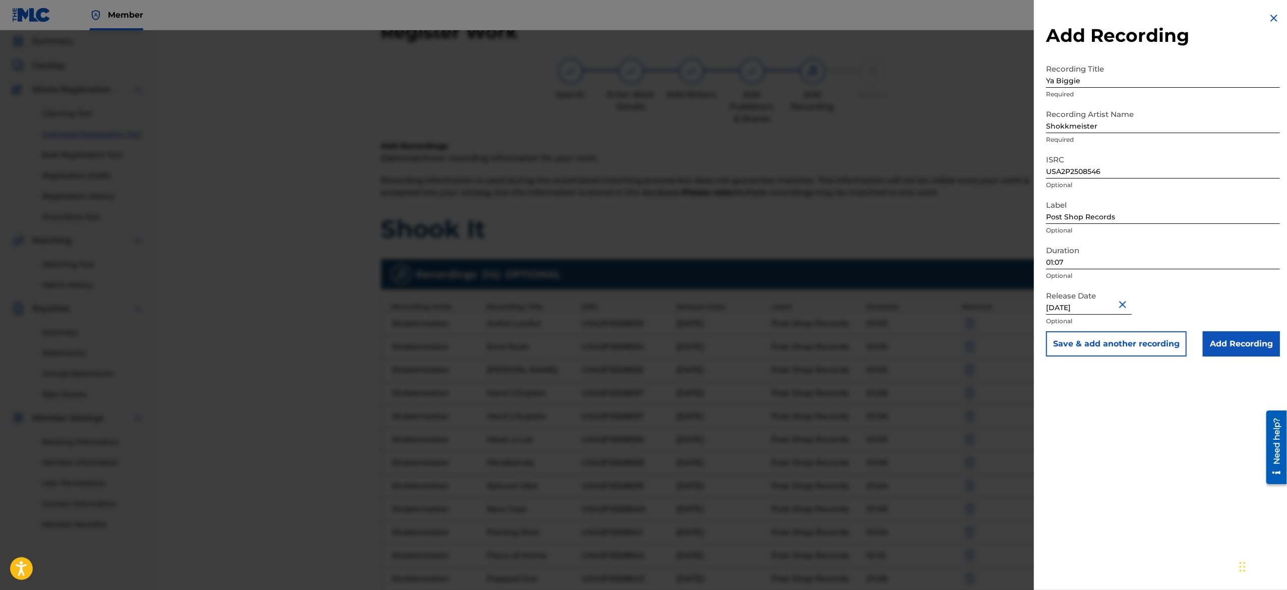
click at [1149, 342] on button "Save & add another recording" at bounding box center [1116, 343] width 141 height 25
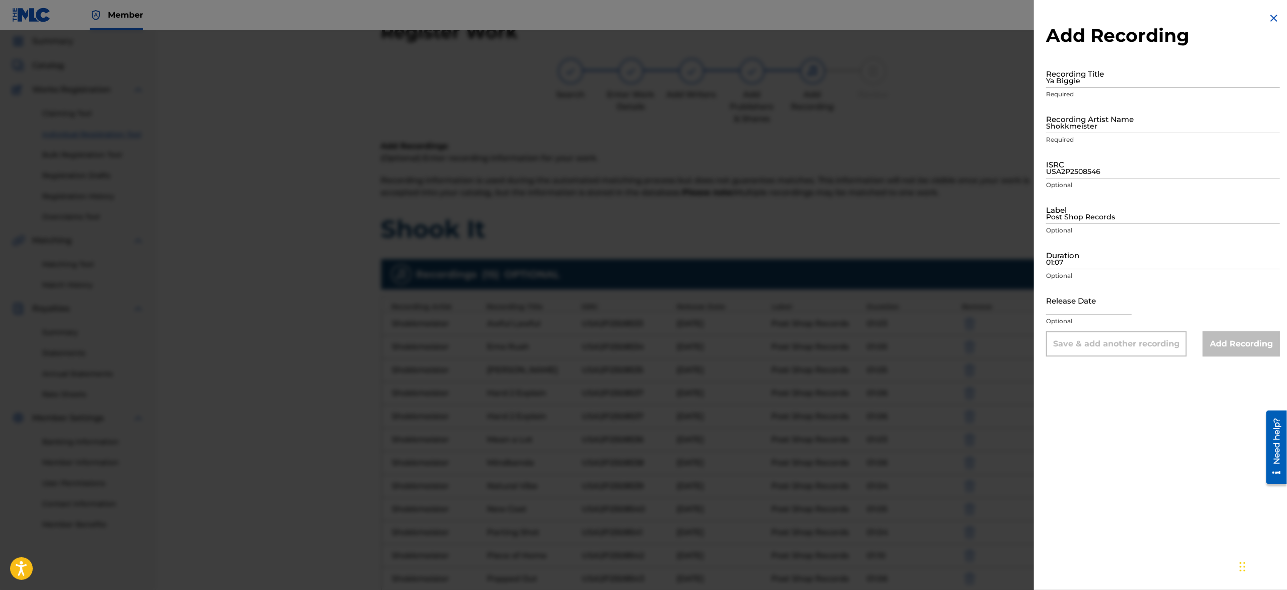
click at [1270, 17] on img at bounding box center [1273, 18] width 12 height 12
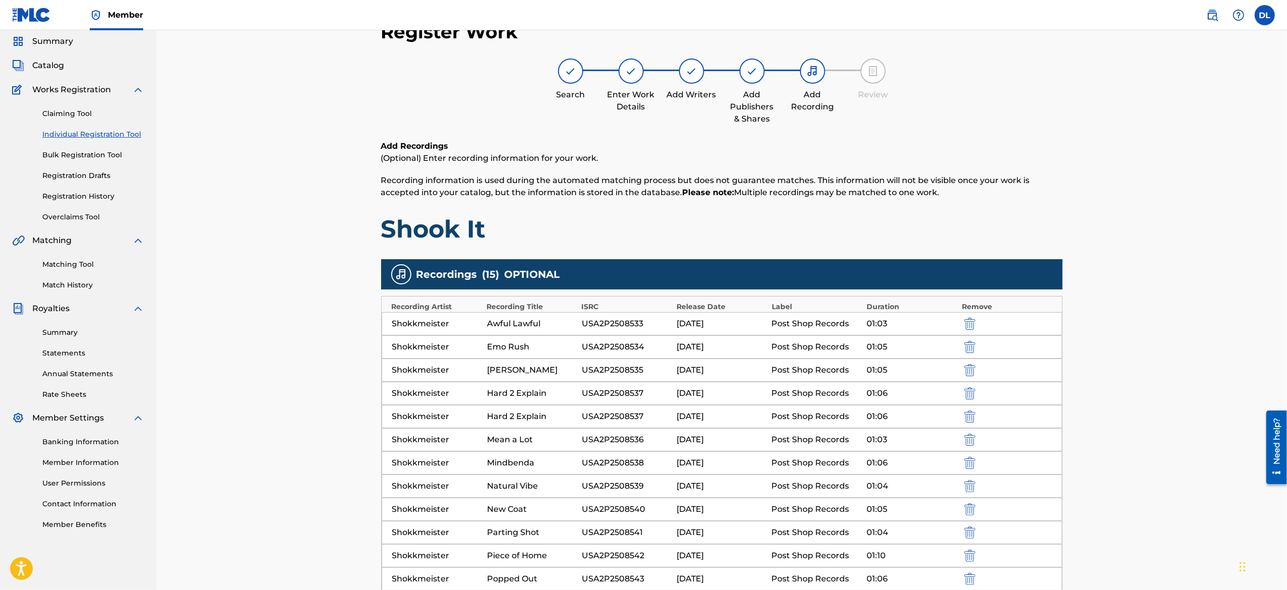
click at [1188, 497] on div "Register Work Search Enter Work Details Add Writers Add Publishers & Shares Add…" at bounding box center [721, 401] width 1130 height 813
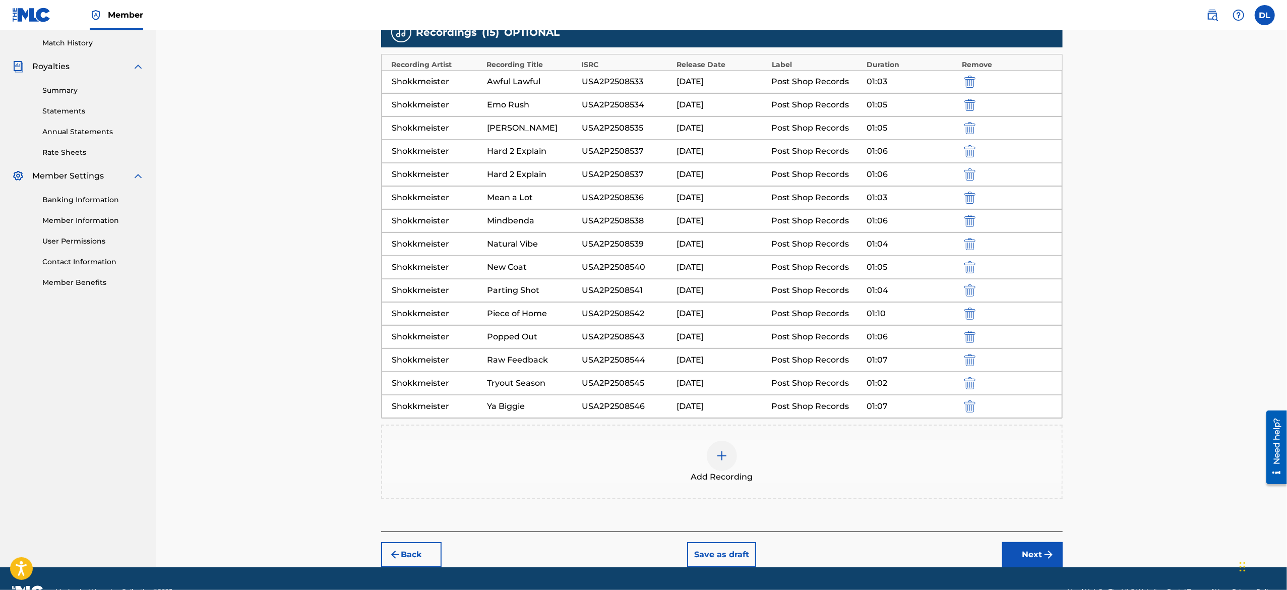
scroll to position [307, 0]
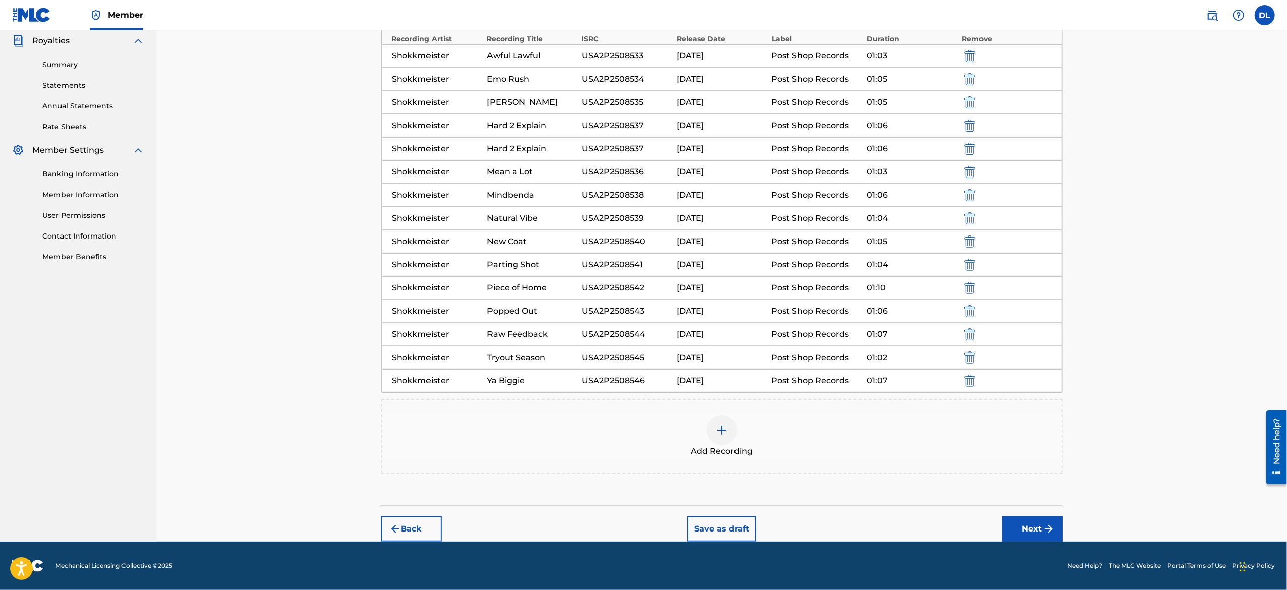
click at [739, 524] on button "Save as draft" at bounding box center [721, 528] width 69 height 25
click at [730, 523] on button "Save as draft" at bounding box center [721, 528] width 69 height 25
click at [1020, 528] on button "Next" at bounding box center [1032, 528] width 60 height 25
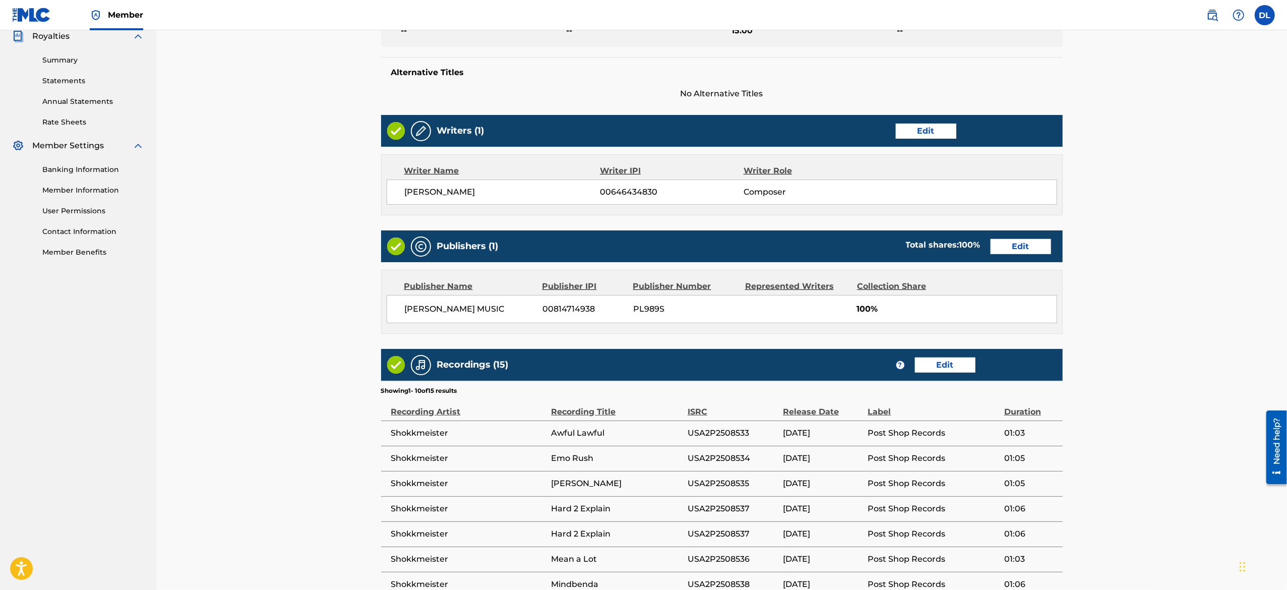
scroll to position [45, 0]
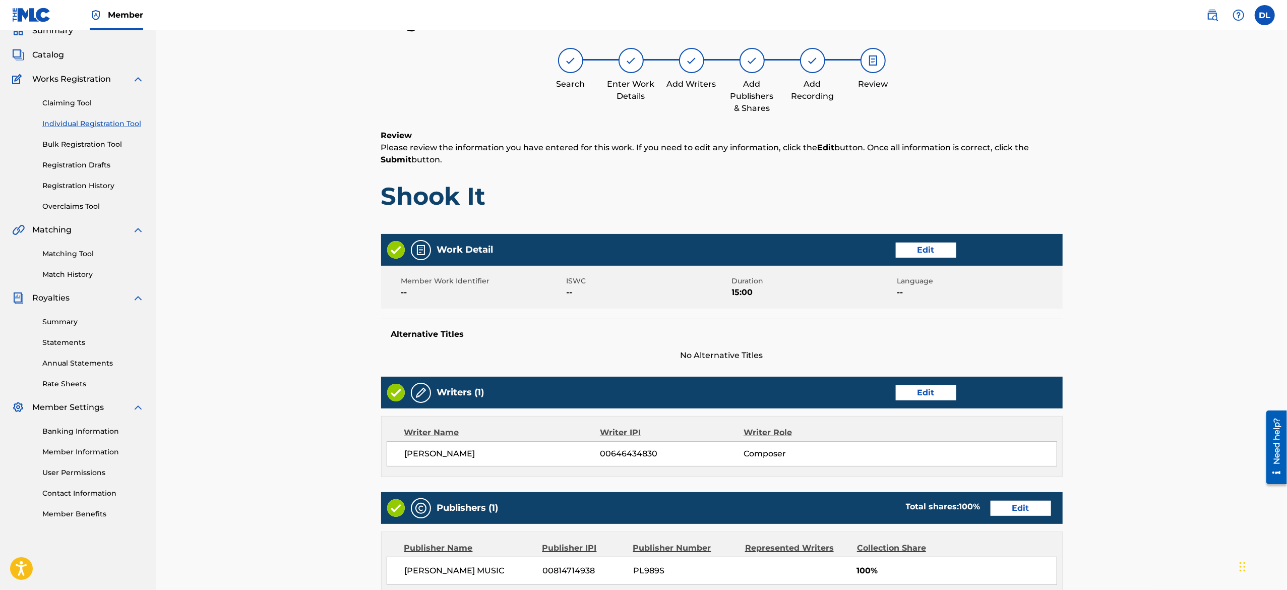
click at [1205, 514] on div "Register Work Search Enter Work Details Add Writers Add Publishers & Shares Add…" at bounding box center [721, 503] width 1130 height 1037
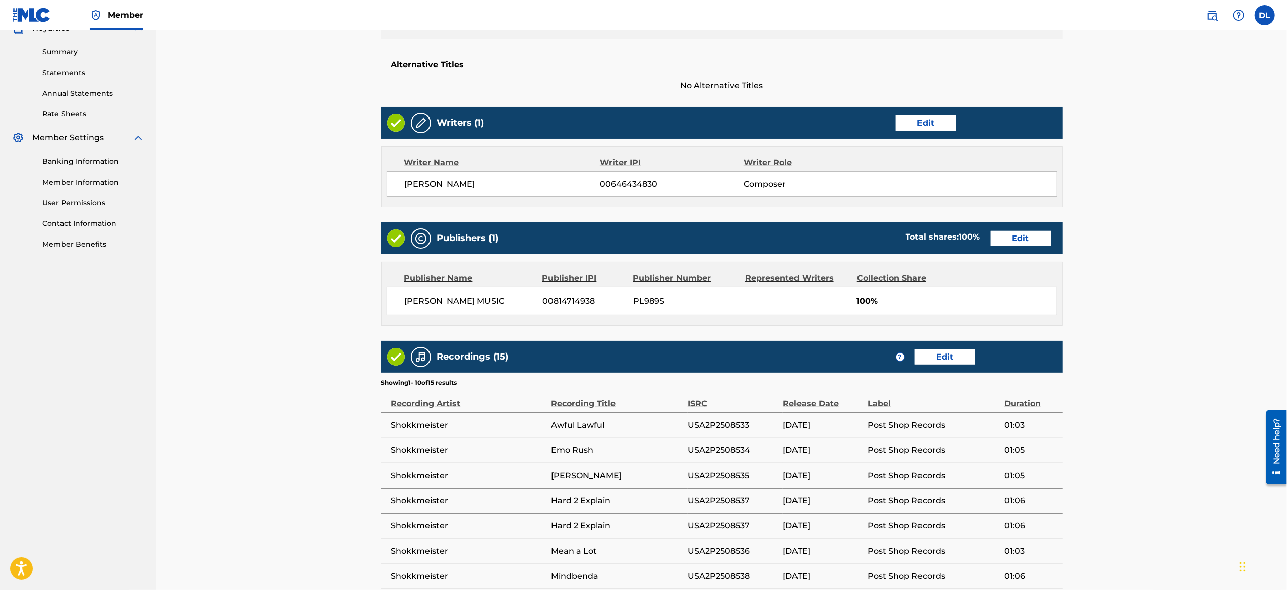
scroll to position [527, 0]
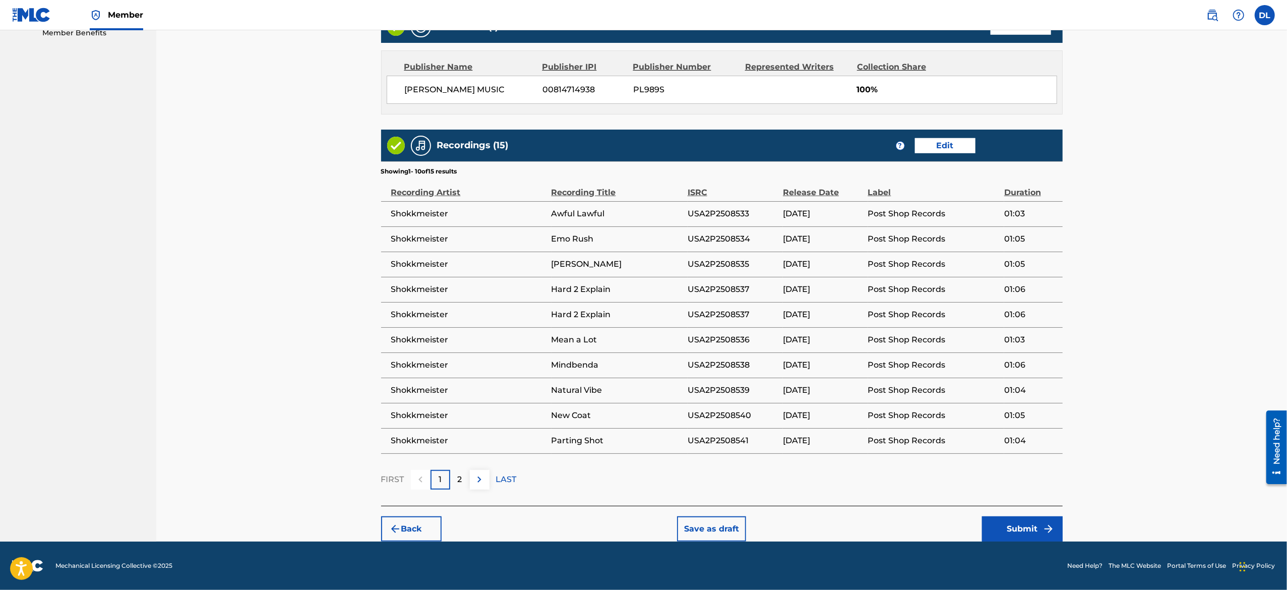
click at [717, 530] on button "Save as draft" at bounding box center [711, 528] width 69 height 25
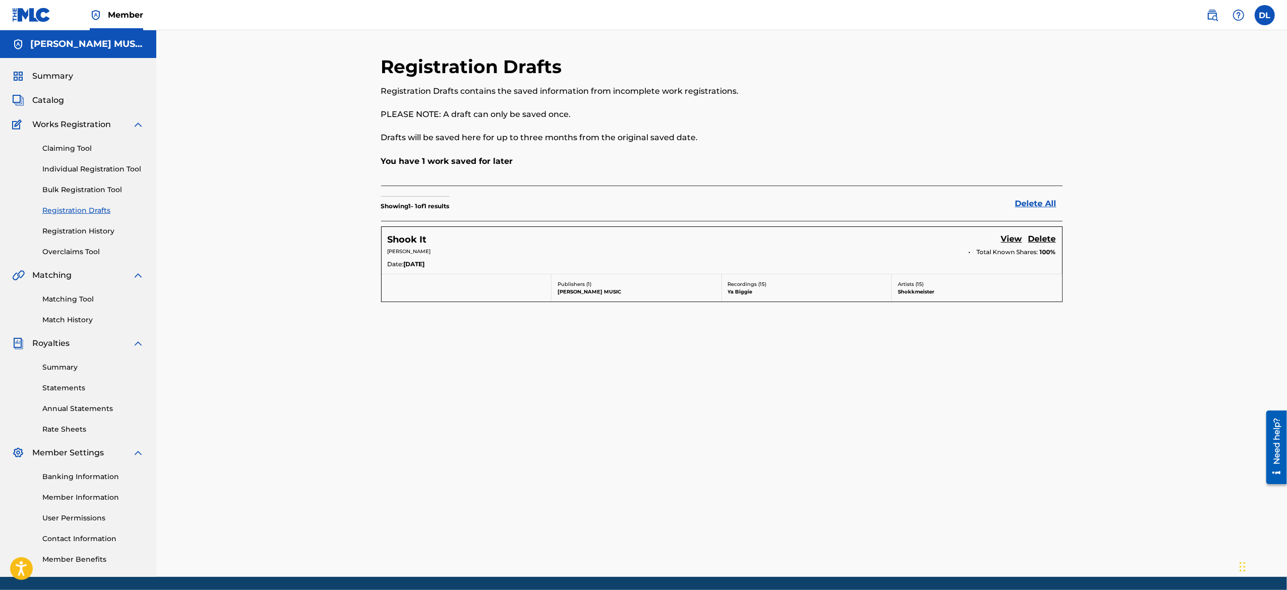
click at [416, 235] on h5 "Shook It" at bounding box center [407, 240] width 39 height 12
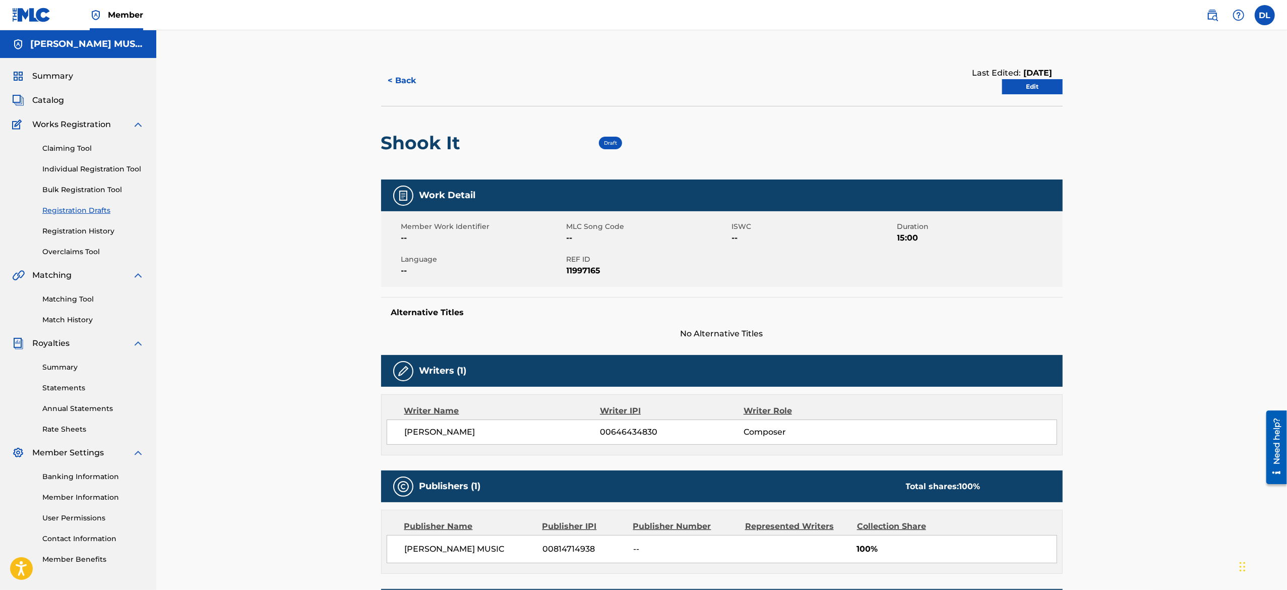
click at [1087, 413] on div "< Back Last Edited: August 29, 2025 Edit Shook It Draft Work Detail Member Work…" at bounding box center [721, 497] width 1130 height 934
click at [1042, 93] on div "< Back Last Edited: August 29, 2025 Edit" at bounding box center [721, 80] width 681 height 50
click at [1042, 93] on link "Edit" at bounding box center [1032, 86] width 60 height 15
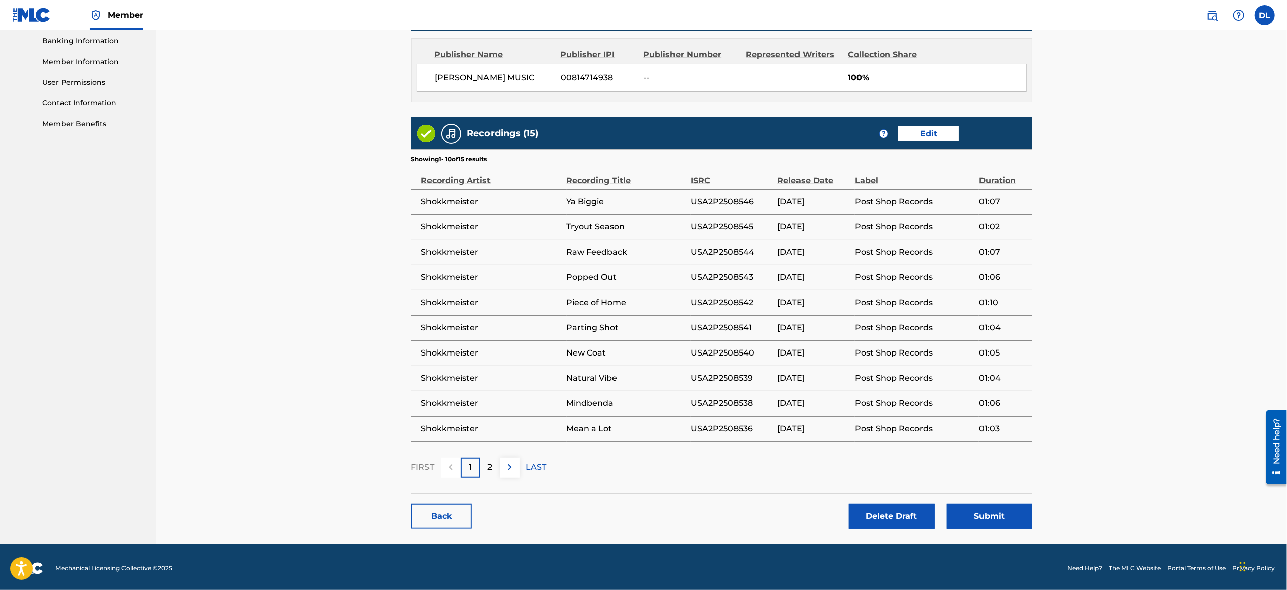
scroll to position [438, 0]
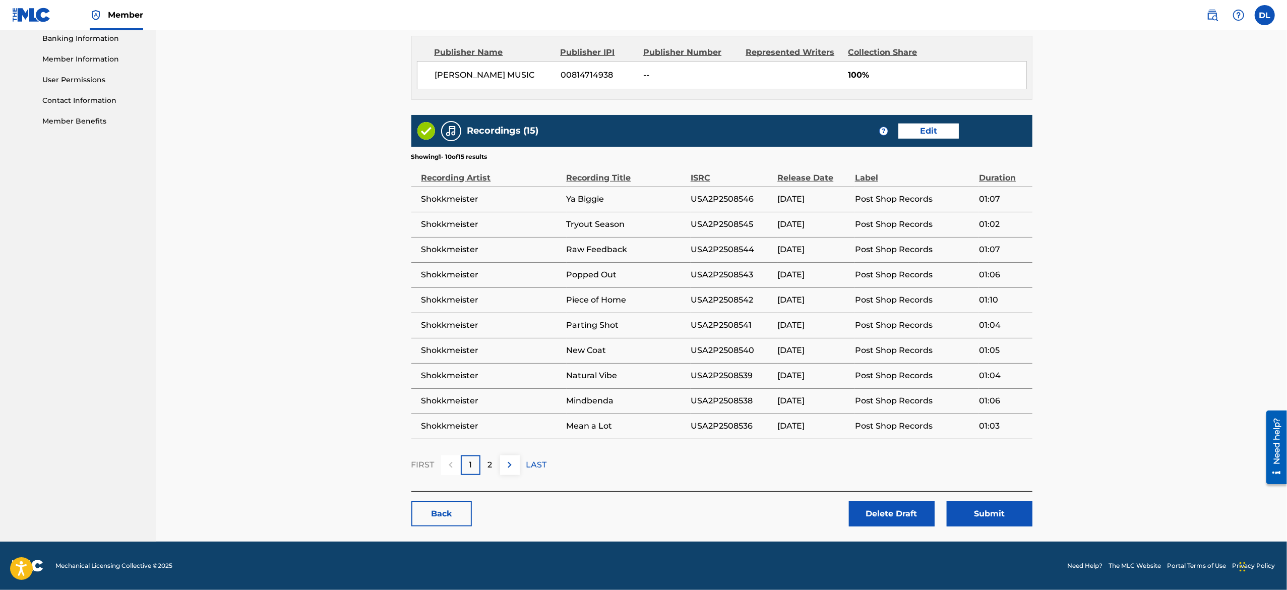
click at [988, 516] on button "Submit" at bounding box center [989, 513] width 86 height 25
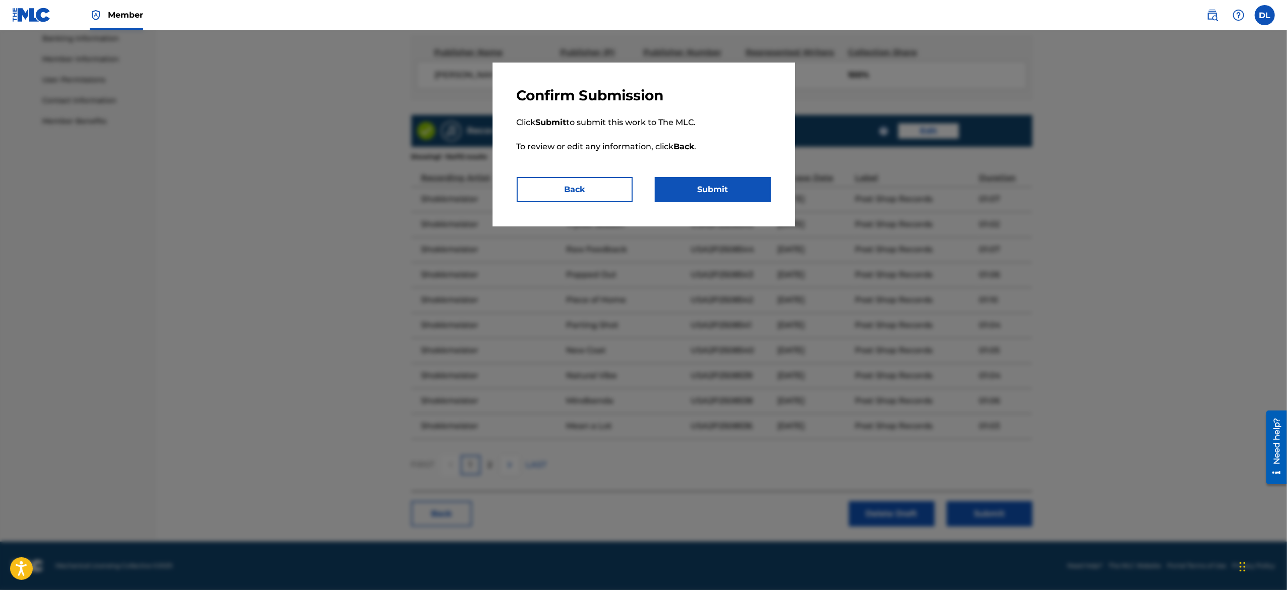
click at [744, 199] on button "Submit" at bounding box center [713, 189] width 116 height 25
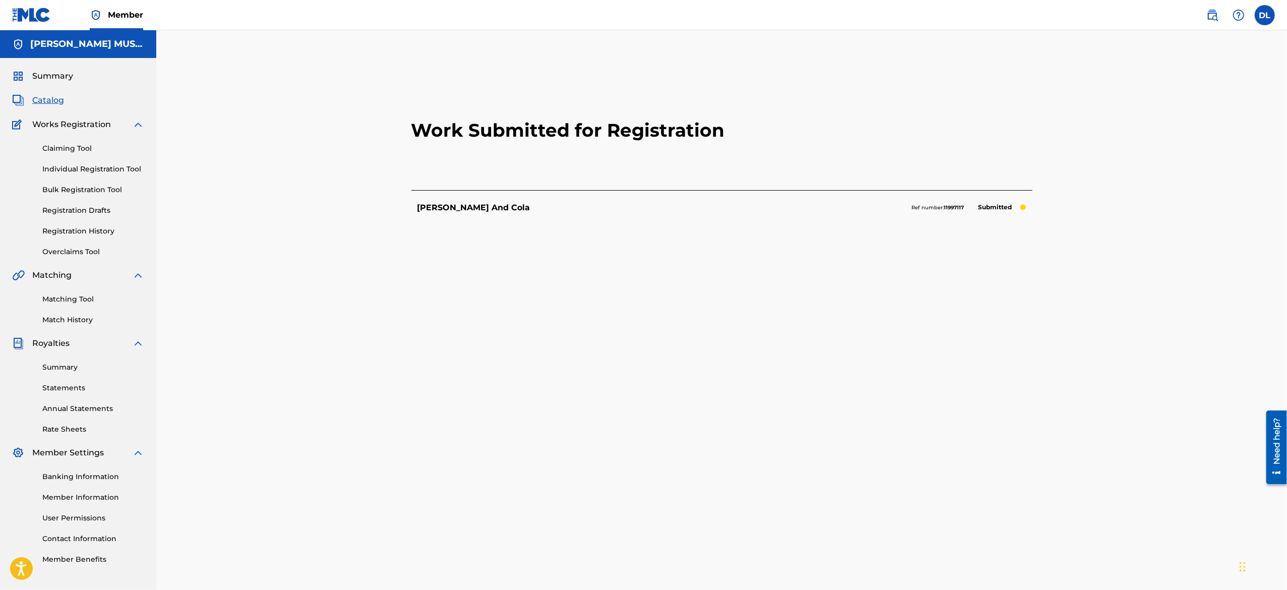
click at [81, 170] on link "Individual Registration Tool" at bounding box center [93, 169] width 102 height 11
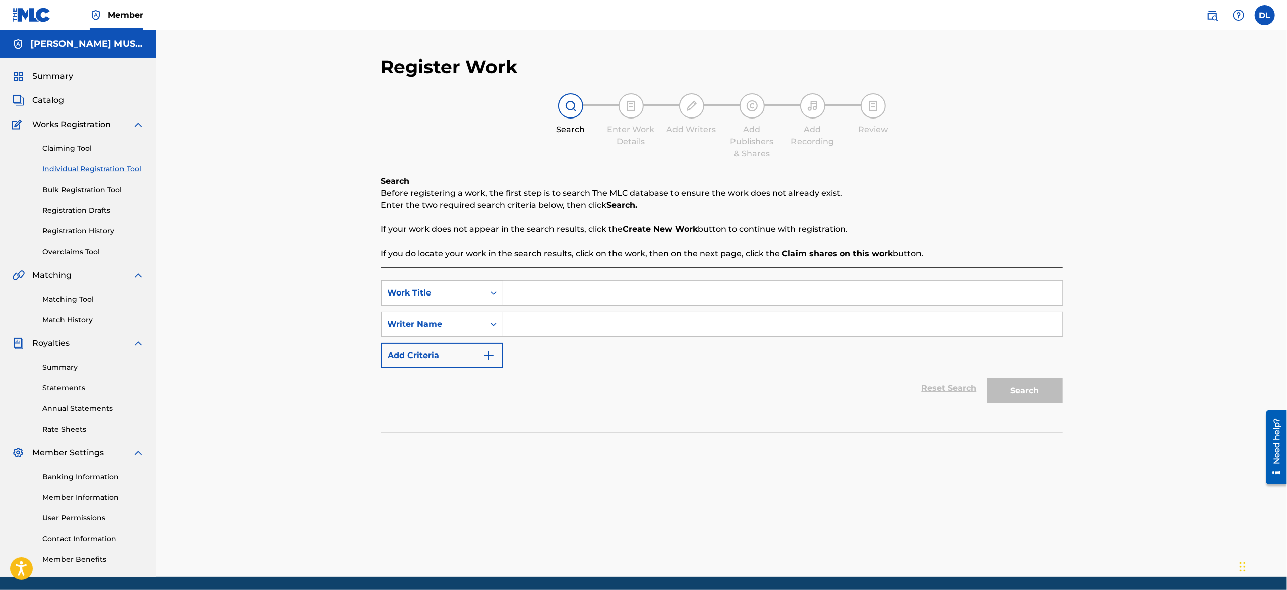
click at [521, 288] on input "Search Form" at bounding box center [782, 293] width 559 height 24
paste input "Billabold - After Dark"
click at [557, 294] on input "Billabold - After Dark" at bounding box center [782, 293] width 559 height 24
click at [554, 324] on input "Search Form" at bounding box center [782, 324] width 559 height 24
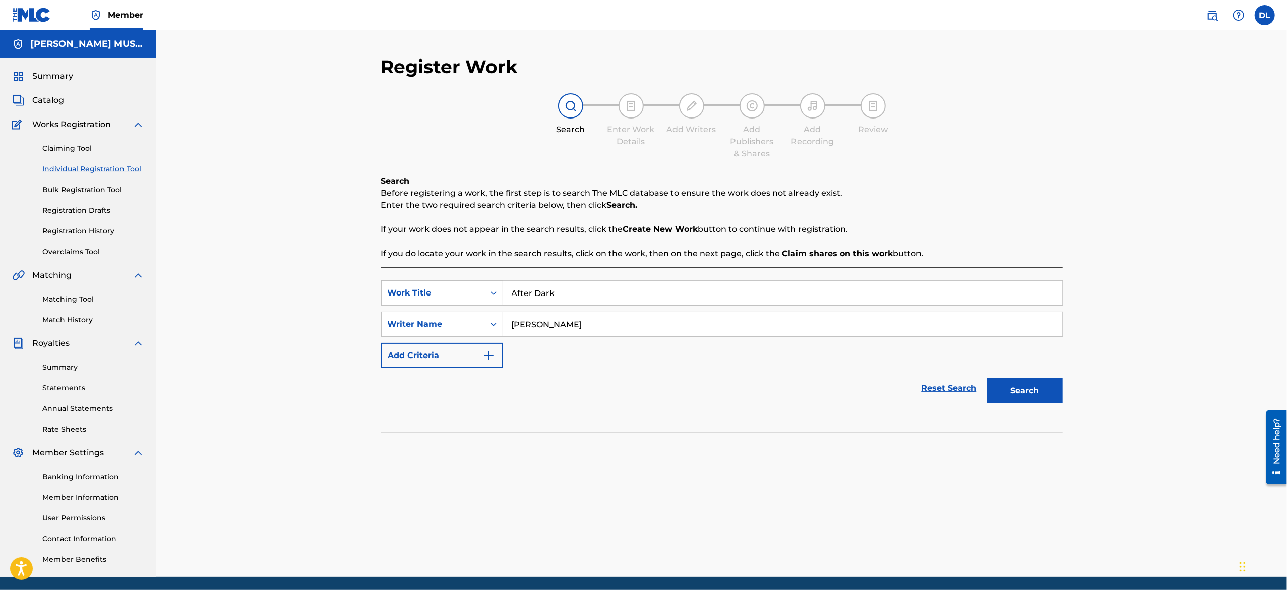
click at [1041, 396] on button "Search" at bounding box center [1025, 390] width 76 height 25
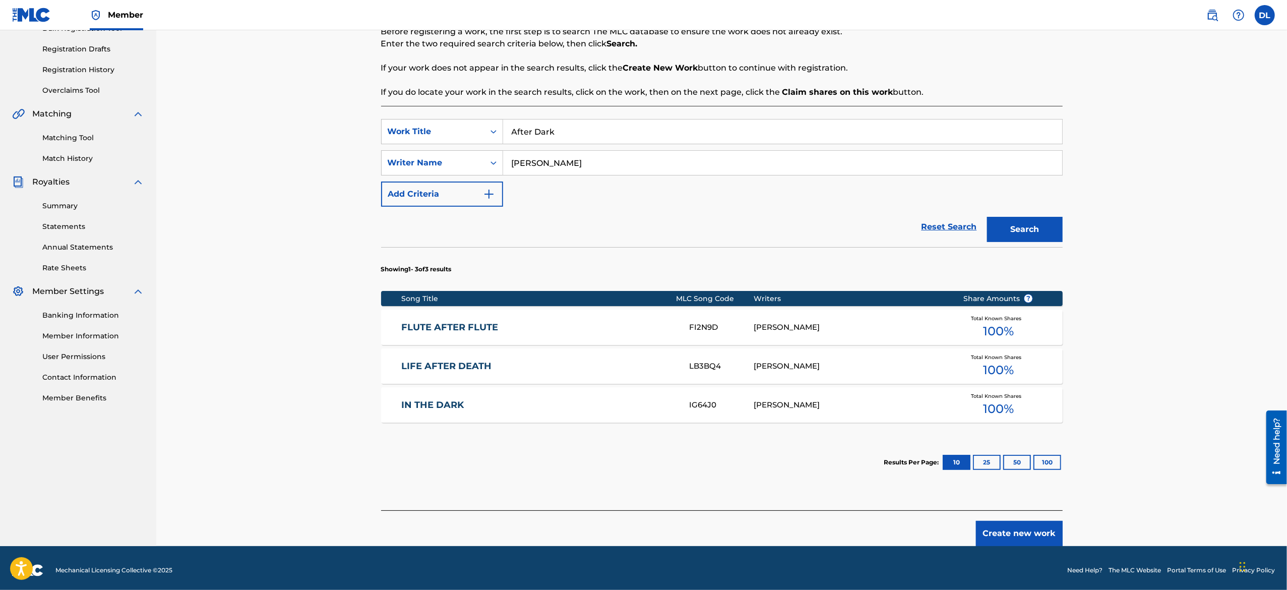
scroll to position [166, 0]
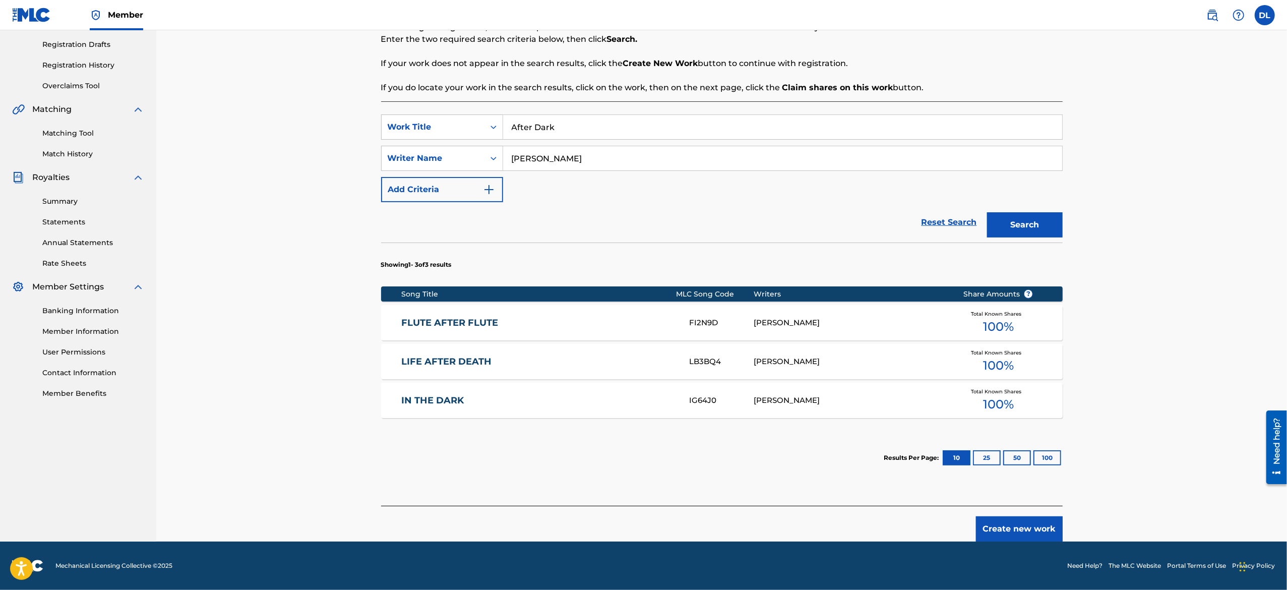
click at [1024, 531] on button "Create new work" at bounding box center [1019, 528] width 87 height 25
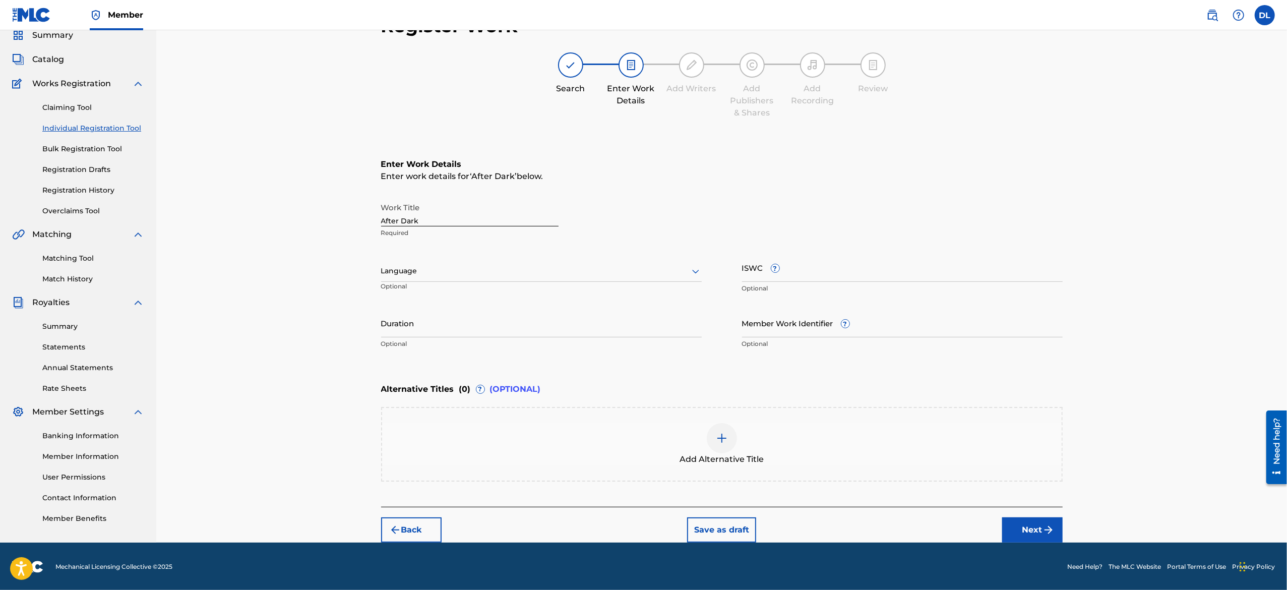
click at [1200, 433] on div "Register Work Search Enter Work Details Add Writers Add Publishers & Shares Add…" at bounding box center [721, 265] width 1130 height 553
click at [503, 334] on input "Duration" at bounding box center [541, 322] width 321 height 29
click at [1039, 522] on button "Next" at bounding box center [1032, 529] width 60 height 25
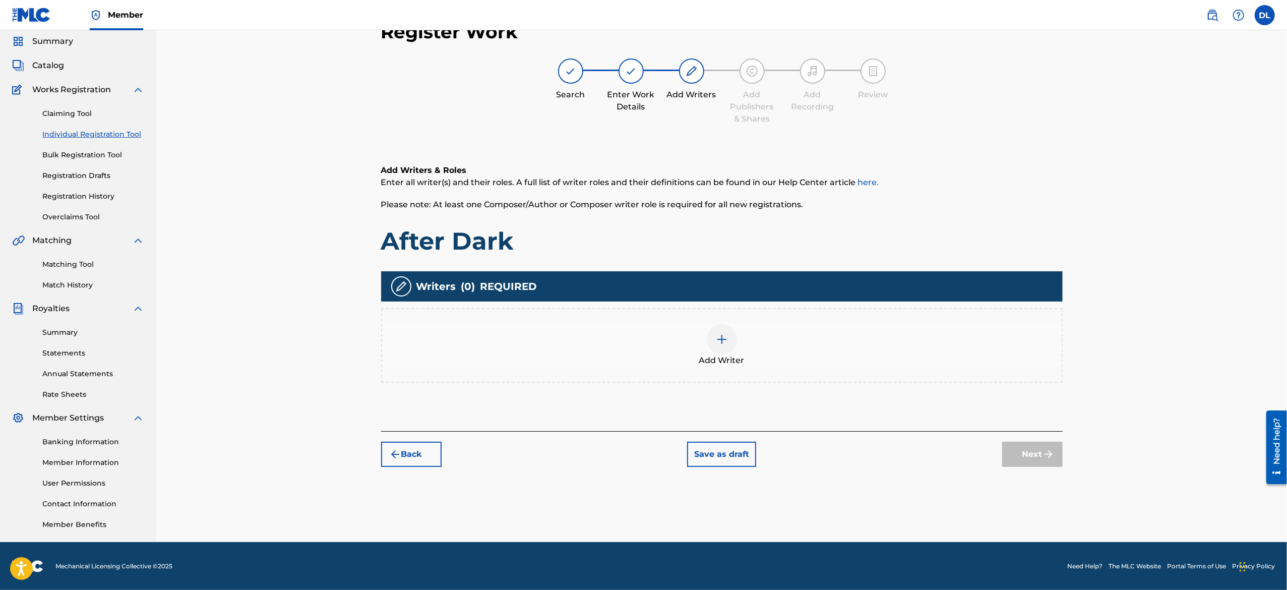
click at [732, 356] on span "Add Writer" at bounding box center [721, 360] width 45 height 12
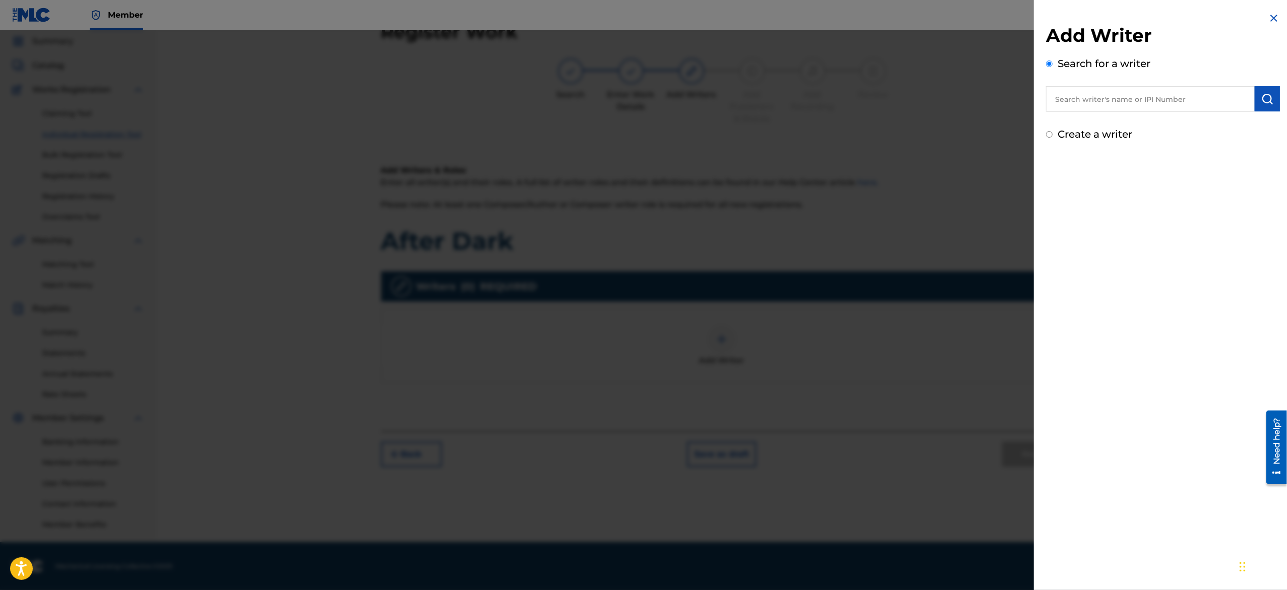
click at [1130, 96] on input "text" at bounding box center [1150, 98] width 209 height 25
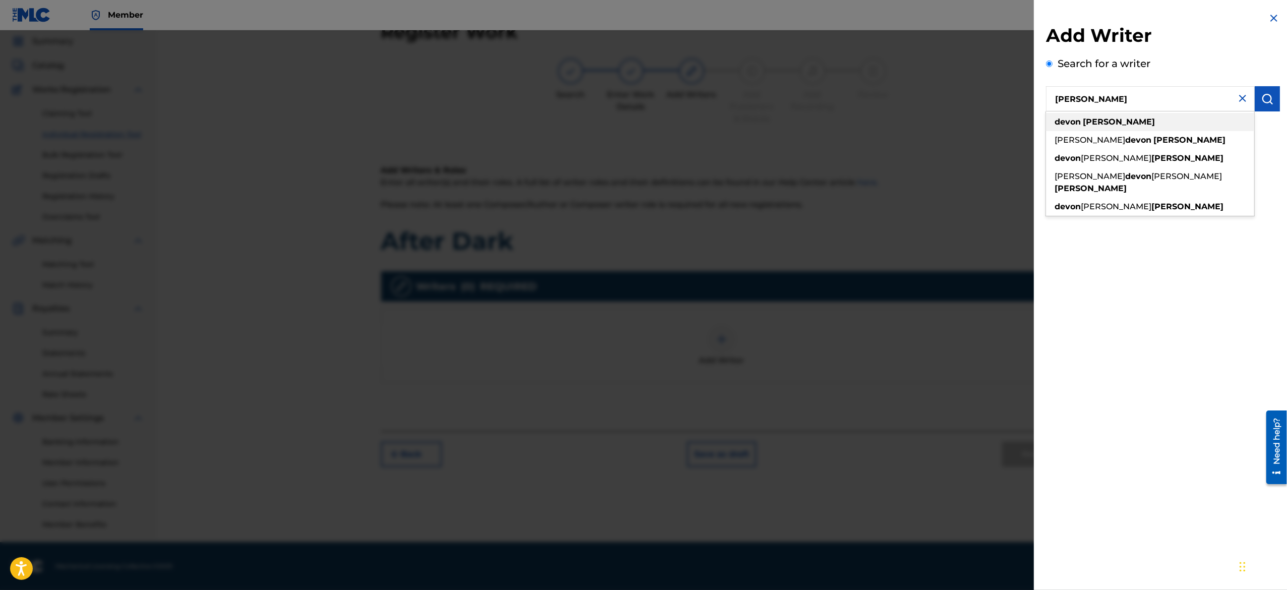
click at [1113, 118] on div "devon lewis" at bounding box center [1150, 122] width 208 height 18
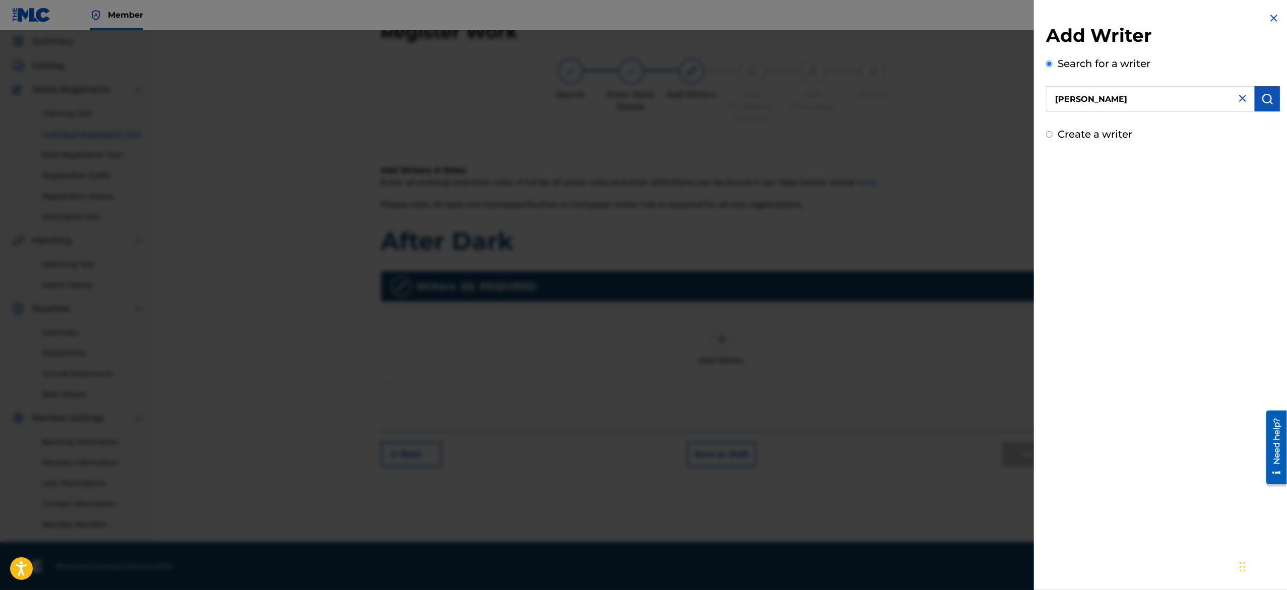
click at [1266, 102] on img "submit" at bounding box center [1267, 99] width 12 height 12
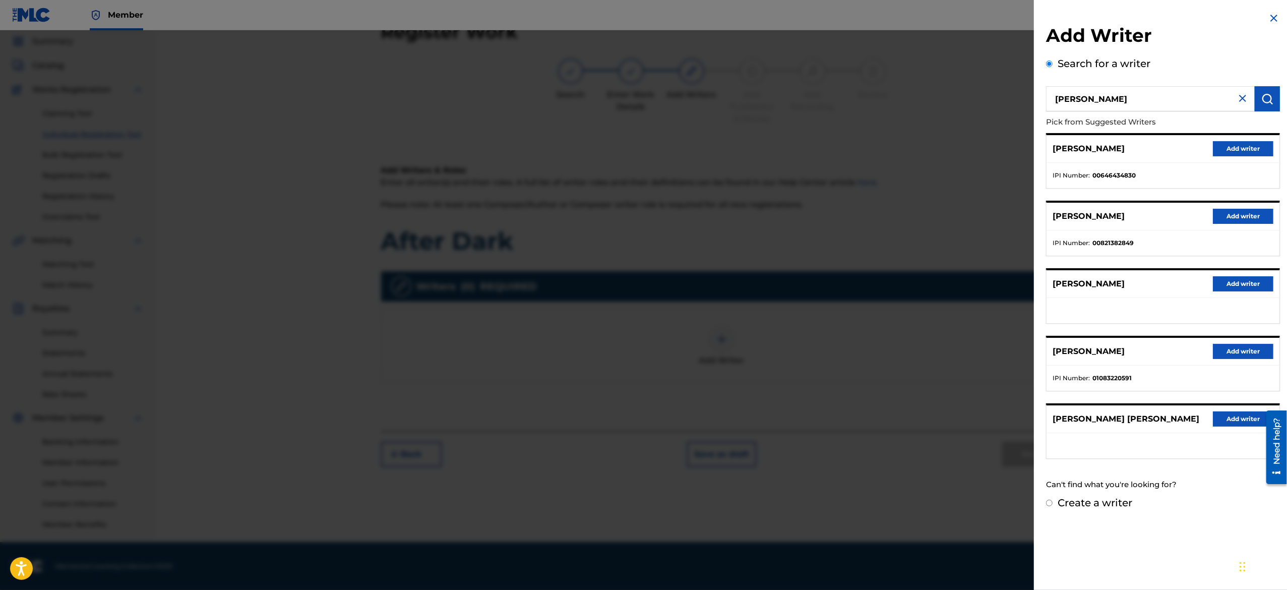
click at [1236, 147] on button "Add writer" at bounding box center [1242, 148] width 60 height 15
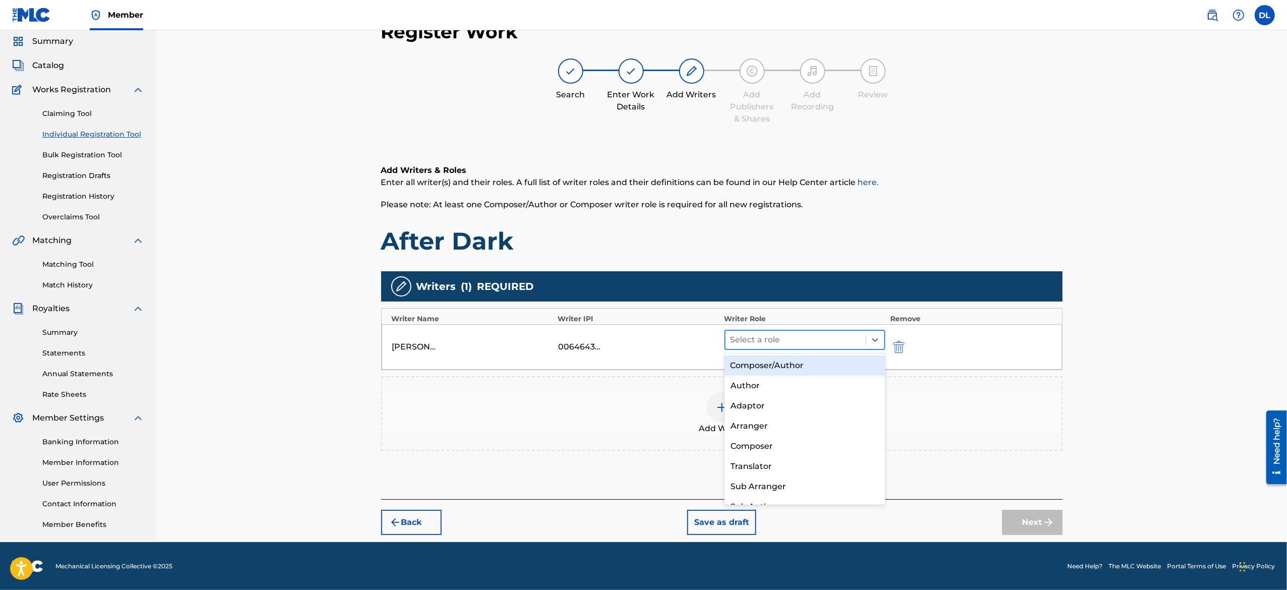
click at [835, 340] on div at bounding box center [795, 340] width 131 height 14
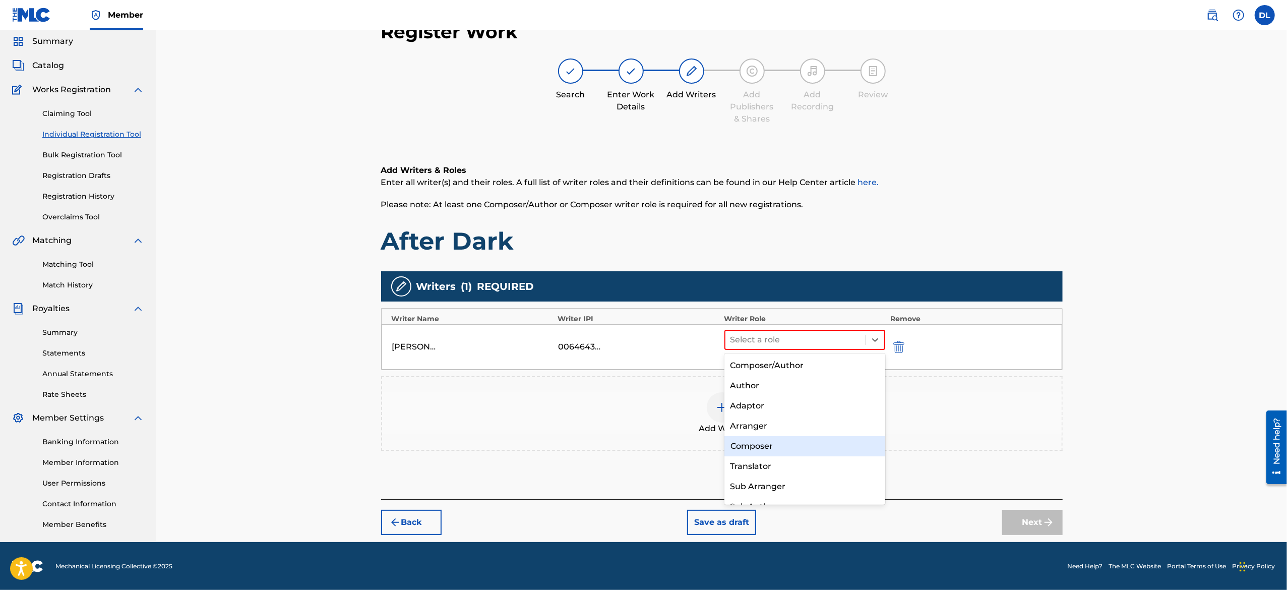
click at [790, 445] on div "Composer" at bounding box center [804, 446] width 161 height 20
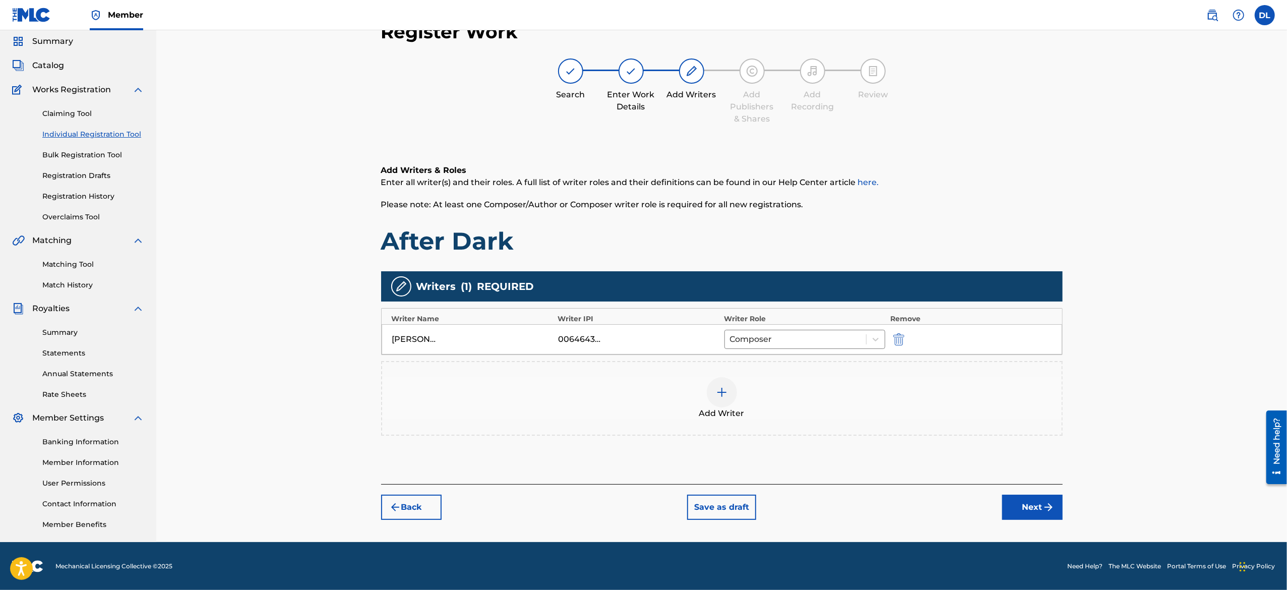
click at [1016, 507] on button "Next" at bounding box center [1032, 506] width 60 height 25
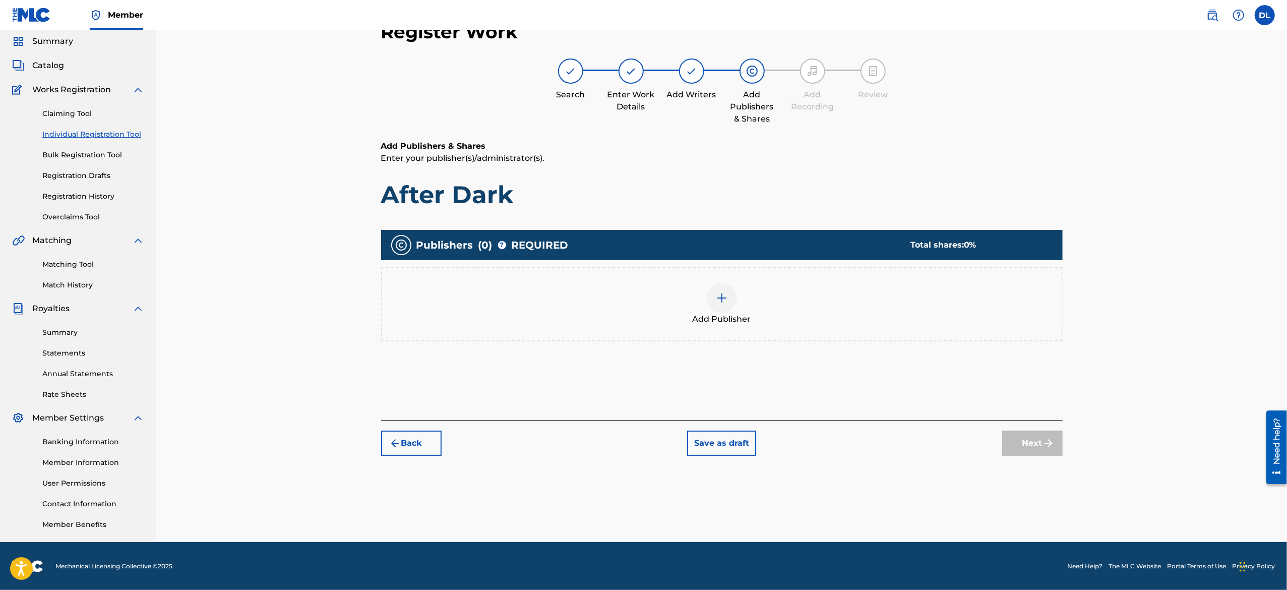
click at [738, 300] on div "Add Publisher" at bounding box center [721, 304] width 679 height 42
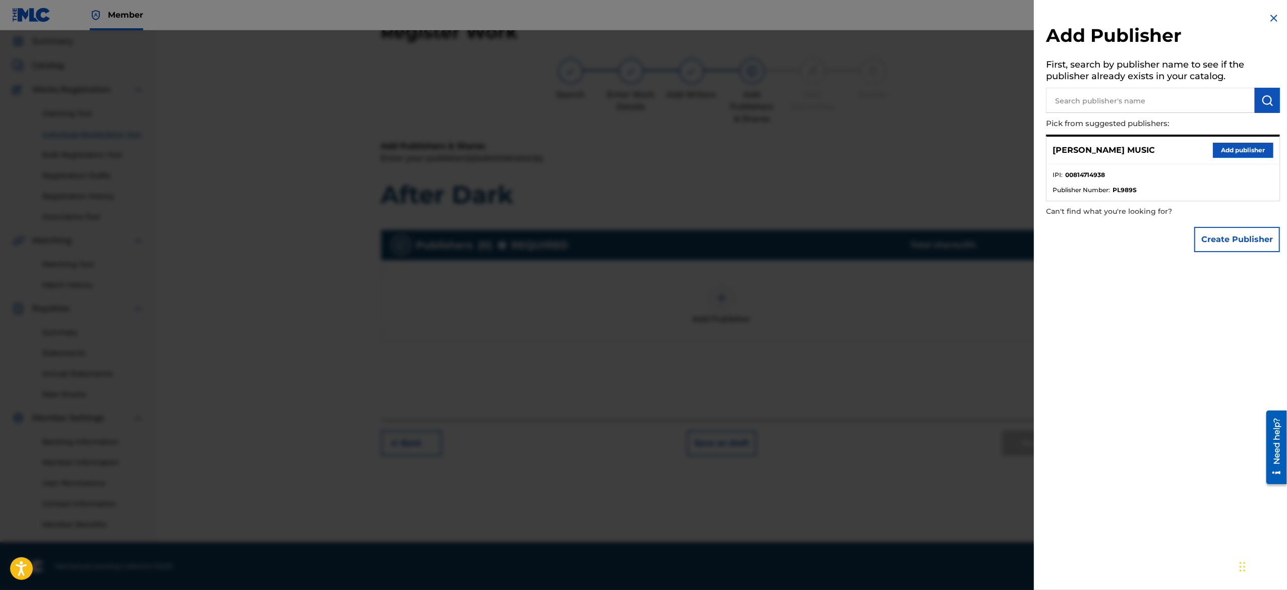
click at [1218, 151] on button "Add publisher" at bounding box center [1242, 150] width 60 height 15
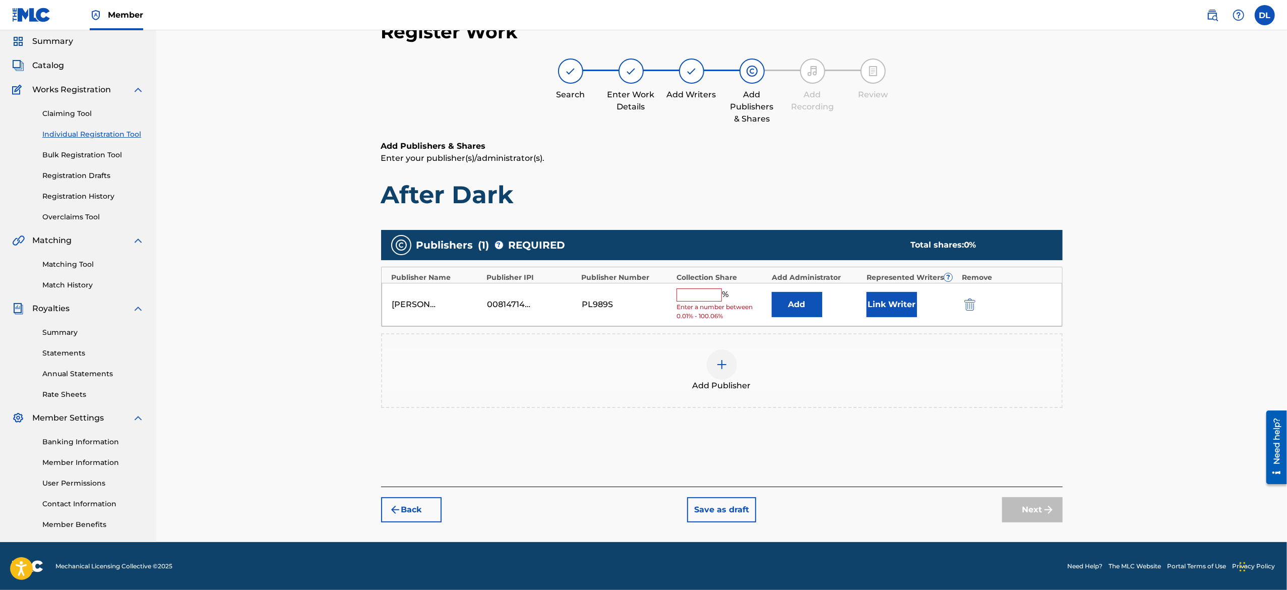
click at [700, 302] on div "% Enter a number between 0.01% - 100.06%" at bounding box center [721, 304] width 90 height 33
click at [702, 296] on input "text" at bounding box center [698, 294] width 45 height 13
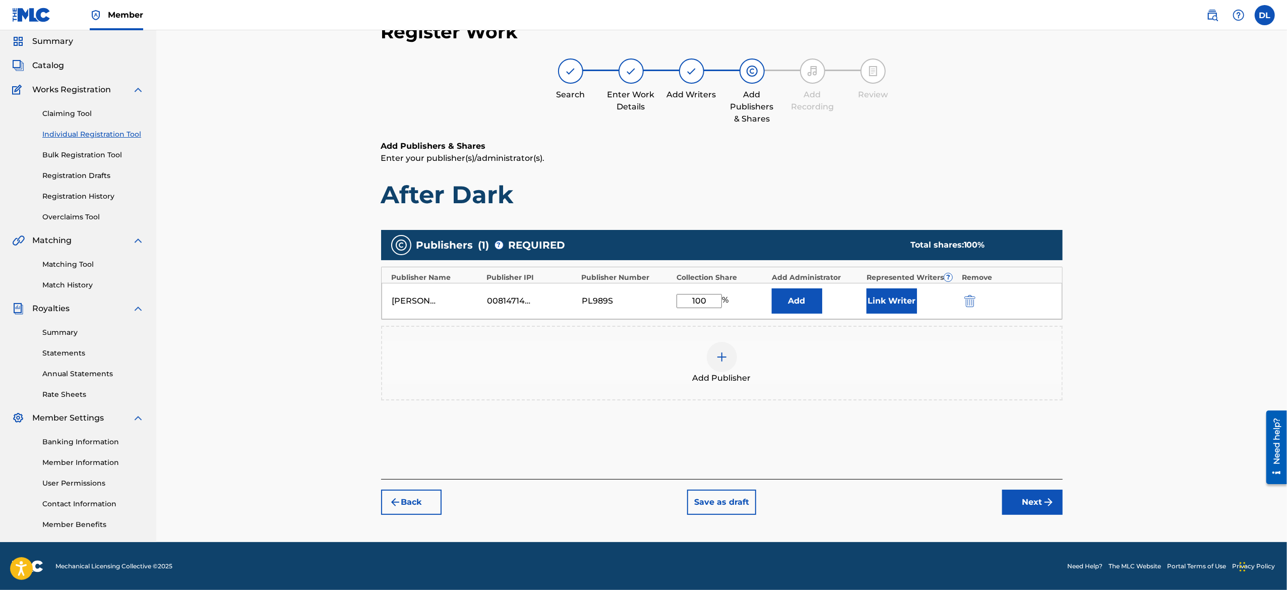
click at [1033, 509] on button "Next" at bounding box center [1032, 501] width 60 height 25
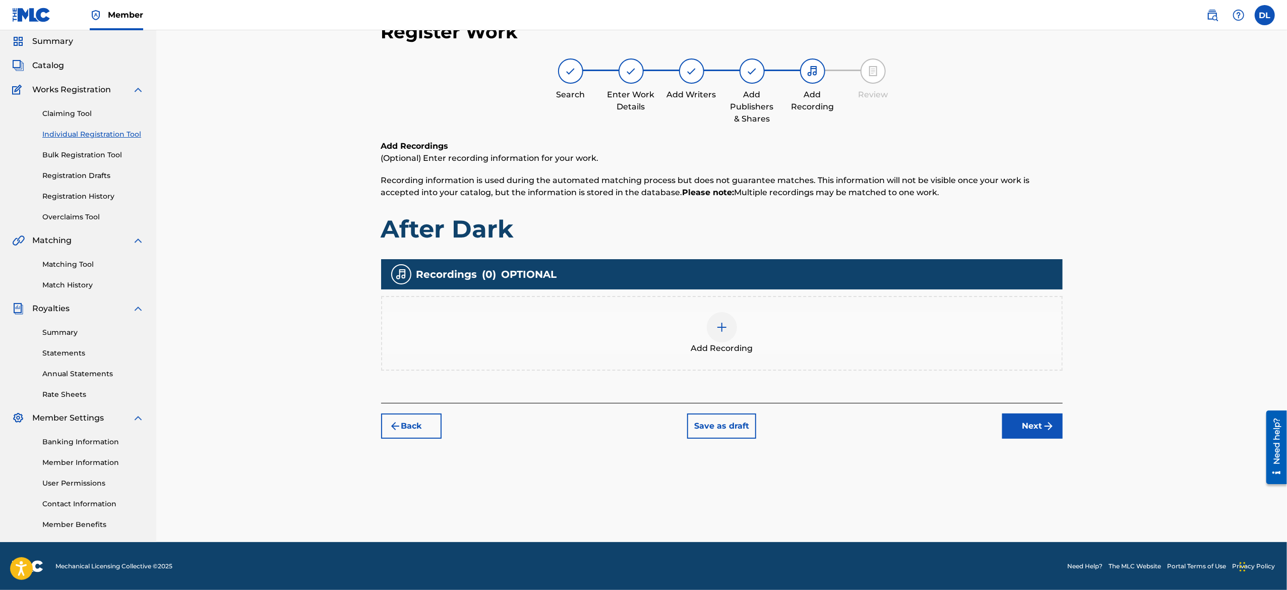
click at [79, 191] on link "Registration History" at bounding box center [93, 196] width 102 height 11
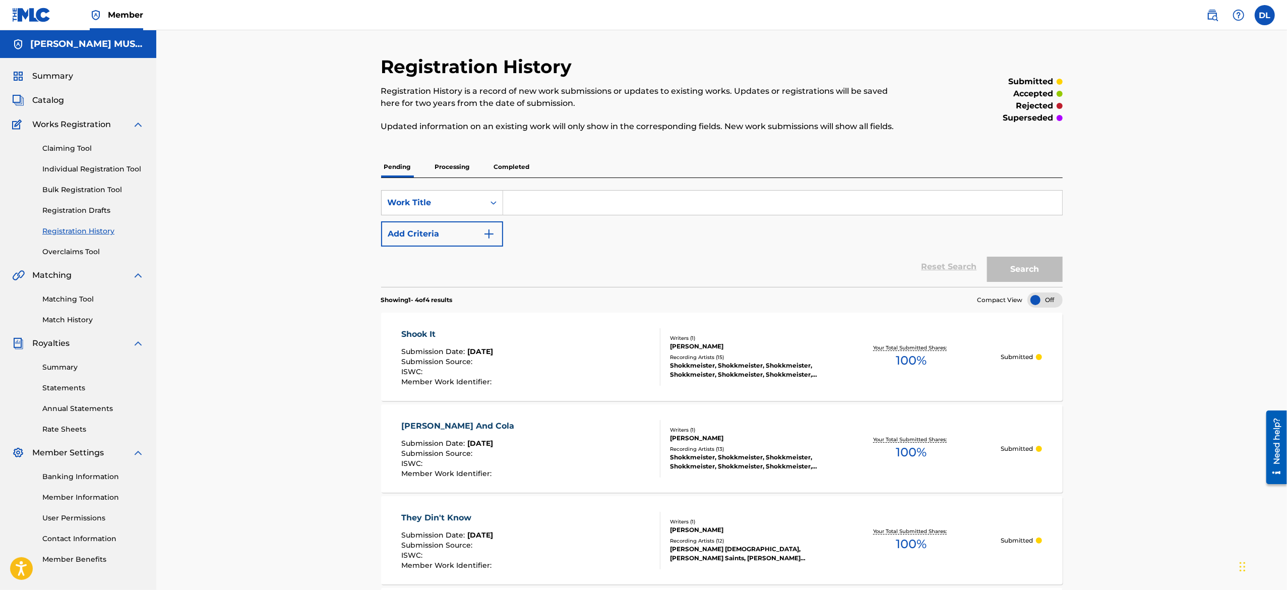
click at [764, 382] on div "Shook It Submission Date : Aug 29, 2025 Submission Source : ISWC : Member Work …" at bounding box center [721, 356] width 681 height 88
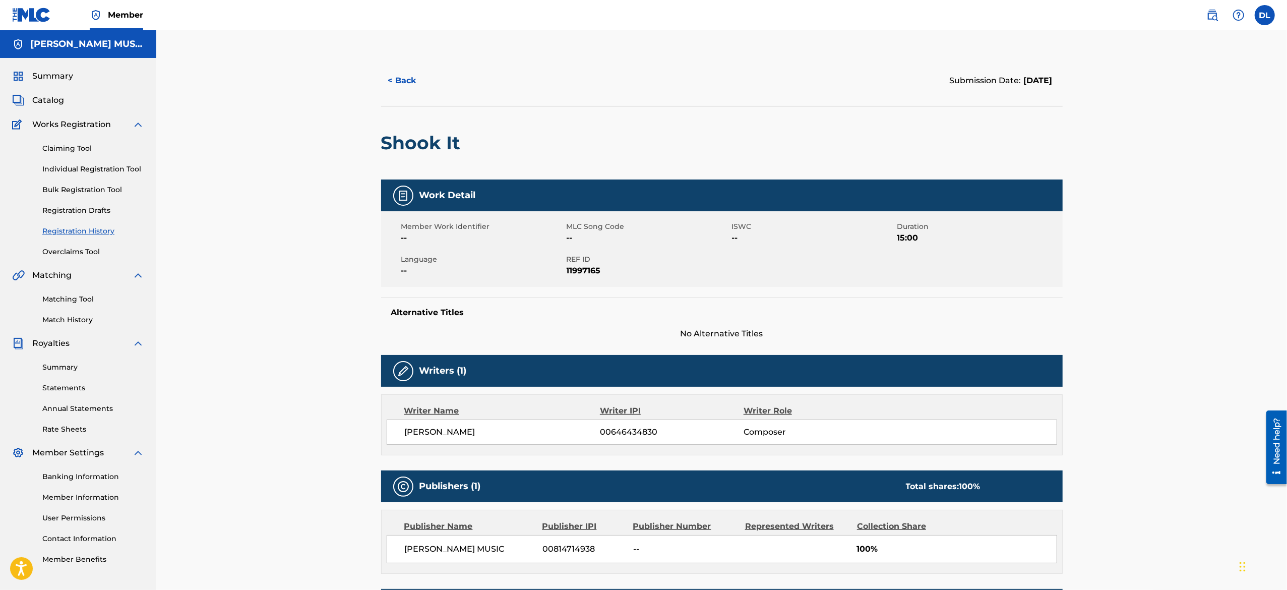
drag, startPoint x: 764, startPoint y: 382, endPoint x: 545, endPoint y: 348, distance: 221.9
click at [545, 348] on div "Work Detail Member Work Identifier -- MLC Song Code -- ISWC -- Duration 15:00 L…" at bounding box center [721, 563] width 681 height 769
click at [1171, 515] on div "< Back Submission Date: August 29, 2025 Shook It Work Detail Member Work Identi…" at bounding box center [721, 509] width 1130 height 959
click at [839, 292] on div "Work Detail Member Work Identifier -- MLC Song Code -- ISWC -- Duration 15:00 L…" at bounding box center [721, 259] width 681 height 160
click at [1021, 81] on span "August 29, 2025" at bounding box center [1036, 81] width 31 height 10
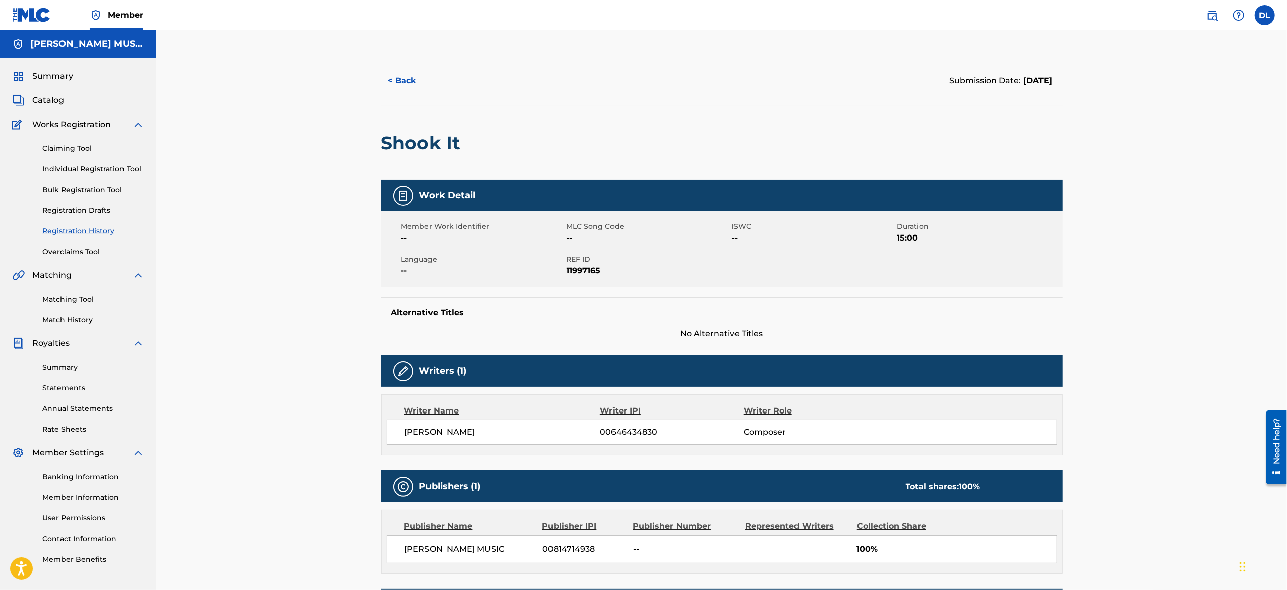
click at [404, 203] on div at bounding box center [403, 195] width 20 height 20
click at [411, 374] on div at bounding box center [403, 371] width 20 height 20
click at [1192, 171] on div "< Back Submission Date: August 29, 2025 Shook It Work Detail Member Work Identi…" at bounding box center [721, 509] width 1130 height 959
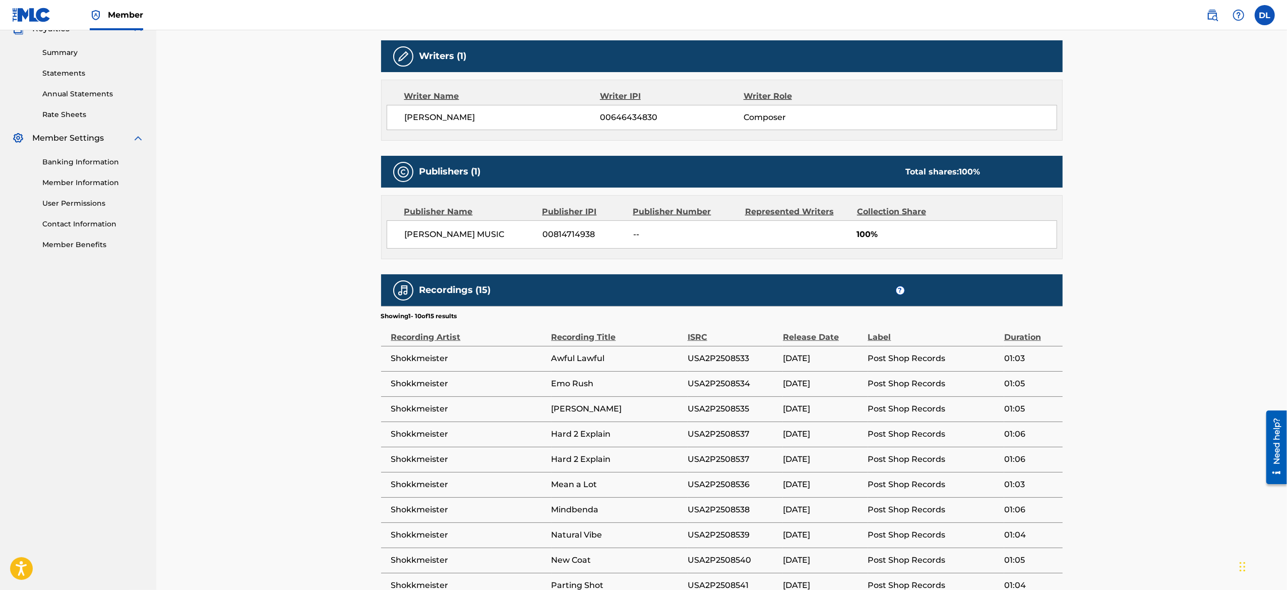
scroll to position [450, 0]
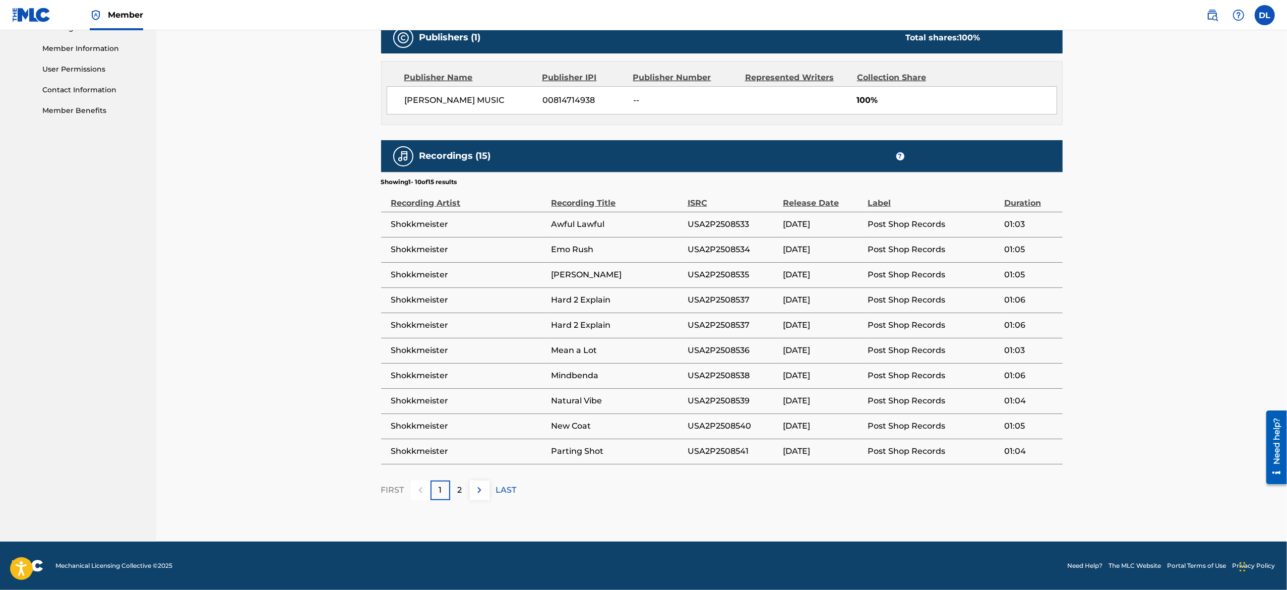
click at [490, 477] on div "Recordings (15) ? Showing 1 - 10 of 15 results Recording Artist Recording Title…" at bounding box center [721, 320] width 681 height 360
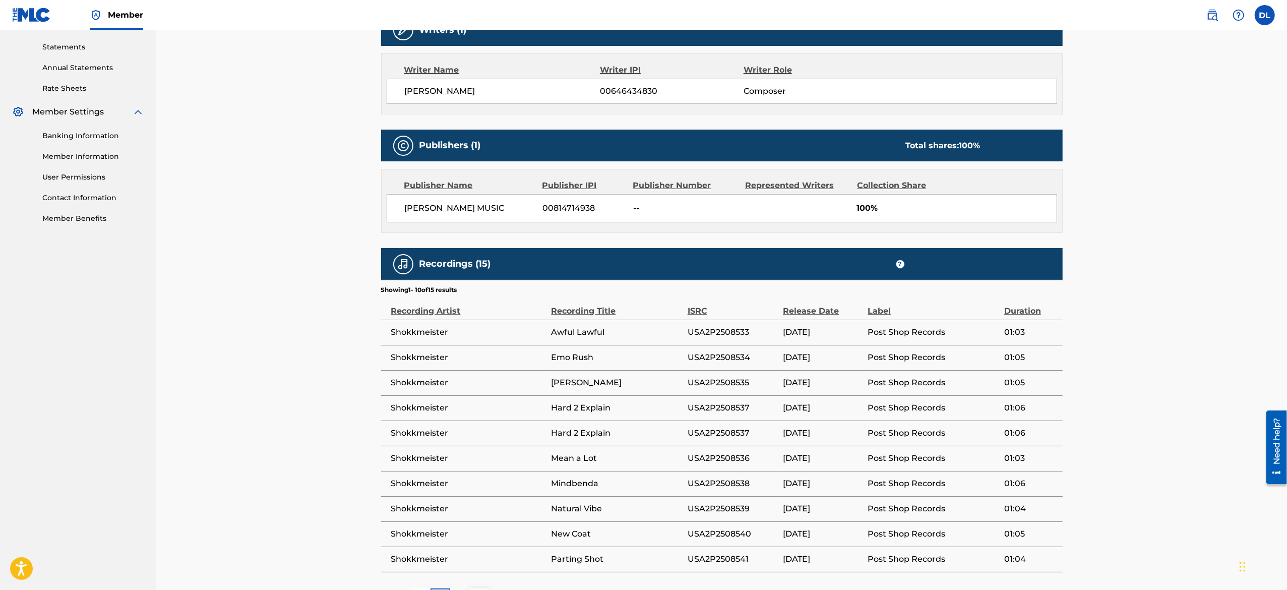
scroll to position [0, 0]
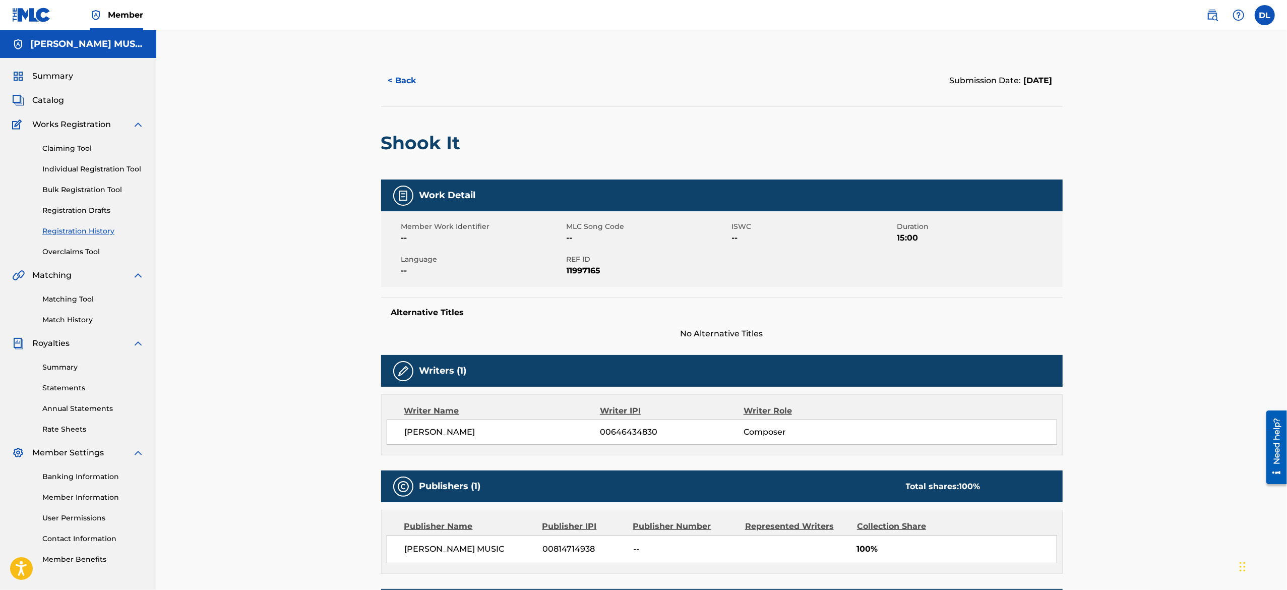
click at [404, 372] on img at bounding box center [403, 371] width 12 height 12
click at [396, 86] on button "< Back" at bounding box center [411, 80] width 60 height 25
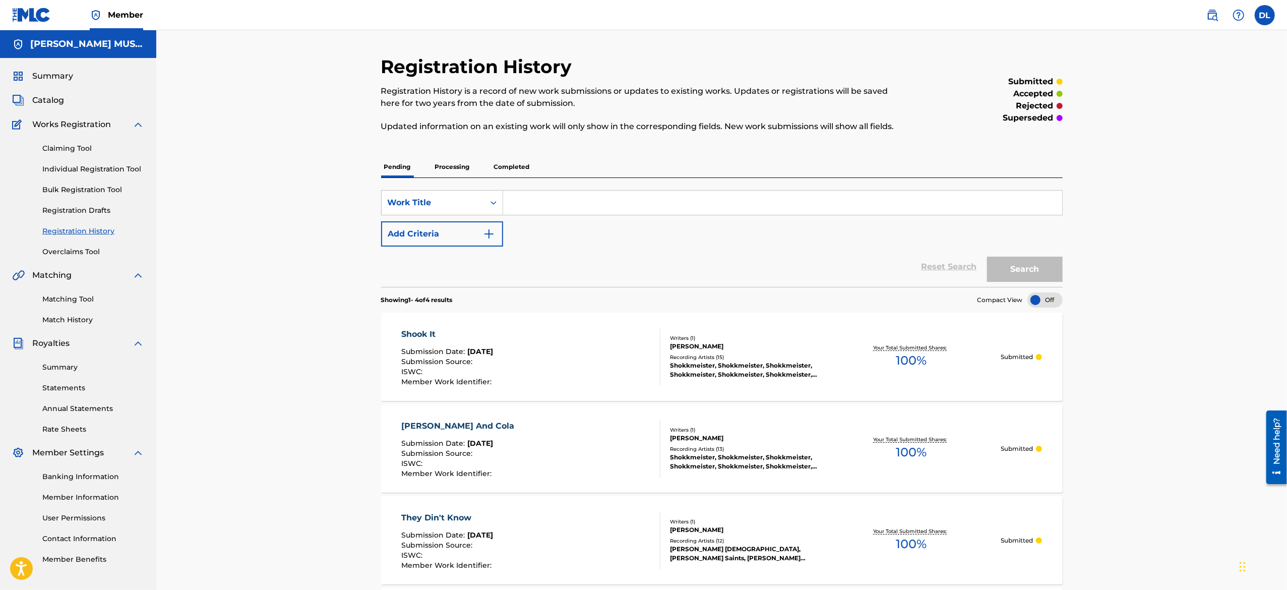
click at [698, 376] on div "Shokkmeister, Shokkmeister, Shokkmeister, Shokkmeister, Shokkmeister, Shokkmeis…" at bounding box center [746, 370] width 152 height 18
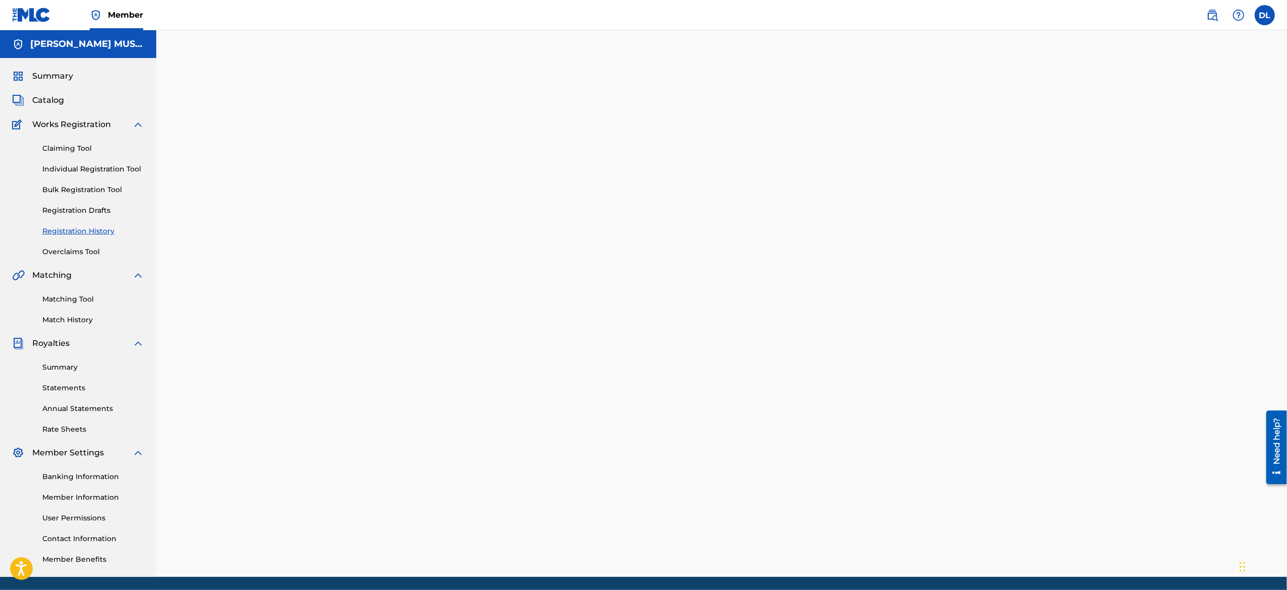
click at [99, 163] on div "Claiming Tool Individual Registration Tool Bulk Registration Tool Registration …" at bounding box center [78, 194] width 132 height 126
click at [99, 172] on link "Individual Registration Tool" at bounding box center [93, 169] width 102 height 11
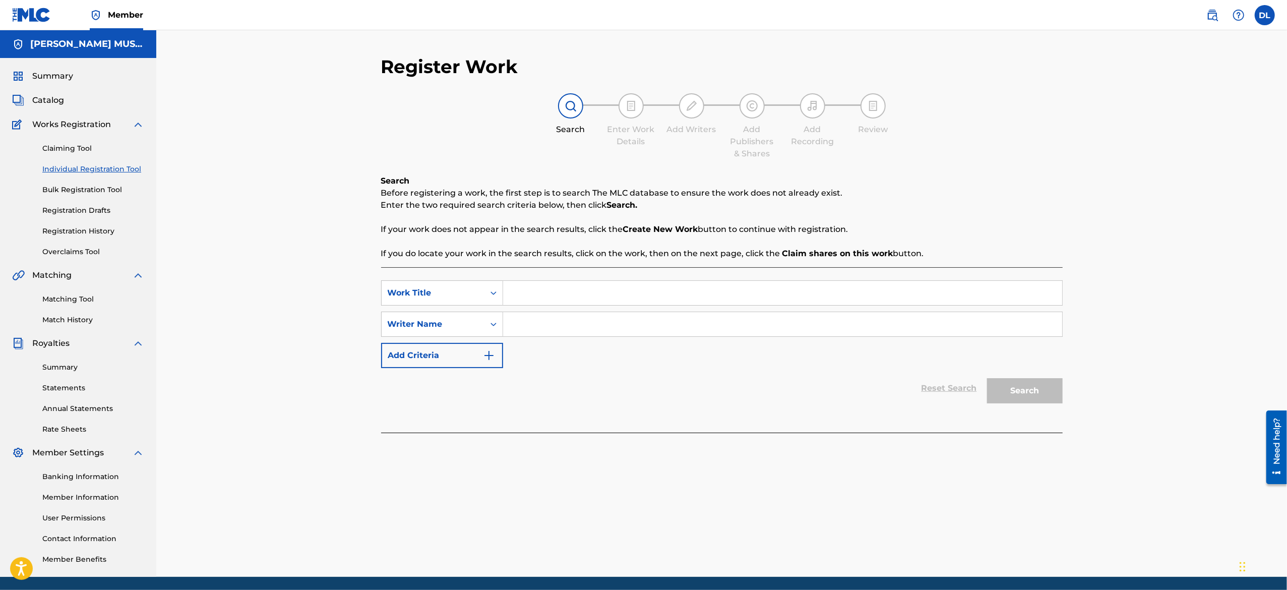
click at [209, 435] on div "Register Work Search Enter Work Details Add Writers Add Publishers & Shares Add…" at bounding box center [721, 303] width 1130 height 546
click at [79, 223] on div "Claiming Tool Individual Registration Tool Bulk Registration Tool Registration …" at bounding box center [78, 194] width 132 height 126
click at [76, 249] on link "Overclaims Tool" at bounding box center [93, 251] width 102 height 11
click at [55, 230] on link "Registration History" at bounding box center [93, 231] width 102 height 11
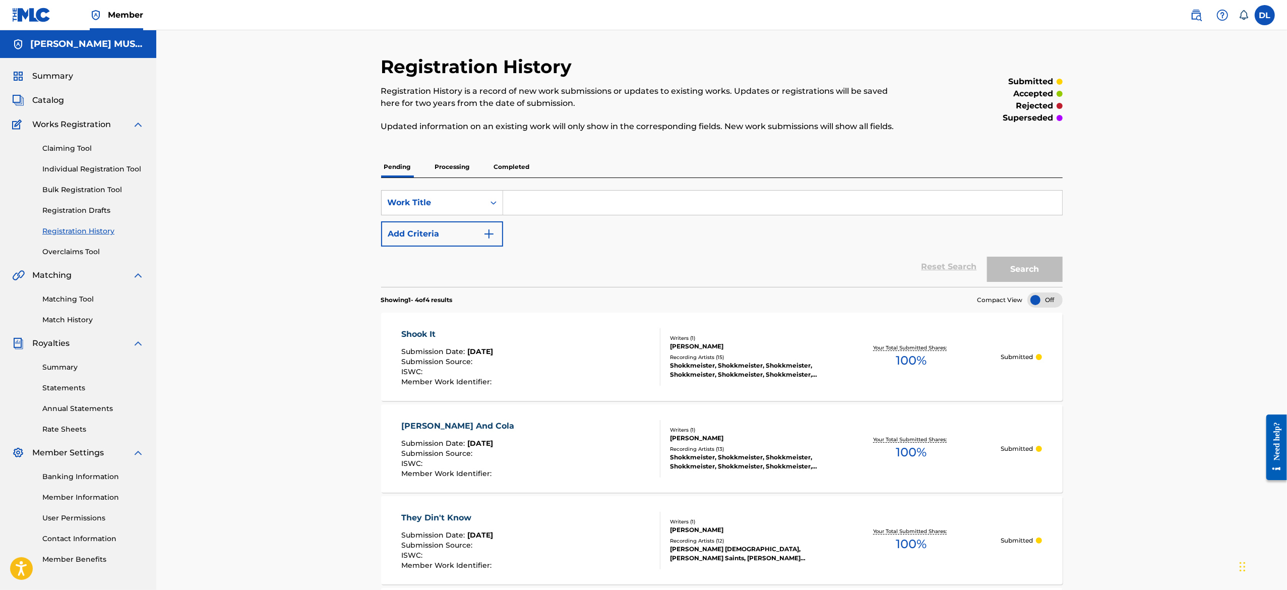
click at [1024, 353] on p "Submitted" at bounding box center [1016, 356] width 32 height 9
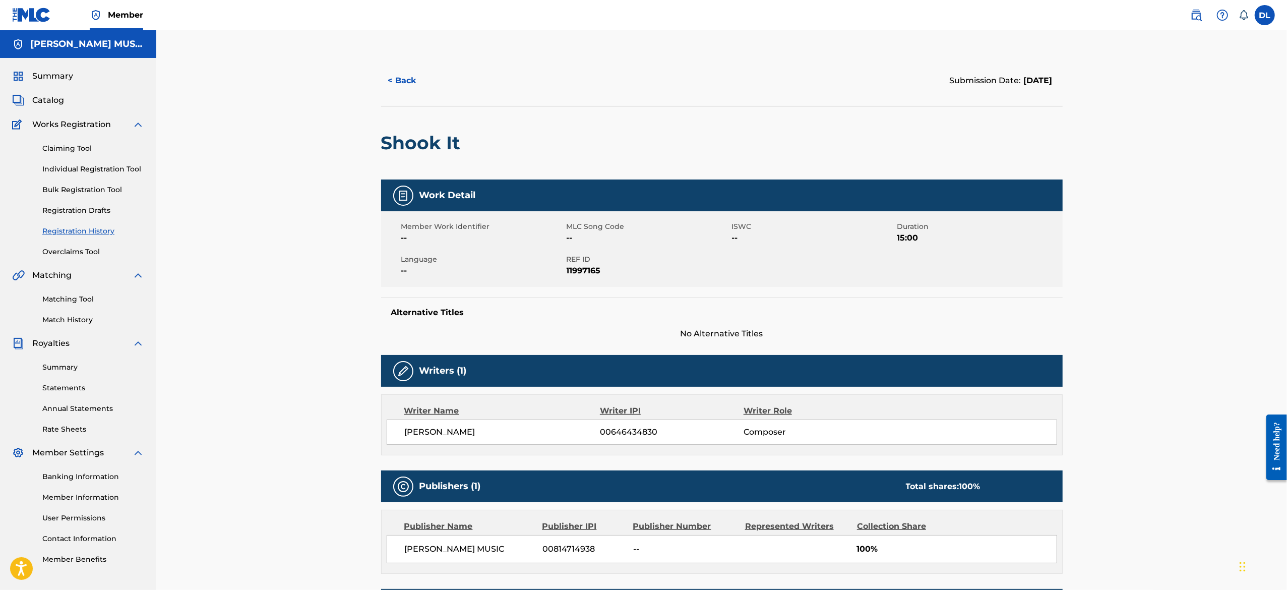
click at [853, 543] on div "DEVON LEWIS MUSIC 00814714938 -- 100%" at bounding box center [722, 549] width 670 height 28
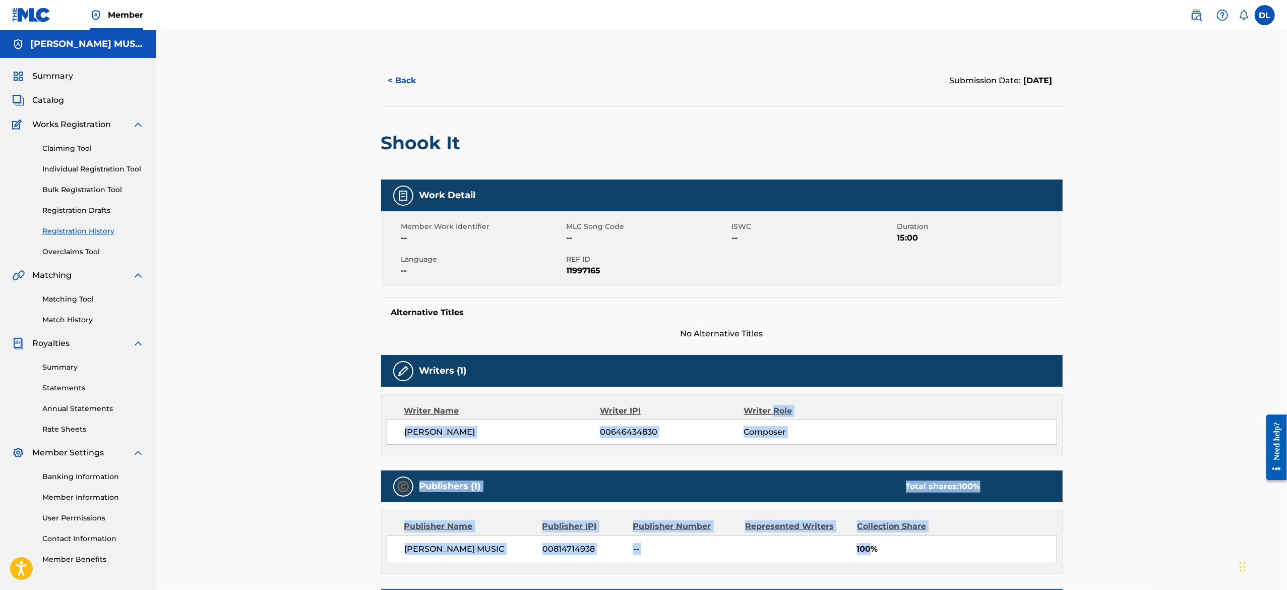
drag, startPoint x: 853, startPoint y: 543, endPoint x: 769, endPoint y: 408, distance: 159.1
click at [769, 408] on div "Work Detail Member Work Identifier -- MLC Song Code -- ISWC -- Duration 15:00 L…" at bounding box center [721, 563] width 681 height 769
click at [769, 408] on div "Writer Role" at bounding box center [808, 411] width 131 height 12
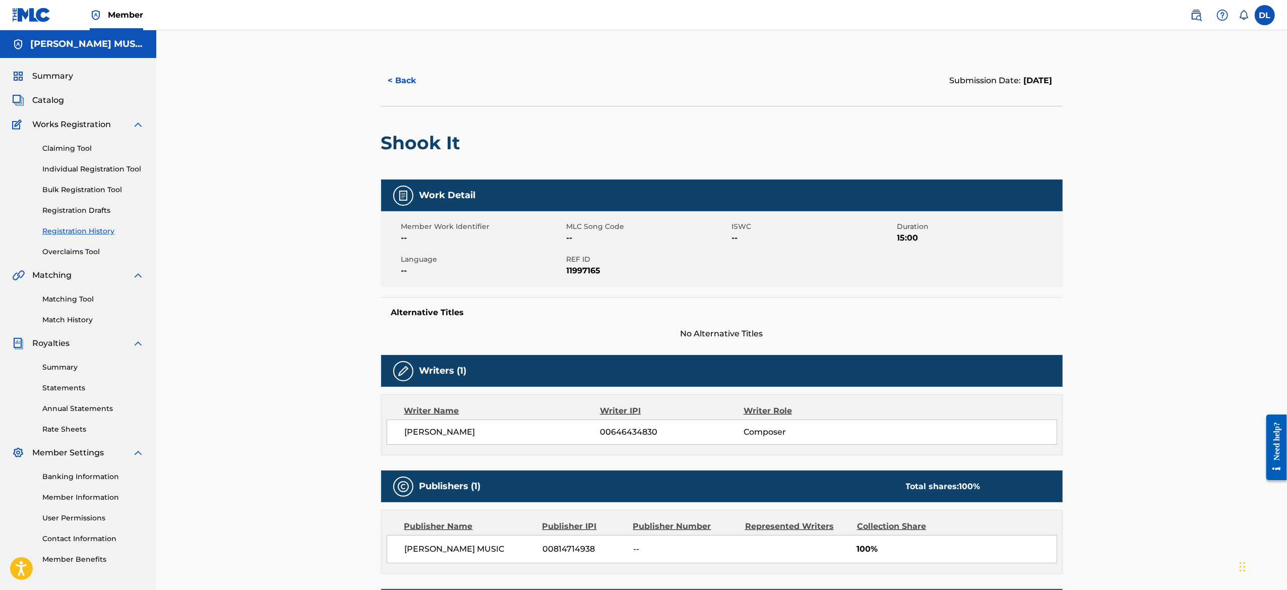
click at [769, 408] on div "Writer Role" at bounding box center [808, 411] width 131 height 12
click at [857, 337] on span "No Alternative Titles" at bounding box center [721, 334] width 681 height 12
click at [744, 326] on div "Alternative Titles No Alternative Titles" at bounding box center [721, 318] width 681 height 43
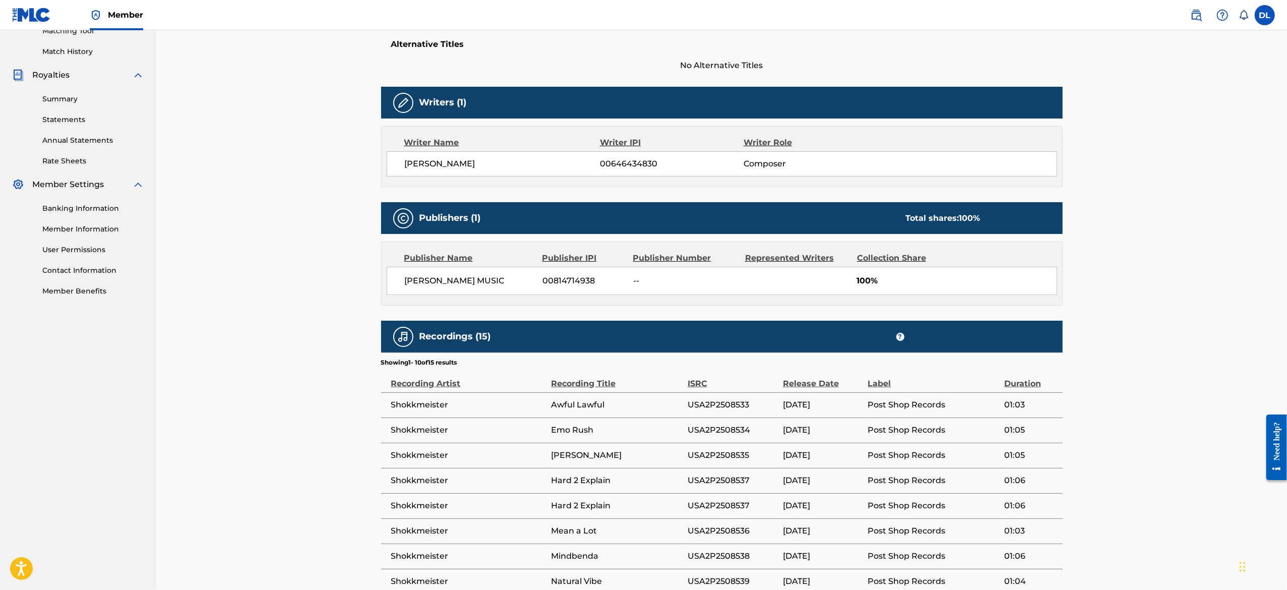
scroll to position [450, 0]
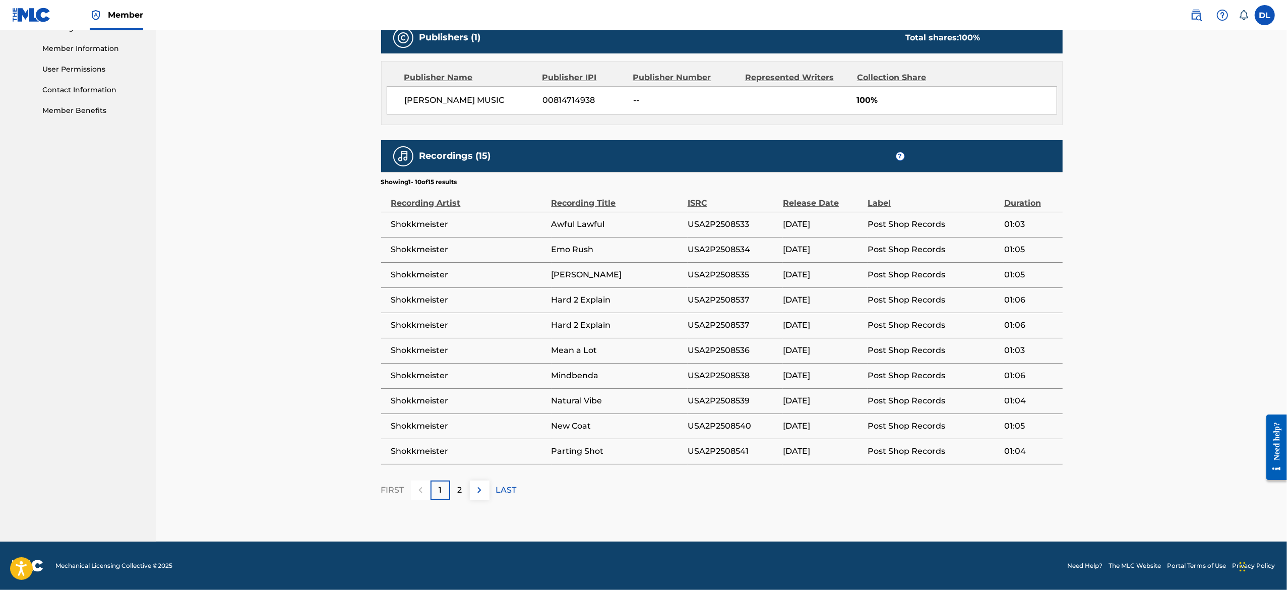
click at [609, 437] on td "New Coat" at bounding box center [619, 425] width 136 height 25
click at [704, 291] on td "USA2P2508537" at bounding box center [734, 299] width 95 height 25
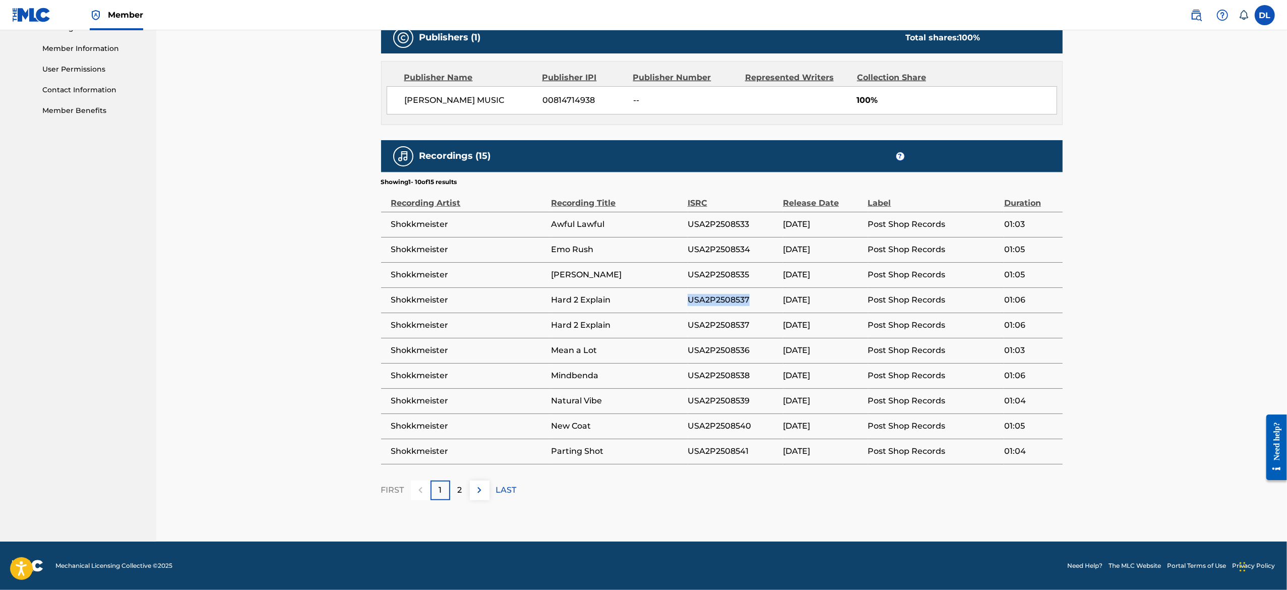
click at [484, 489] on img at bounding box center [479, 490] width 12 height 12
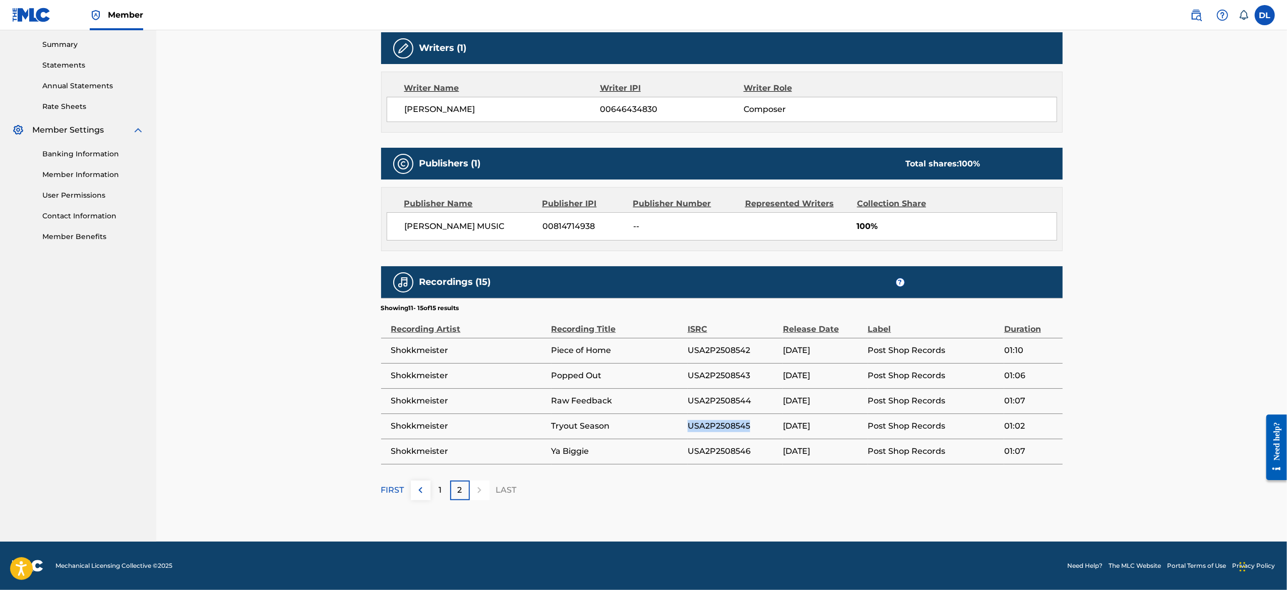
scroll to position [324, 0]
click at [520, 359] on td "Shokkmeister" at bounding box center [466, 350] width 170 height 25
click at [405, 283] on img at bounding box center [403, 282] width 12 height 12
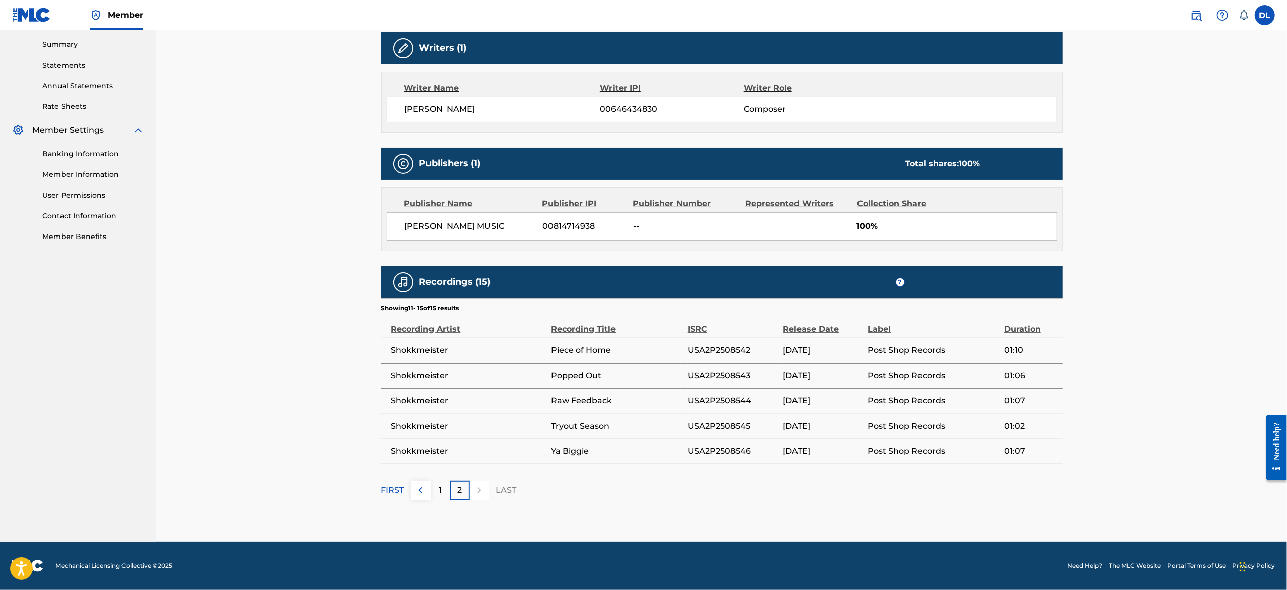
click at [405, 283] on img at bounding box center [403, 282] width 12 height 12
drag, startPoint x: 406, startPoint y: 284, endPoint x: 404, endPoint y: 166, distance: 117.4
click at [404, 166] on div "Work Detail Member Work Identifier -- MLC Song Code -- ISWC -- Duration 15:00 L…" at bounding box center [721, 178] width 681 height 643
click at [404, 166] on img at bounding box center [403, 164] width 12 height 12
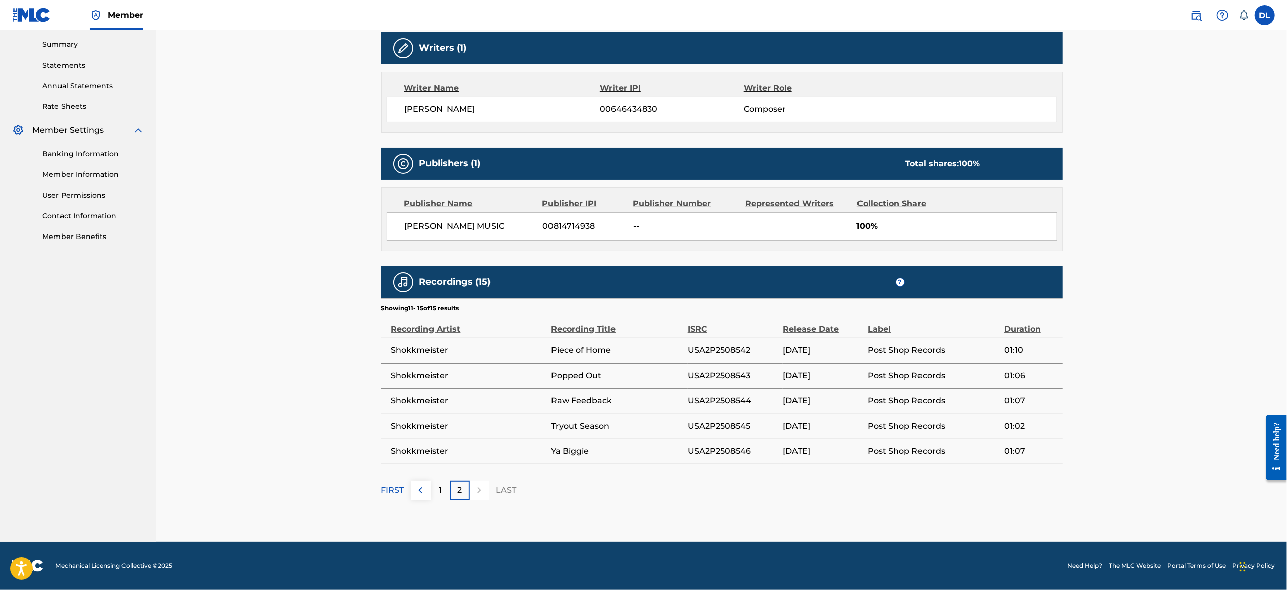
click at [404, 166] on img at bounding box center [403, 164] width 12 height 12
click at [615, 390] on td "Raw Feedback" at bounding box center [619, 400] width 136 height 25
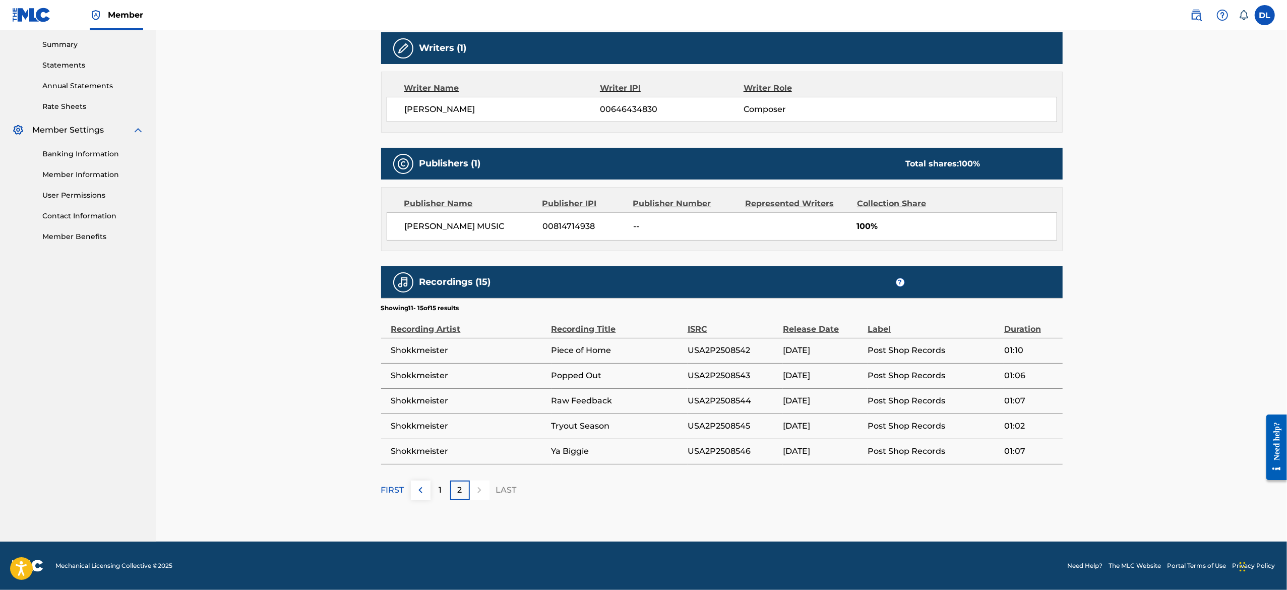
click at [1085, 270] on div "< Back Submission Date: August 29, 2025 Shook It Work Detail Member Work Identi…" at bounding box center [721, 125] width 1130 height 834
click at [934, 203] on div "Collection Share" at bounding box center [906, 204] width 98 height 12
click at [1077, 161] on div "< Back Submission Date: August 29, 2025 Shook It Work Detail Member Work Identi…" at bounding box center [721, 125] width 1130 height 834
click at [1092, 187] on div "< Back Submission Date: August 29, 2025 Shook It Work Detail Member Work Identi…" at bounding box center [721, 125] width 1130 height 834
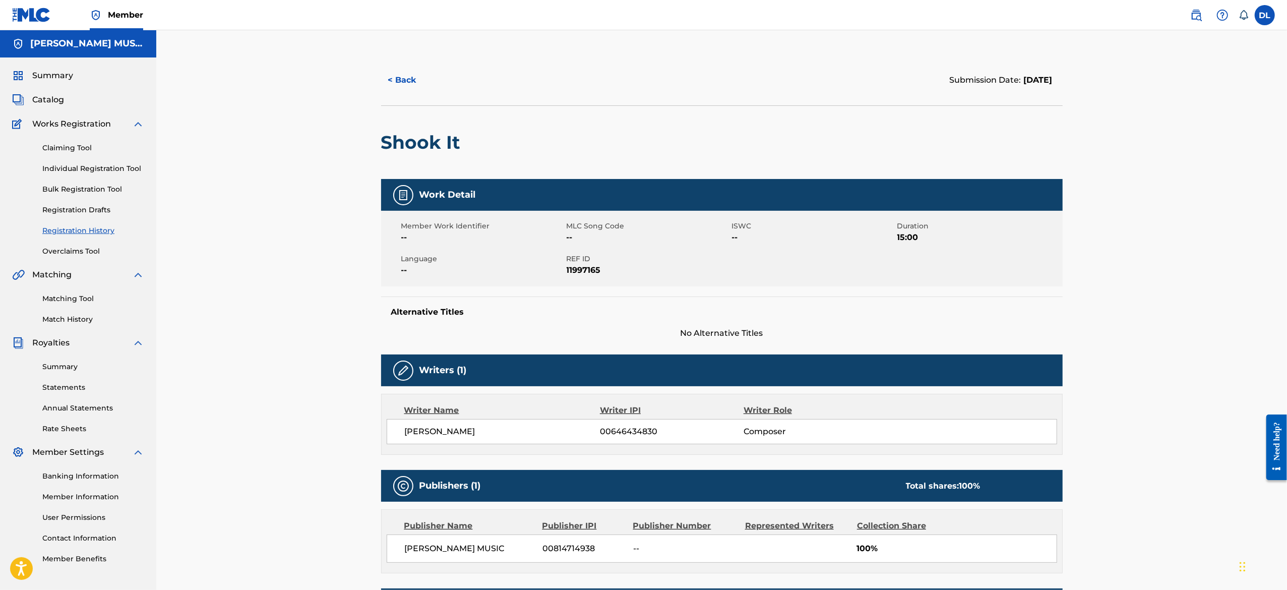
scroll to position [0, 0]
click at [97, 191] on link "Bulk Registration Tool" at bounding box center [93, 189] width 102 height 11
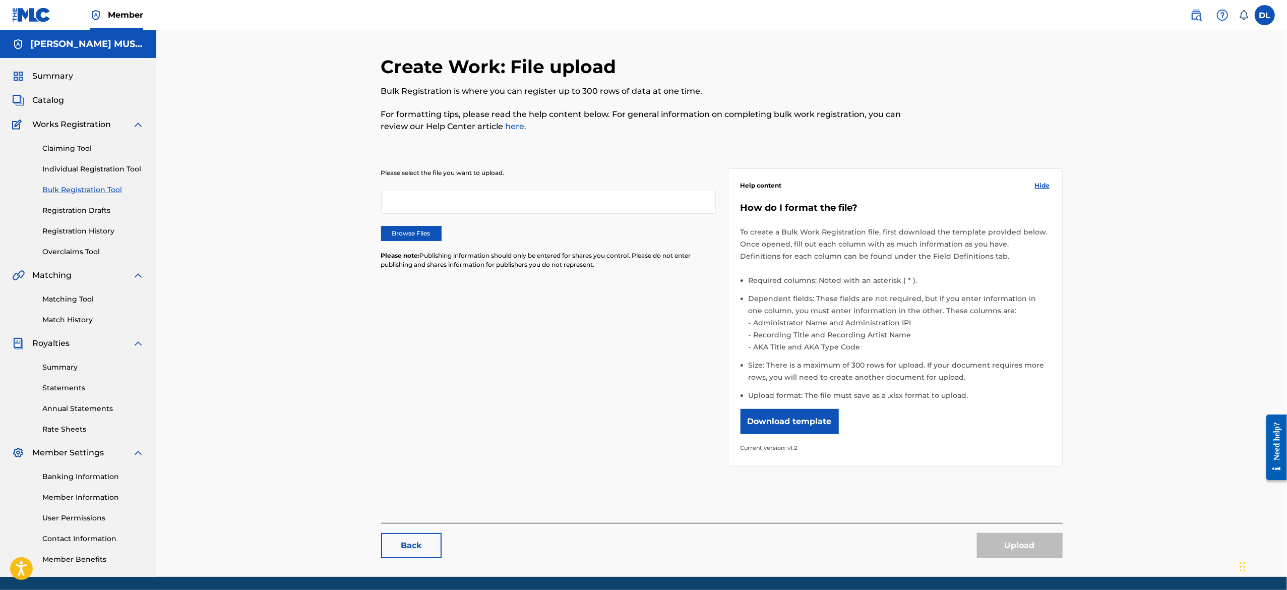
click at [113, 169] on link "Individual Registration Tool" at bounding box center [93, 169] width 102 height 11
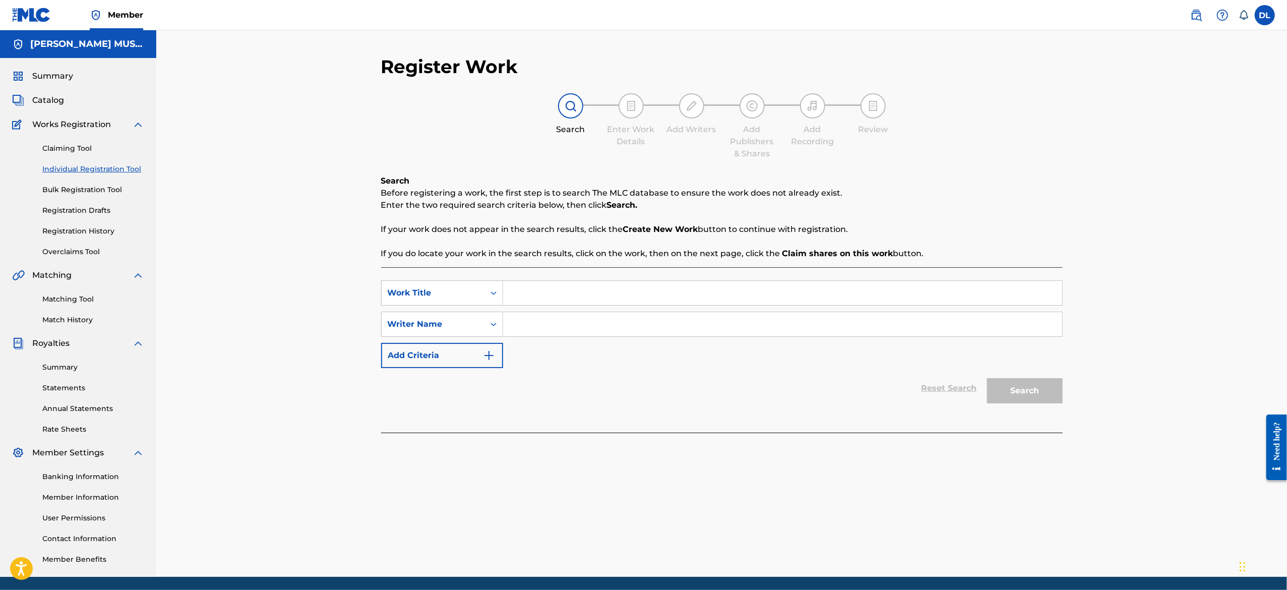
click at [739, 288] on input "Search Form" at bounding box center [782, 293] width 559 height 24
type input "shook it"
click at [653, 333] on input "Search Form" at bounding box center [782, 324] width 559 height 24
type input "devon lewis"
click at [987, 378] on button "Search" at bounding box center [1025, 390] width 76 height 25
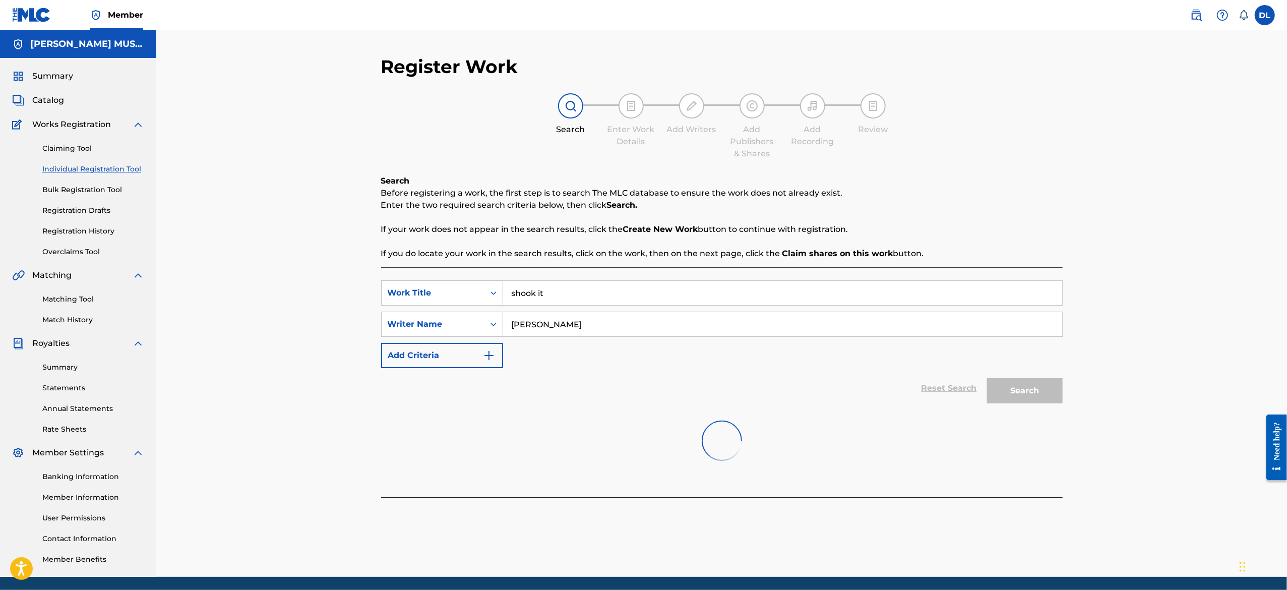
click at [984, 470] on div at bounding box center [721, 440] width 681 height 65
click at [619, 410] on div at bounding box center [721, 440] width 681 height 65
click at [94, 167] on link "Individual Registration Tool" at bounding box center [93, 169] width 102 height 11
click at [80, 212] on link "Registration Drafts" at bounding box center [93, 210] width 102 height 11
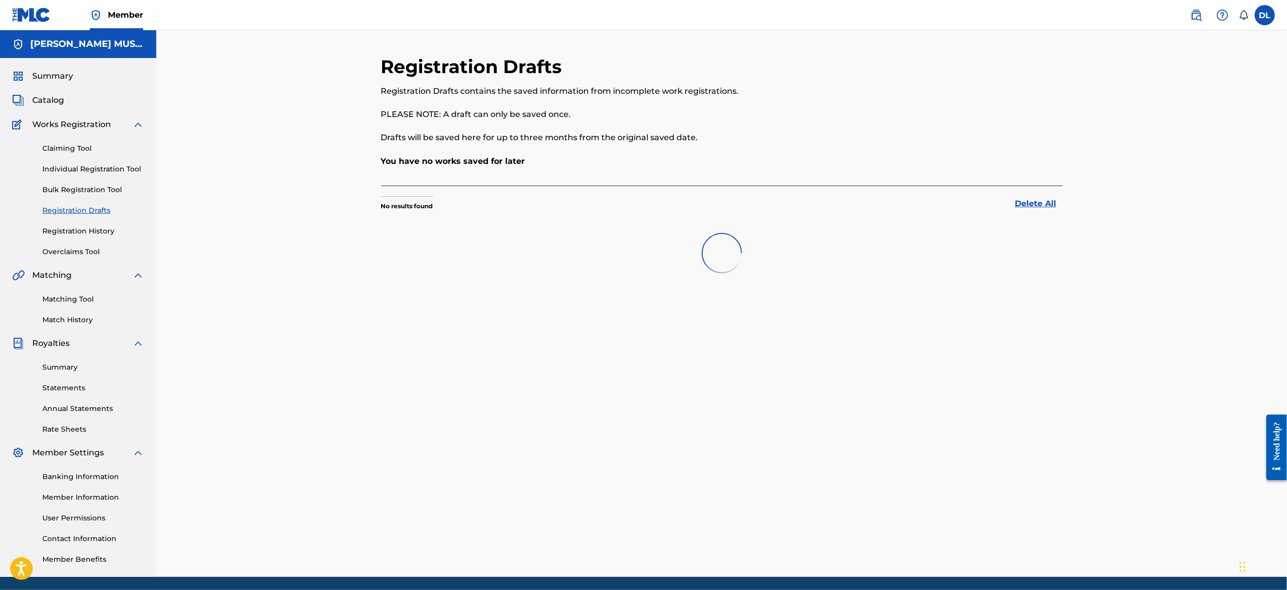
click at [82, 185] on link "Bulk Registration Tool" at bounding box center [93, 189] width 102 height 11
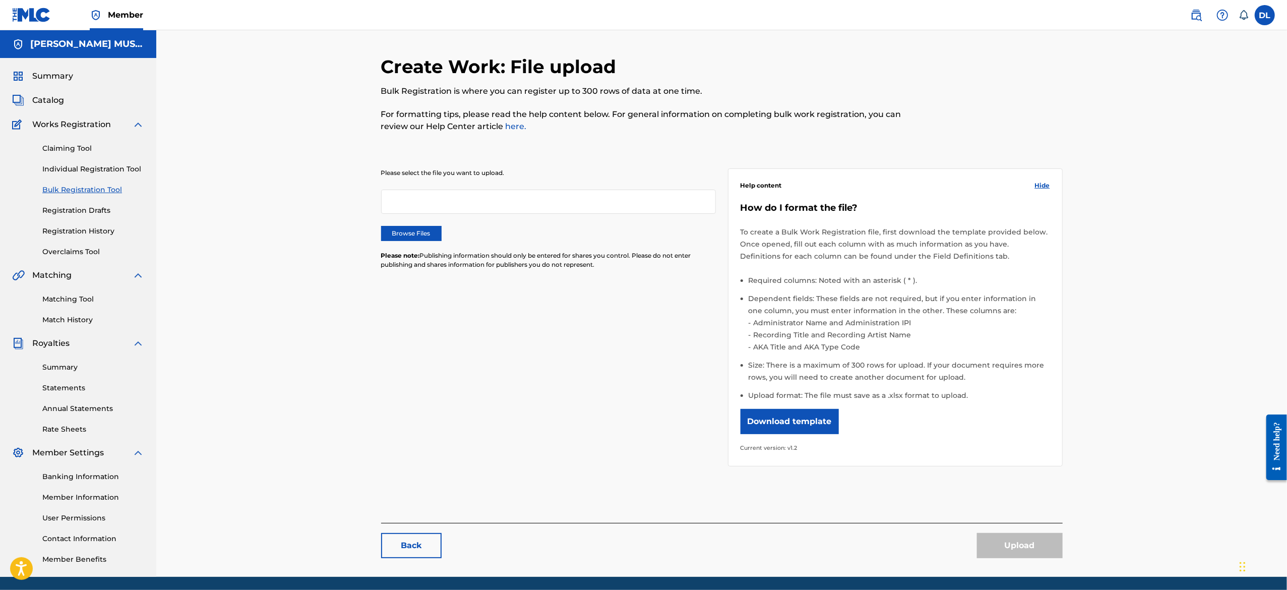
click at [94, 165] on link "Individual Registration Tool" at bounding box center [93, 169] width 102 height 11
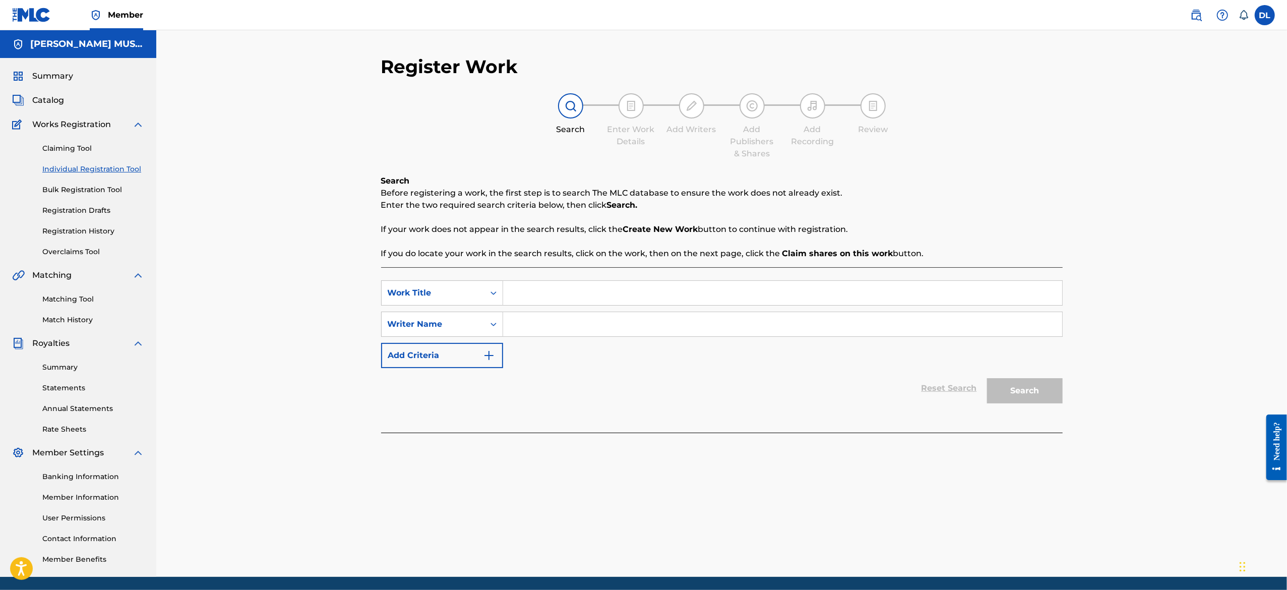
click at [527, 286] on input "Search Form" at bounding box center [782, 293] width 559 height 24
type input "shook it"
click at [535, 331] on input "Search Form" at bounding box center [782, 324] width 559 height 24
type input "devon lewis"
click at [1007, 393] on button "Search" at bounding box center [1025, 390] width 76 height 25
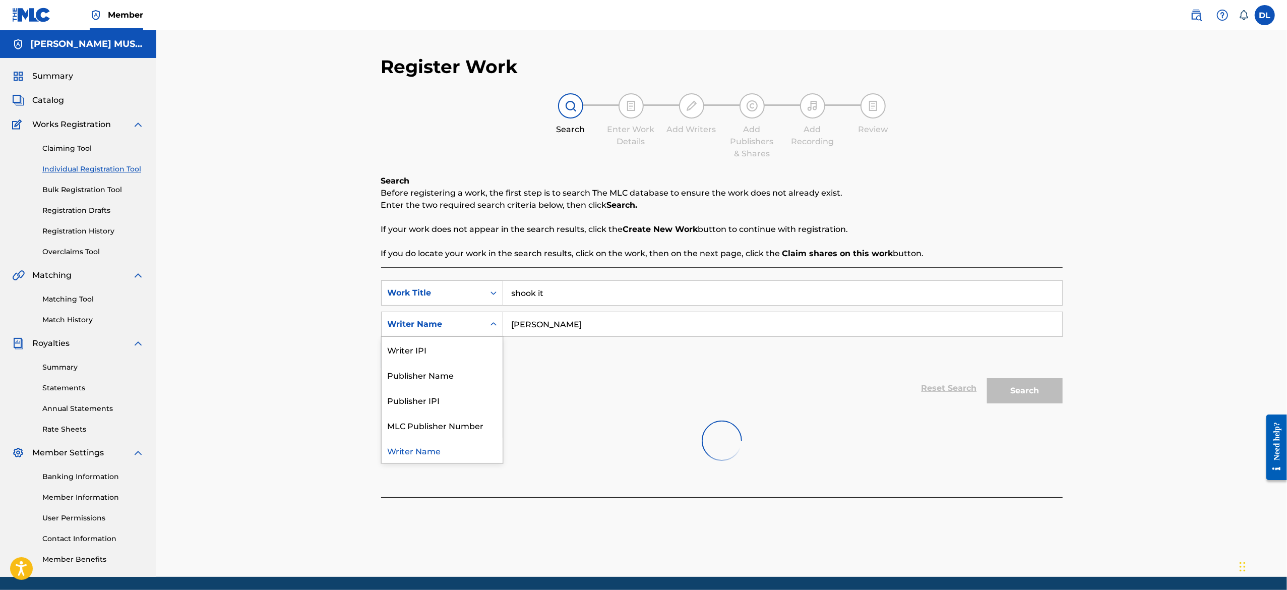
click at [492, 320] on icon "Search Form" at bounding box center [493, 324] width 10 height 10
click at [480, 292] on div "Work Title" at bounding box center [432, 292] width 103 height 19
click at [494, 420] on div at bounding box center [721, 440] width 681 height 65
click at [774, 456] on div at bounding box center [721, 440] width 681 height 65
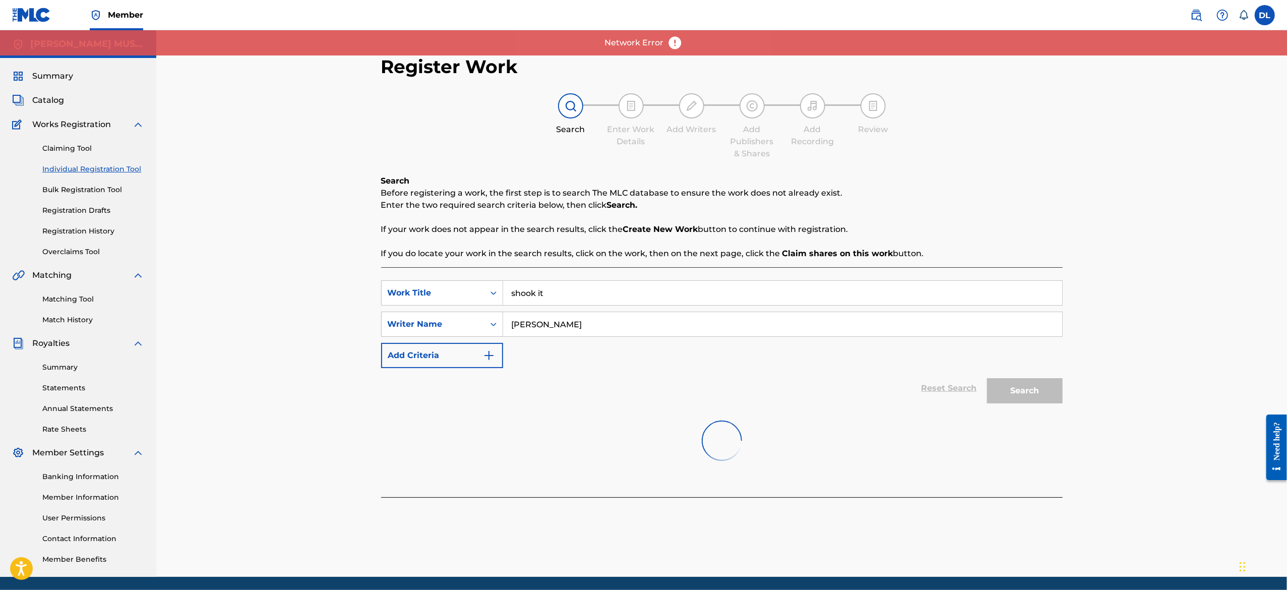
click at [95, 479] on link "Banking Information" at bounding box center [93, 476] width 102 height 11
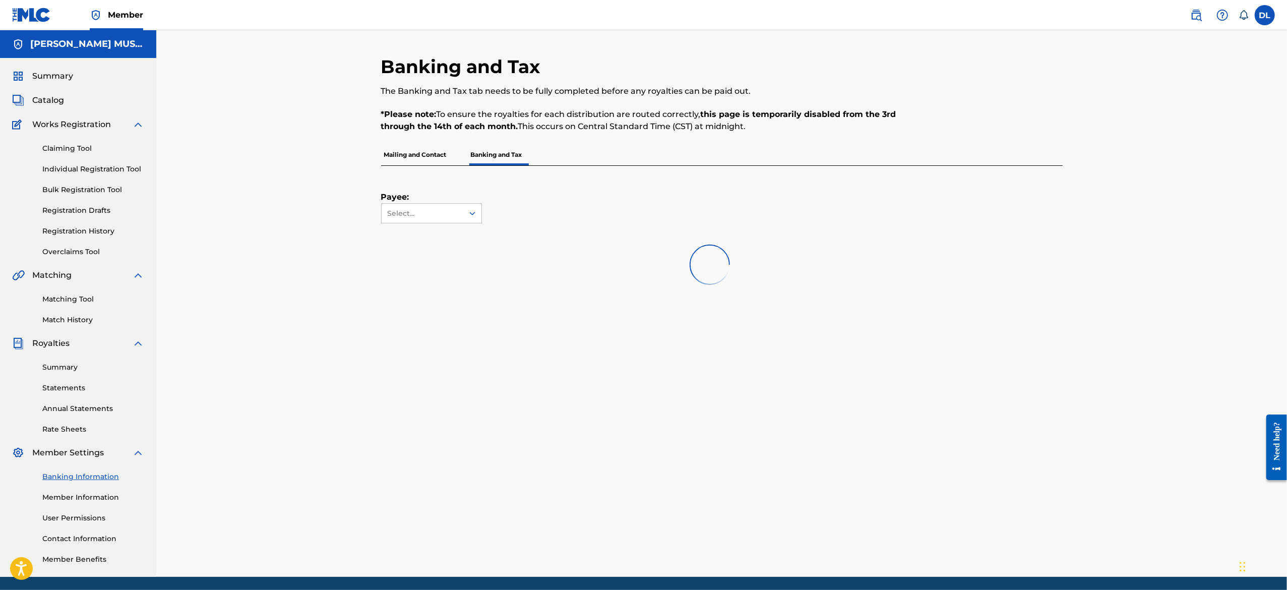
click at [105, 171] on link "Individual Registration Tool" at bounding box center [93, 169] width 102 height 11
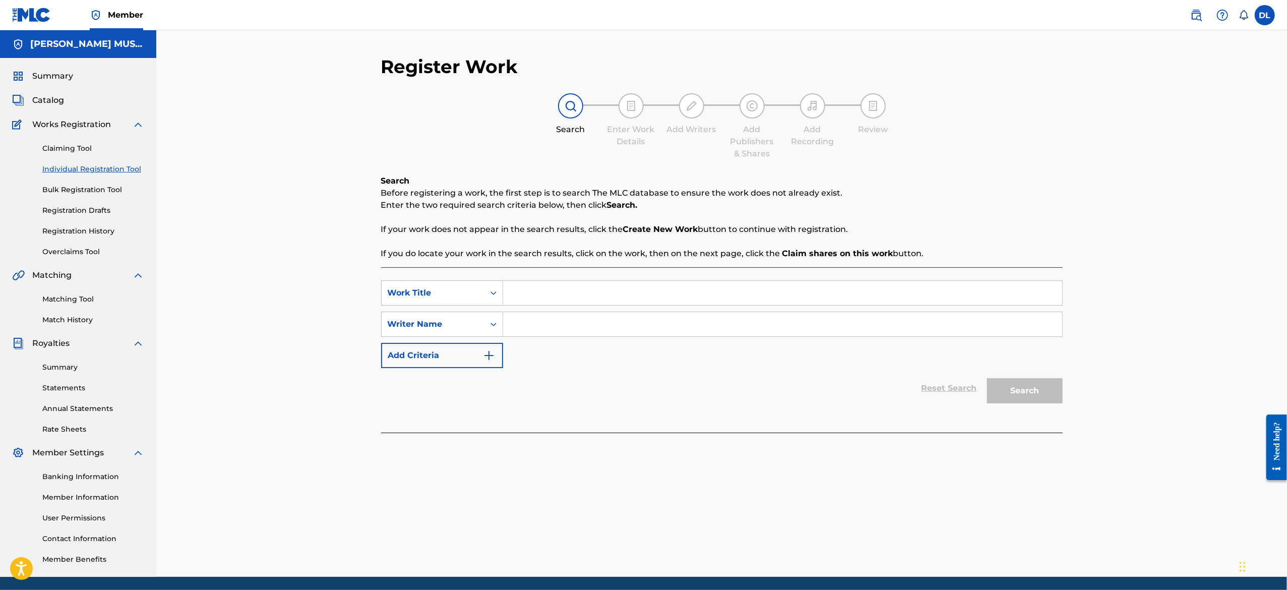
click at [77, 145] on link "Claiming Tool" at bounding box center [93, 148] width 102 height 11
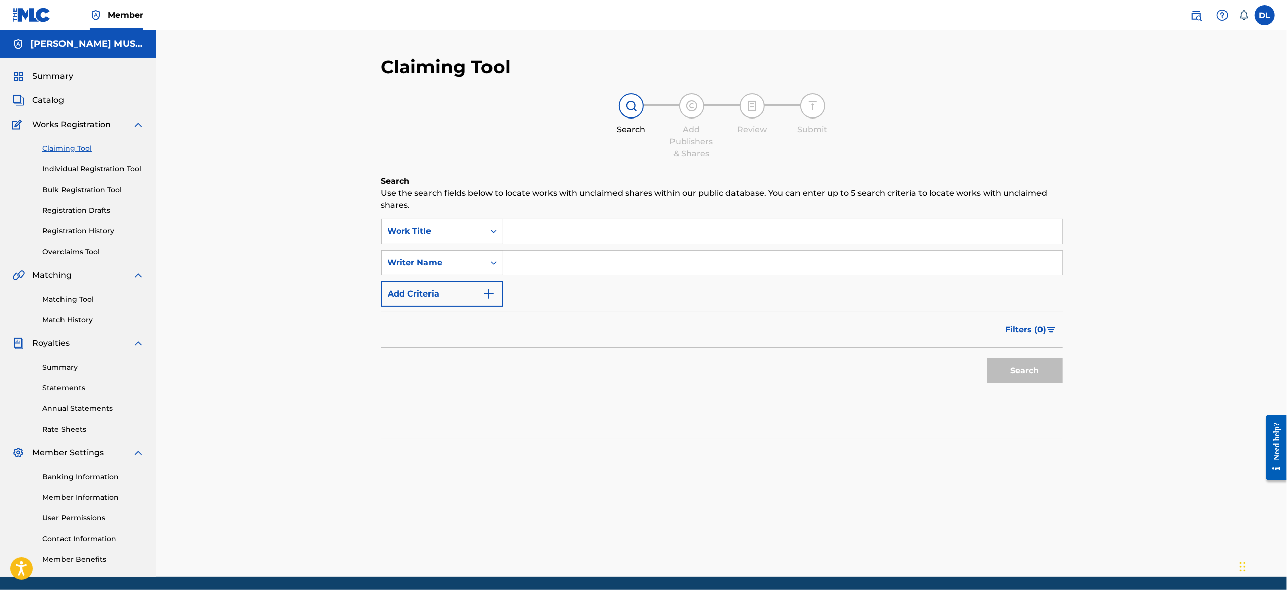
click at [69, 165] on link "Individual Registration Tool" at bounding box center [93, 169] width 102 height 11
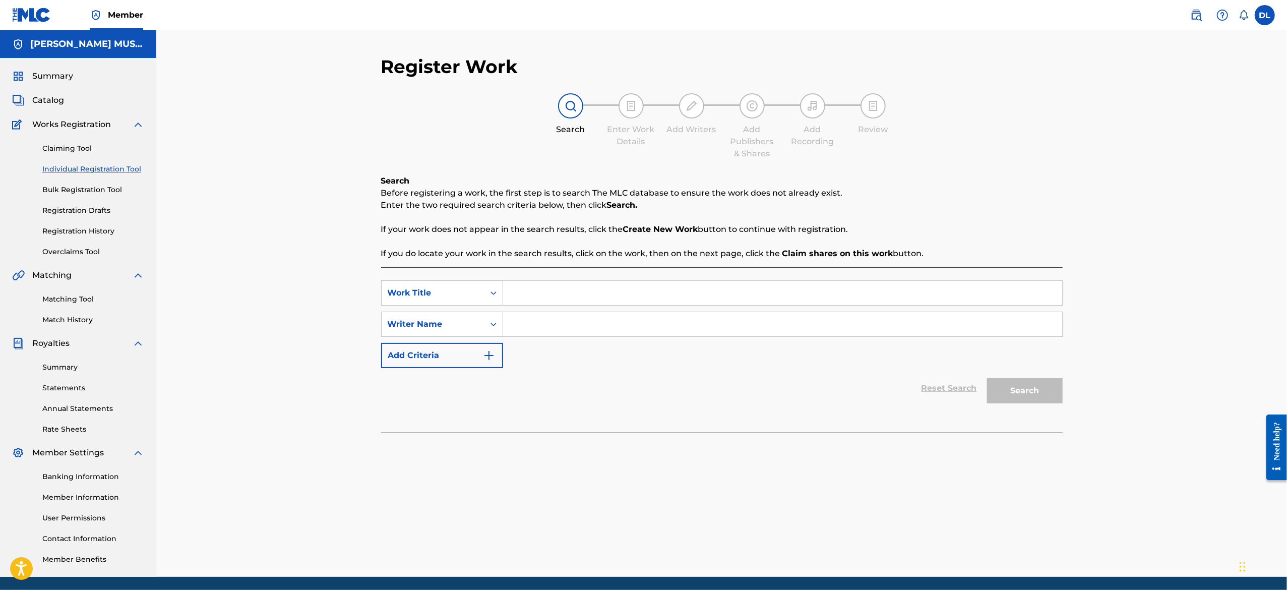
click at [527, 297] on input "Search Form" at bounding box center [782, 293] width 559 height 24
type input "shook it"
